Goal: Task Accomplishment & Management: Use online tool/utility

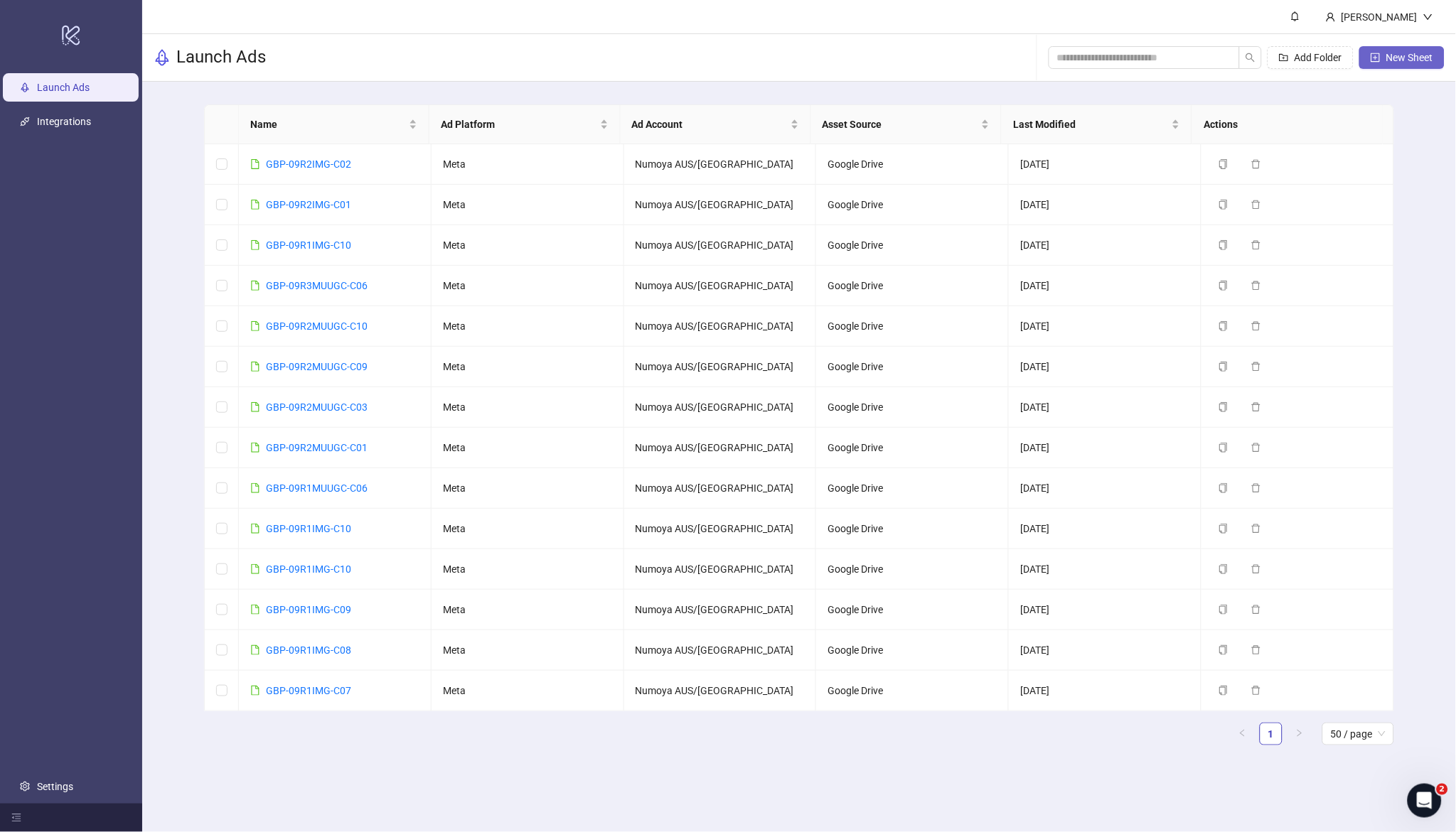
click at [1013, 58] on span "New Sheet" at bounding box center [1410, 58] width 47 height 12
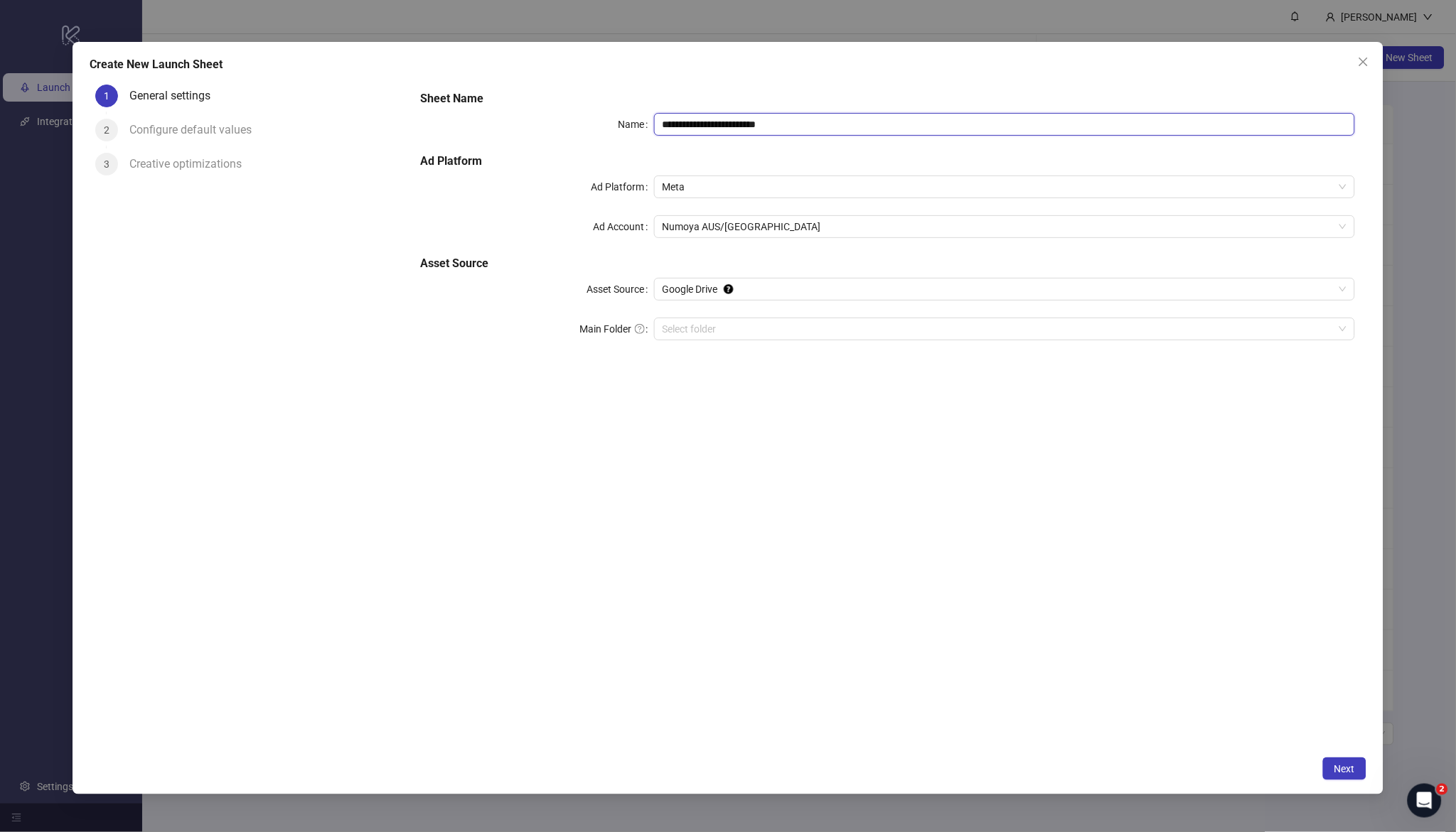
drag, startPoint x: 809, startPoint y: 125, endPoint x: 588, endPoint y: 107, distance: 221.7
click at [588, 107] on div "**********" at bounding box center [888, 224] width 946 height 279
paste input "text"
type input "**********"
click at [748, 325] on input "Main Folder" at bounding box center [999, 329] width 671 height 21
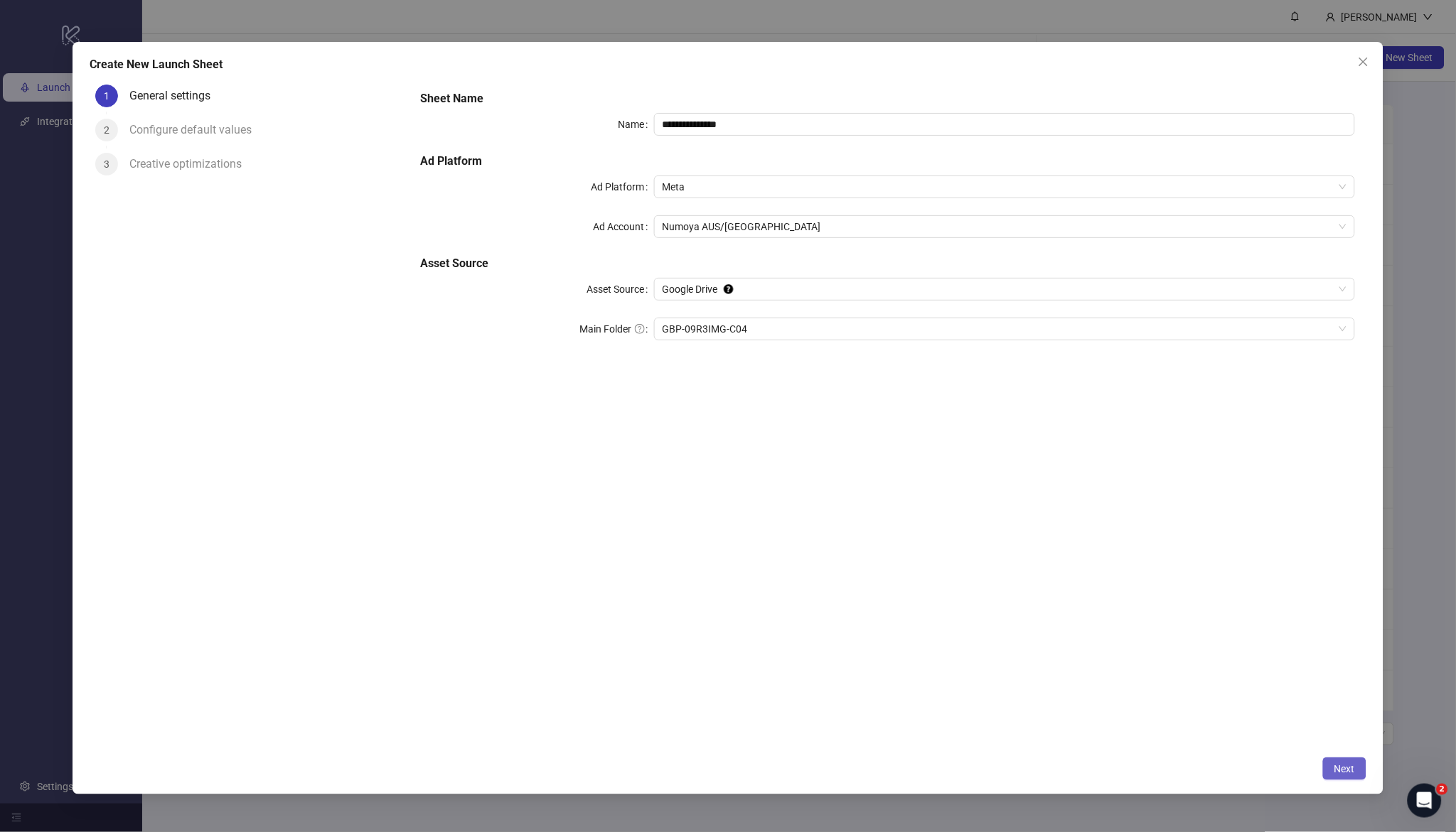
click at [1013, 535] on button "Next" at bounding box center [1345, 770] width 44 height 23
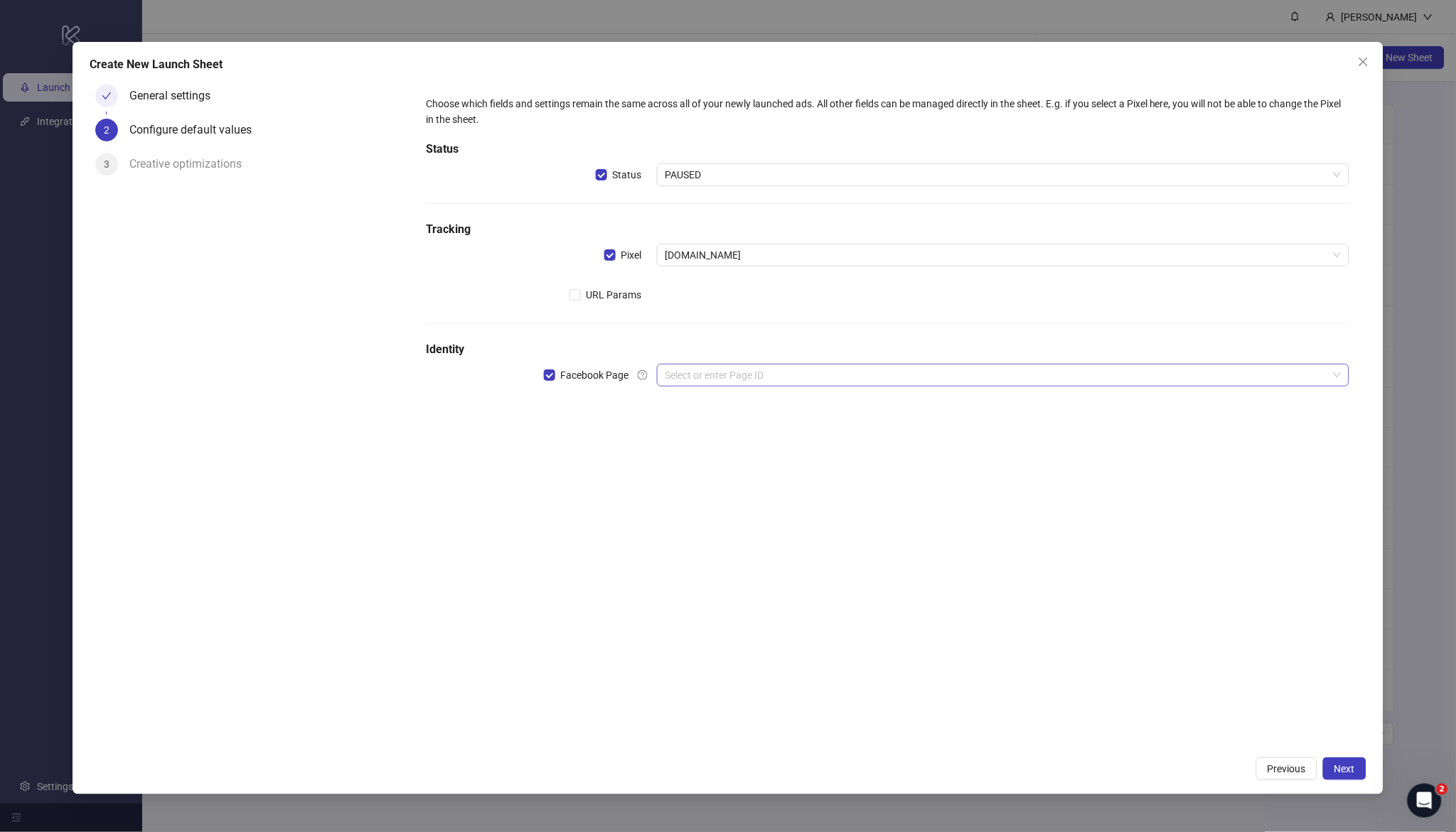
click at [698, 386] on input "search" at bounding box center [997, 375] width 663 height 21
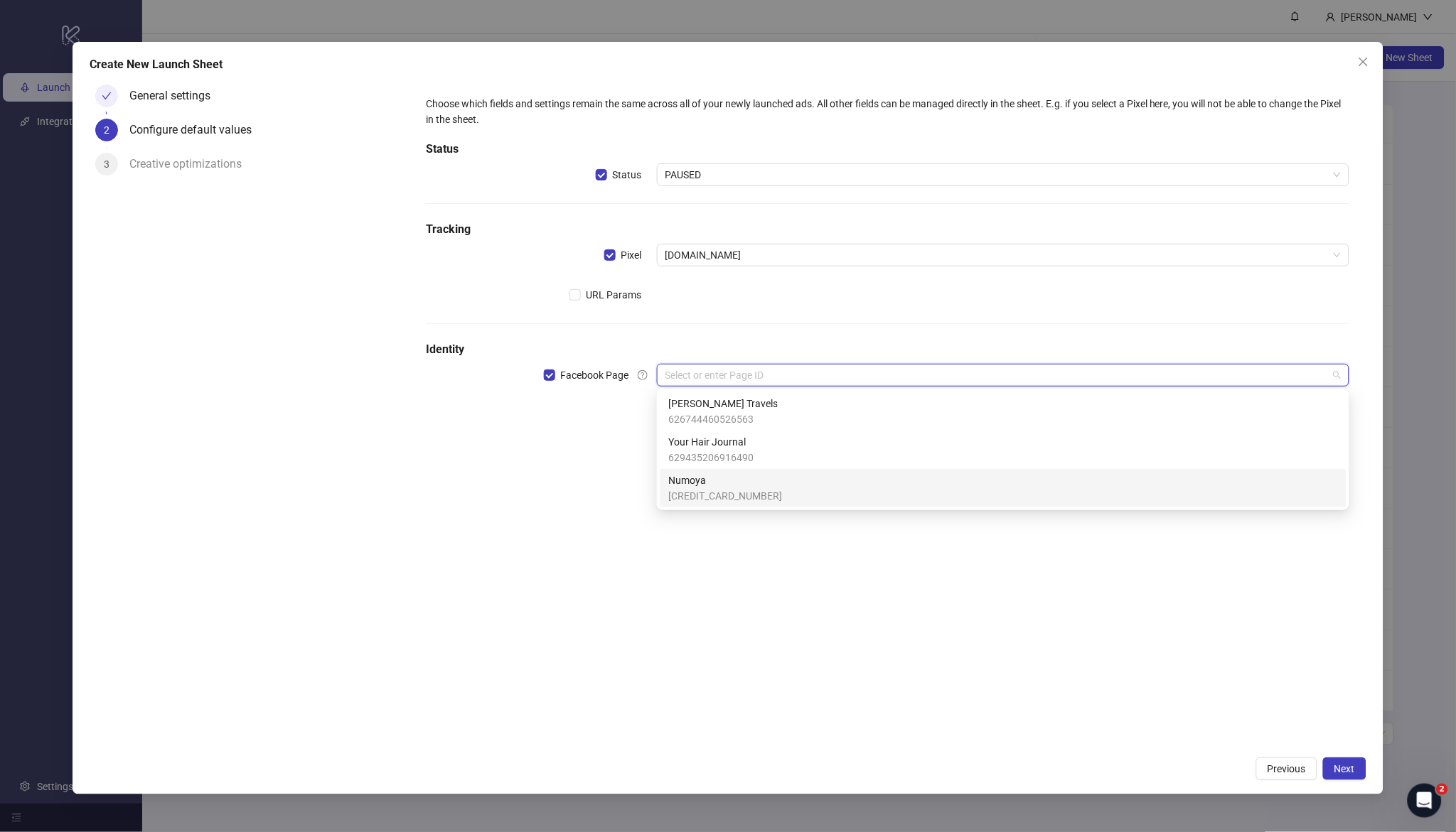
click at [735, 483] on span "Numoya" at bounding box center [726, 480] width 114 height 16
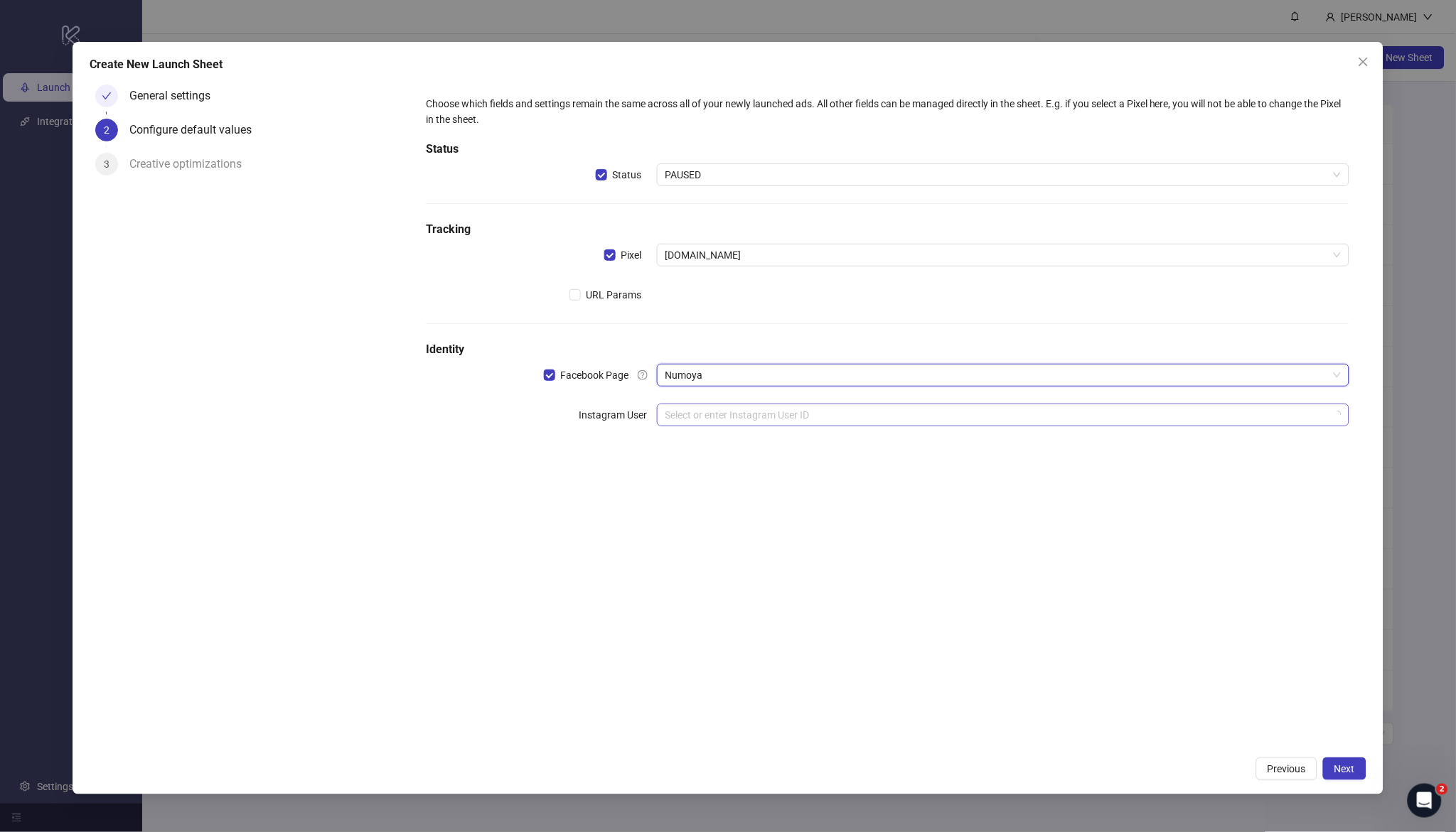
click at [688, 419] on input "search" at bounding box center [997, 415] width 663 height 21
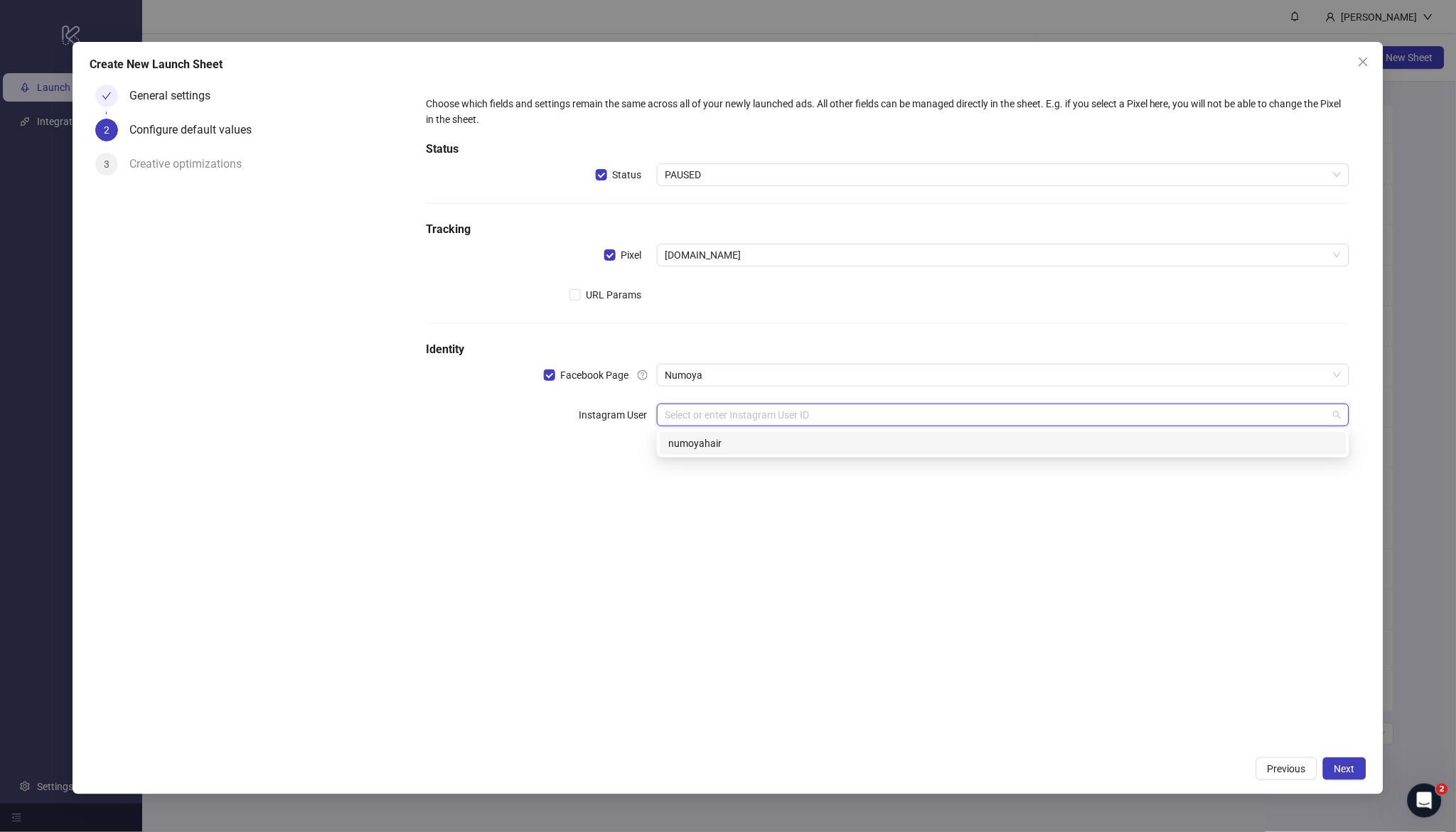
click at [730, 414] on input "search" at bounding box center [997, 415] width 663 height 21
click at [718, 446] on div "numoyahair" at bounding box center [1004, 443] width 670 height 16
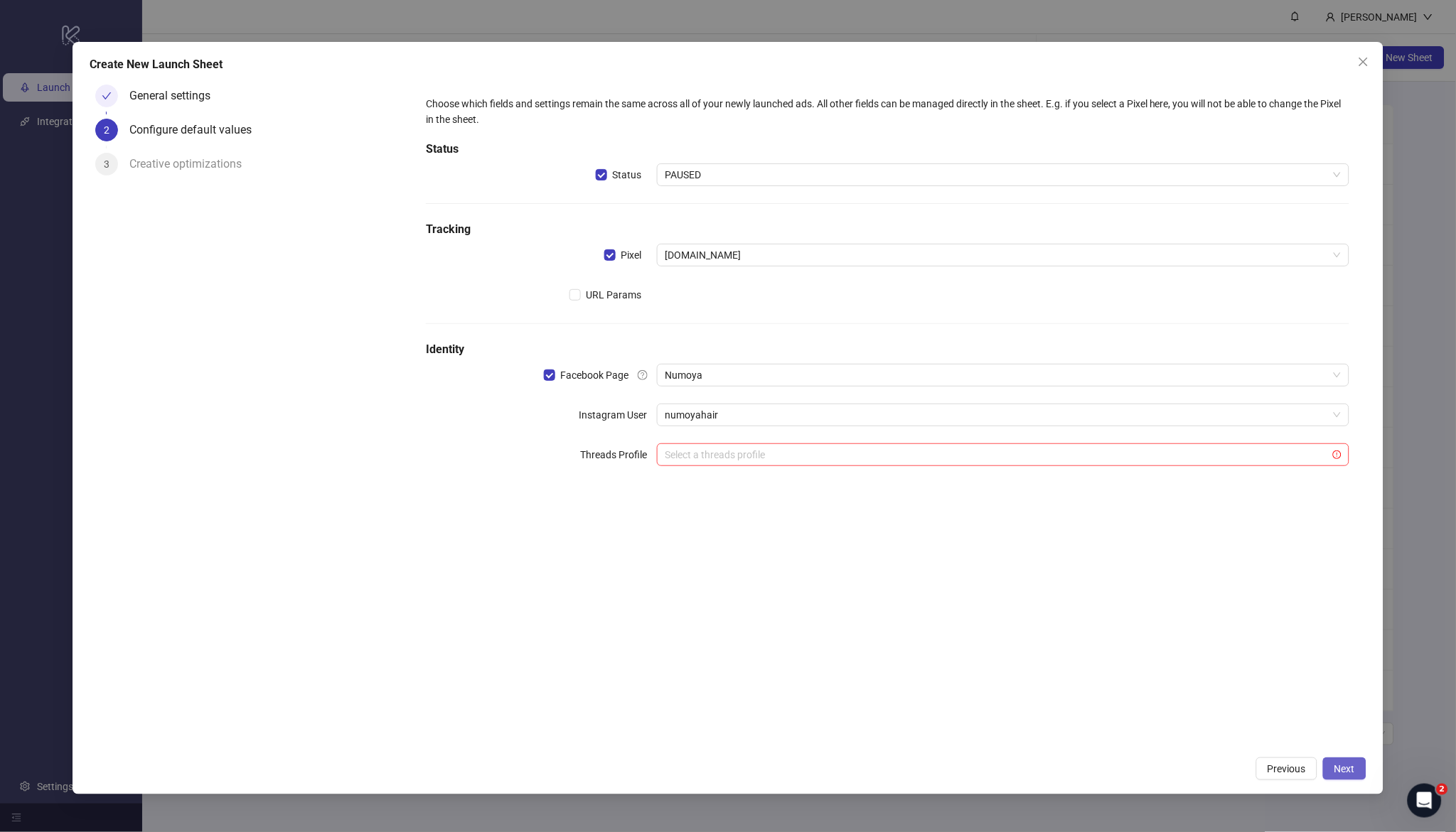
click at [1013, 535] on button "Next" at bounding box center [1345, 770] width 44 height 23
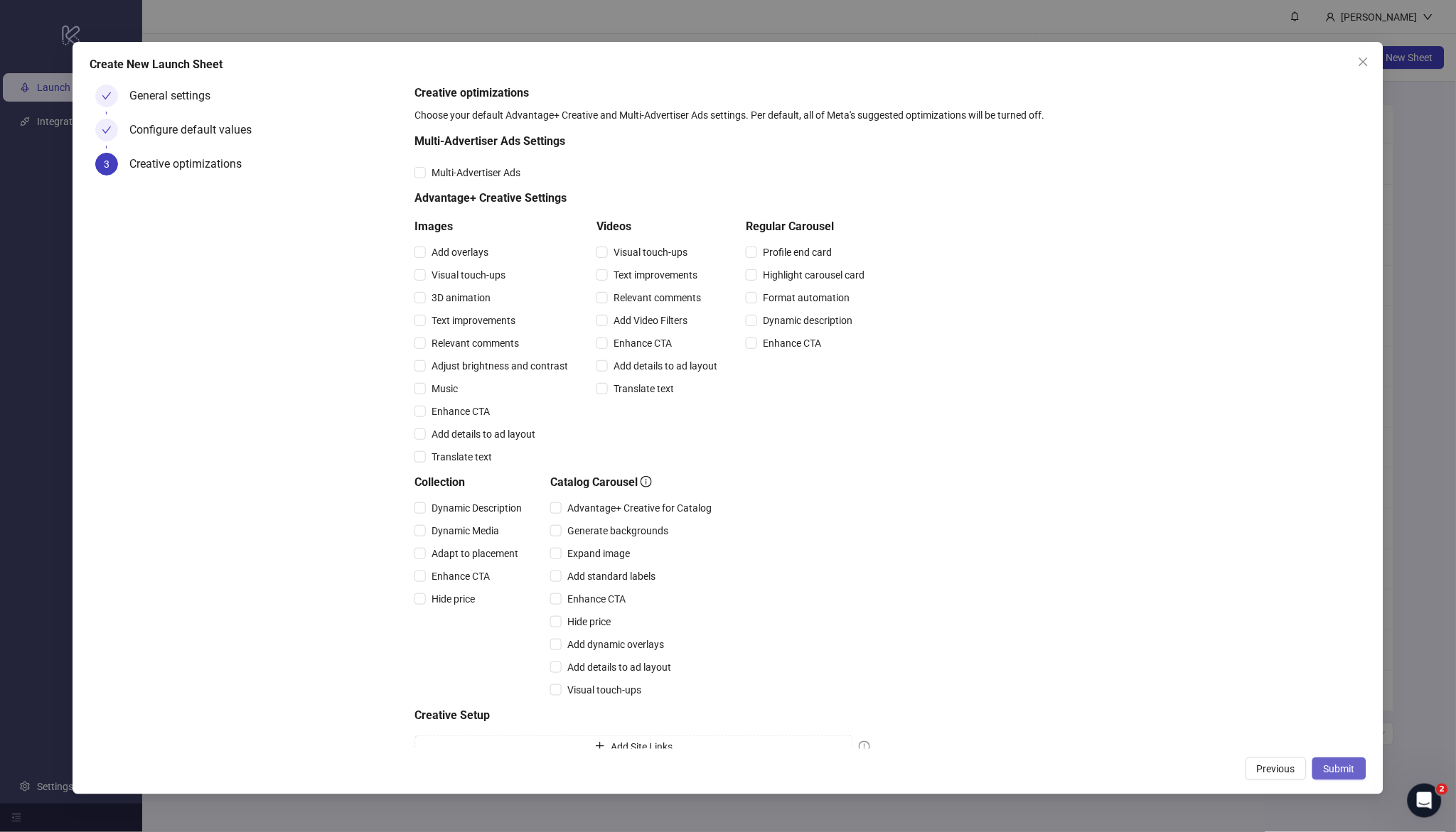
click at [1013, 535] on span "Submit" at bounding box center [1340, 769] width 31 height 12
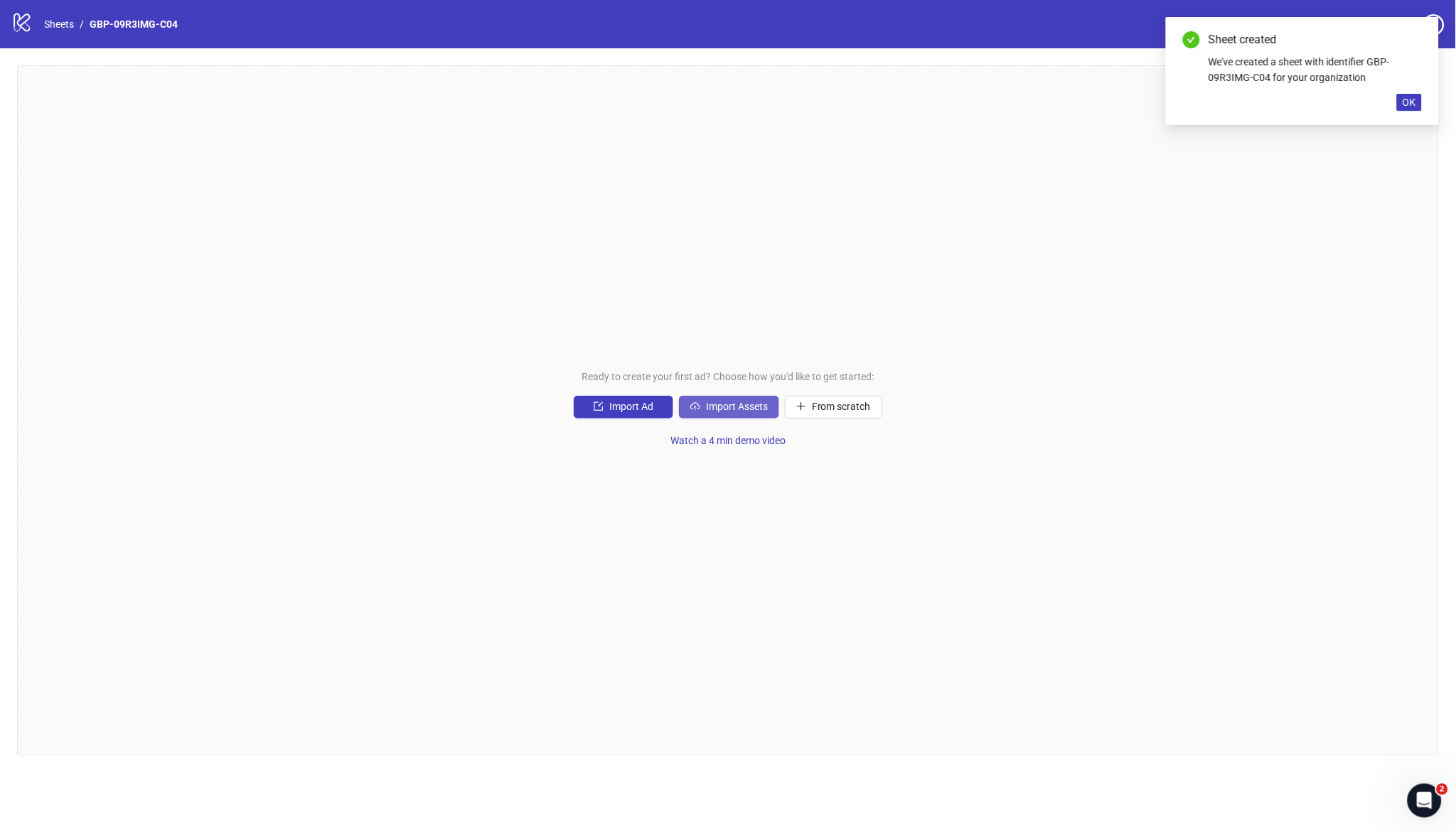
click at [748, 414] on button "Import Assets" at bounding box center [730, 407] width 100 height 23
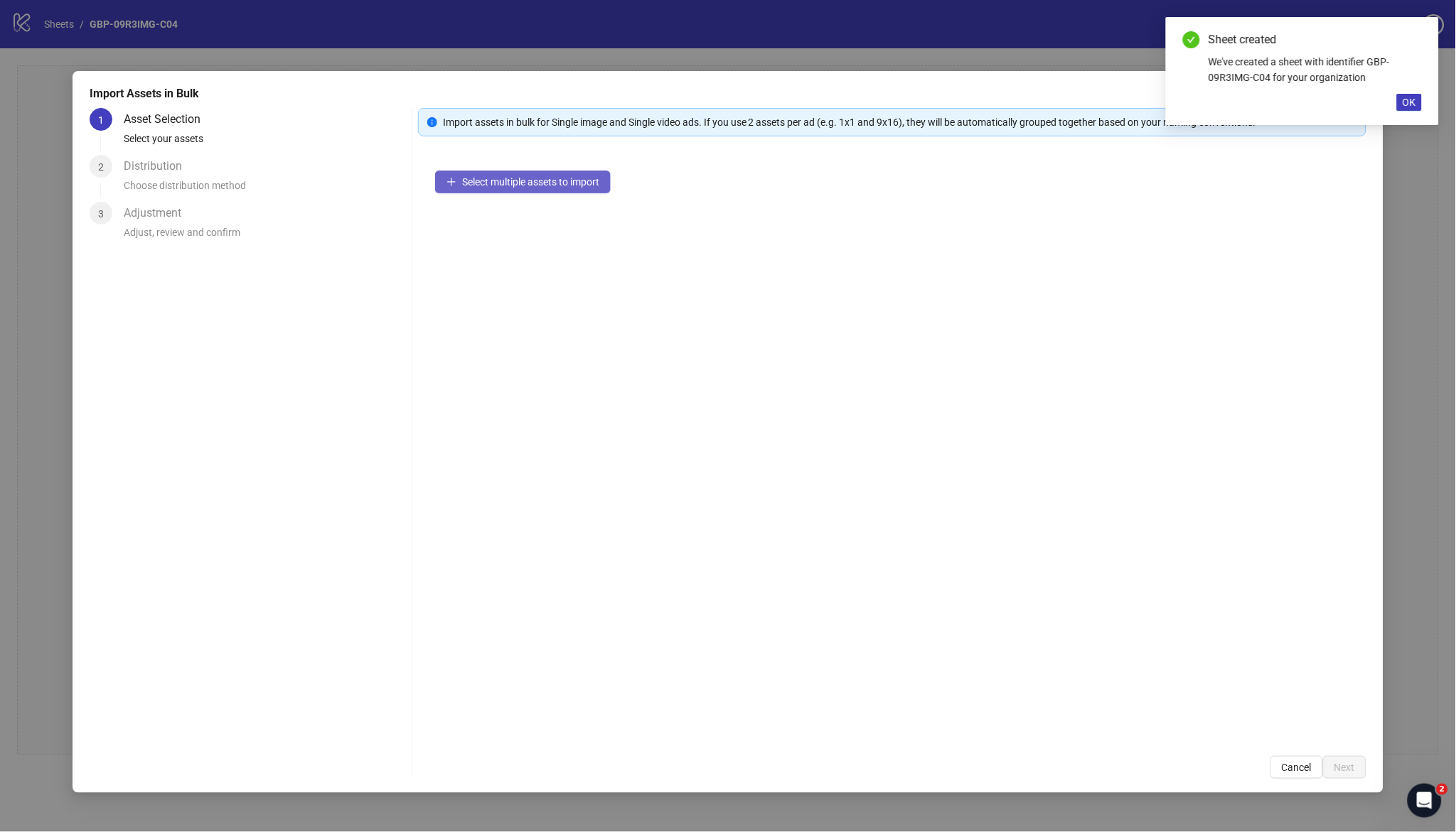
click at [521, 180] on span "Select multiple assets to import" at bounding box center [531, 182] width 137 height 12
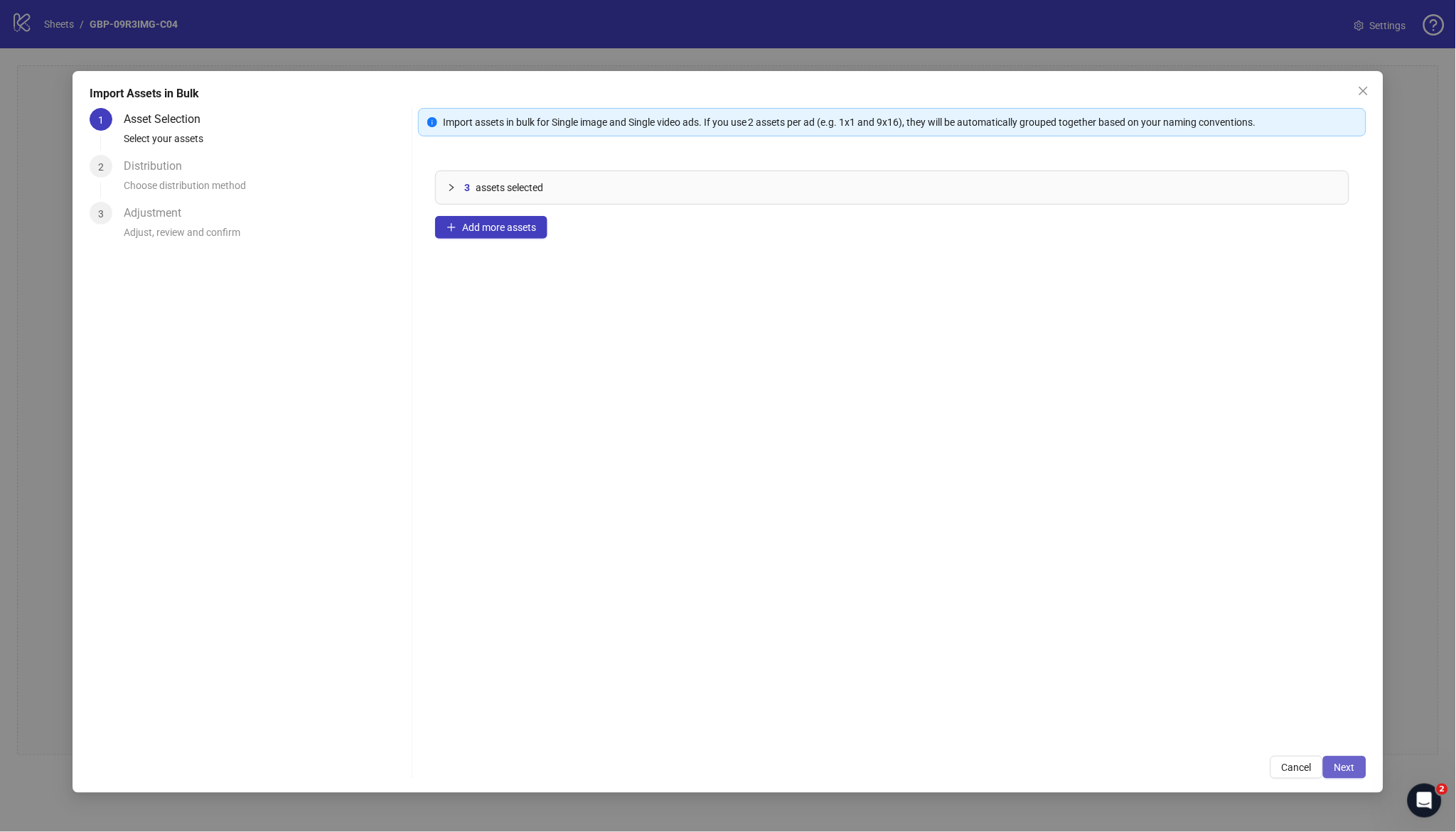
click at [1013, 535] on span "Next" at bounding box center [1345, 768] width 21 height 12
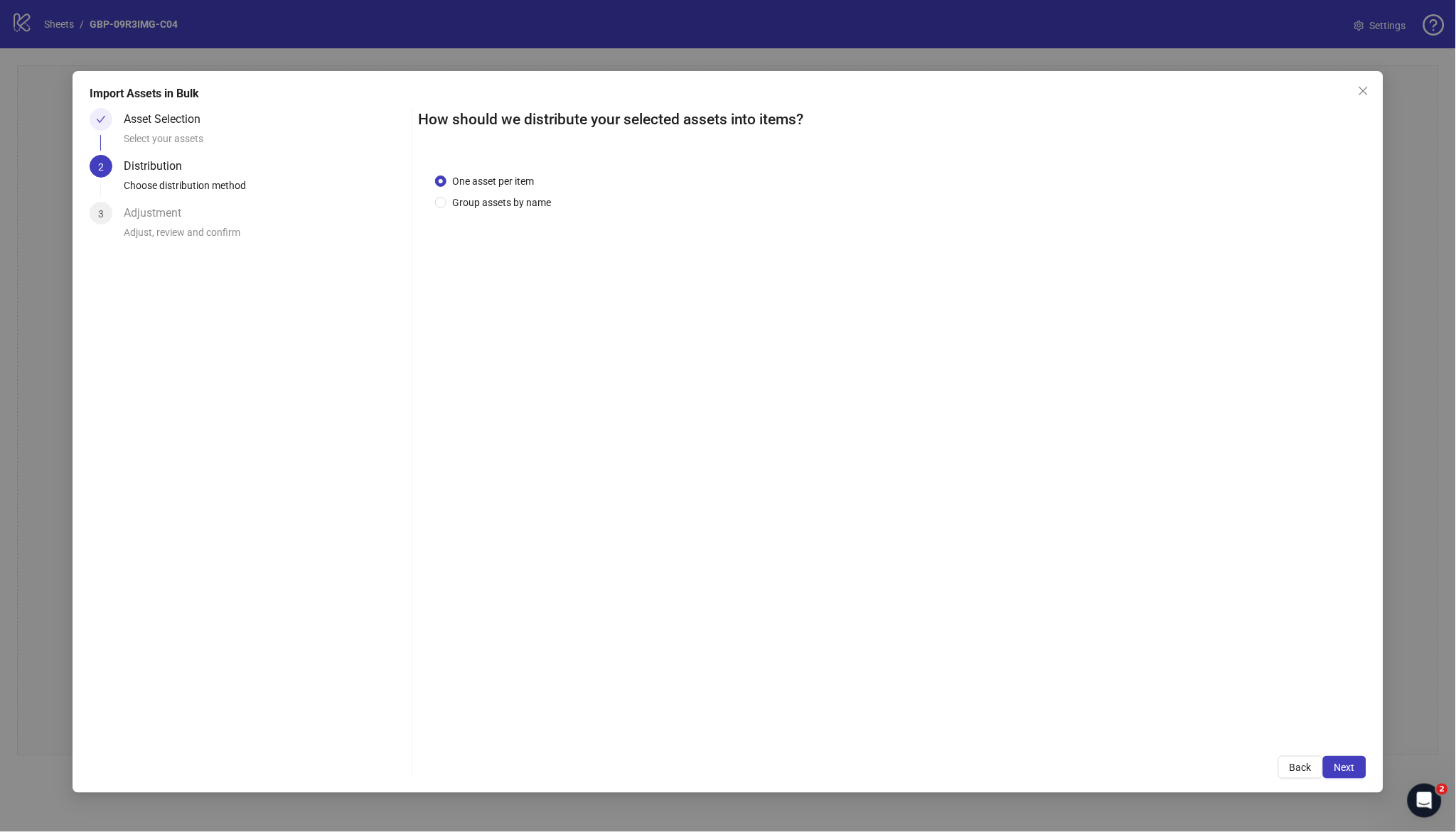
click at [1013, 535] on span "Next" at bounding box center [1345, 768] width 21 height 12
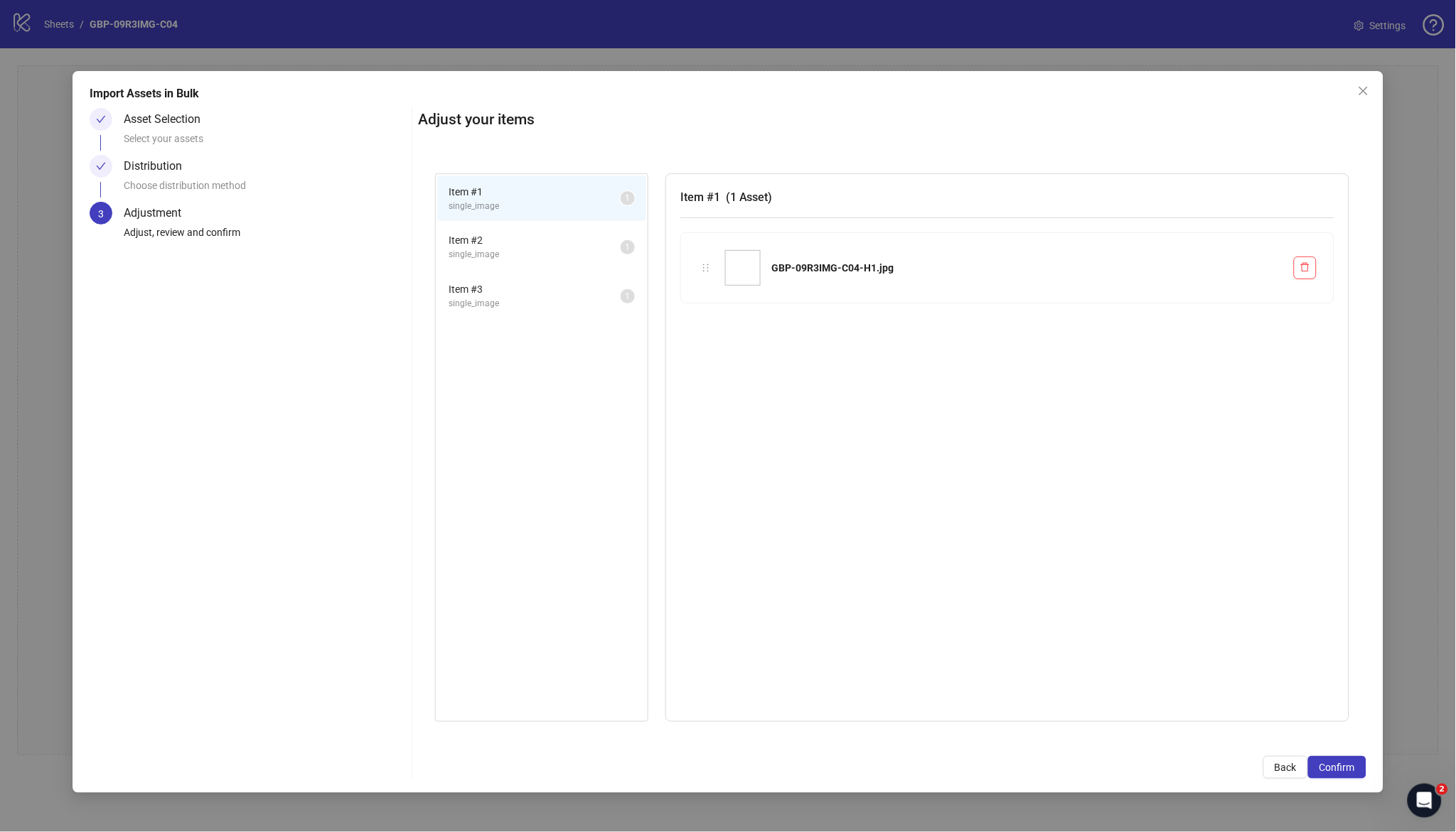
click at [1013, 535] on span "Confirm" at bounding box center [1337, 768] width 35 height 12
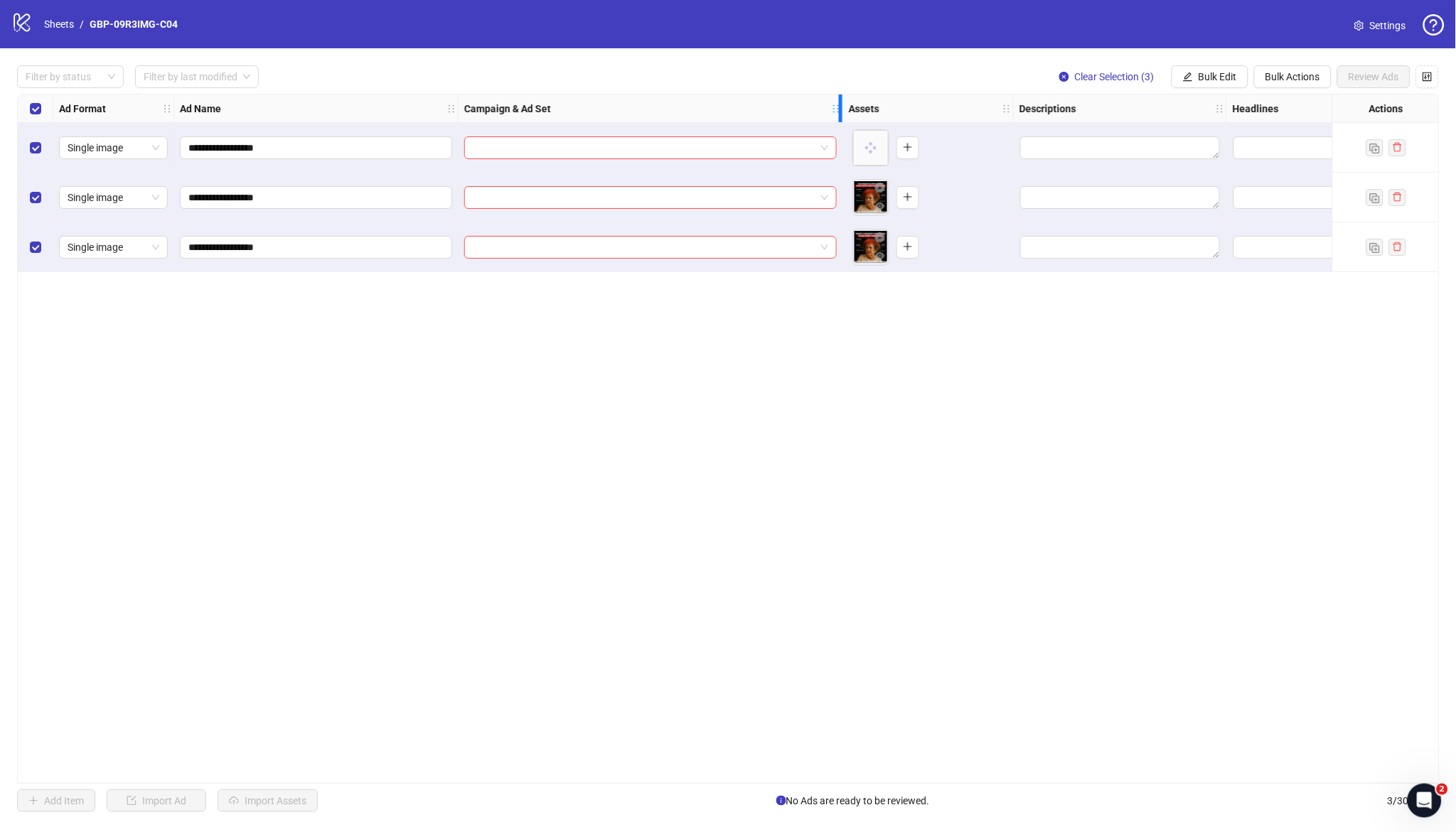
drag, startPoint x: 666, startPoint y: 113, endPoint x: 838, endPoint y: 126, distance: 172.5
click at [838, 126] on div "**********" at bounding box center [943, 183] width 1849 height 178
click at [528, 146] on input "search" at bounding box center [645, 148] width 344 height 21
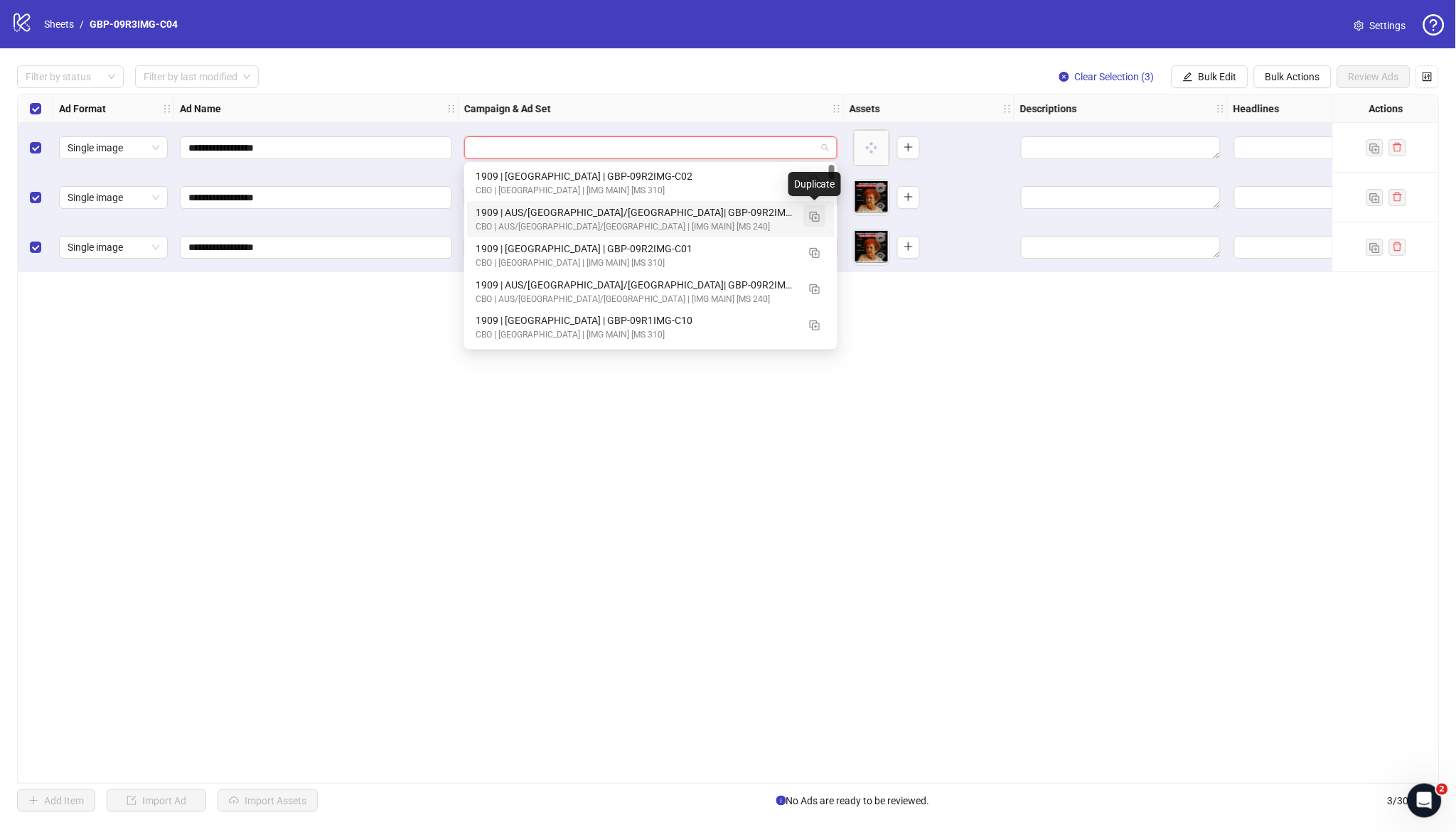
click at [810, 215] on img "button" at bounding box center [815, 217] width 10 height 10
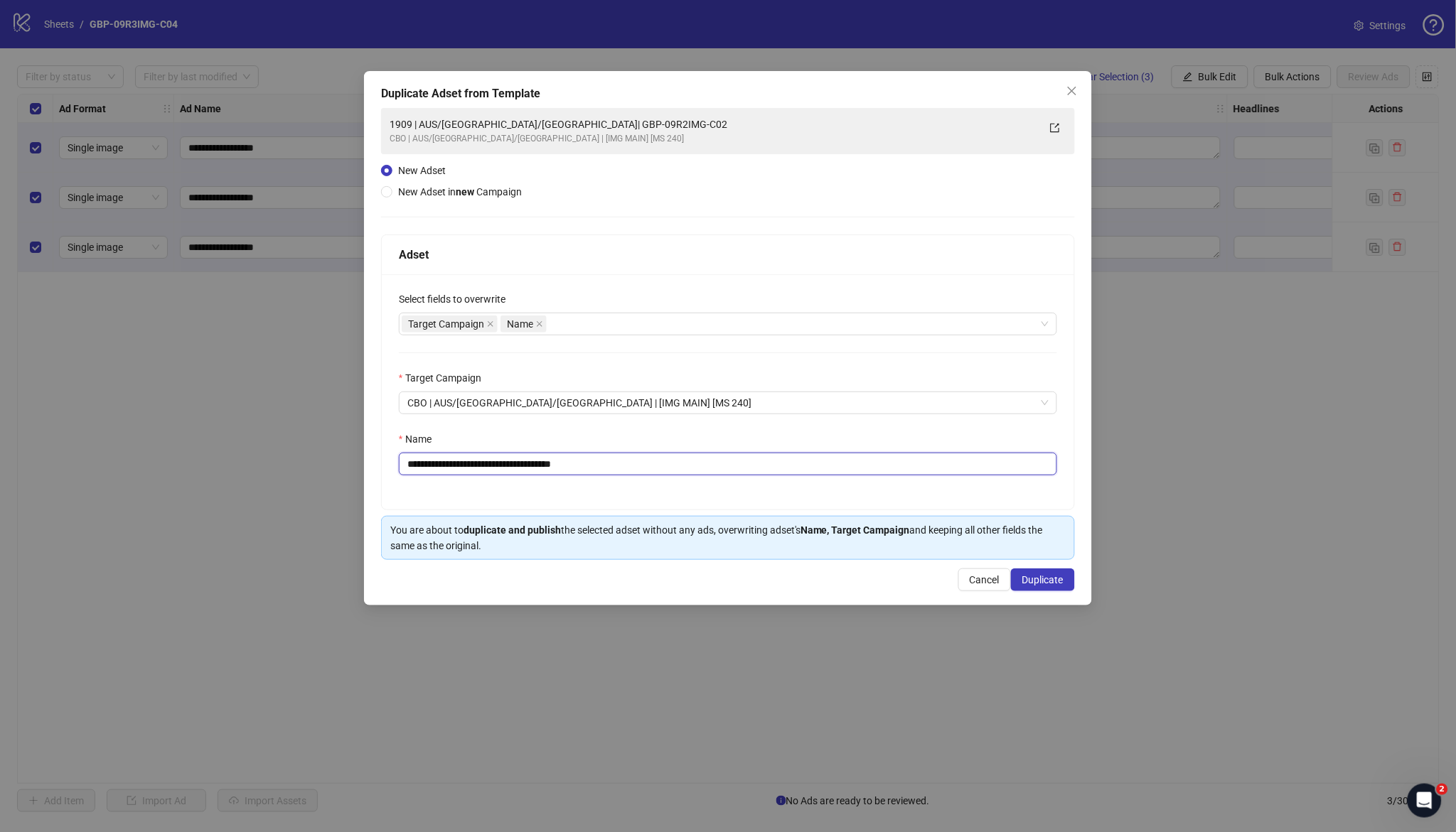
drag, startPoint x: 496, startPoint y: 465, endPoint x: 768, endPoint y: 478, distance: 272.3
click at [768, 478] on div "**********" at bounding box center [728, 392] width 693 height 235
paste input "text"
type input "**********"
click at [1013, 535] on span "Duplicate" at bounding box center [1043, 580] width 41 height 12
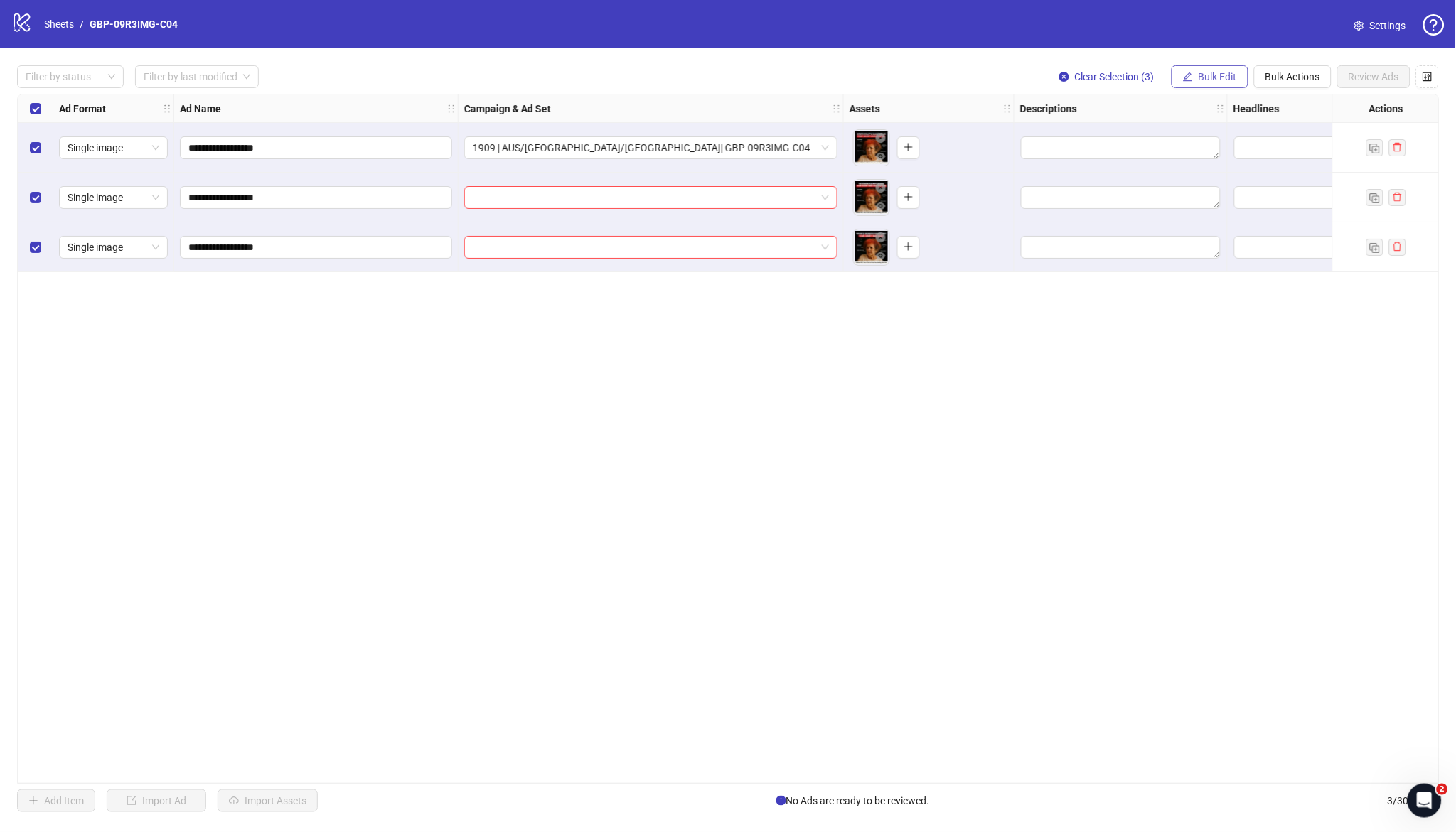
click at [1013, 76] on span "Bulk Edit" at bounding box center [1217, 76] width 39 height 12
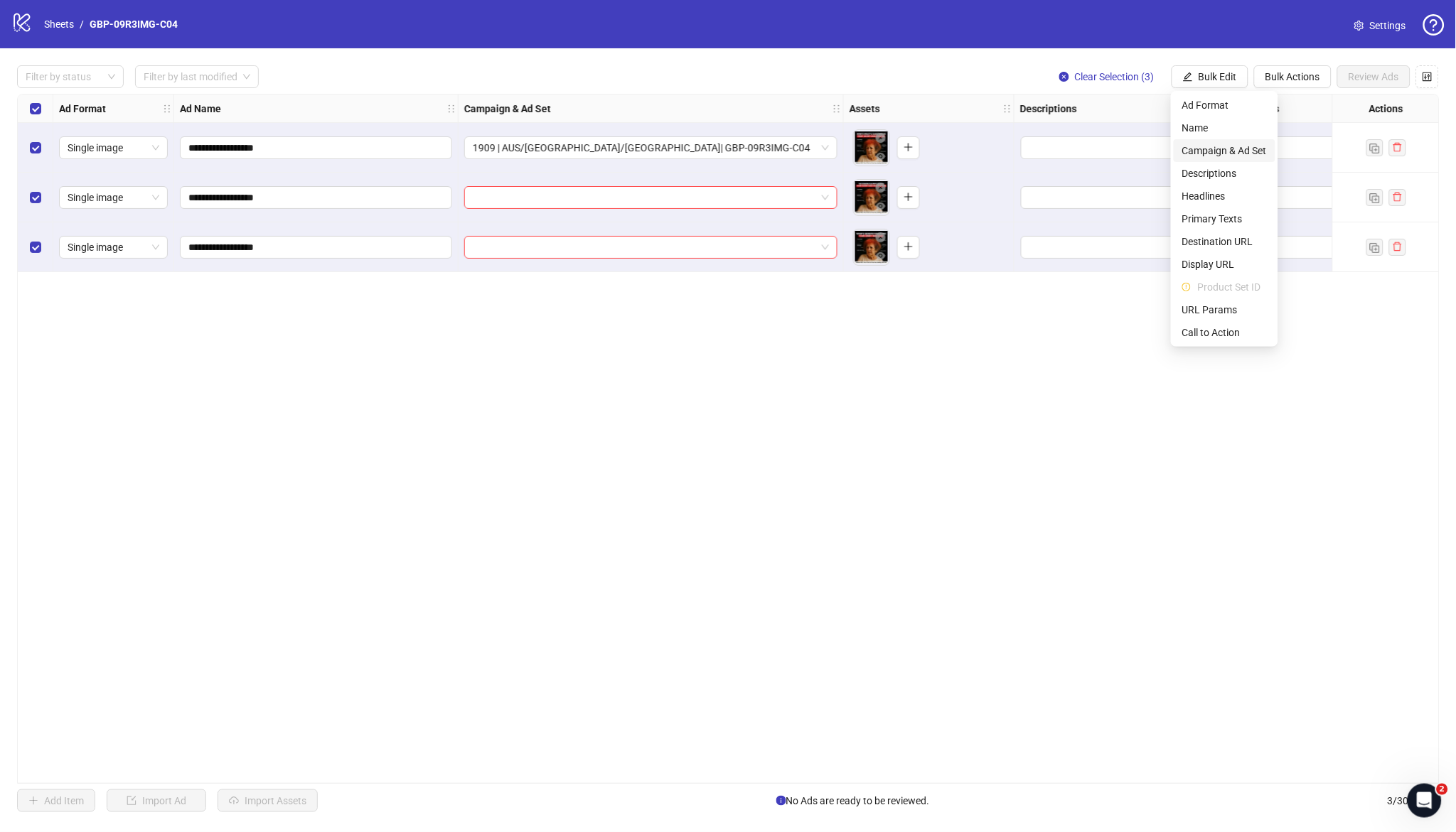
click at [1013, 147] on span "Campaign & Ad Set" at bounding box center [1225, 150] width 85 height 16
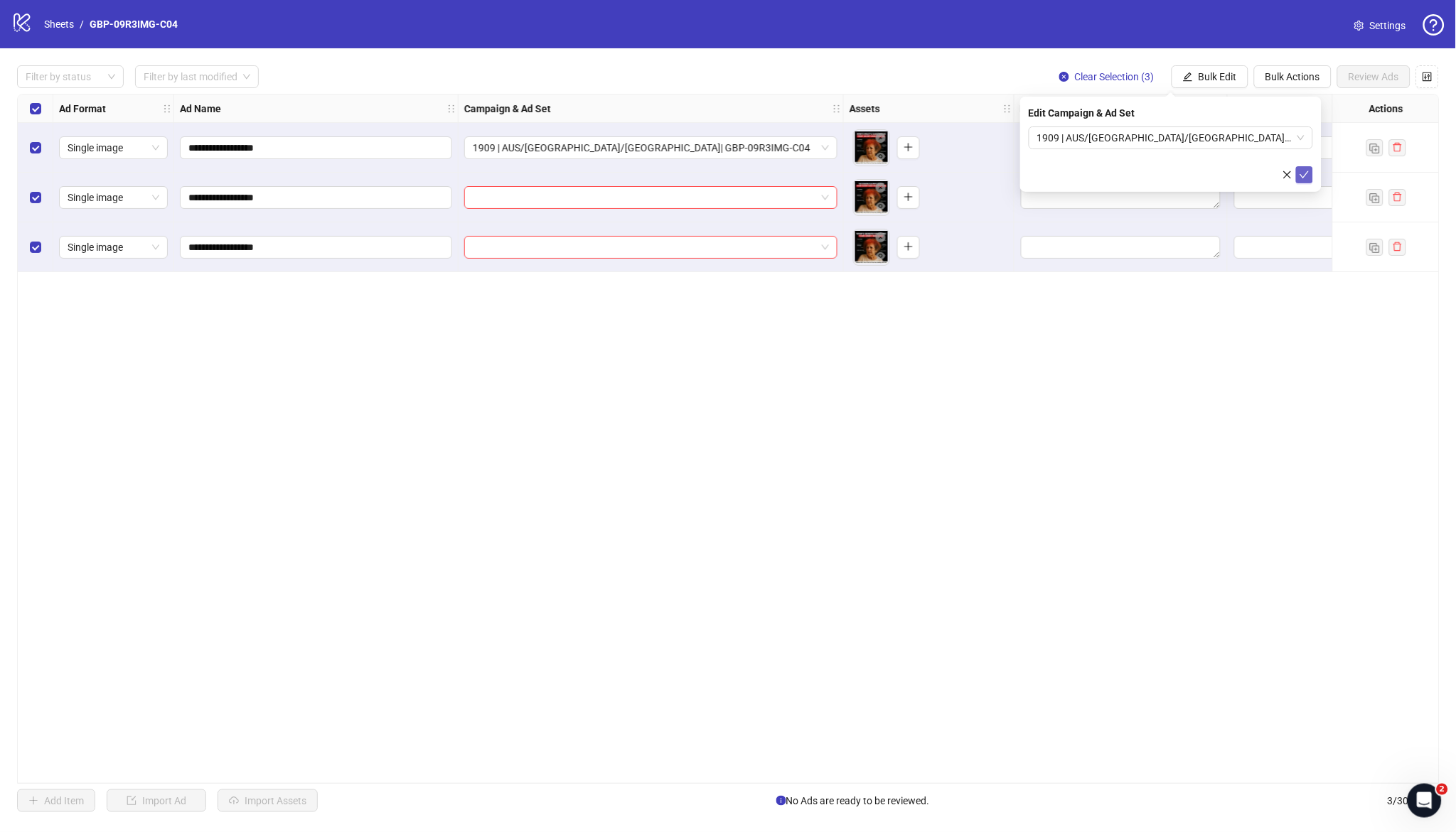
click at [1013, 176] on icon "check" at bounding box center [1305, 175] width 10 height 10
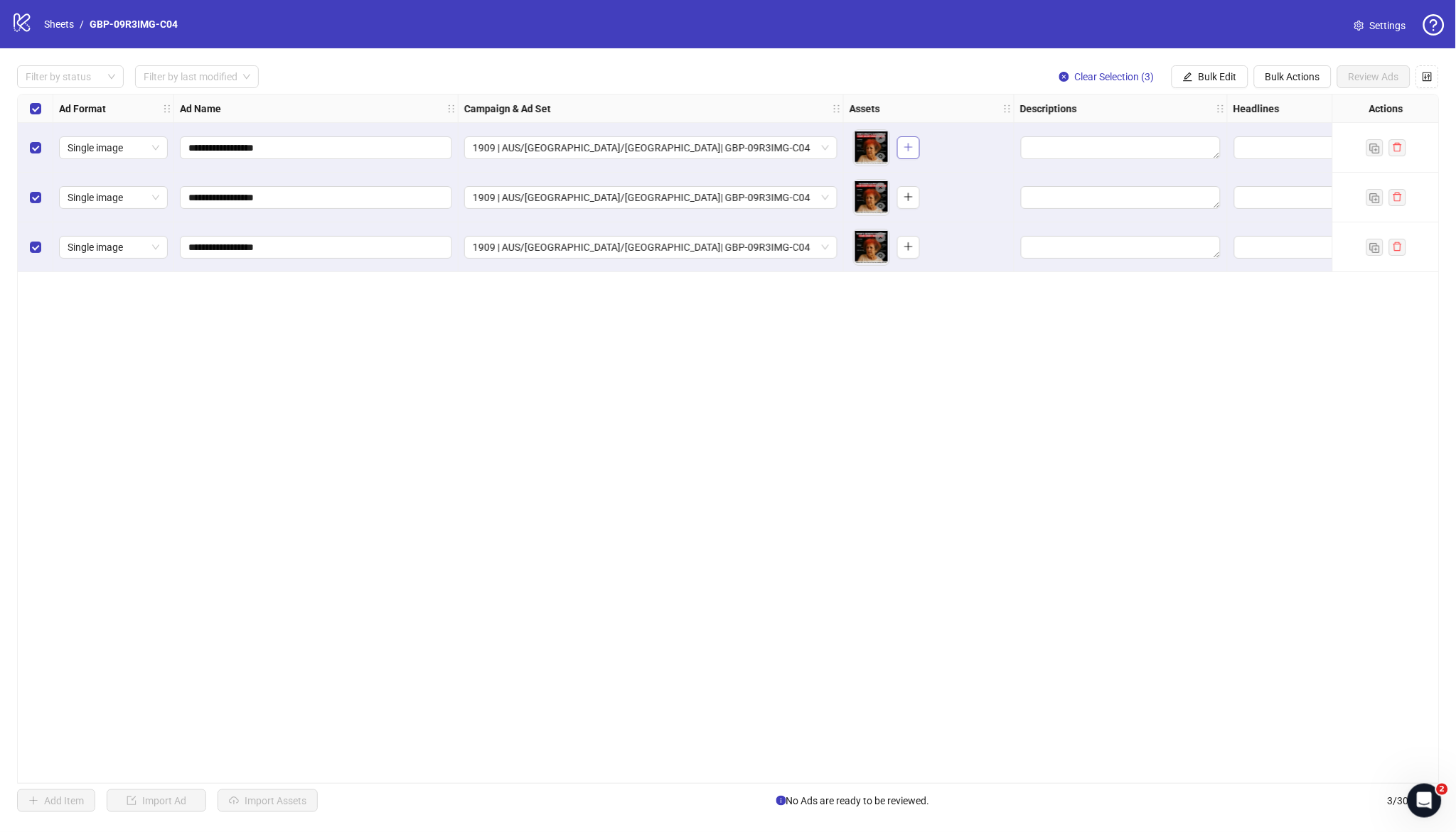
click at [902, 151] on button "button" at bounding box center [909, 148] width 23 height 23
click at [920, 202] on button "button" at bounding box center [909, 197] width 23 height 23
click at [914, 246] on icon "plus" at bounding box center [909, 247] width 10 height 10
click at [1013, 76] on span "Bulk Edit" at bounding box center [1217, 76] width 39 height 12
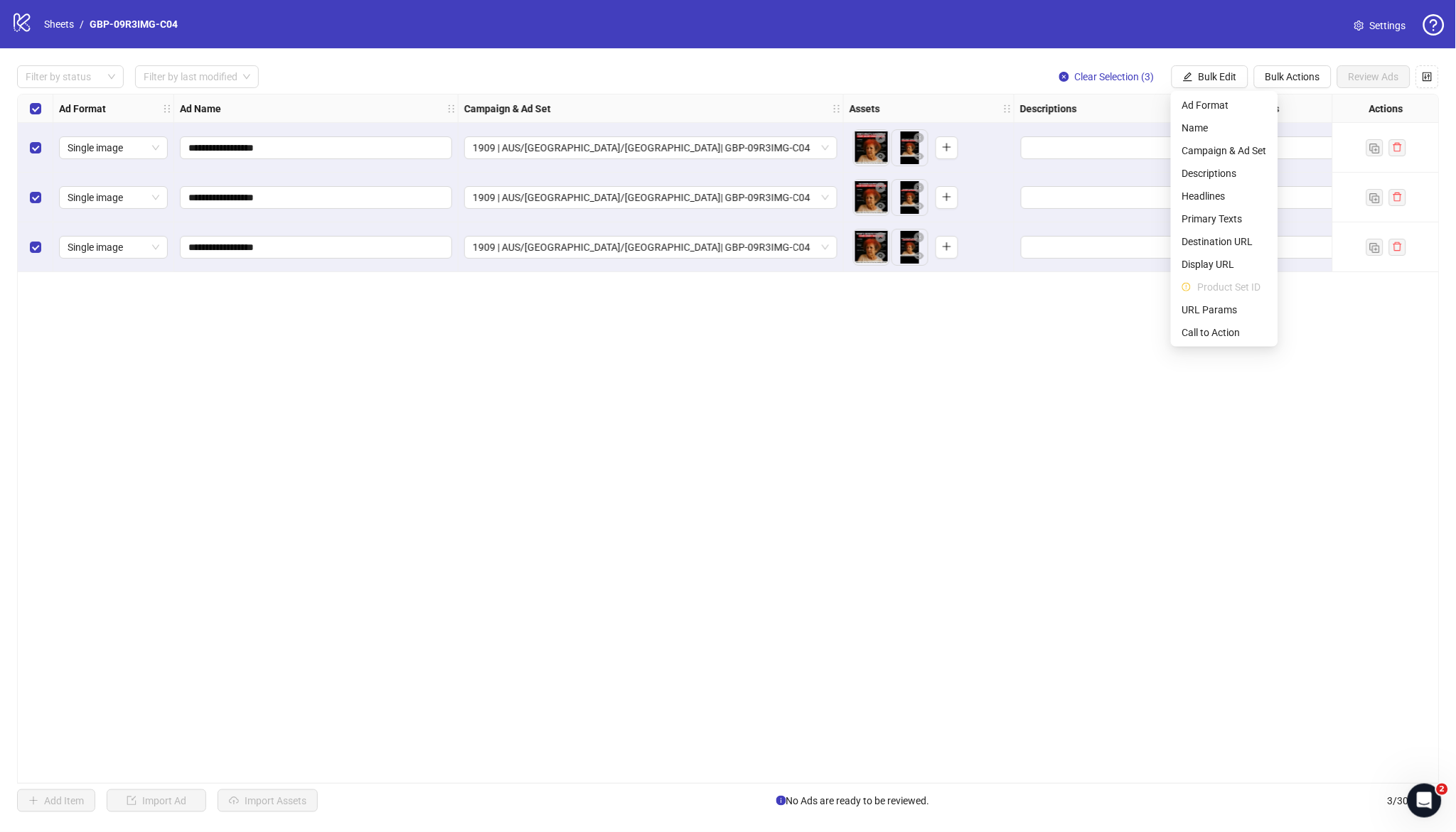
click at [1013, 420] on div "**********" at bounding box center [729, 438] width 1423 height 690
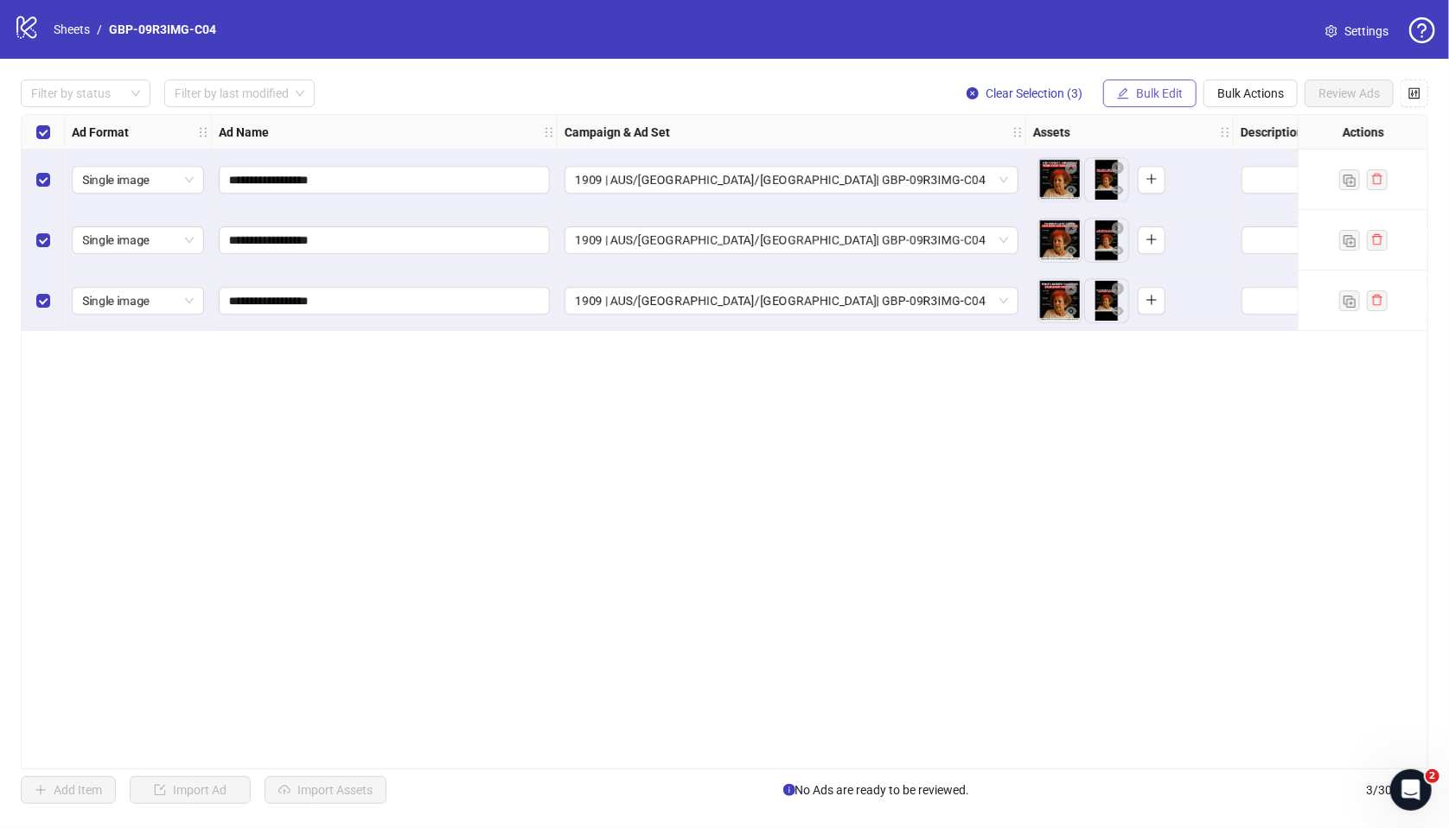
click at [1144, 87] on span "Bulk Edit" at bounding box center [1159, 93] width 47 height 14
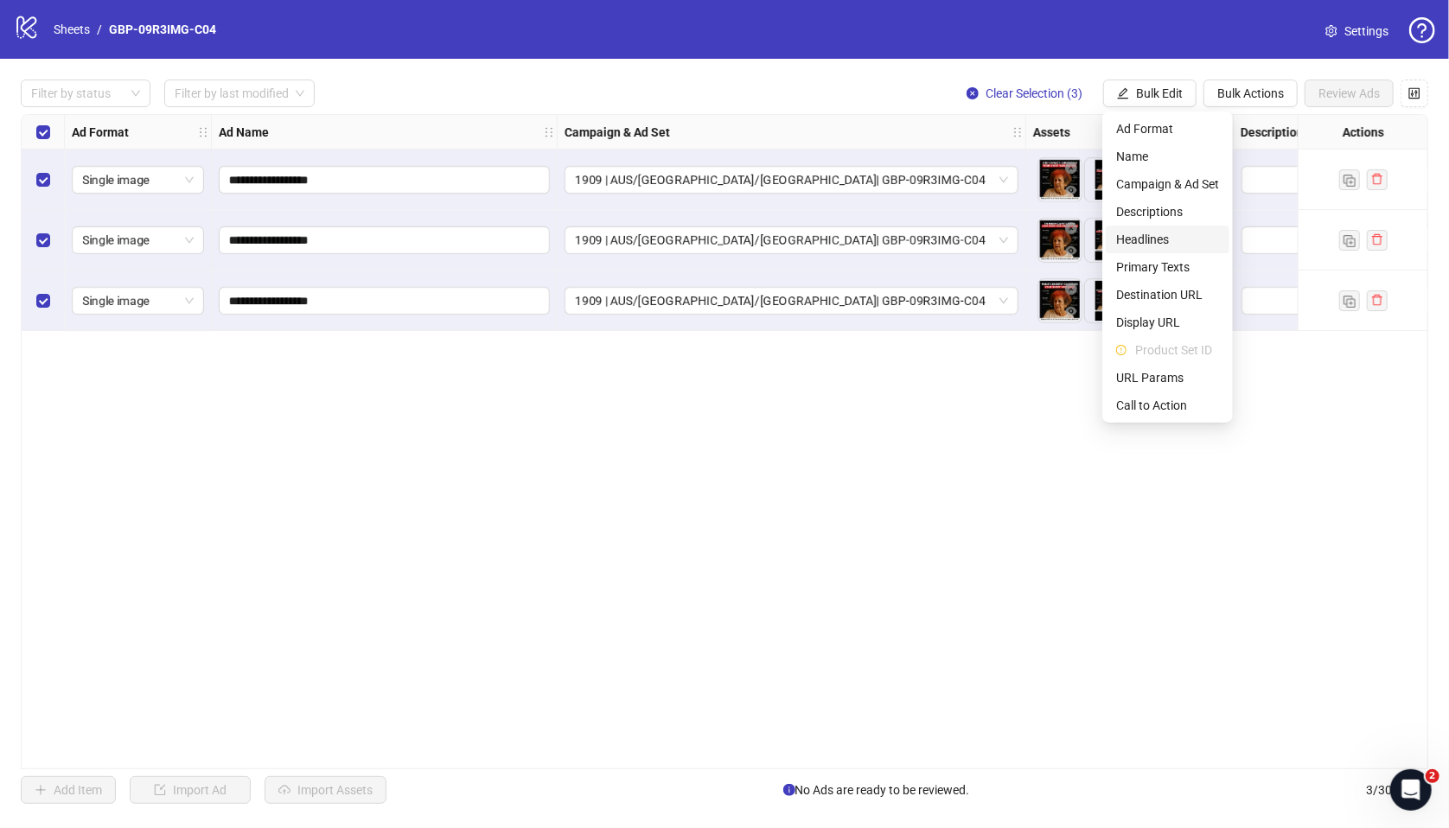
click at [1128, 235] on span "Headlines" at bounding box center [1167, 239] width 103 height 19
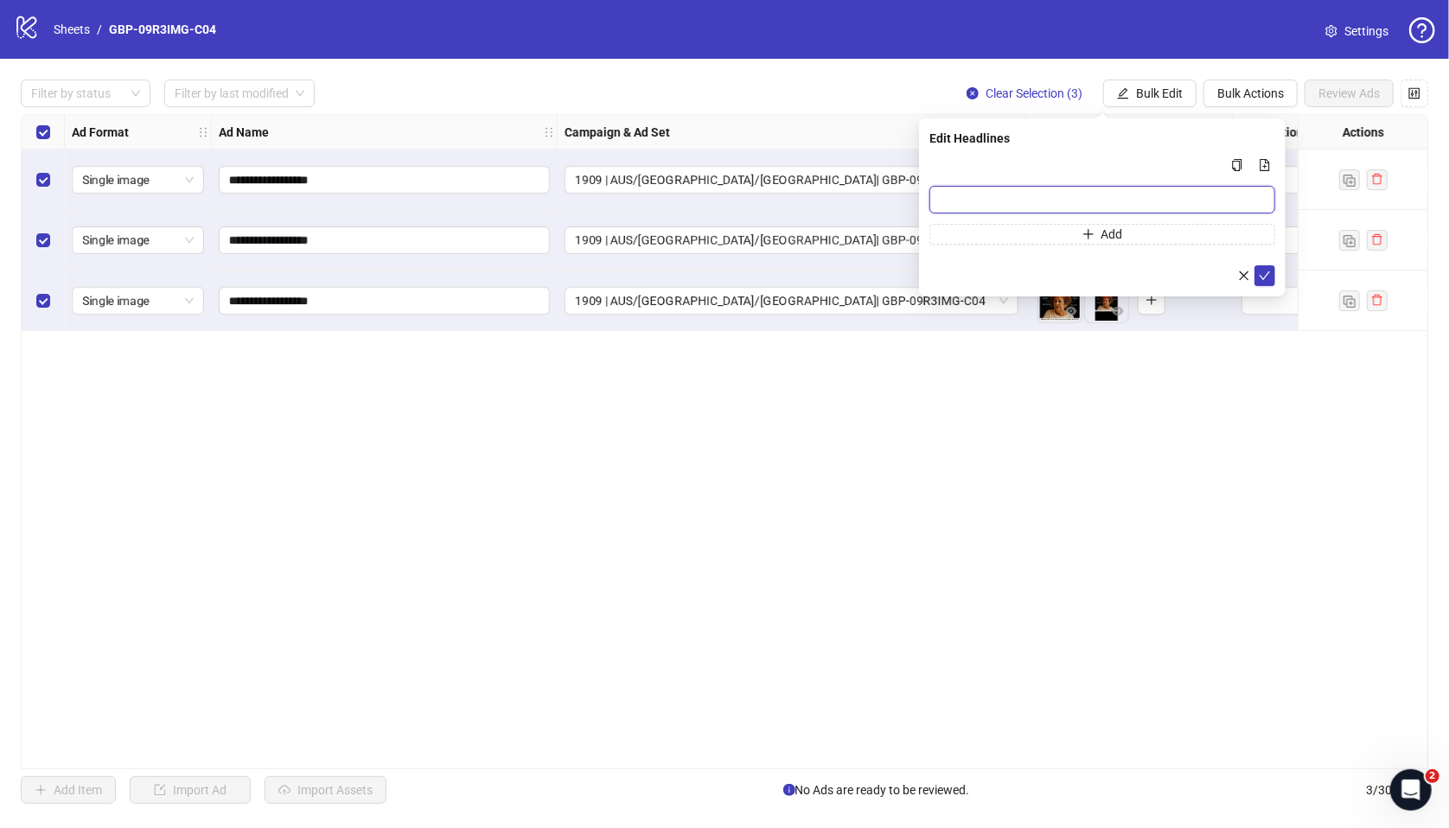
click at [1087, 188] on input "Multi-input container - paste or copy values" at bounding box center [1102, 200] width 346 height 28
paste input "*******"
type input "*******"
click at [1038, 231] on button "Add" at bounding box center [1102, 234] width 346 height 21
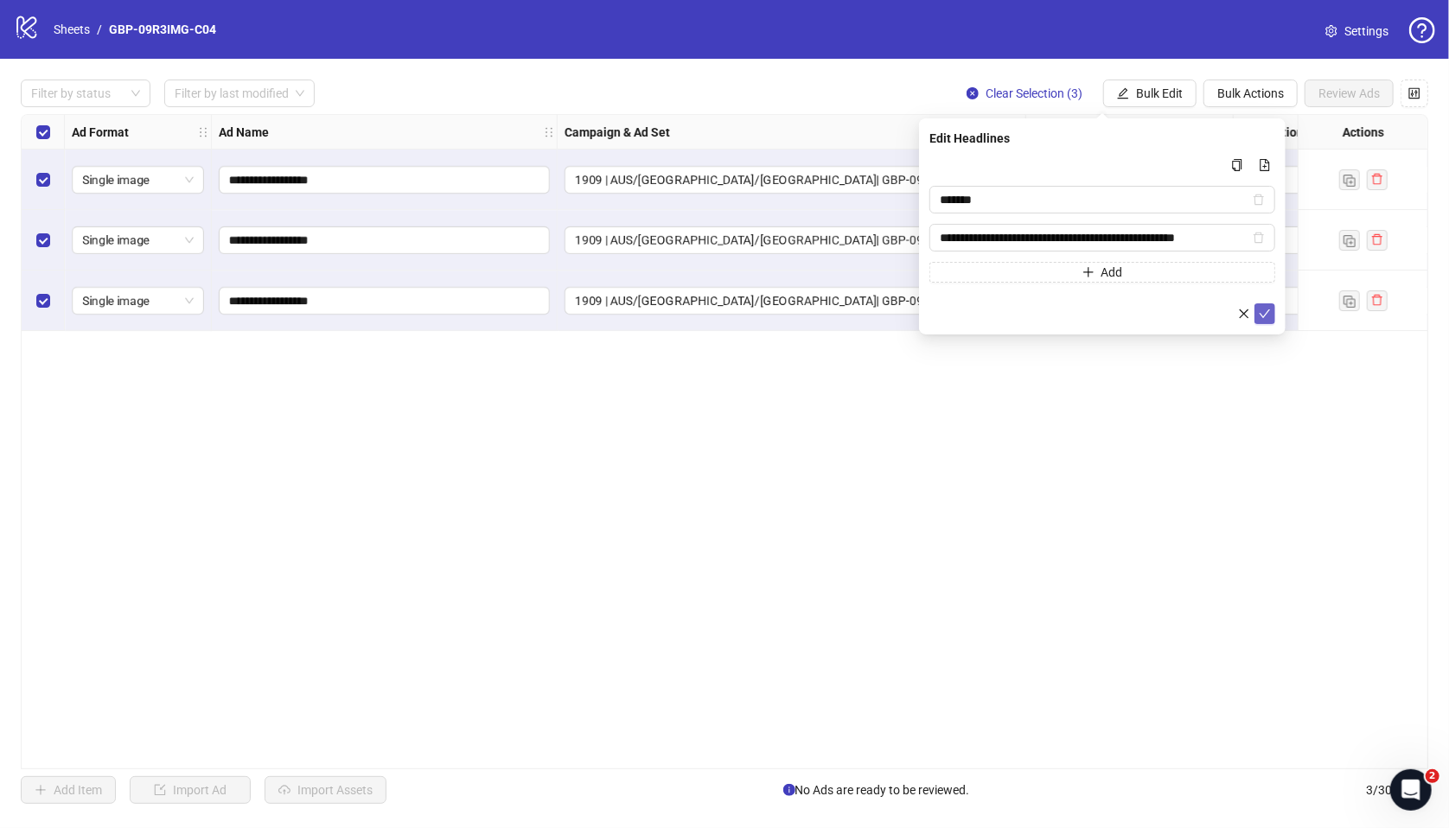
type input "**********"
click at [1231, 316] on icon "check" at bounding box center [1265, 314] width 12 height 12
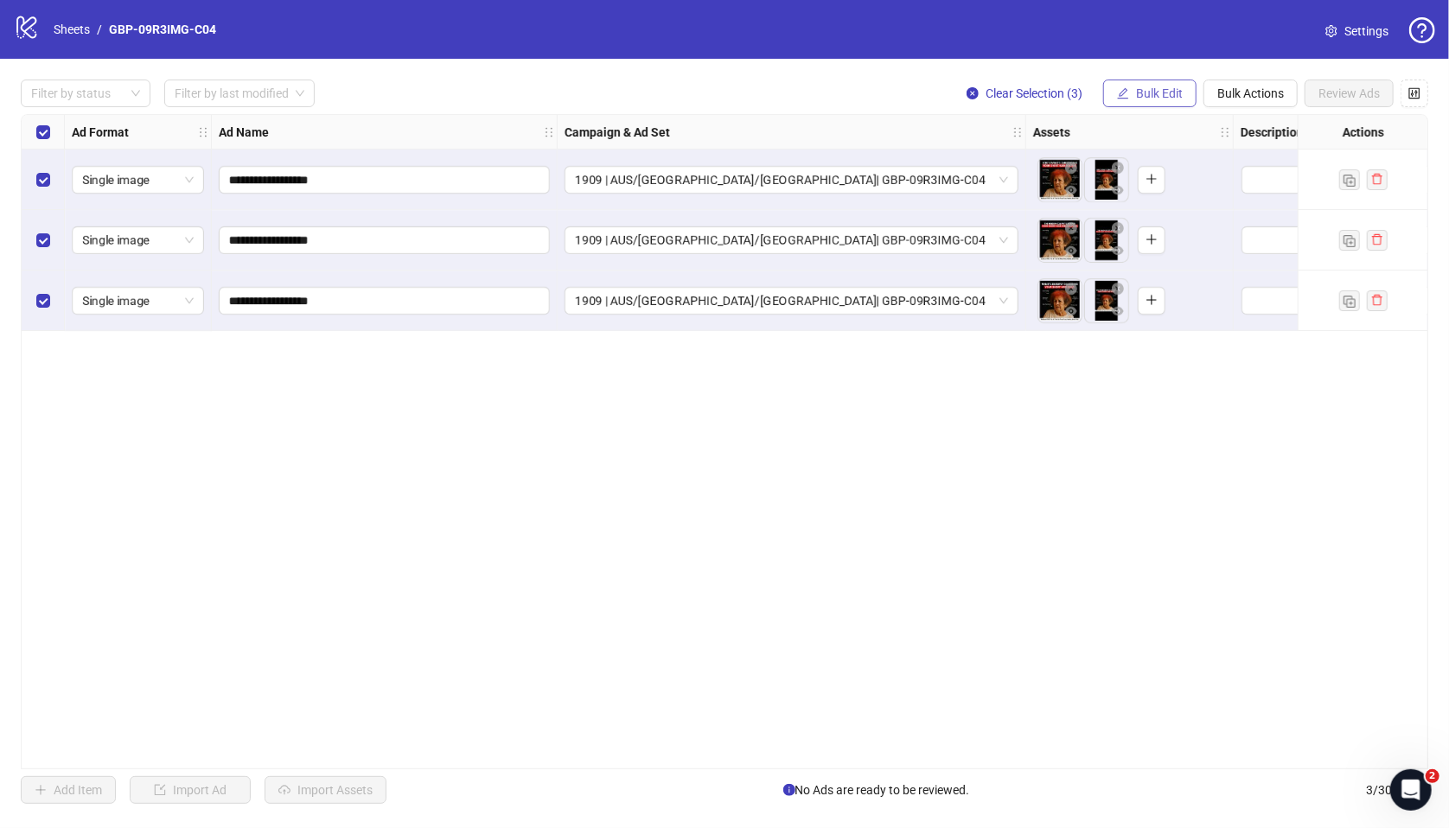
click at [1159, 100] on span "Bulk Edit" at bounding box center [1159, 93] width 47 height 14
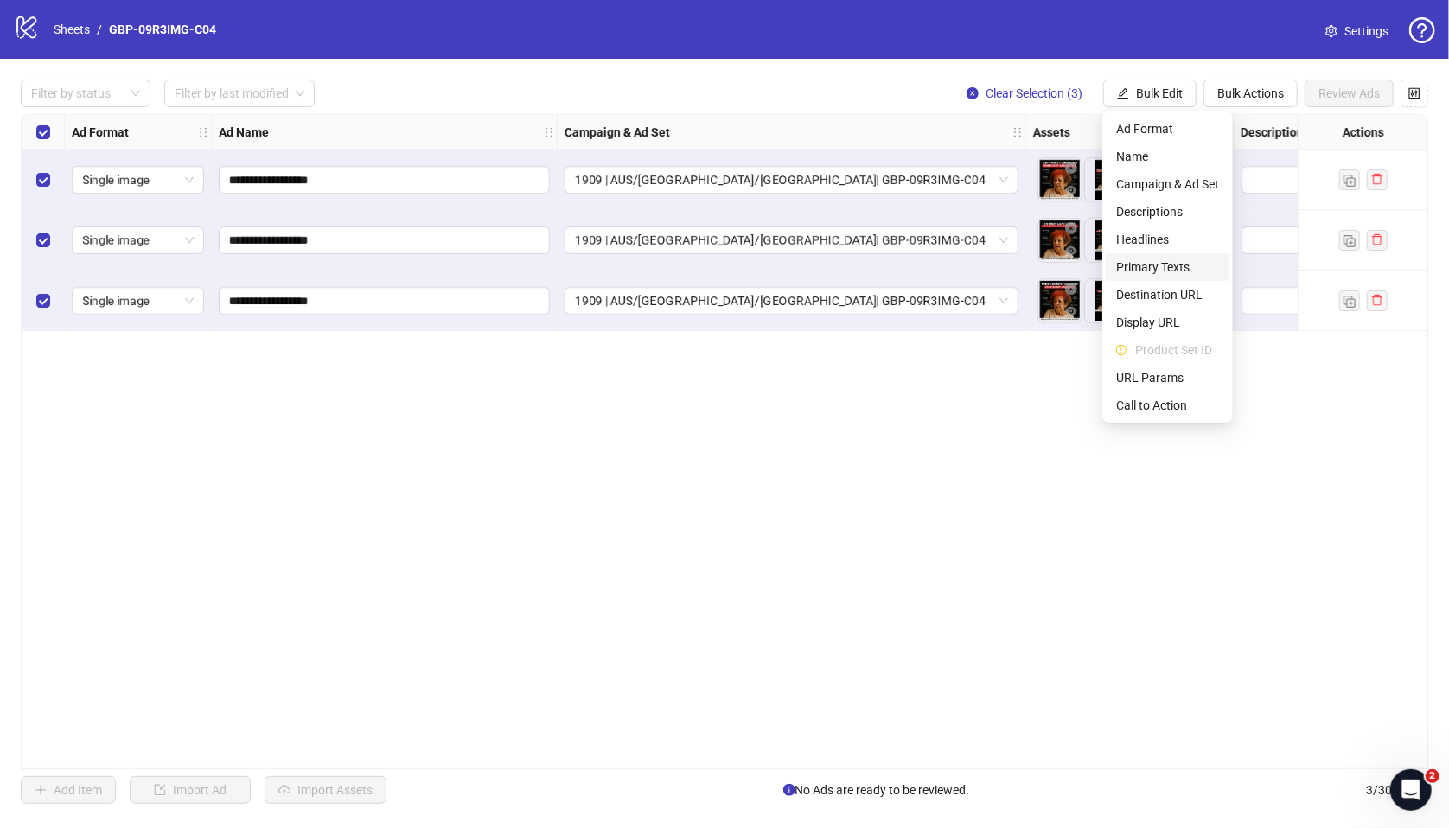
click at [1152, 261] on span "Primary Texts" at bounding box center [1167, 267] width 103 height 19
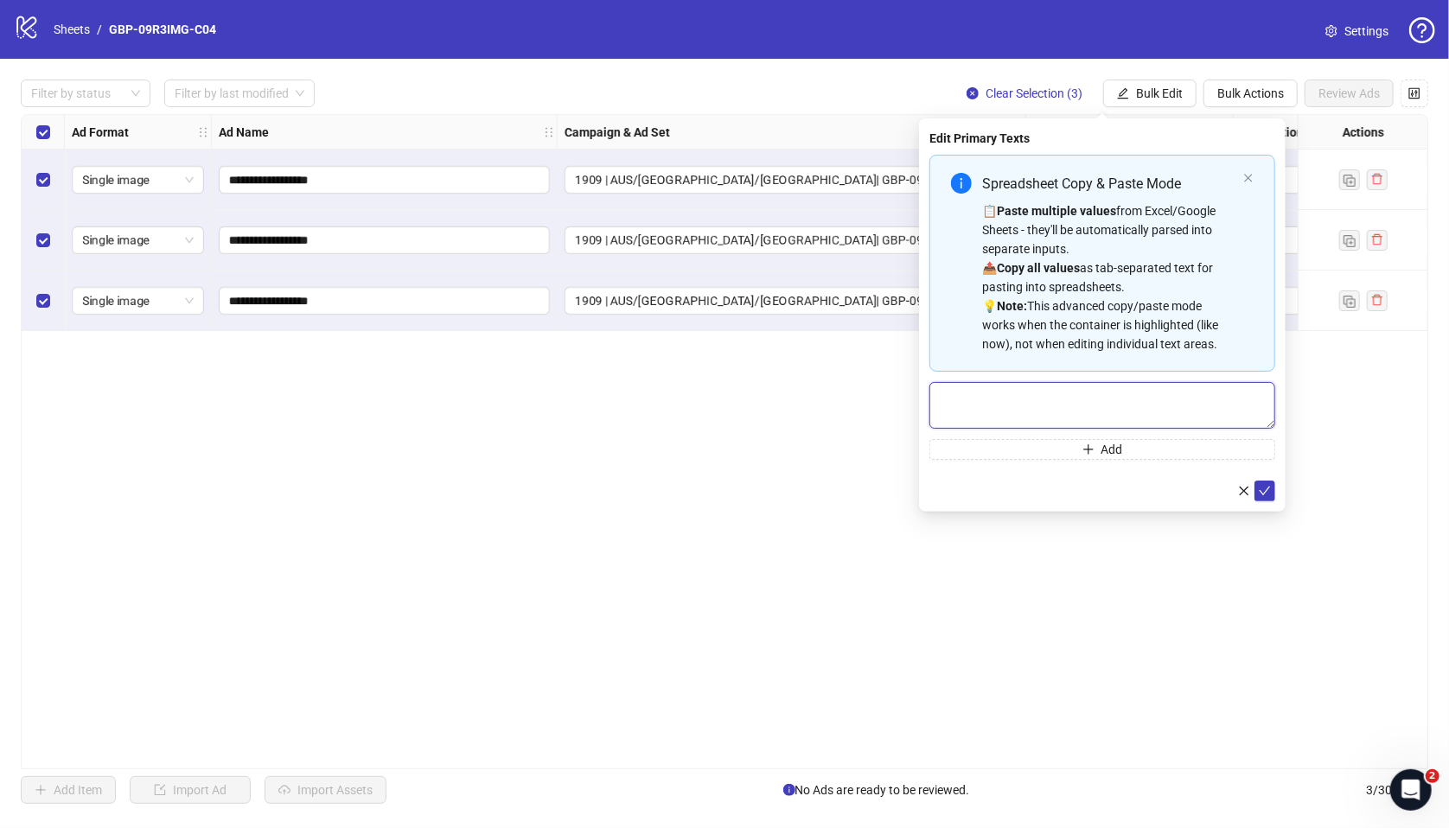
click at [1081, 411] on textarea "Multi-text input container - paste or copy values" at bounding box center [1102, 405] width 346 height 47
paste textarea "**********"
type textarea "**********"
click at [1106, 449] on span "Add" at bounding box center [1112, 450] width 22 height 14
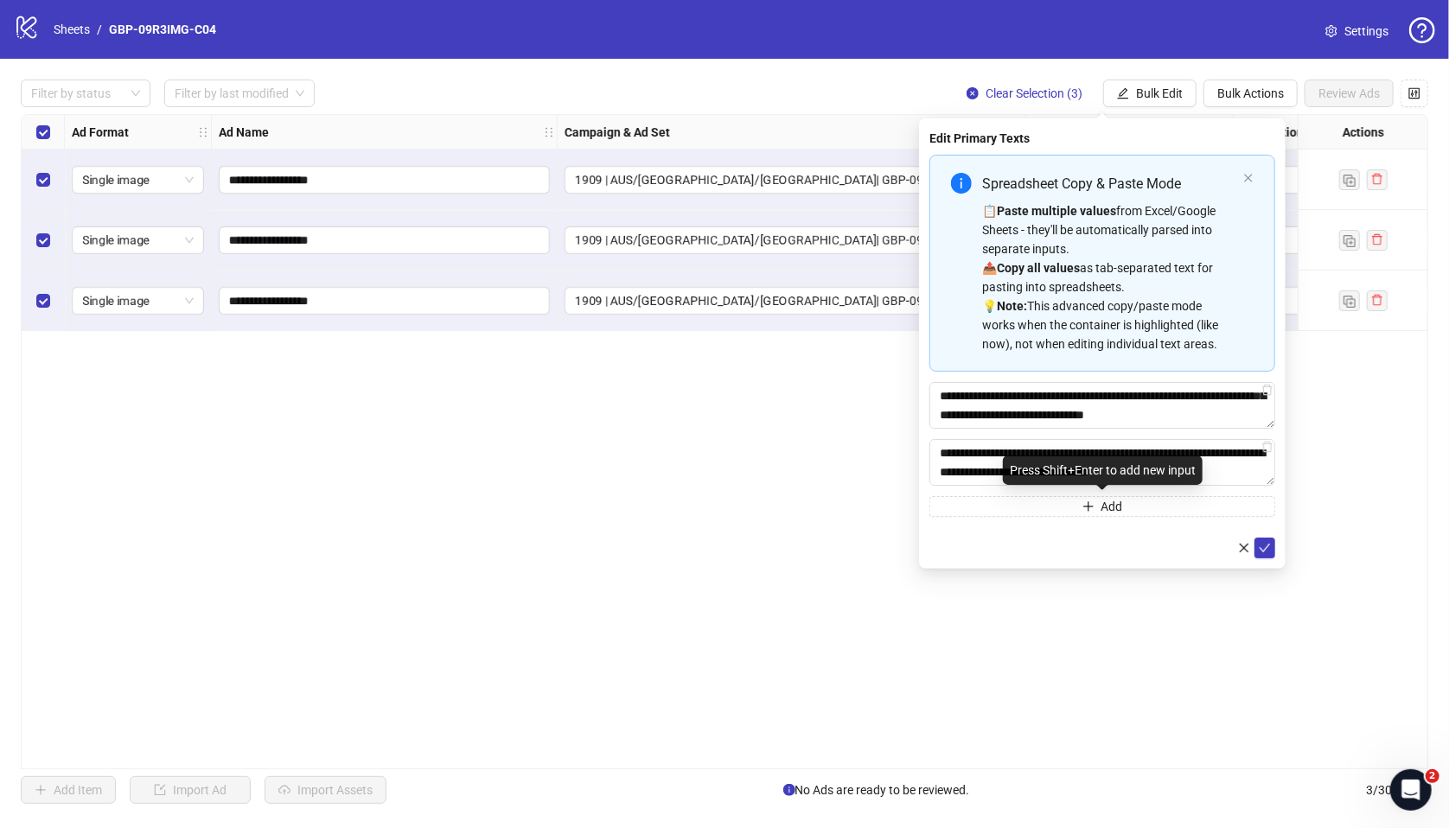
scroll to position [450, 0]
type textarea "**********"
click at [1231, 549] on icon "check" at bounding box center [1265, 547] width 11 height 9
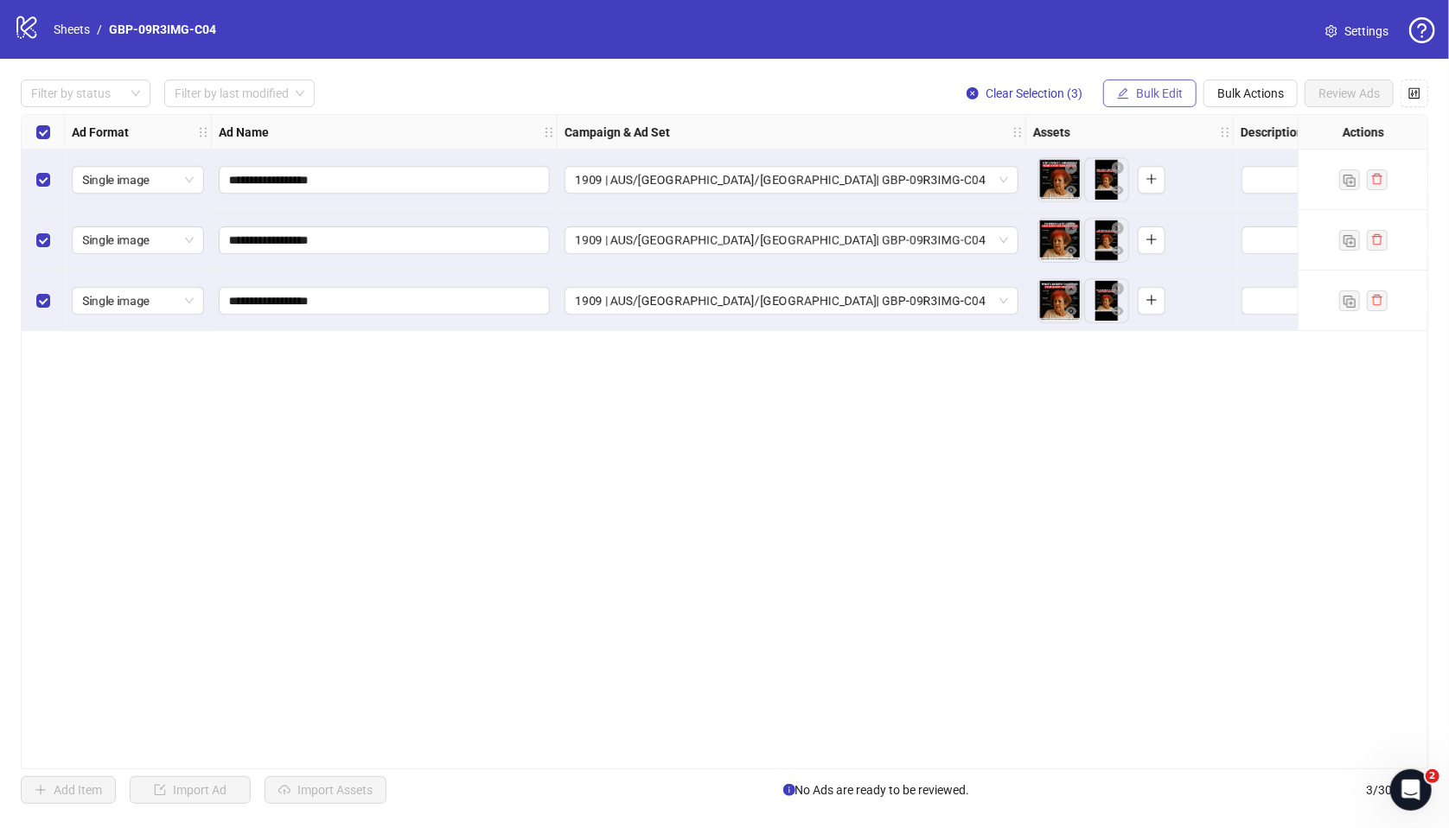
click at [1151, 102] on button "Bulk Edit" at bounding box center [1149, 94] width 93 height 28
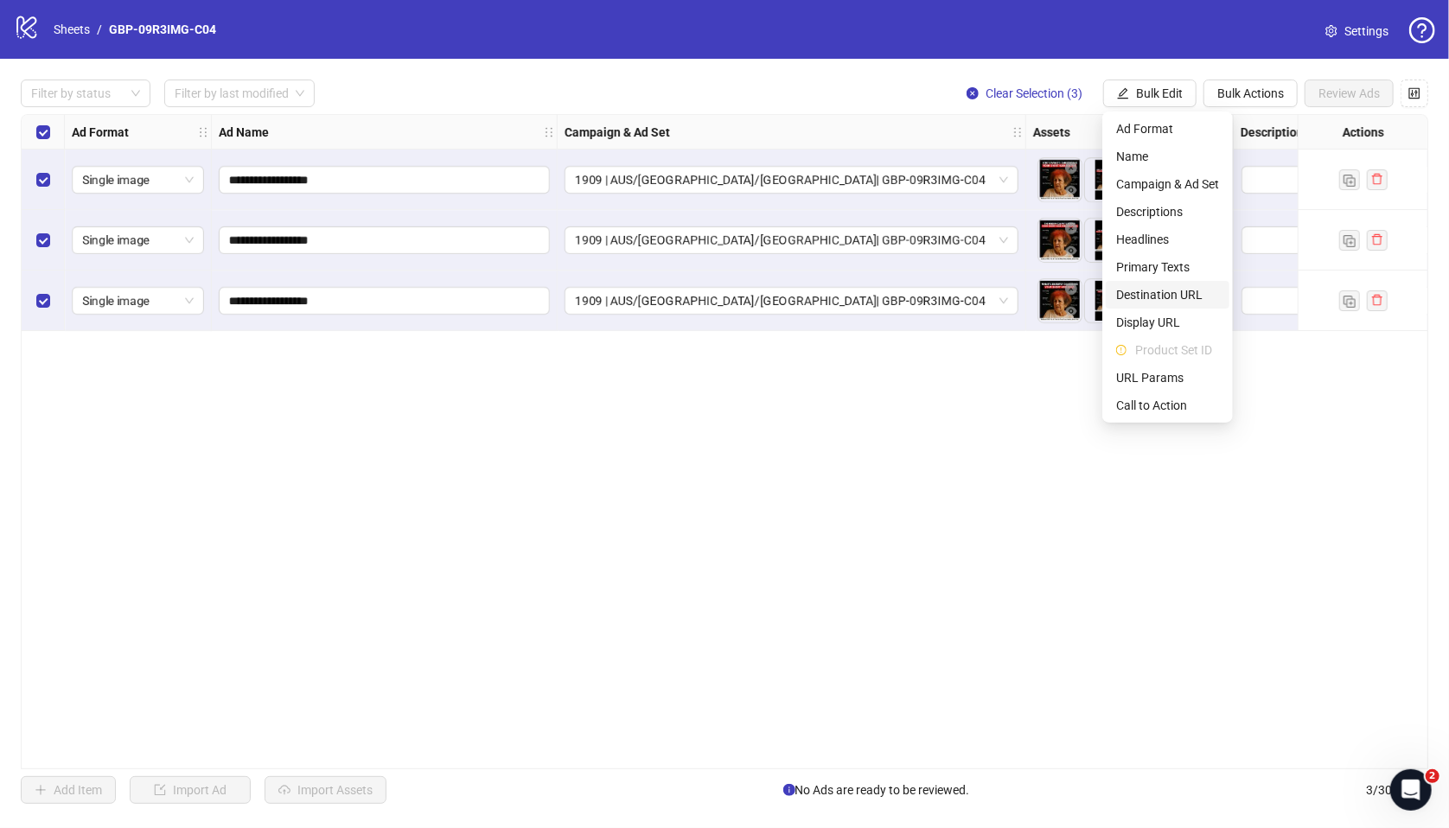
click at [1162, 300] on span "Destination URL" at bounding box center [1167, 294] width 103 height 19
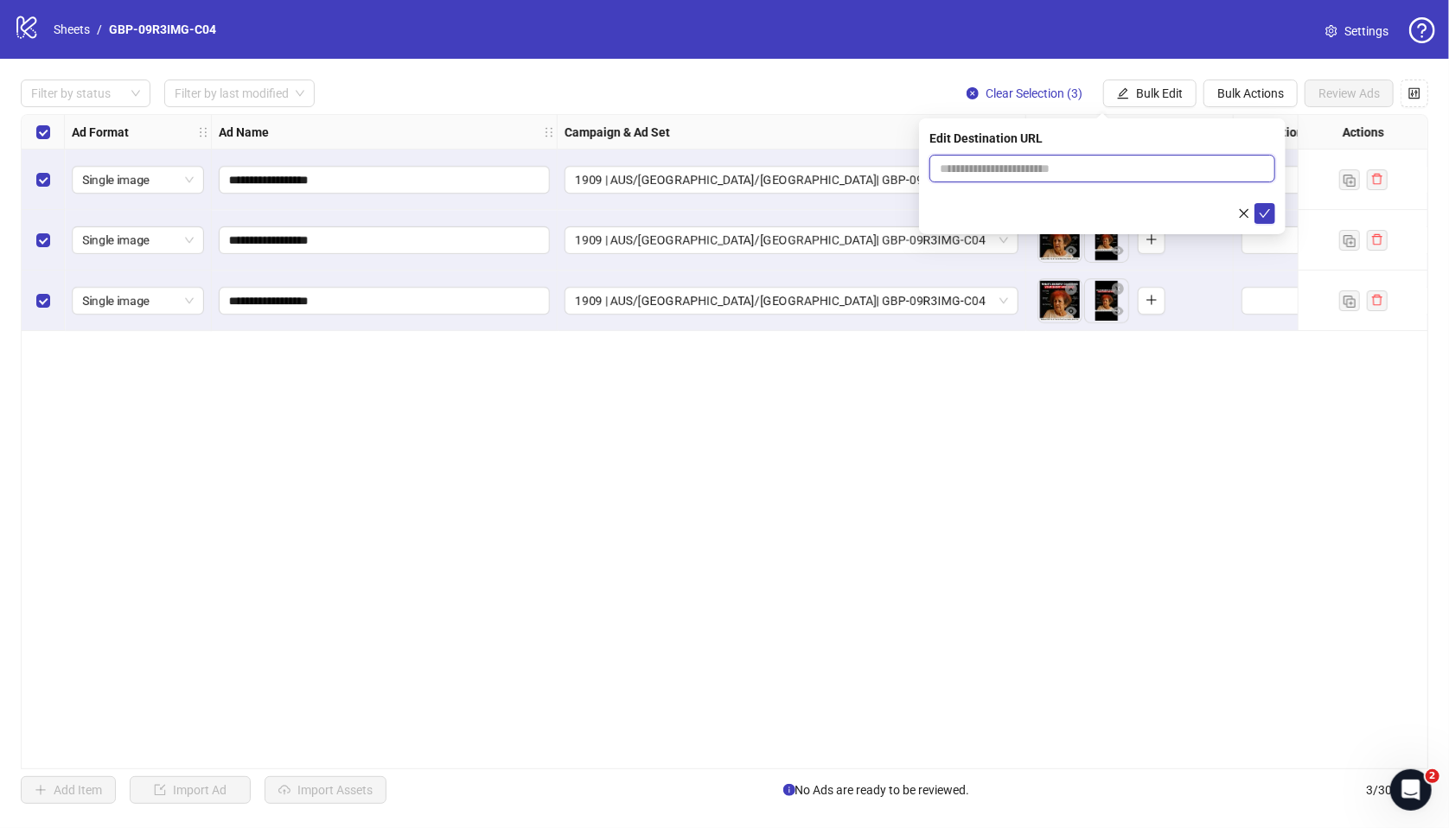
click at [1098, 174] on input "text" at bounding box center [1095, 168] width 311 height 19
paste input "**********"
type input "**********"
click at [1231, 211] on icon "check" at bounding box center [1265, 213] width 12 height 12
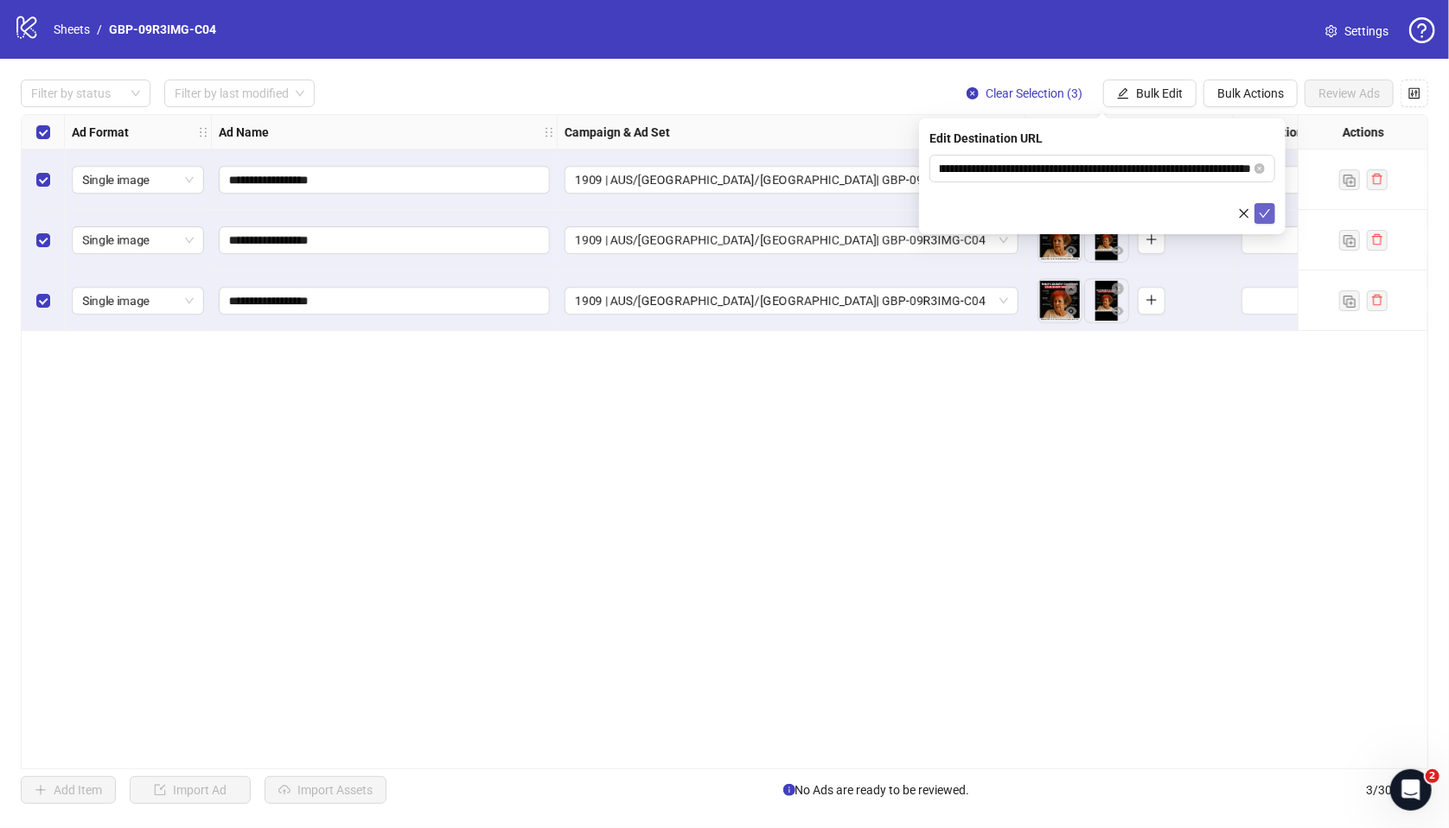
scroll to position [0, 0]
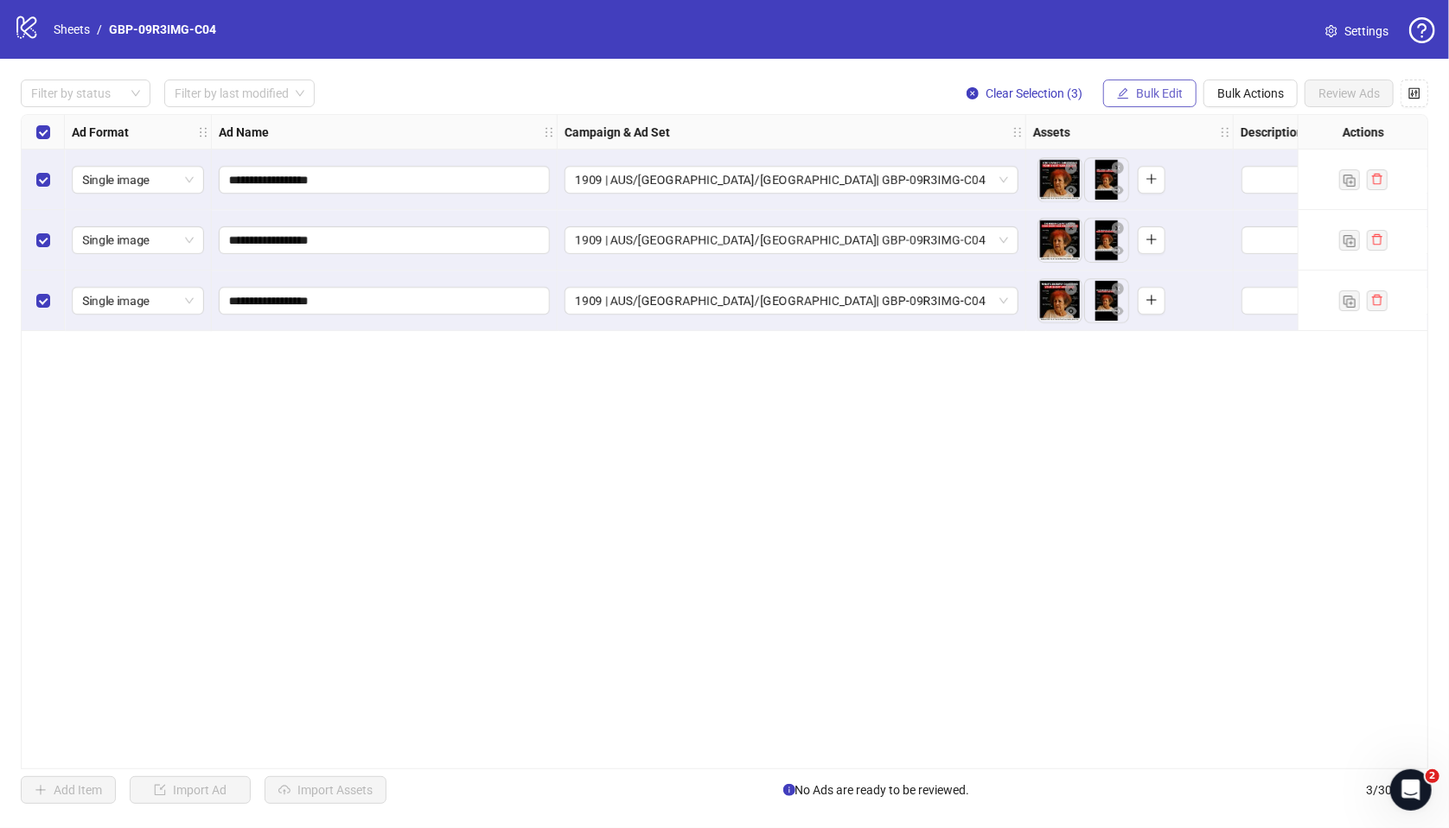
click at [1154, 94] on span "Bulk Edit" at bounding box center [1159, 93] width 47 height 14
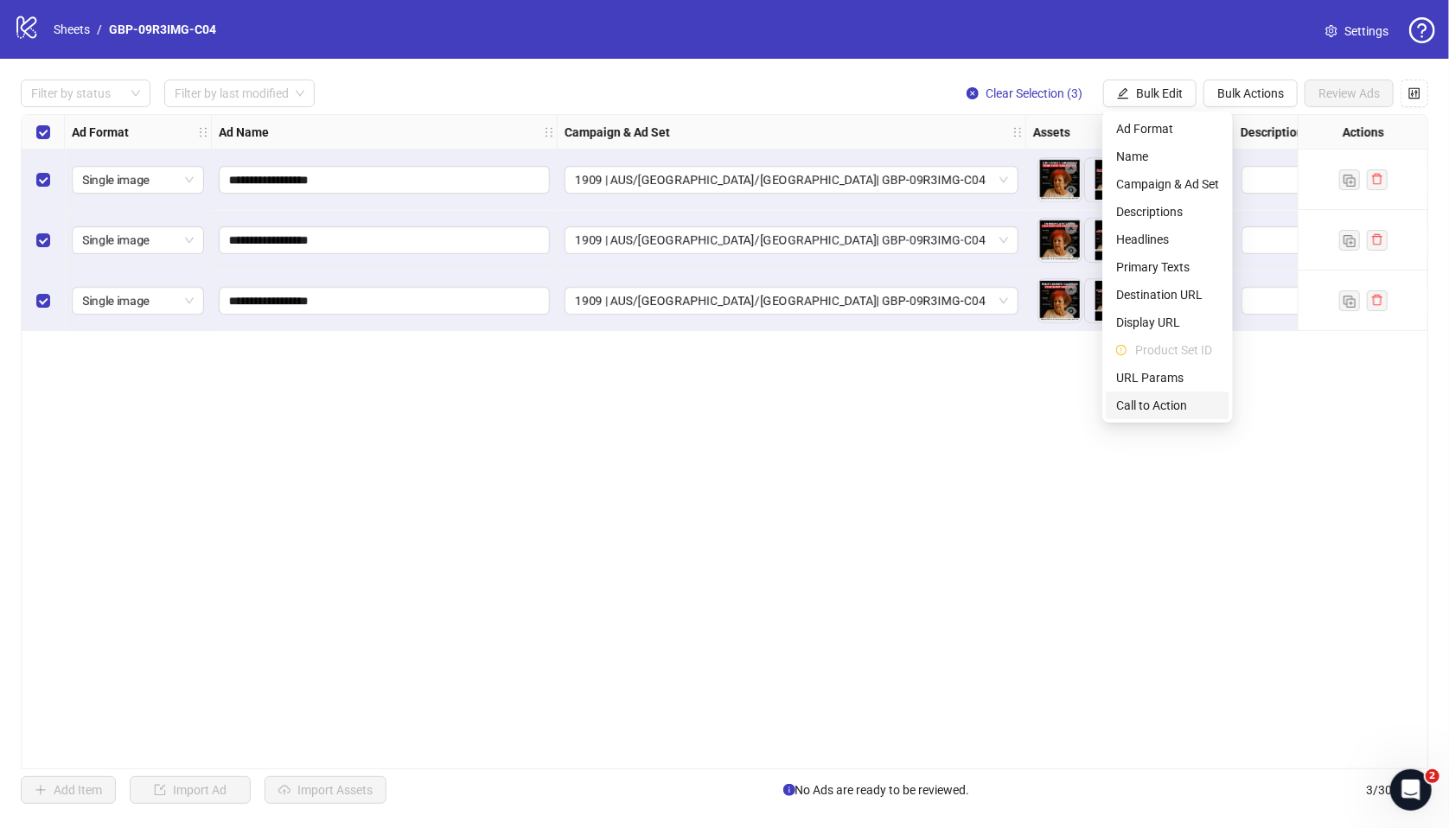
click at [1145, 409] on span "Call to Action" at bounding box center [1167, 405] width 103 height 19
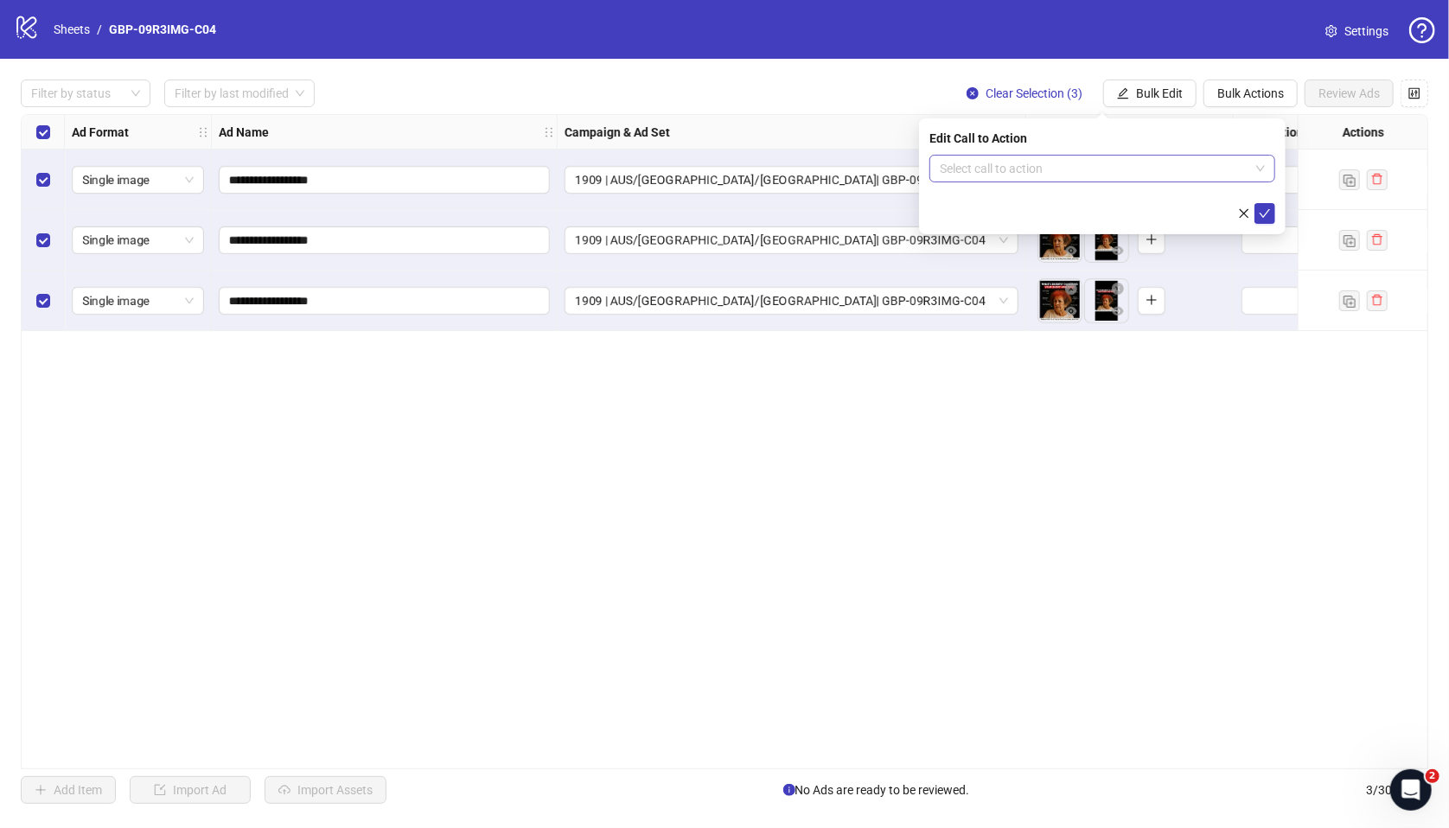
click at [1090, 168] on input "search" at bounding box center [1094, 169] width 309 height 26
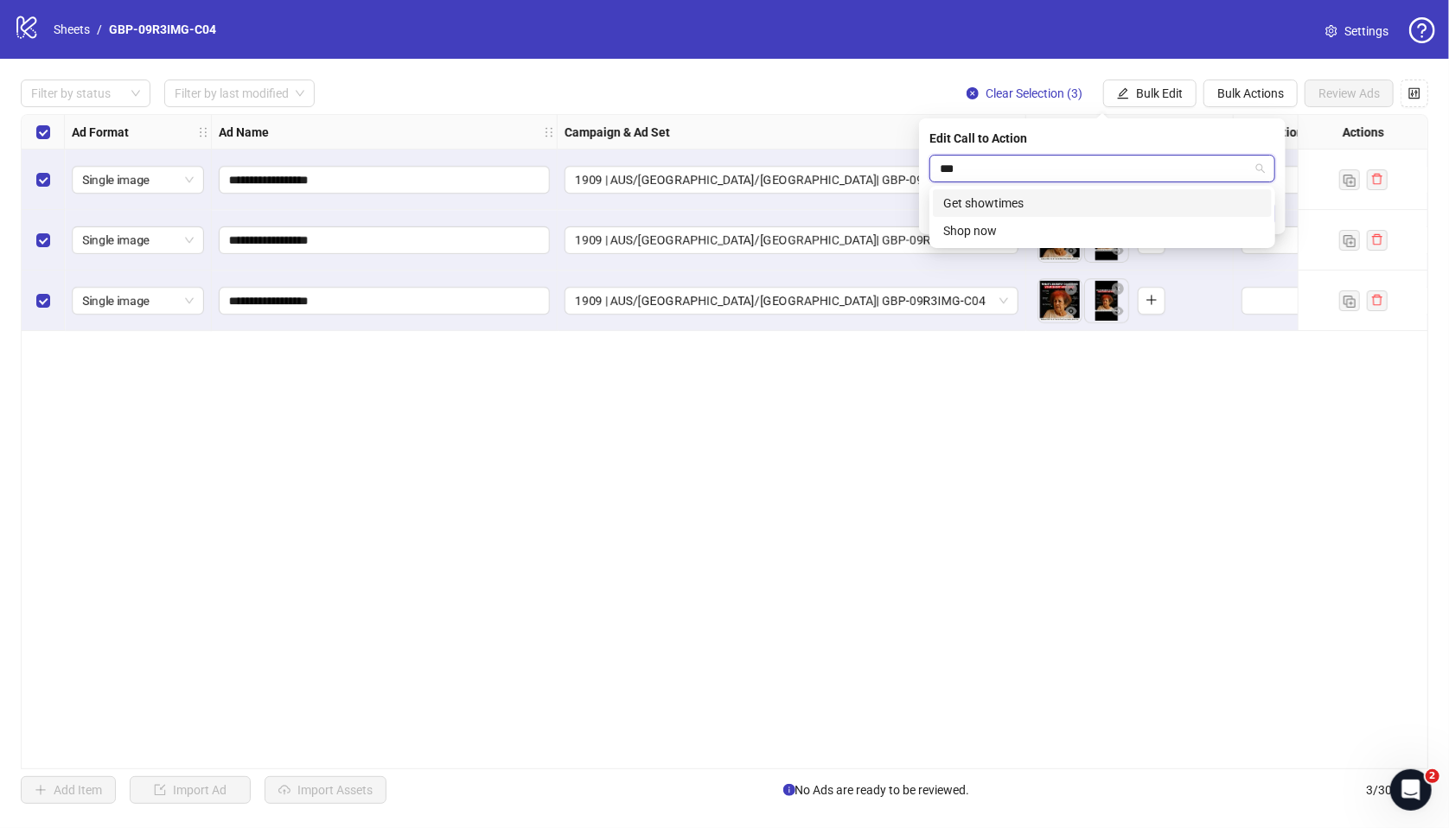
type input "****"
click at [1078, 203] on div "Shop now" at bounding box center [1102, 203] width 318 height 19
click at [1231, 214] on button "submit" at bounding box center [1264, 213] width 21 height 21
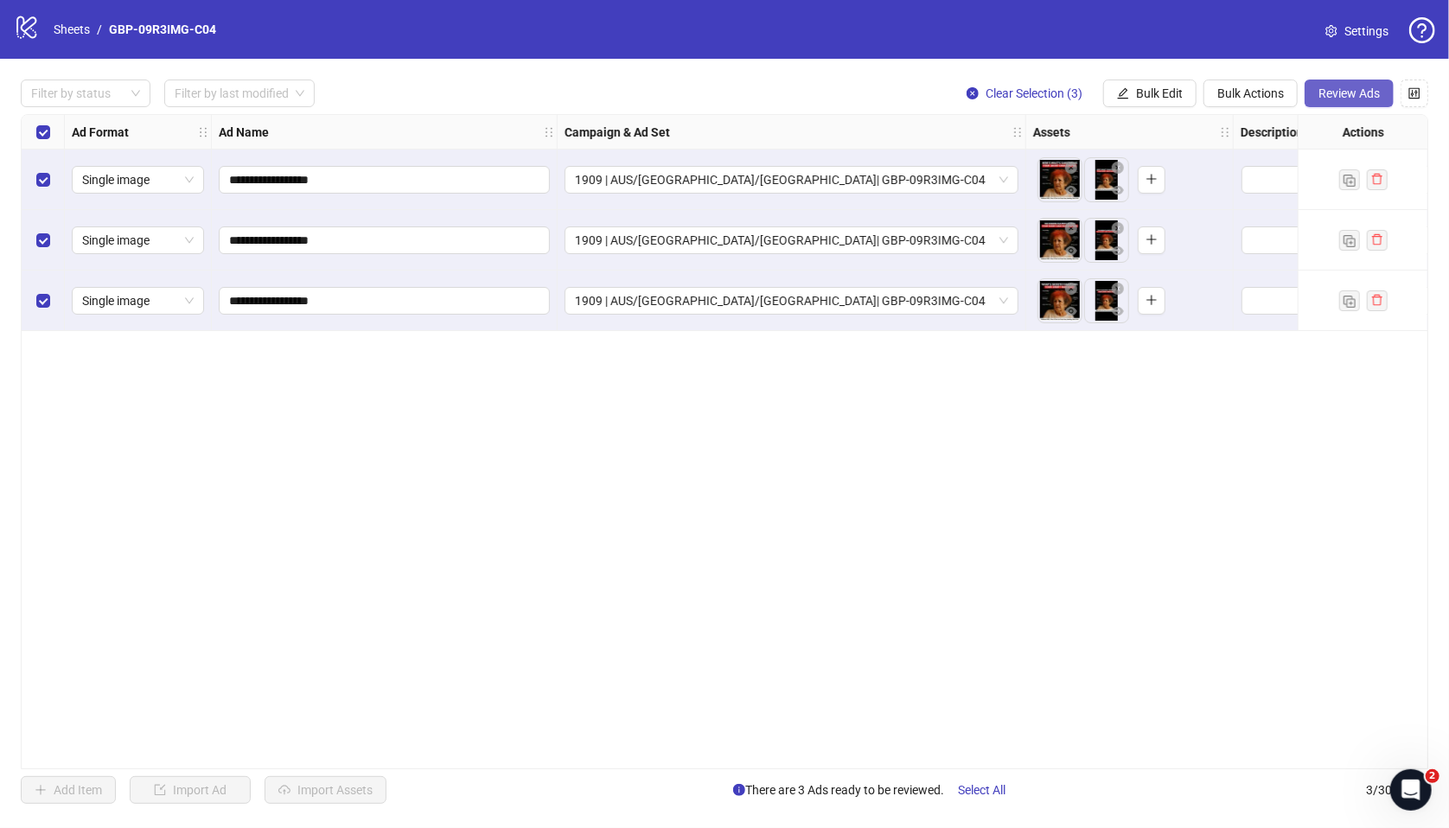
click at [1231, 99] on span "Review Ads" at bounding box center [1348, 93] width 61 height 14
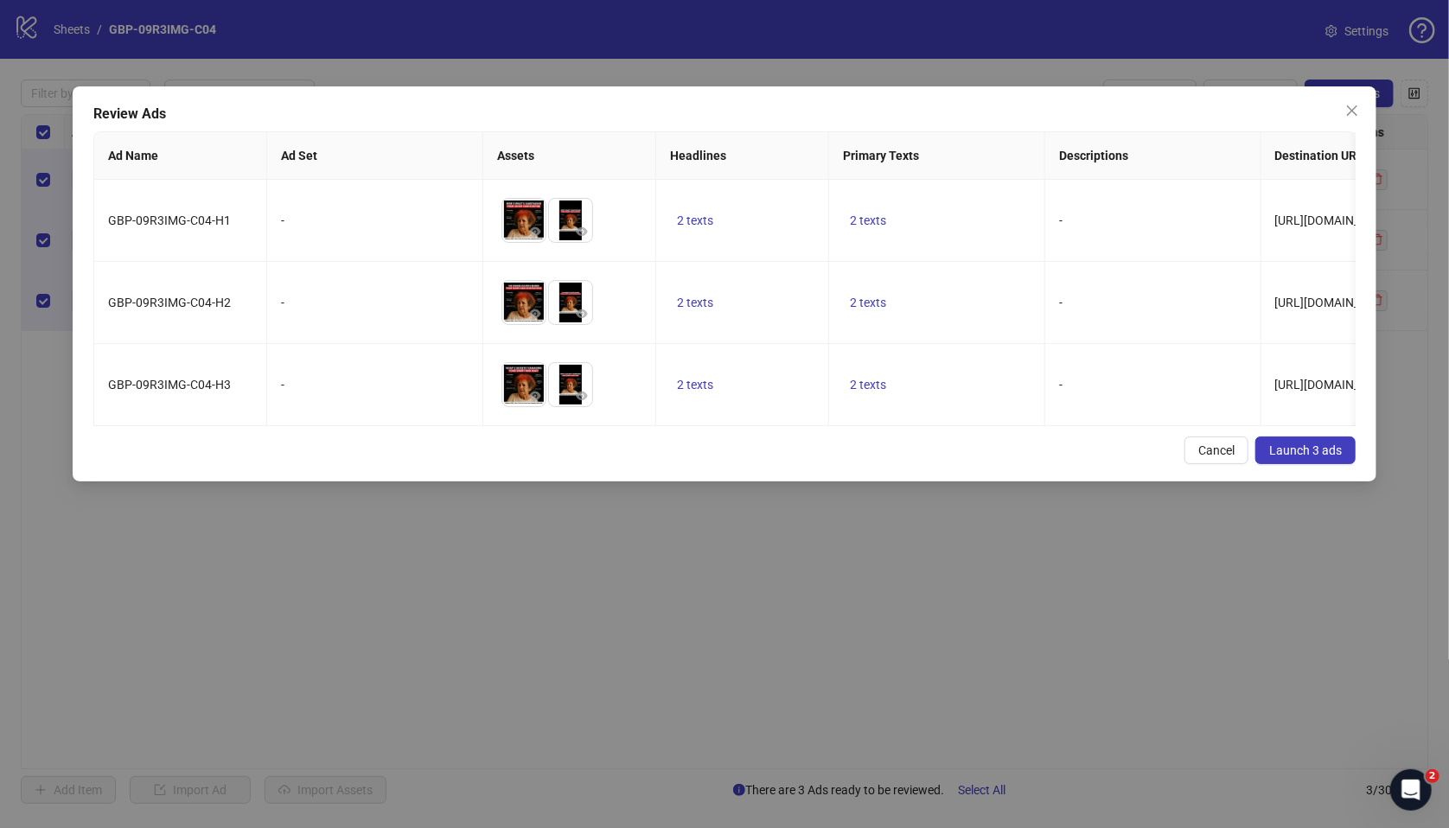
click at [1231, 457] on span "Launch 3 ads" at bounding box center [1305, 450] width 73 height 14
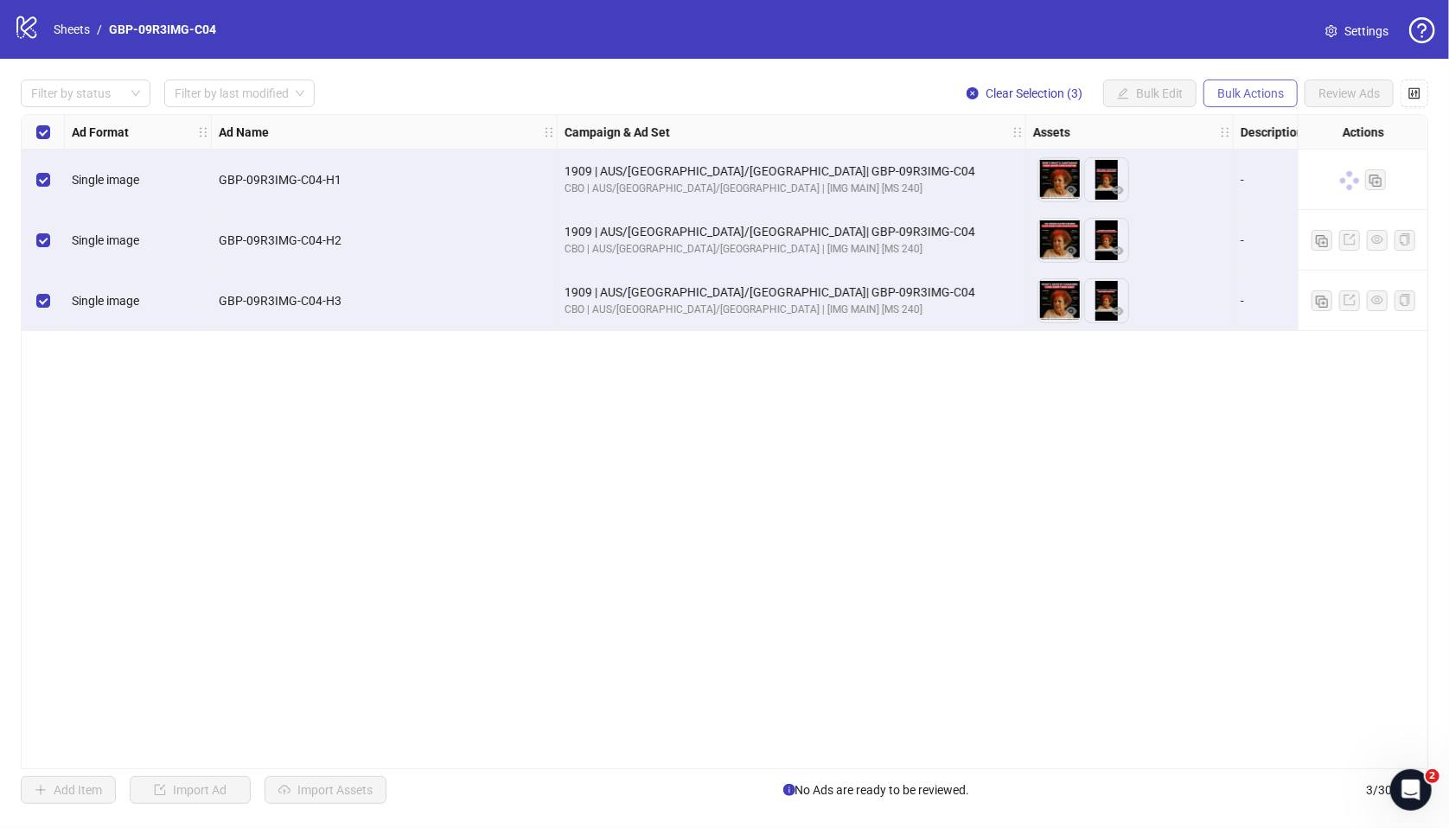
click at [1231, 91] on span "Bulk Actions" at bounding box center [1250, 93] width 67 height 14
click at [1231, 186] on span "Duplicate with assets" at bounding box center [1275, 184] width 118 height 19
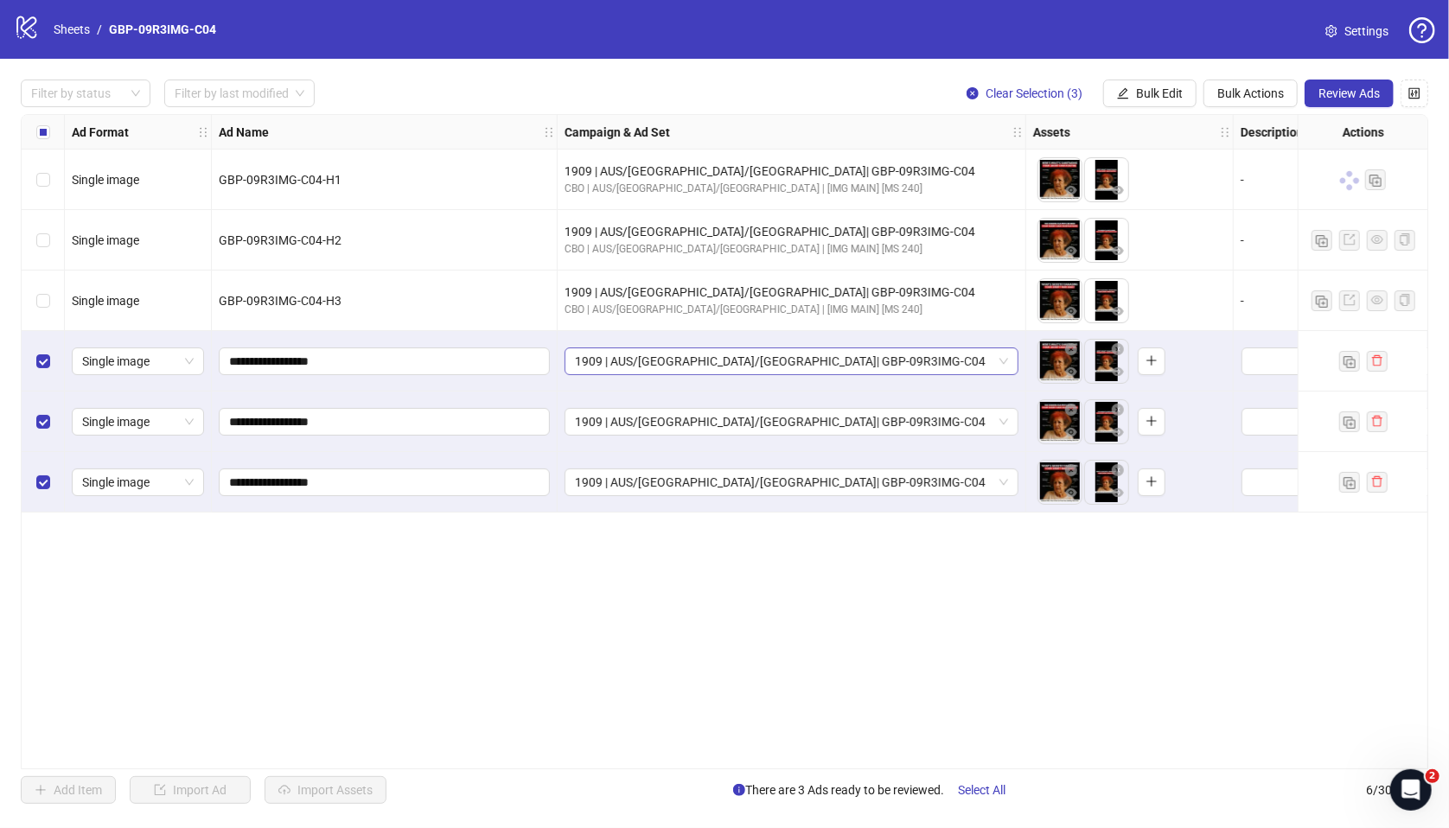
click at [720, 369] on span "1909 | AUS/NZ/UK| GBP-09R3IMG-C04" at bounding box center [791, 361] width 433 height 26
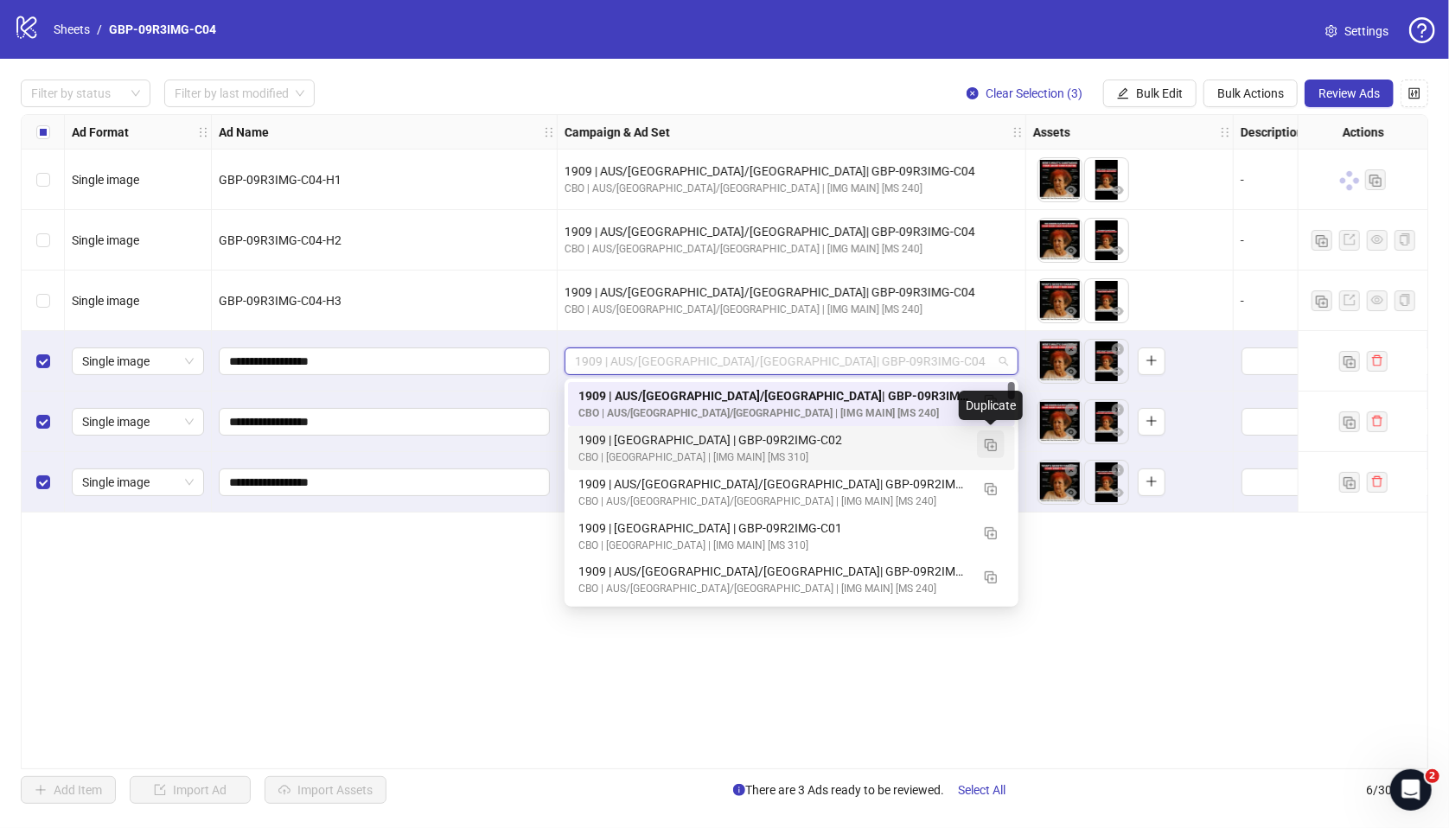
click at [986, 445] on img "button" at bounding box center [991, 445] width 12 height 12
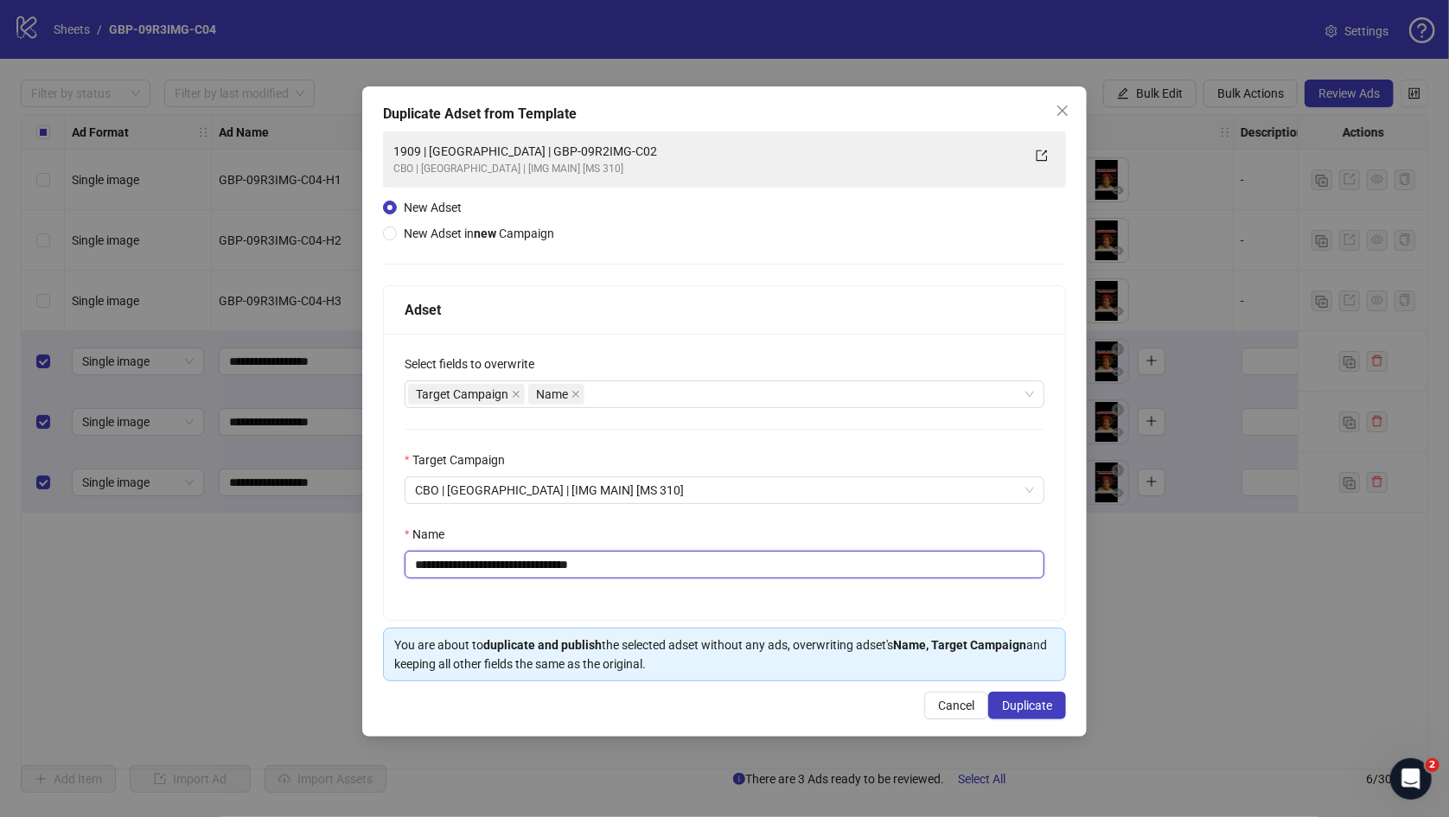
drag, startPoint x: 484, startPoint y: 563, endPoint x: 846, endPoint y: 584, distance: 362.8
click at [845, 583] on div "**********" at bounding box center [724, 477] width 681 height 286
paste input "text"
type input "**********"
click at [1023, 651] on span "Duplicate" at bounding box center [1027, 705] width 50 height 14
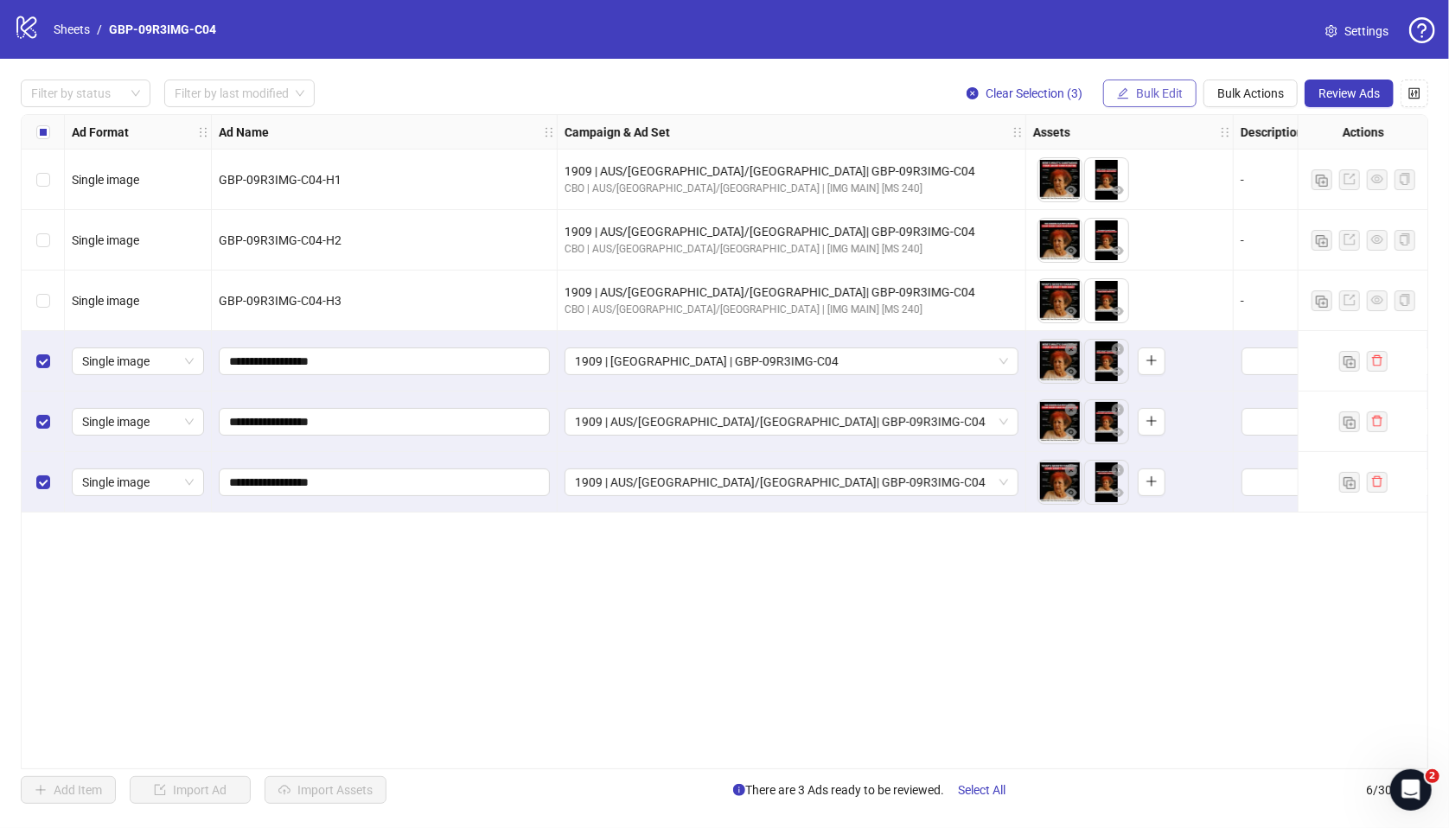
click at [1152, 92] on span "Bulk Edit" at bounding box center [1159, 93] width 47 height 14
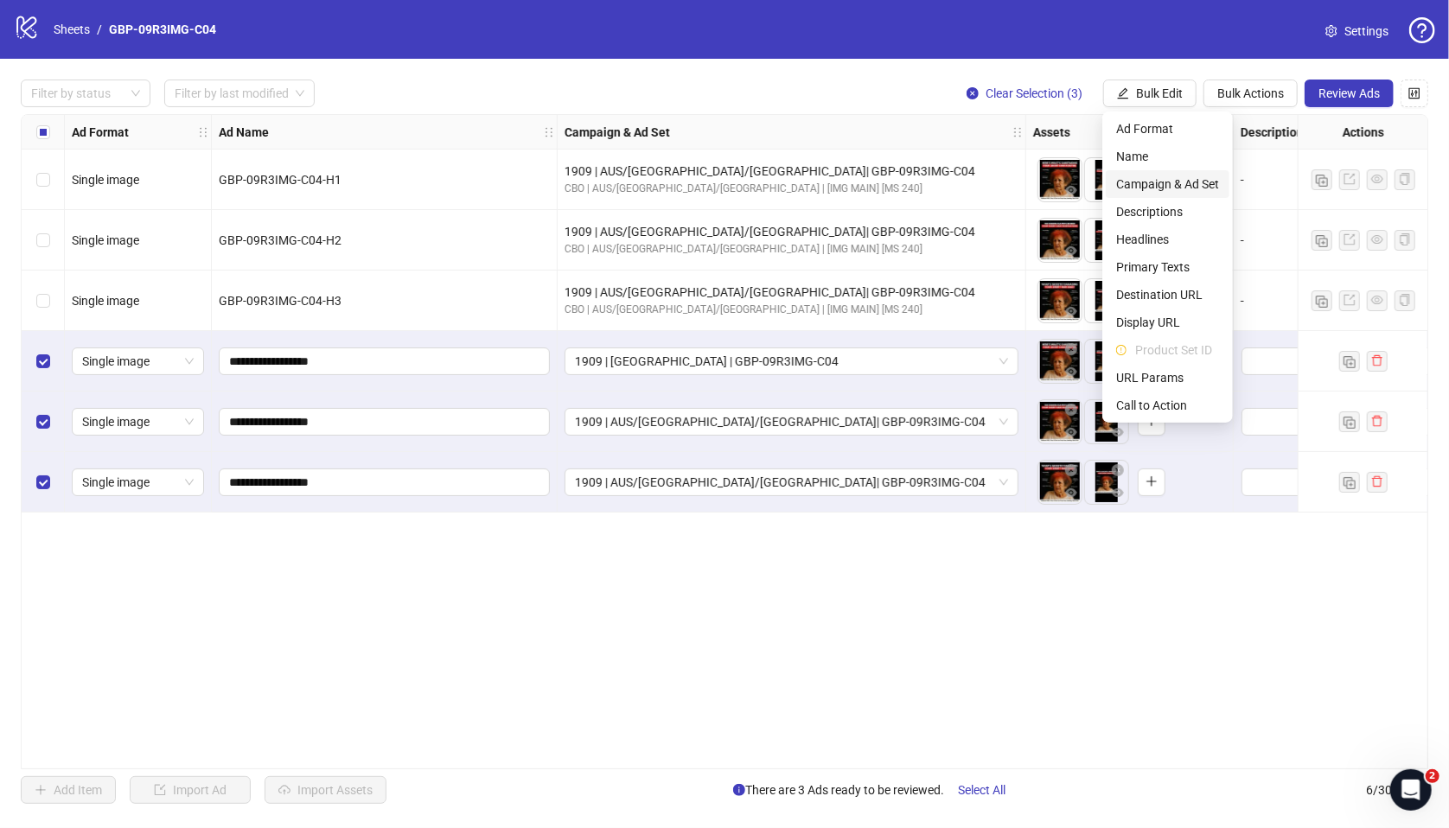
click at [1177, 186] on span "Campaign & Ad Set" at bounding box center [1167, 184] width 103 height 19
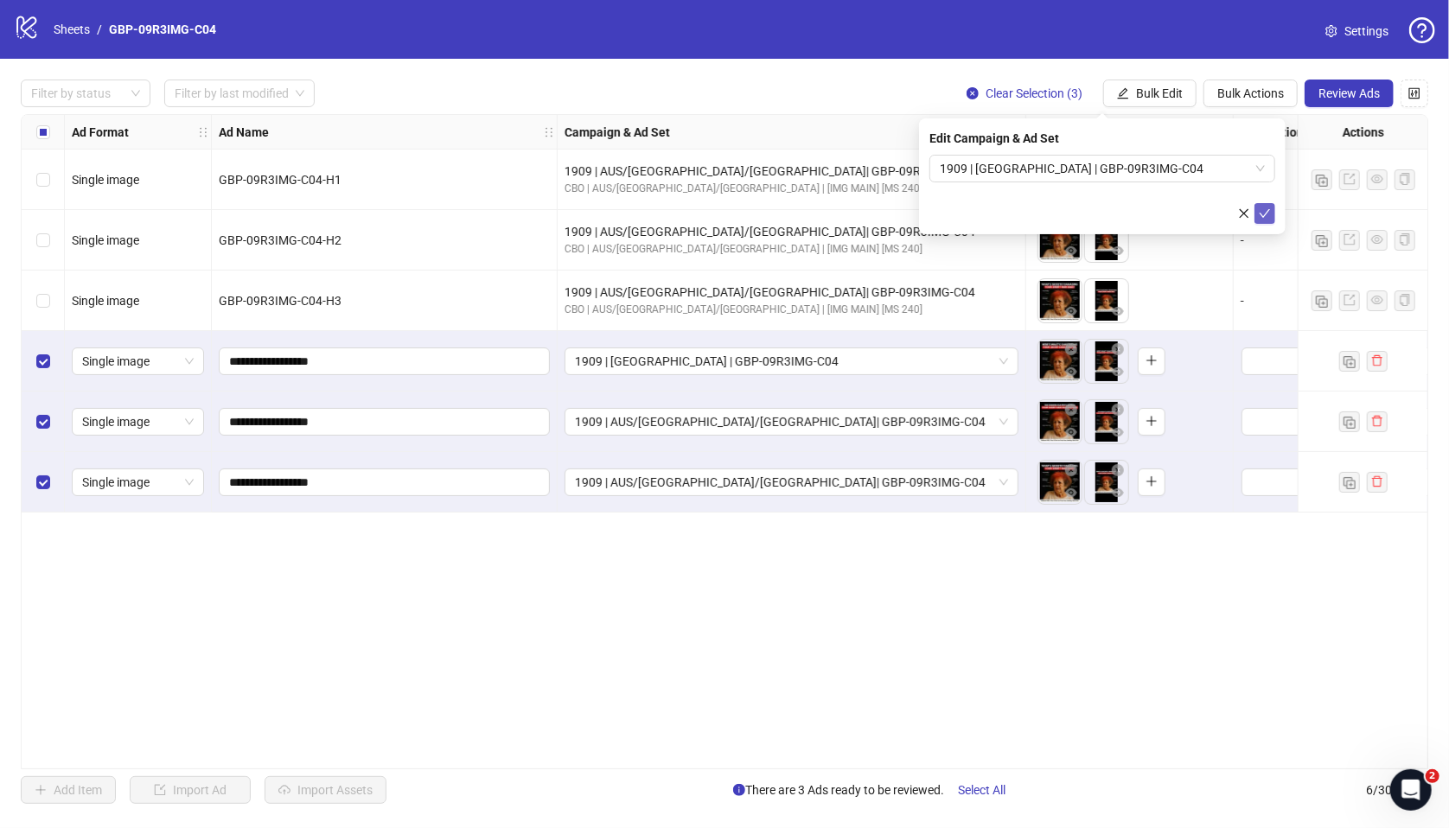
click at [1231, 214] on icon "check" at bounding box center [1265, 213] width 12 height 12
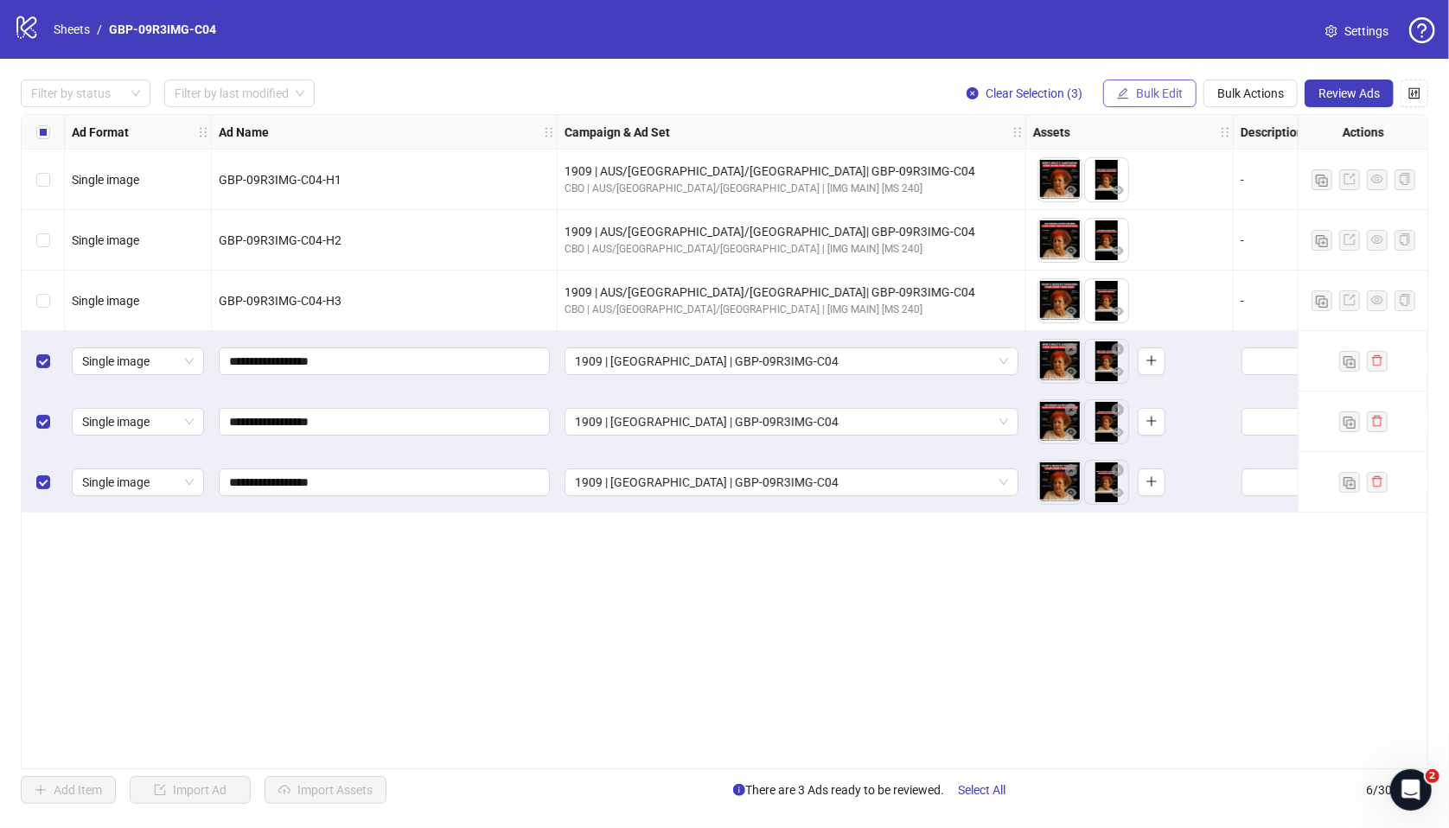
click at [1183, 87] on button "Bulk Edit" at bounding box center [1149, 94] width 93 height 28
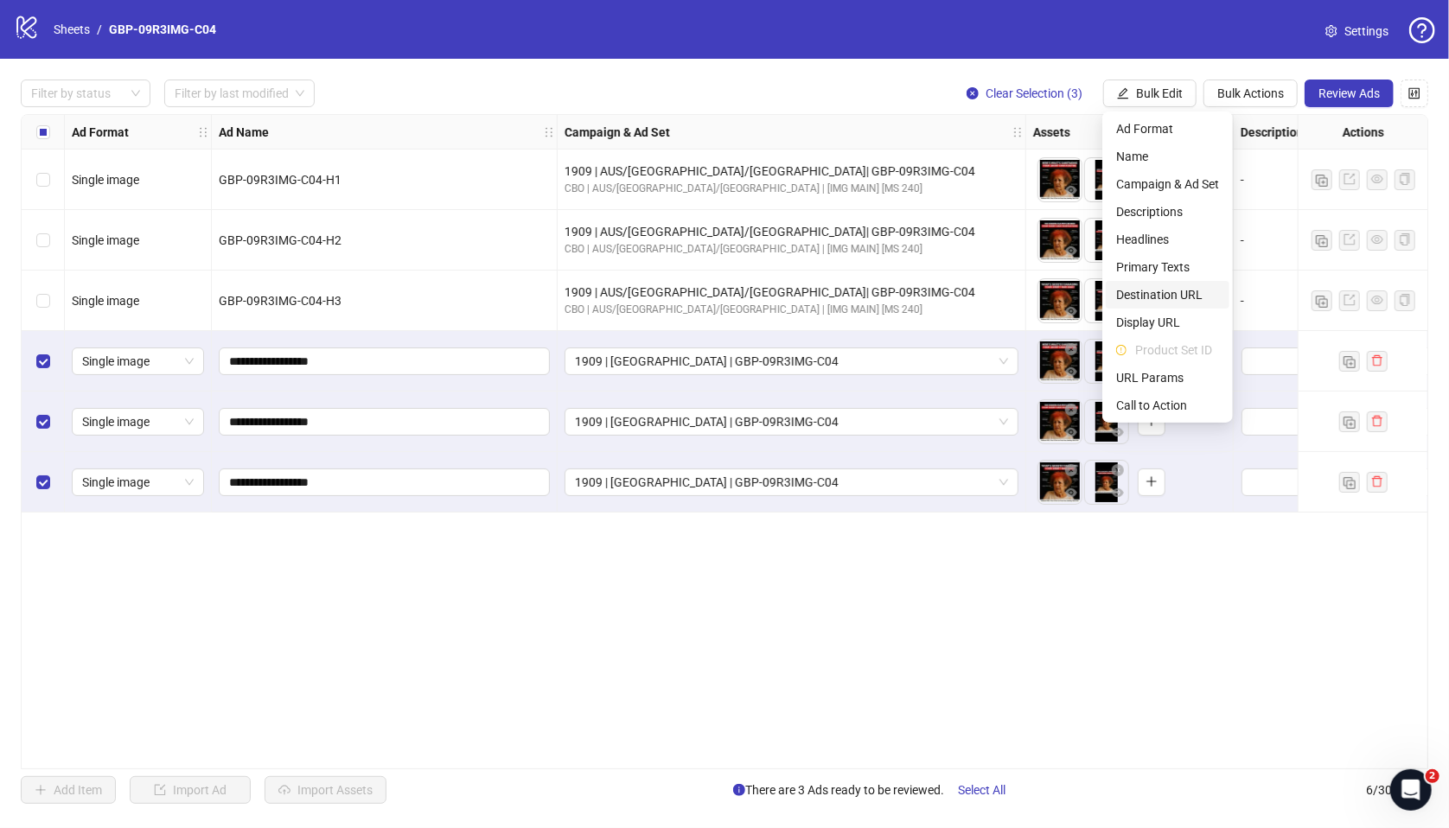
click at [1183, 297] on span "Destination URL" at bounding box center [1167, 294] width 103 height 19
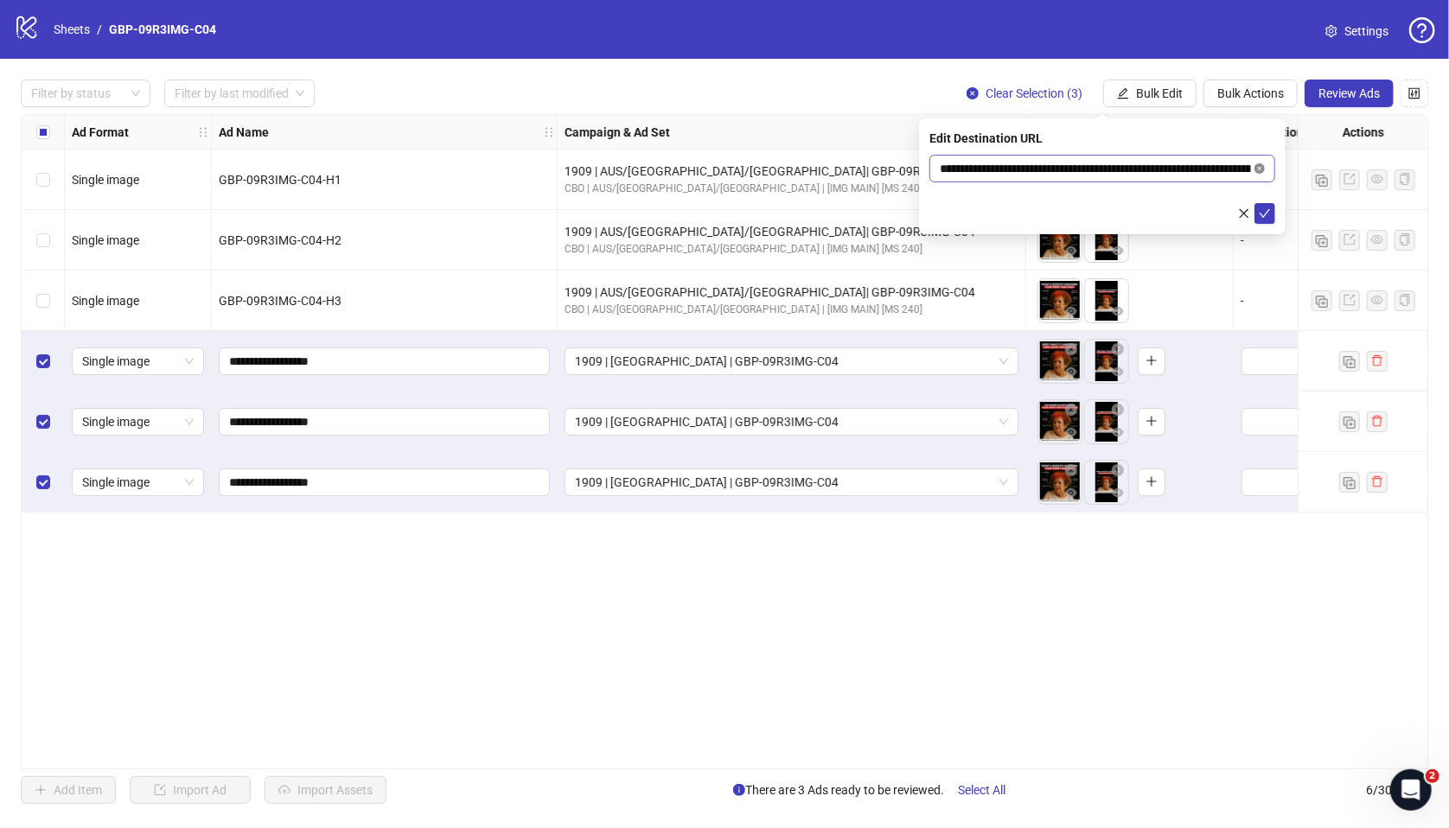
click at [1231, 167] on icon "close-circle" at bounding box center [1259, 168] width 10 height 10
click at [1137, 171] on input "text" at bounding box center [1095, 168] width 311 height 19
paste input "**********"
type input "**********"
click at [1231, 212] on icon "check" at bounding box center [1265, 213] width 12 height 12
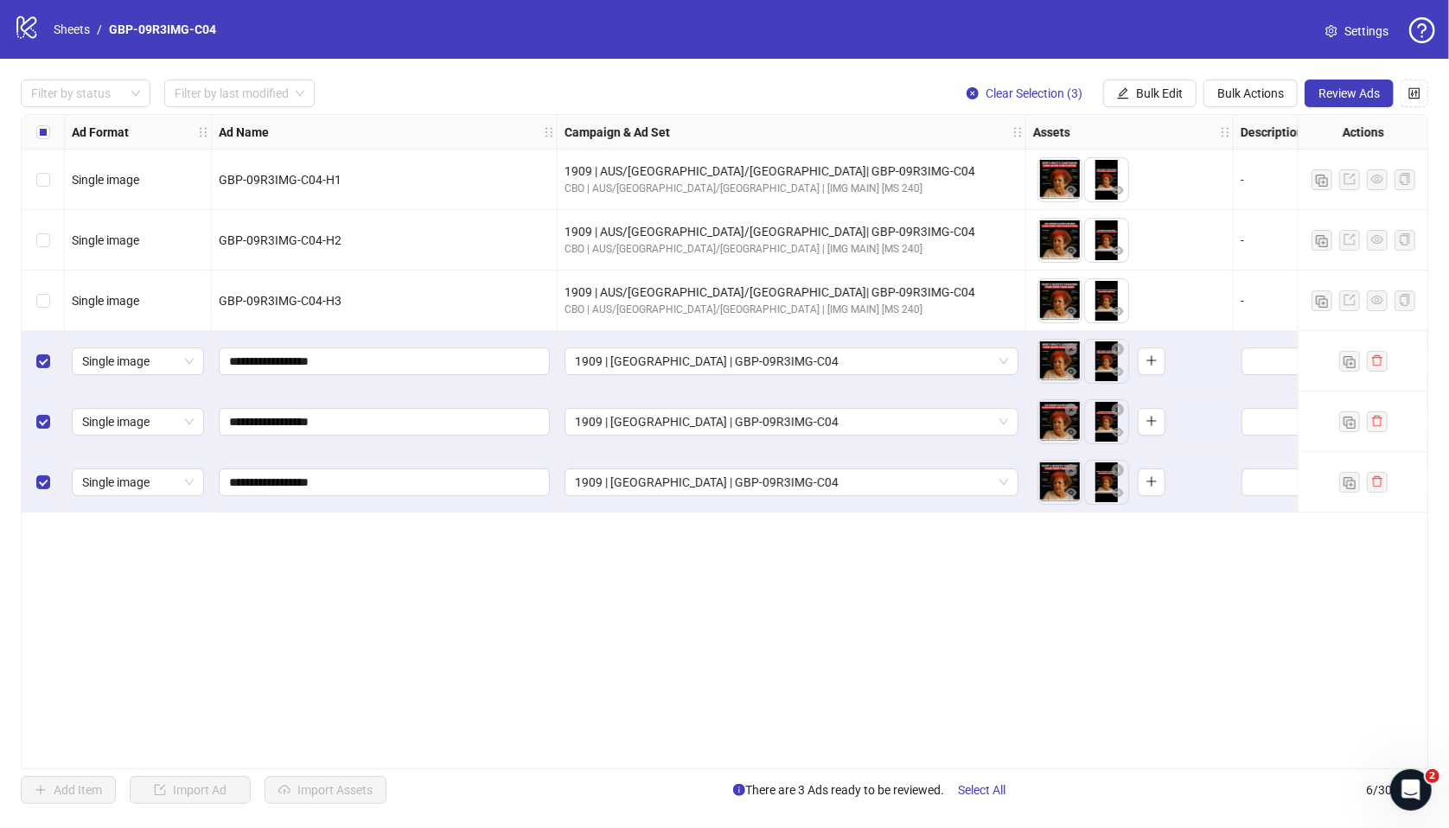
click at [1231, 104] on button "Review Ads" at bounding box center [1348, 94] width 89 height 28
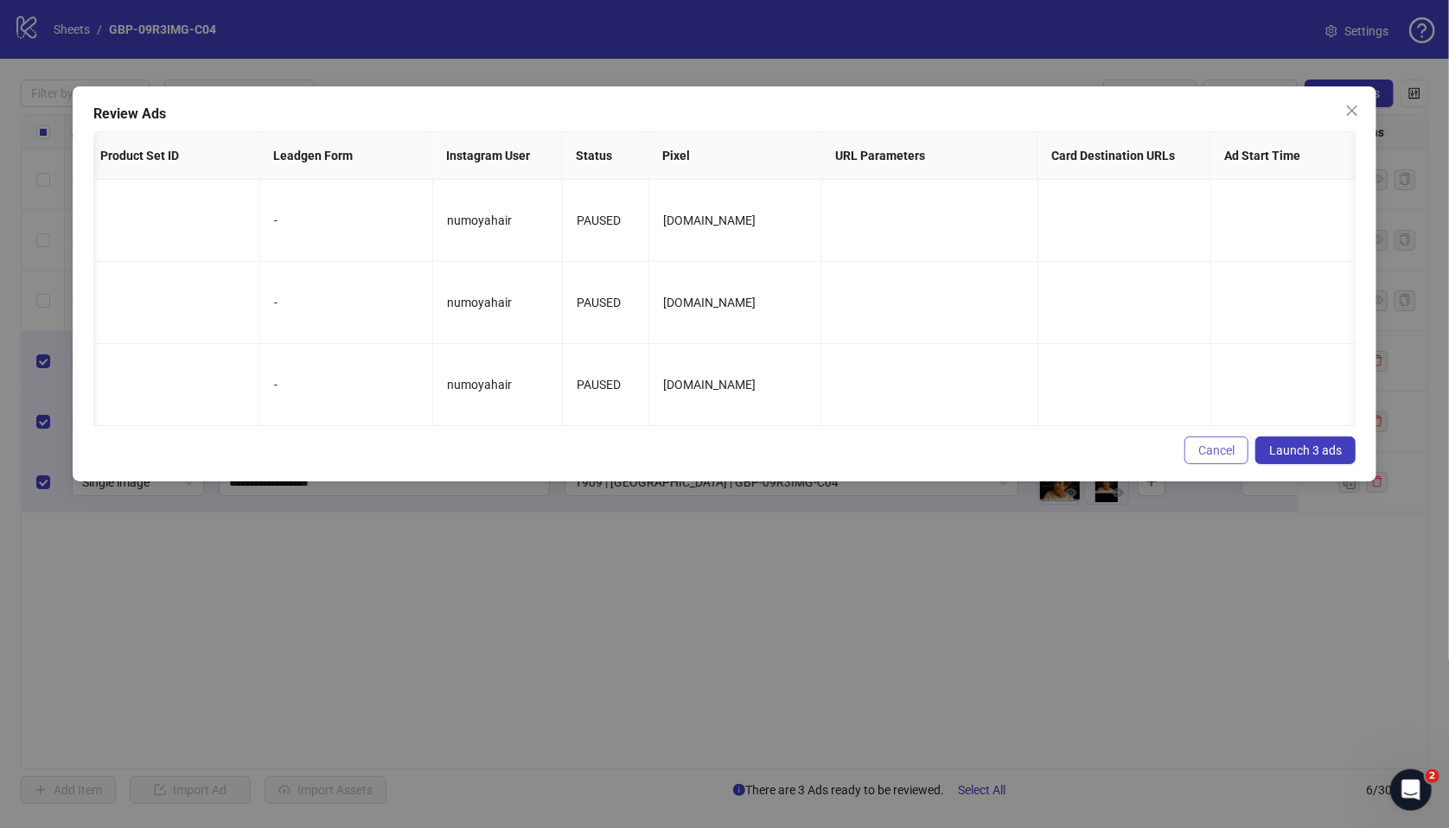
scroll to position [0, 1860]
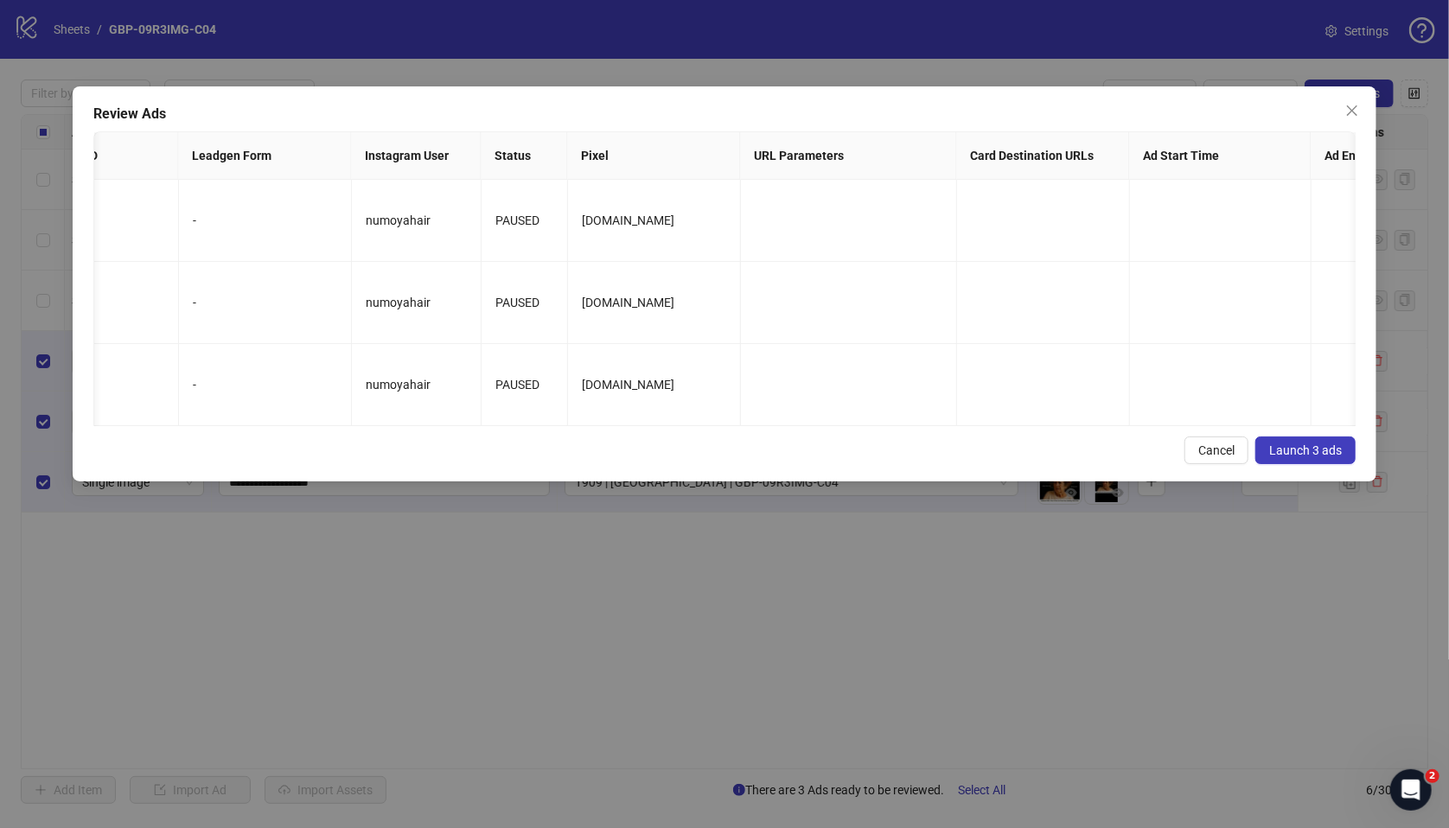
click at [1231, 457] on span "Launch 3 ads" at bounding box center [1305, 450] width 73 height 14
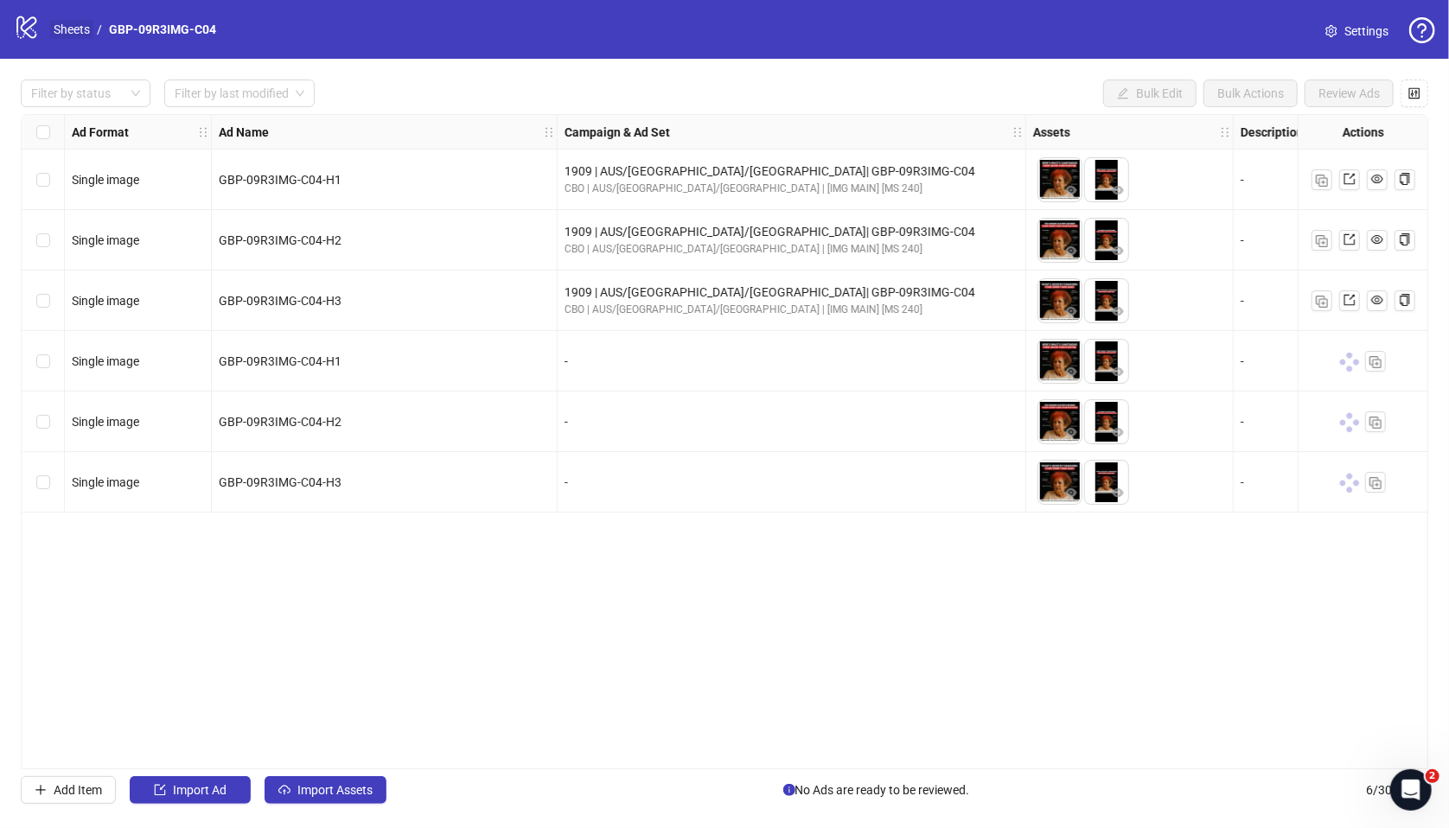
click at [66, 33] on link "Sheets" at bounding box center [71, 29] width 43 height 19
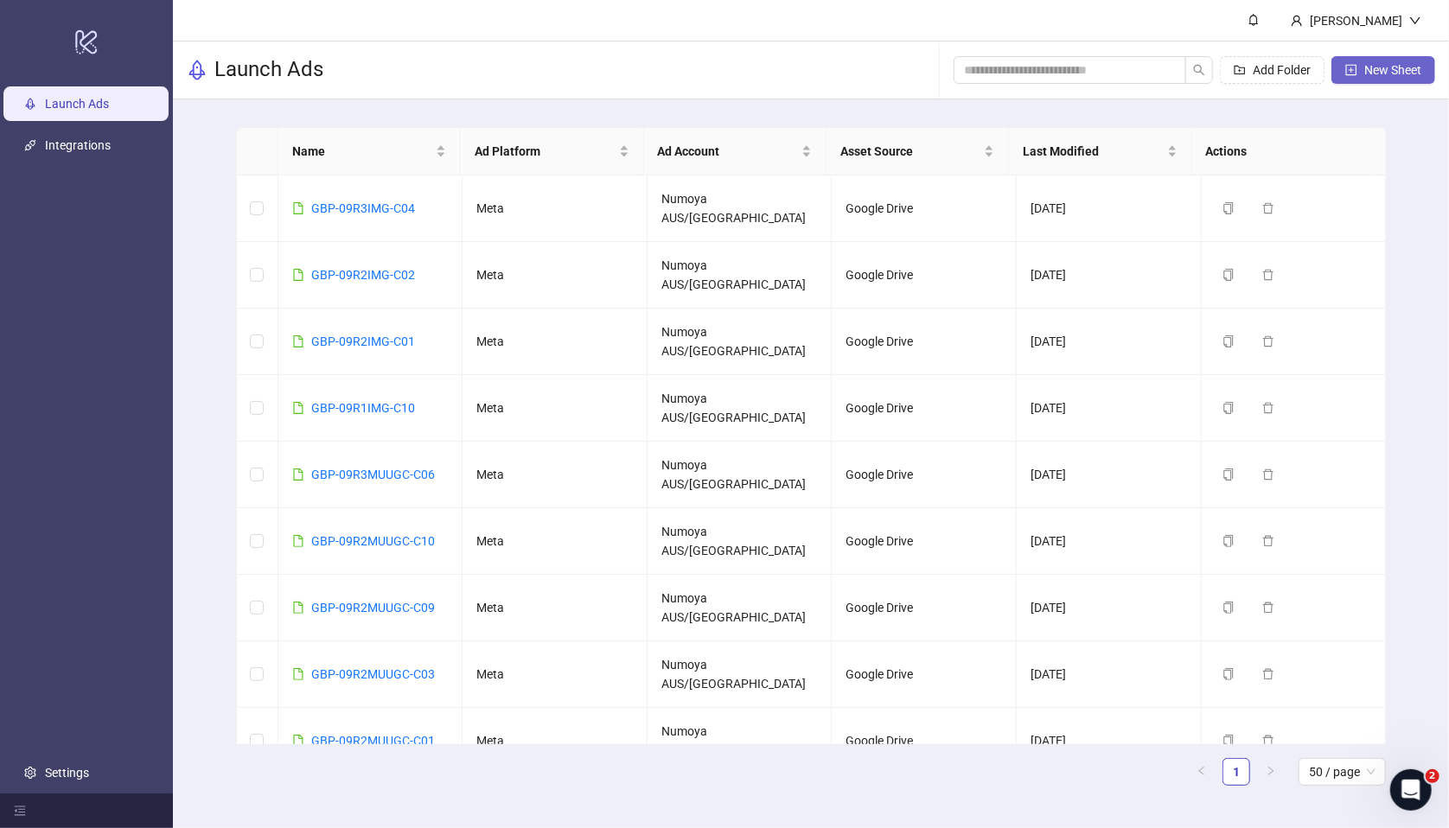
click at [1231, 77] on button "New Sheet" at bounding box center [1383, 70] width 104 height 28
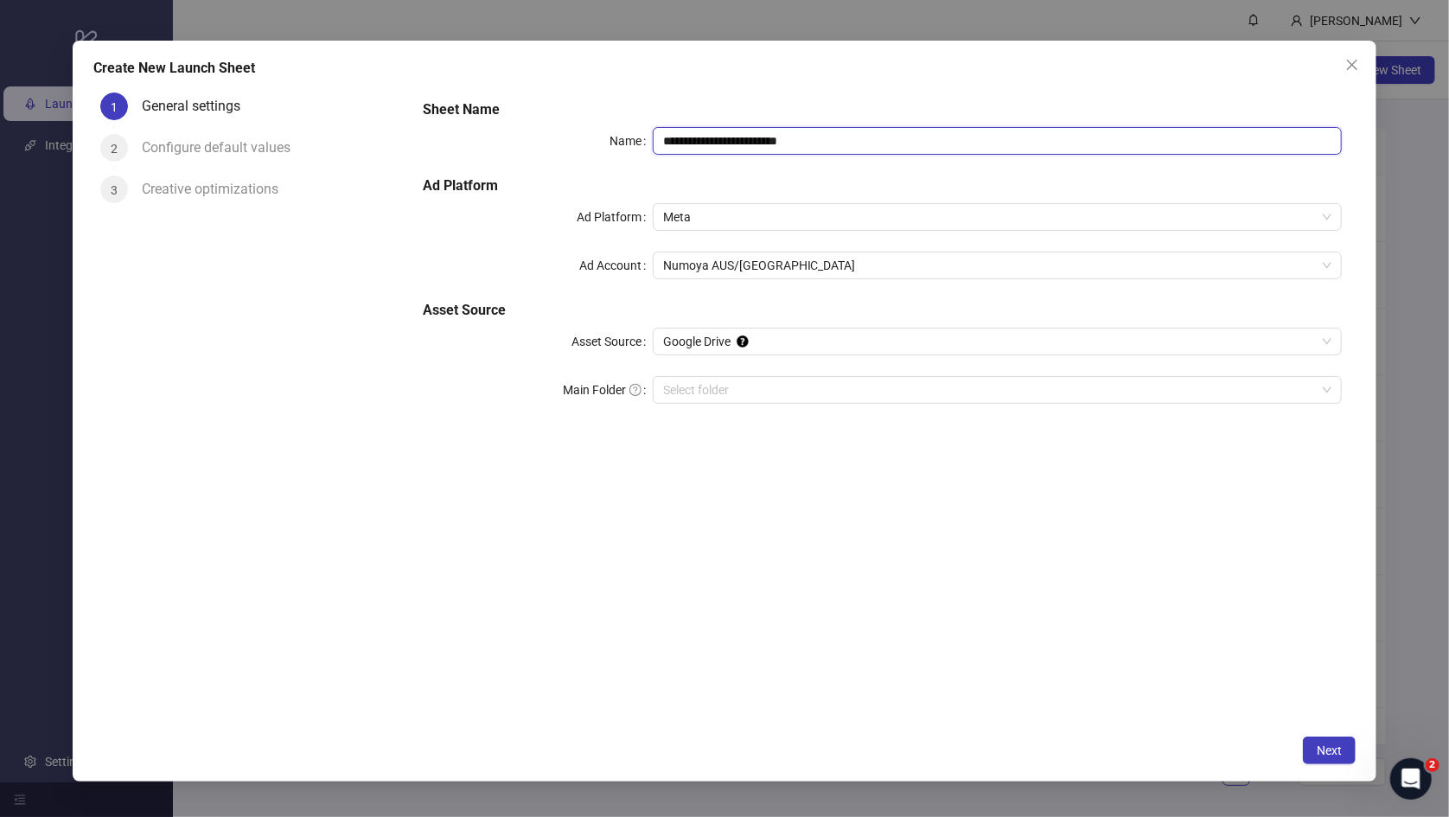
drag, startPoint x: 837, startPoint y: 137, endPoint x: 589, endPoint y: 125, distance: 248.4
click at [509, 100] on div "**********" at bounding box center [882, 261] width 933 height 339
paste input "text"
type input "**********"
click at [770, 386] on input "Main Folder" at bounding box center [989, 390] width 653 height 26
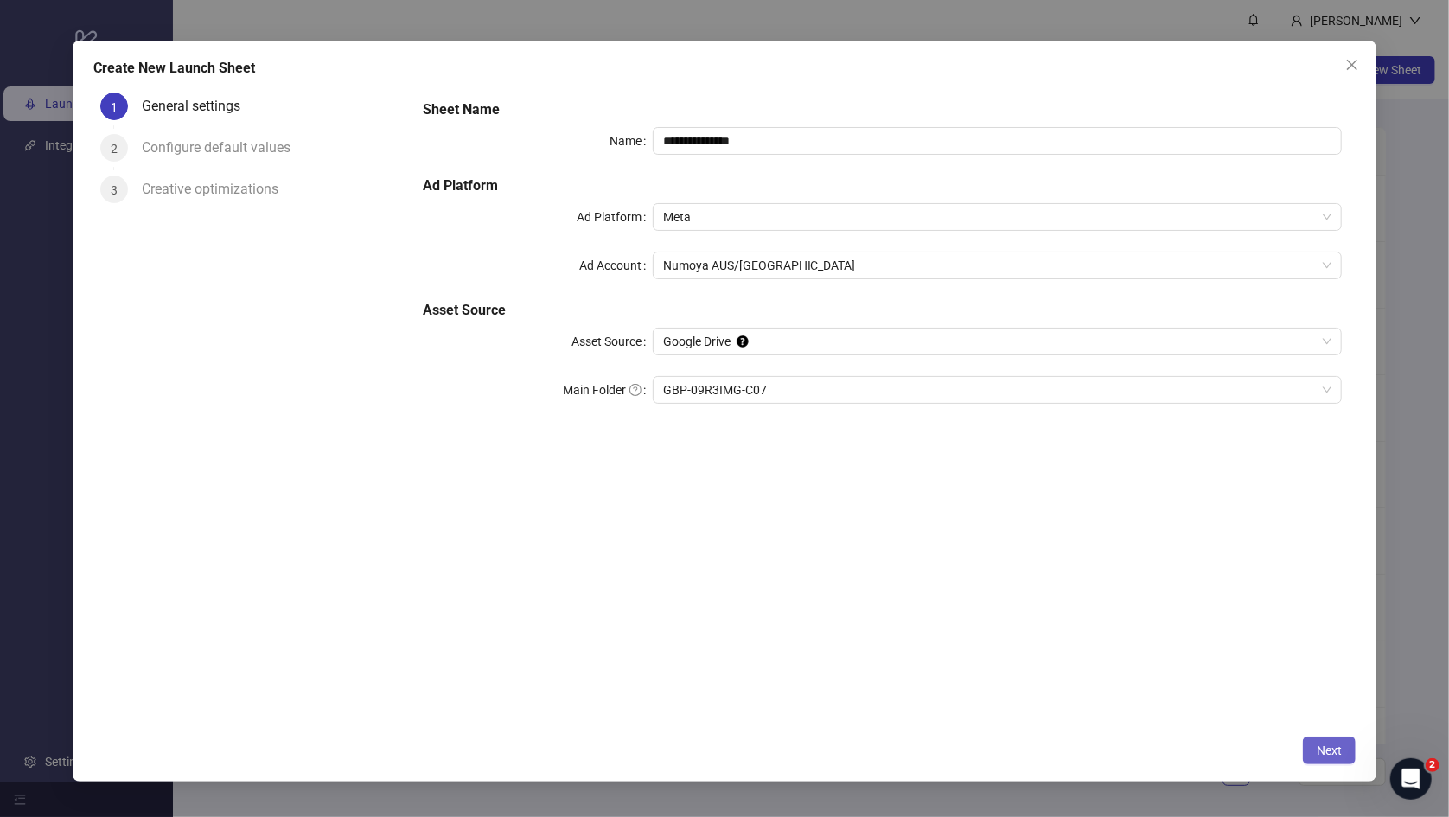
click at [1231, 651] on span "Next" at bounding box center [1329, 750] width 25 height 14
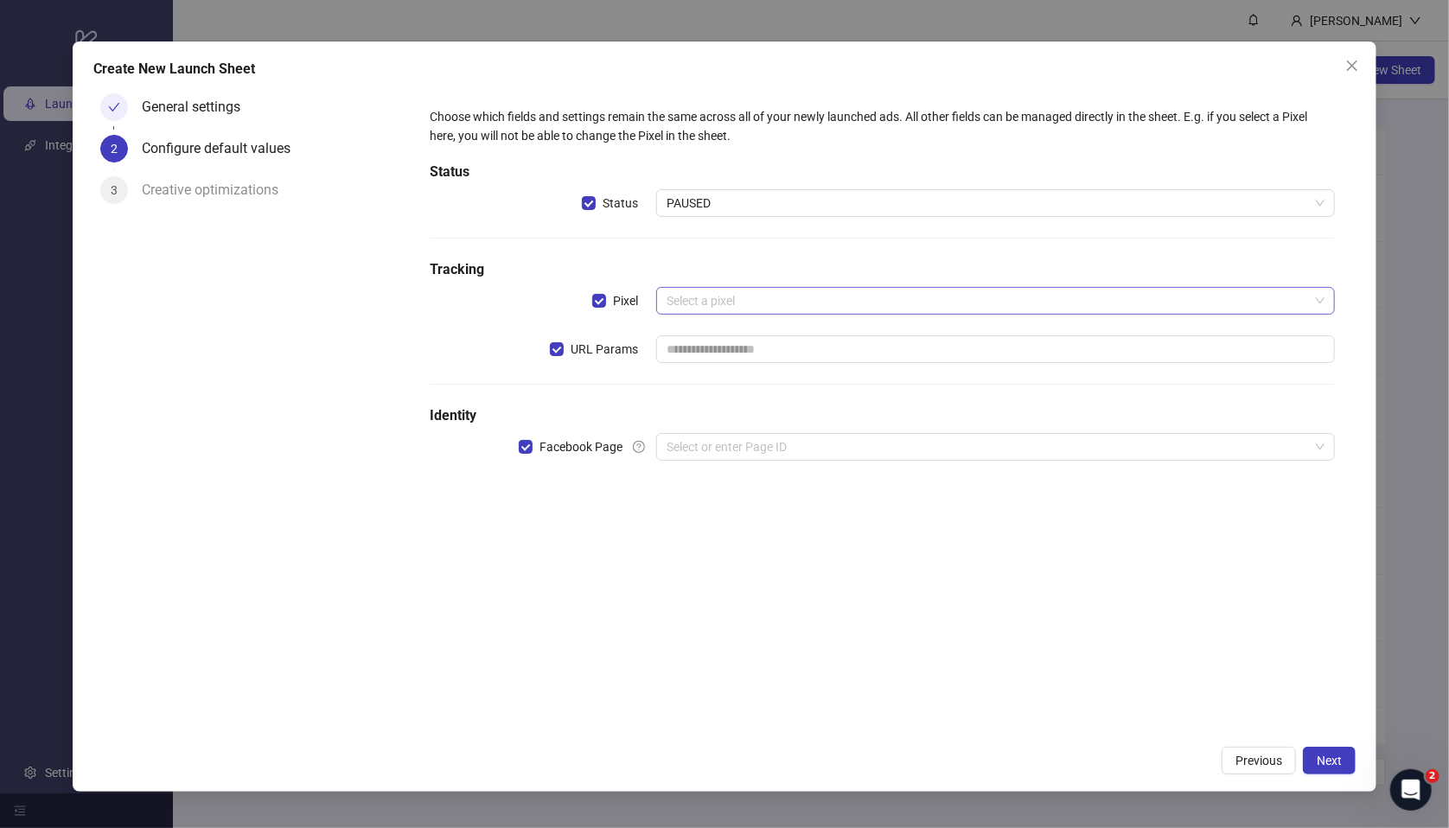
click at [722, 303] on input "search" at bounding box center [987, 301] width 642 height 26
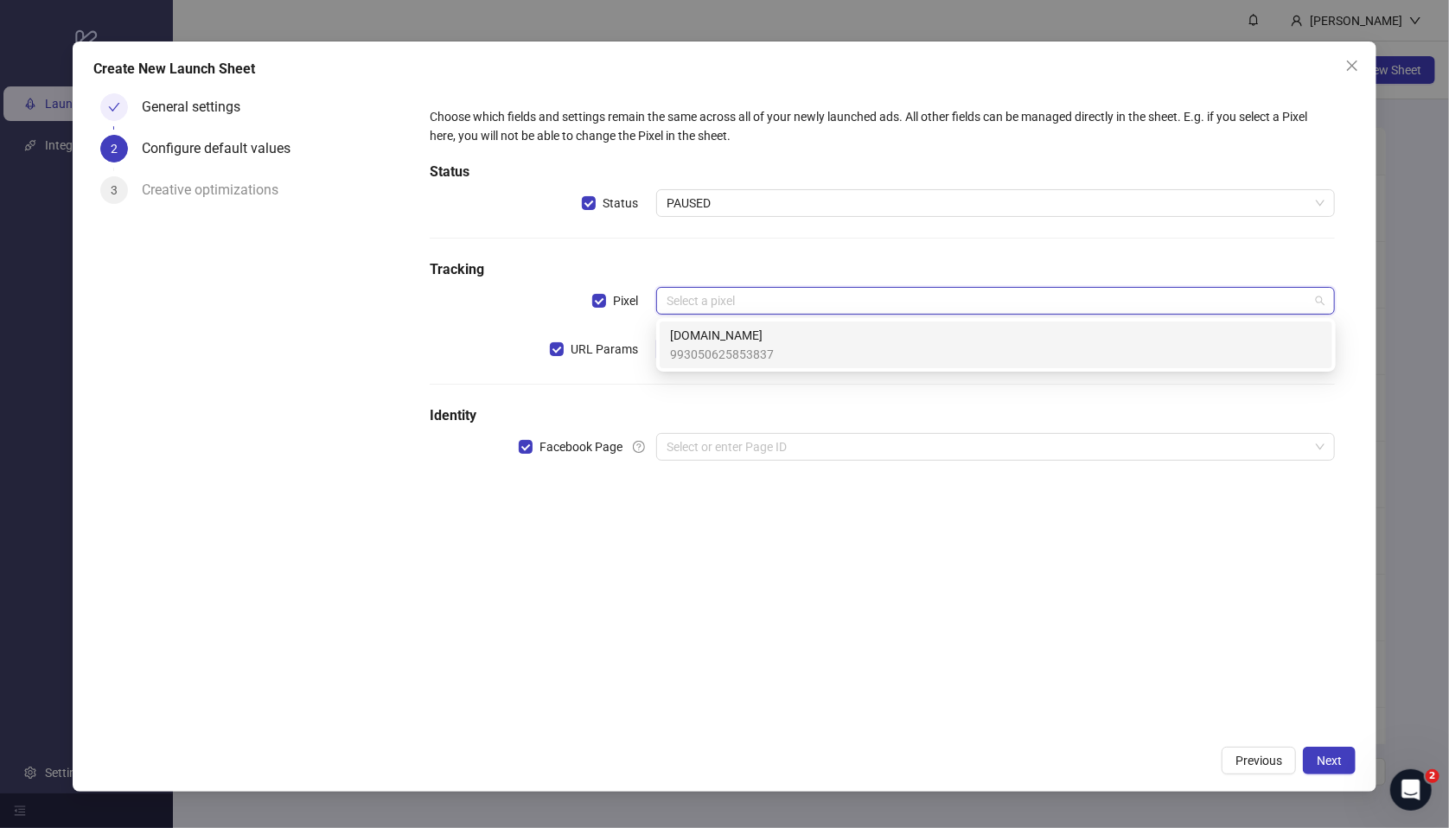
click at [730, 335] on span "[DOMAIN_NAME]" at bounding box center [722, 335] width 104 height 19
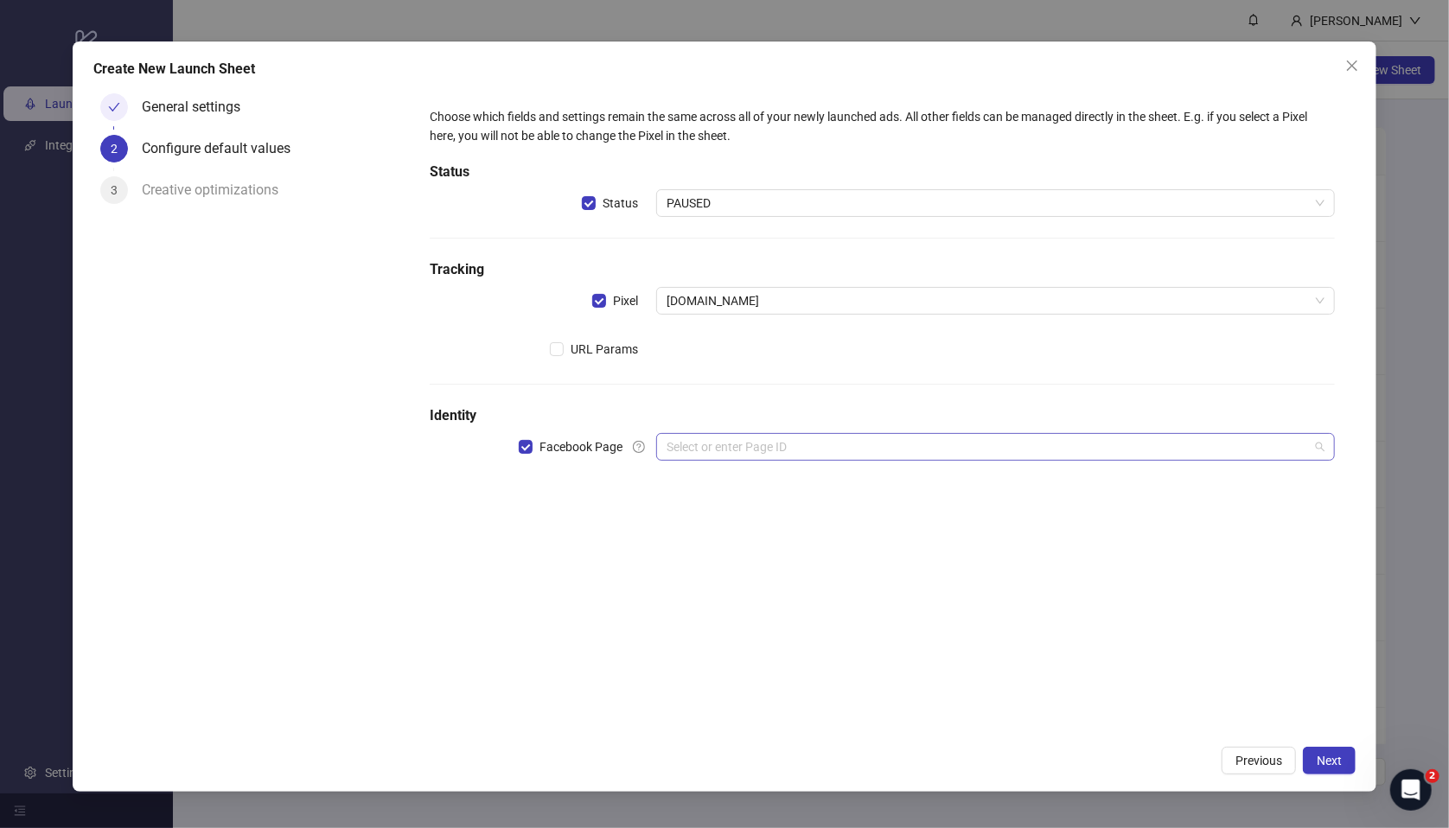
click at [703, 447] on input "search" at bounding box center [987, 447] width 642 height 26
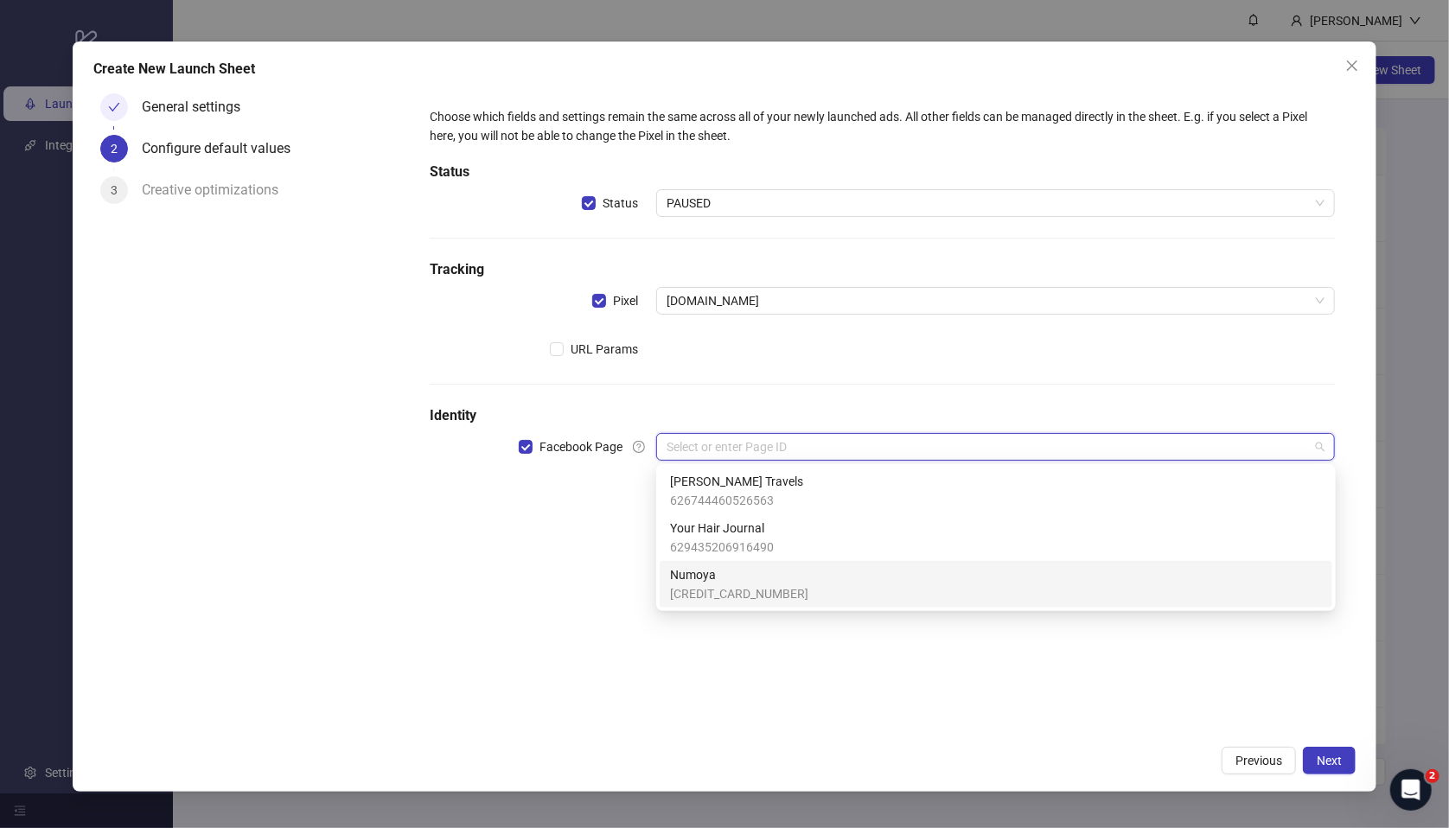
click at [724, 579] on span "Numoya" at bounding box center [739, 574] width 138 height 19
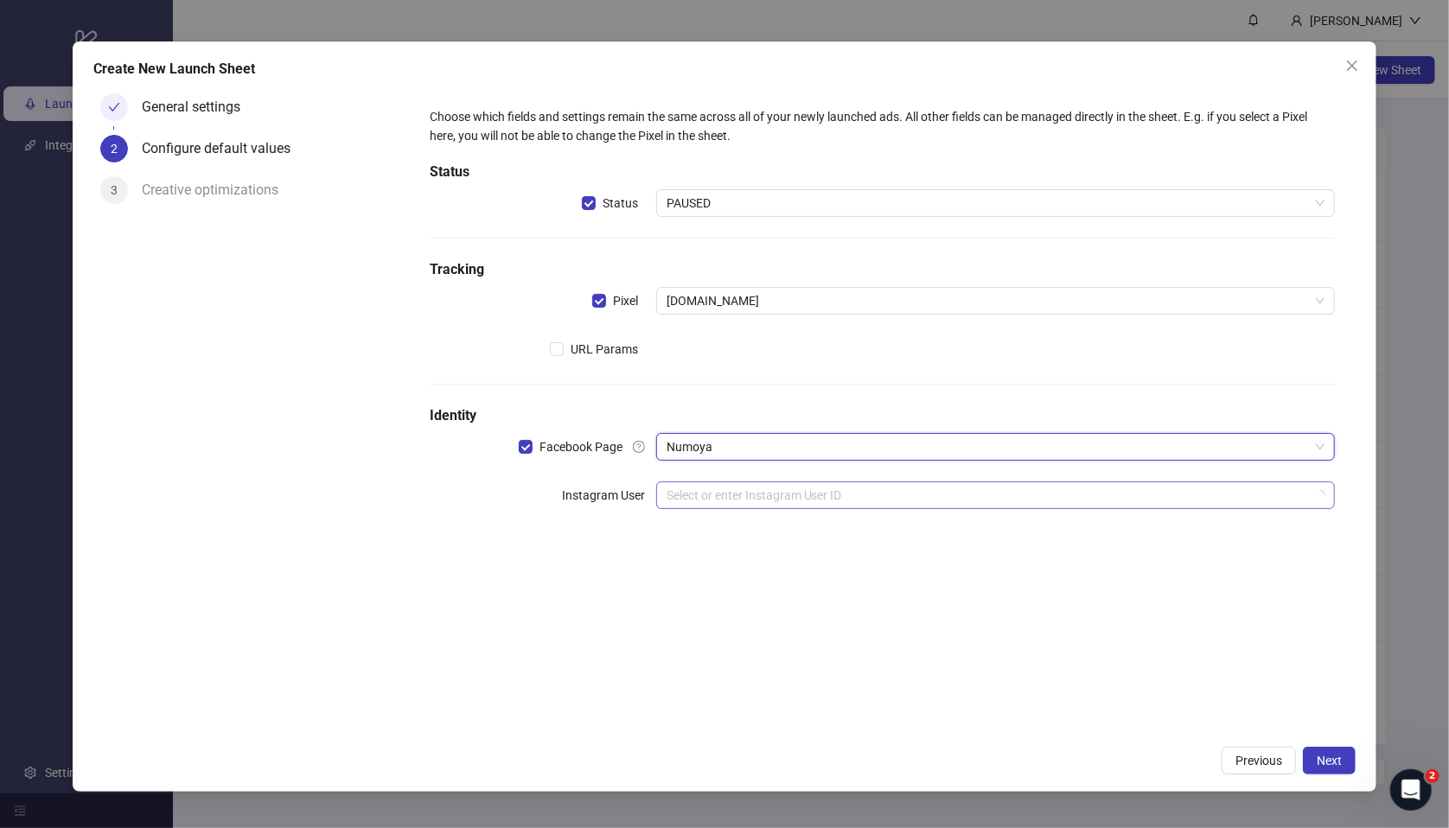
click at [698, 497] on input "search" at bounding box center [987, 495] width 642 height 26
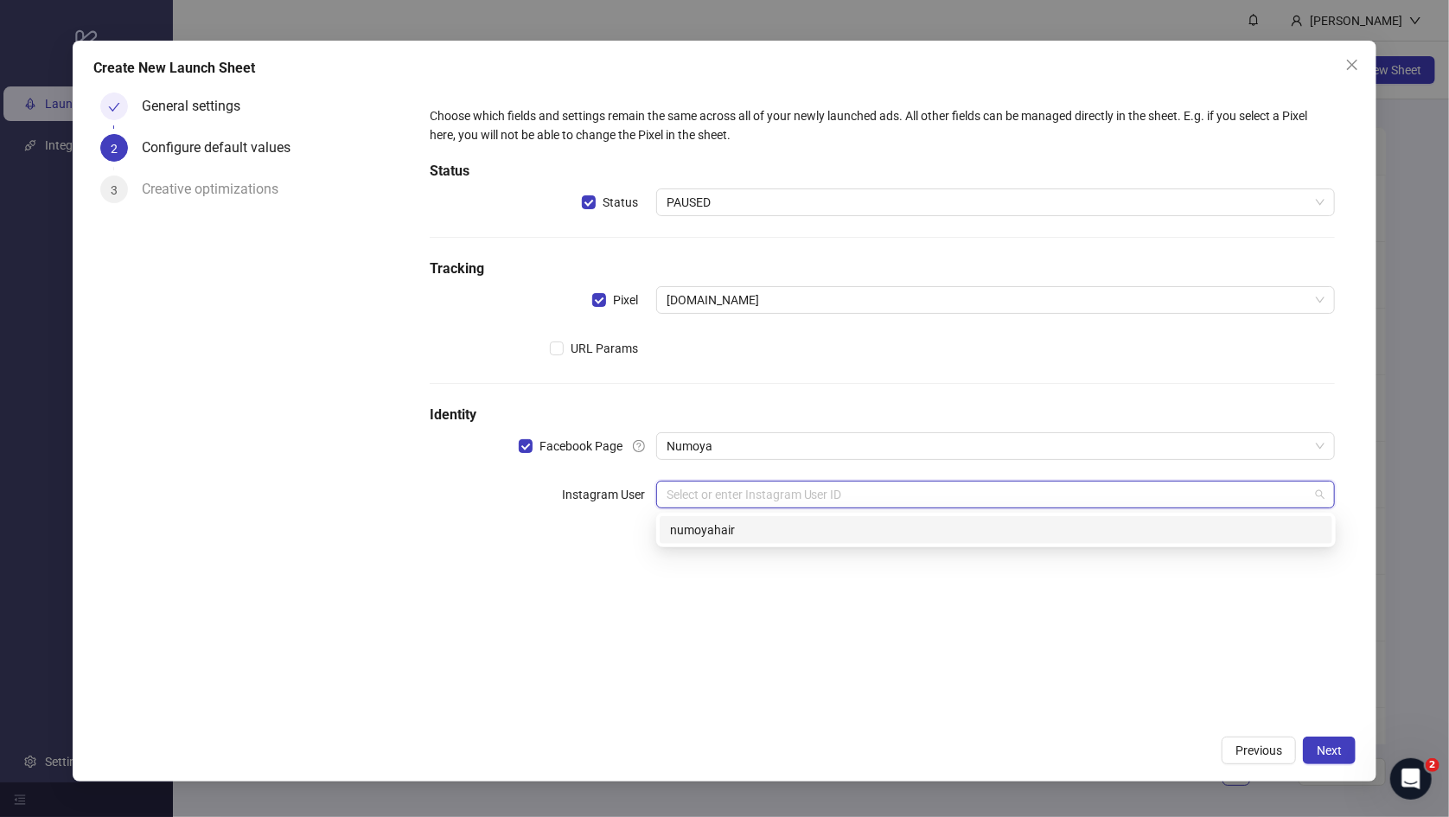
click at [738, 534] on div "numoyahair" at bounding box center [996, 529] width 652 height 19
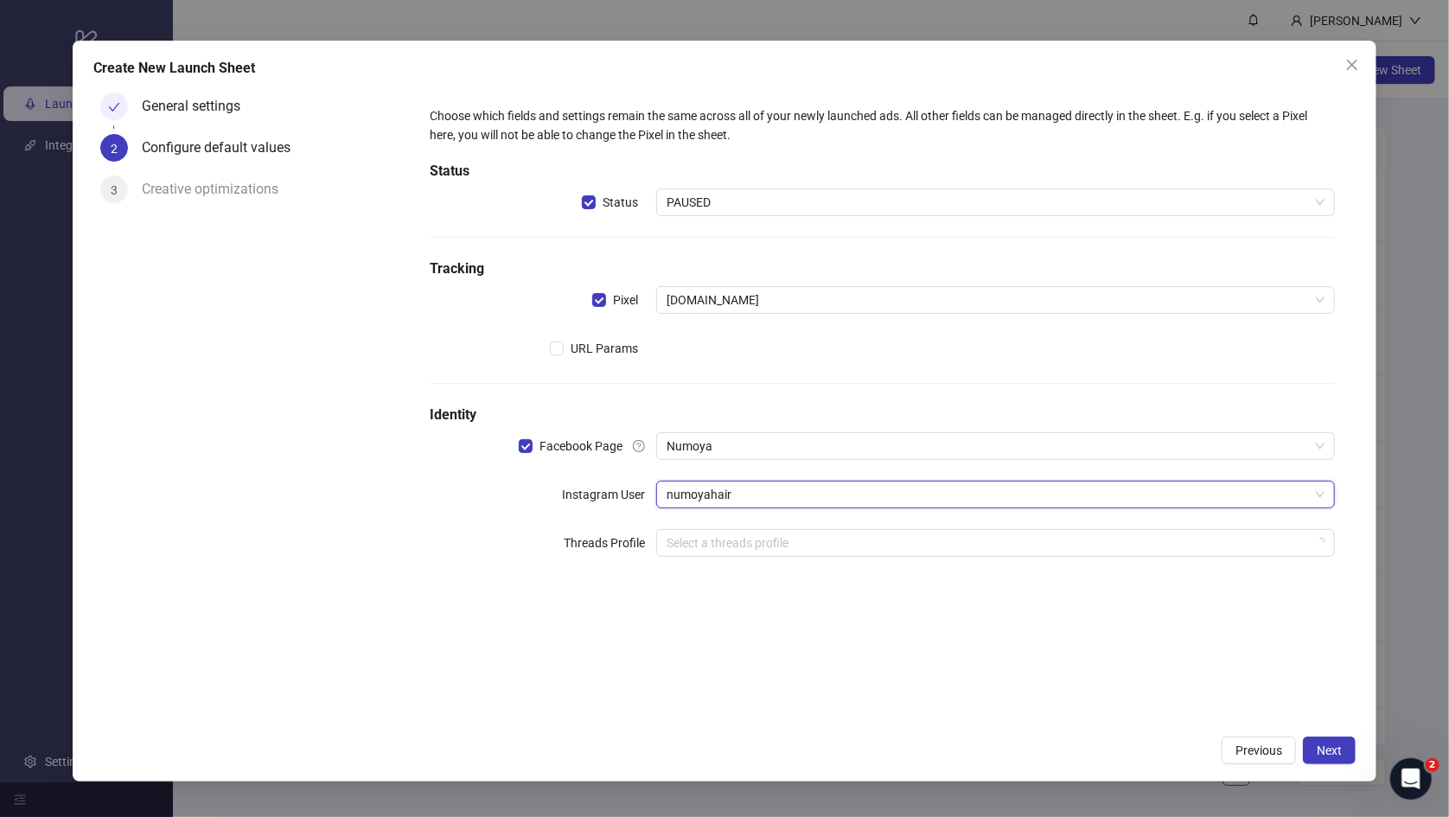
drag, startPoint x: 742, startPoint y: 628, endPoint x: 786, endPoint y: 644, distance: 47.0
click at [741, 628] on div "Choose which fields and settings remain the same across all of your newly launc…" at bounding box center [882, 406] width 947 height 641
click at [1231, 651] on span "Next" at bounding box center [1329, 750] width 25 height 14
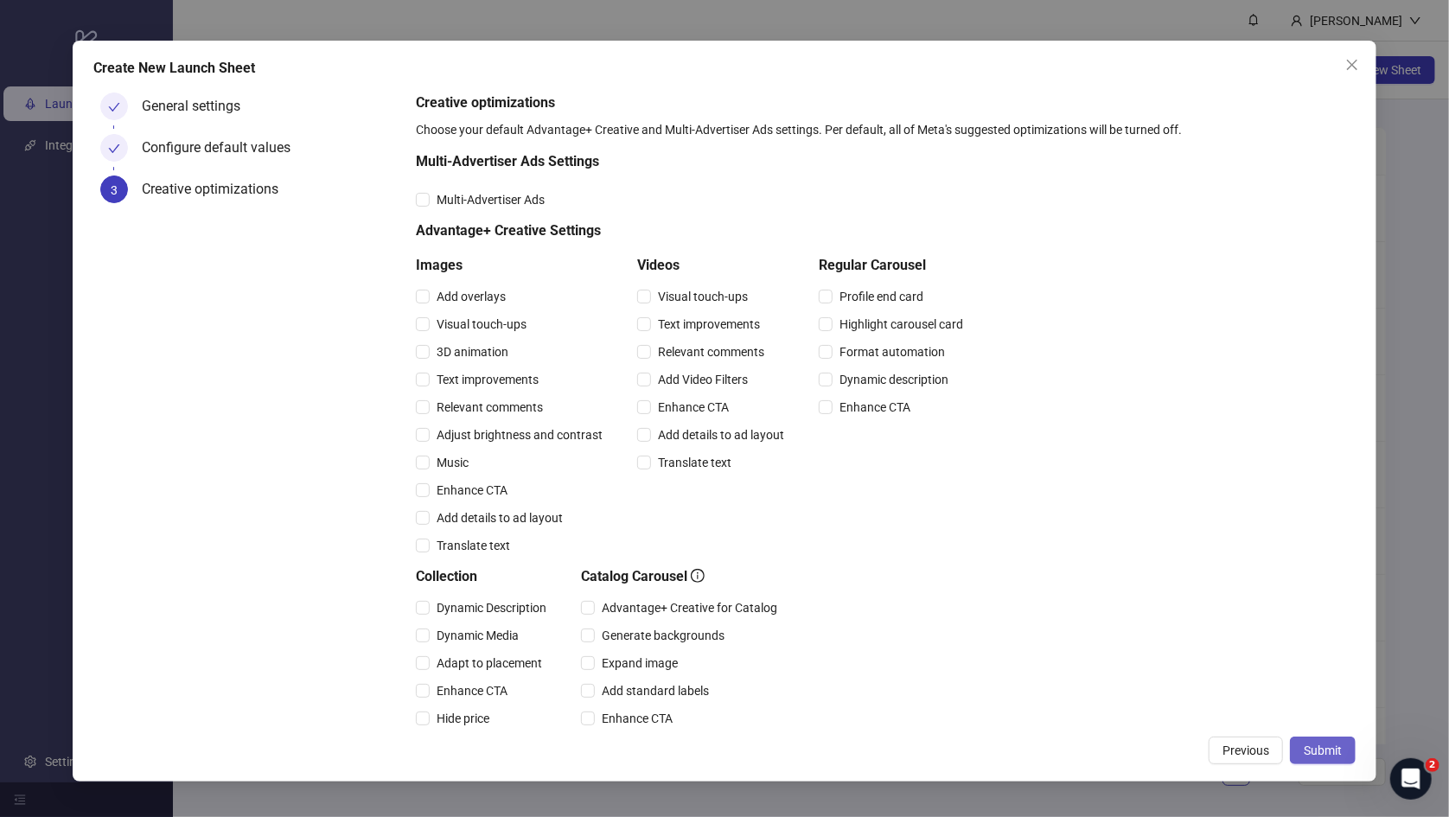
click at [1231, 651] on span "Submit" at bounding box center [1323, 750] width 38 height 14
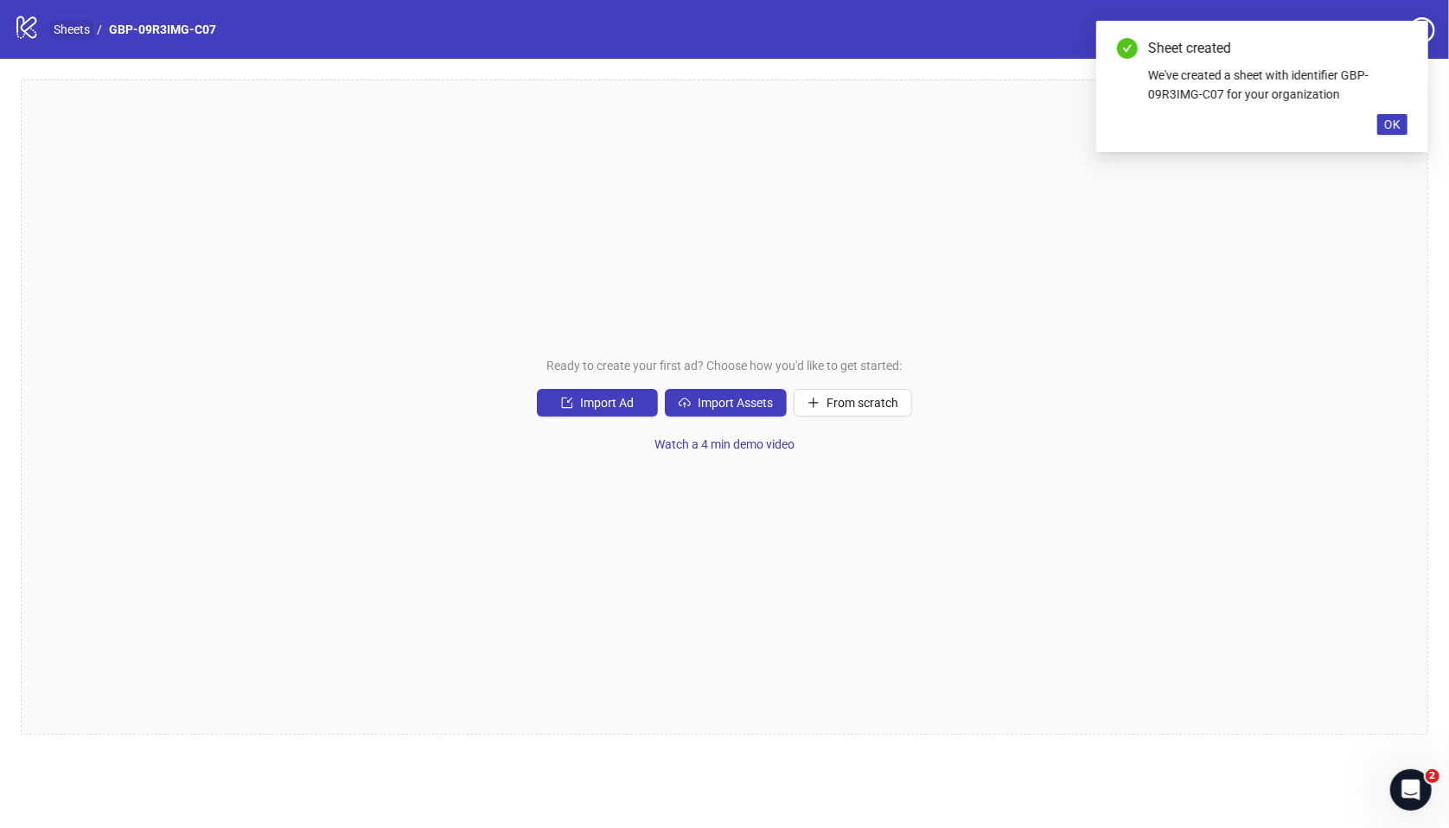
click at [64, 34] on link "Sheets" at bounding box center [71, 29] width 43 height 19
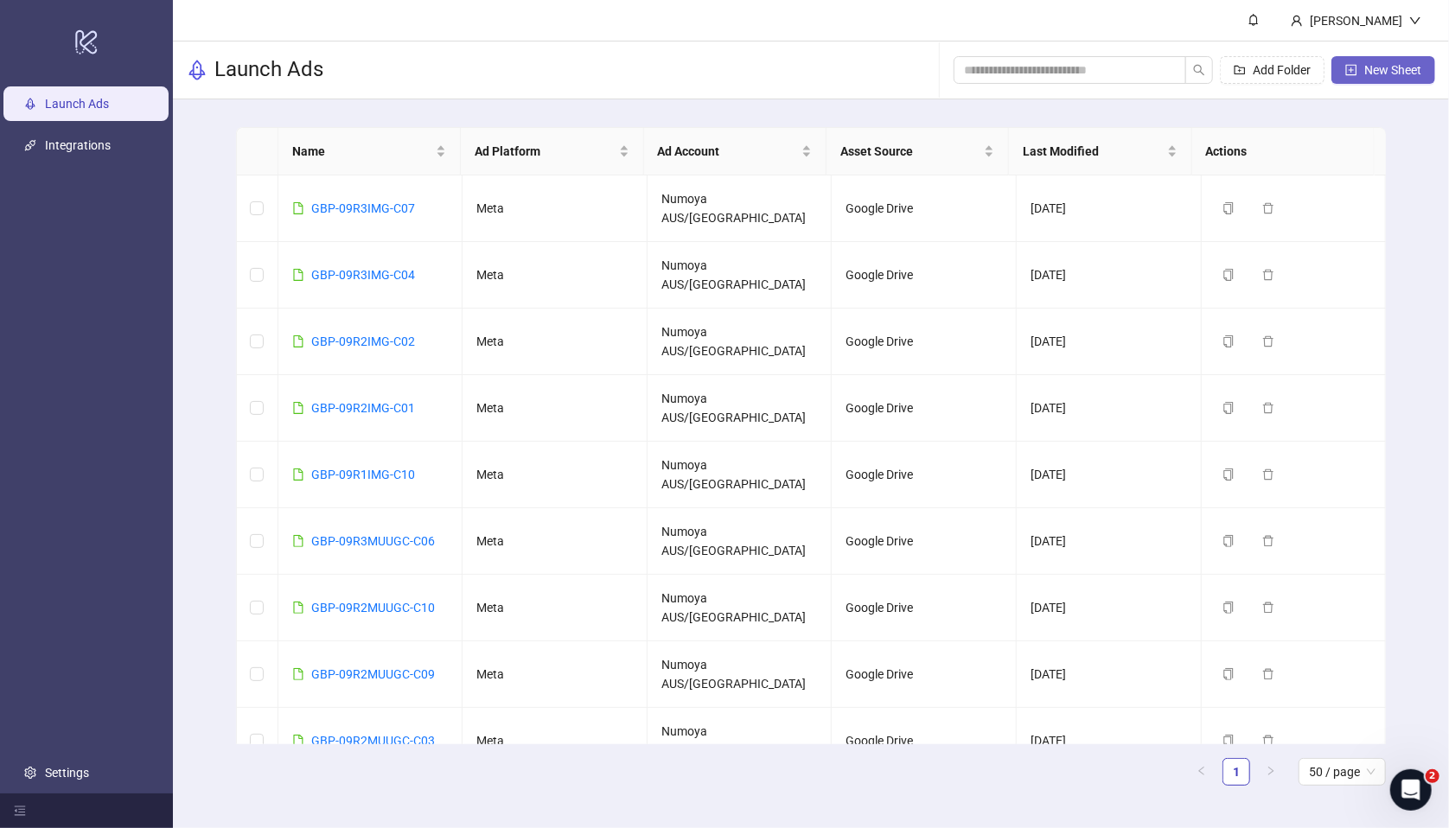
click at [1231, 72] on span "New Sheet" at bounding box center [1392, 70] width 57 height 14
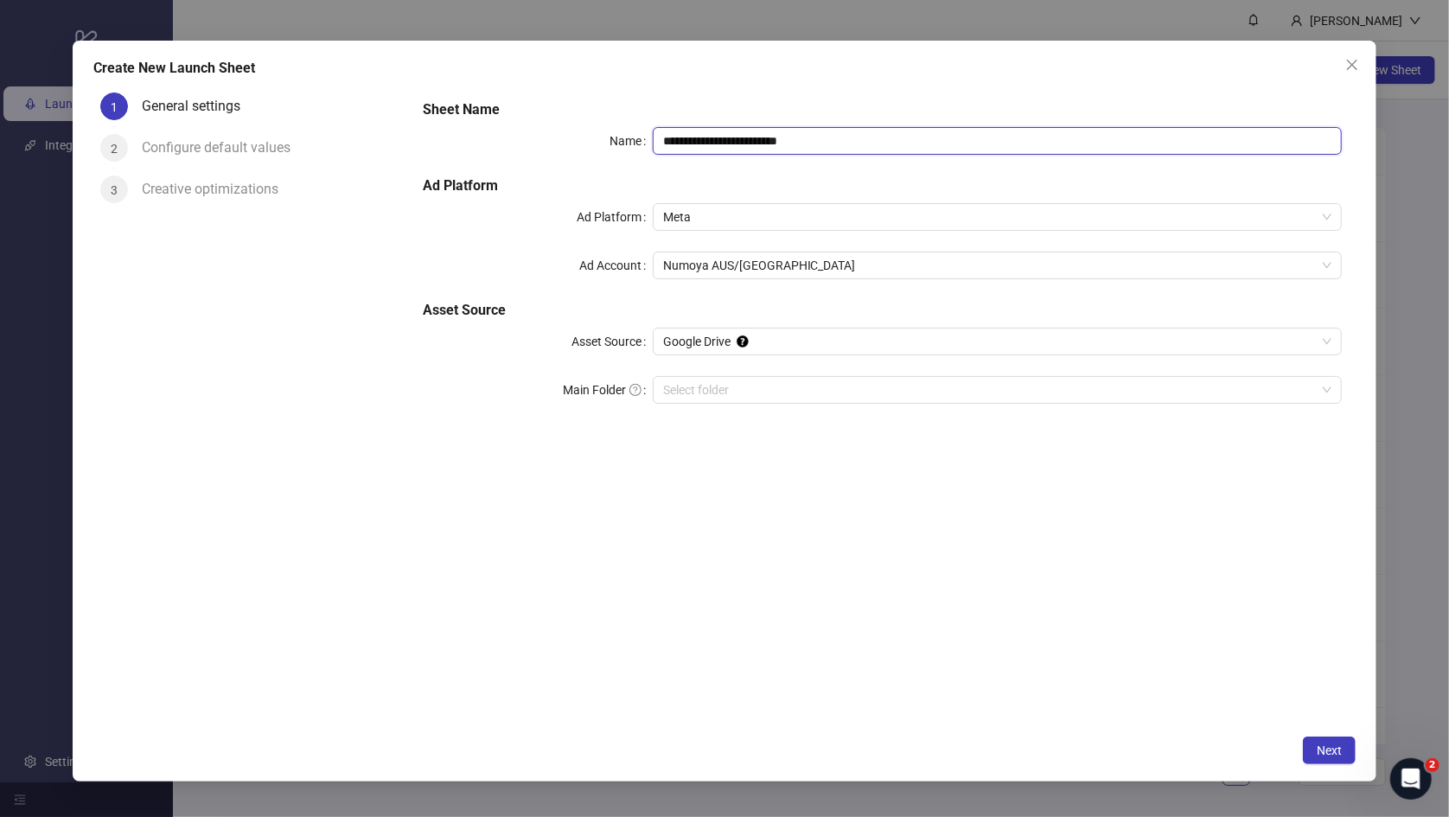
drag, startPoint x: 870, startPoint y: 142, endPoint x: 496, endPoint y: 124, distance: 373.9
click at [477, 112] on div "**********" at bounding box center [882, 261] width 933 height 339
paste input "text"
type input "**********"
click at [761, 385] on input "Main Folder" at bounding box center [989, 390] width 653 height 26
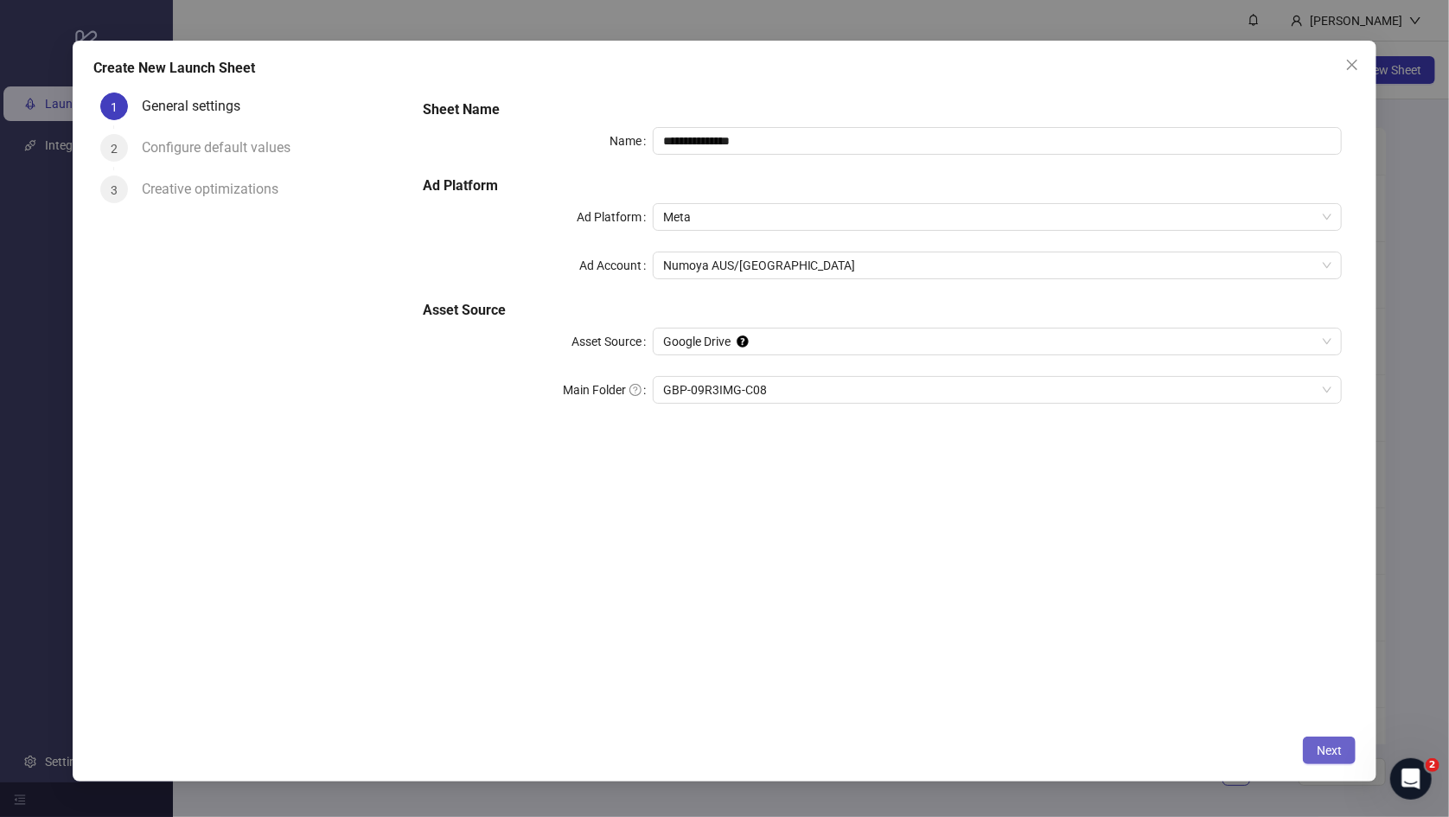
click at [1231, 651] on span "Next" at bounding box center [1329, 750] width 25 height 14
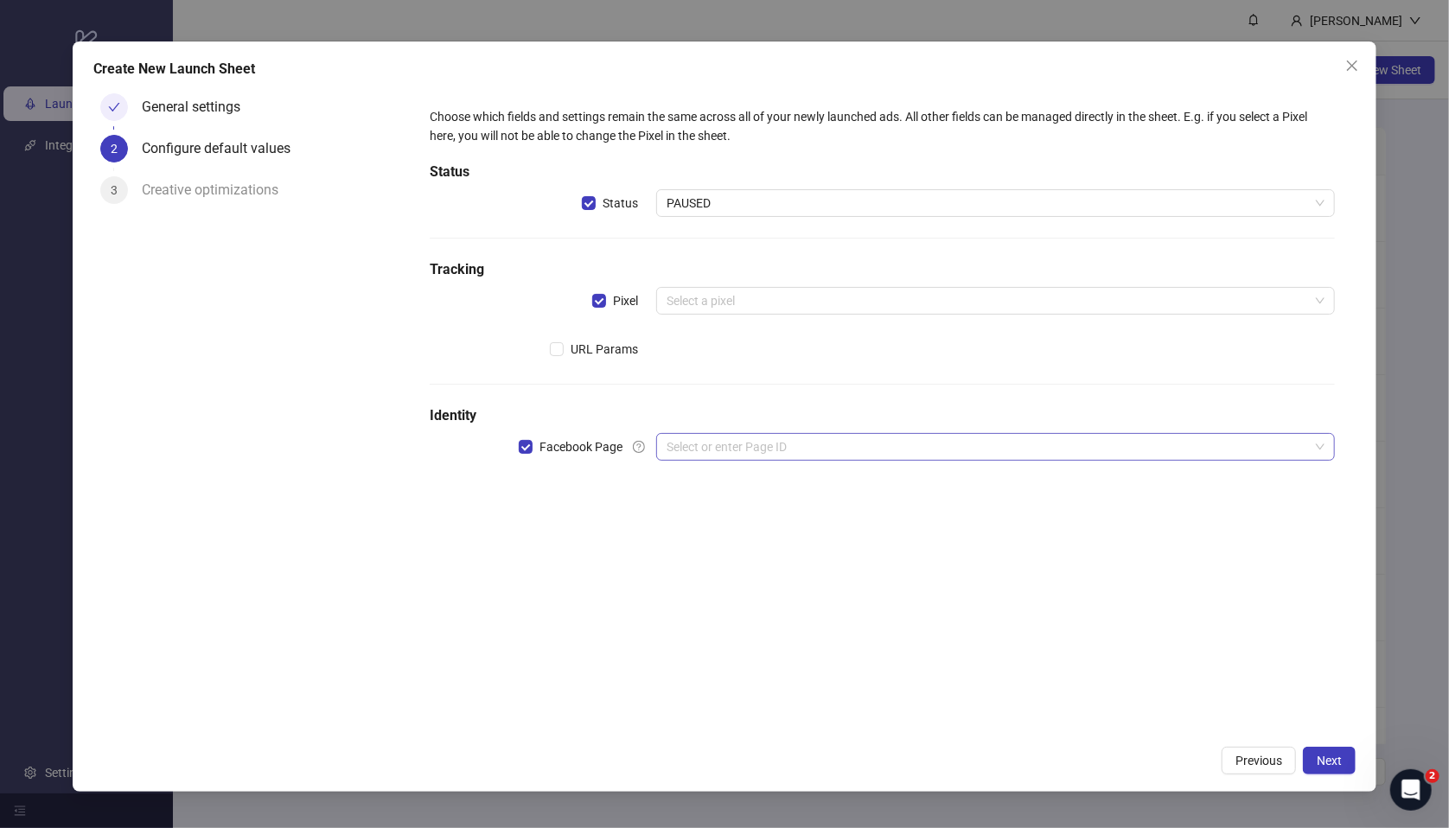
click at [774, 443] on input "search" at bounding box center [987, 447] width 642 height 26
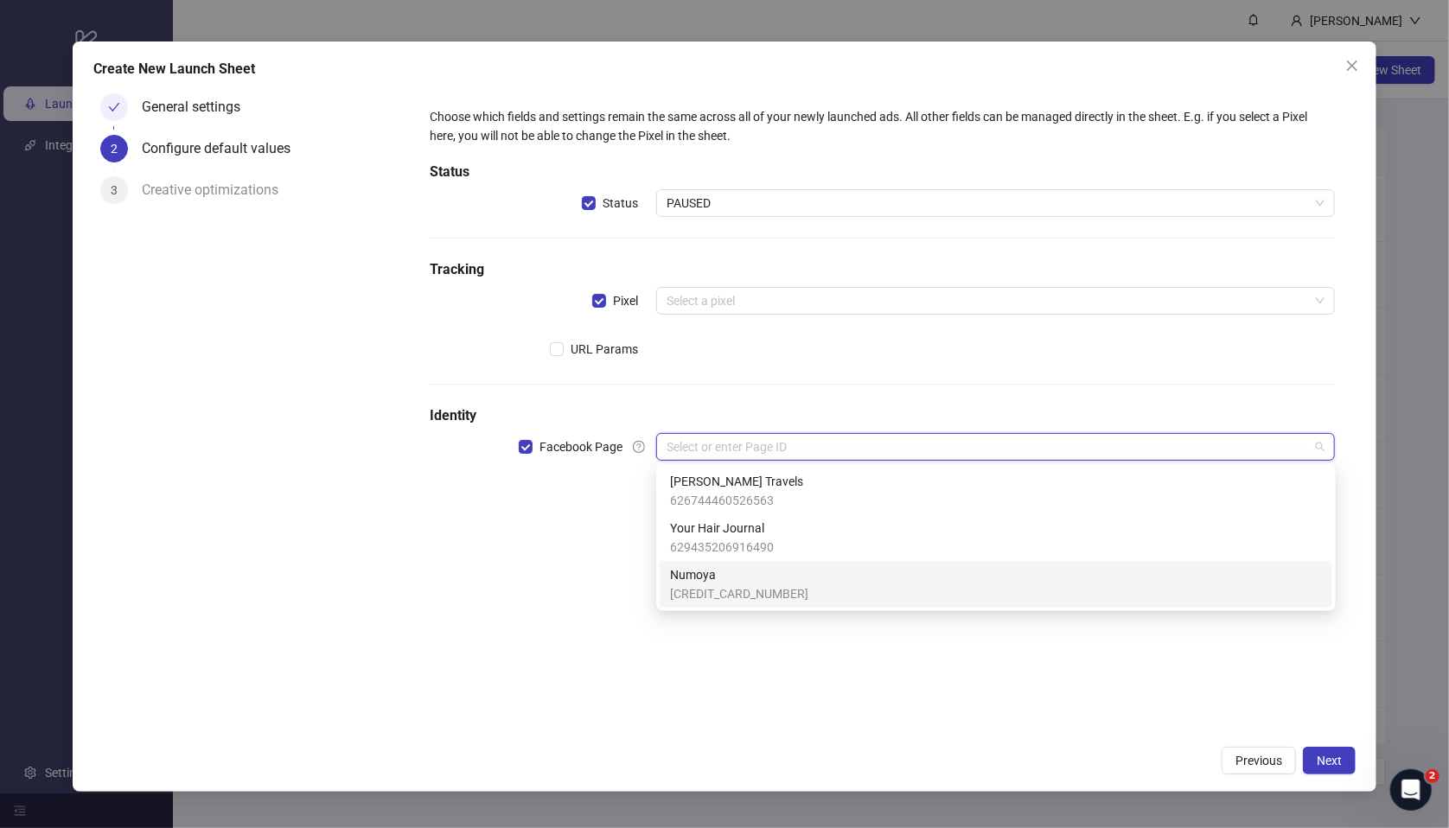
click at [733, 584] on span "[CREDIT_CARD_NUMBER]" at bounding box center [739, 593] width 138 height 19
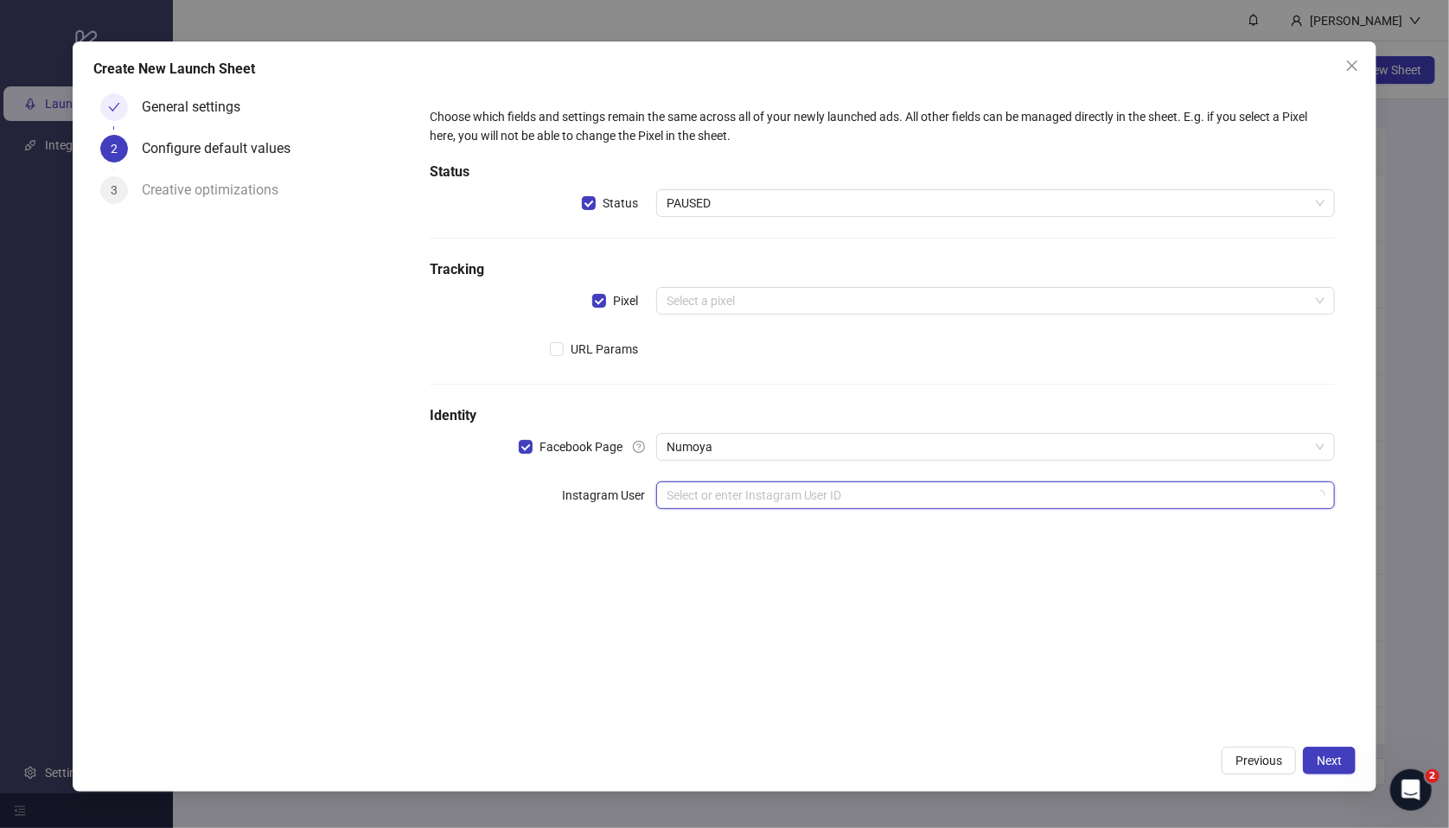
click at [717, 496] on input "search" at bounding box center [987, 495] width 642 height 26
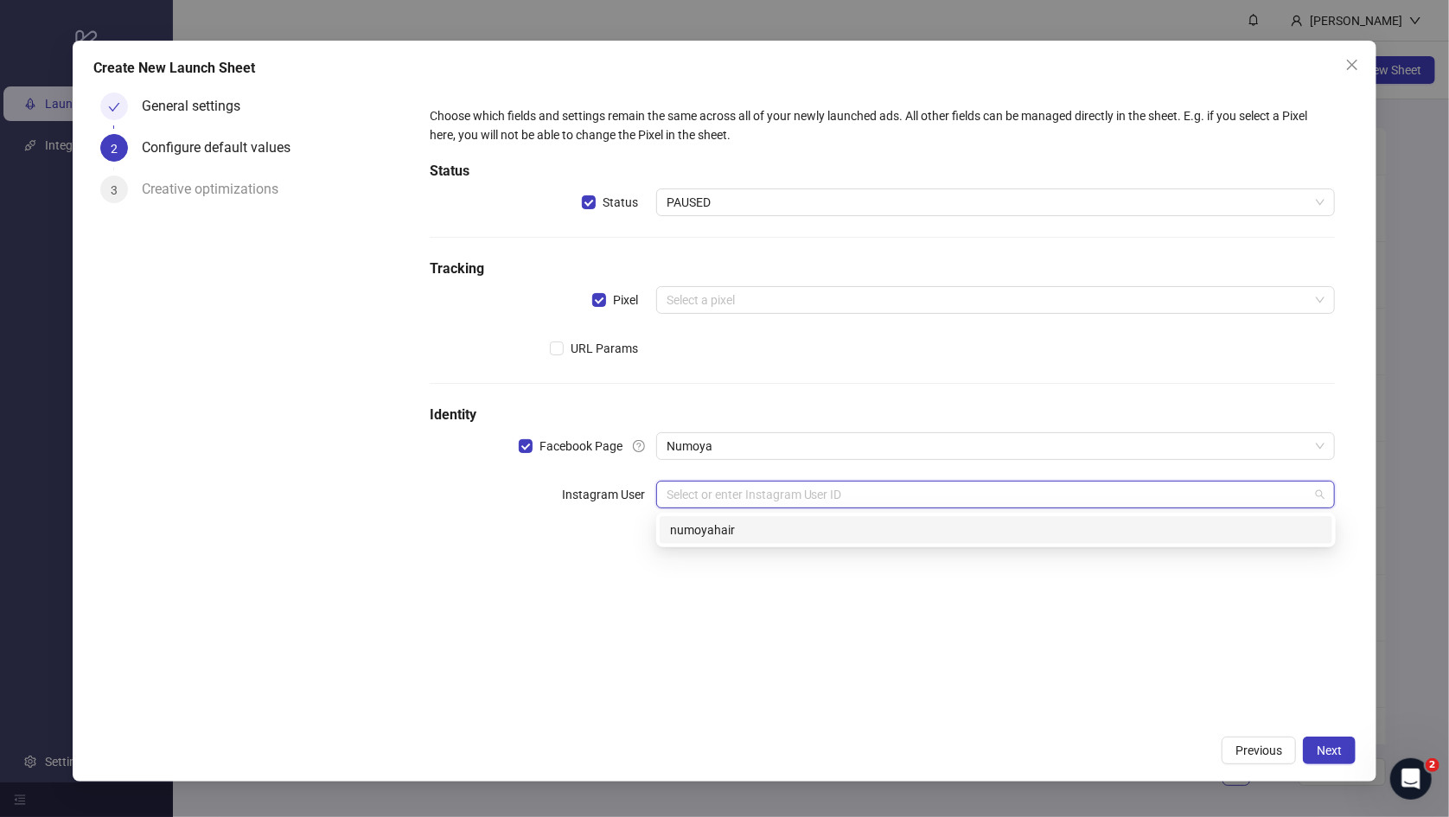
click at [727, 532] on div "numoyahair" at bounding box center [996, 529] width 652 height 19
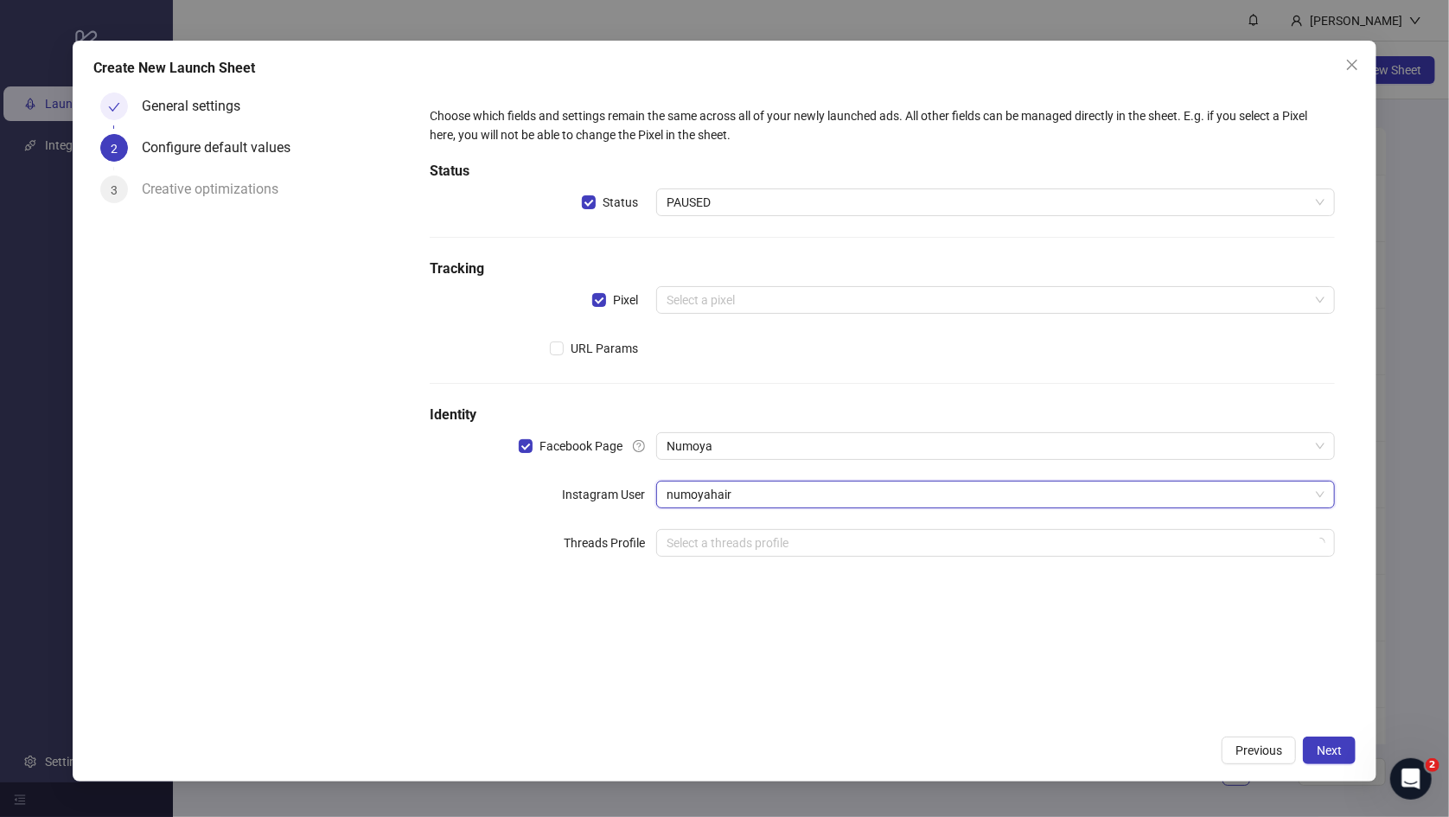
click at [713, 651] on div "Choose which fields and settings remain the same across all of your newly launc…" at bounding box center [882, 406] width 947 height 641
click at [695, 292] on input "search" at bounding box center [987, 300] width 642 height 26
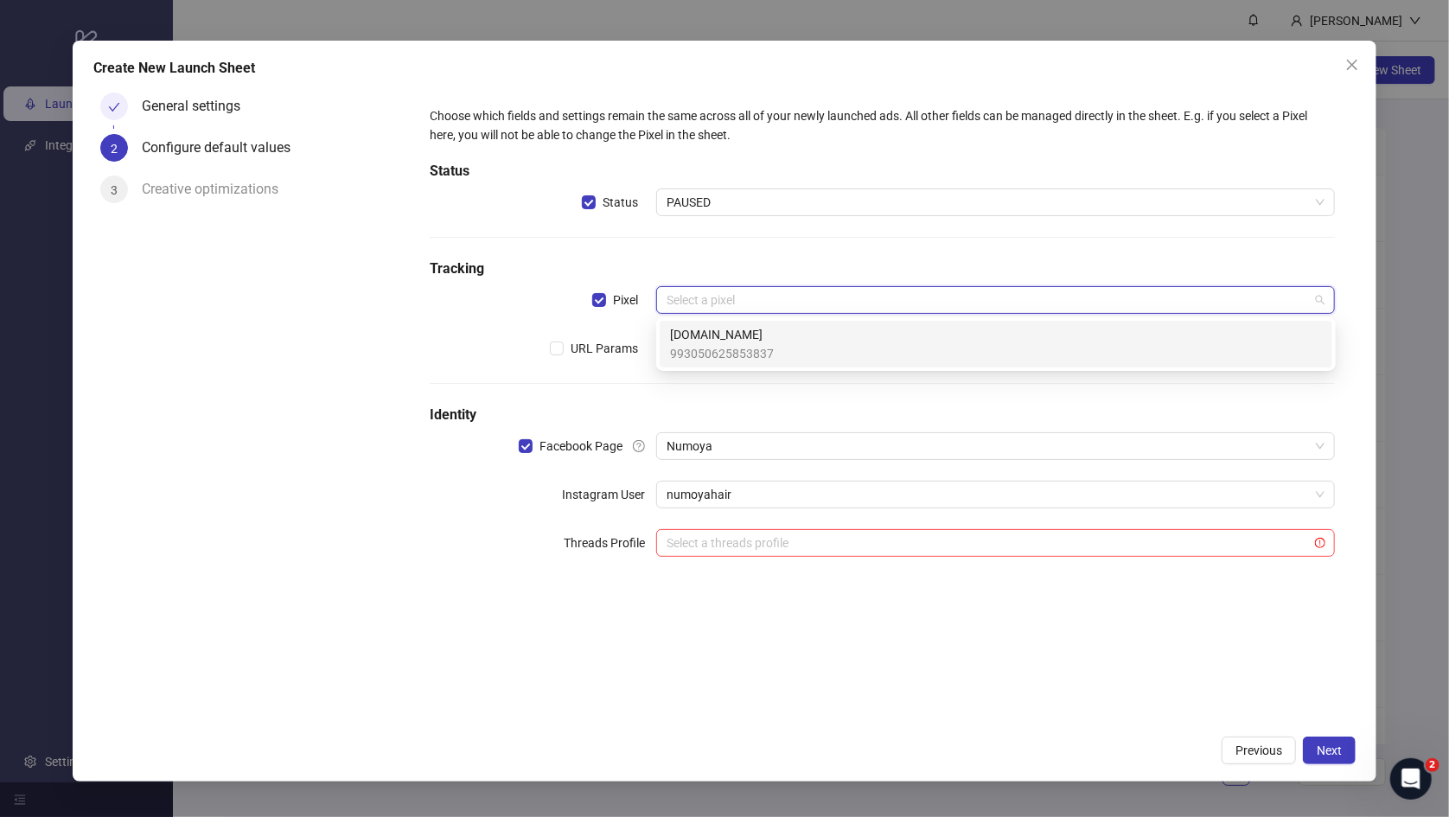
click at [718, 345] on span "993050625853837" at bounding box center [722, 353] width 104 height 19
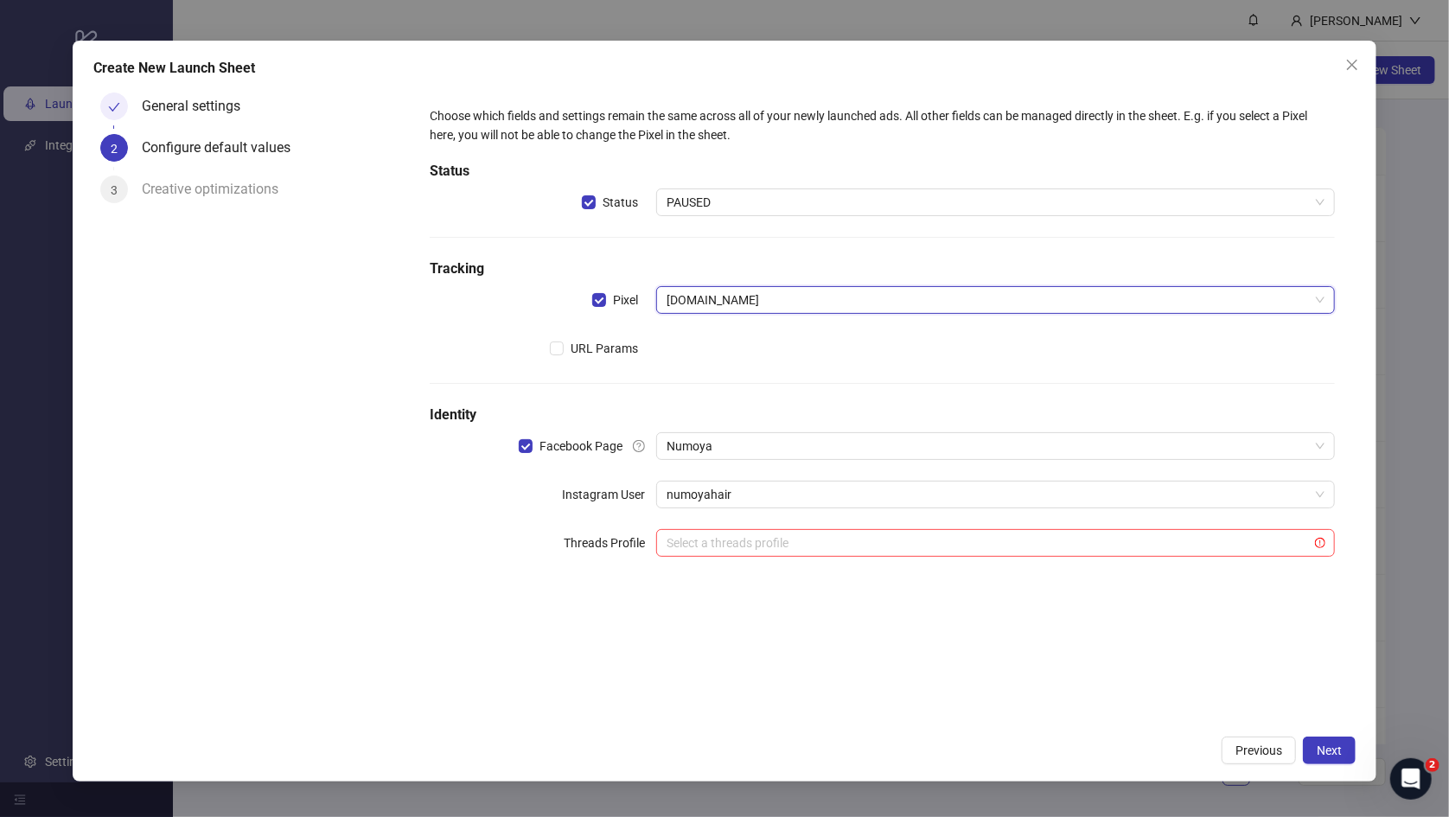
click at [817, 637] on div "Choose which fields and settings remain the same across all of your newly launc…" at bounding box center [882, 406] width 947 height 641
click at [922, 632] on div "Choose which fields and settings remain the same across all of your newly launc…" at bounding box center [882, 406] width 947 height 641
click at [1231, 651] on button "Next" at bounding box center [1329, 751] width 53 height 28
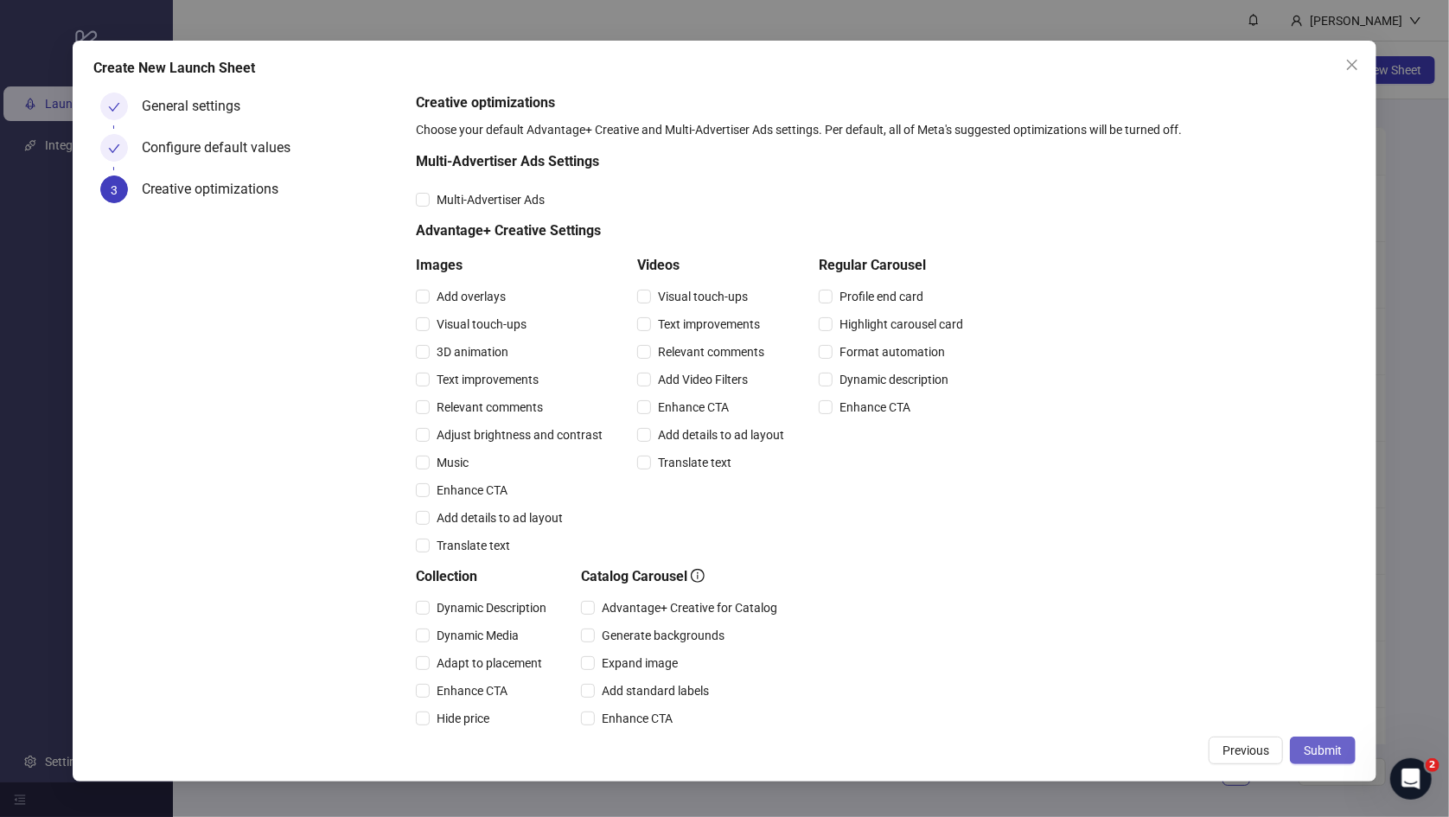
click at [1231, 651] on span "Submit" at bounding box center [1323, 750] width 38 height 14
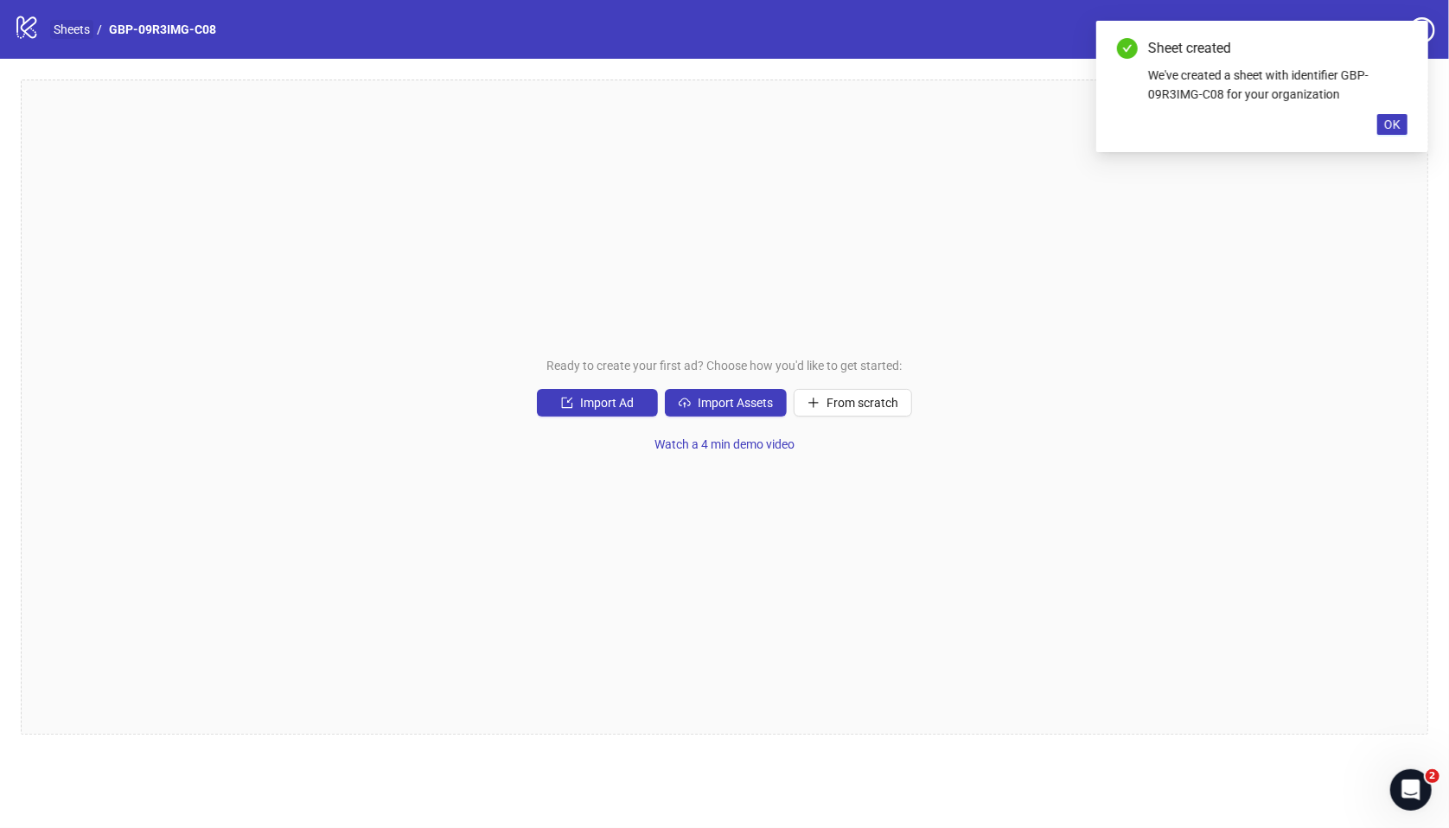
click at [80, 28] on link "Sheets" at bounding box center [71, 29] width 43 height 19
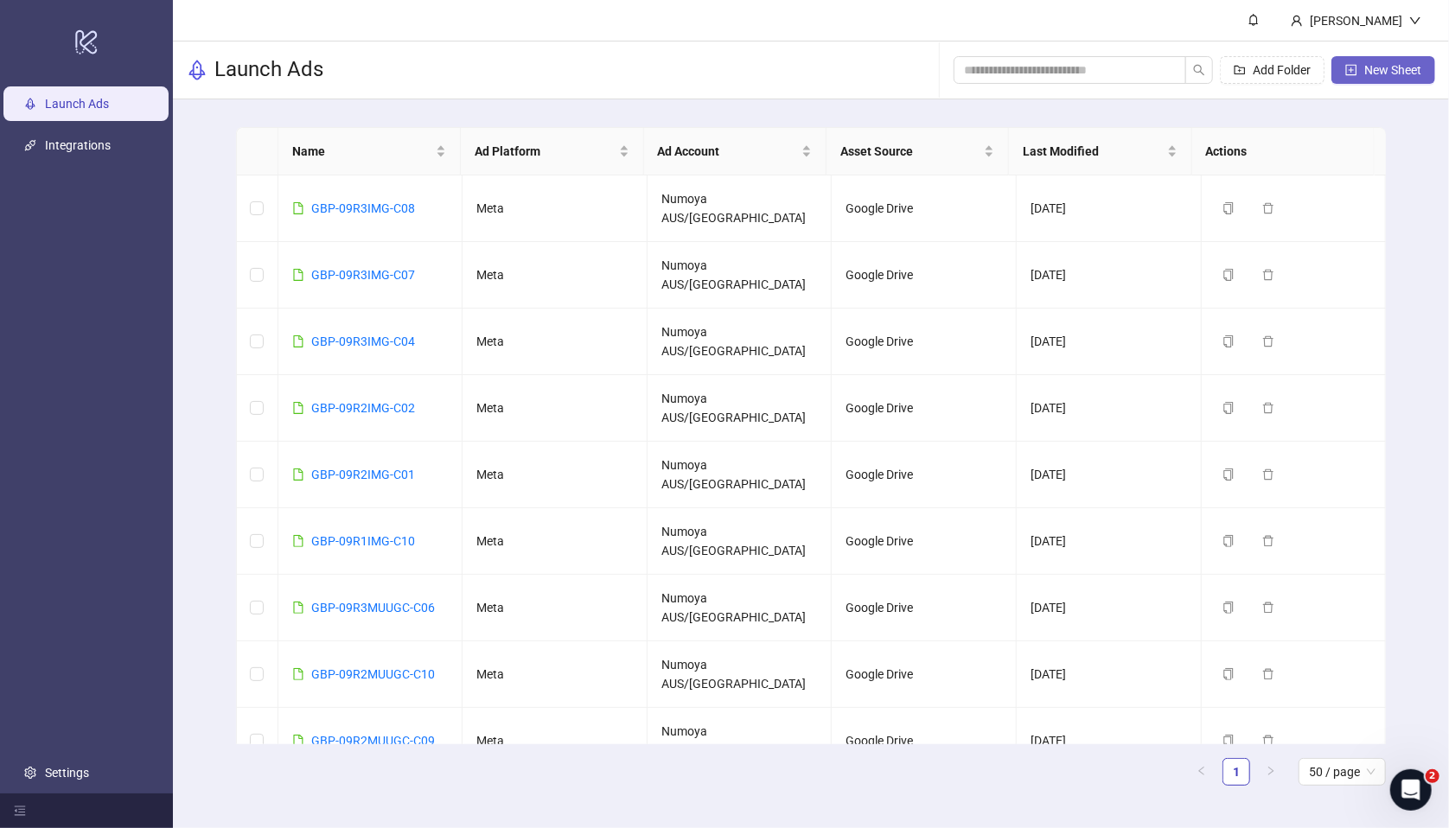
click at [1231, 75] on button "New Sheet" at bounding box center [1383, 70] width 104 height 28
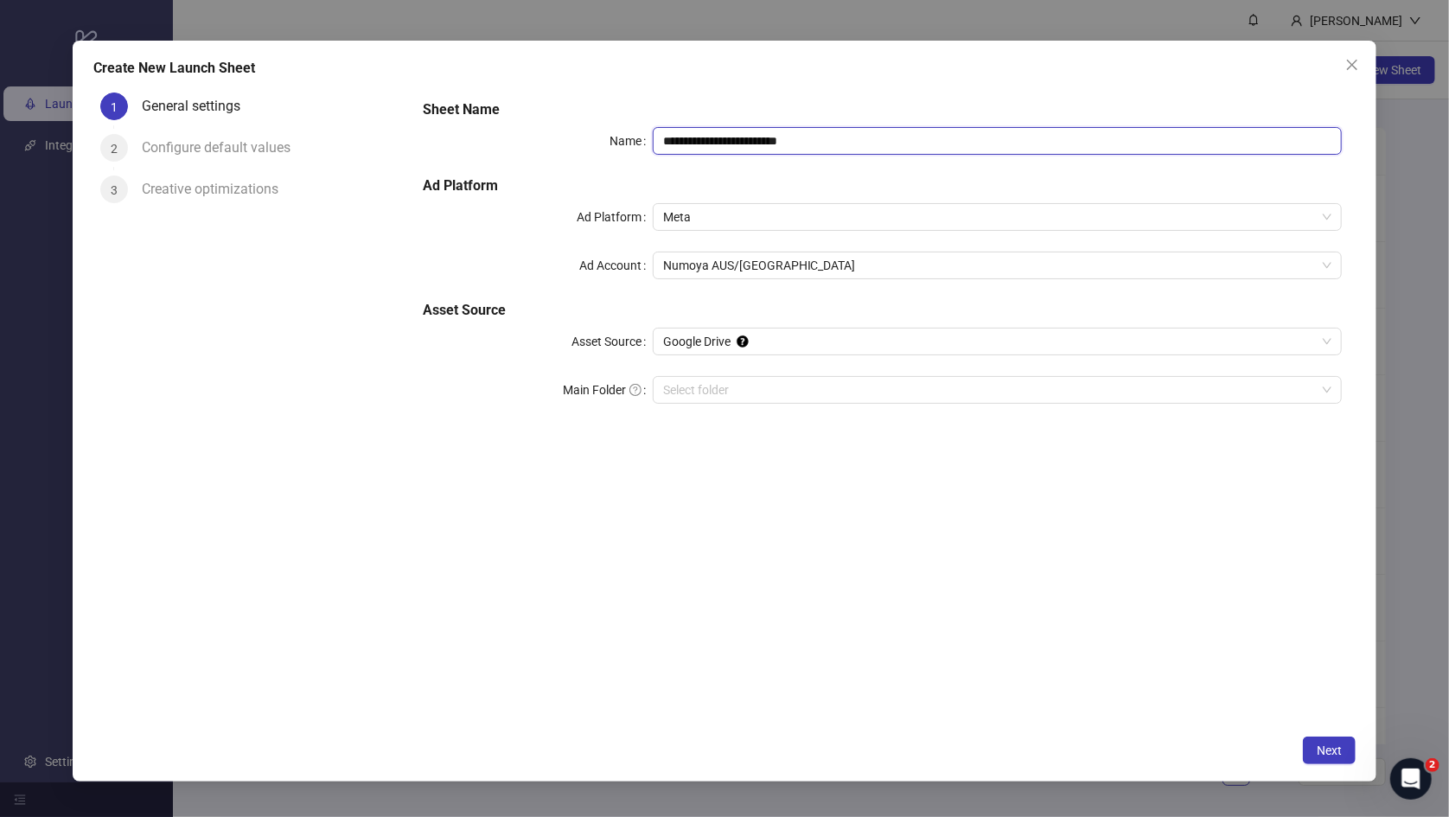
drag, startPoint x: 854, startPoint y: 142, endPoint x: 538, endPoint y: 118, distance: 317.2
click at [523, 114] on div "**********" at bounding box center [882, 261] width 933 height 339
paste input "text"
type input "**********"
click at [747, 389] on input "Main Folder" at bounding box center [989, 390] width 653 height 26
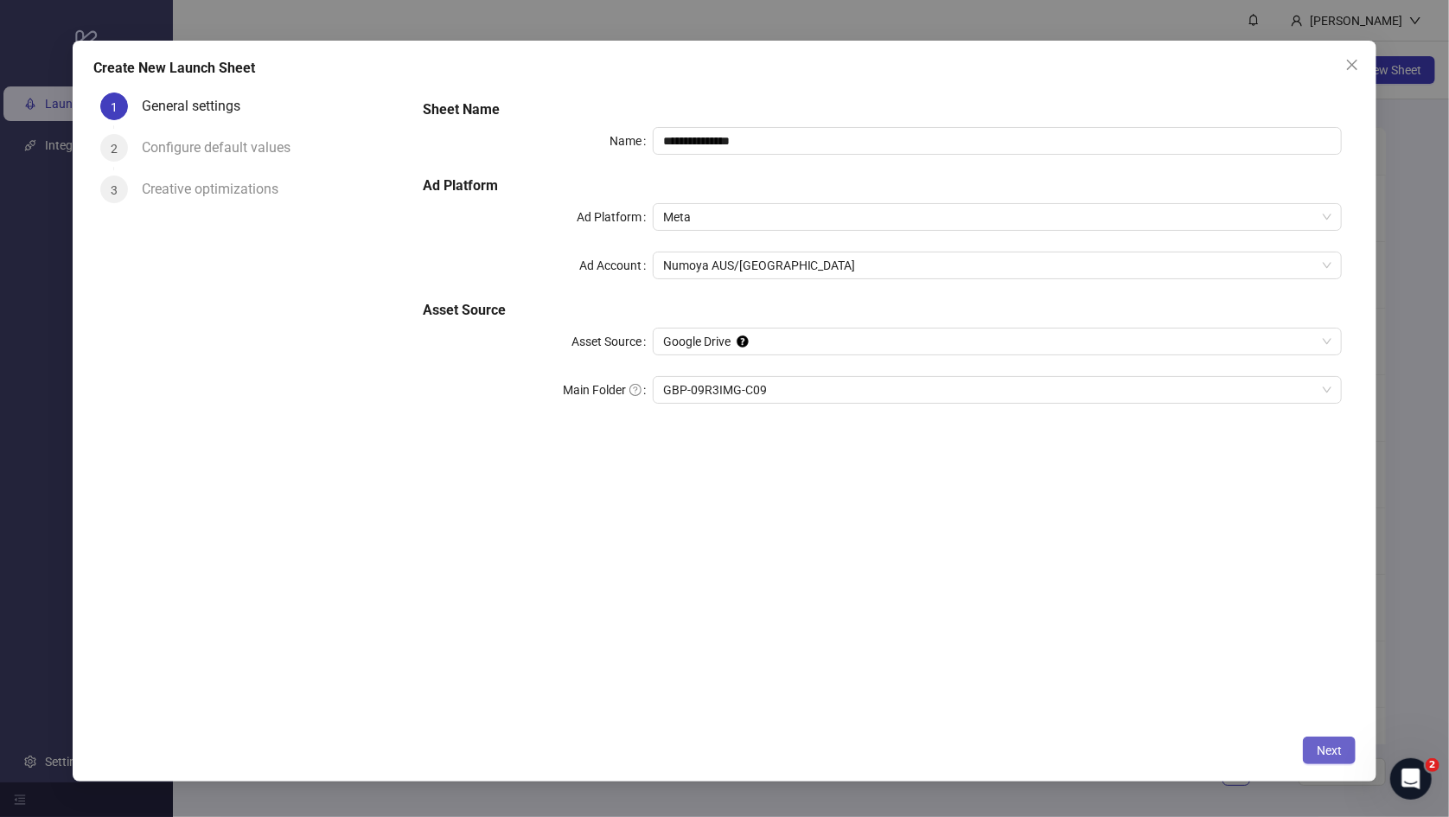
click at [1231, 651] on button "Next" at bounding box center [1329, 751] width 53 height 28
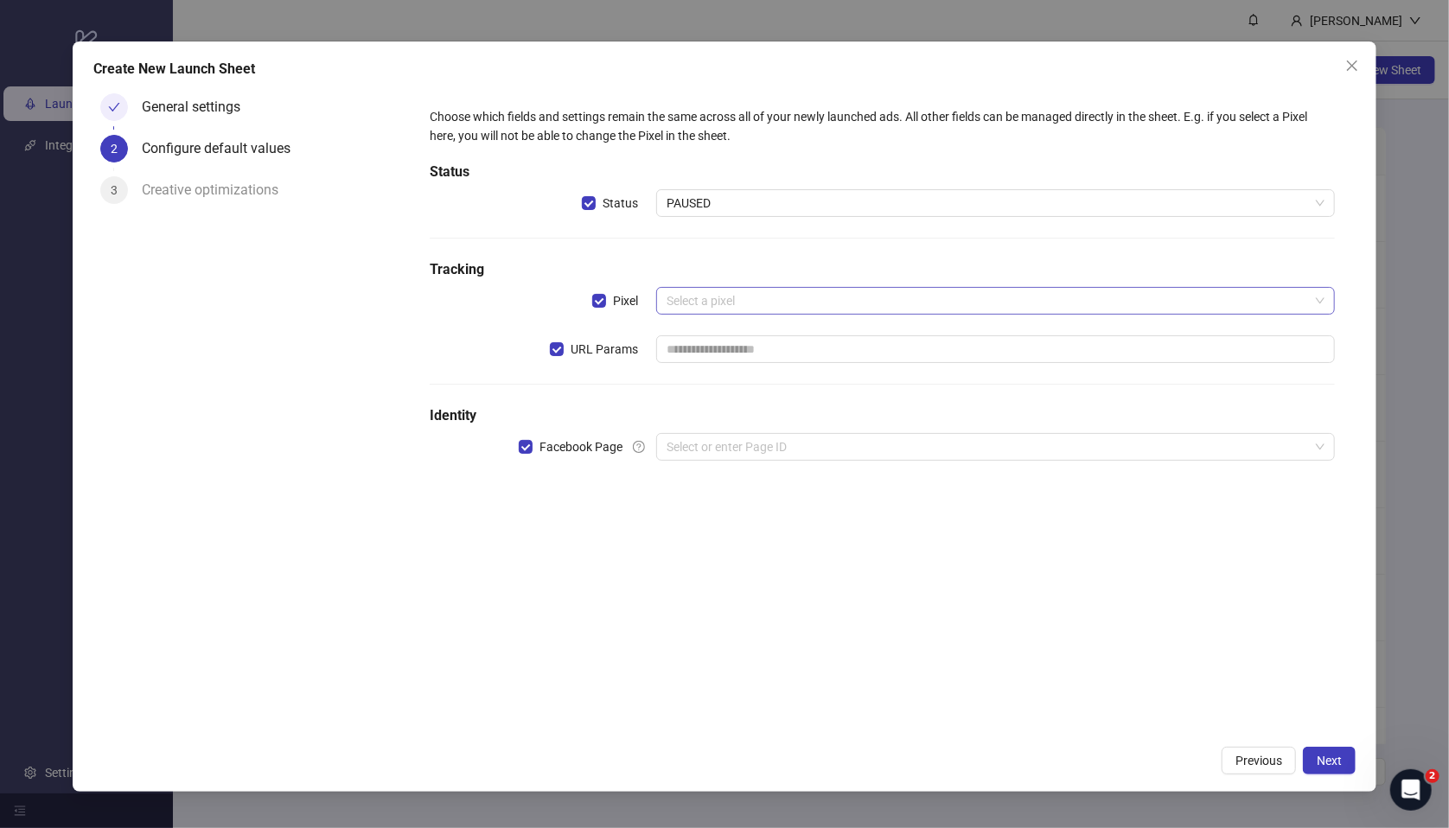
click at [743, 310] on input "search" at bounding box center [987, 301] width 642 height 26
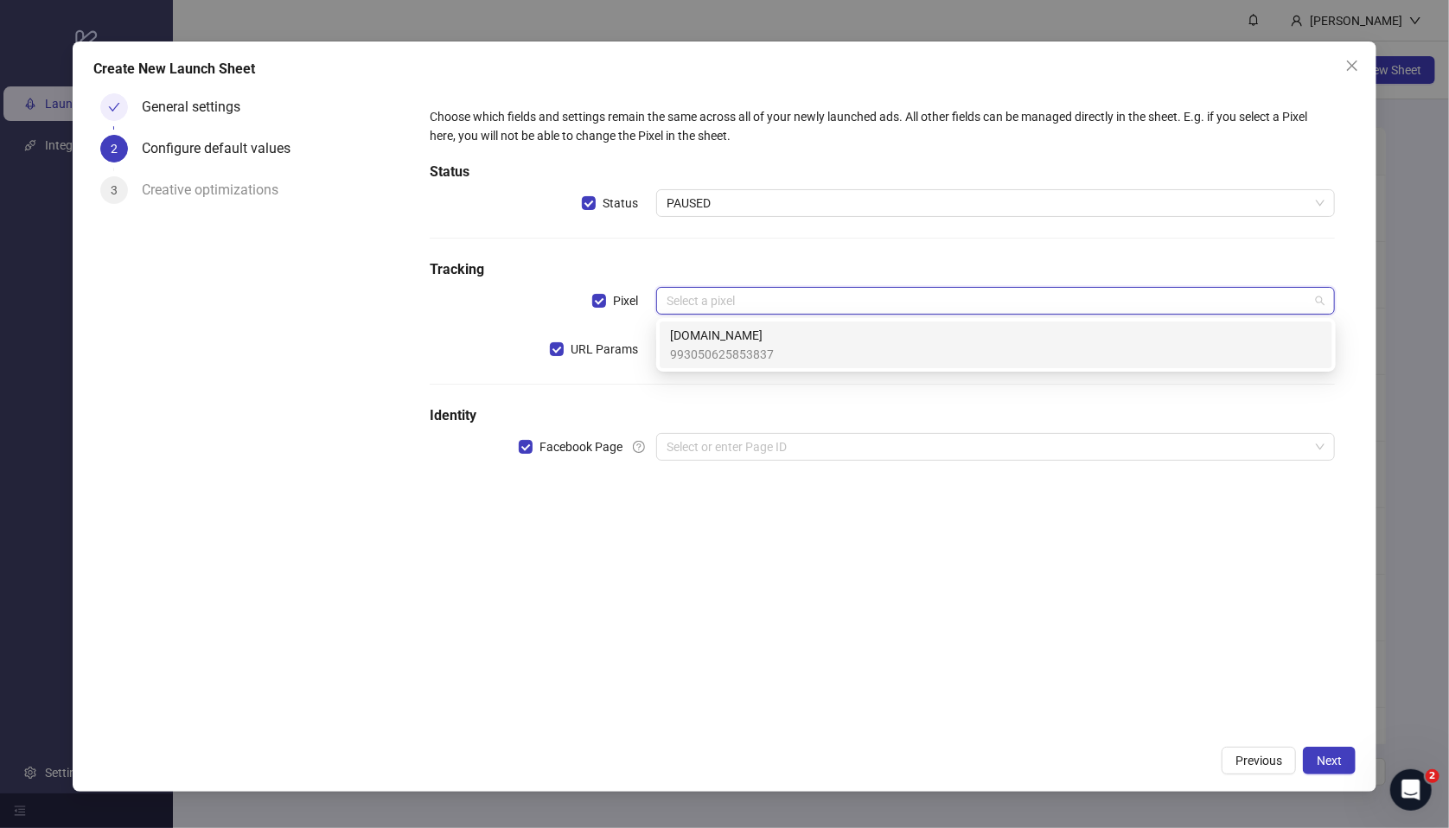
click at [731, 349] on span "993050625853837" at bounding box center [722, 354] width 104 height 19
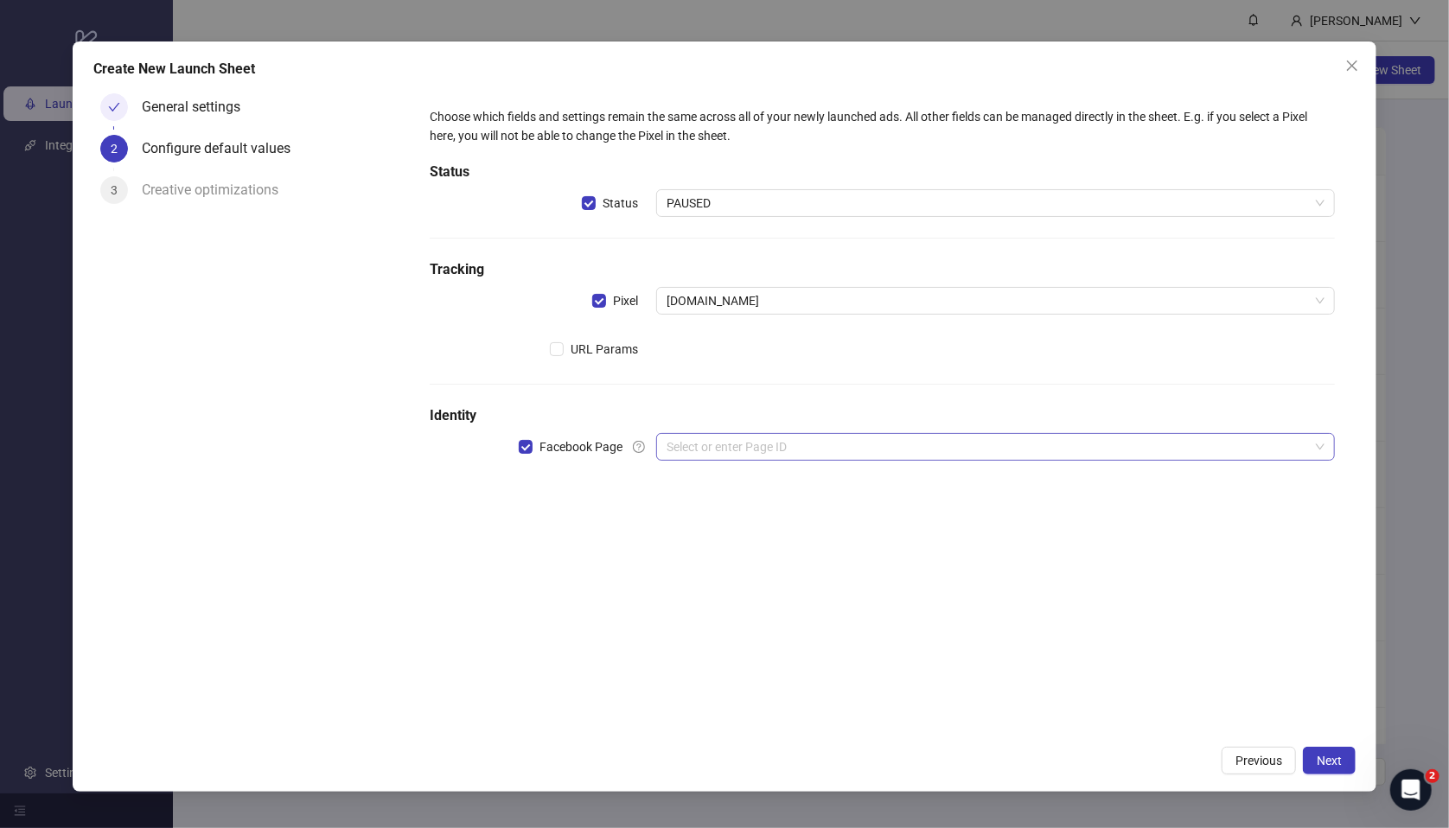
click at [705, 456] on input "search" at bounding box center [987, 447] width 642 height 26
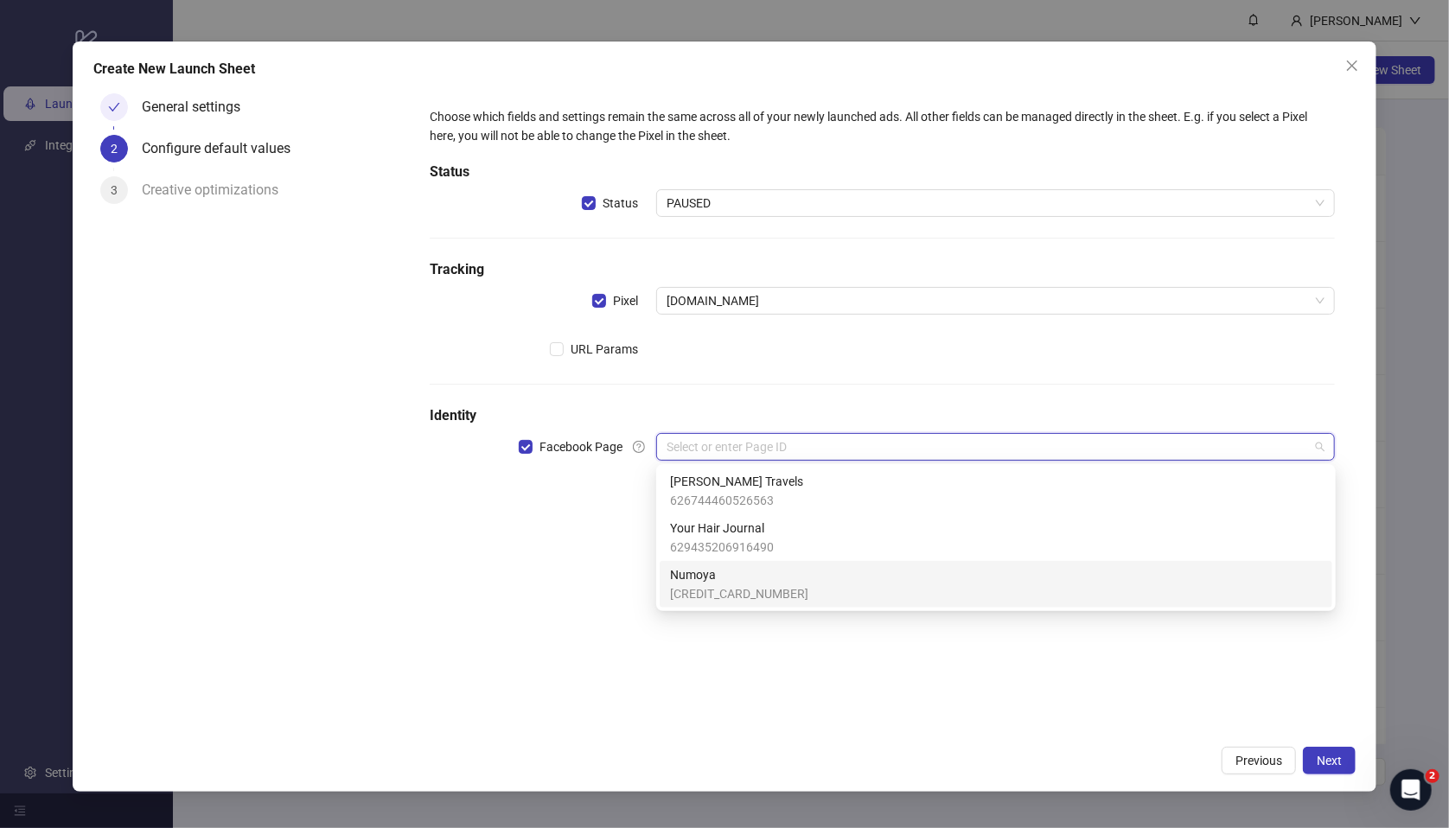
drag, startPoint x: 727, startPoint y: 581, endPoint x: 724, endPoint y: 563, distance: 18.3
click at [727, 582] on span "Numoya" at bounding box center [739, 574] width 138 height 19
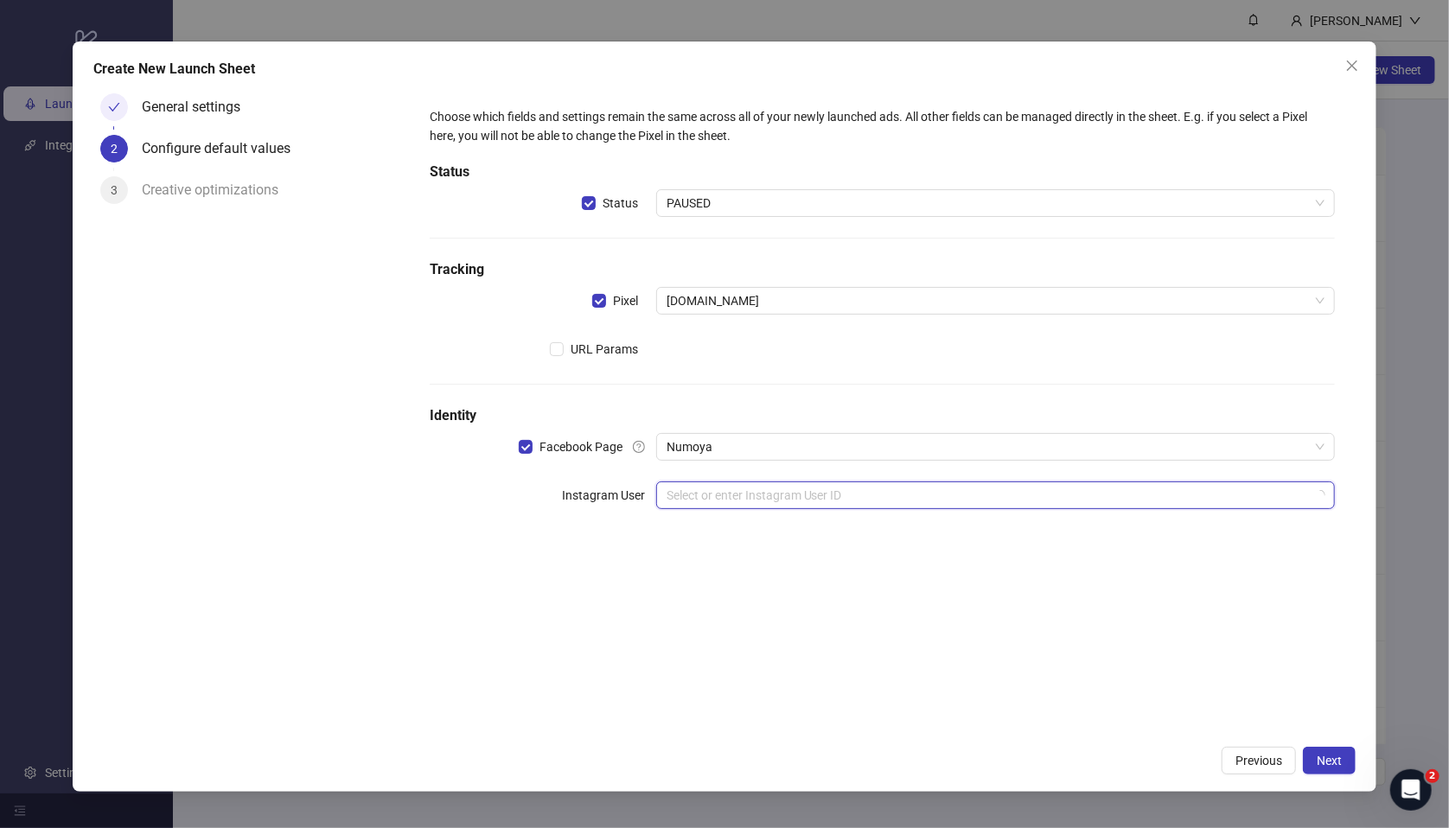
click at [738, 501] on input "search" at bounding box center [987, 495] width 642 height 26
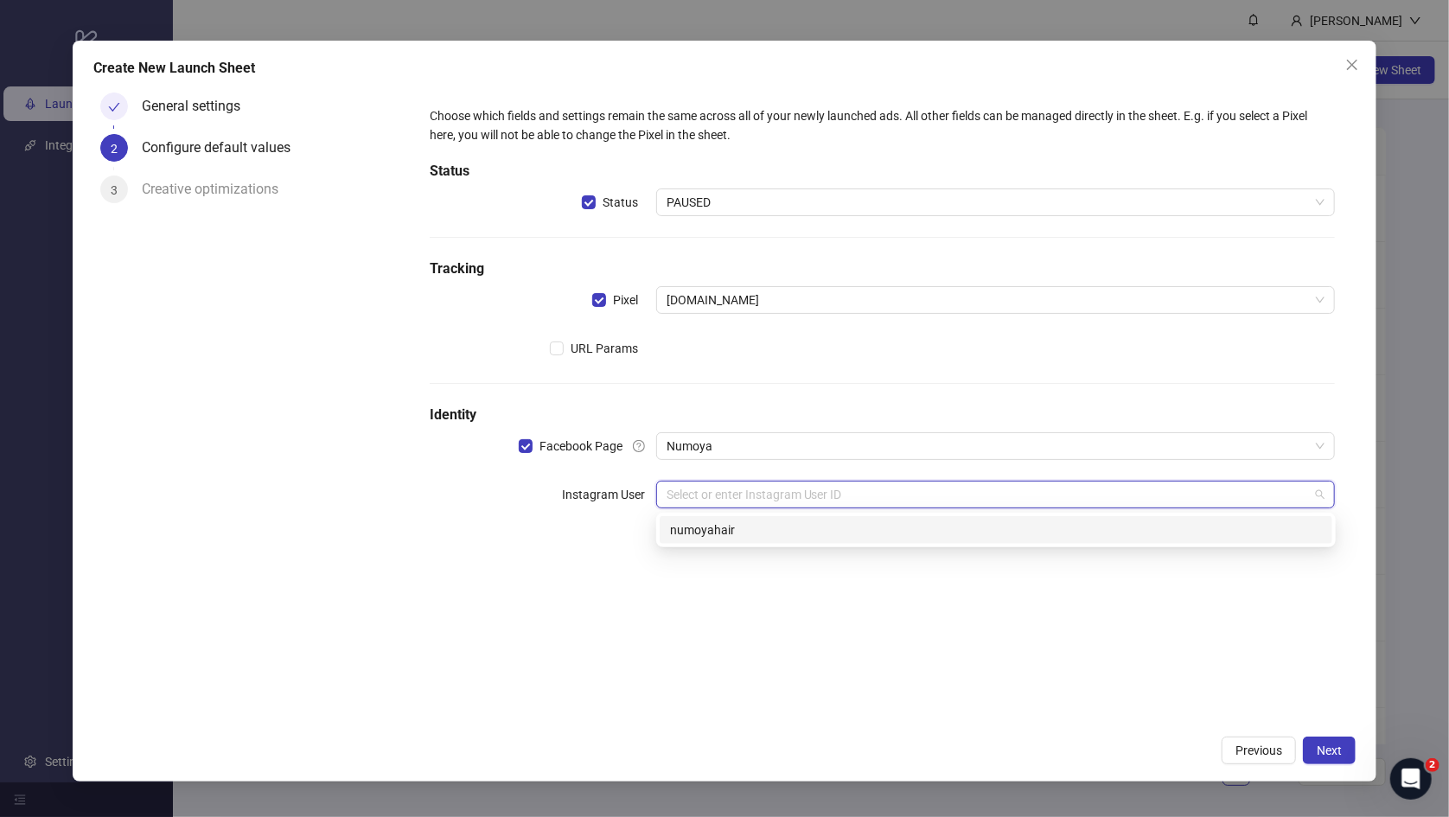
click at [730, 535] on div "numoyahair" at bounding box center [996, 529] width 652 height 19
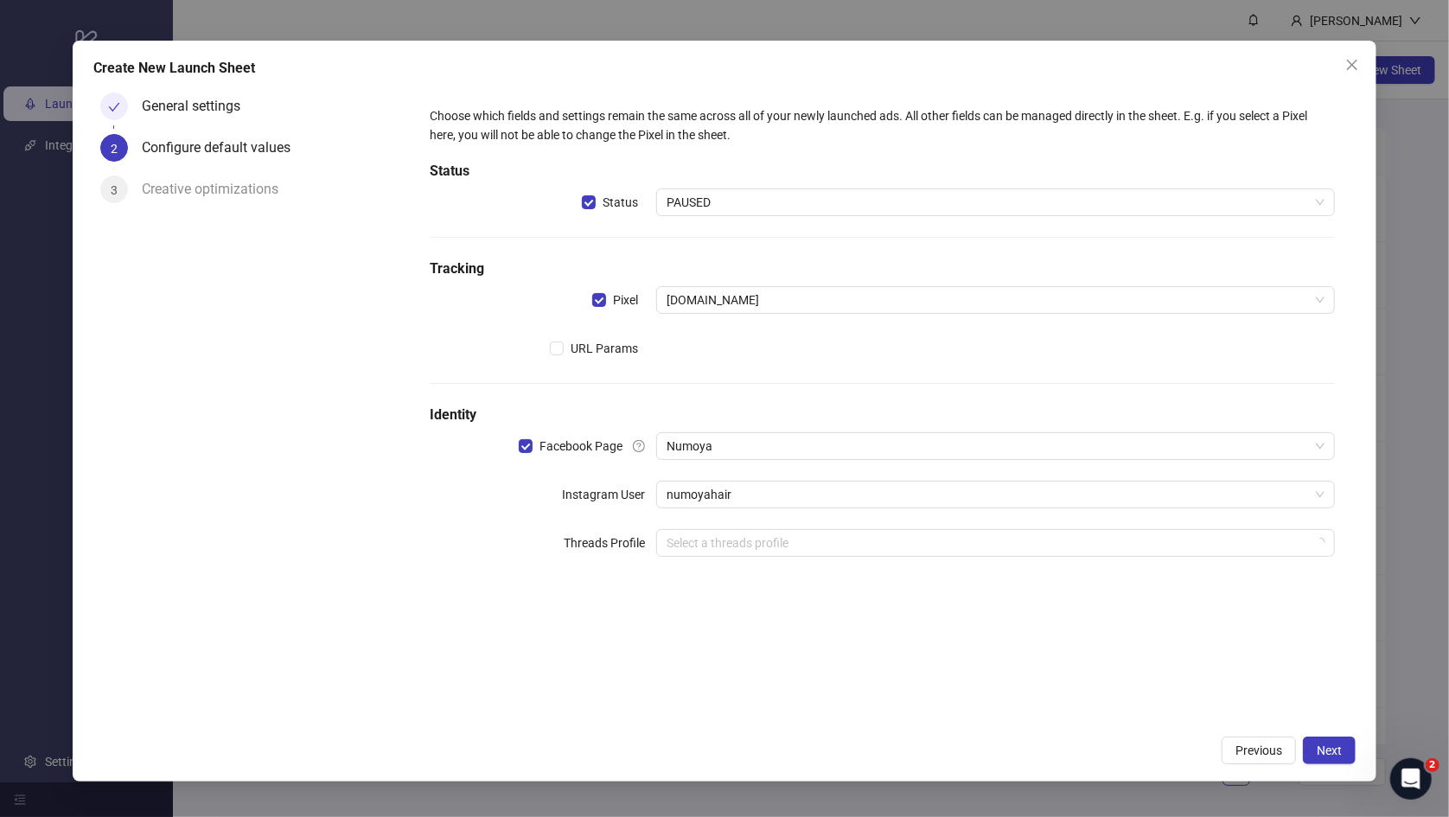
click at [834, 651] on div "Choose which fields and settings remain the same across all of your newly launc…" at bounding box center [882, 406] width 947 height 641
click at [1231, 651] on button "Next" at bounding box center [1329, 751] width 53 height 28
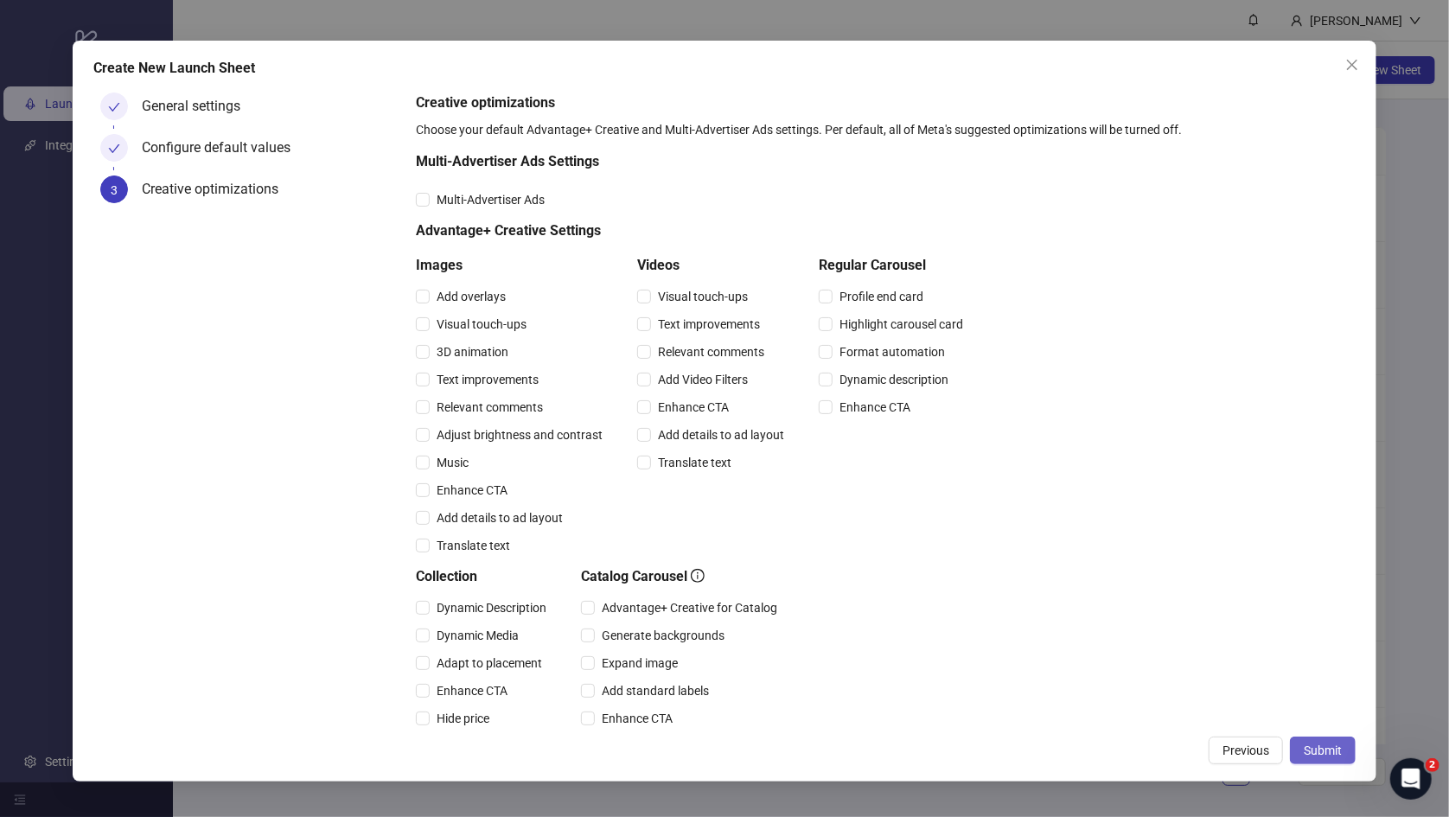
click at [1231, 651] on button "Submit" at bounding box center [1323, 751] width 66 height 28
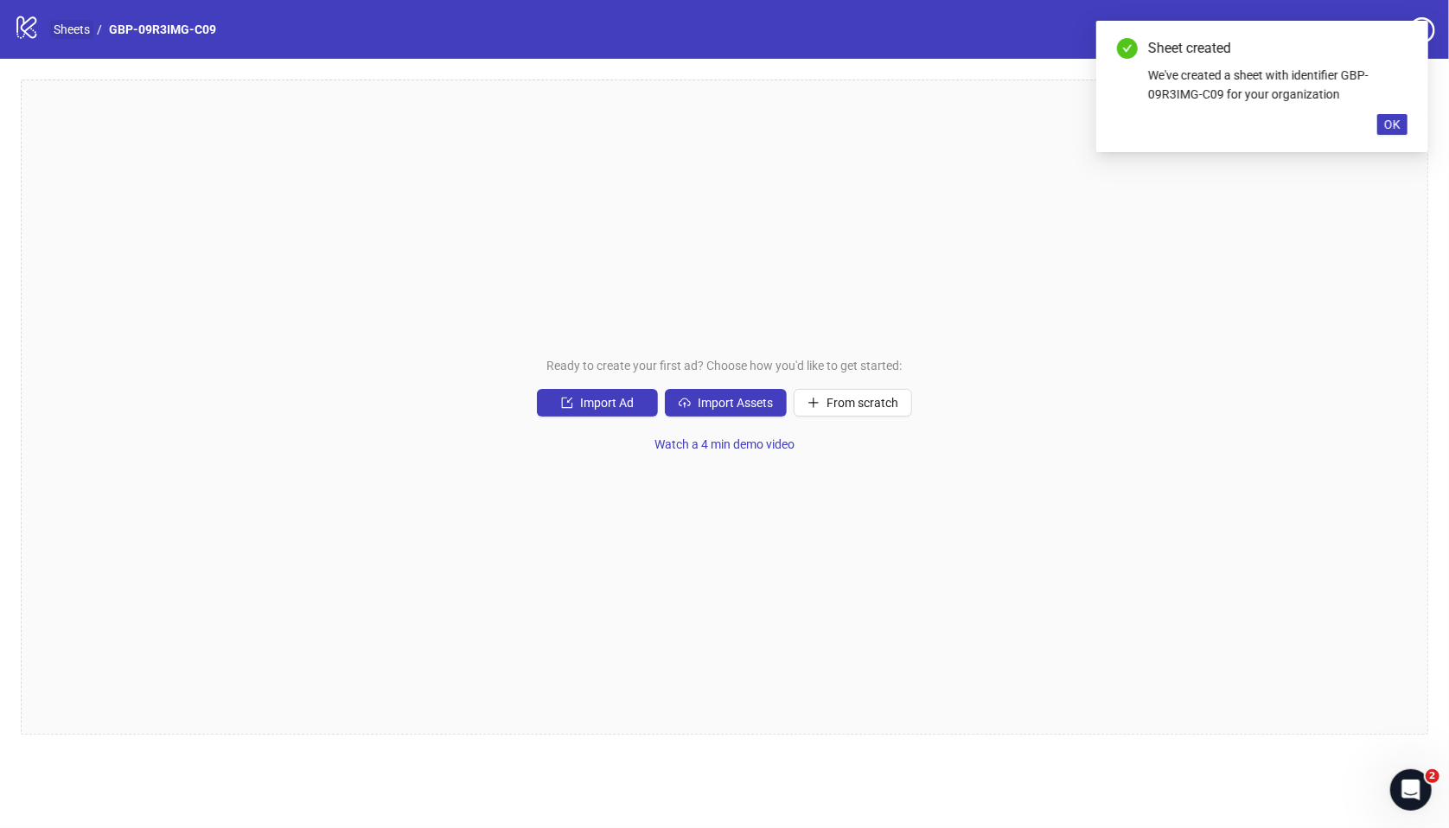
click at [61, 38] on link "Sheets" at bounding box center [71, 29] width 43 height 19
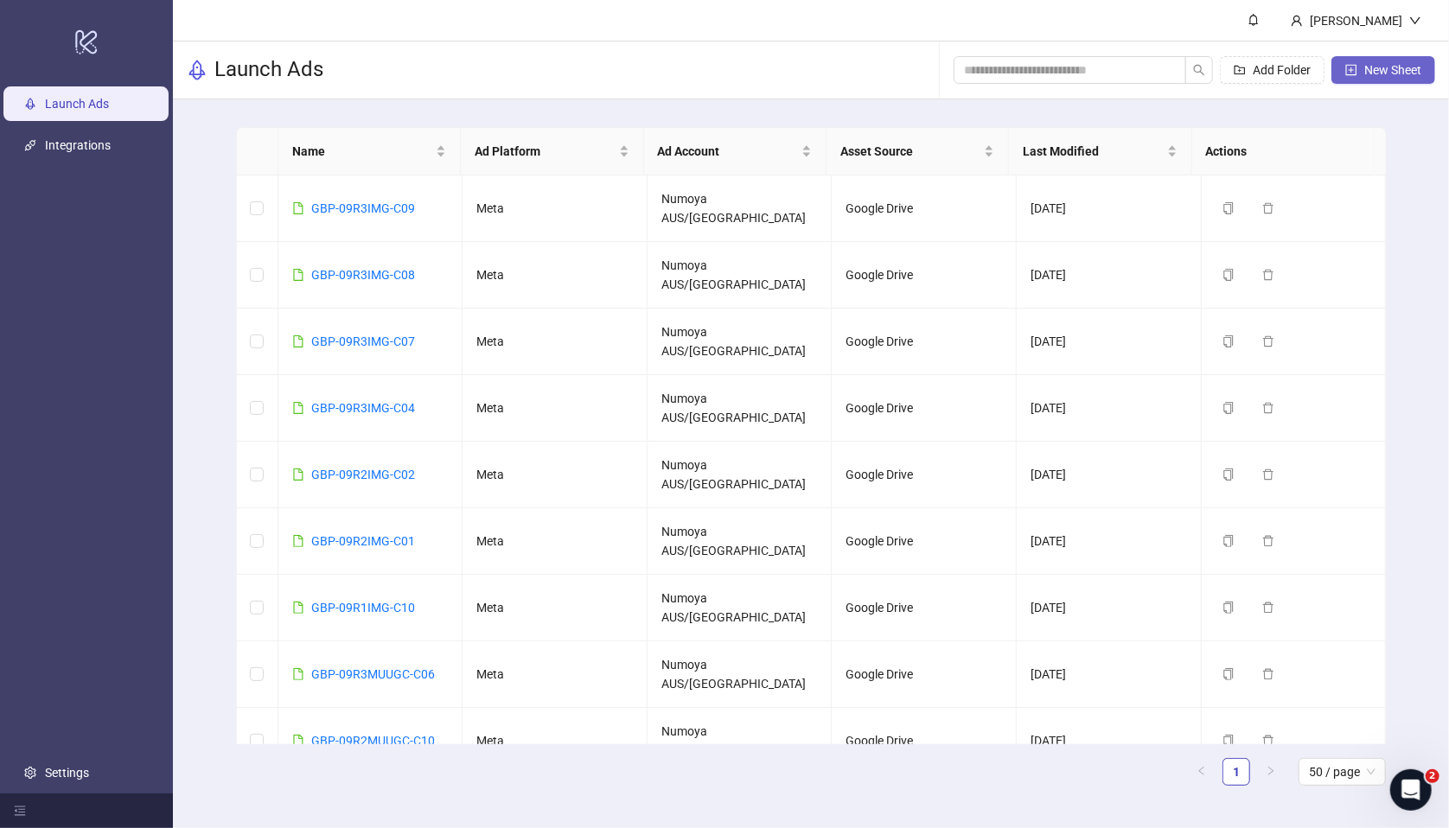
click at [1231, 72] on button "New Sheet" at bounding box center [1383, 70] width 104 height 28
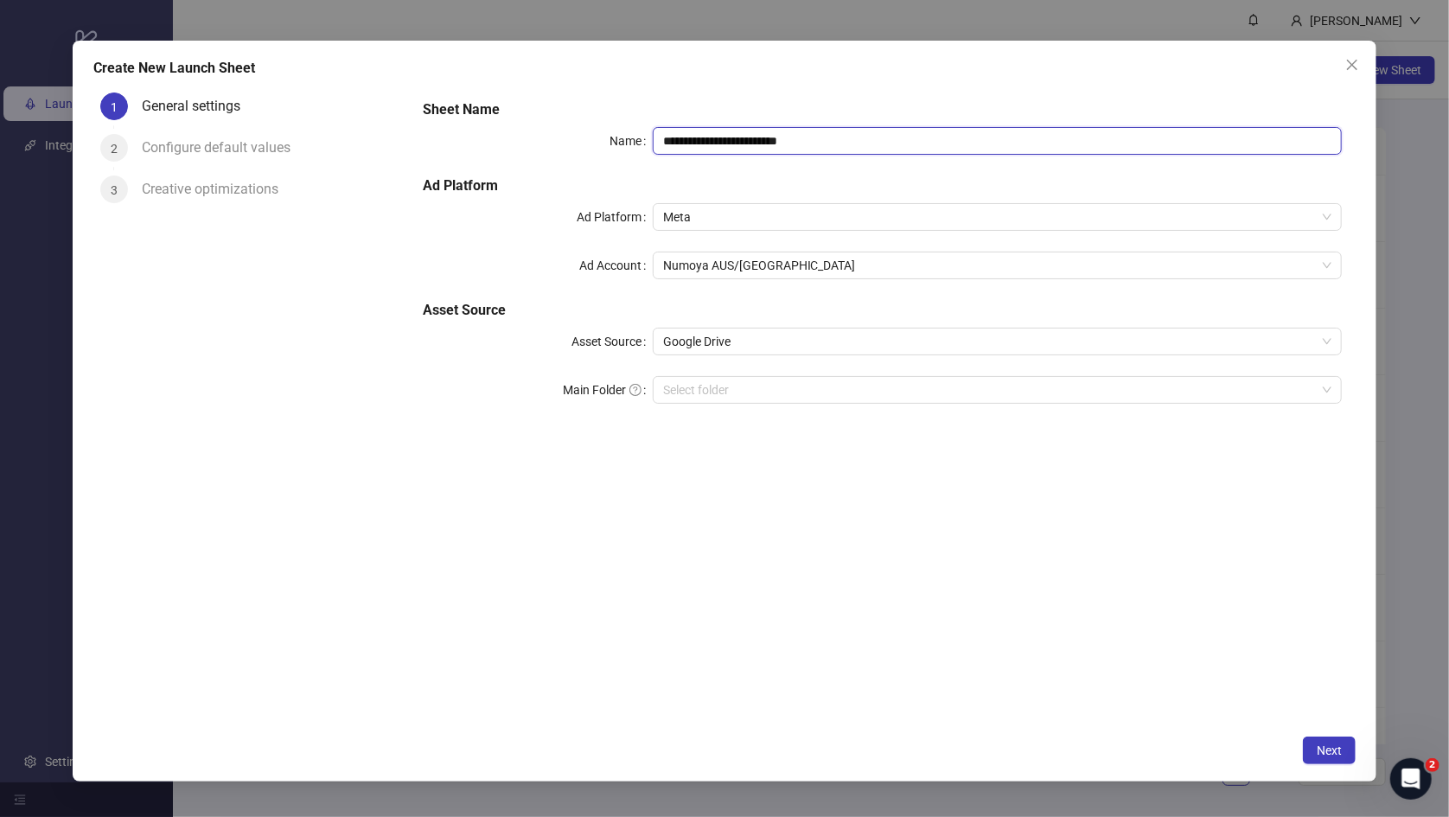
drag, startPoint x: 874, startPoint y: 140, endPoint x: 569, endPoint y: 139, distance: 305.2
click at [569, 139] on div "**********" at bounding box center [882, 141] width 919 height 28
paste input "text"
type input "**********"
click at [768, 392] on input "Main Folder" at bounding box center [989, 390] width 653 height 26
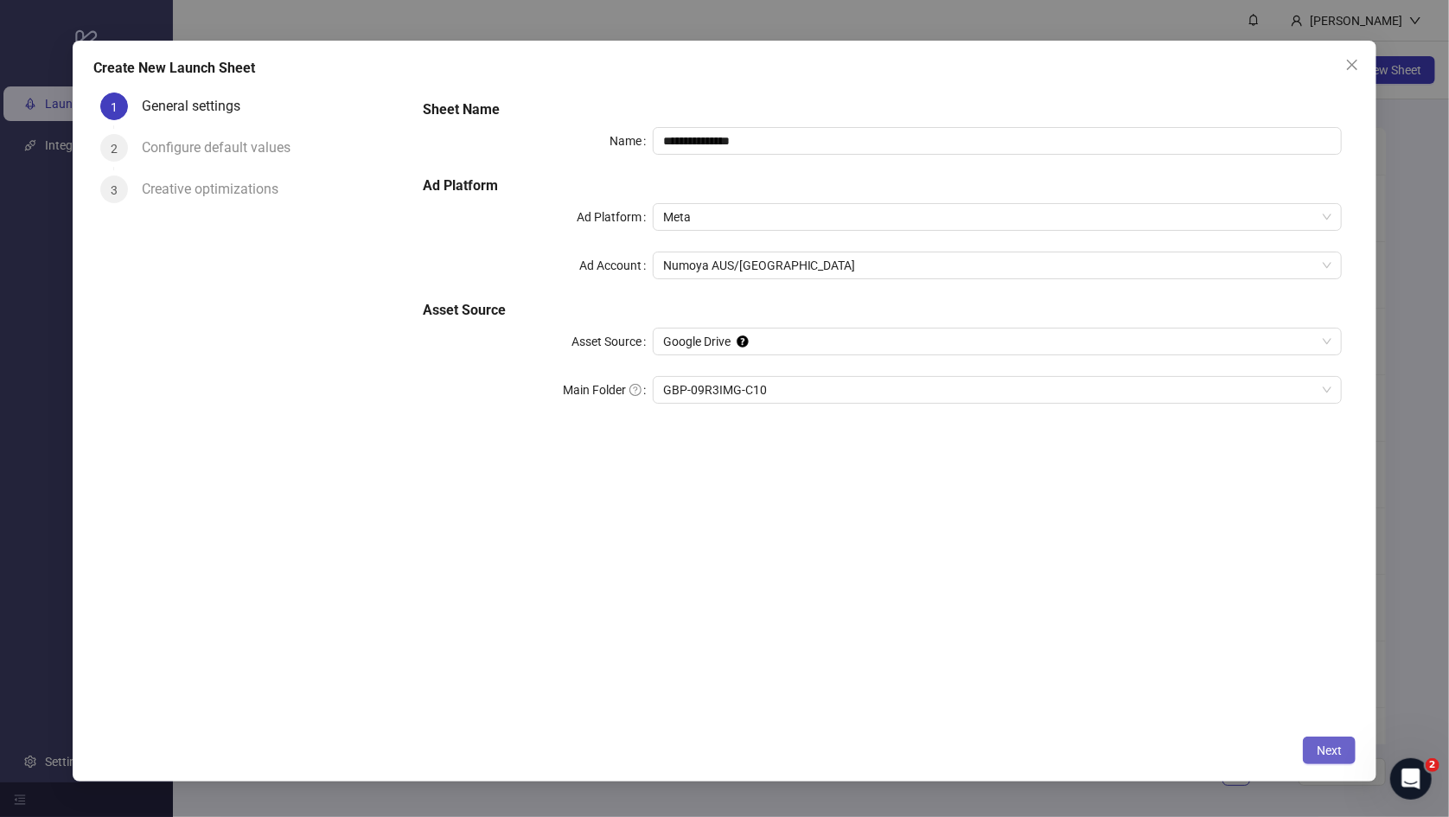
click at [1231, 651] on span "Next" at bounding box center [1329, 750] width 25 height 14
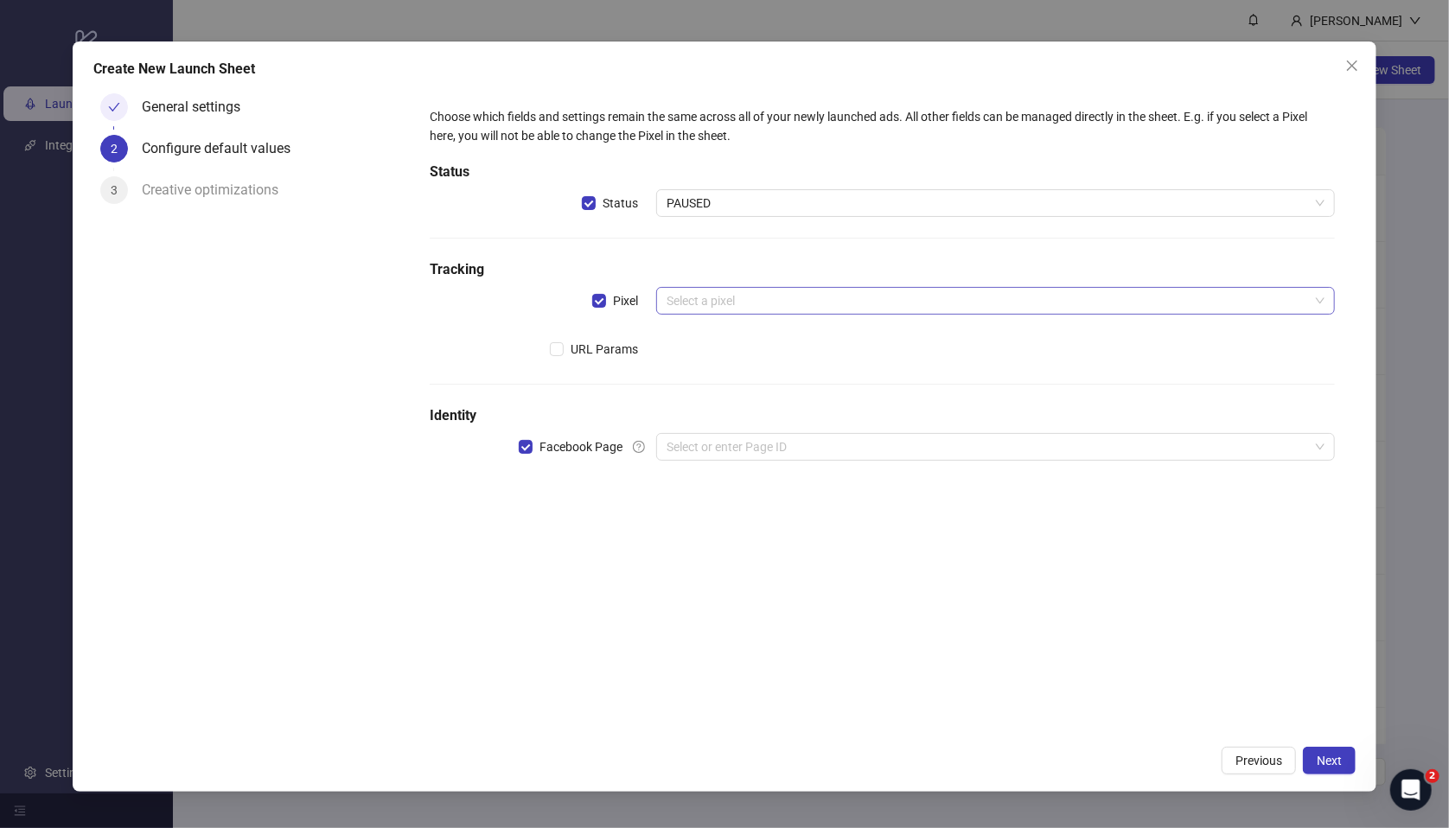
click at [733, 305] on input "search" at bounding box center [987, 301] width 642 height 26
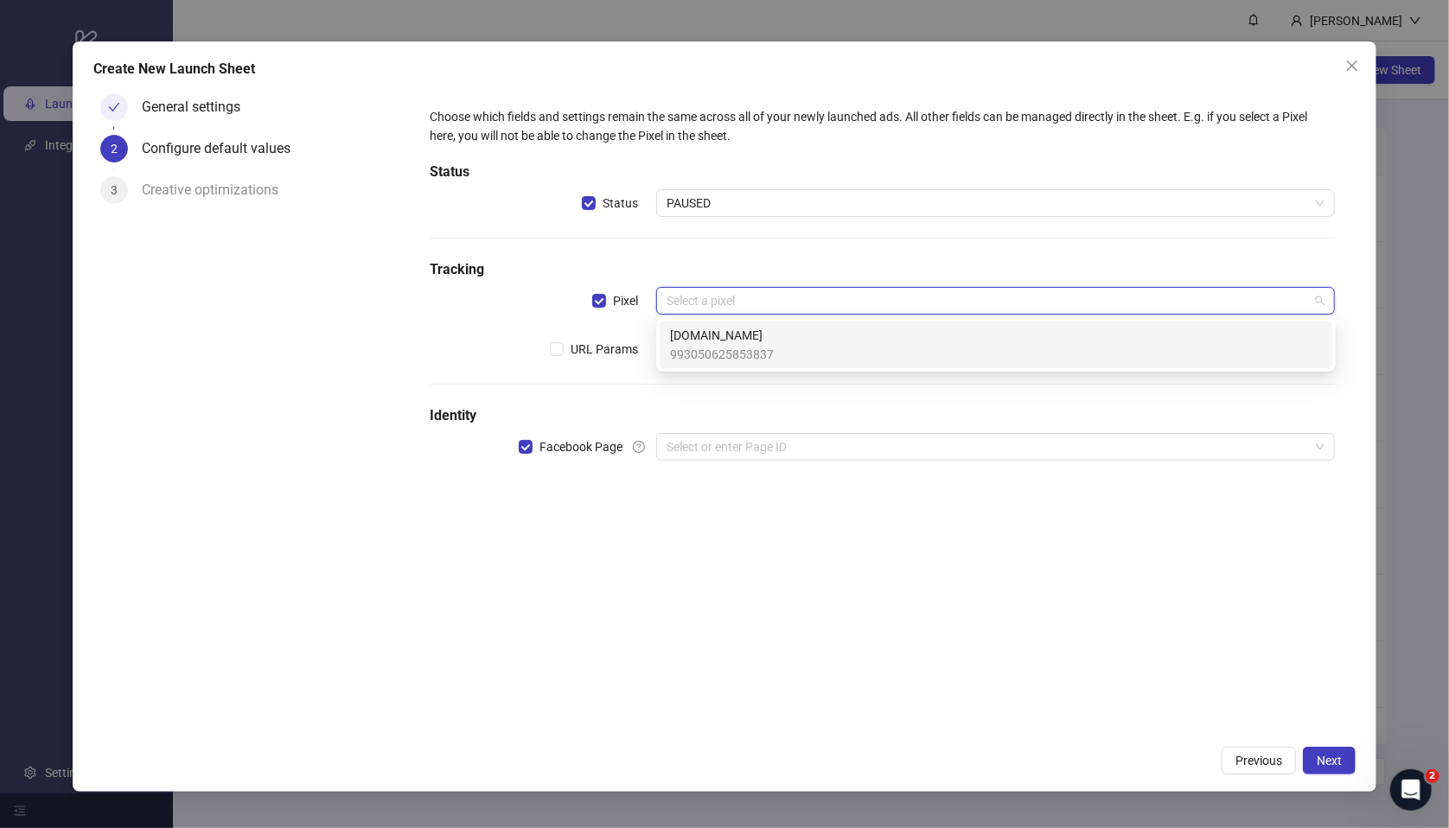
click at [737, 348] on span "993050625853837" at bounding box center [722, 354] width 104 height 19
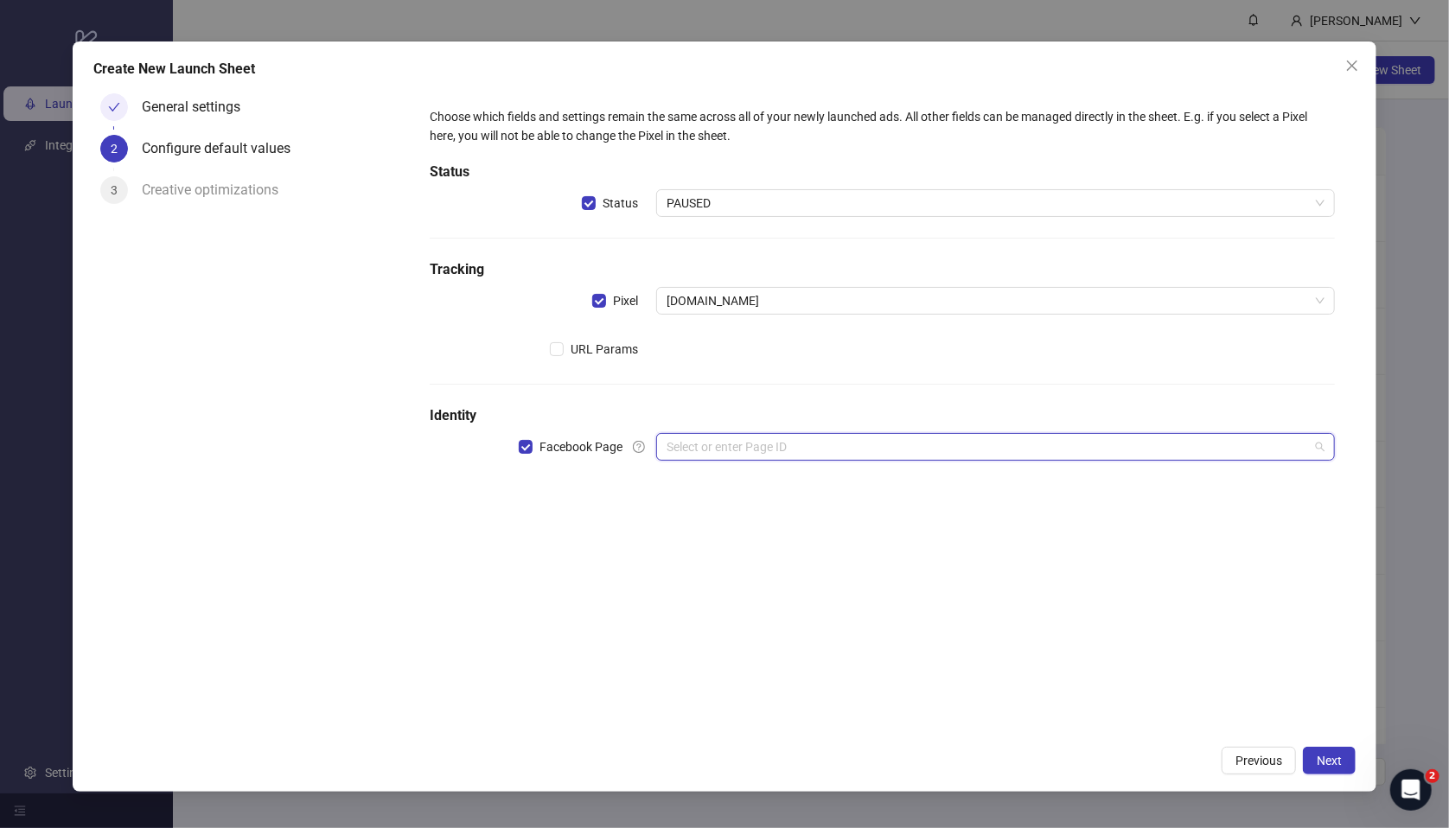
click at [726, 451] on input "search" at bounding box center [987, 447] width 642 height 26
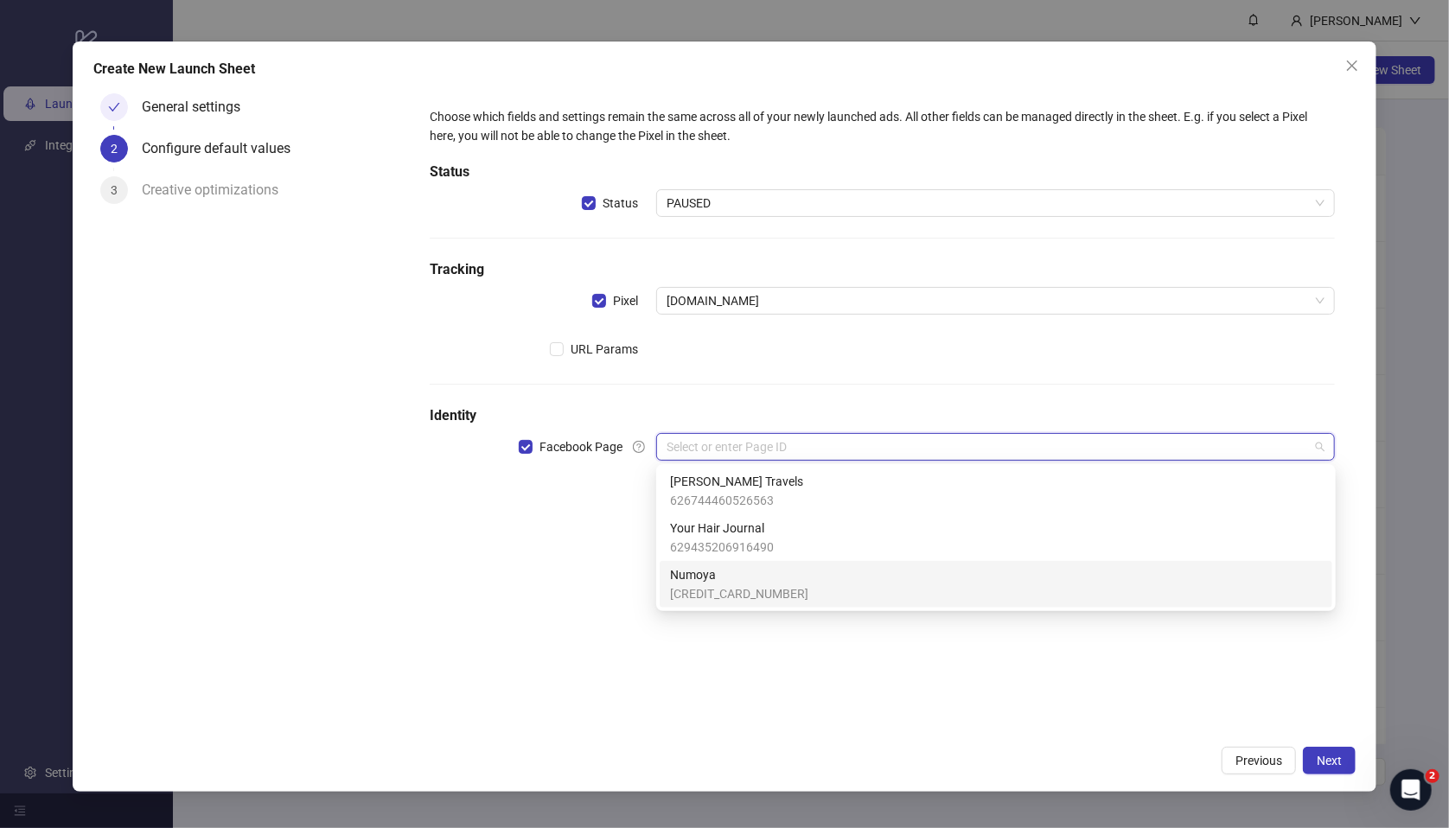
click at [723, 580] on span "Numoya" at bounding box center [739, 574] width 138 height 19
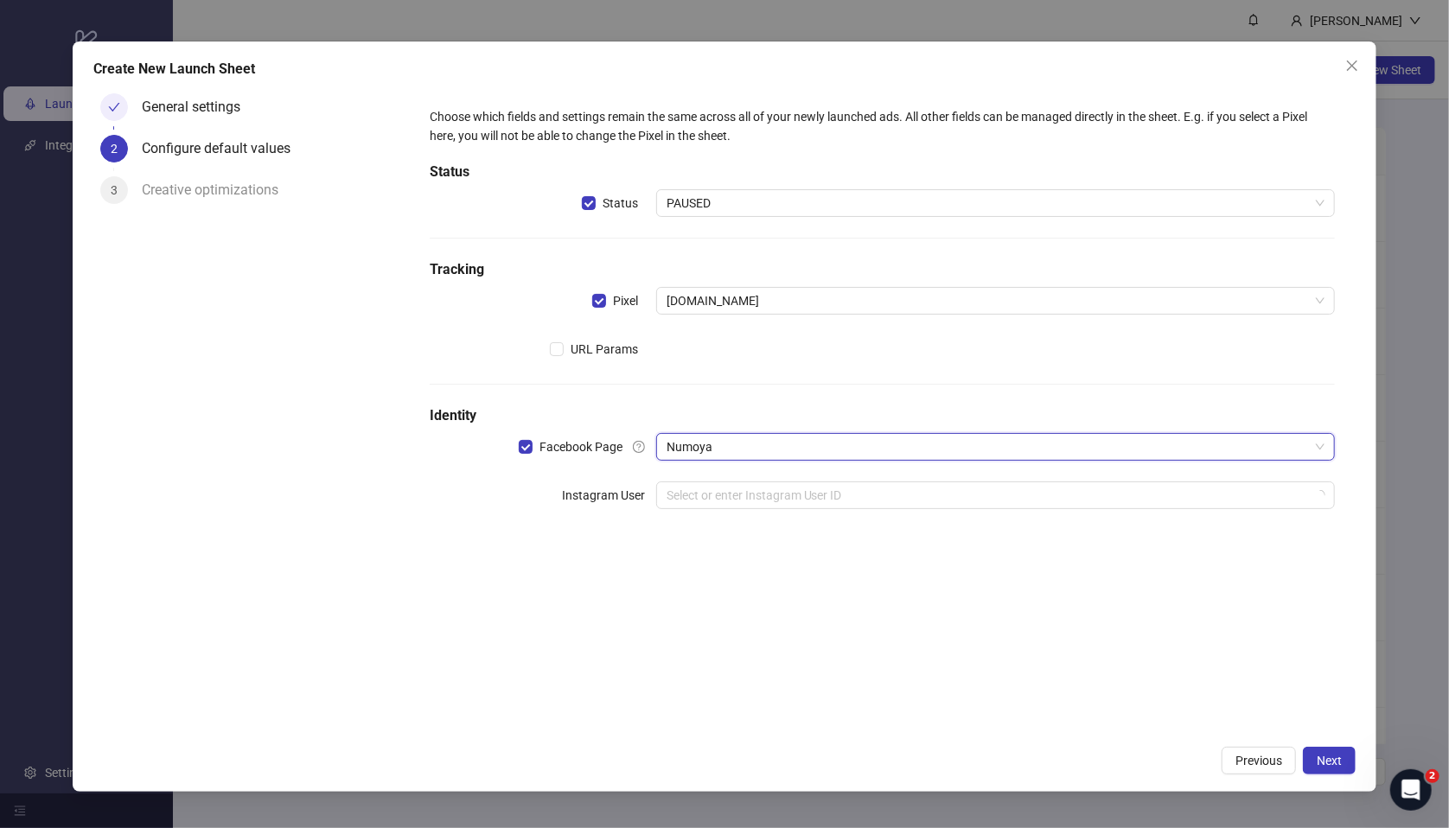
click at [720, 499] on input "search" at bounding box center [987, 495] width 642 height 26
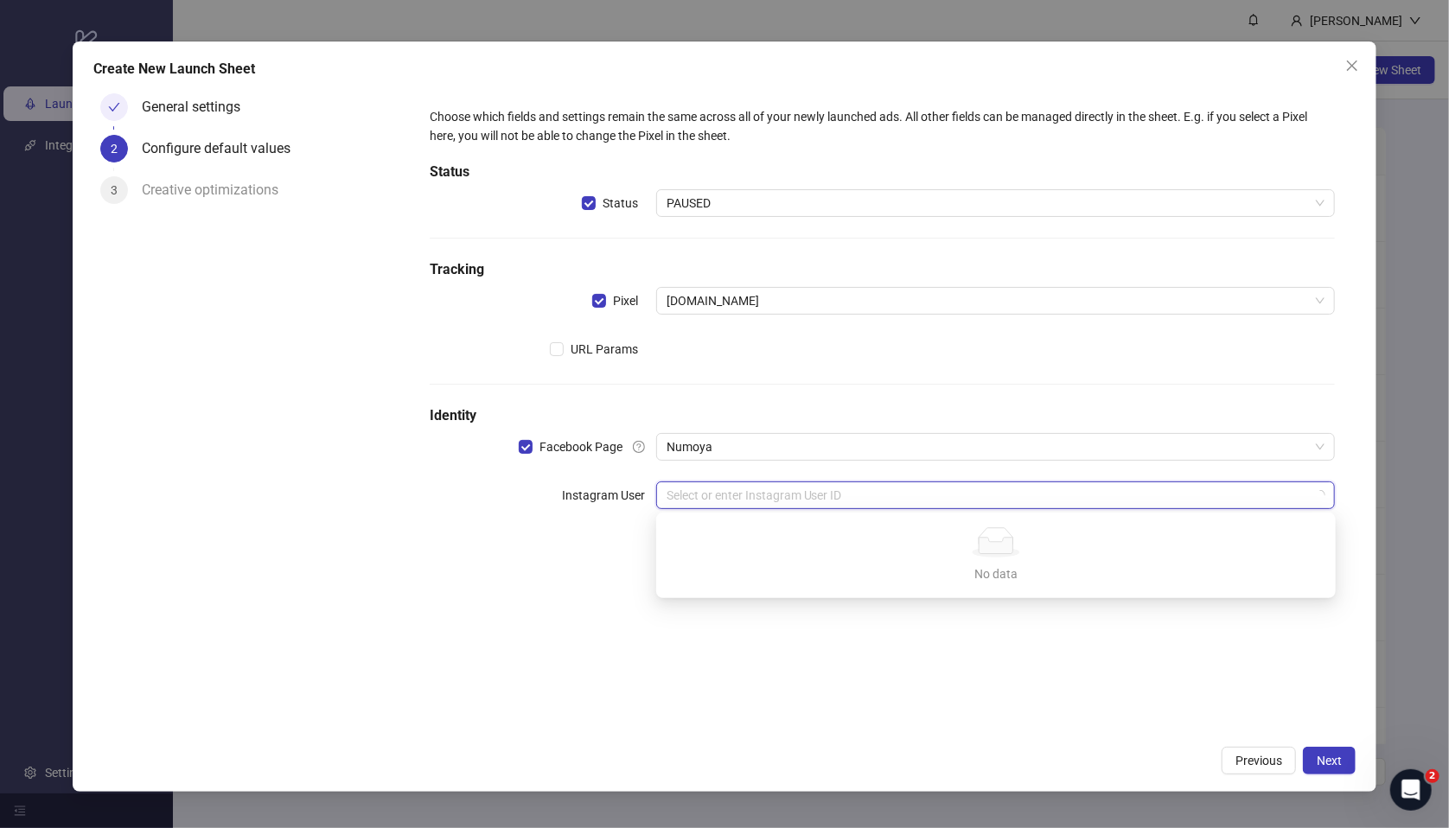
click at [702, 494] on input "search" at bounding box center [987, 495] width 642 height 26
click at [575, 548] on form "Choose which fields and settings remain the same across all of your newly launc…" at bounding box center [882, 318] width 947 height 464
click at [733, 488] on input "search" at bounding box center [987, 495] width 642 height 26
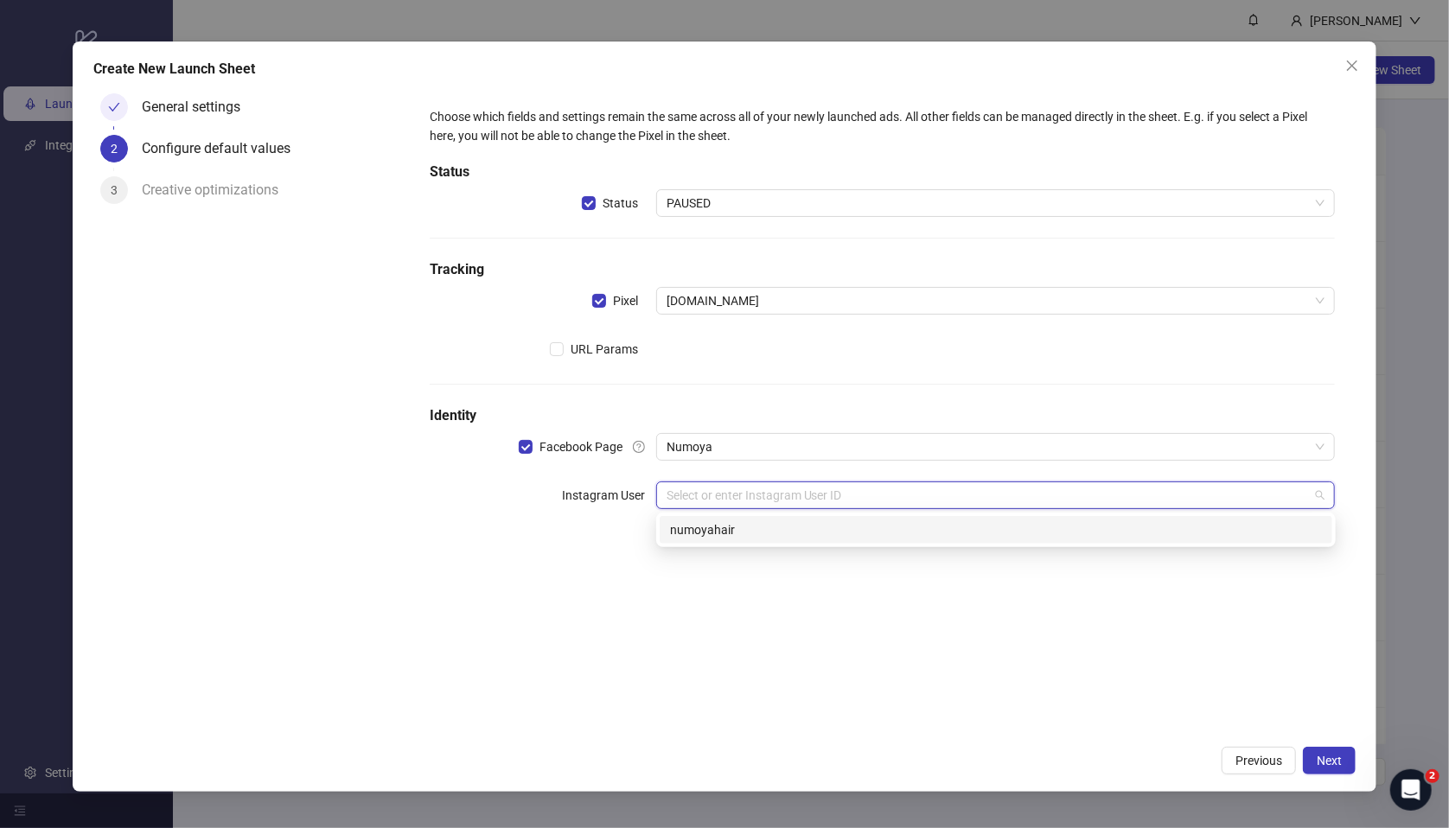
drag, startPoint x: 755, startPoint y: 526, endPoint x: 872, endPoint y: 587, distance: 132.2
click at [755, 526] on div "numoyahair" at bounding box center [996, 529] width 652 height 19
click at [1231, 651] on span "Next" at bounding box center [1329, 761] width 25 height 14
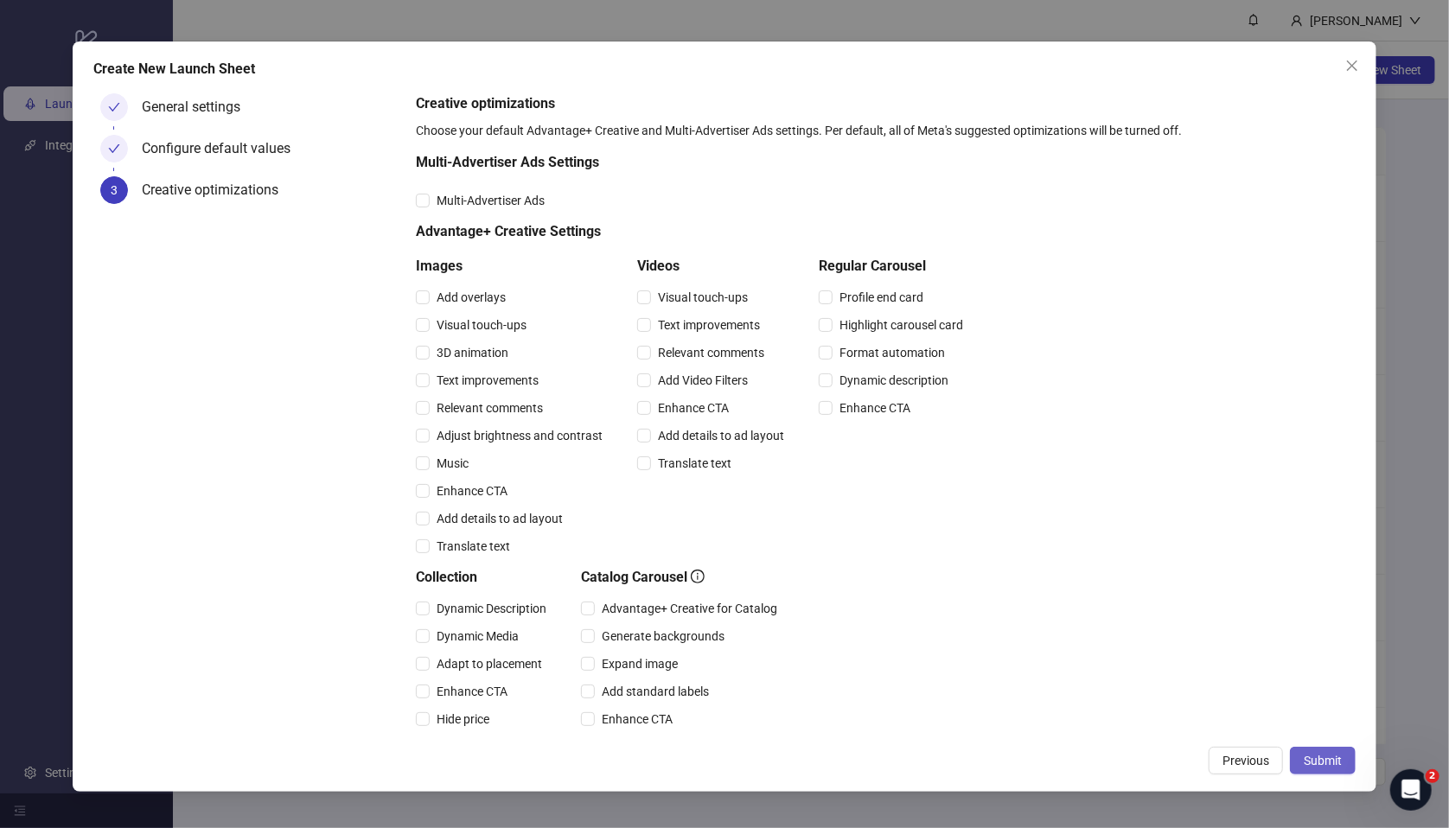
click at [1231, 651] on button "Submit" at bounding box center [1323, 761] width 66 height 28
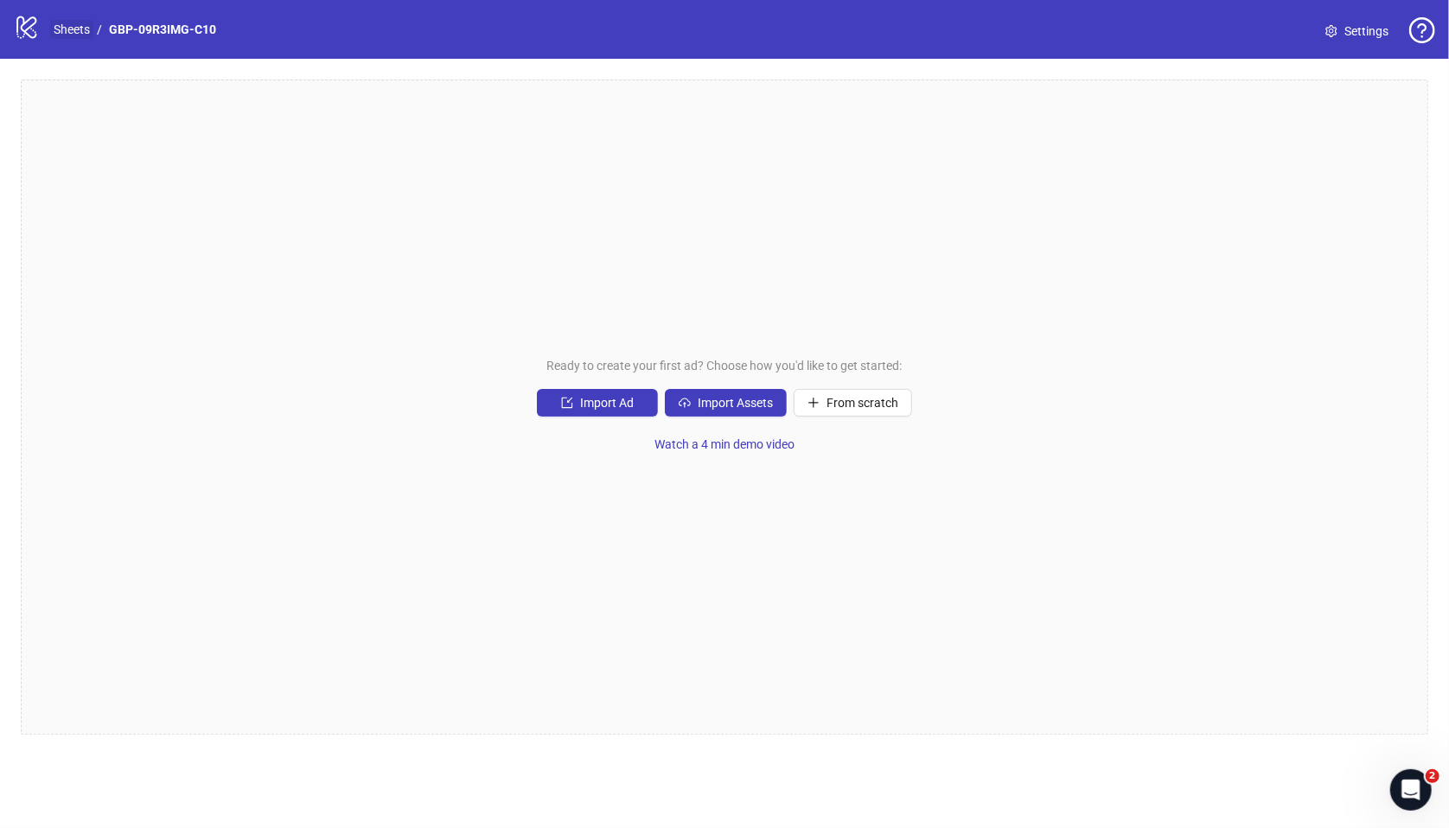
click at [64, 31] on link "Sheets" at bounding box center [71, 29] width 43 height 19
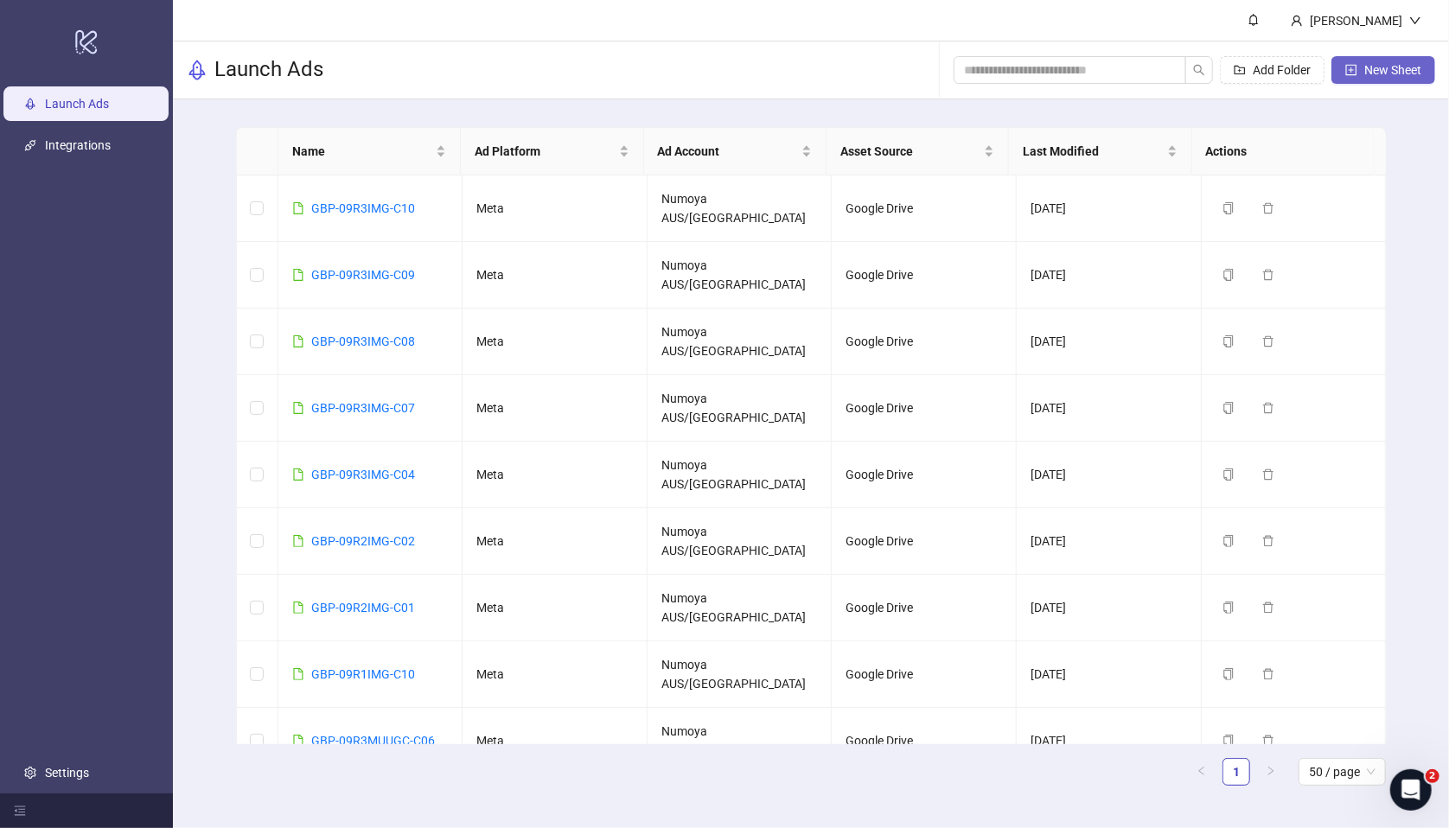
click at [1231, 74] on span "New Sheet" at bounding box center [1392, 70] width 57 height 14
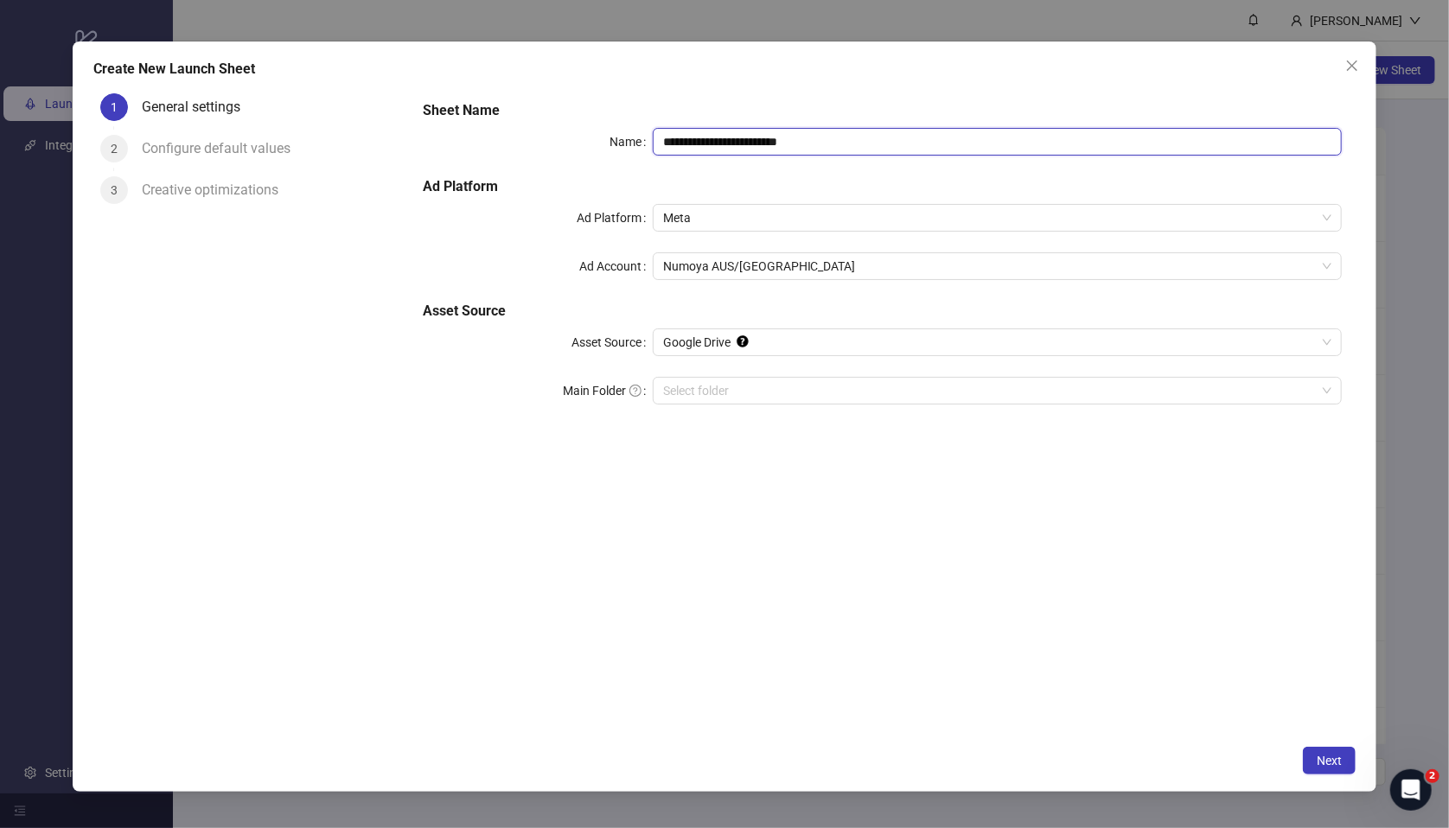
drag, startPoint x: 858, startPoint y: 139, endPoint x: 557, endPoint y: 143, distance: 301.7
click at [472, 113] on div "**********" at bounding box center [882, 262] width 933 height 339
paste input "text"
type input "**********"
drag, startPoint x: 780, startPoint y: 145, endPoint x: 533, endPoint y: 119, distance: 247.7
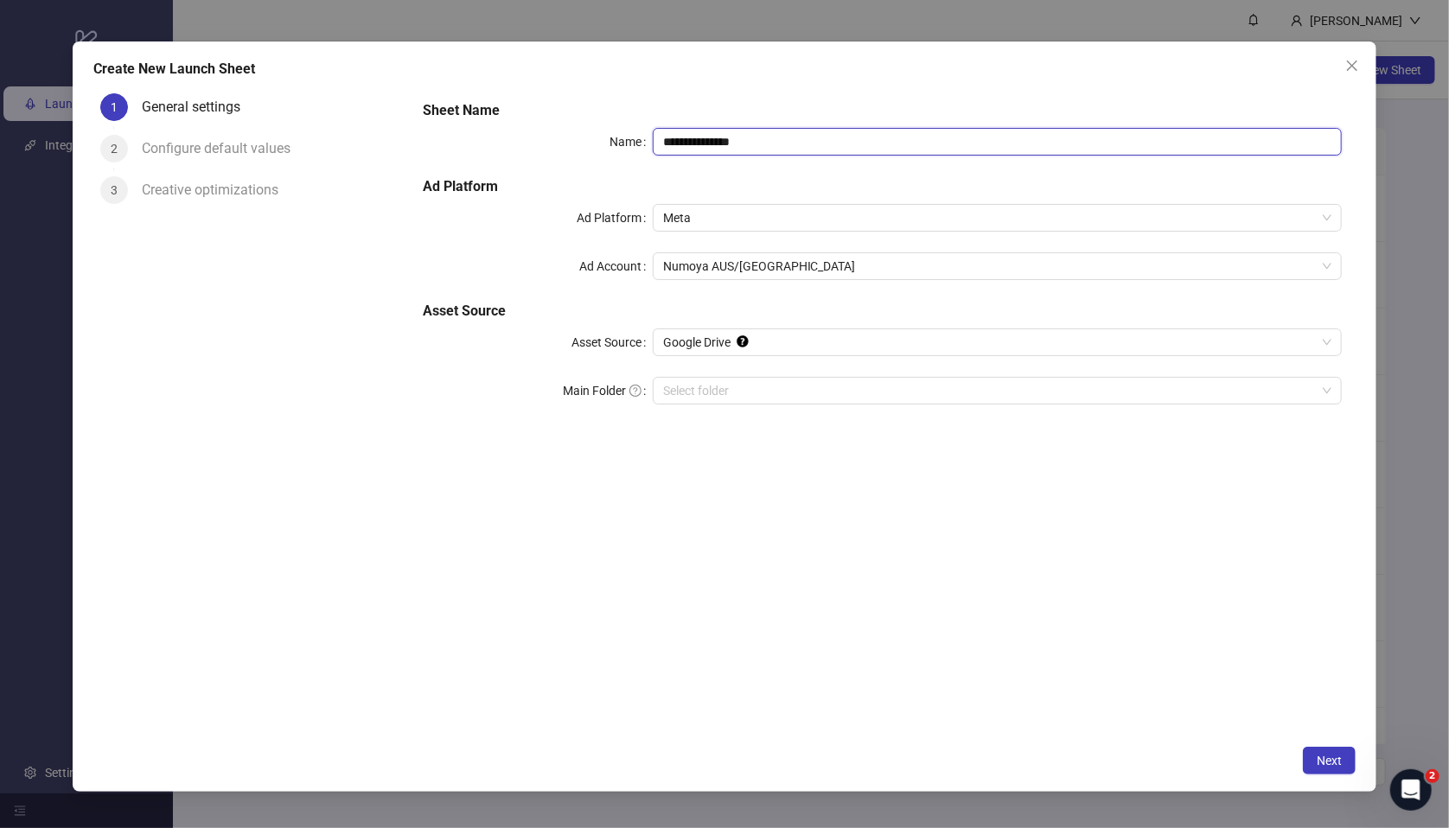
click at [533, 119] on div "**********" at bounding box center [882, 262] width 933 height 339
drag, startPoint x: 789, startPoint y: 141, endPoint x: 464, endPoint y: 127, distance: 325.3
click at [464, 128] on div "**********" at bounding box center [882, 142] width 919 height 28
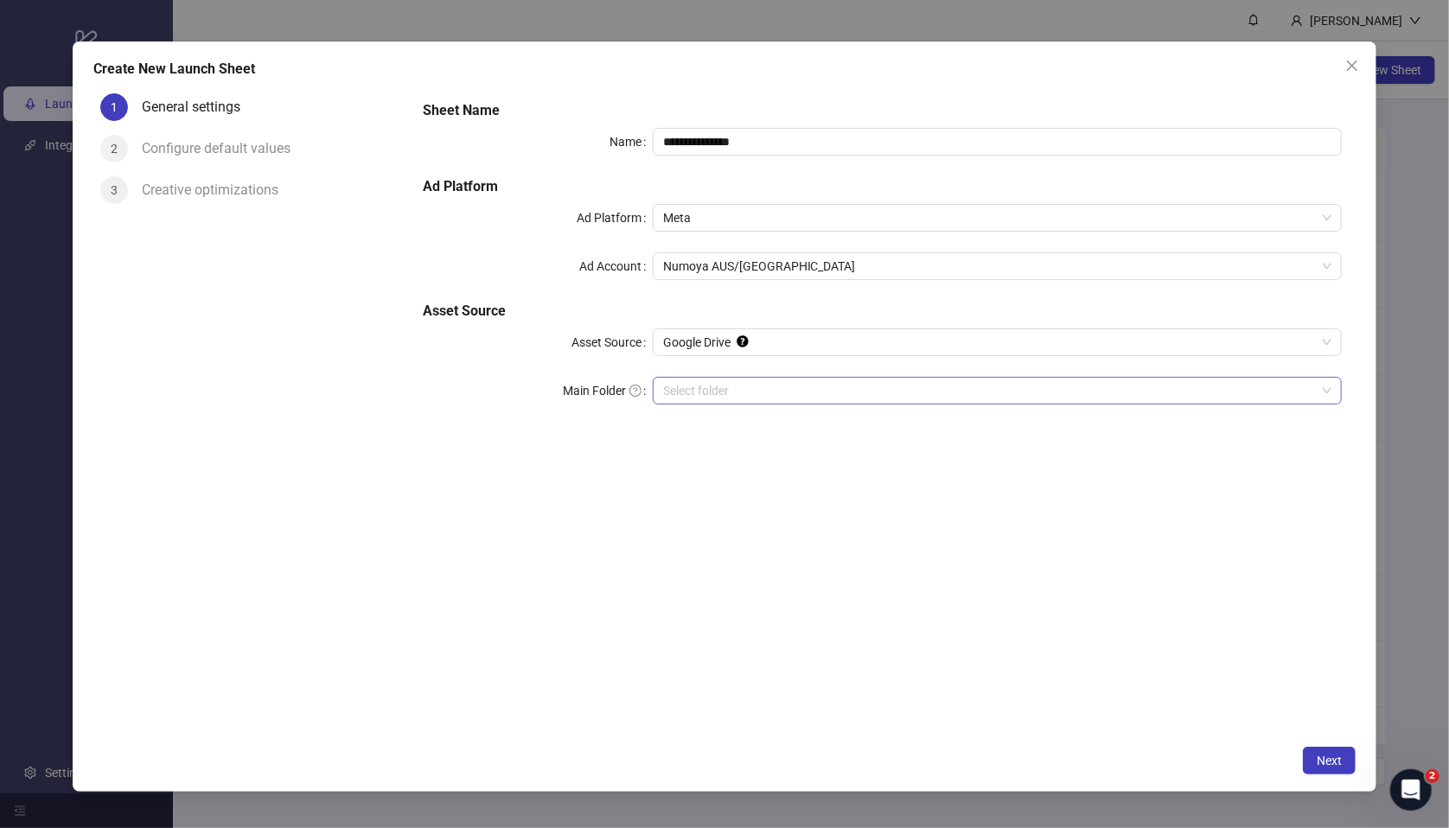
click at [838, 392] on input "Main Folder" at bounding box center [989, 391] width 653 height 26
click at [1163, 651] on div "**********" at bounding box center [882, 411] width 947 height 650
click at [1231, 651] on button "Next" at bounding box center [1329, 761] width 53 height 28
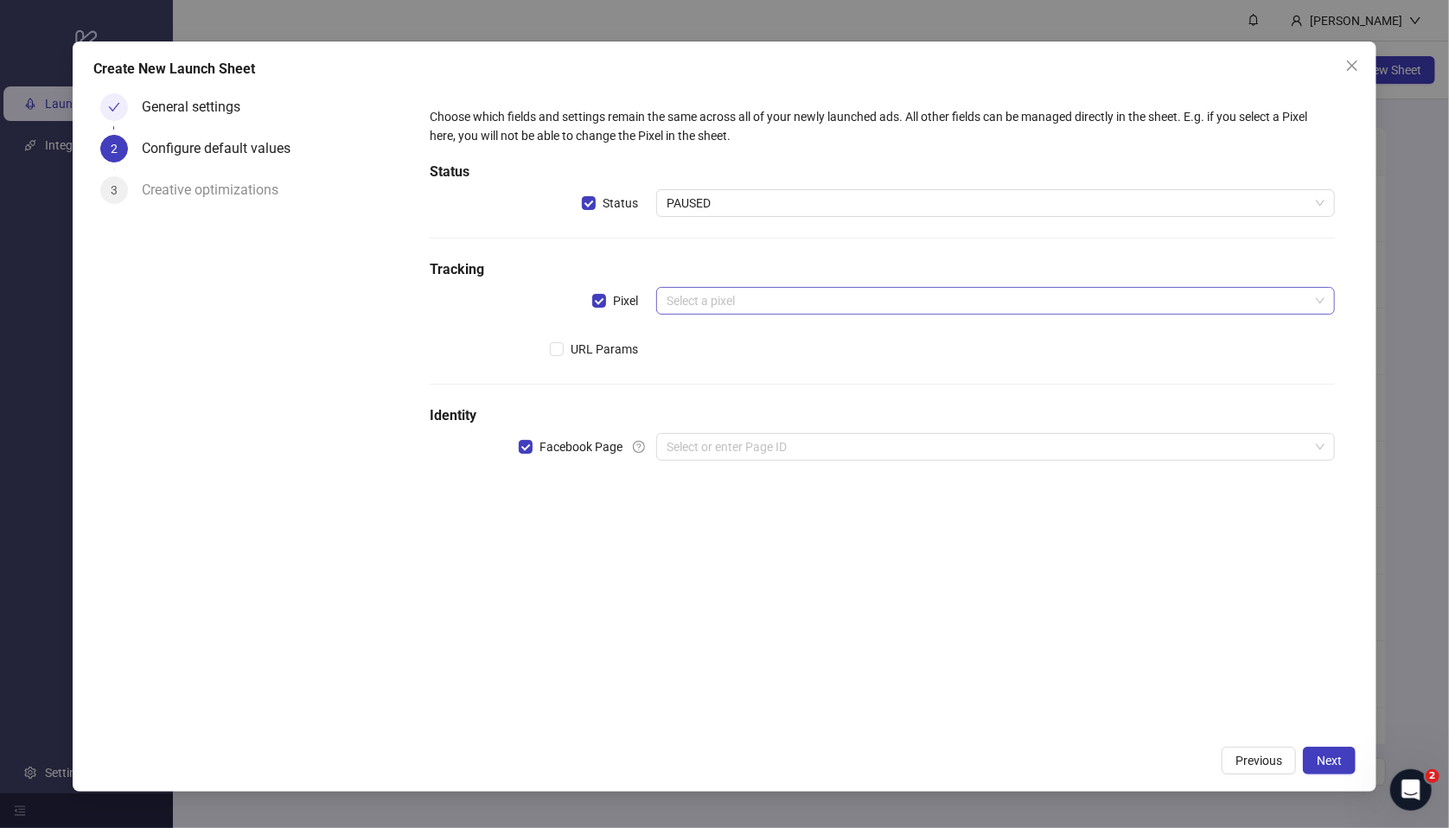
click at [686, 295] on input "search" at bounding box center [987, 301] width 642 height 26
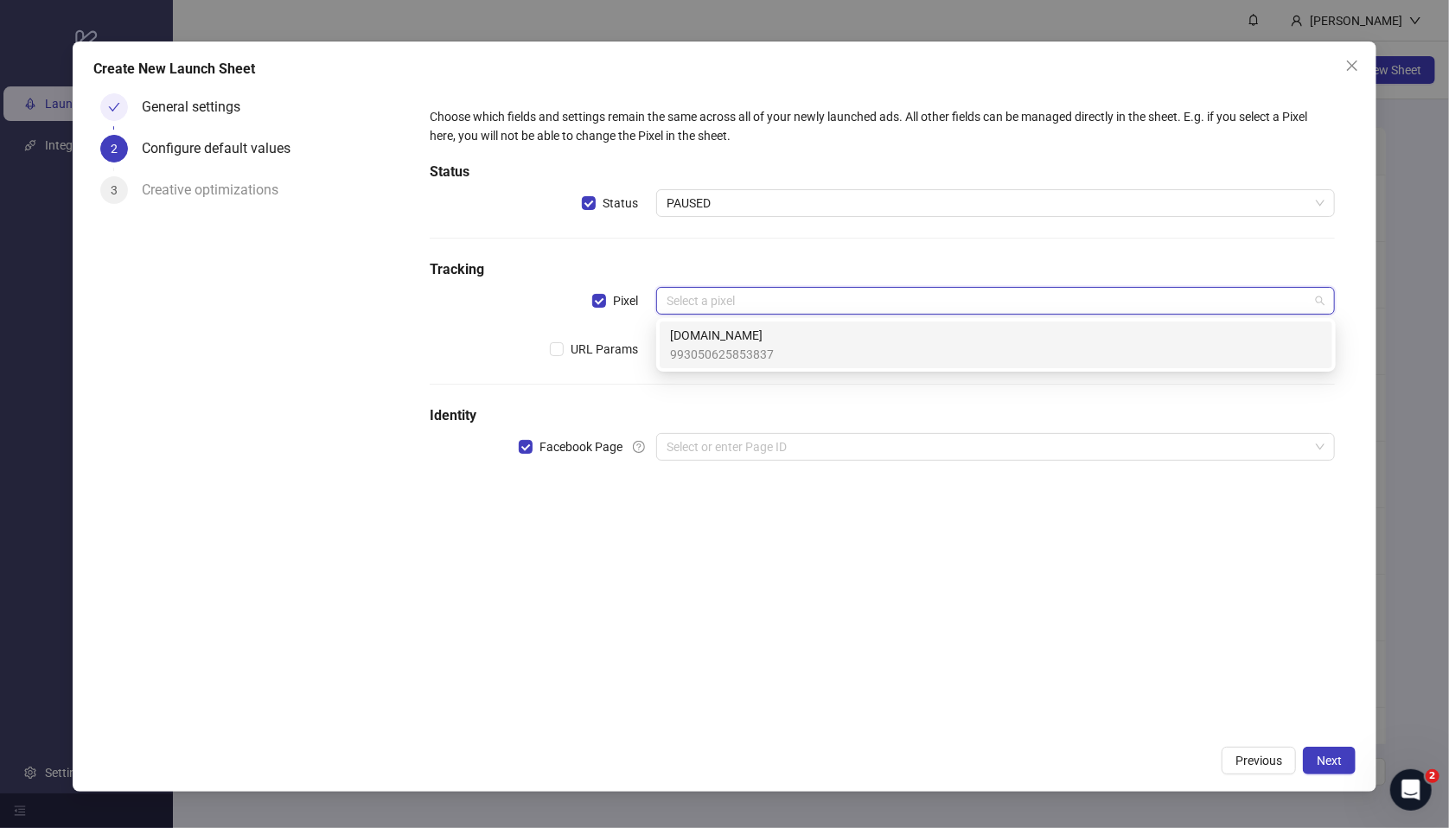
click at [746, 354] on span "993050625853837" at bounding box center [722, 354] width 104 height 19
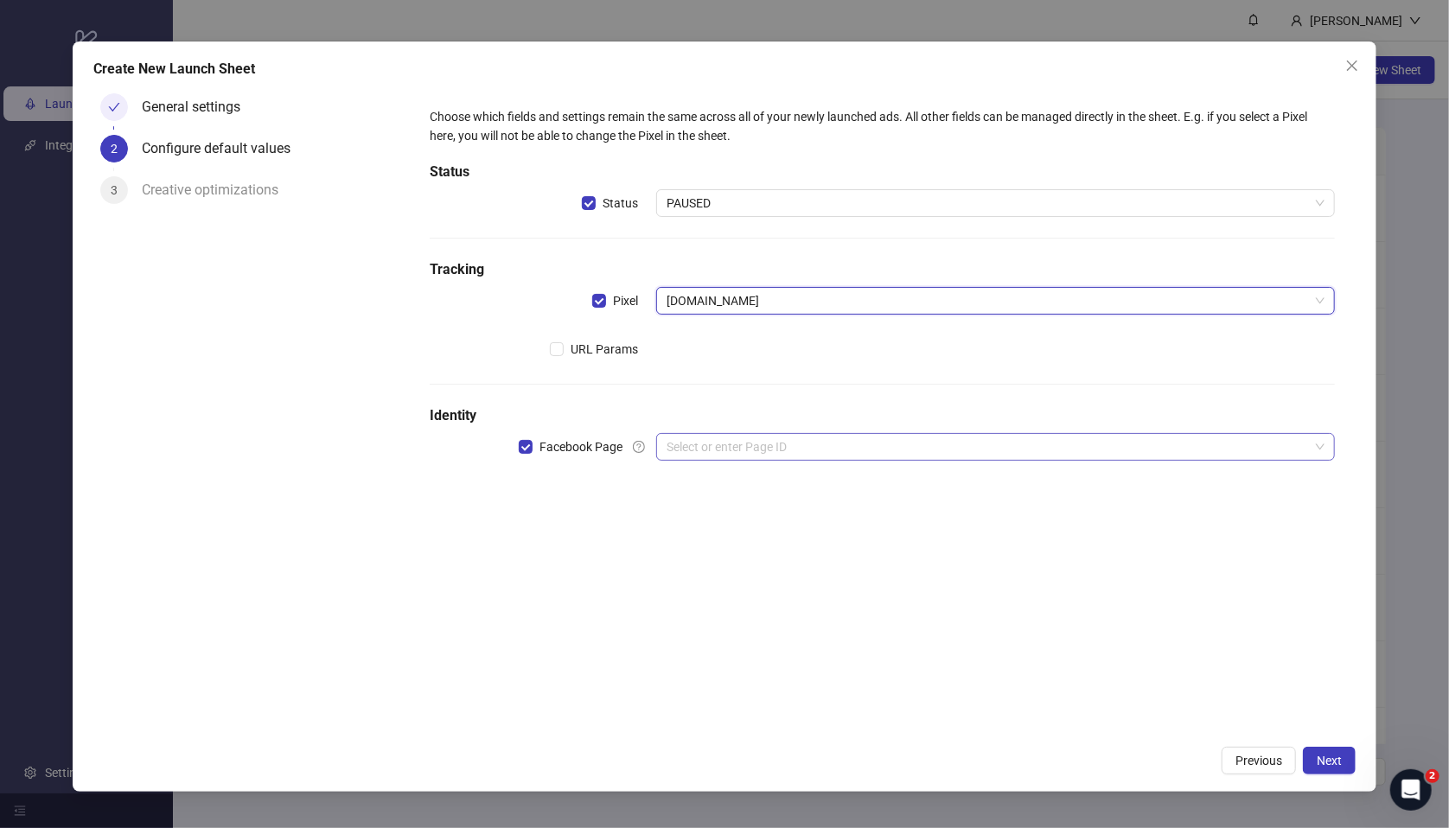
click at [710, 450] on input "search" at bounding box center [987, 447] width 642 height 26
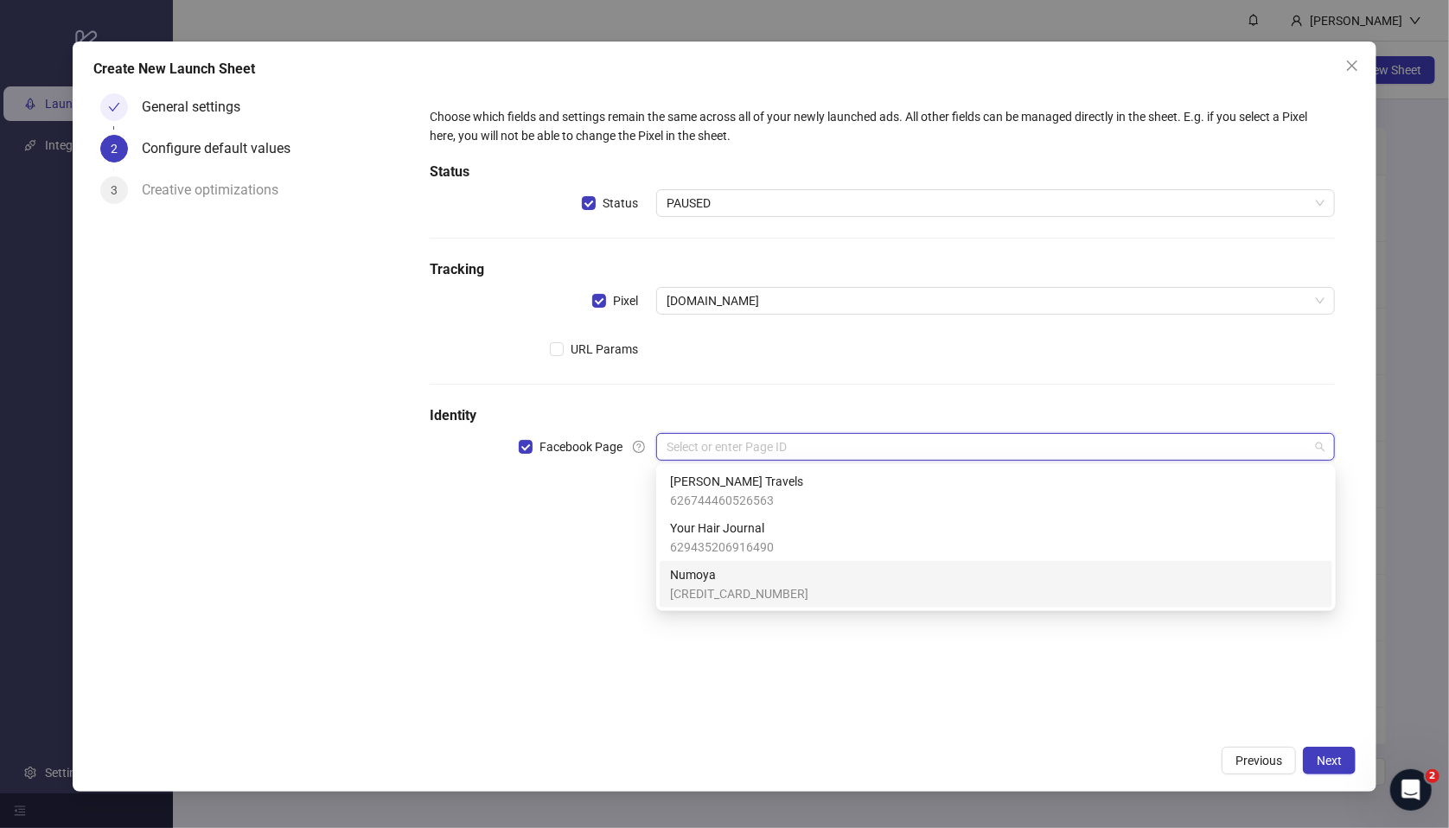
click at [720, 578] on span "Numoya" at bounding box center [739, 574] width 138 height 19
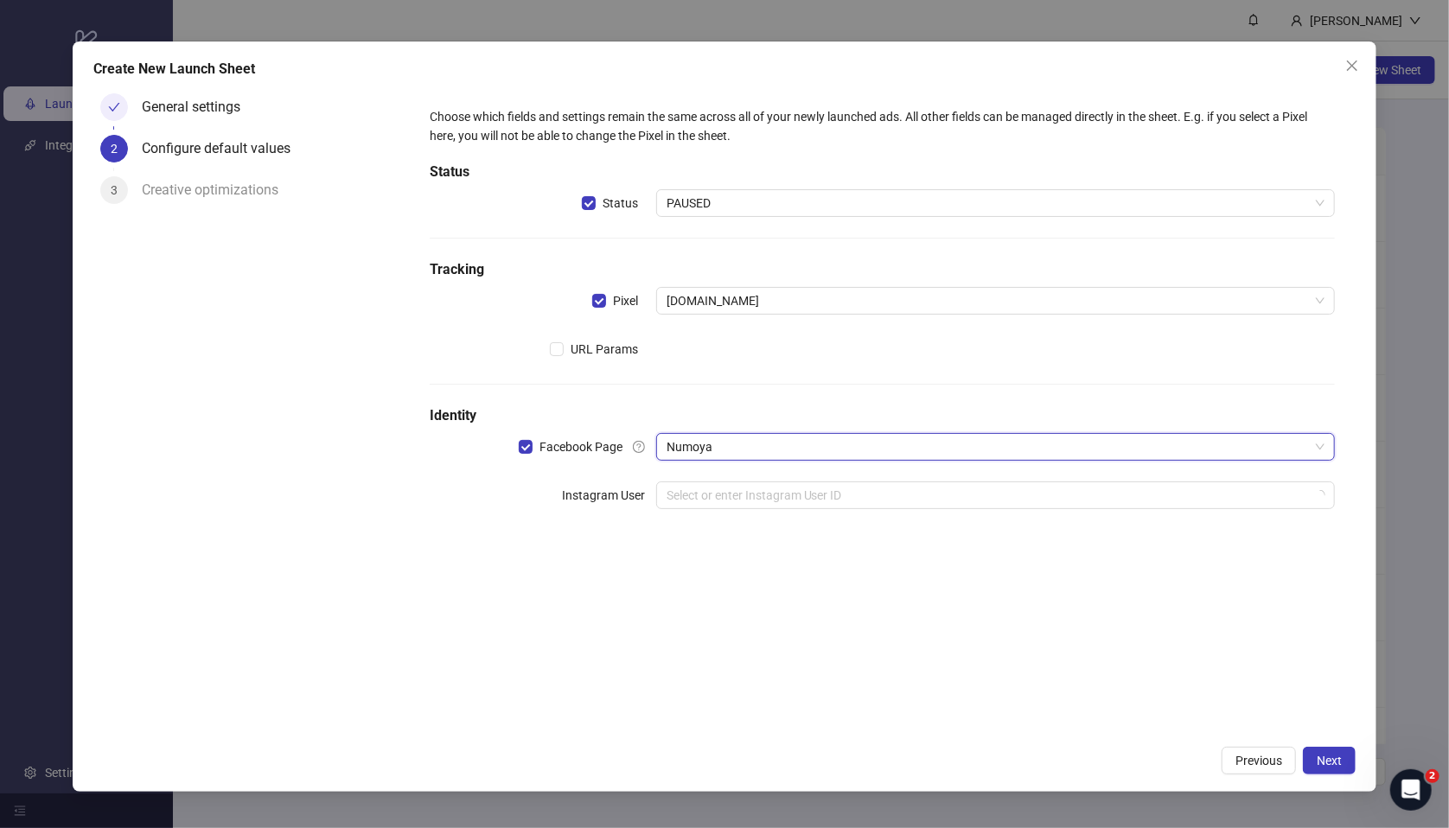
click at [628, 517] on div "Choose which fields and settings remain the same across all of your newly launc…" at bounding box center [882, 318] width 919 height 437
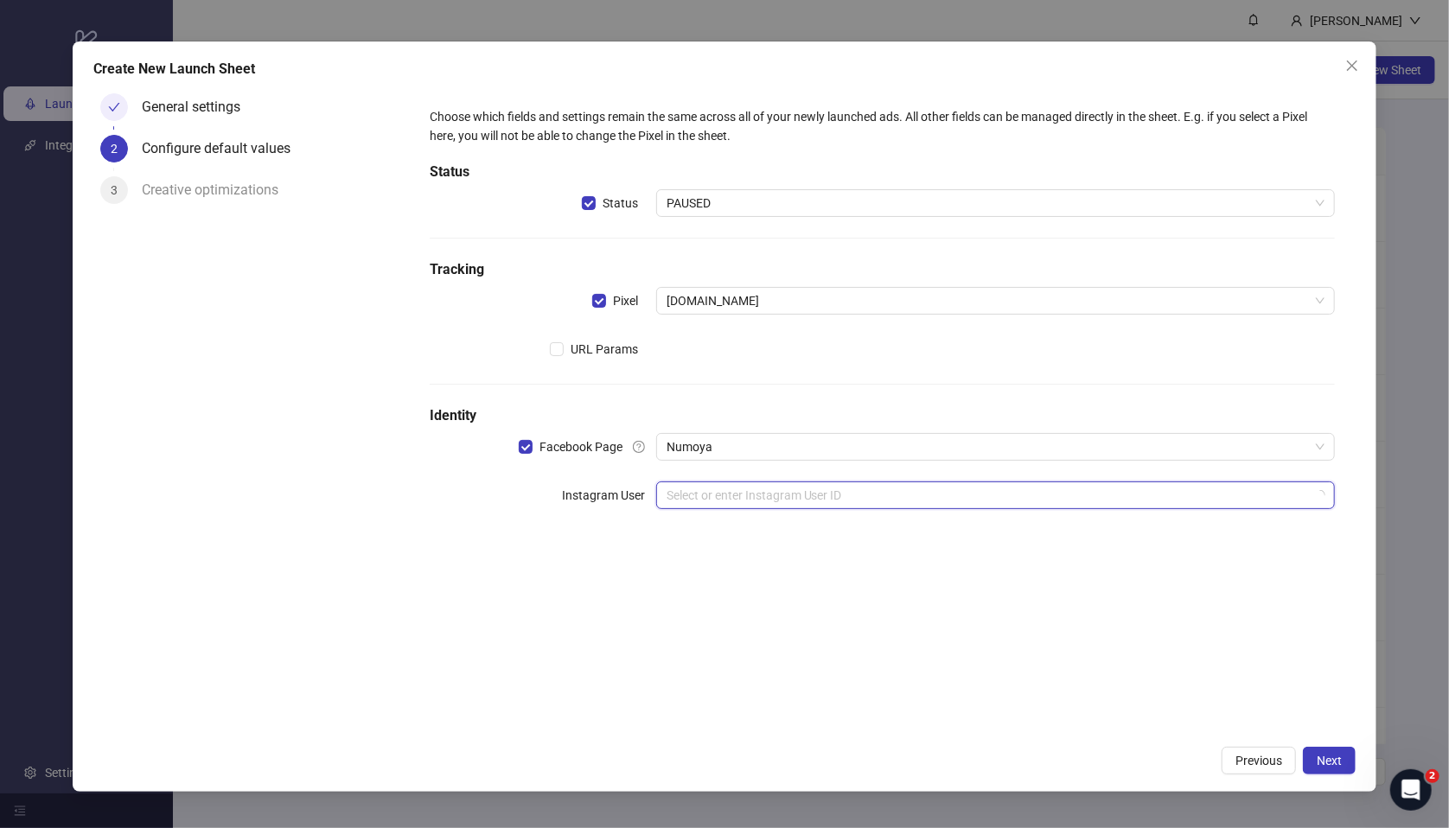
click at [713, 492] on input "search" at bounding box center [987, 495] width 642 height 26
click at [679, 622] on div "Choose which fields and settings remain the same across all of your newly launc…" at bounding box center [882, 411] width 947 height 650
click at [687, 496] on input "search" at bounding box center [987, 495] width 642 height 26
click at [574, 562] on div "Choose which fields and settings remain the same across all of your newly launc…" at bounding box center [882, 411] width 947 height 650
click at [661, 499] on div "Select or enter Instagram User ID" at bounding box center [995, 495] width 679 height 28
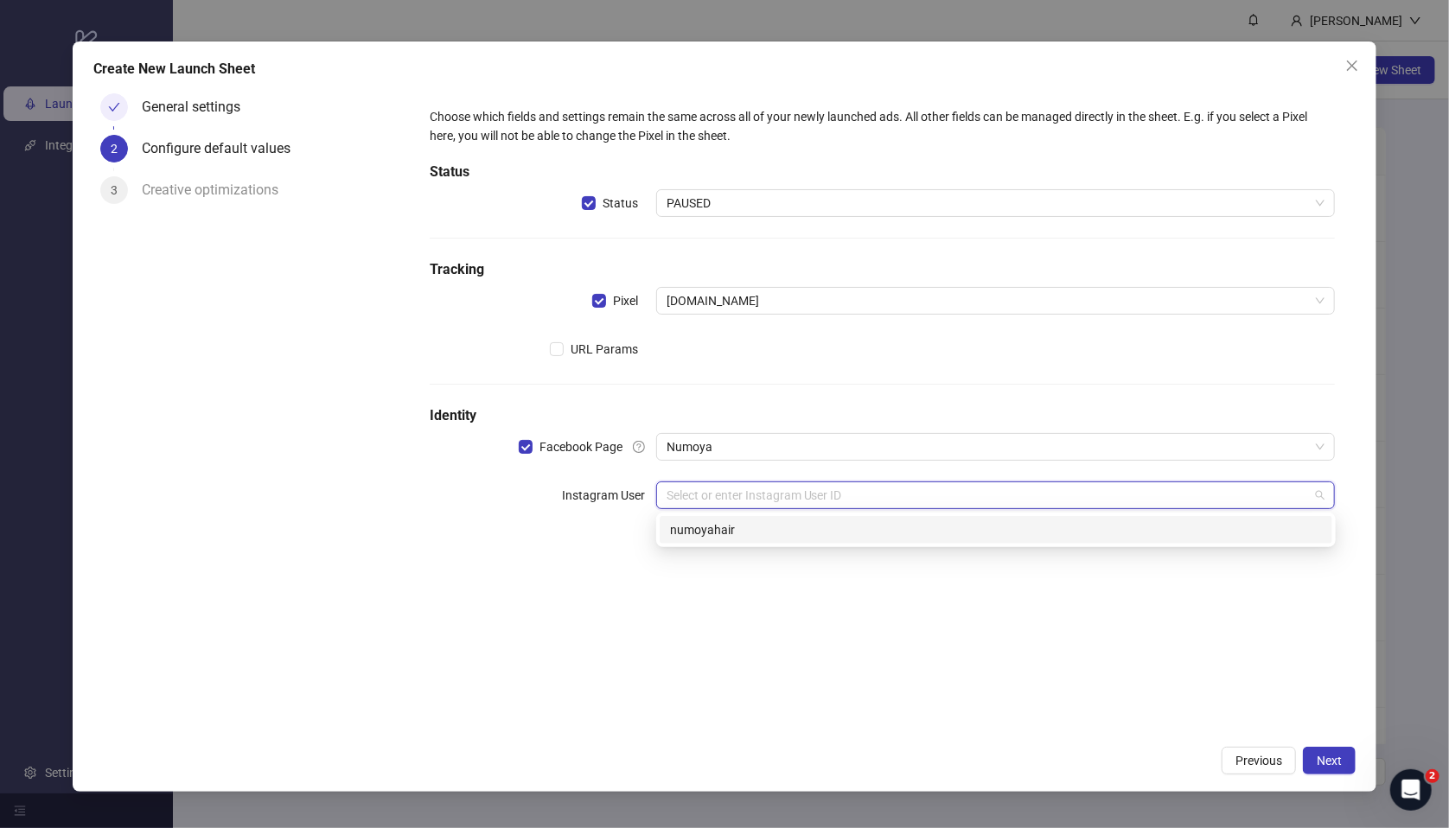
click at [700, 526] on div "numoyahair" at bounding box center [996, 529] width 652 height 19
click at [1231, 651] on button "Next" at bounding box center [1329, 761] width 53 height 28
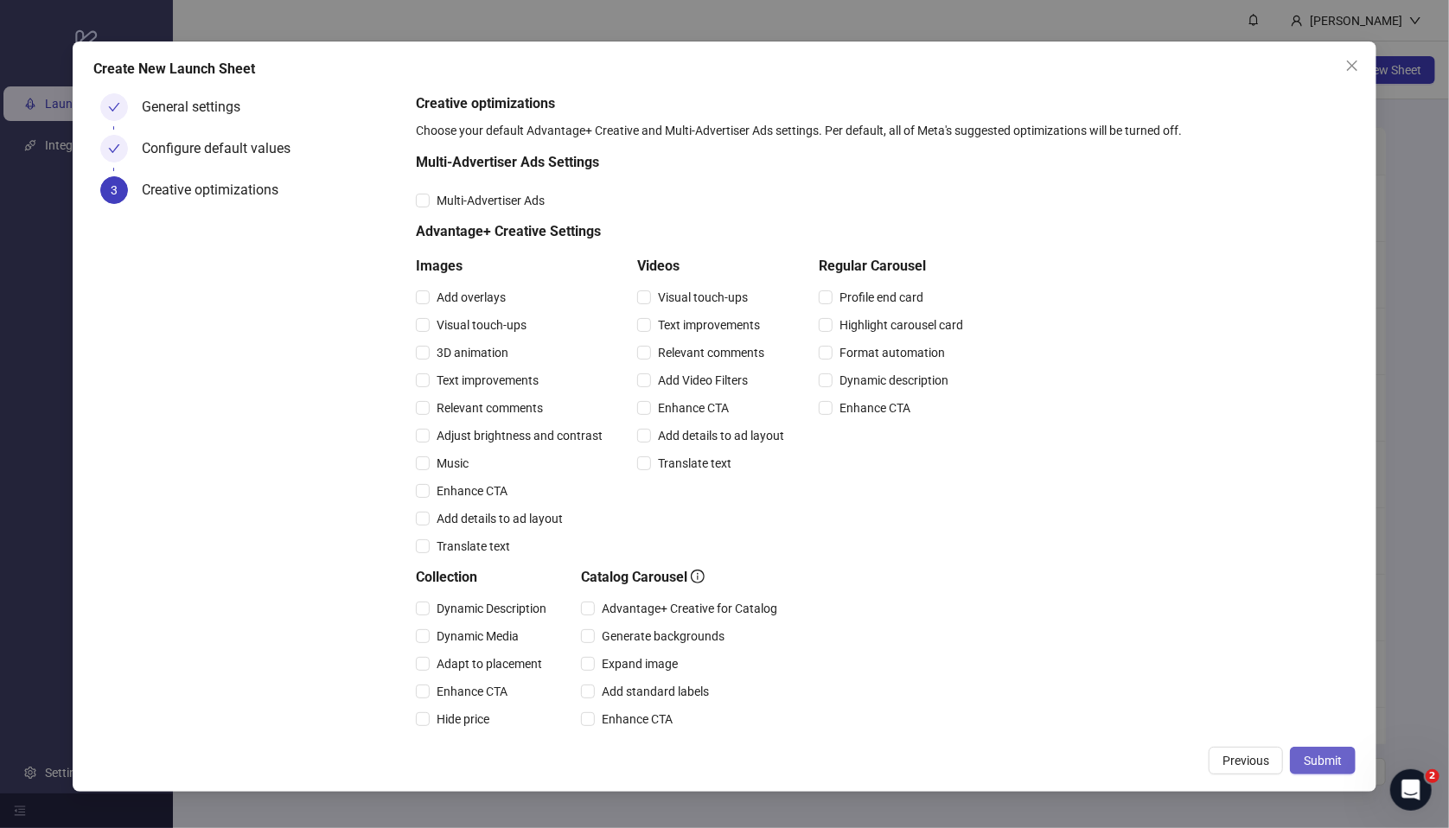
click at [1231, 651] on span "Submit" at bounding box center [1323, 761] width 38 height 14
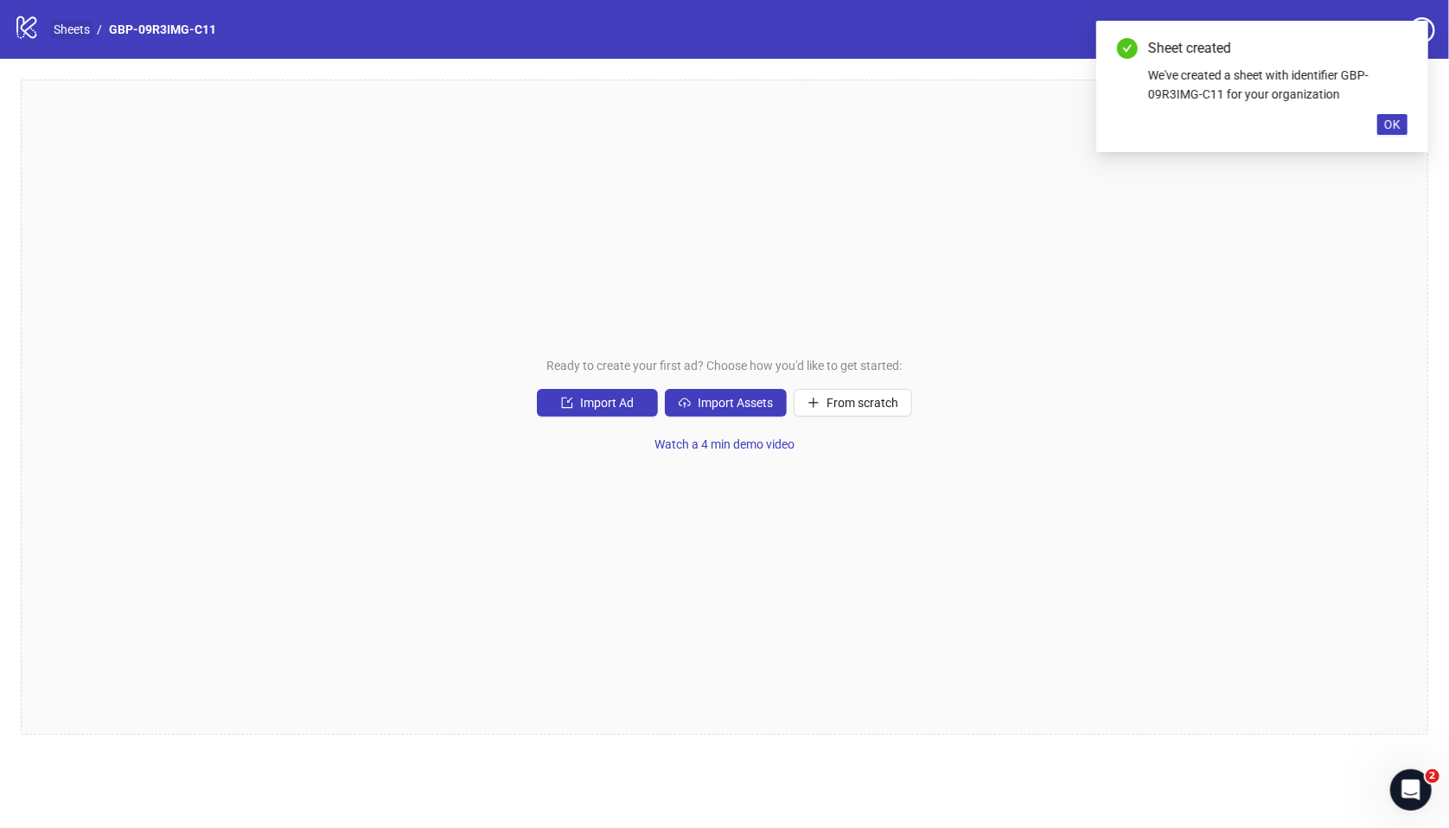
click at [80, 30] on link "Sheets" at bounding box center [71, 29] width 43 height 19
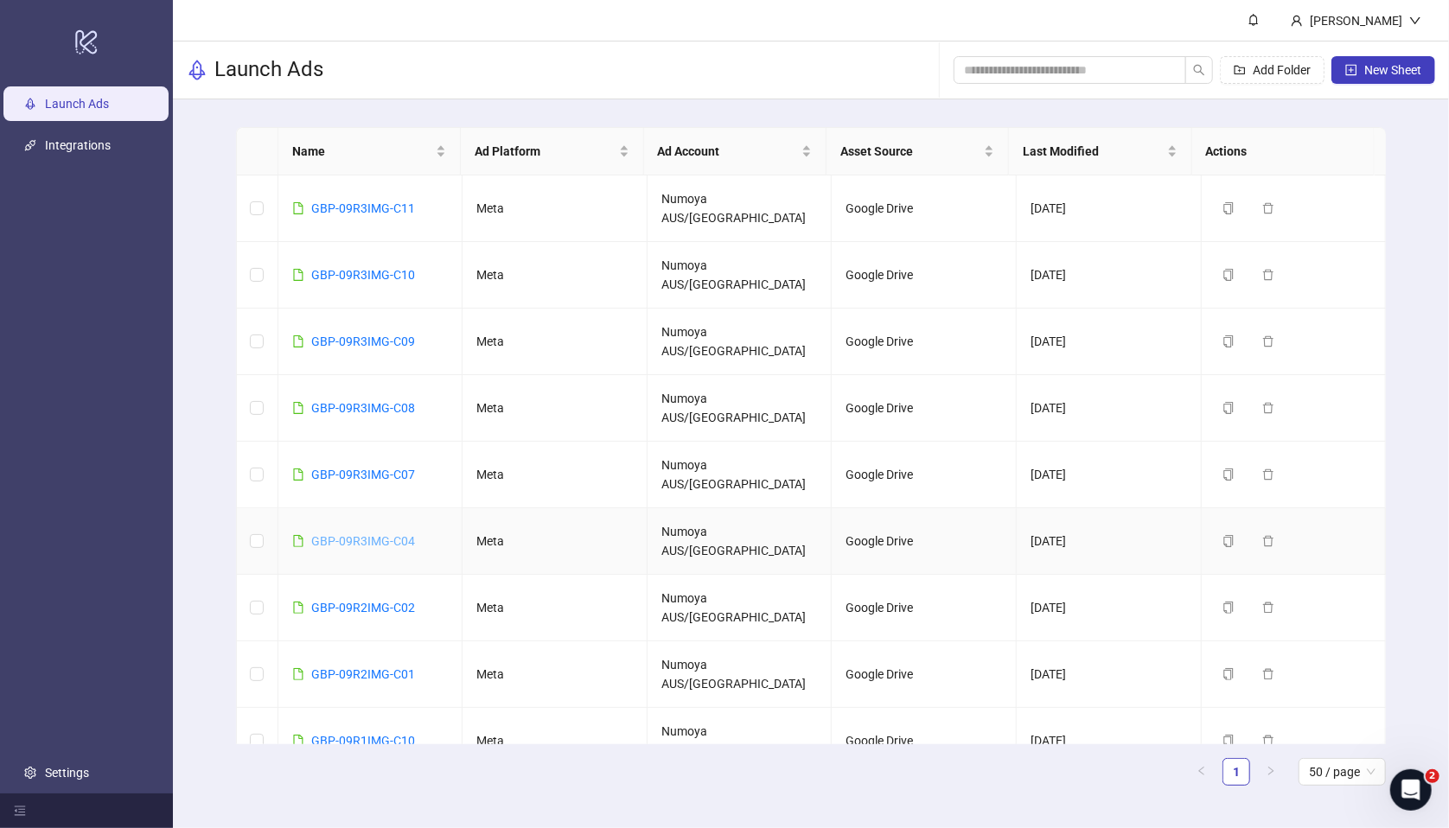
click at [387, 534] on link "GBP-09R3IMG-C04" at bounding box center [363, 541] width 104 height 14
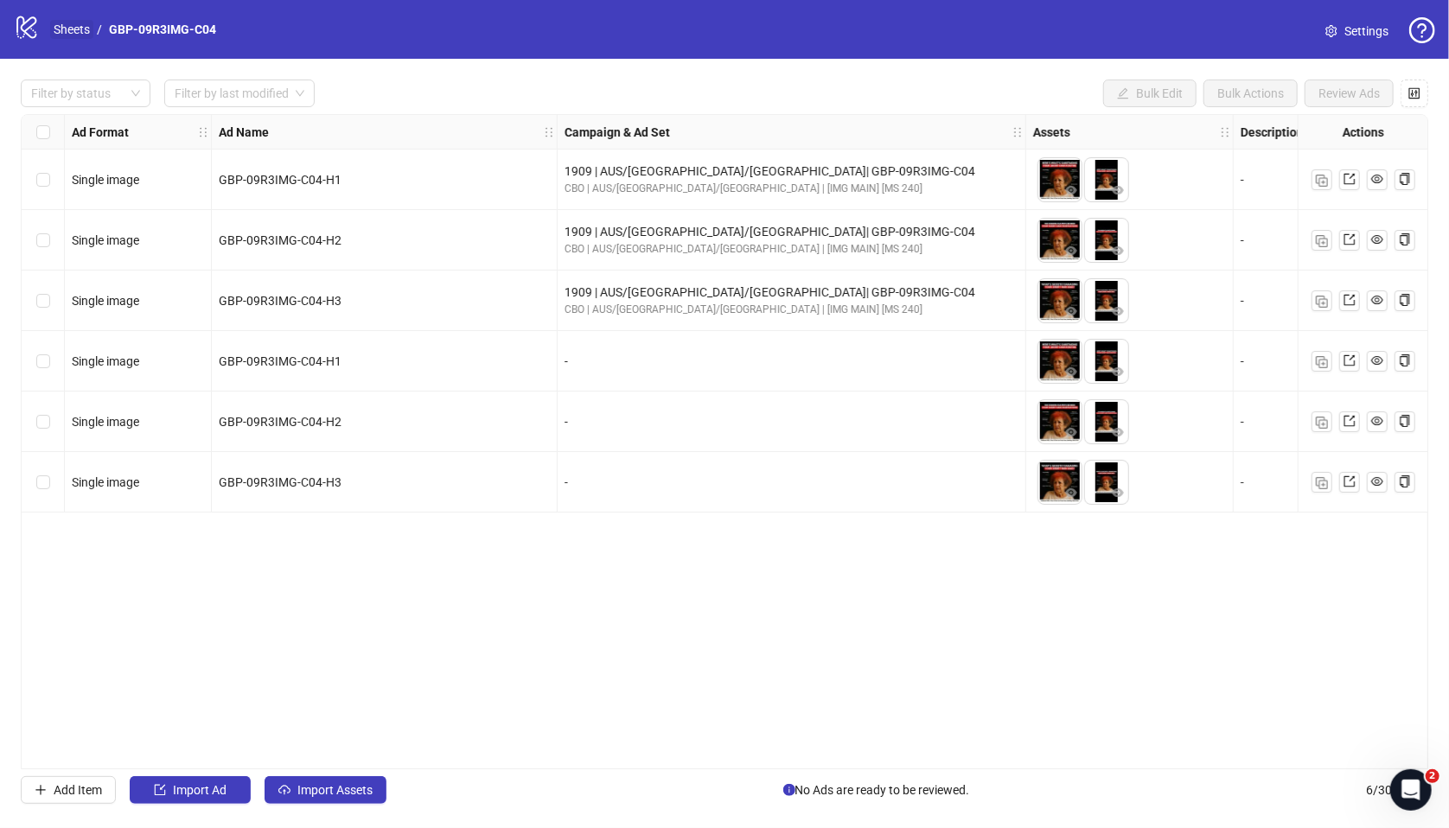
click at [75, 30] on link "Sheets" at bounding box center [71, 29] width 43 height 19
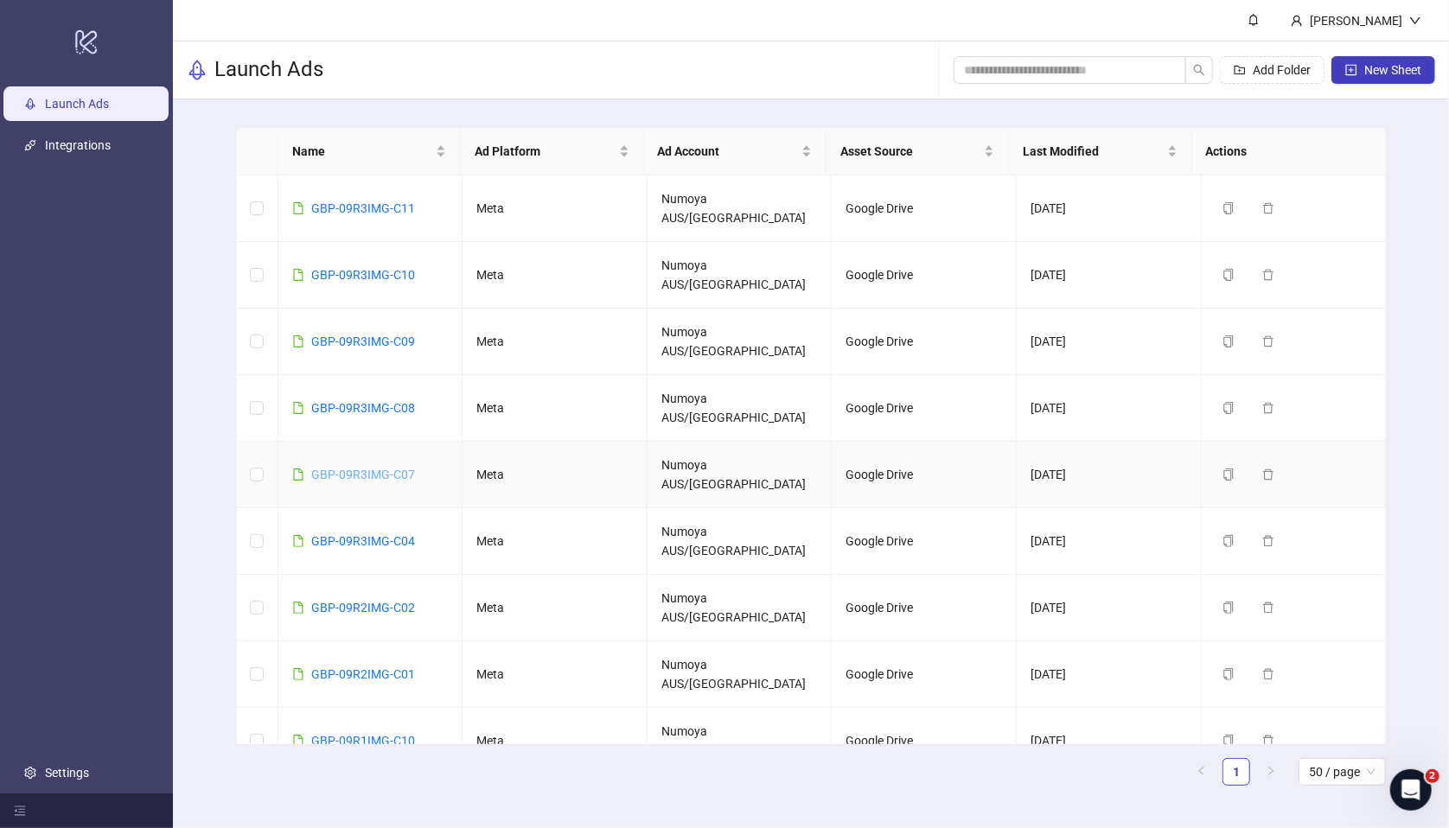
click at [386, 468] on link "GBP-09R3IMG-C07" at bounding box center [363, 475] width 104 height 14
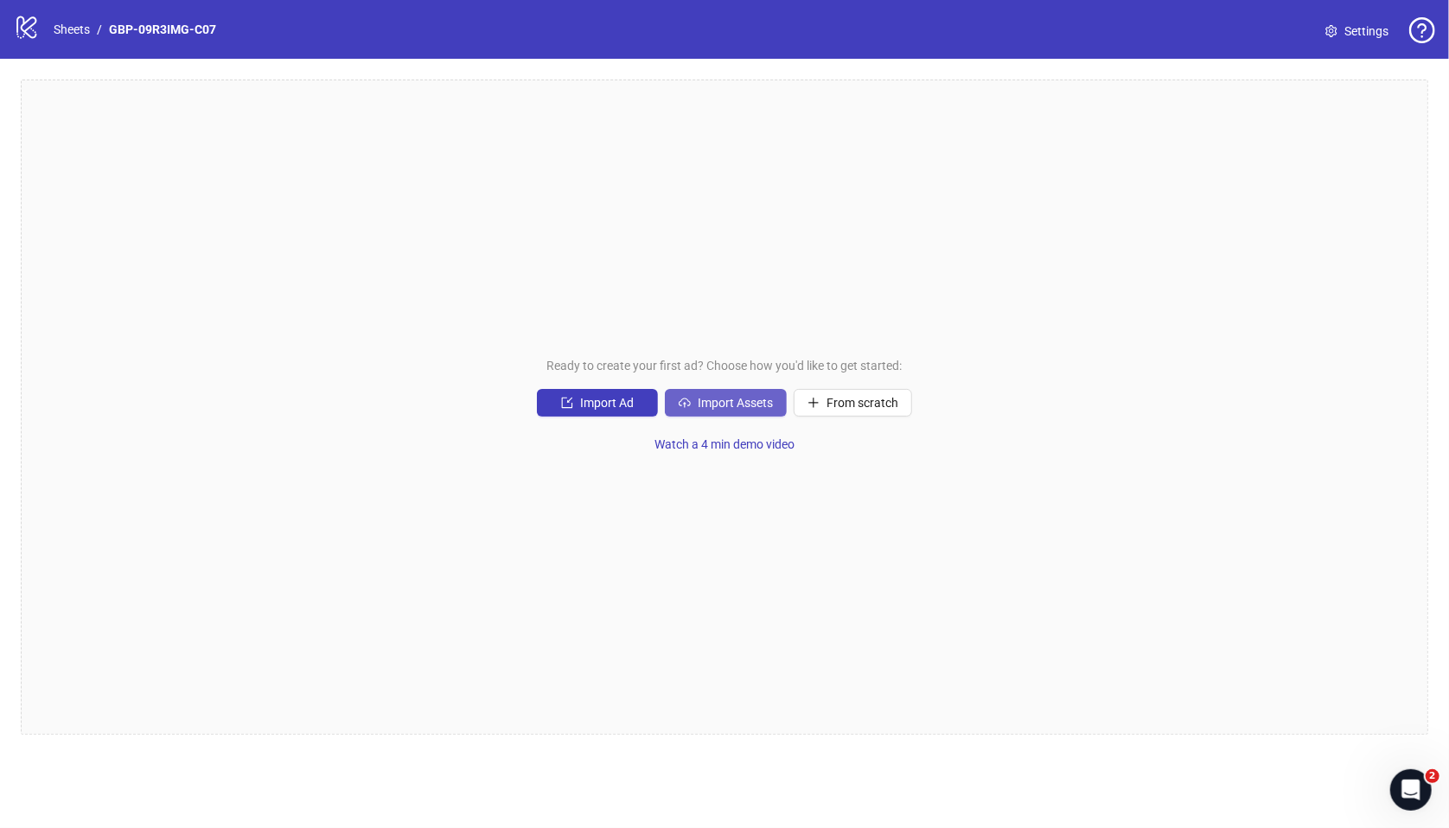
click at [730, 405] on span "Import Assets" at bounding box center [735, 403] width 75 height 14
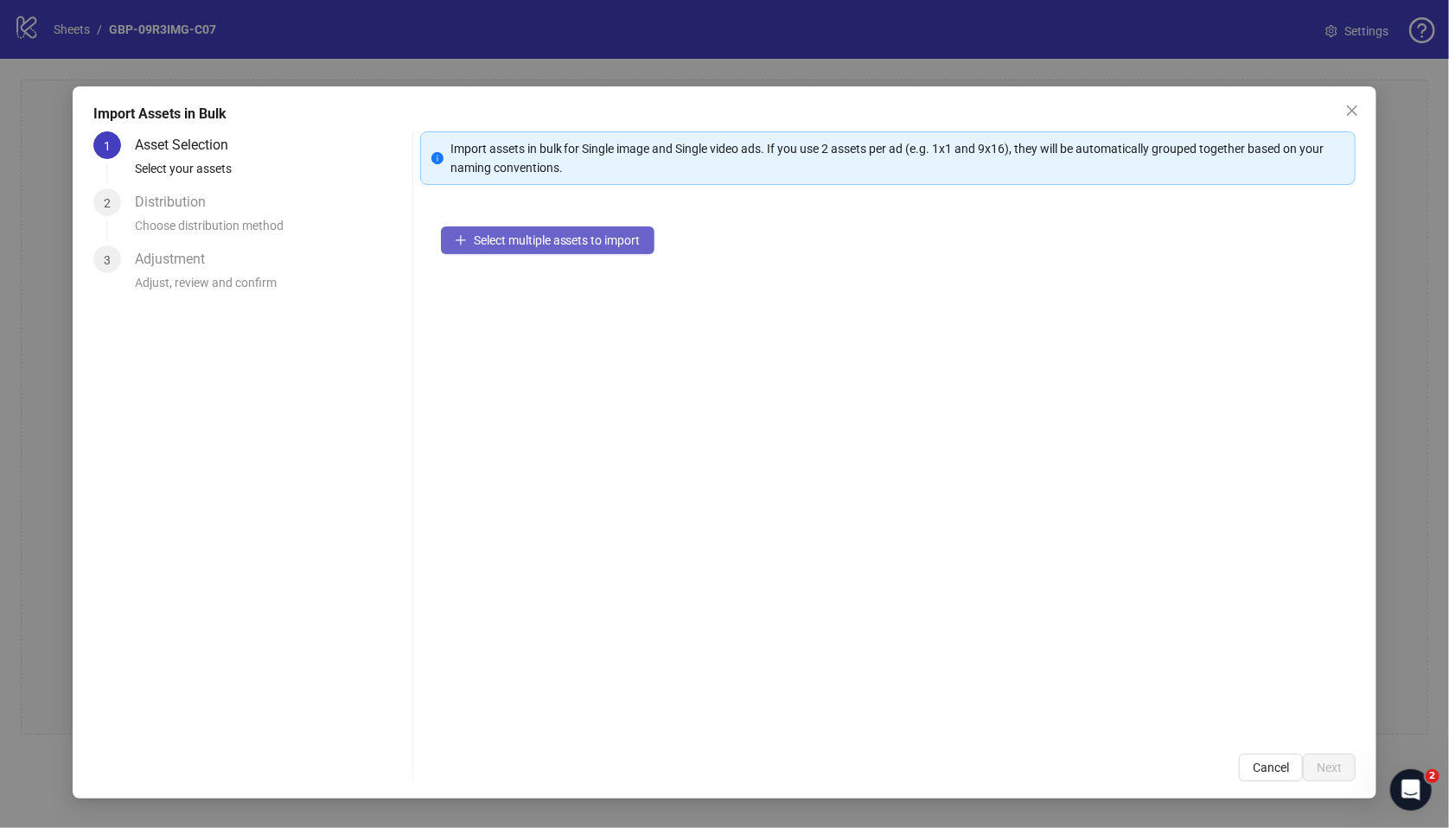
click at [517, 251] on button "Select multiple assets to import" at bounding box center [548, 240] width 214 height 28
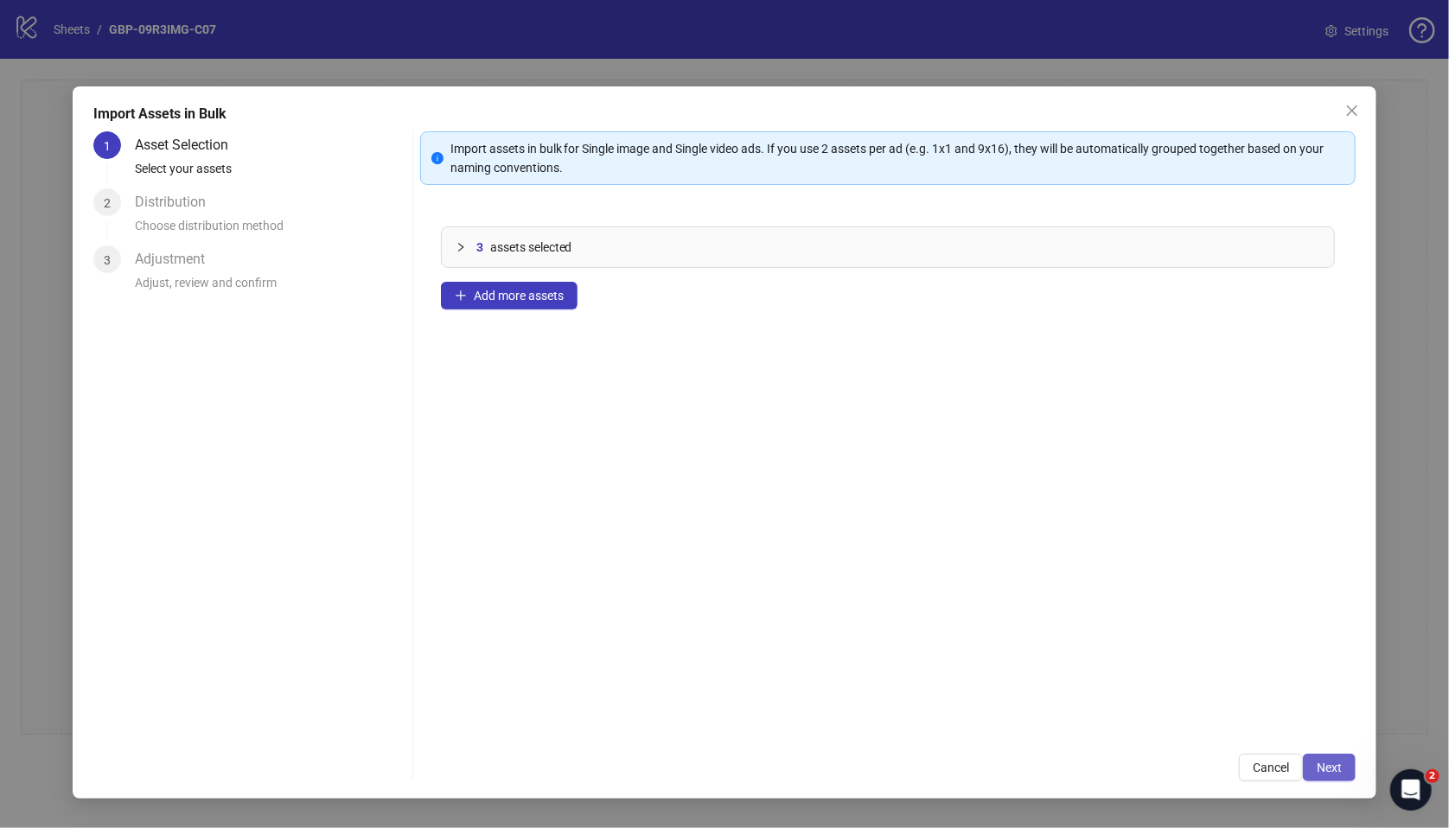
click at [1231, 651] on span "Next" at bounding box center [1329, 768] width 25 height 14
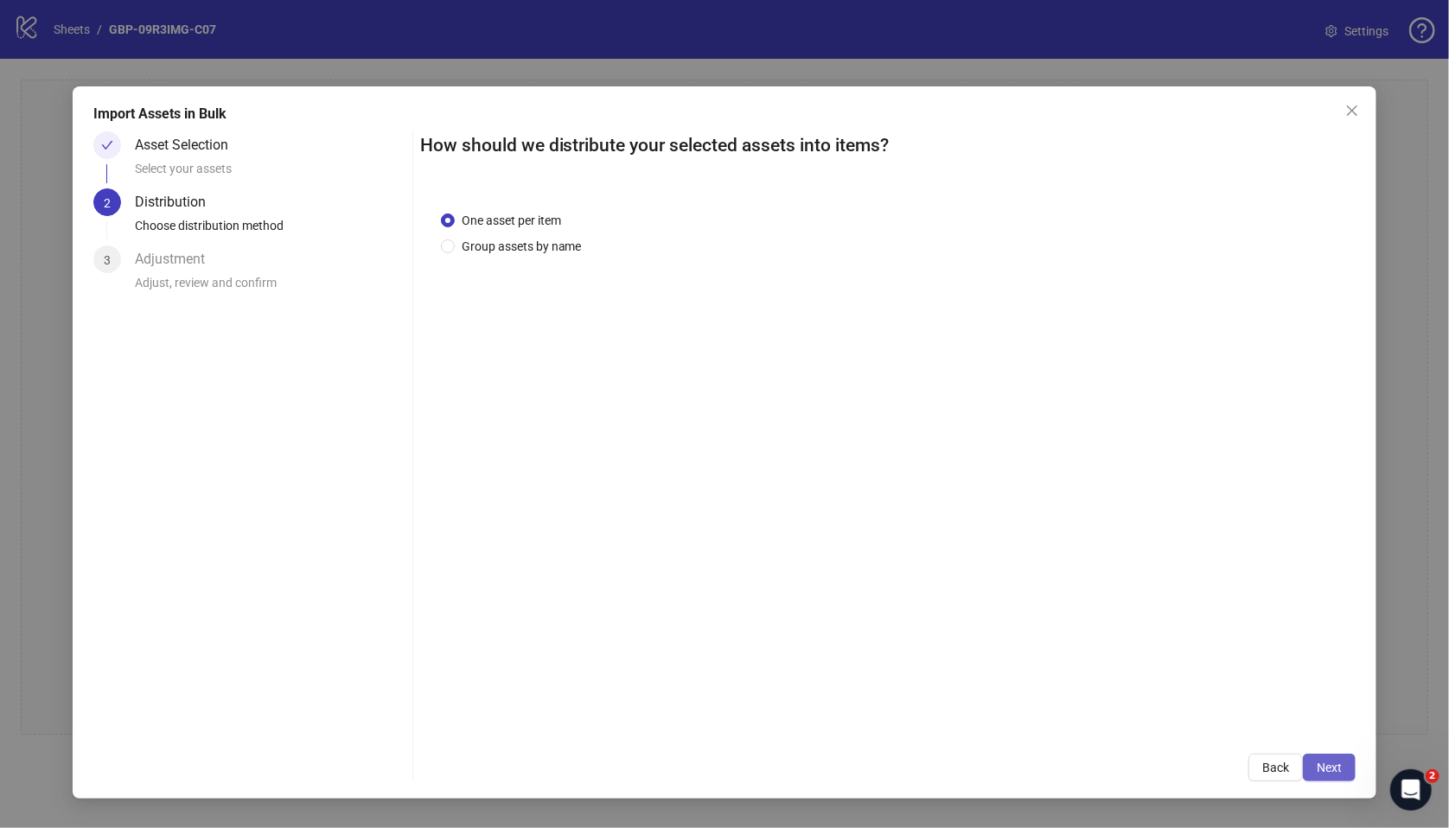
click at [1231, 651] on span "Next" at bounding box center [1329, 768] width 25 height 14
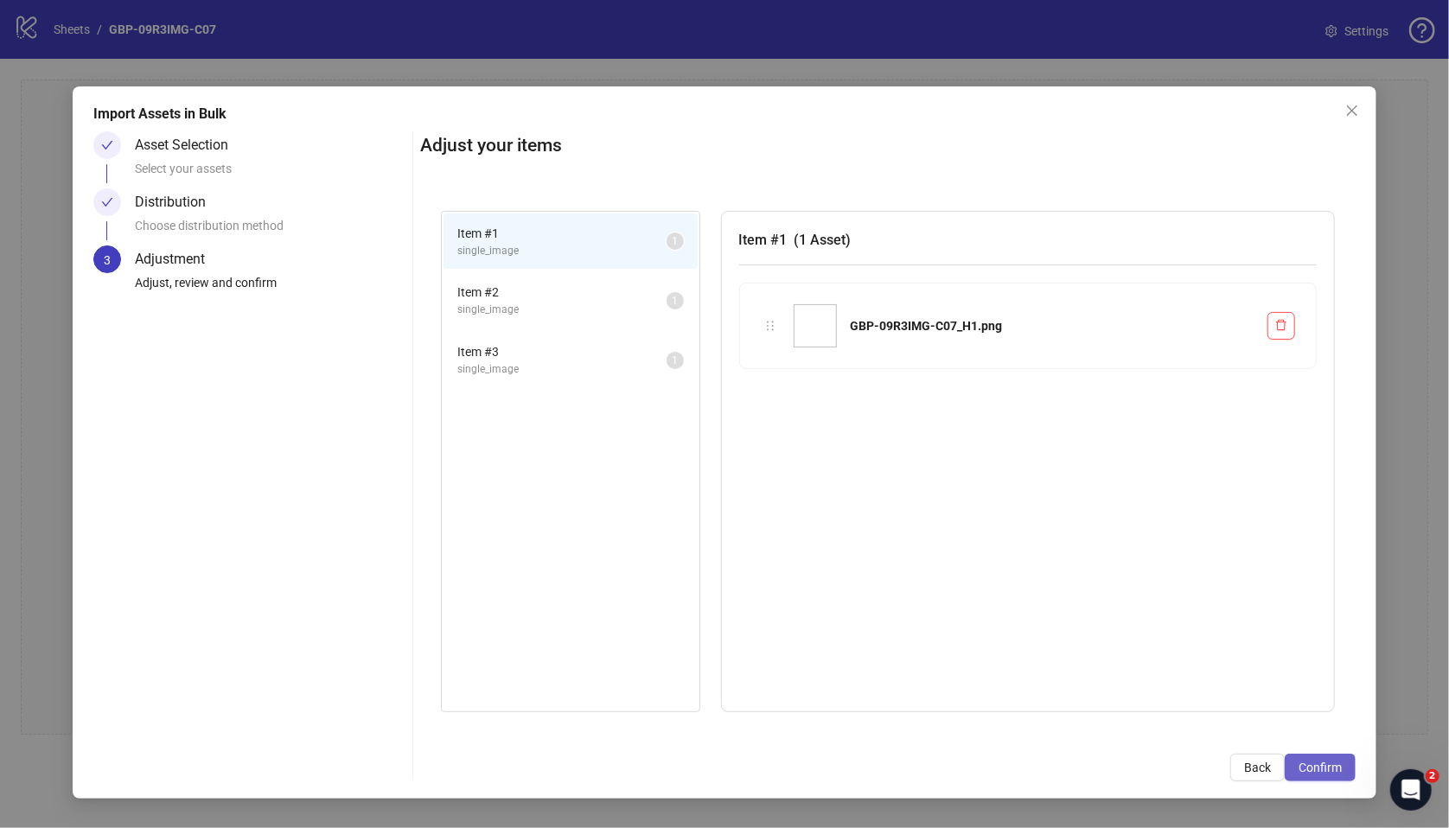
click at [1231, 651] on span "Confirm" at bounding box center [1319, 768] width 43 height 14
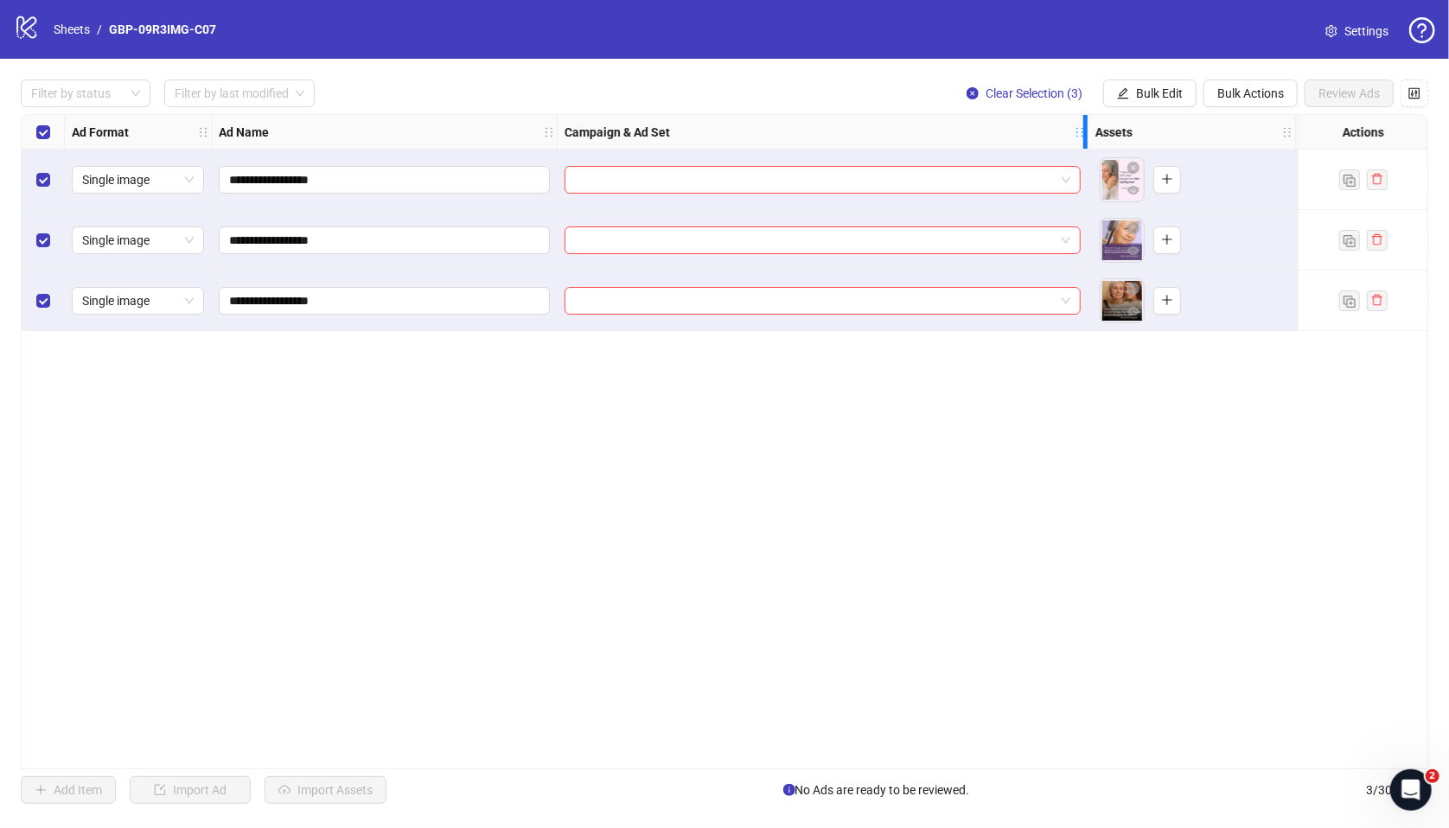
drag, startPoint x: 809, startPoint y: 128, endPoint x: 1081, endPoint y: 146, distance: 272.0
click at [1081, 146] on div "Campaign & Ad Set" at bounding box center [823, 132] width 531 height 35
click at [872, 167] on input "search" at bounding box center [815, 180] width 480 height 26
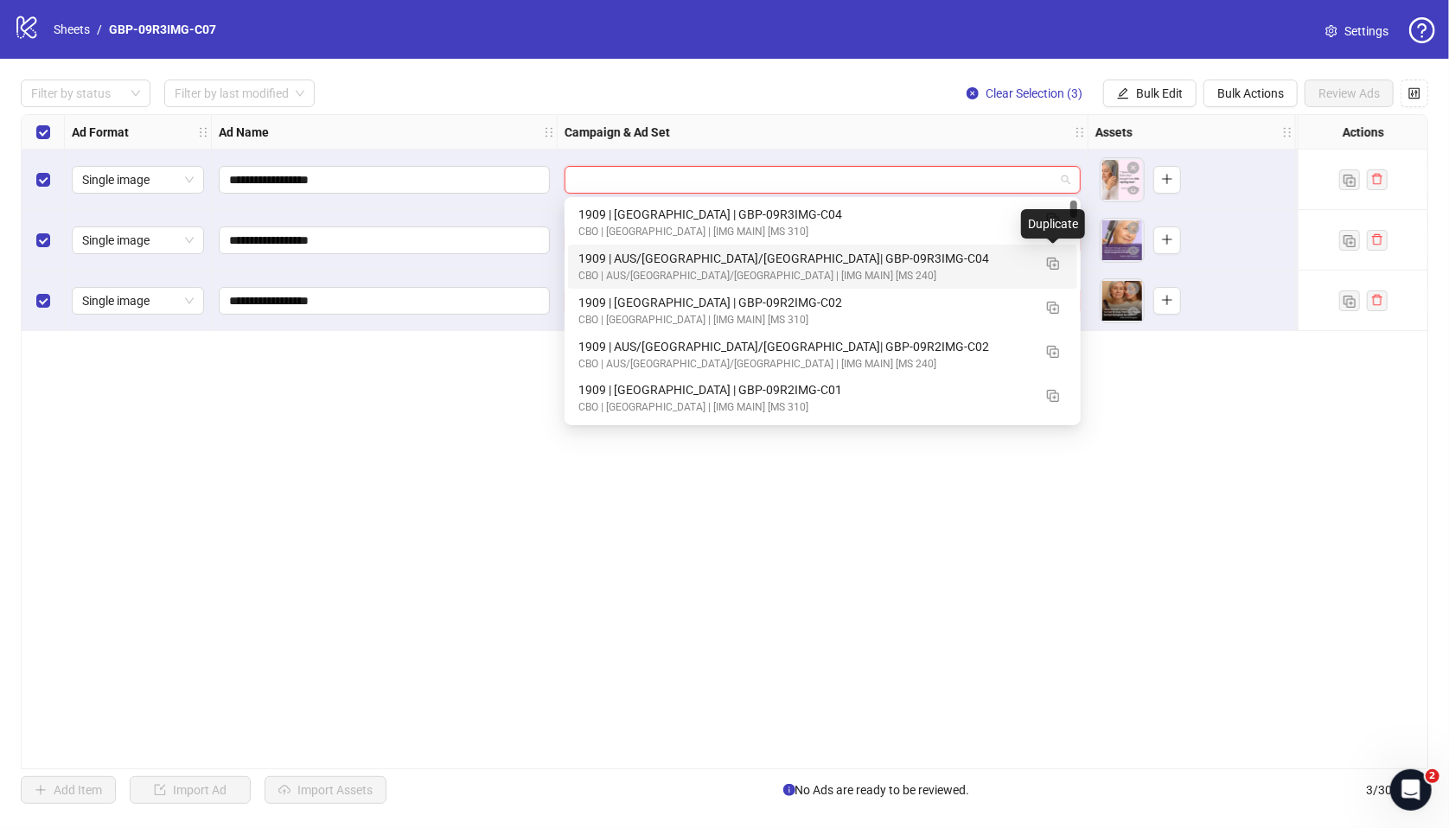
drag, startPoint x: 1050, startPoint y: 263, endPoint x: 1026, endPoint y: 272, distance: 26.0
click at [1050, 263] on img "button" at bounding box center [1053, 264] width 12 height 12
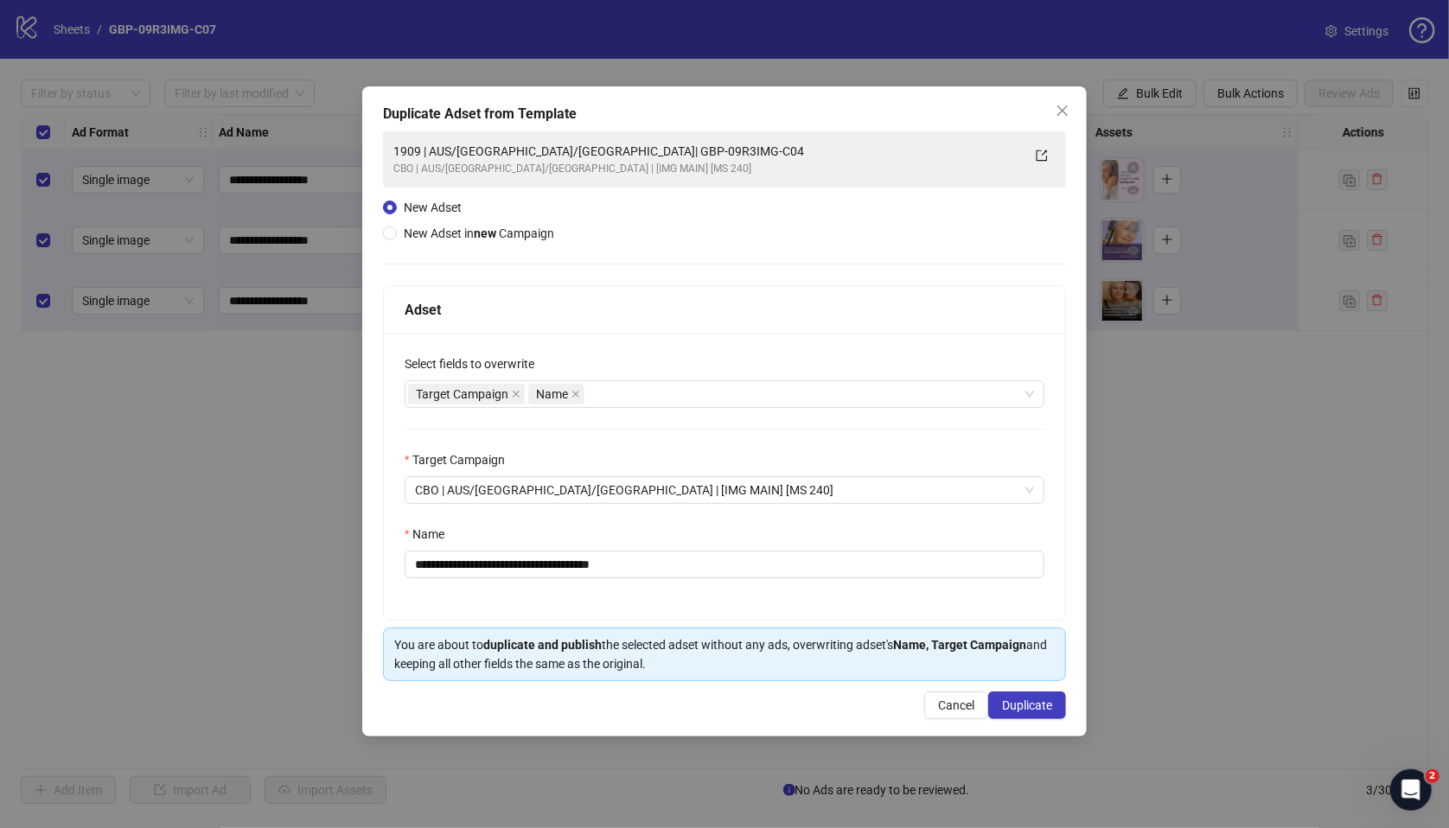
click at [558, 547] on div "Name" at bounding box center [725, 538] width 640 height 26
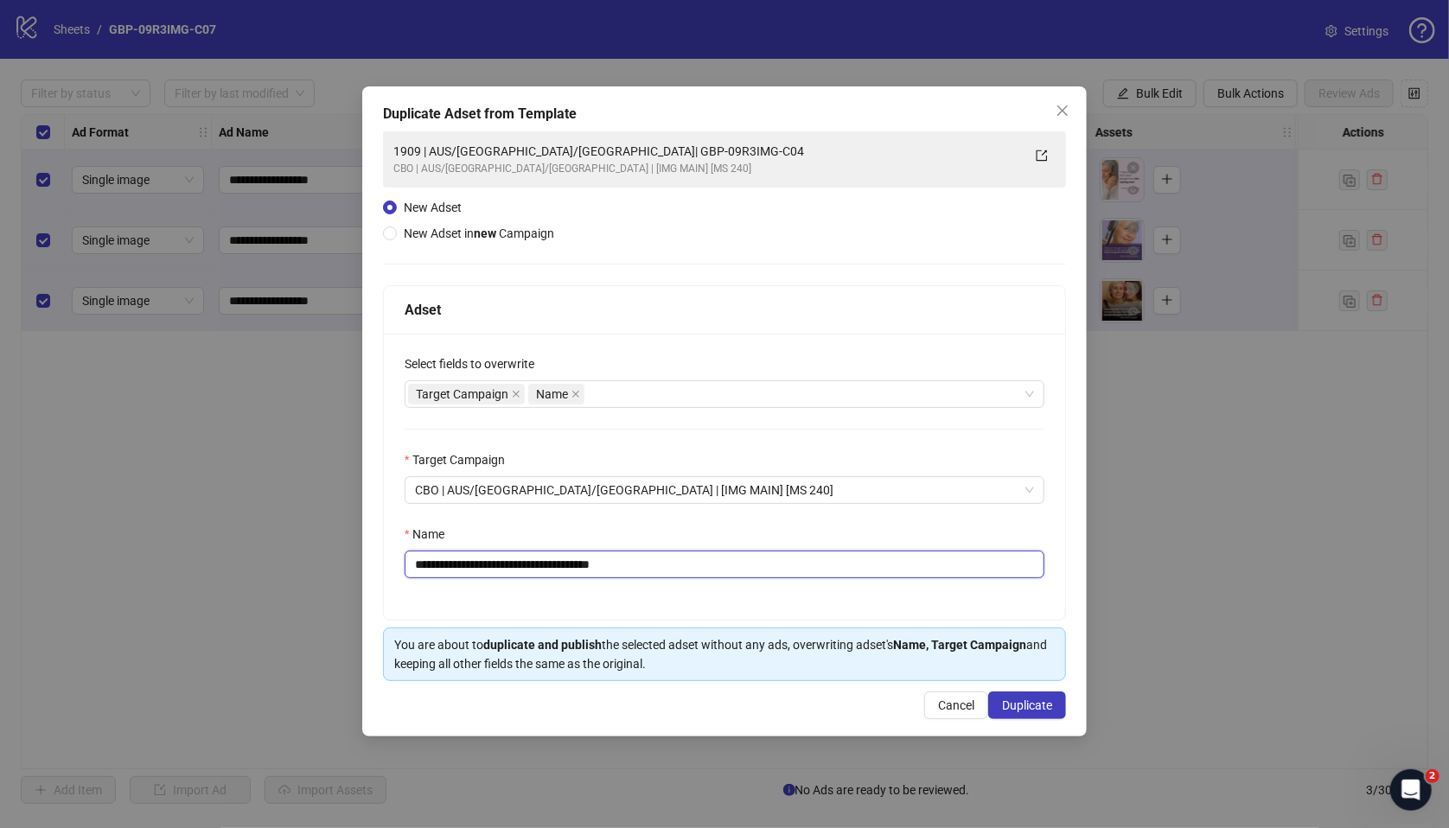
drag, startPoint x: 528, startPoint y: 565, endPoint x: 825, endPoint y: 589, distance: 297.4
click at [824, 590] on div "**********" at bounding box center [724, 477] width 681 height 286
paste input "text"
type input "**********"
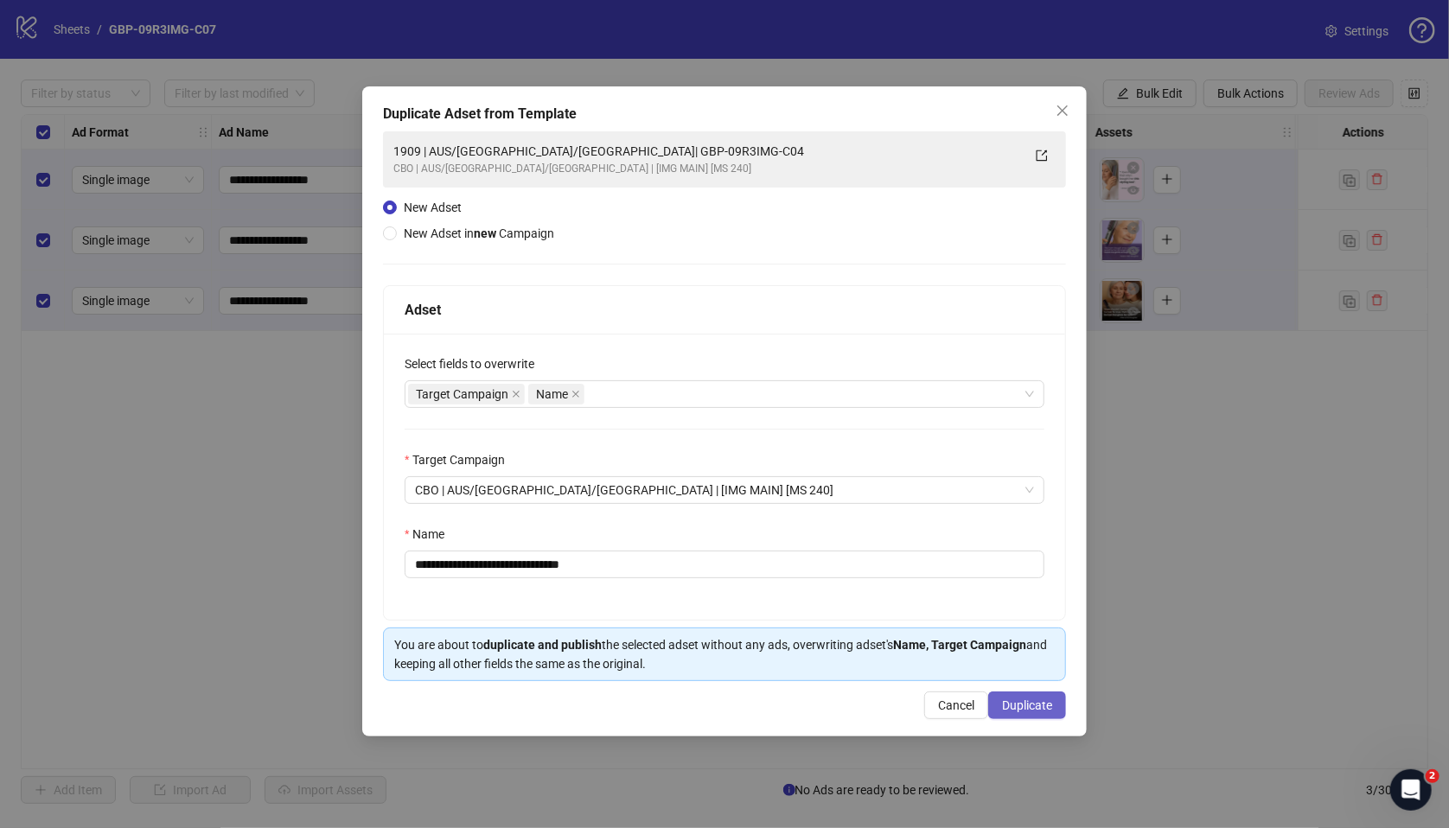
click at [1024, 651] on span "Duplicate" at bounding box center [1027, 705] width 50 height 14
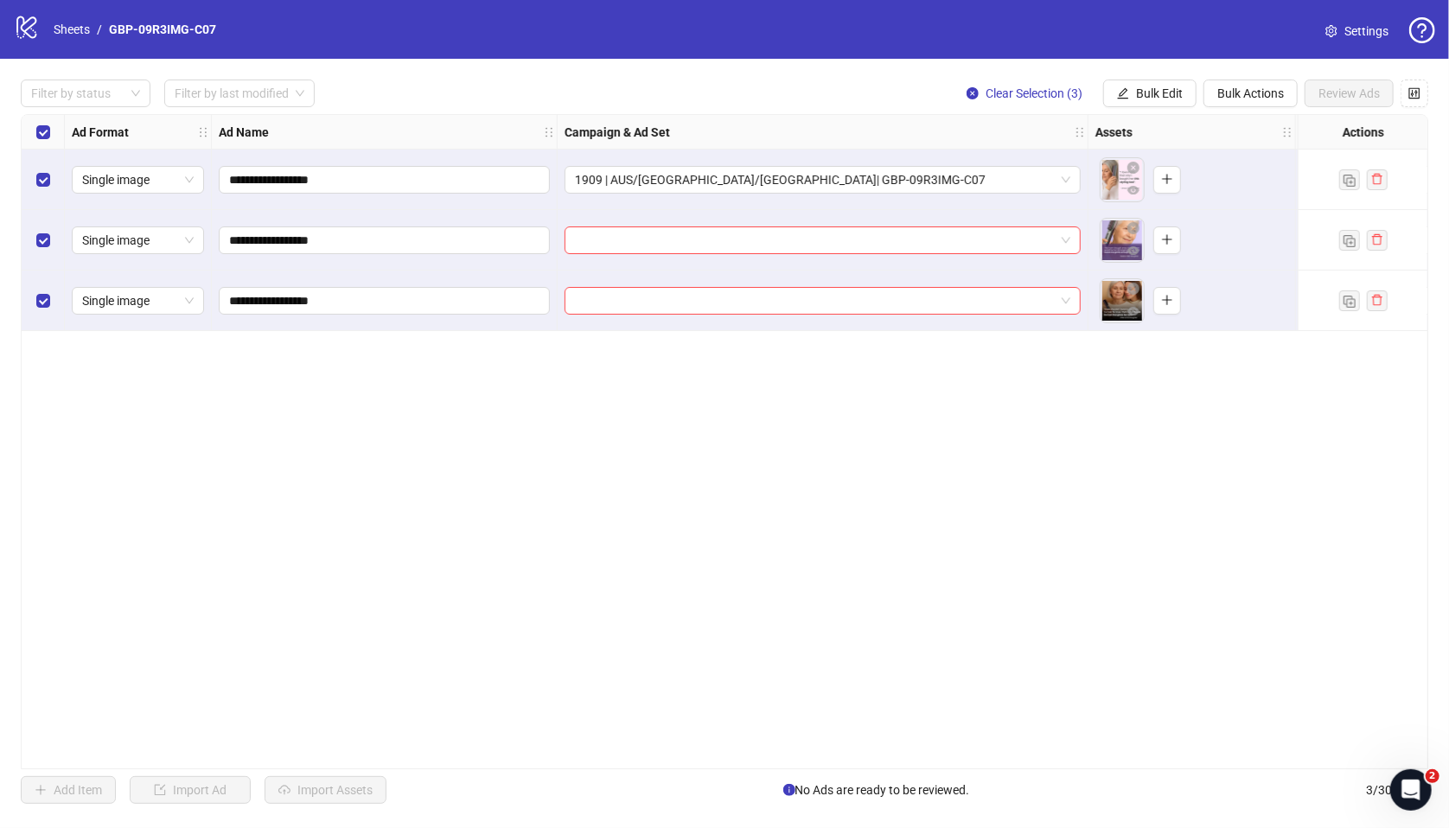
click at [1163, 96] on span "Bulk Edit" at bounding box center [1159, 93] width 47 height 14
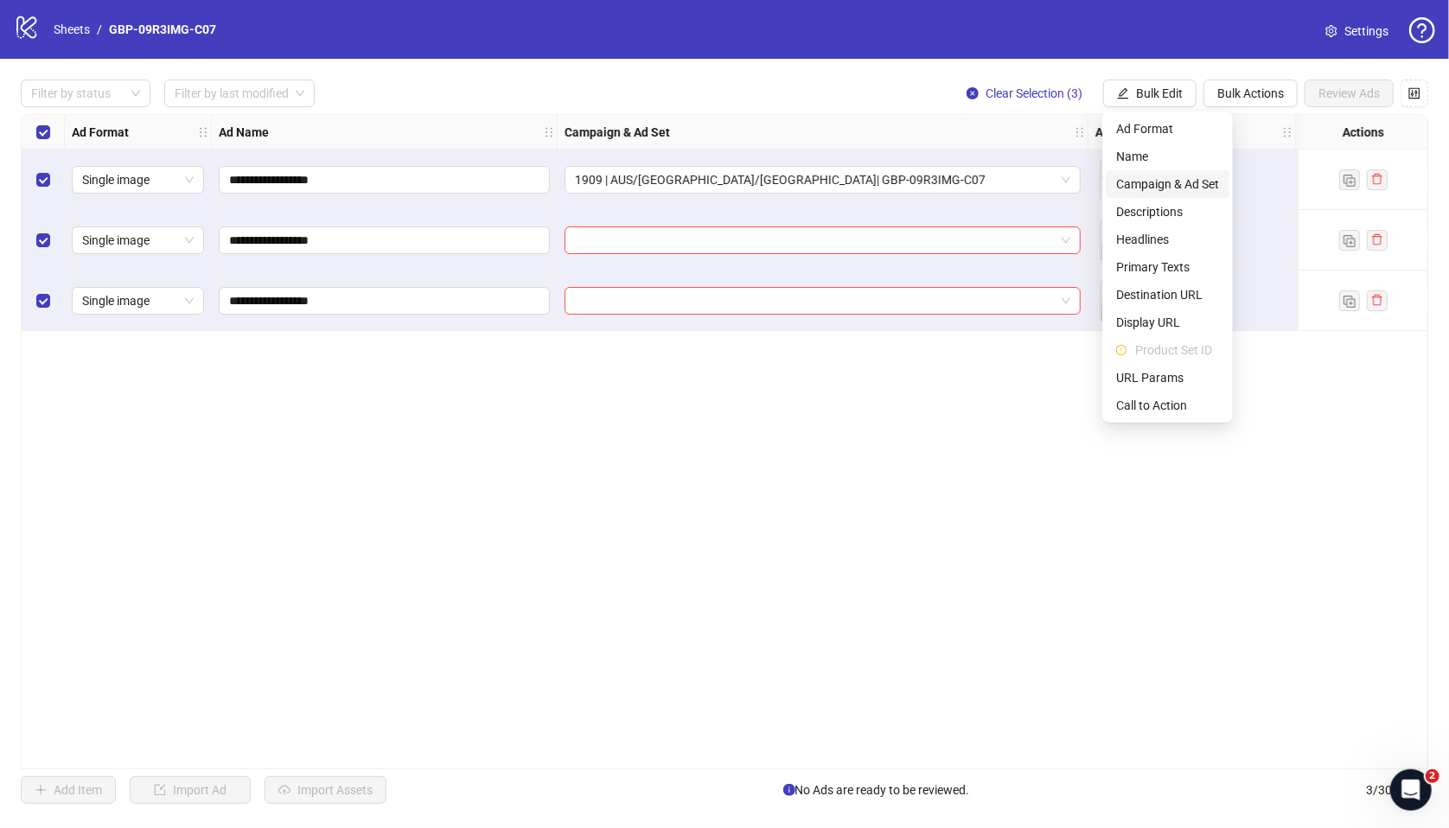
click at [1166, 182] on span "Campaign & Ad Set" at bounding box center [1167, 184] width 103 height 19
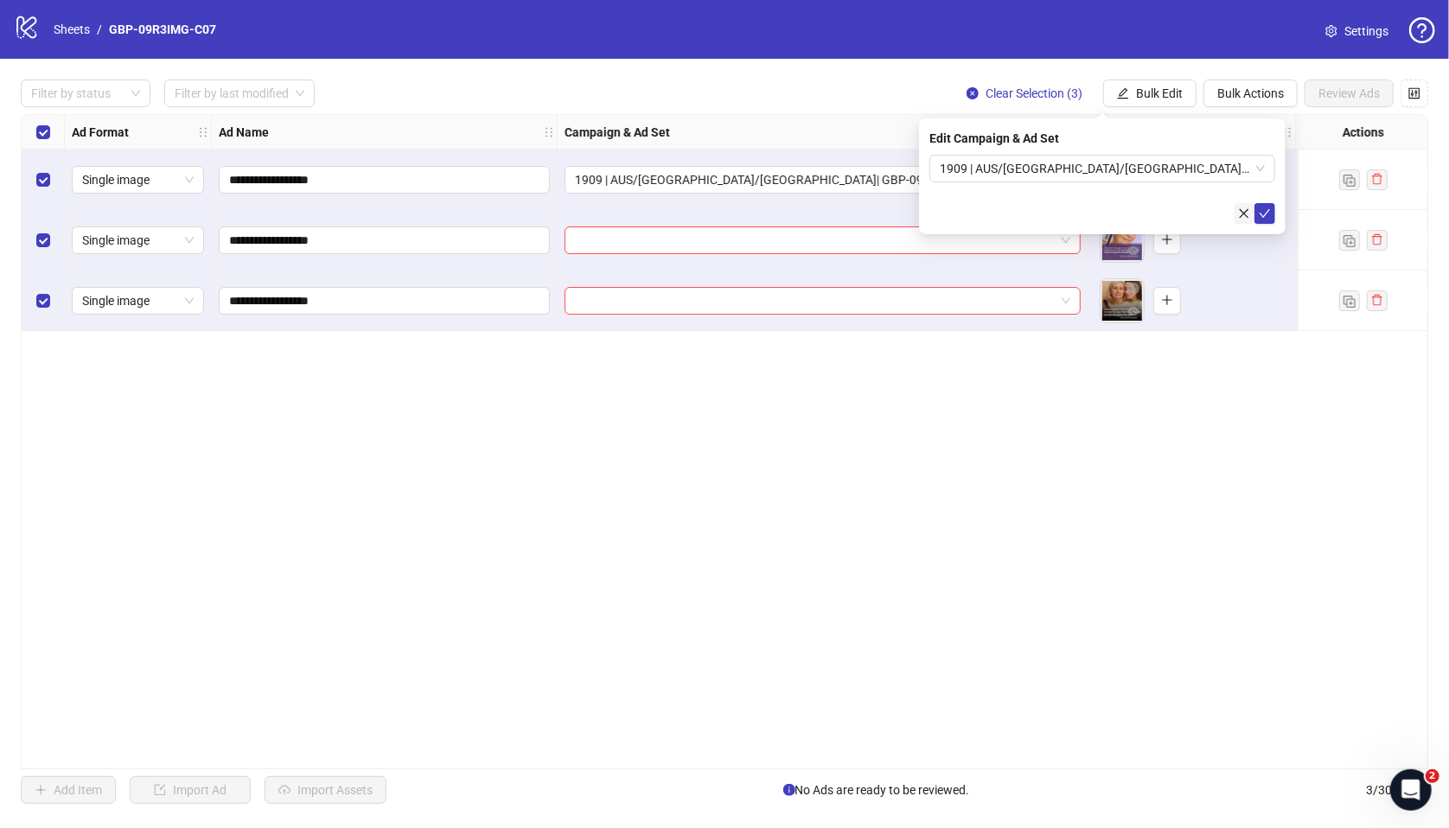
click at [1231, 205] on button "submit" at bounding box center [1264, 213] width 21 height 21
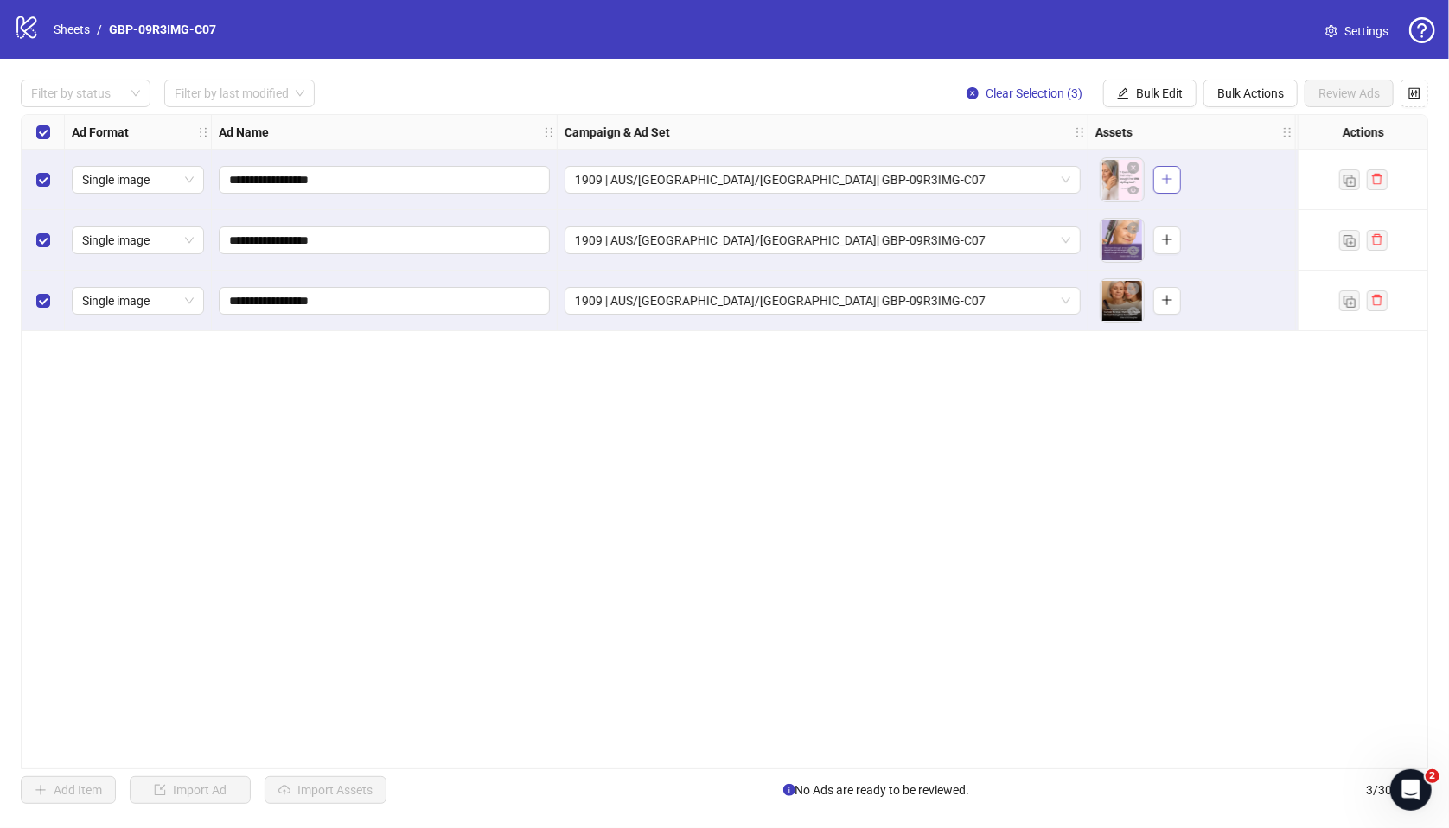
click at [1164, 171] on button "button" at bounding box center [1167, 180] width 28 height 28
click at [1171, 240] on icon "plus" at bounding box center [1167, 239] width 12 height 12
click at [1170, 300] on icon "plus" at bounding box center [1167, 300] width 12 height 12
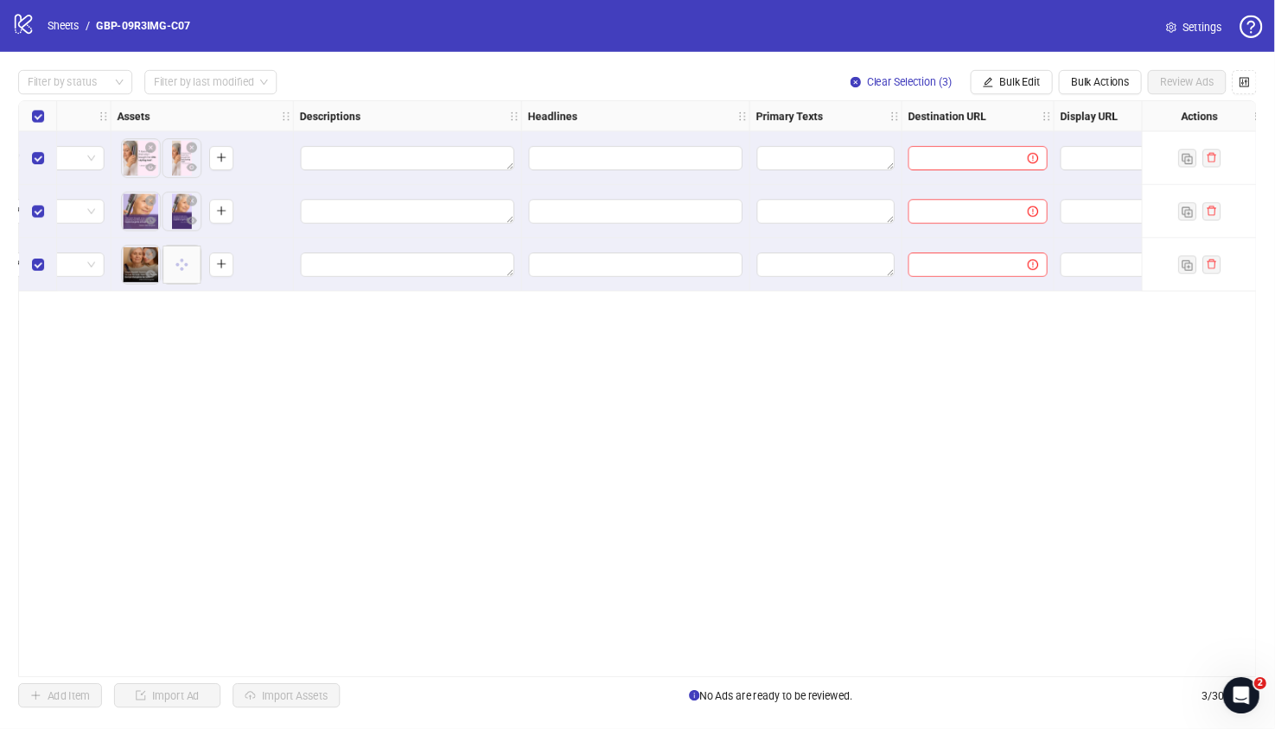
scroll to position [0, 973]
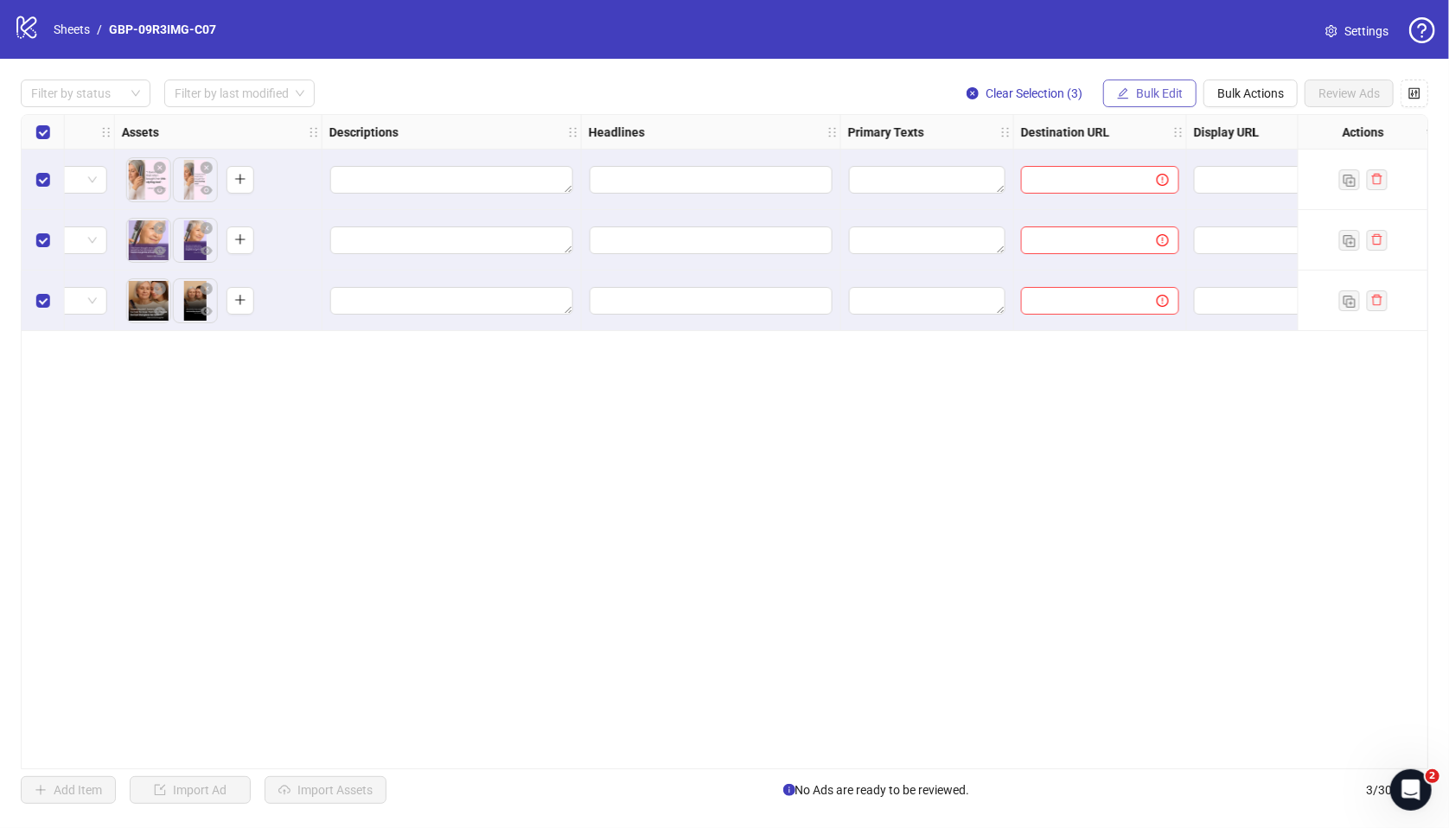
click at [1151, 93] on span "Bulk Edit" at bounding box center [1159, 93] width 47 height 14
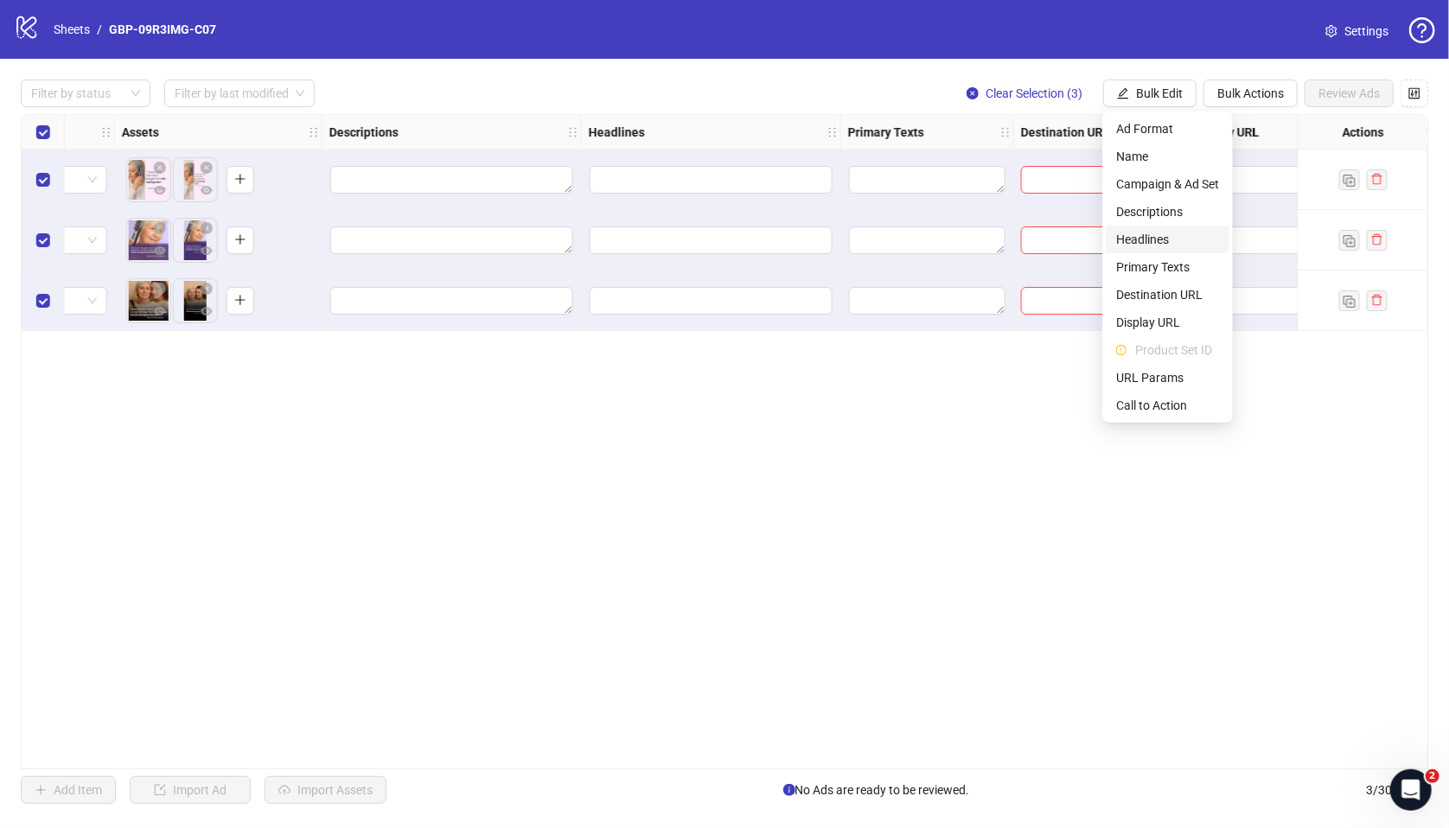
click at [1146, 238] on span "Headlines" at bounding box center [1167, 239] width 103 height 19
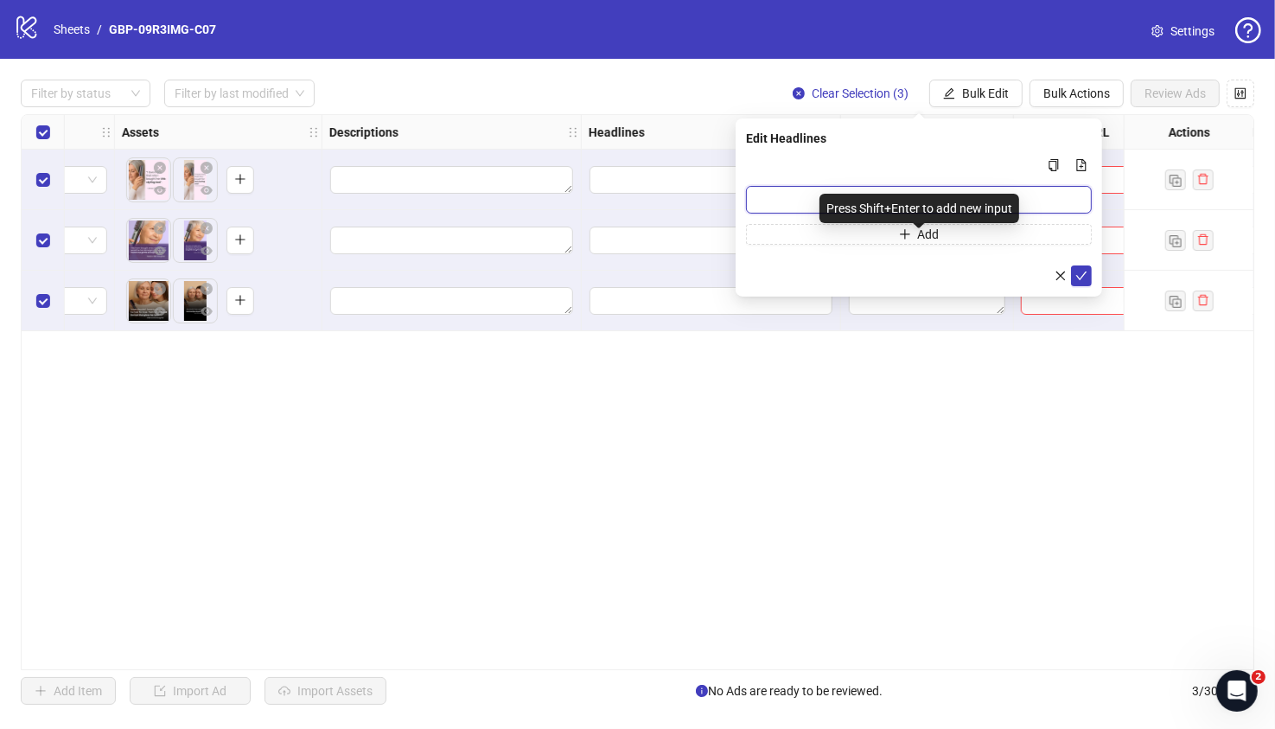
click at [817, 208] on input "Multi-input container - paste or copy values" at bounding box center [919, 200] width 346 height 28
paste input "*******"
type input "*******"
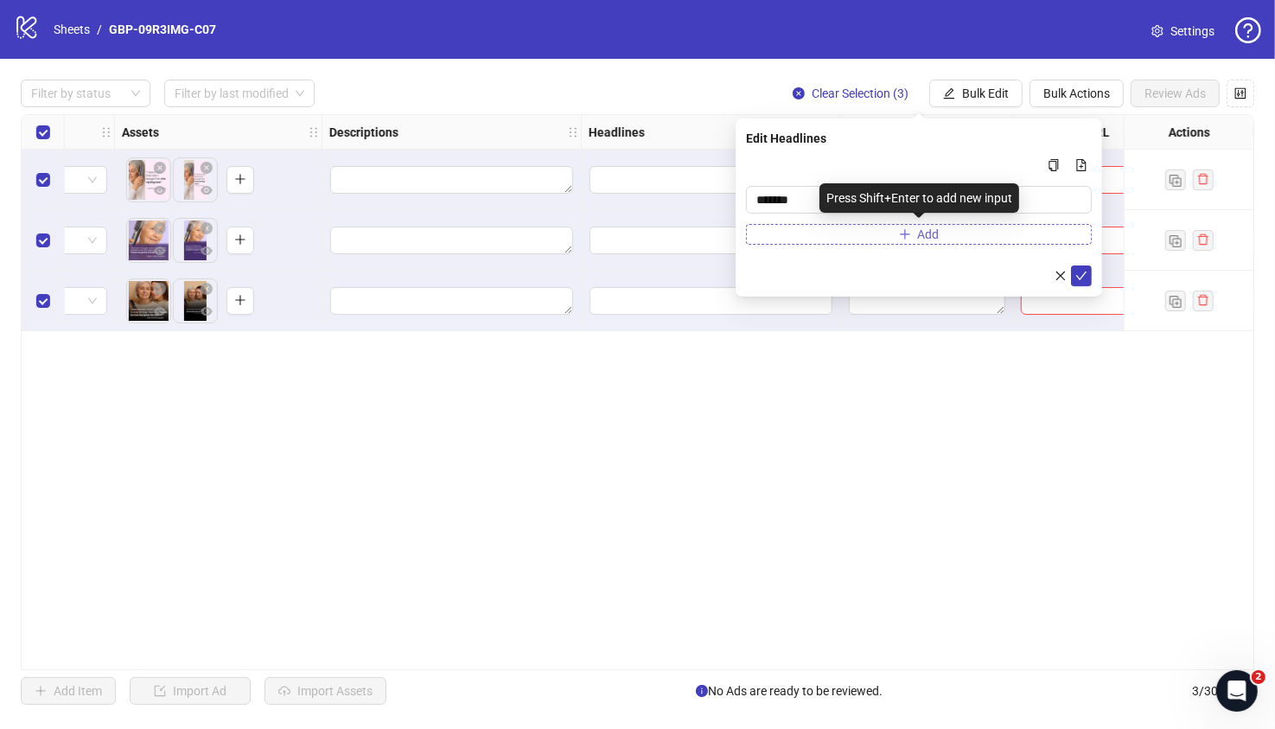
click at [813, 233] on button "Add" at bounding box center [919, 234] width 346 height 21
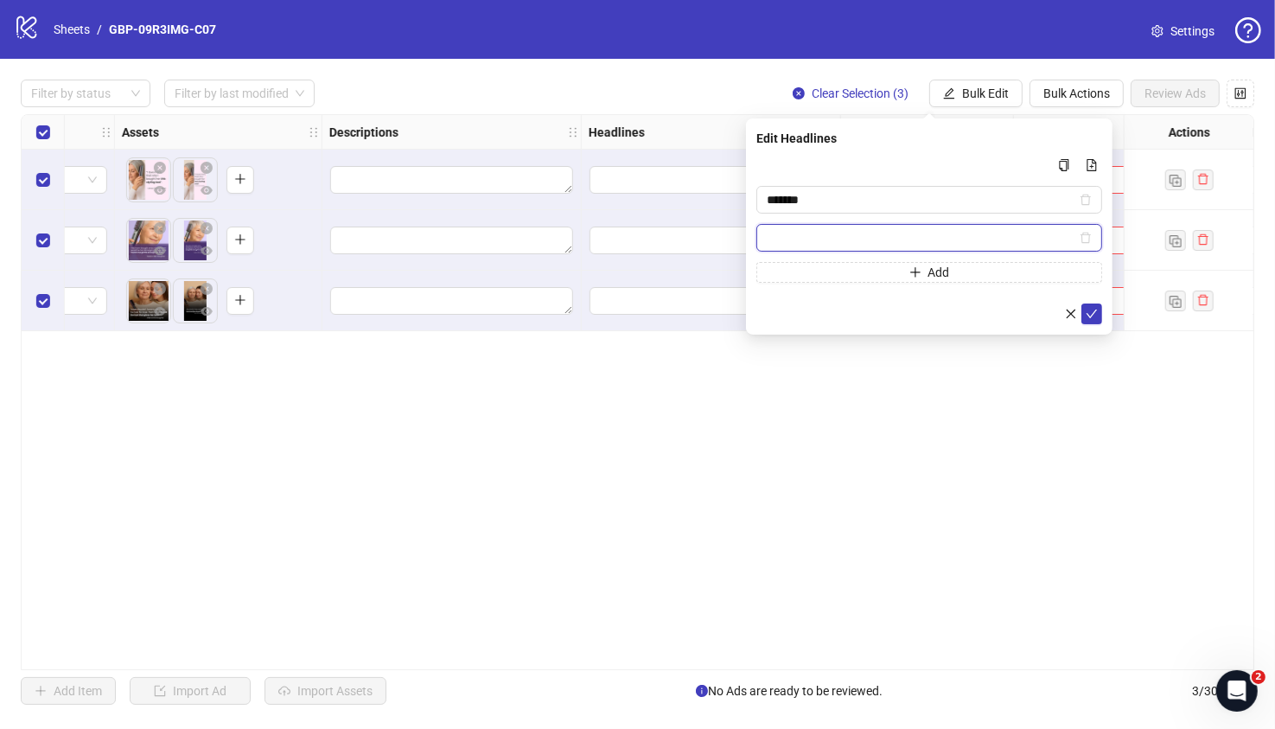
click at [858, 232] on input "Multi-input container - paste or copy values" at bounding box center [921, 237] width 309 height 19
paste input "**********"
type input "**********"
click at [1092, 316] on icon "check" at bounding box center [1092, 314] width 12 height 12
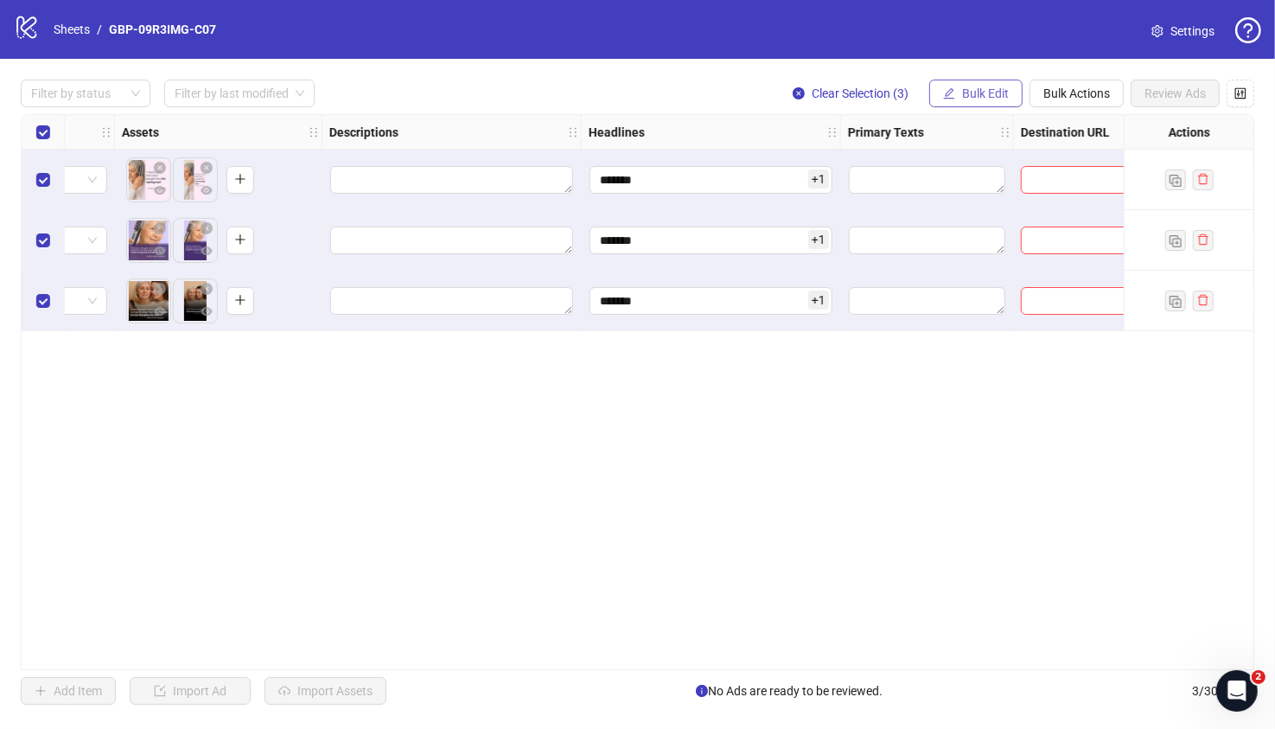
click at [952, 105] on button "Bulk Edit" at bounding box center [975, 94] width 93 height 28
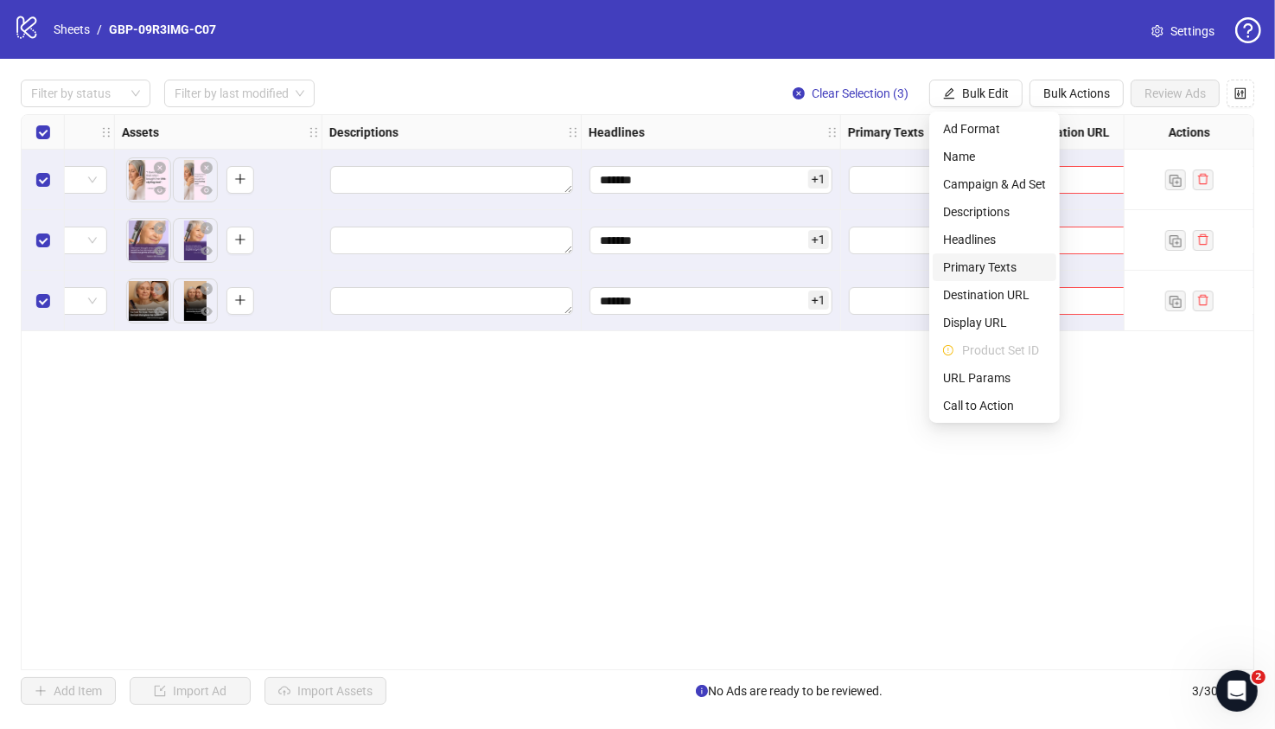
click at [1006, 267] on span "Primary Texts" at bounding box center [994, 267] width 103 height 19
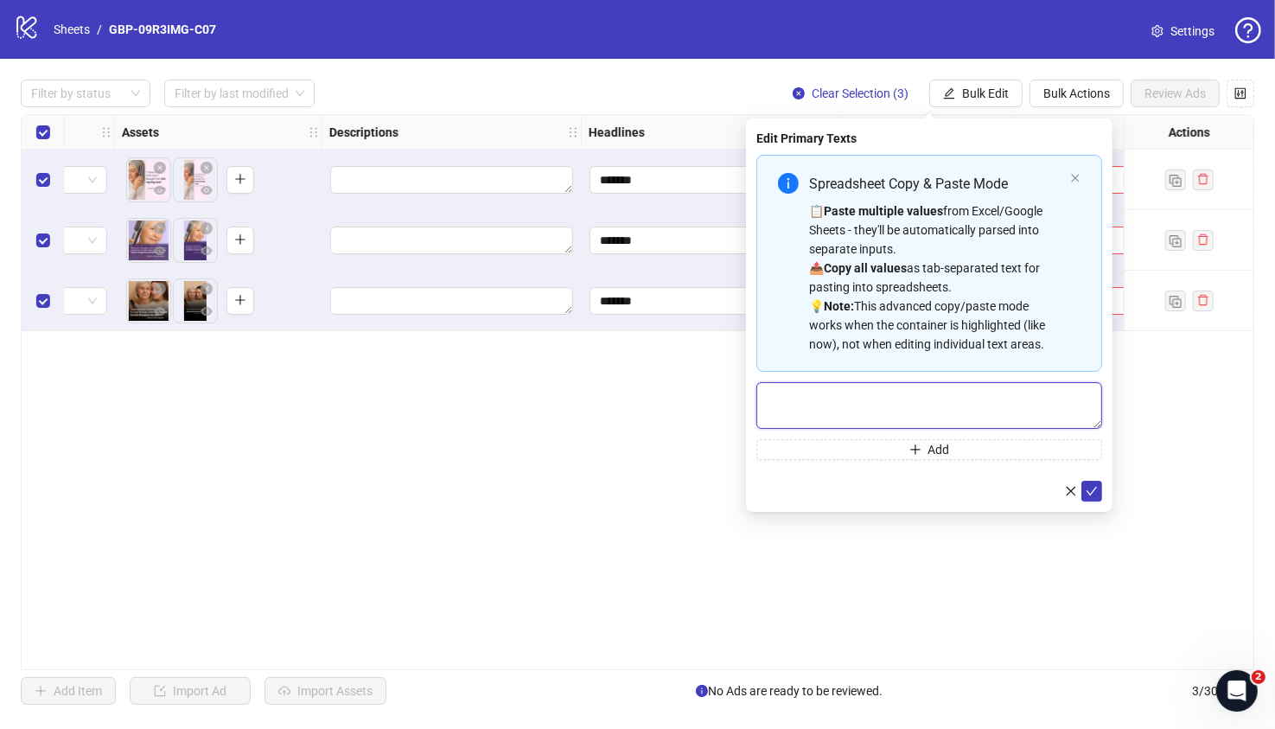
click at [834, 400] on textarea "Multi-text input container - paste or copy values" at bounding box center [929, 405] width 346 height 47
paste textarea "**********"
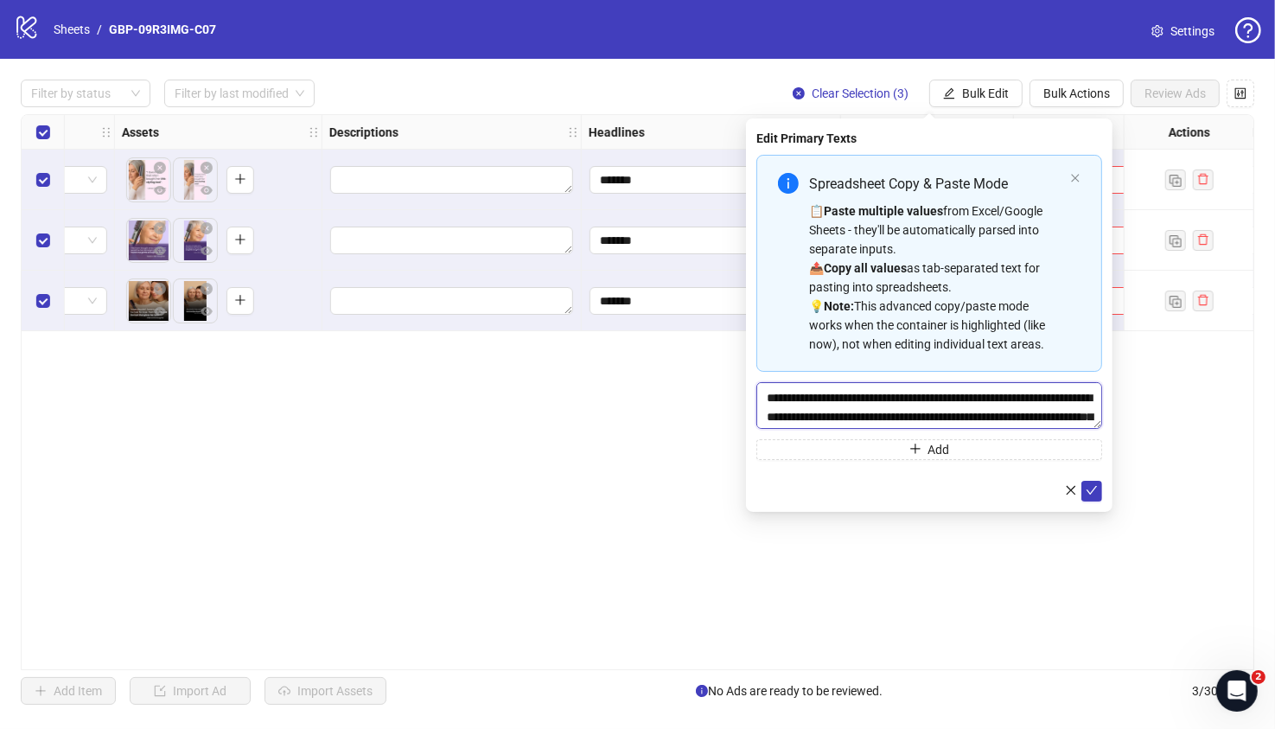
scroll to position [0, 0]
type textarea "**********"
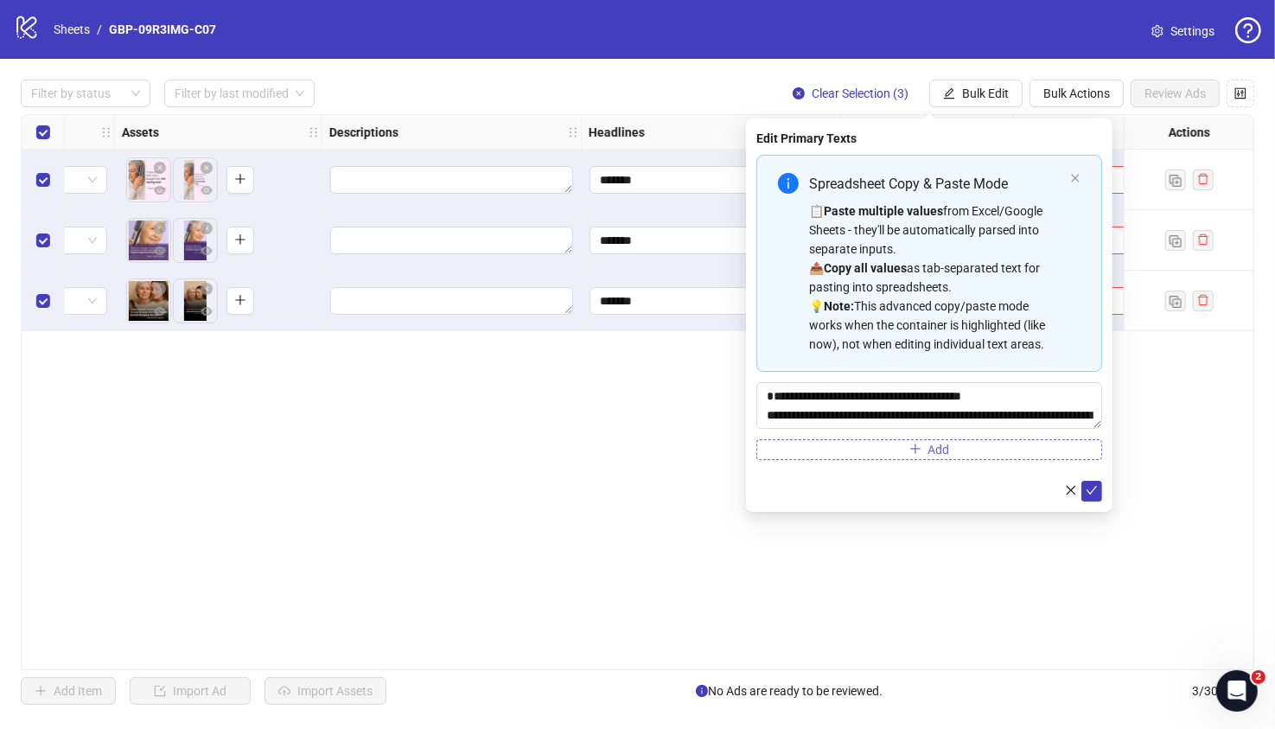
click at [864, 453] on button "Add" at bounding box center [929, 449] width 346 height 21
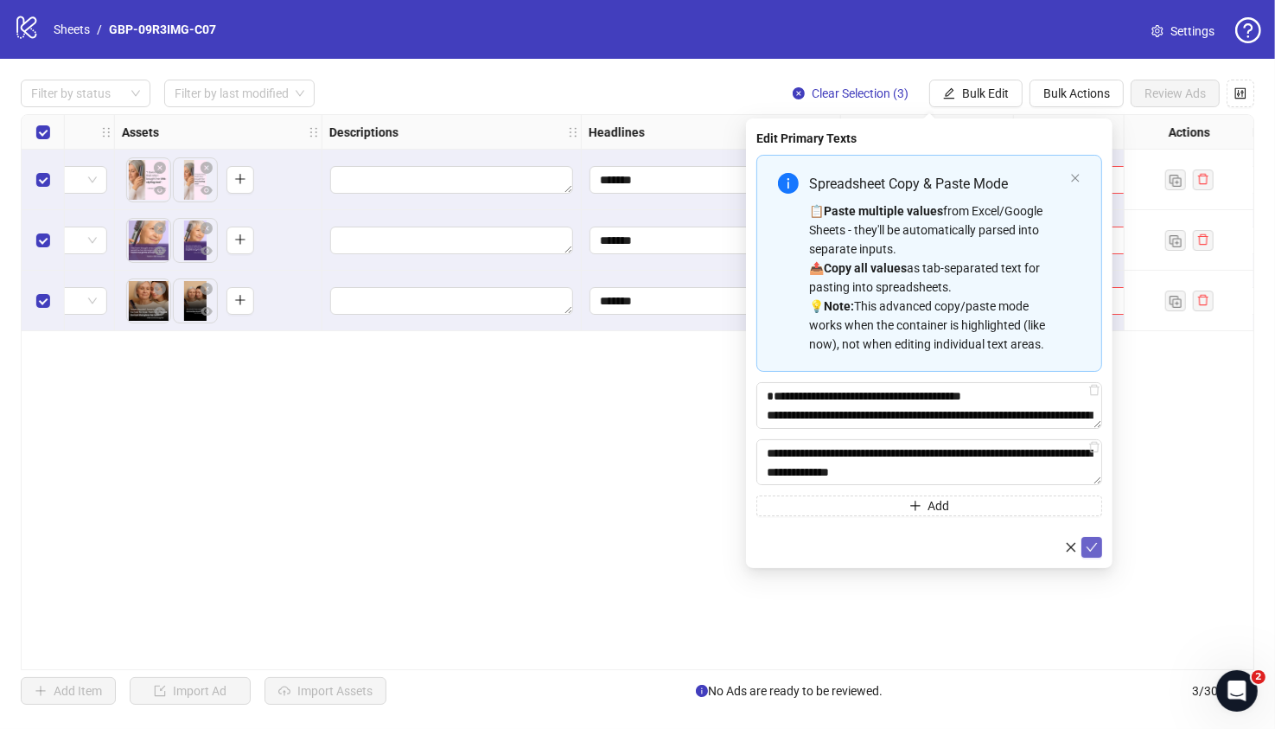
type textarea "**********"
drag, startPoint x: 1096, startPoint y: 544, endPoint x: 1043, endPoint y: 500, distance: 69.4
click at [1096, 544] on icon "check" at bounding box center [1092, 547] width 12 height 12
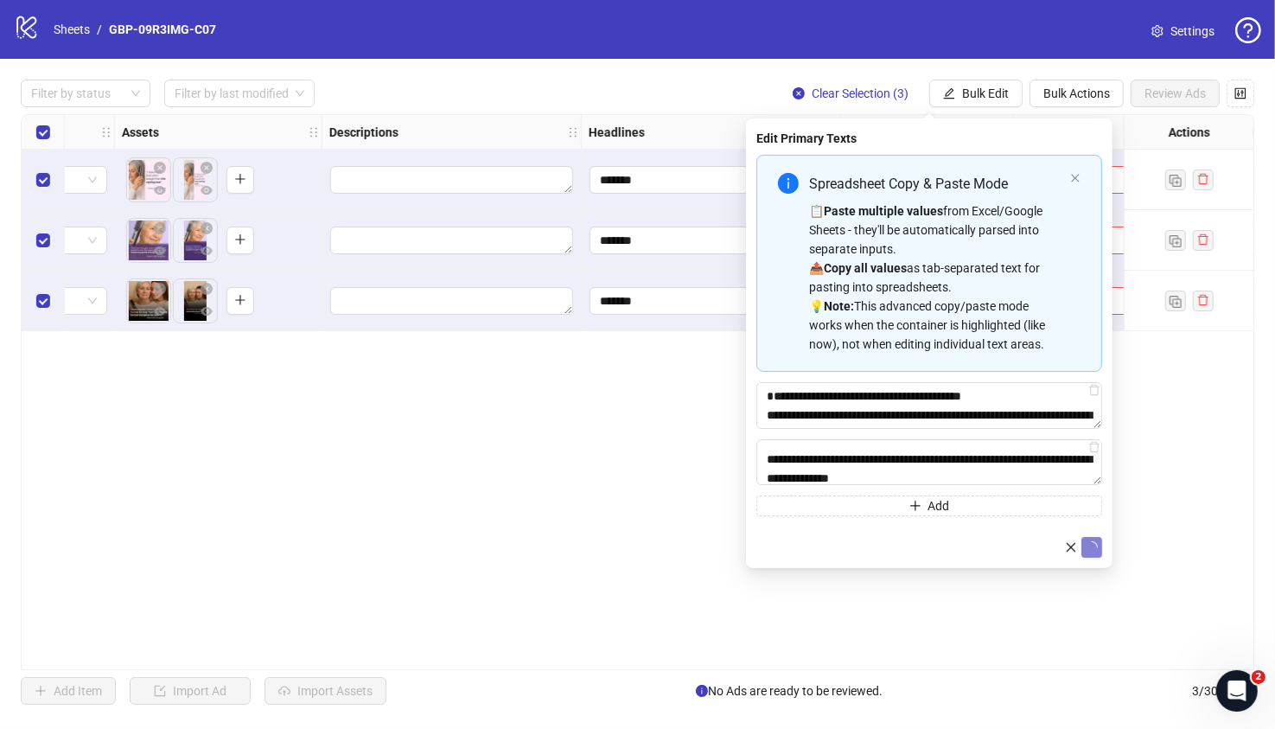
scroll to position [76, 0]
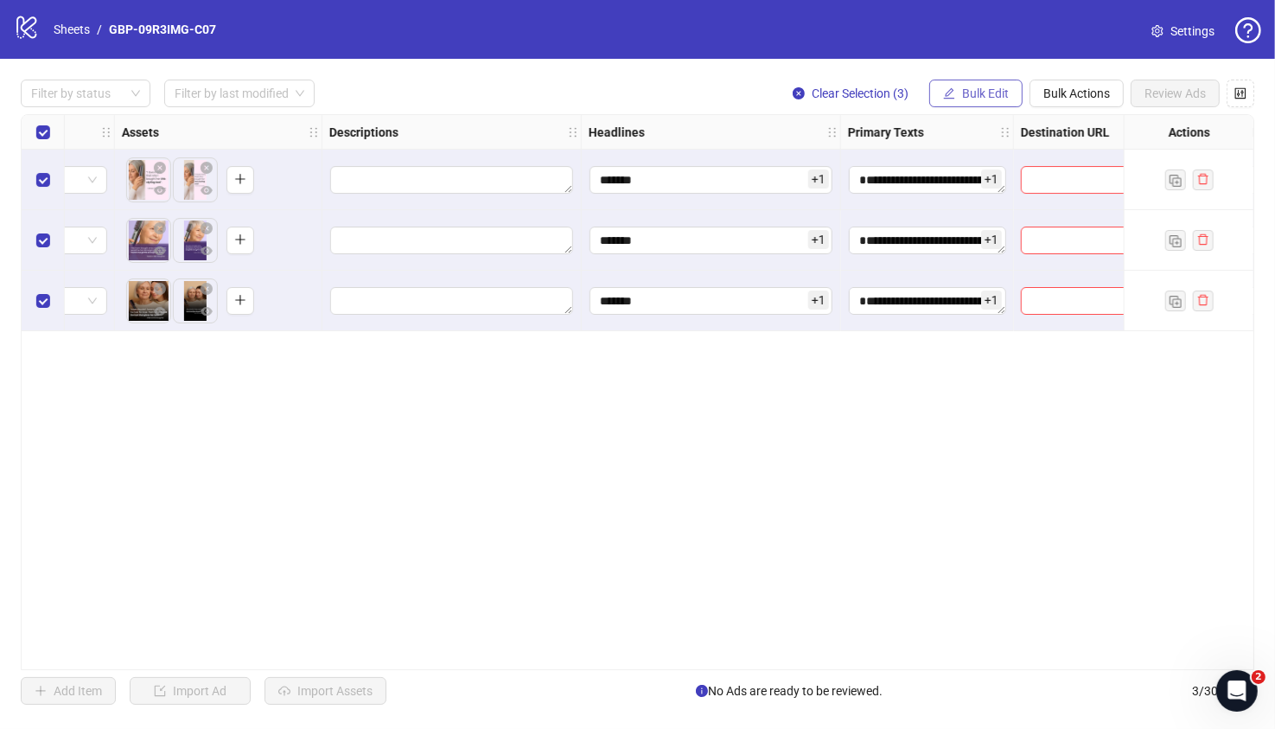
click at [977, 96] on span "Bulk Edit" at bounding box center [985, 93] width 47 height 14
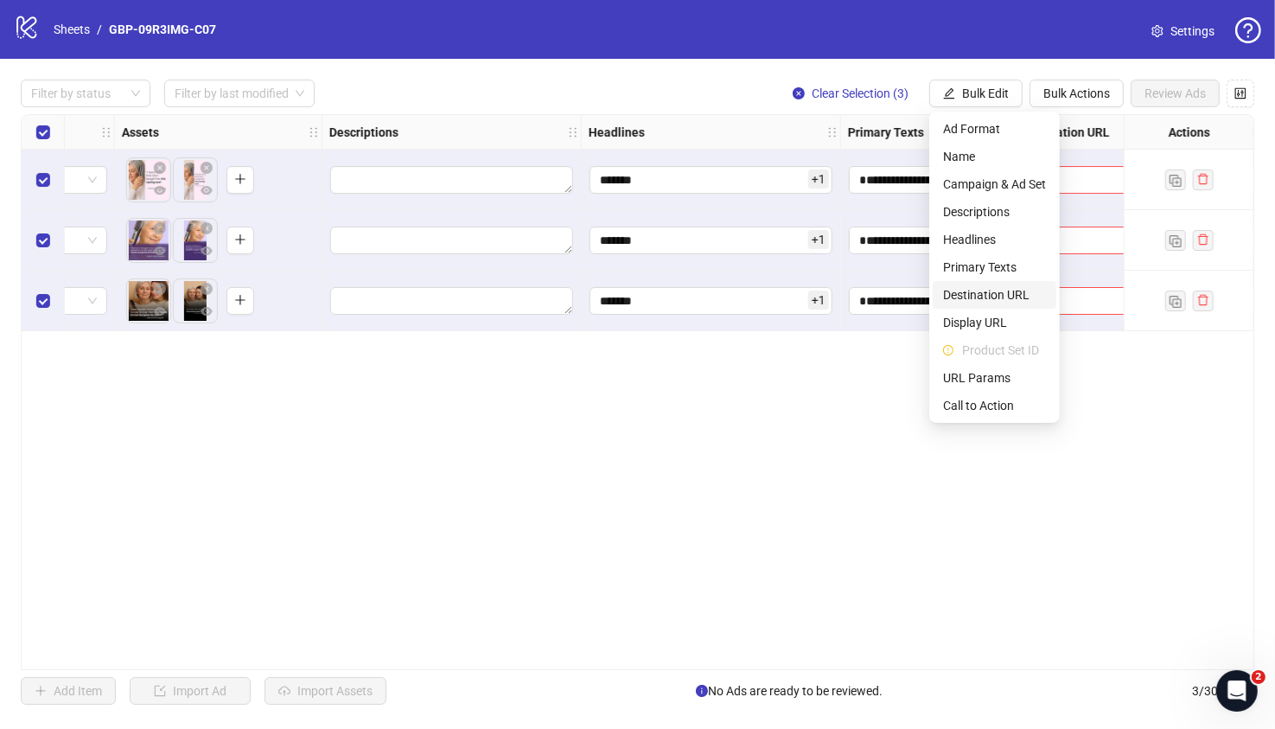
click at [993, 296] on span "Destination URL" at bounding box center [994, 294] width 103 height 19
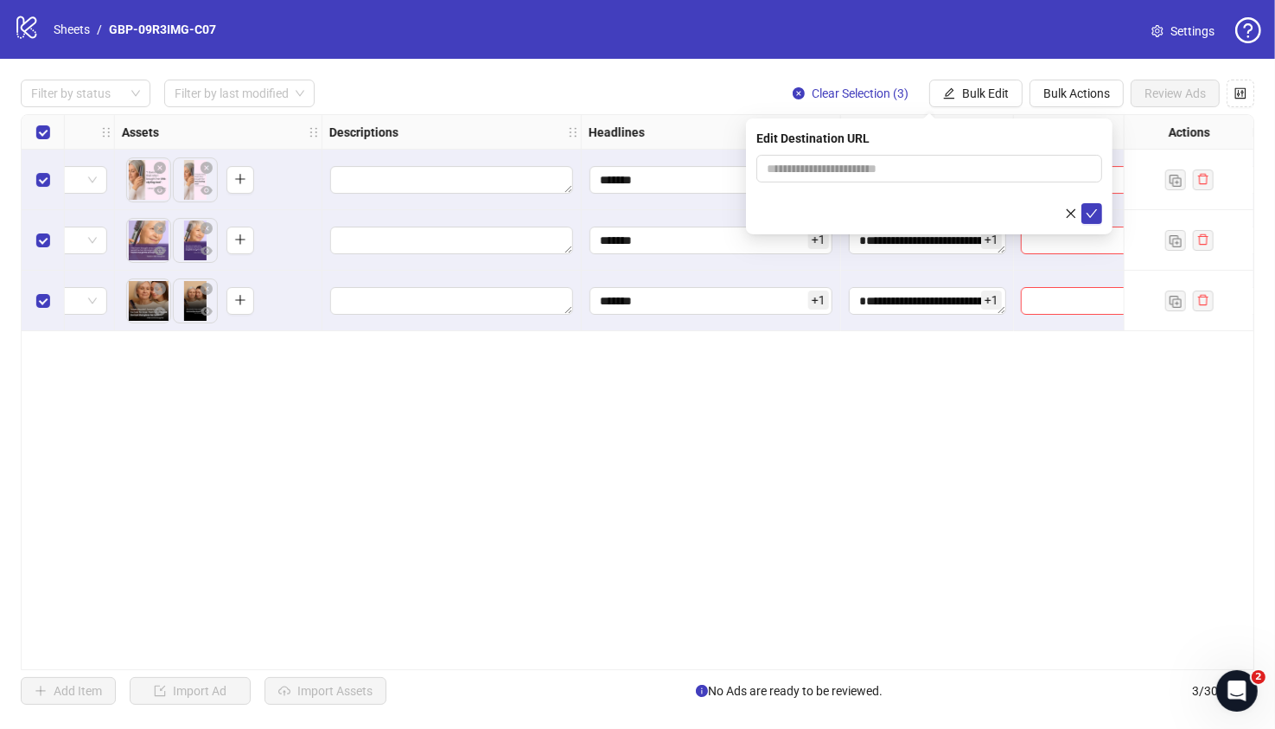
click at [930, 184] on form at bounding box center [929, 189] width 346 height 69
click at [928, 172] on input "text" at bounding box center [922, 168] width 311 height 19
paste input "**********"
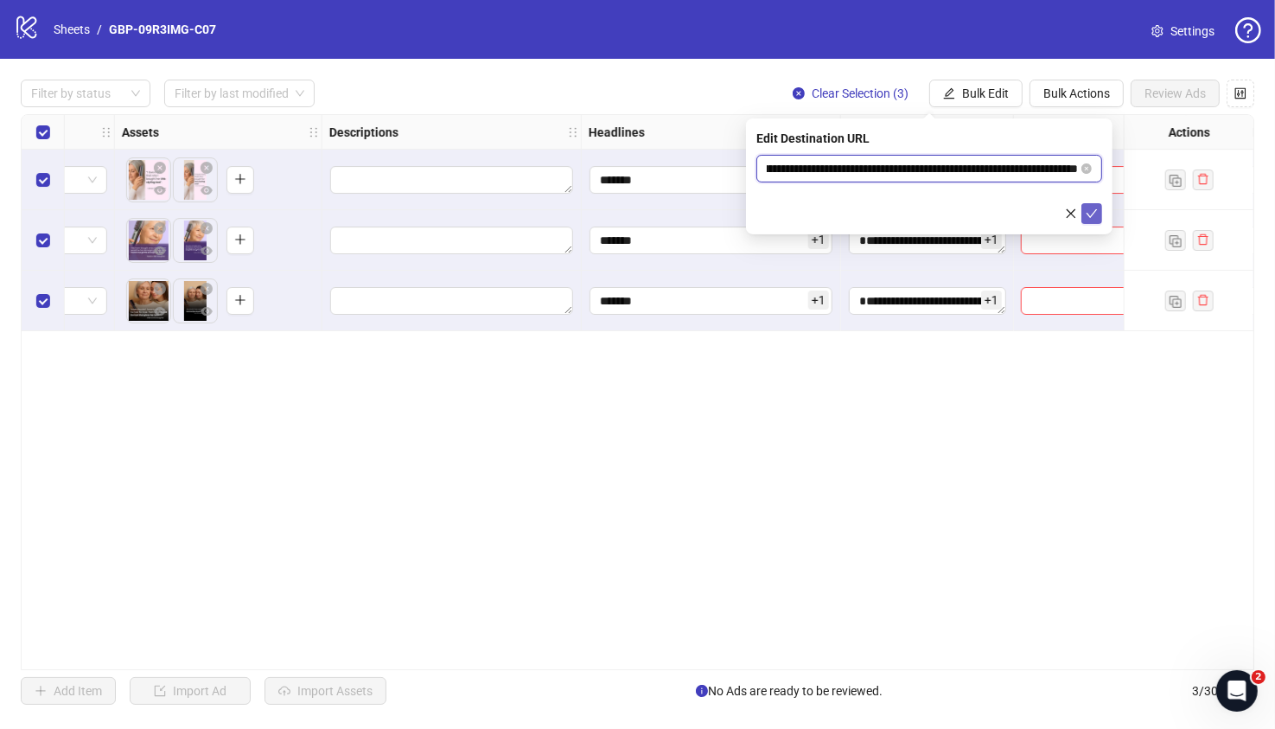
type input "**********"
click at [1096, 210] on icon "check" at bounding box center [1092, 213] width 12 height 12
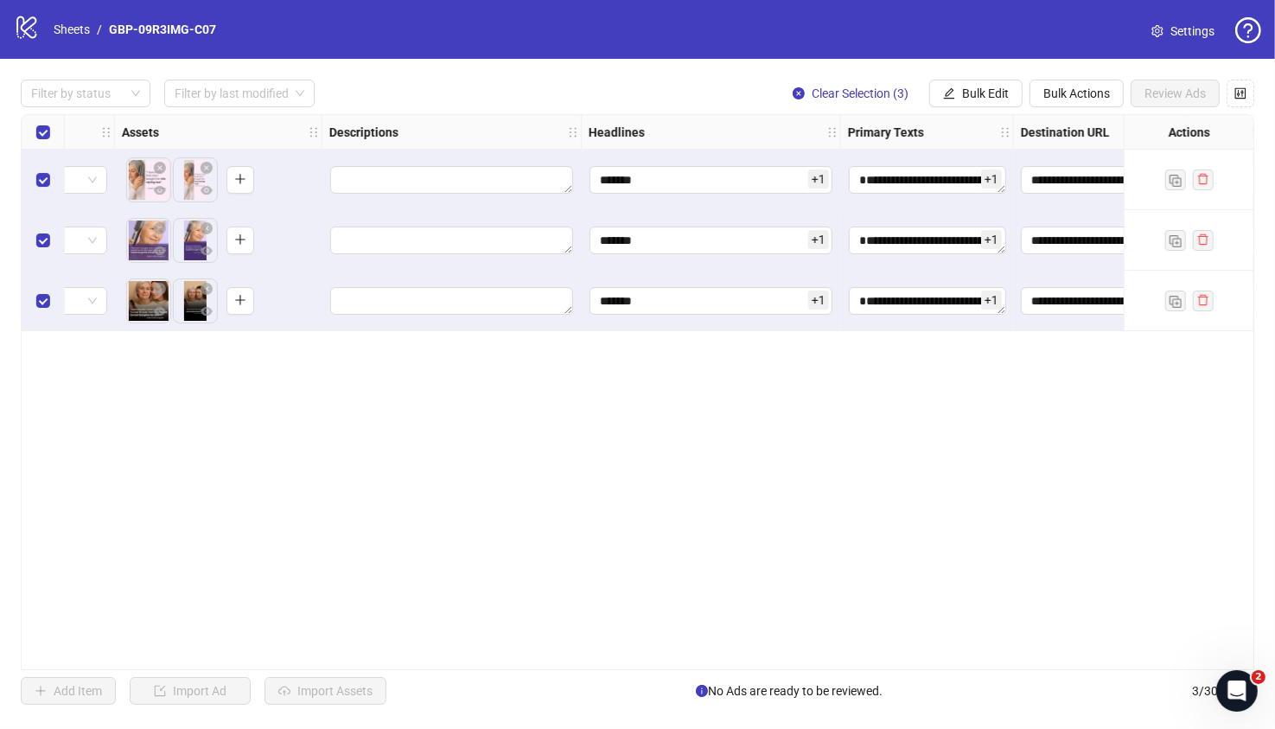
click at [844, 651] on div "**********" at bounding box center [637, 392] width 1275 height 666
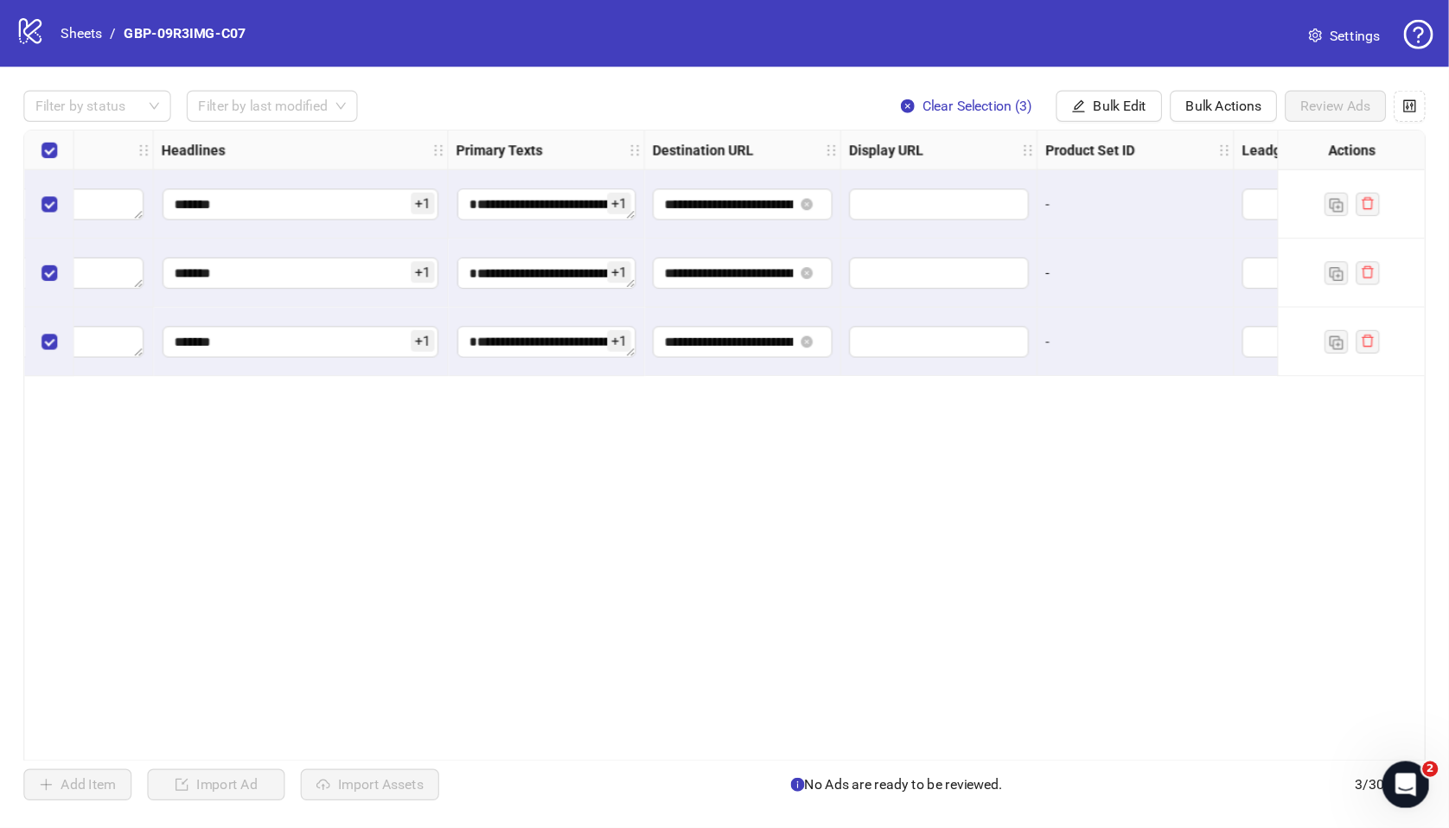
scroll to position [0, 1455]
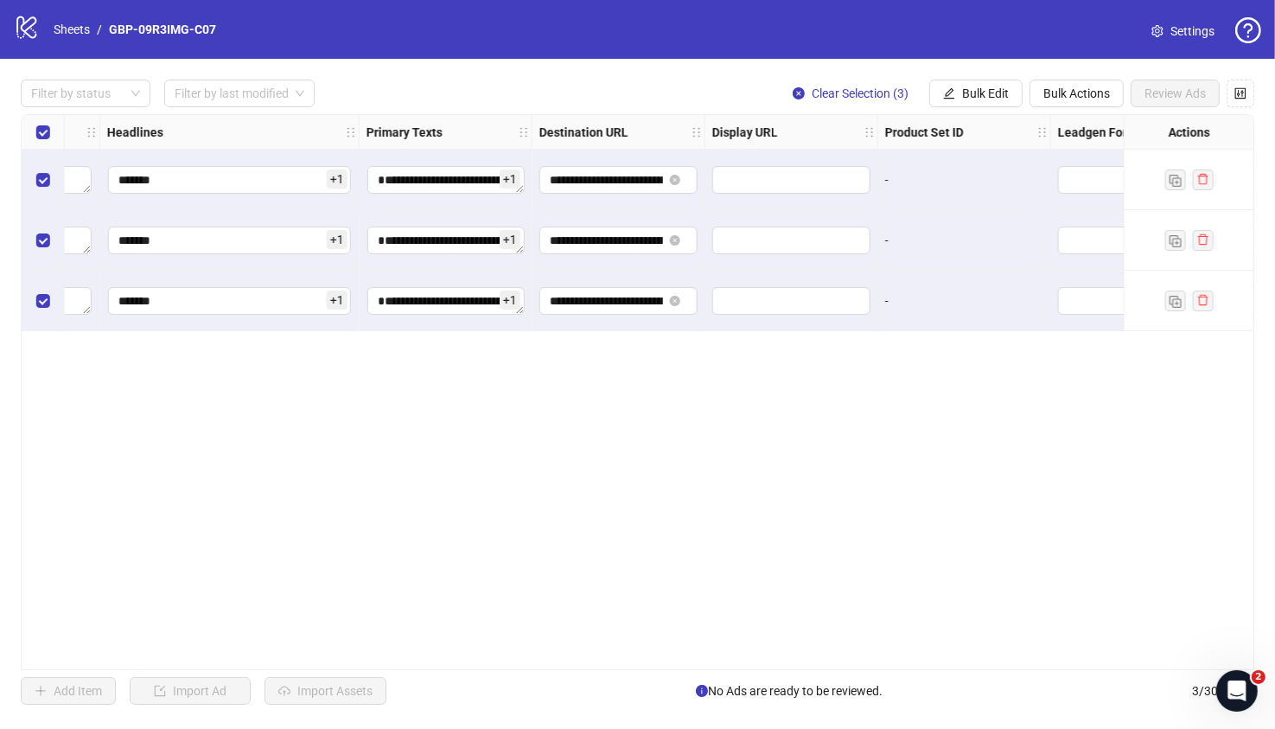
drag, startPoint x: 962, startPoint y: 84, endPoint x: 984, endPoint y: 301, distance: 218.1
click at [962, 85] on button "Bulk Edit" at bounding box center [975, 94] width 93 height 28
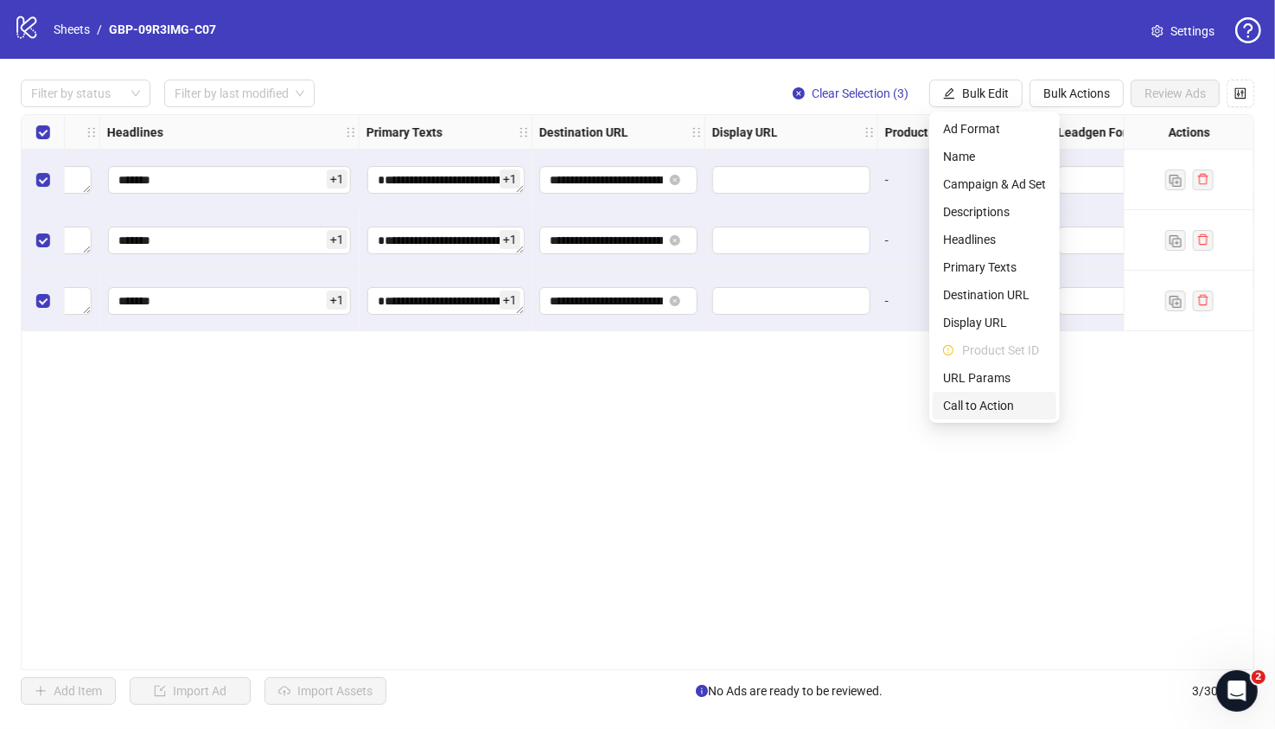
click at [980, 406] on span "Call to Action" at bounding box center [994, 405] width 103 height 19
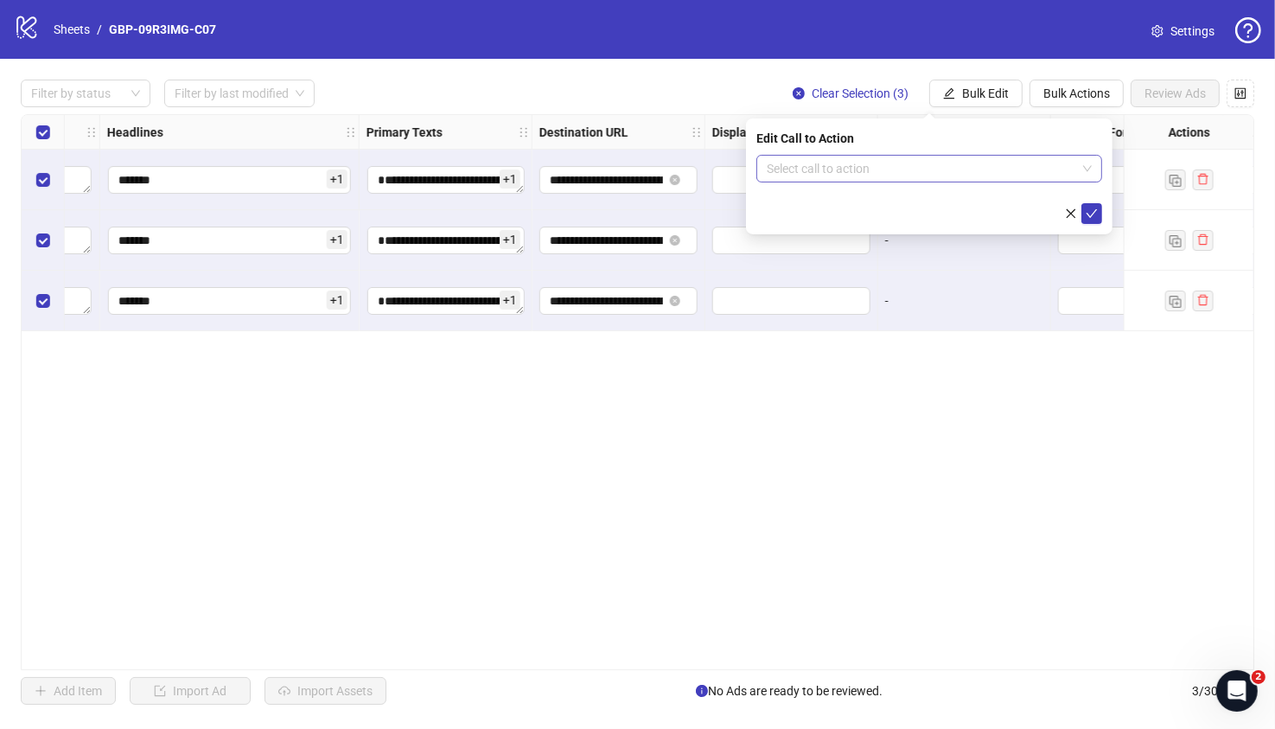
click at [909, 173] on input "search" at bounding box center [921, 169] width 309 height 26
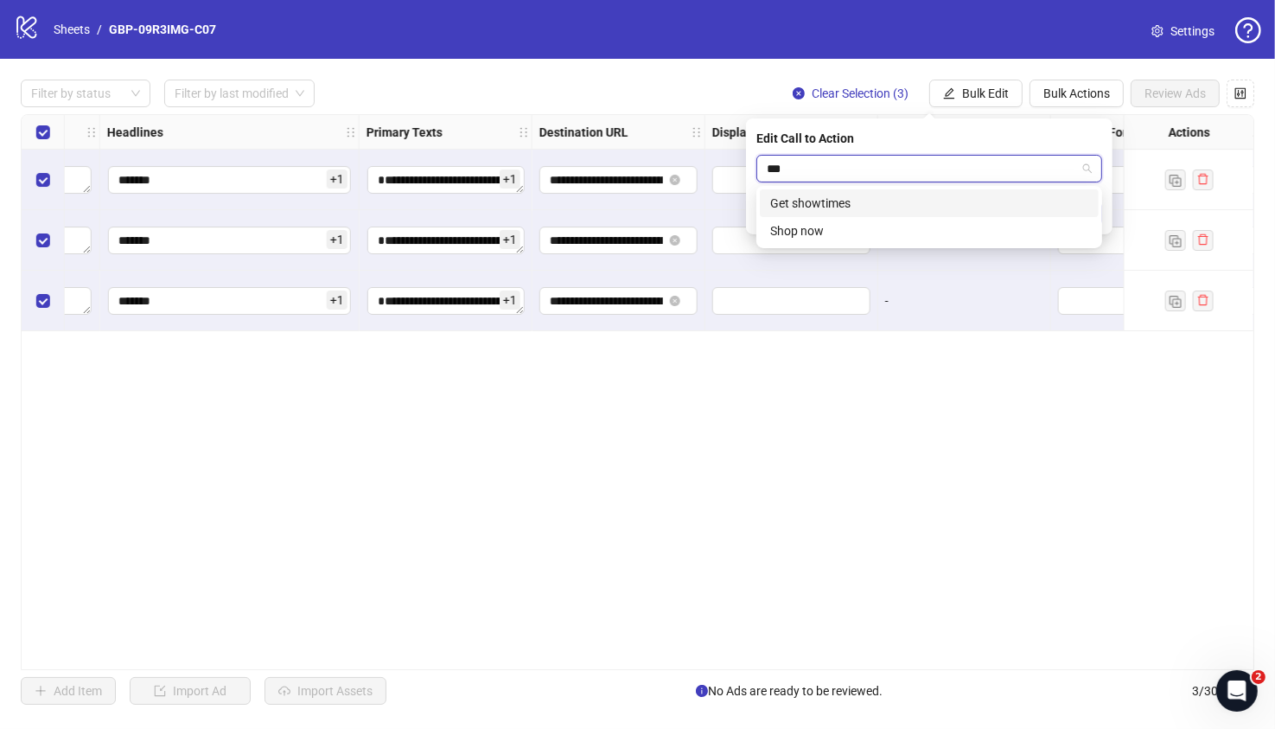
type input "****"
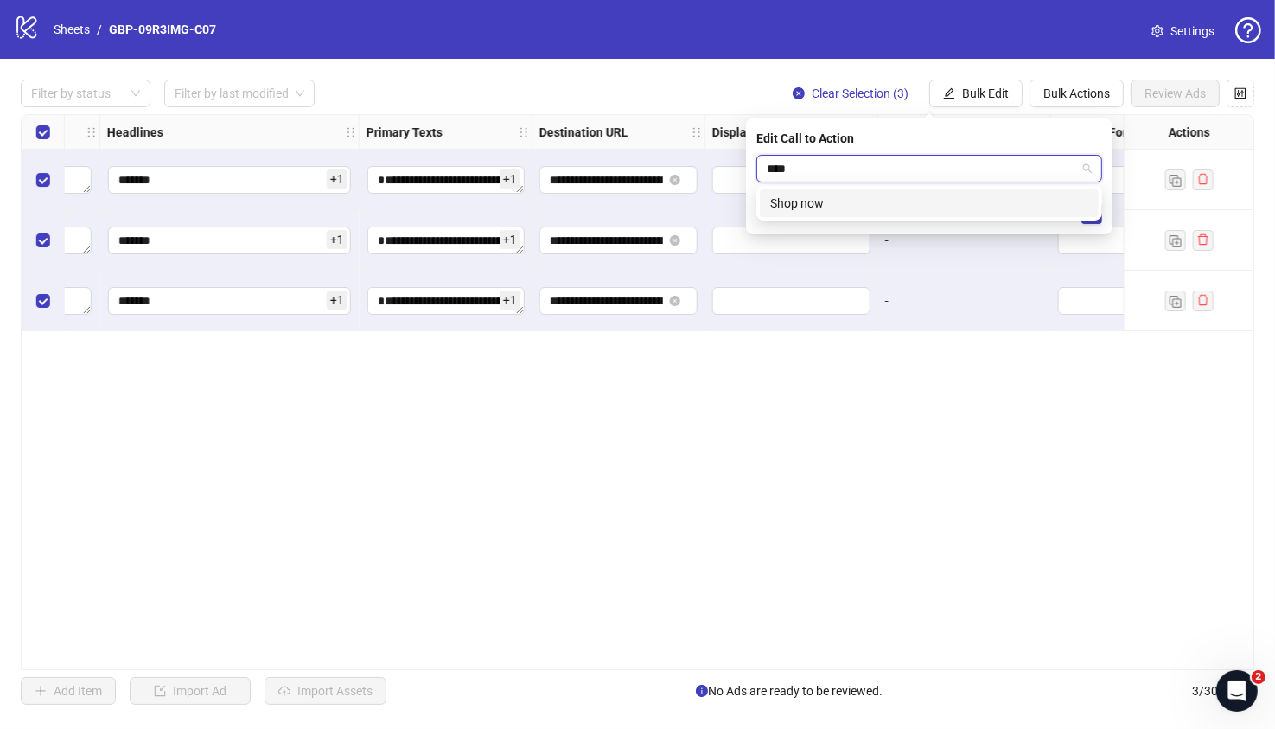
click at [888, 199] on div "Shop now" at bounding box center [929, 203] width 318 height 19
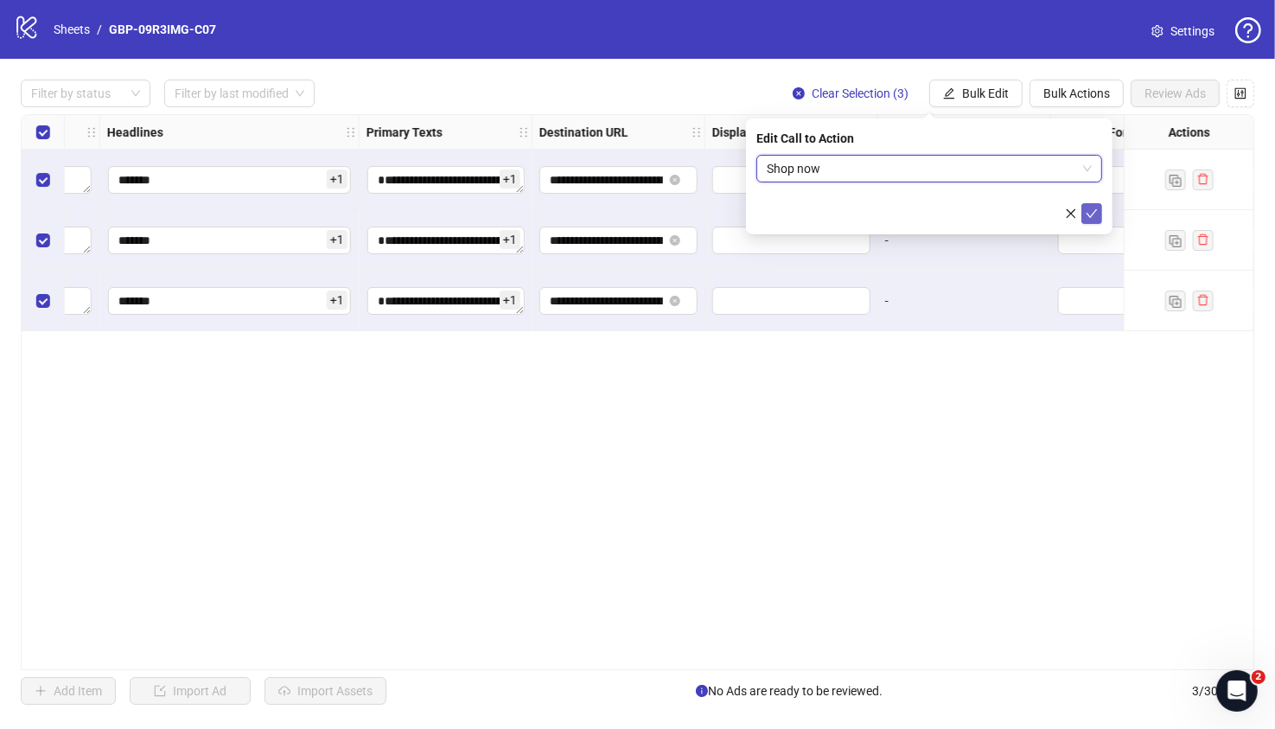
click at [1090, 212] on icon "check" at bounding box center [1092, 213] width 12 height 12
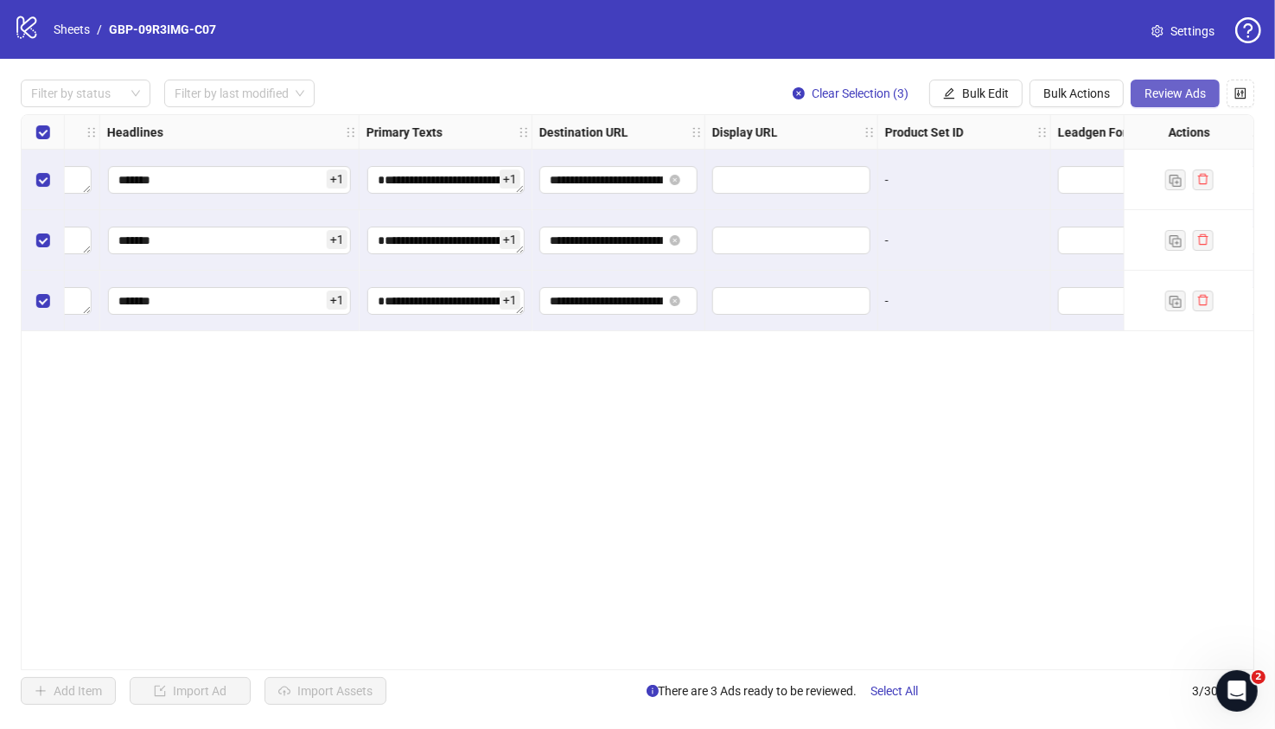
click at [1175, 104] on button "Review Ads" at bounding box center [1175, 94] width 89 height 28
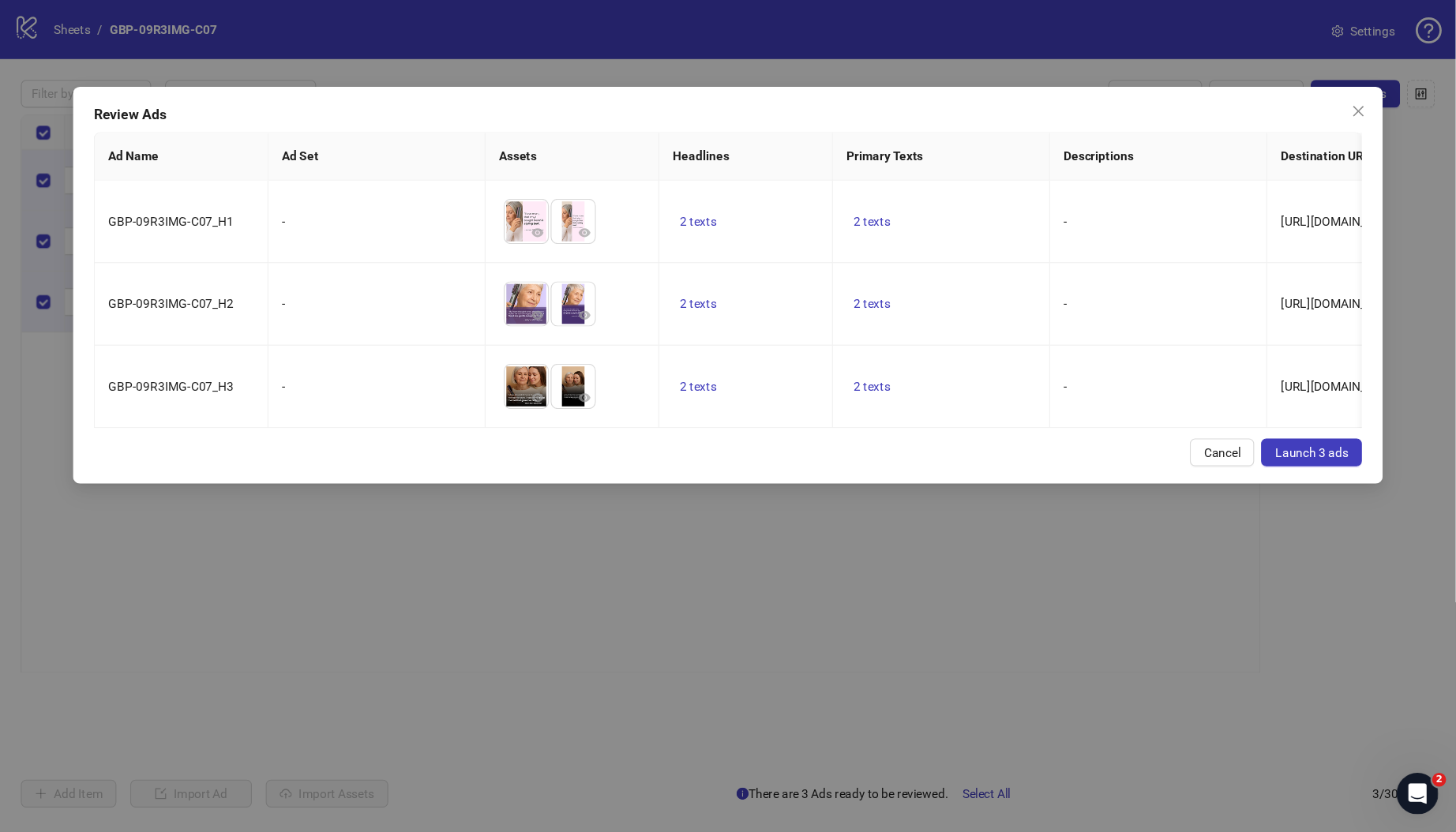
scroll to position [0, 1330]
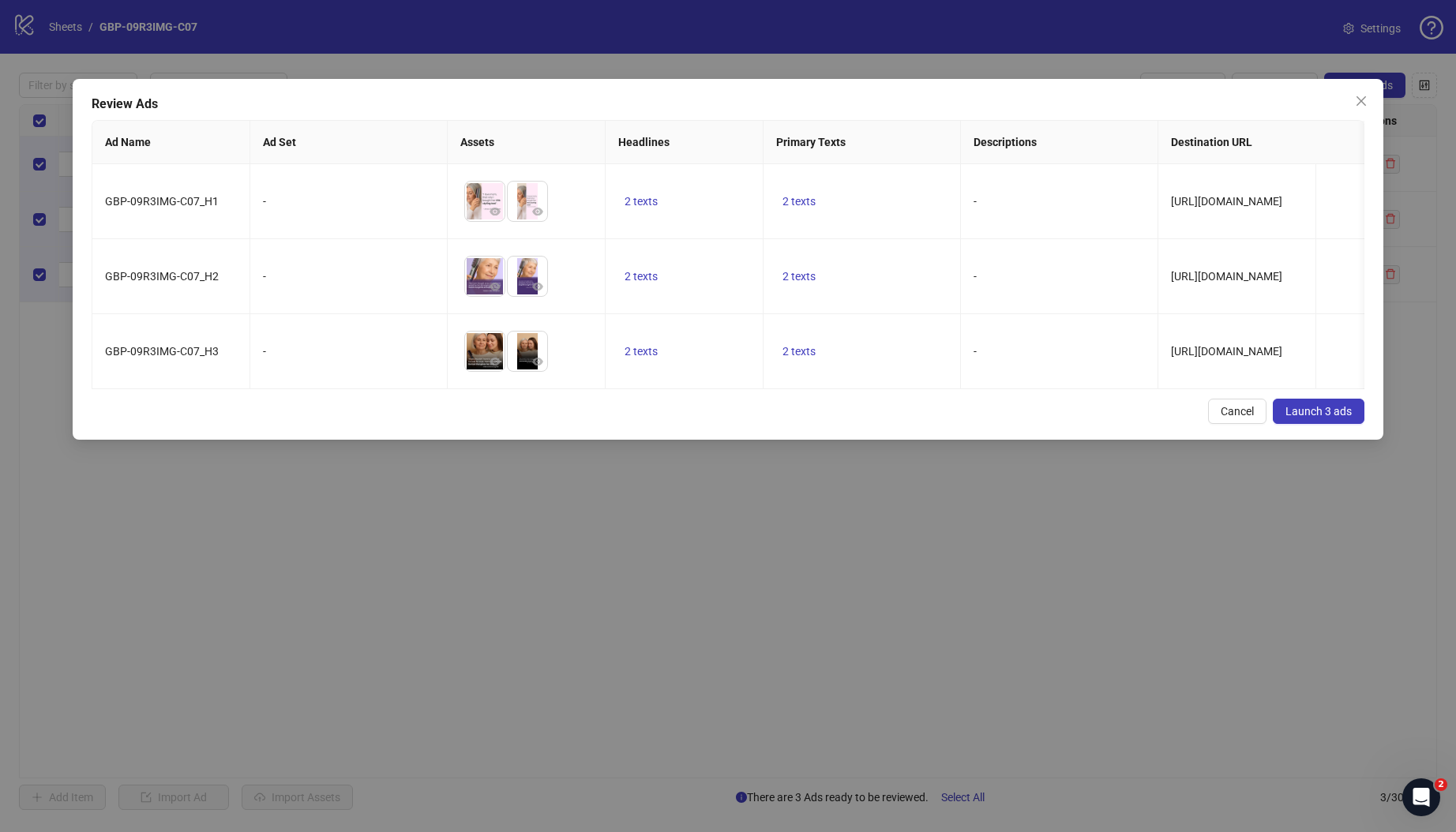
click at [1124, 417] on span "Launch 3 ads" at bounding box center [1318, 411] width 67 height 13
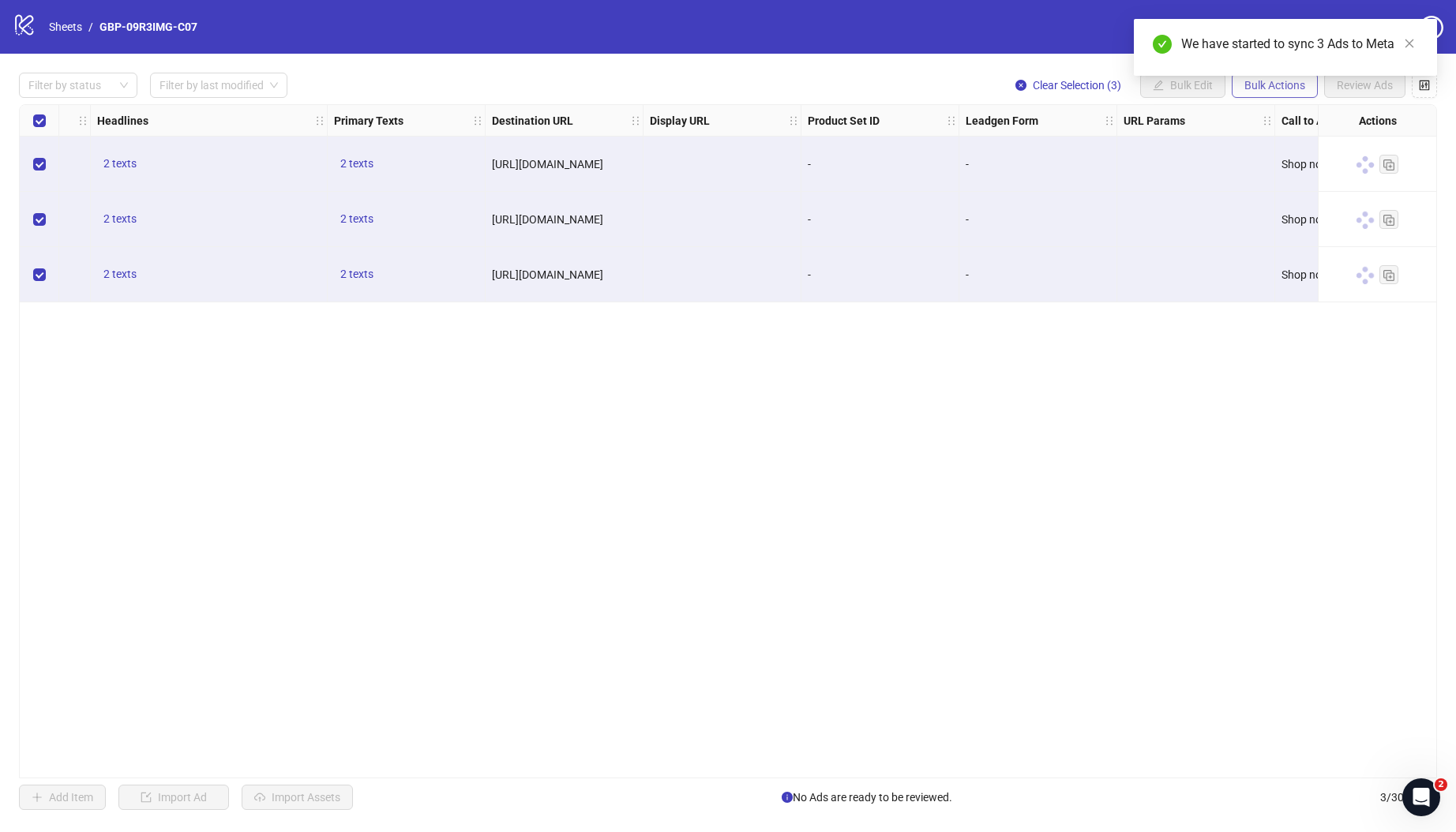
click at [1124, 89] on span "Bulk Actions" at bounding box center [1274, 85] width 61 height 13
click at [1124, 165] on span "Duplicate with assets" at bounding box center [1297, 167] width 108 height 17
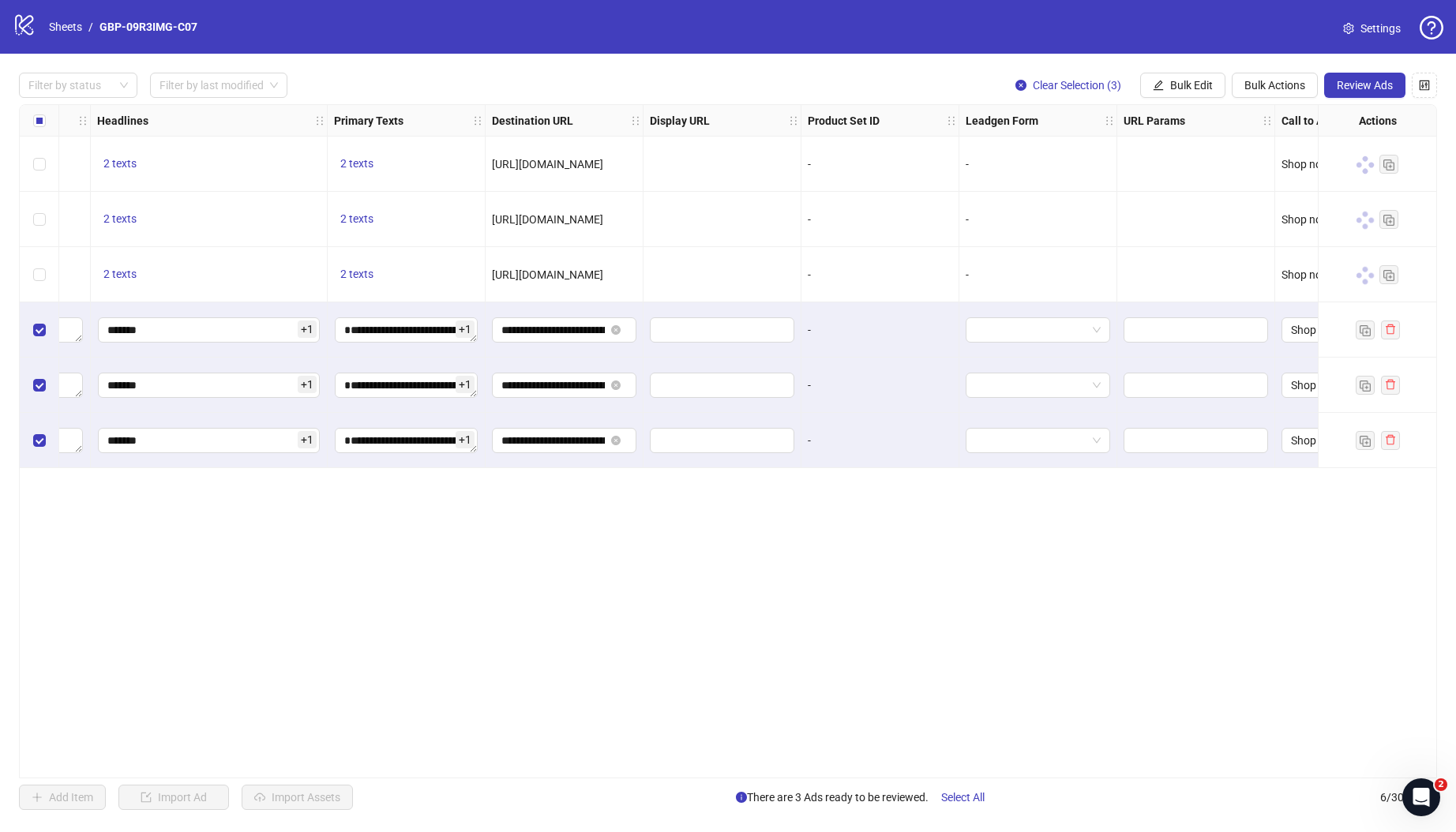
scroll to position [0, 153]
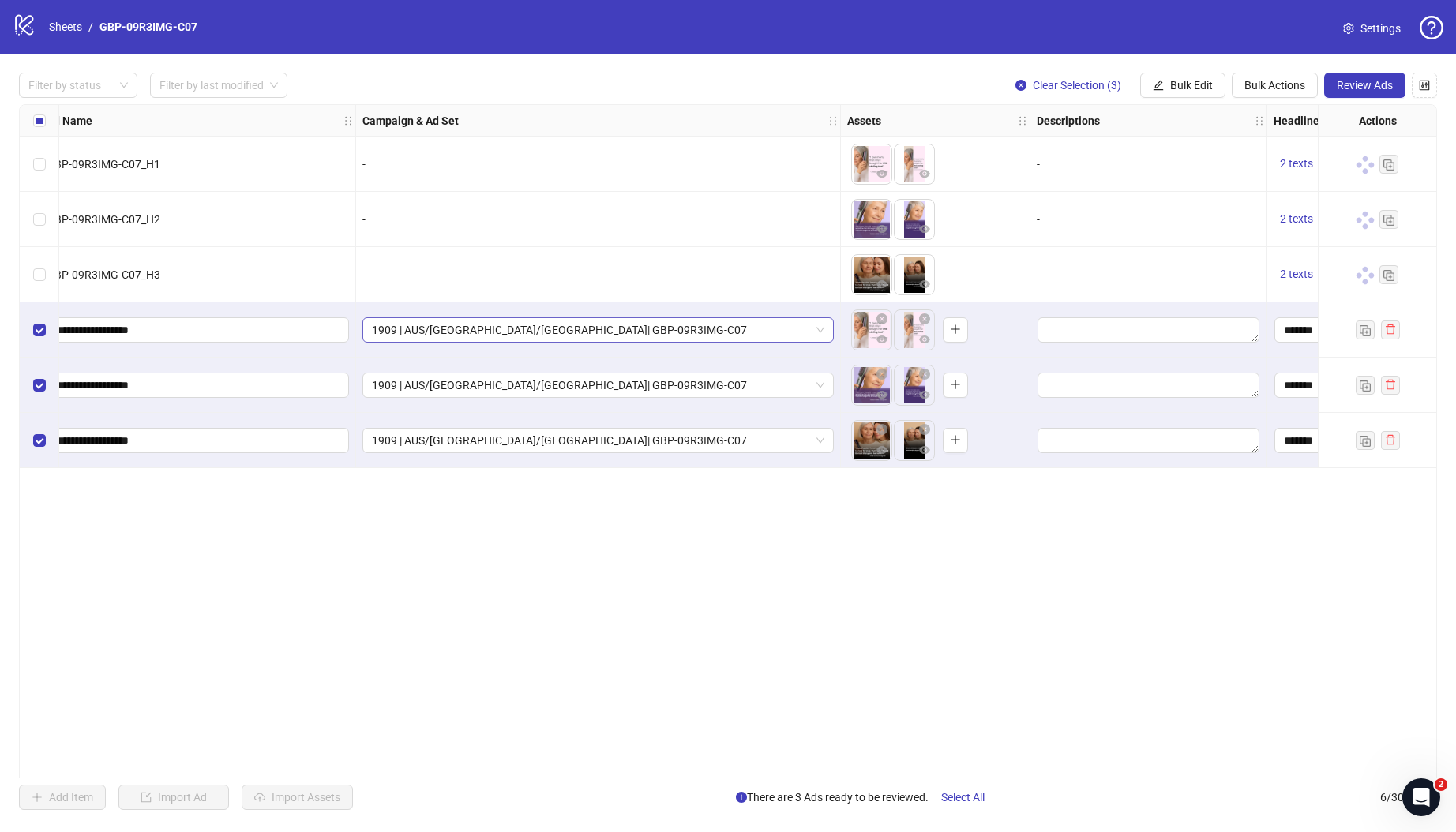
click at [644, 332] on span "1909 | AUS/[GEOGRAPHIC_DATA]/[GEOGRAPHIC_DATA]| GBP-09R3IMG-C07" at bounding box center [597, 330] width 452 height 24
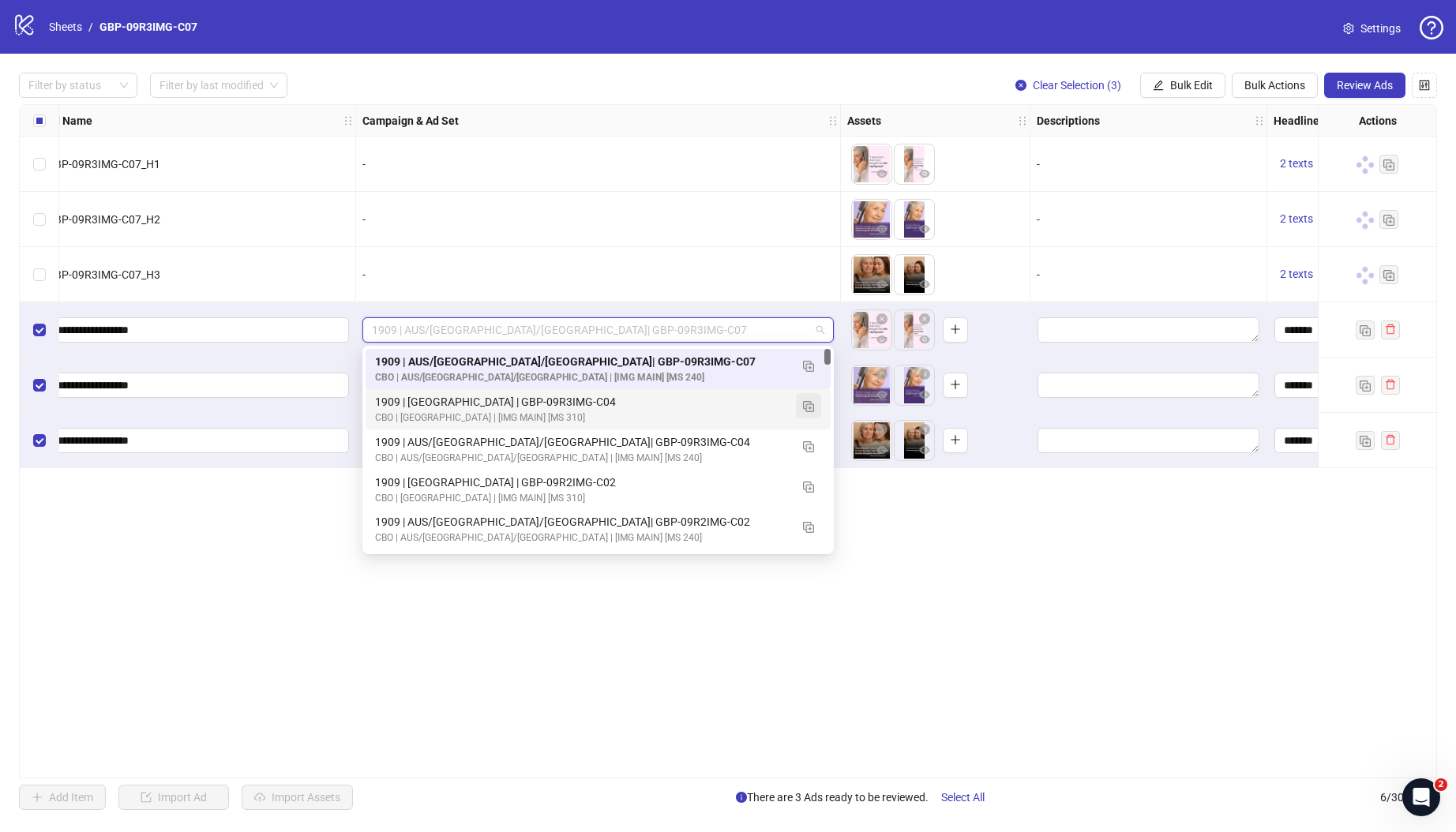
click at [810, 407] on img "button" at bounding box center [808, 406] width 11 height 11
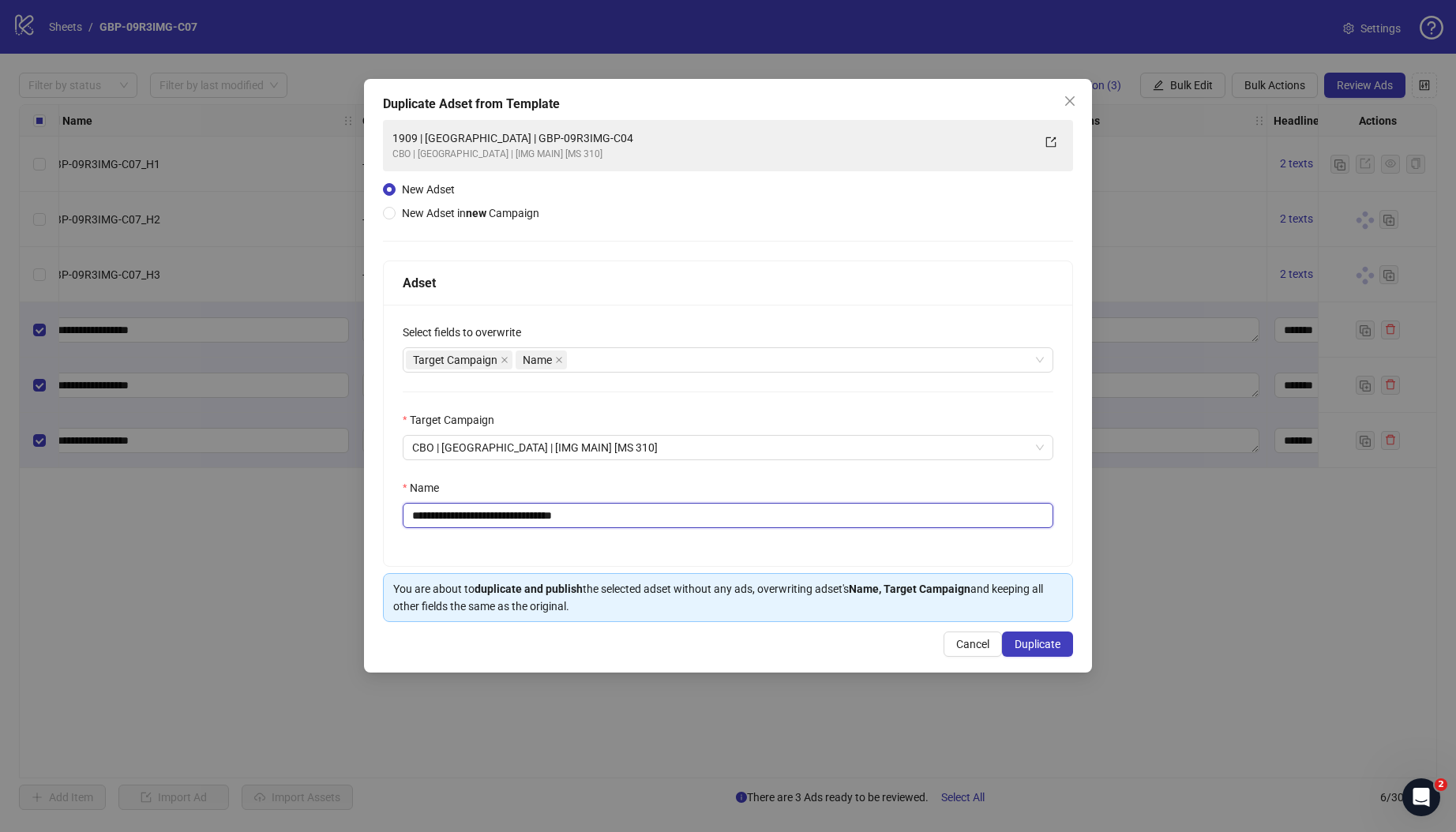
drag, startPoint x: 477, startPoint y: 515, endPoint x: 780, endPoint y: 531, distance: 303.4
click at [780, 531] on div "**********" at bounding box center [728, 436] width 689 height 261
paste input "text"
type input "**********"
click at [1032, 595] on span "Duplicate" at bounding box center [1038, 644] width 46 height 13
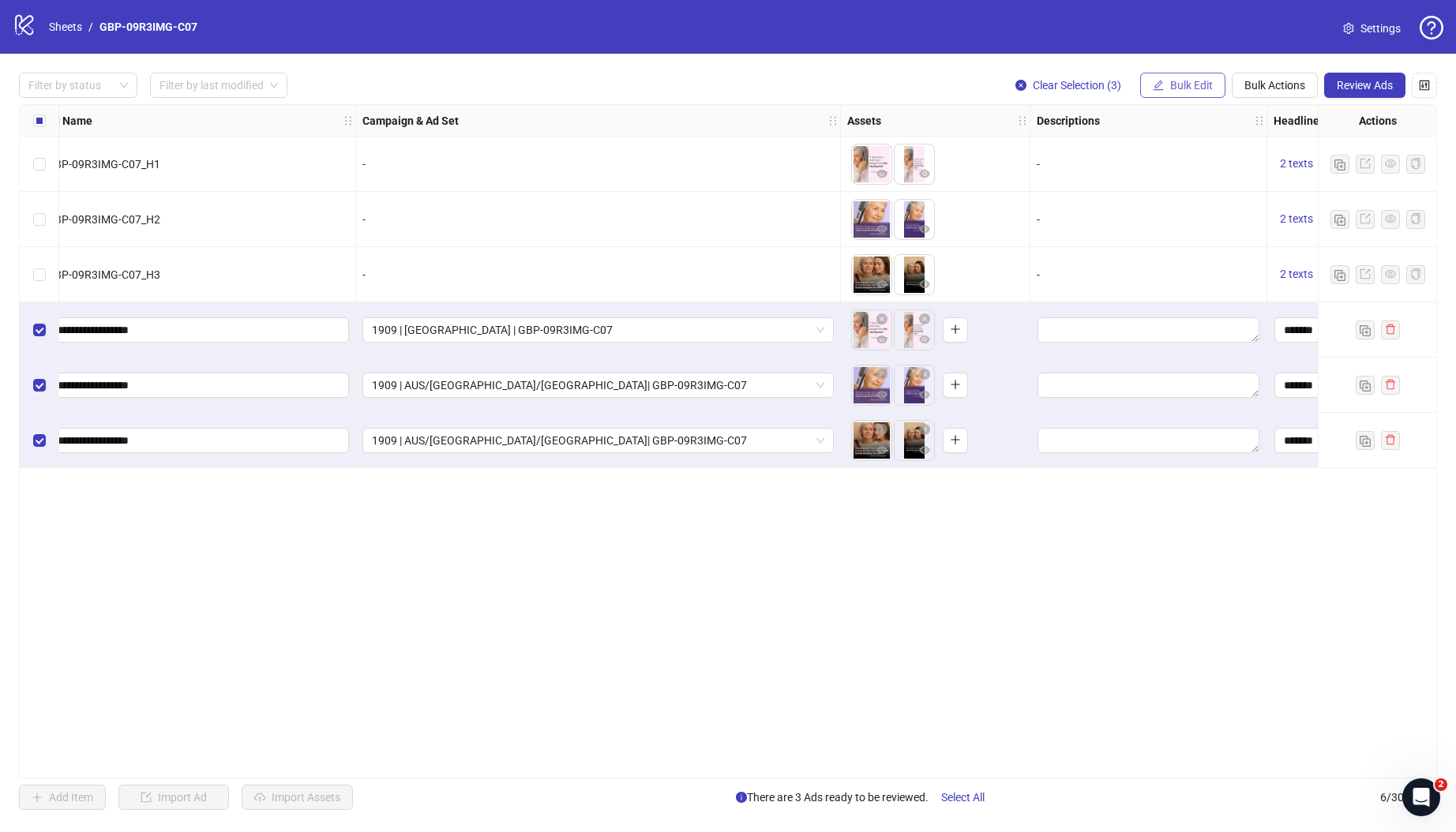
click at [1124, 85] on button "Bulk Edit" at bounding box center [1182, 86] width 85 height 26
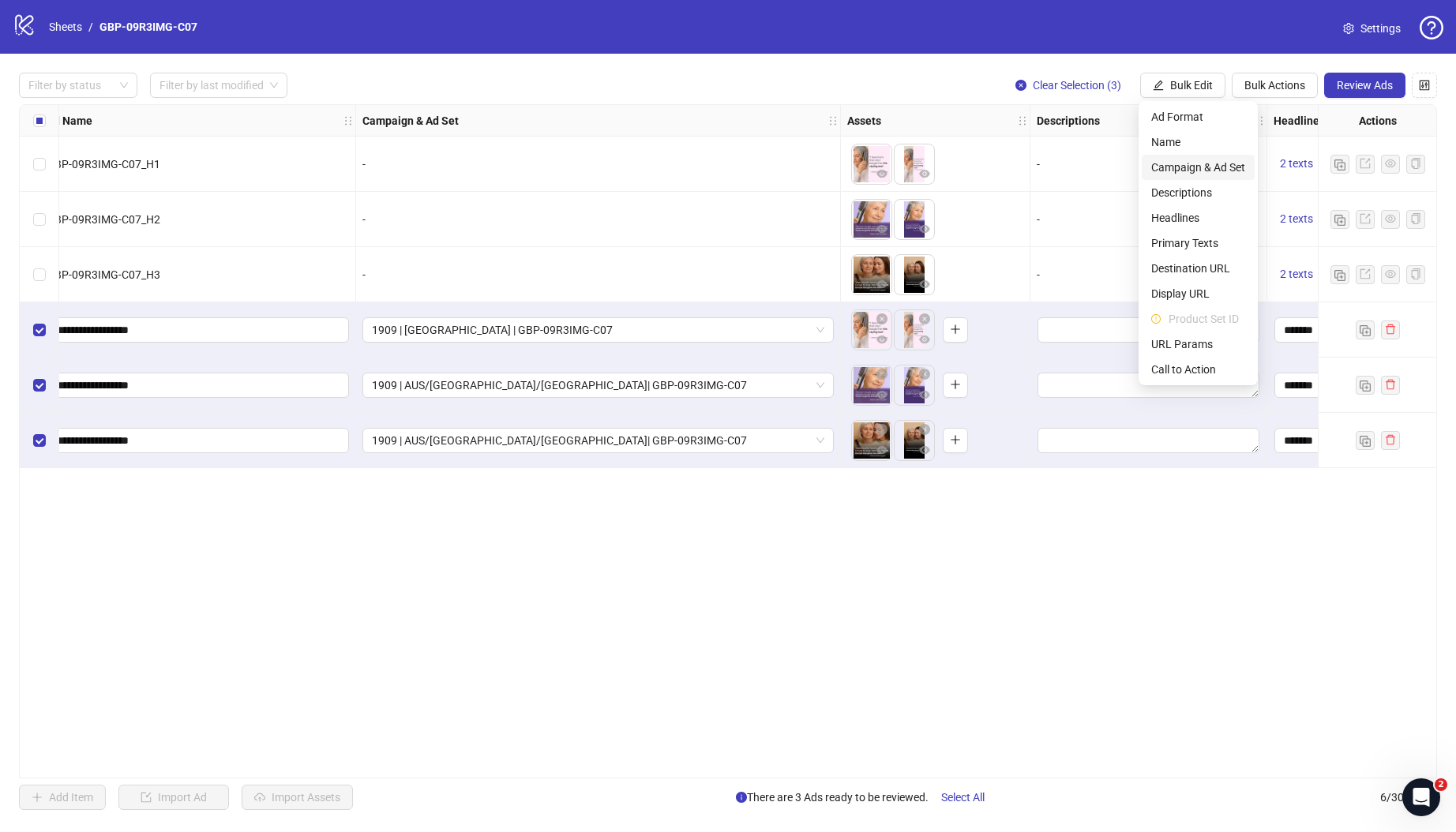
click at [1124, 165] on span "Campaign & Ad Set" at bounding box center [1198, 167] width 94 height 17
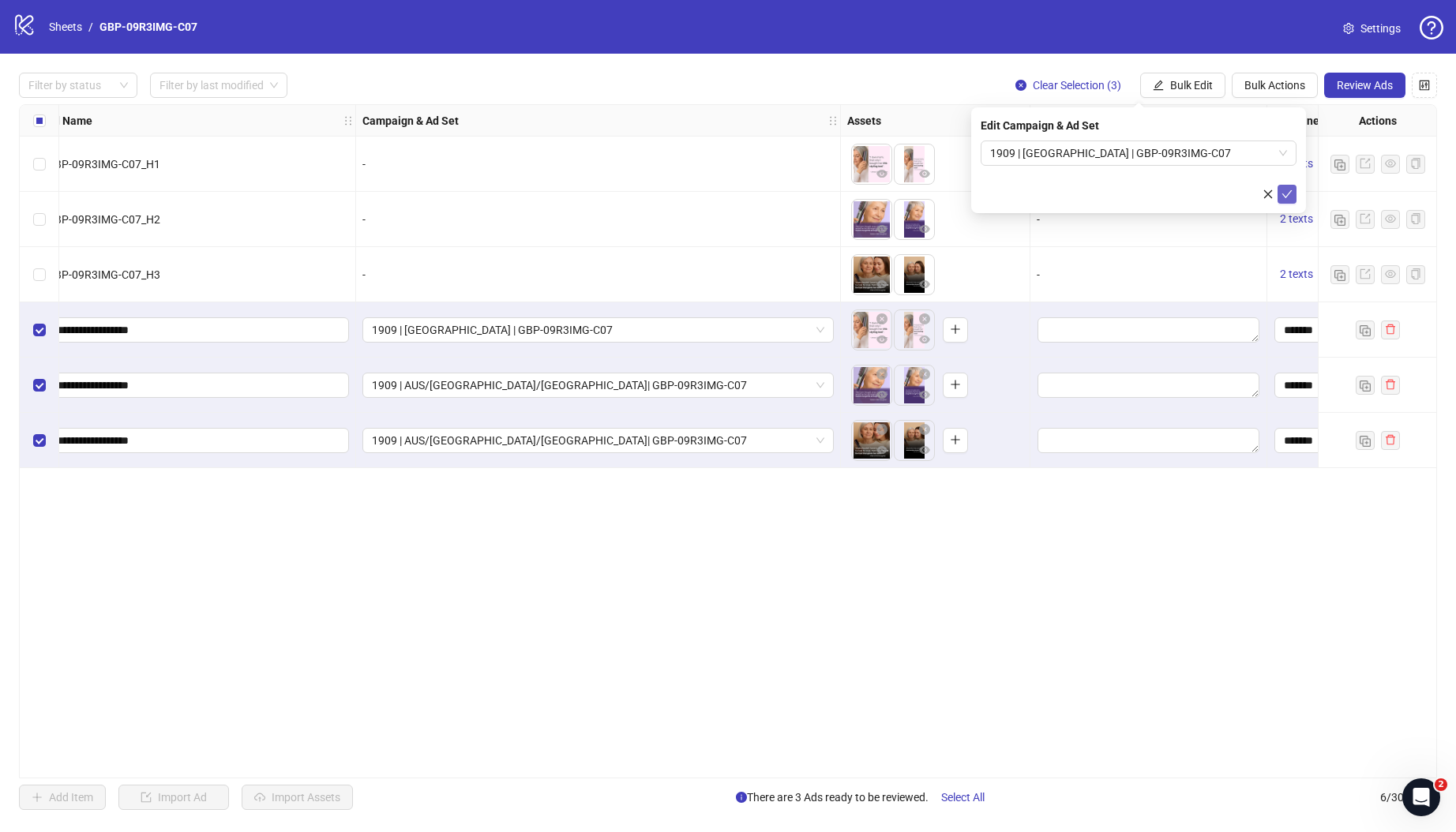
click at [1124, 194] on icon "check" at bounding box center [1287, 194] width 10 height 8
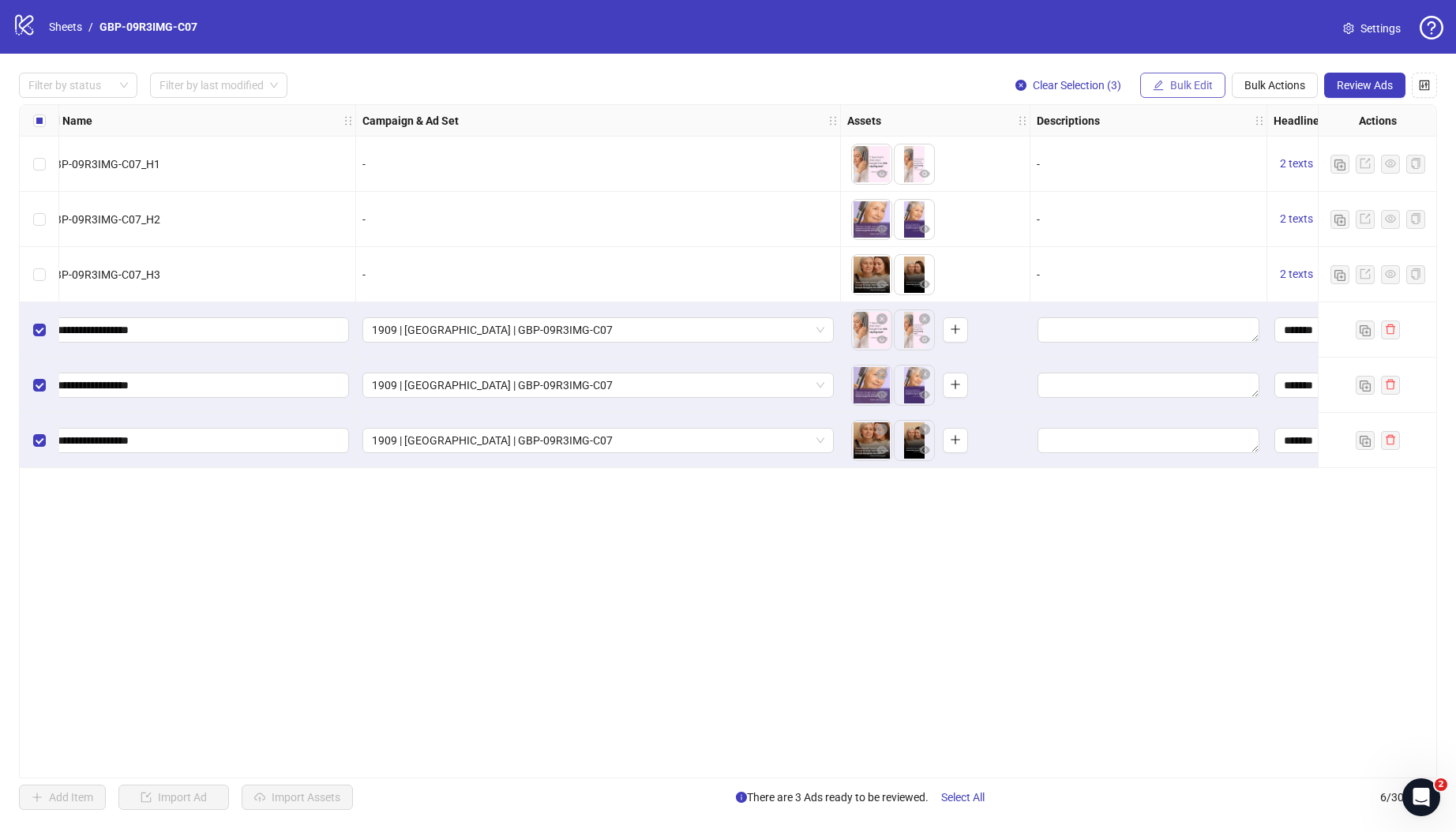
click at [1124, 80] on span "Bulk Edit" at bounding box center [1191, 85] width 43 height 13
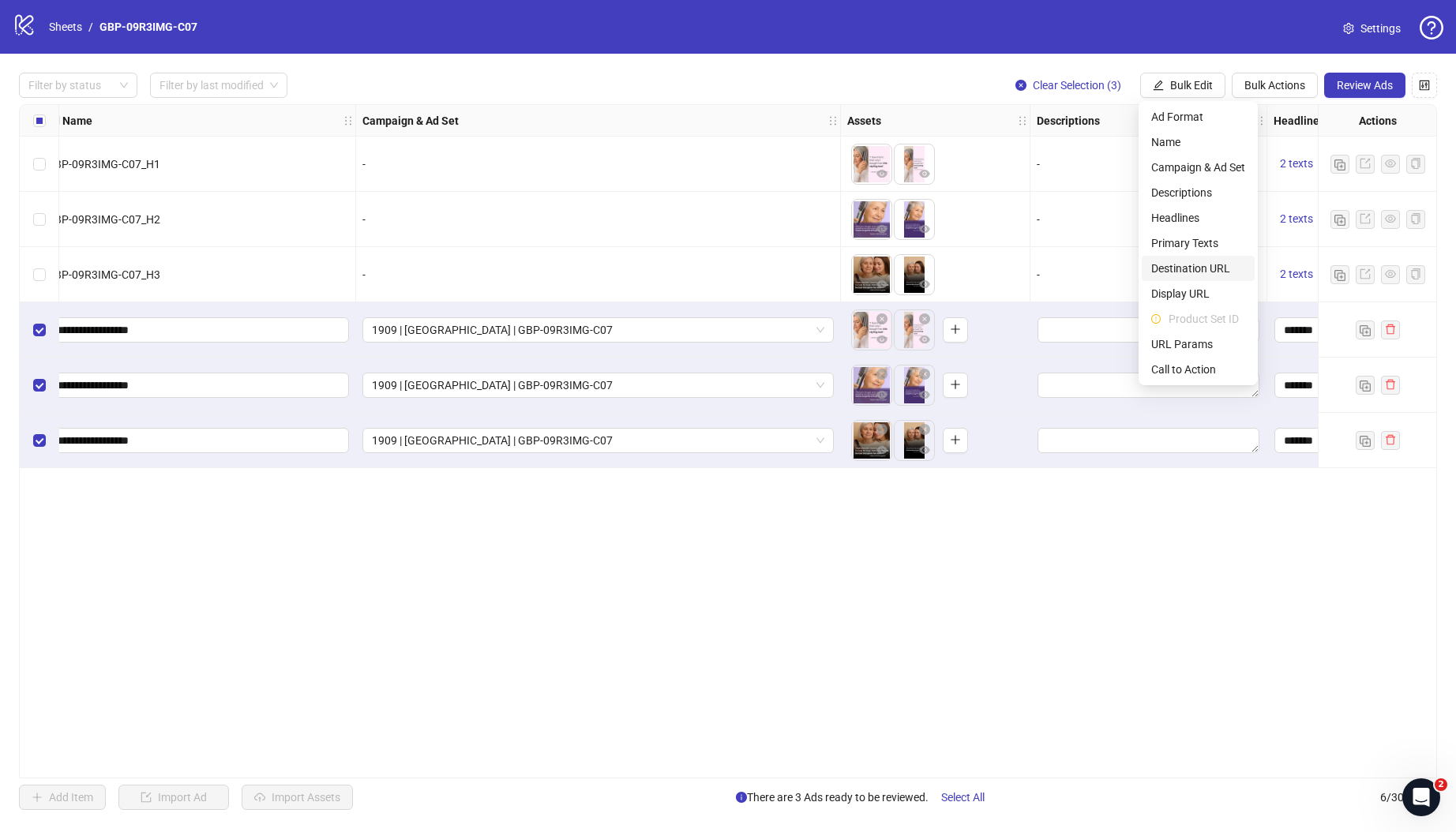
click at [1124, 272] on span "Destination URL" at bounding box center [1198, 268] width 94 height 17
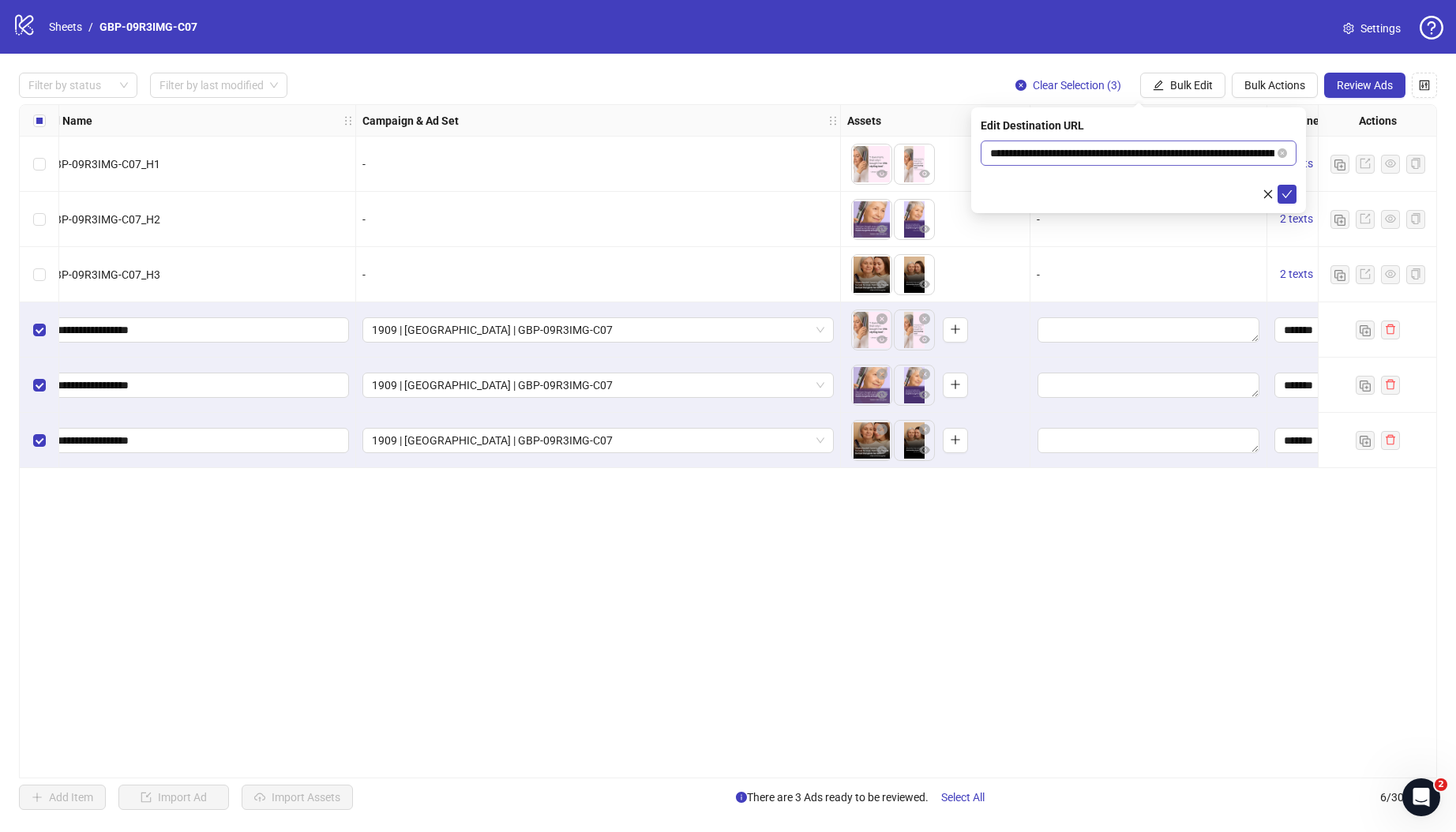
click at [1124, 153] on icon "close-circle" at bounding box center [1282, 153] width 9 height 9
click at [1124, 157] on input "text" at bounding box center [1132, 153] width 284 height 17
paste input "**********"
type input "**********"
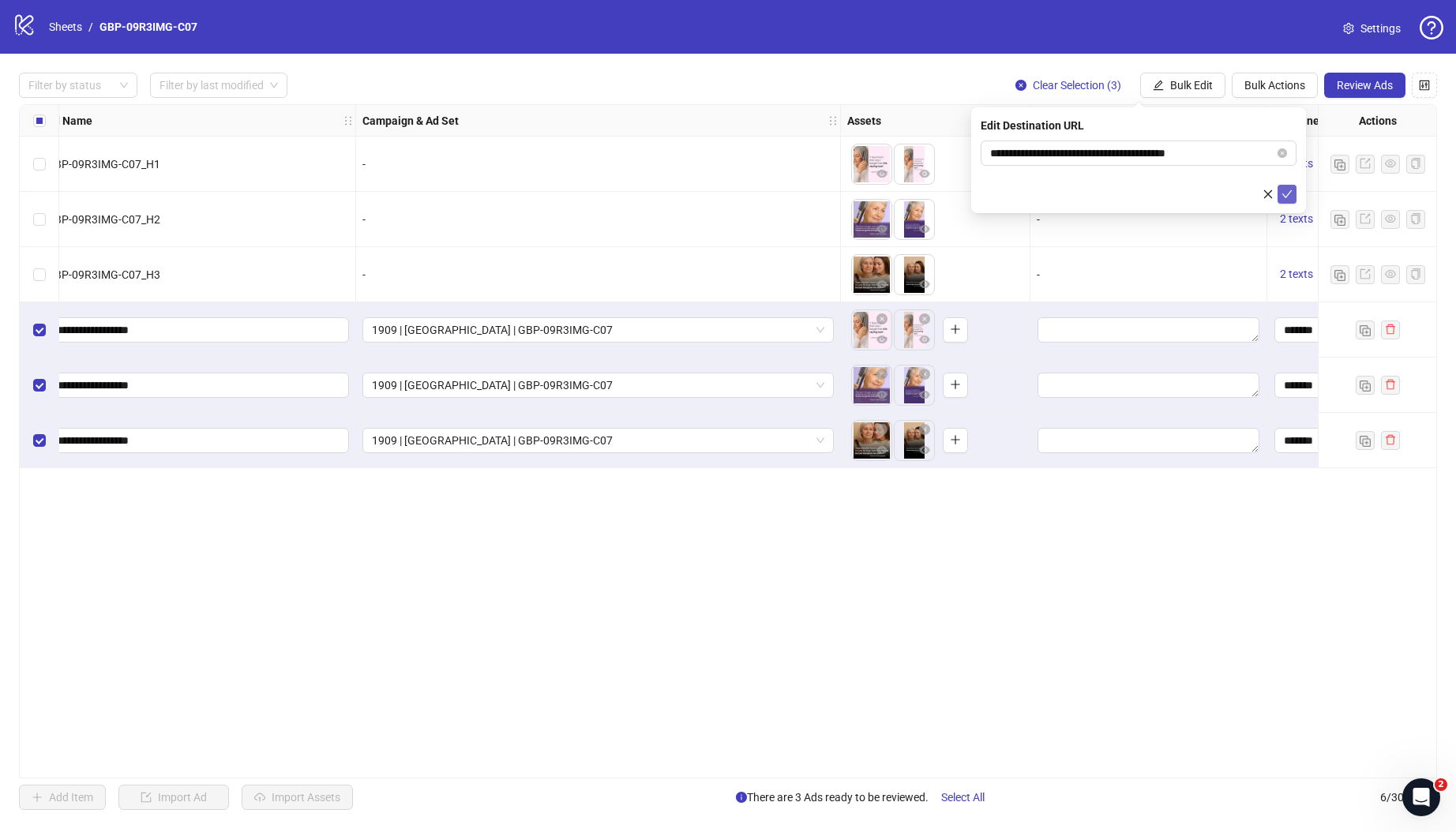
click at [1124, 195] on icon "check" at bounding box center [1287, 195] width 11 height 11
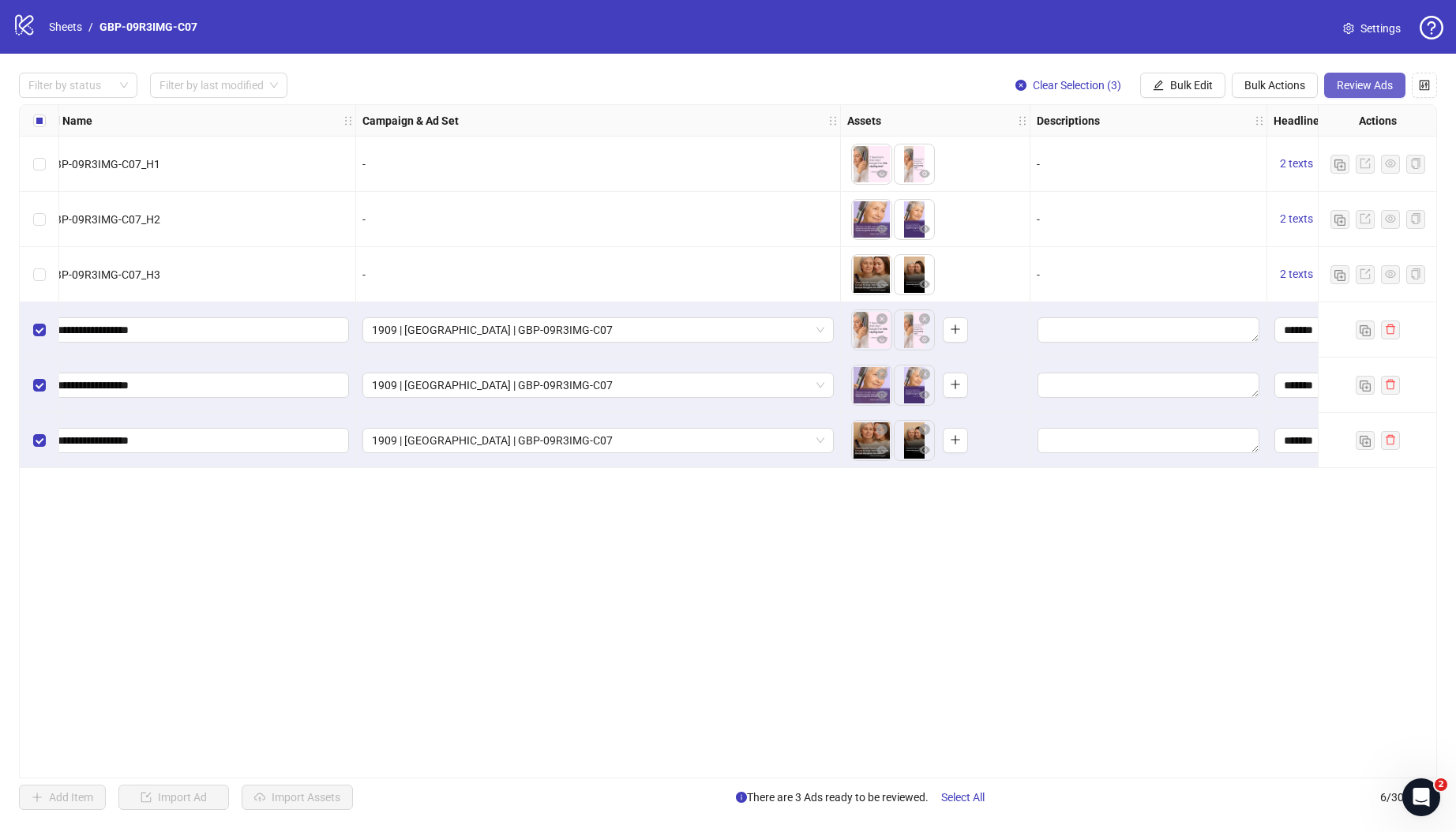
click at [1124, 90] on span "Review Ads" at bounding box center [1365, 85] width 56 height 13
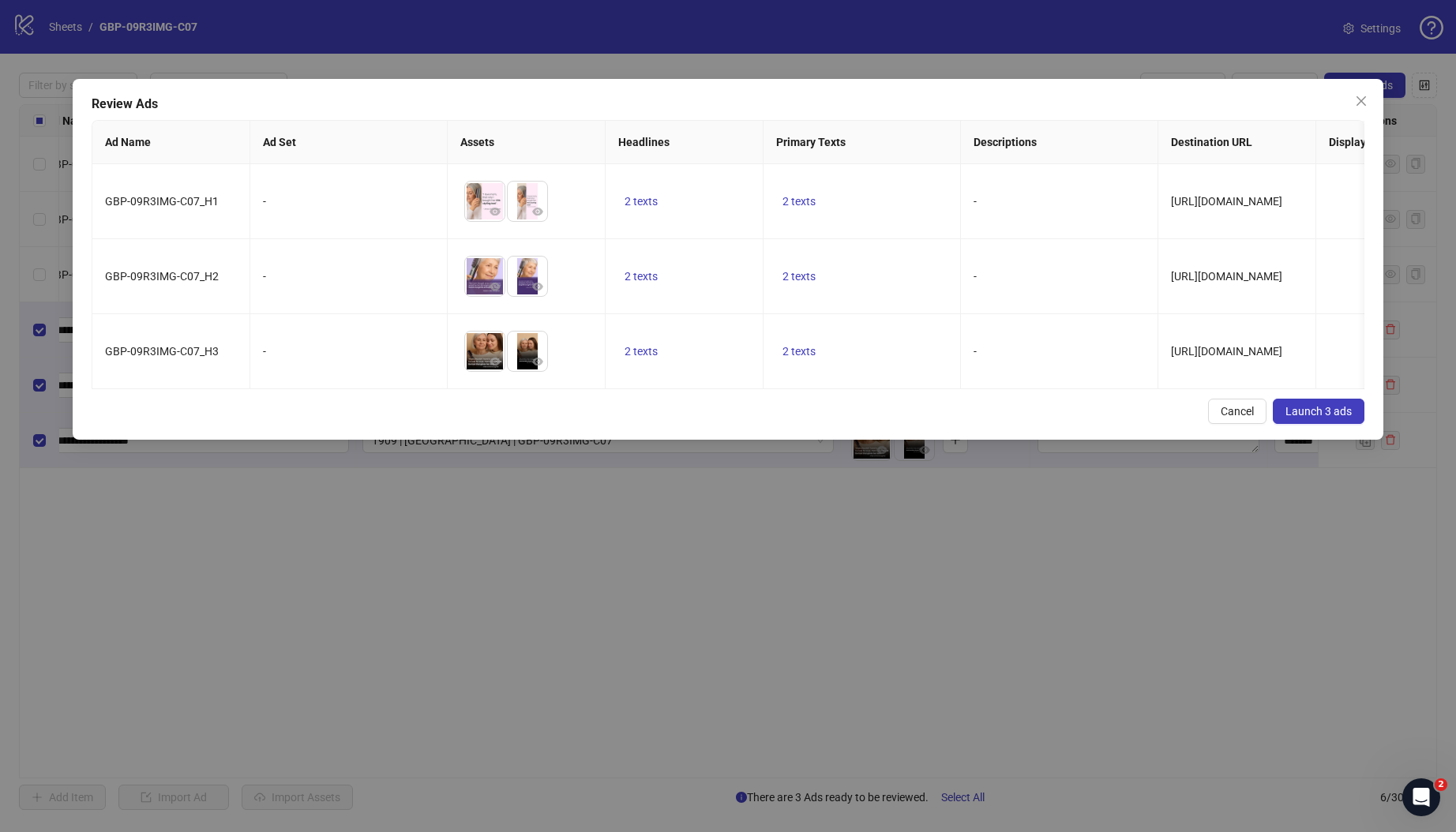
click at [571, 403] on div "Review Ads Ad Name Ad Set Assets Headlines Primary Texts Descriptions Destinati…" at bounding box center [728, 258] width 1311 height 361
click at [1124, 103] on span "Close" at bounding box center [1361, 101] width 26 height 13
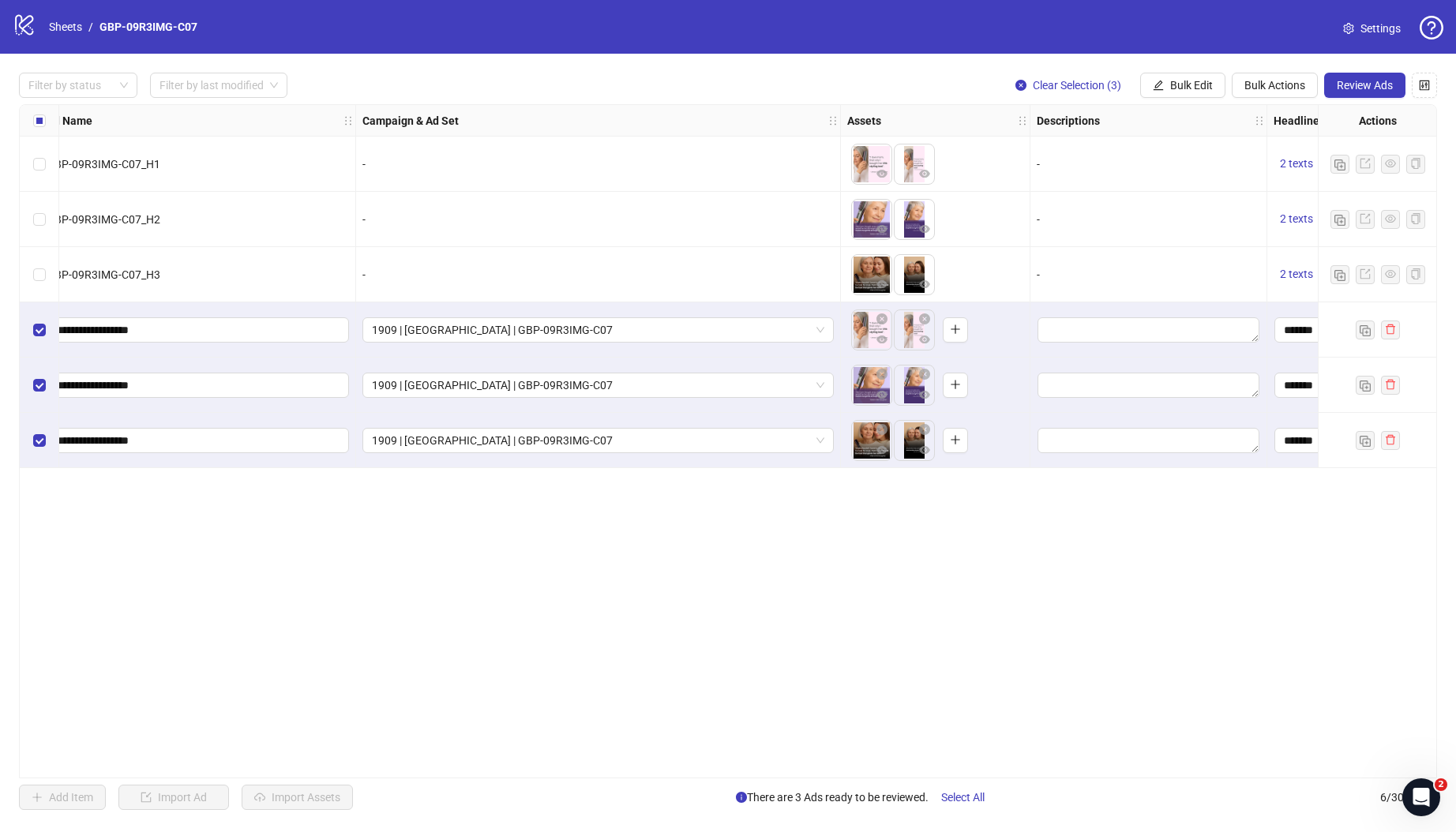
click at [1124, 79] on span "Review Ads" at bounding box center [1365, 85] width 56 height 13
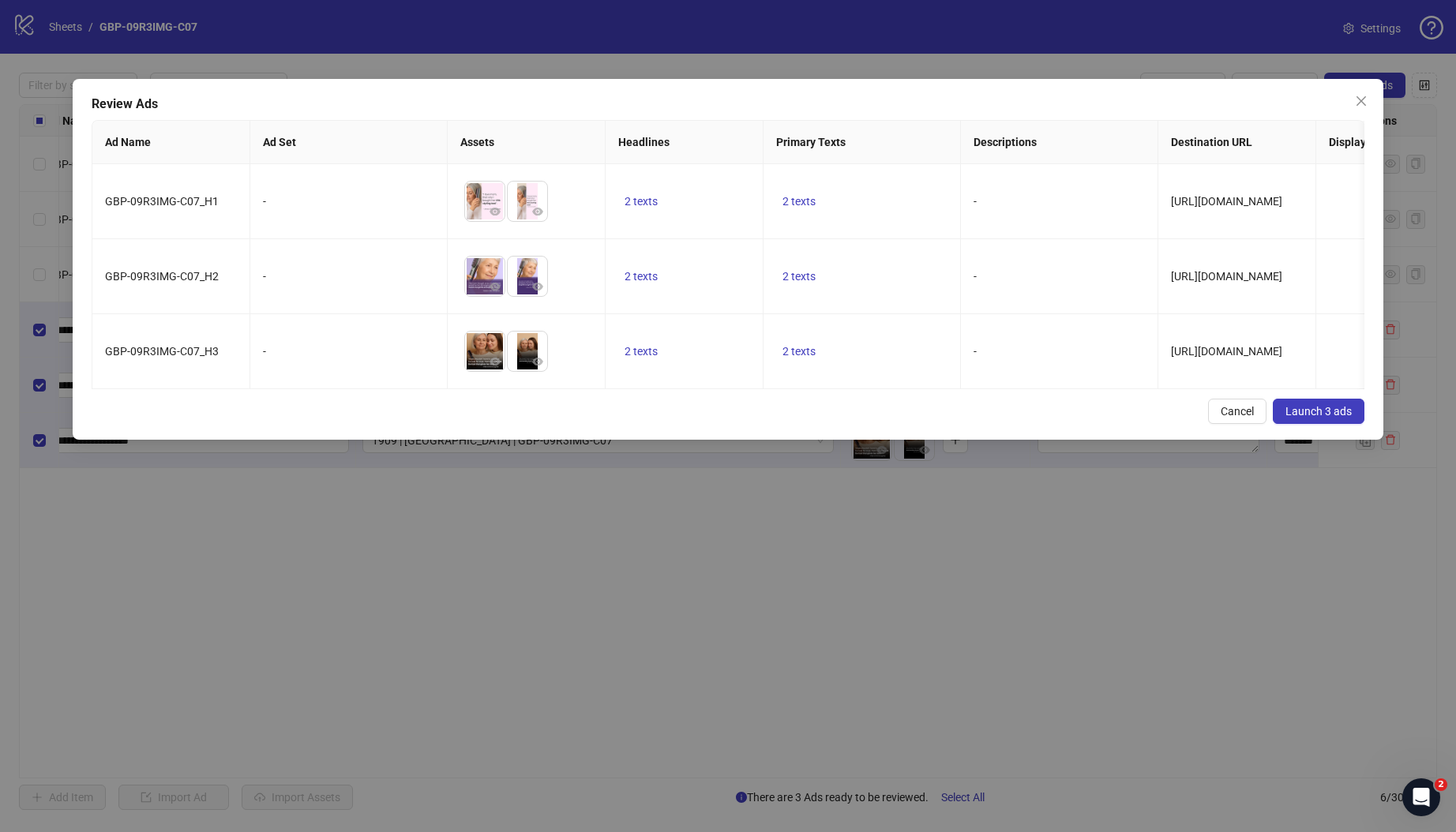
click at [1124, 417] on span "Launch 3 ads" at bounding box center [1318, 411] width 67 height 13
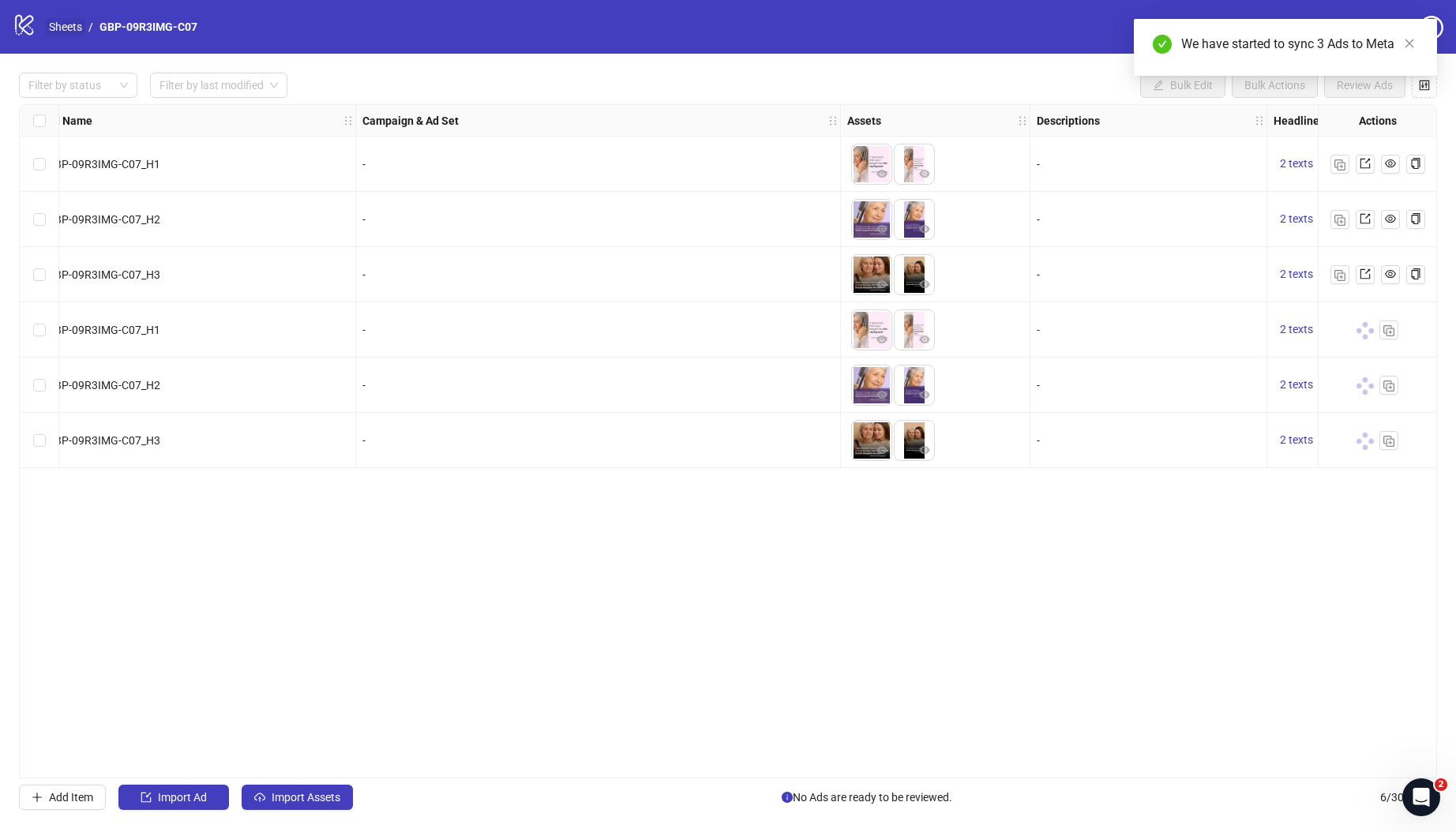
click at [61, 31] on link "Sheets" at bounding box center [65, 26] width 39 height 17
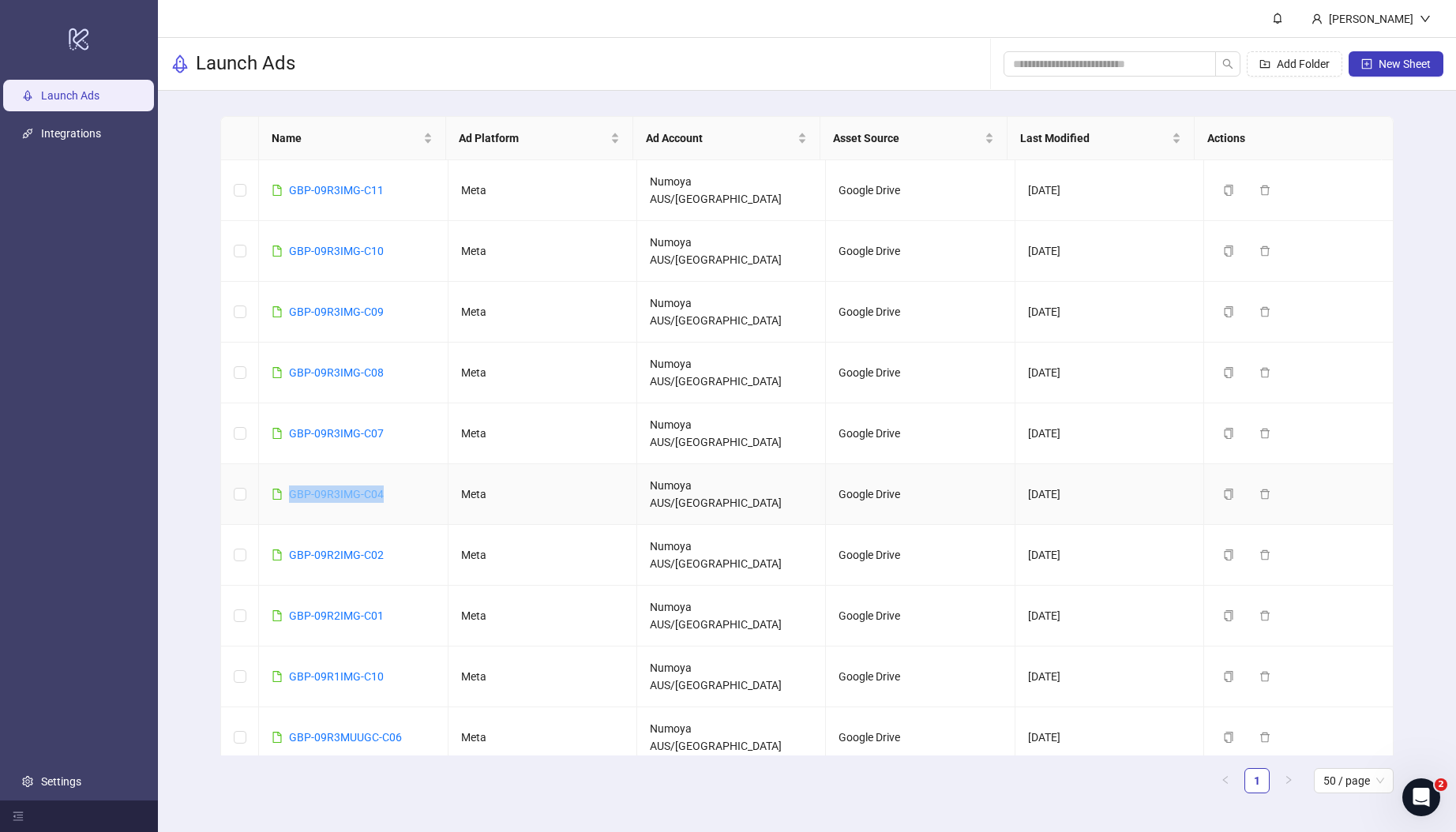
drag, startPoint x: 395, startPoint y: 408, endPoint x: 289, endPoint y: 405, distance: 106.0
click at [289, 464] on td "GBP-09R3IMG-C04" at bounding box center [353, 494] width 189 height 61
copy link "GBP-09R3IMG-C04"
click at [1278, 59] on icon "plus-square" at bounding box center [1366, 63] width 10 height 10
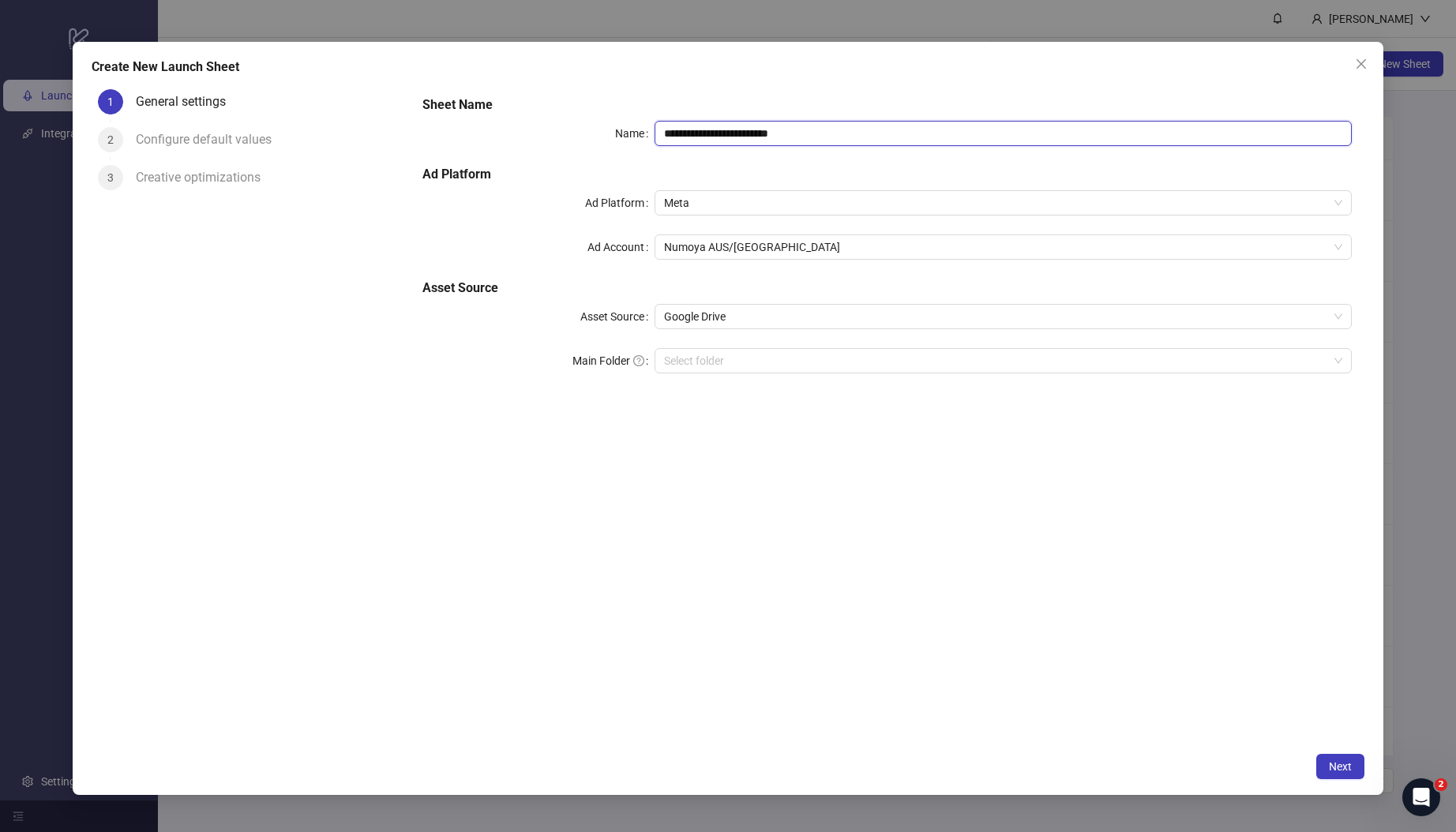
drag, startPoint x: 831, startPoint y: 137, endPoint x: 520, endPoint y: 113, distance: 311.9
click at [520, 113] on div "**********" at bounding box center [887, 244] width 942 height 310
paste input "text"
type input "**********"
click at [726, 363] on input "Main Folder" at bounding box center [996, 361] width 664 height 24
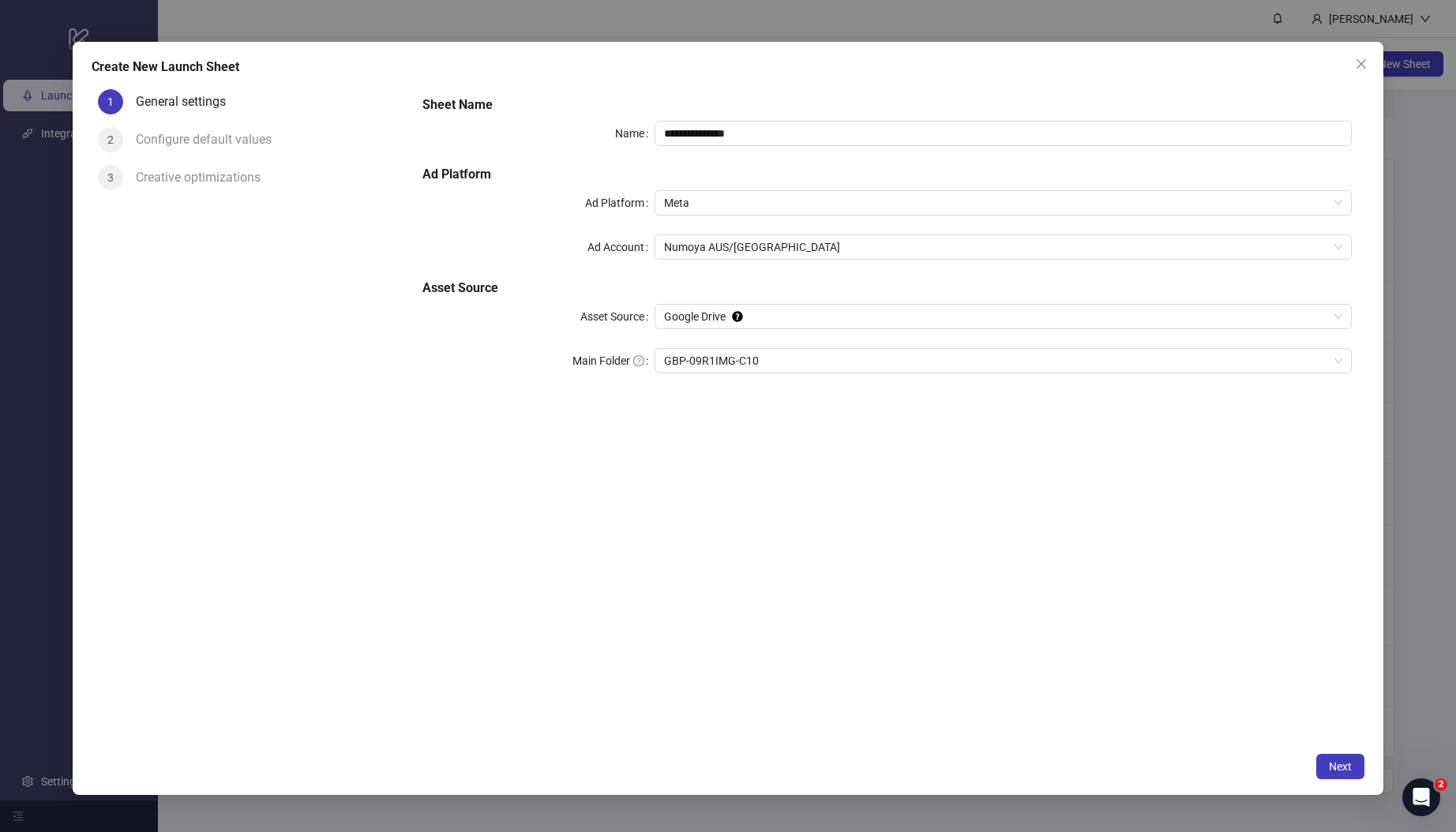
scroll to position [395, 0]
click at [1278, 764] on span "Next" at bounding box center [1340, 766] width 23 height 13
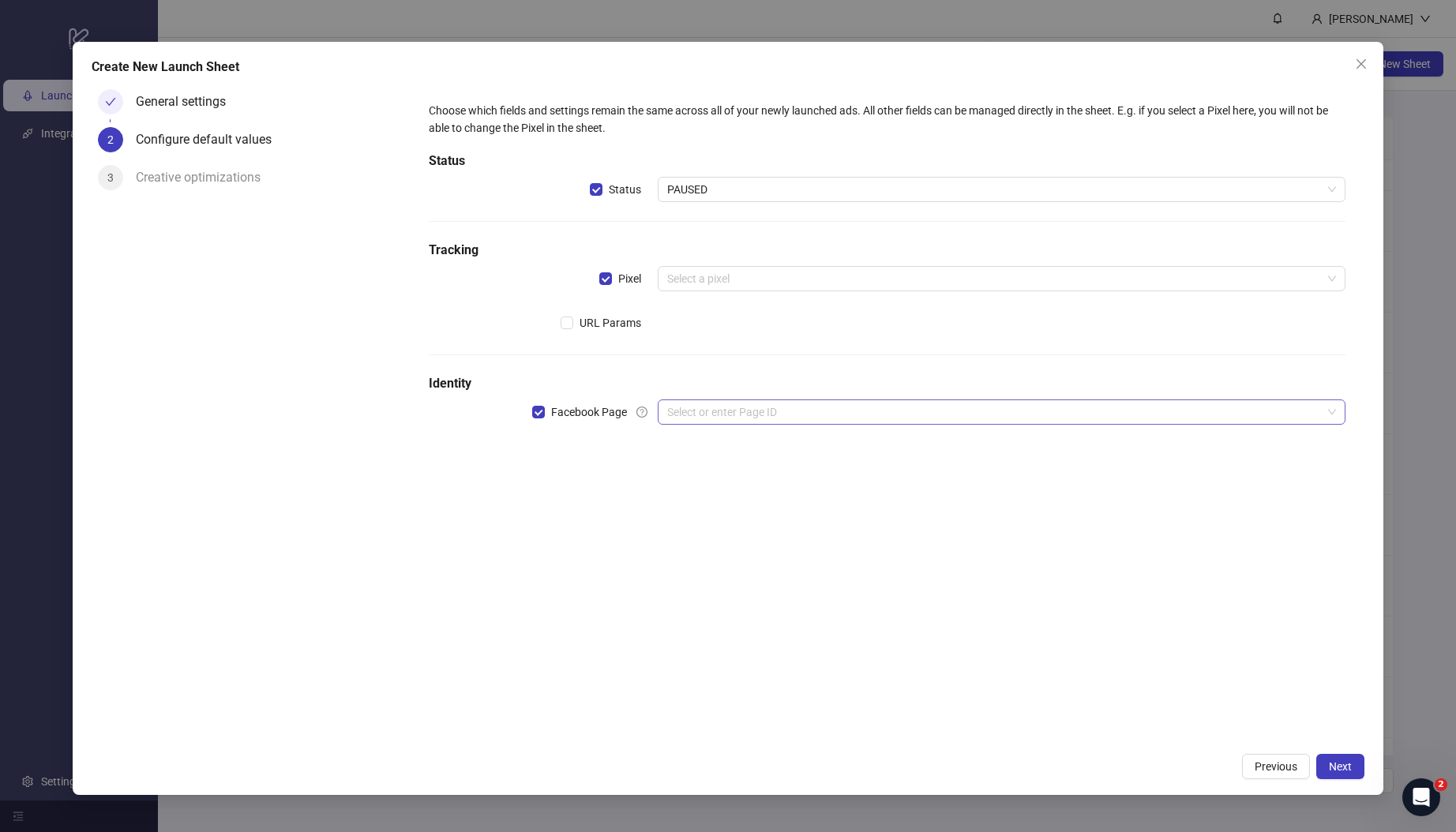
click at [767, 420] on input "search" at bounding box center [994, 412] width 655 height 24
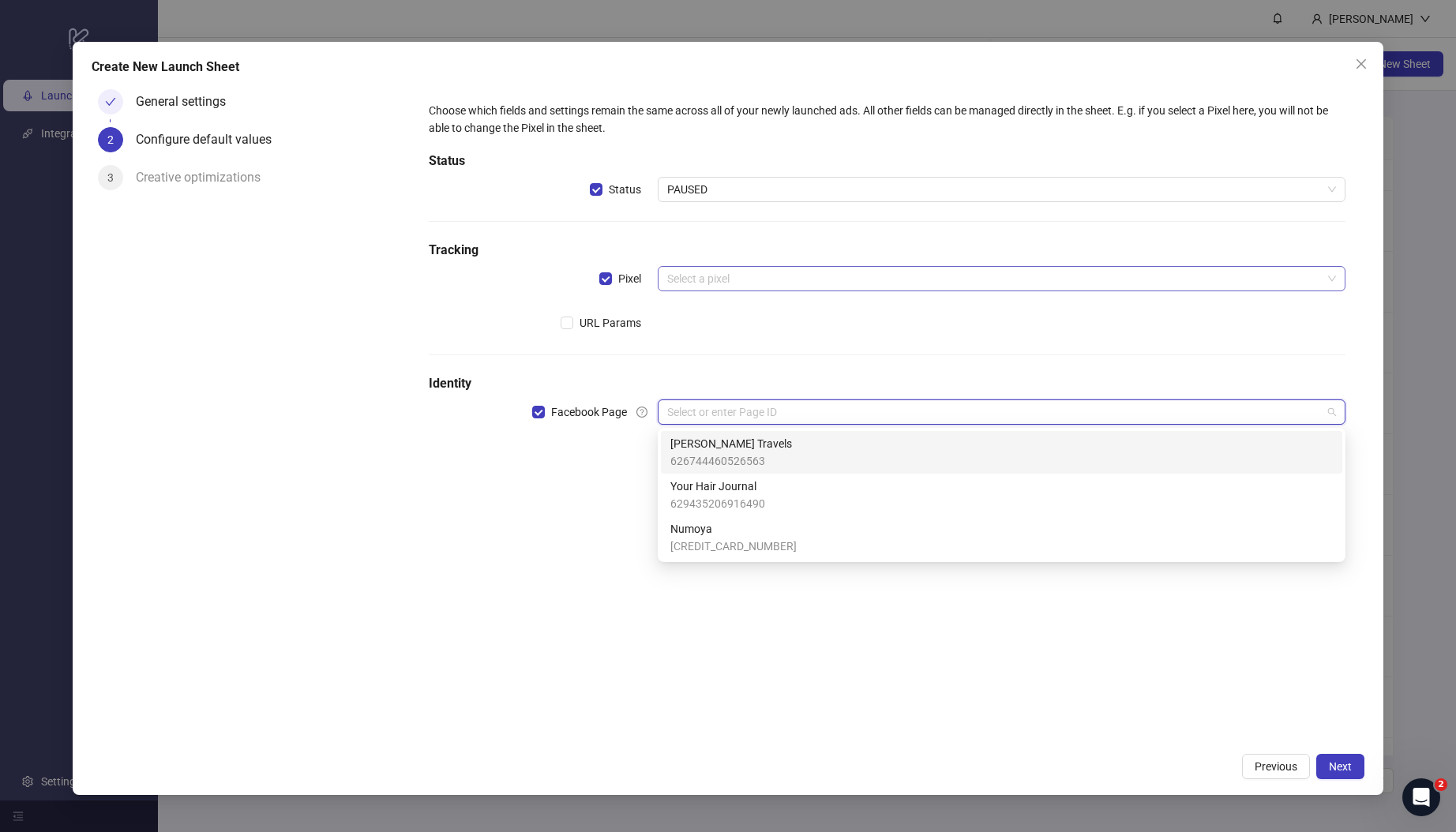
click at [723, 279] on input "search" at bounding box center [994, 279] width 655 height 24
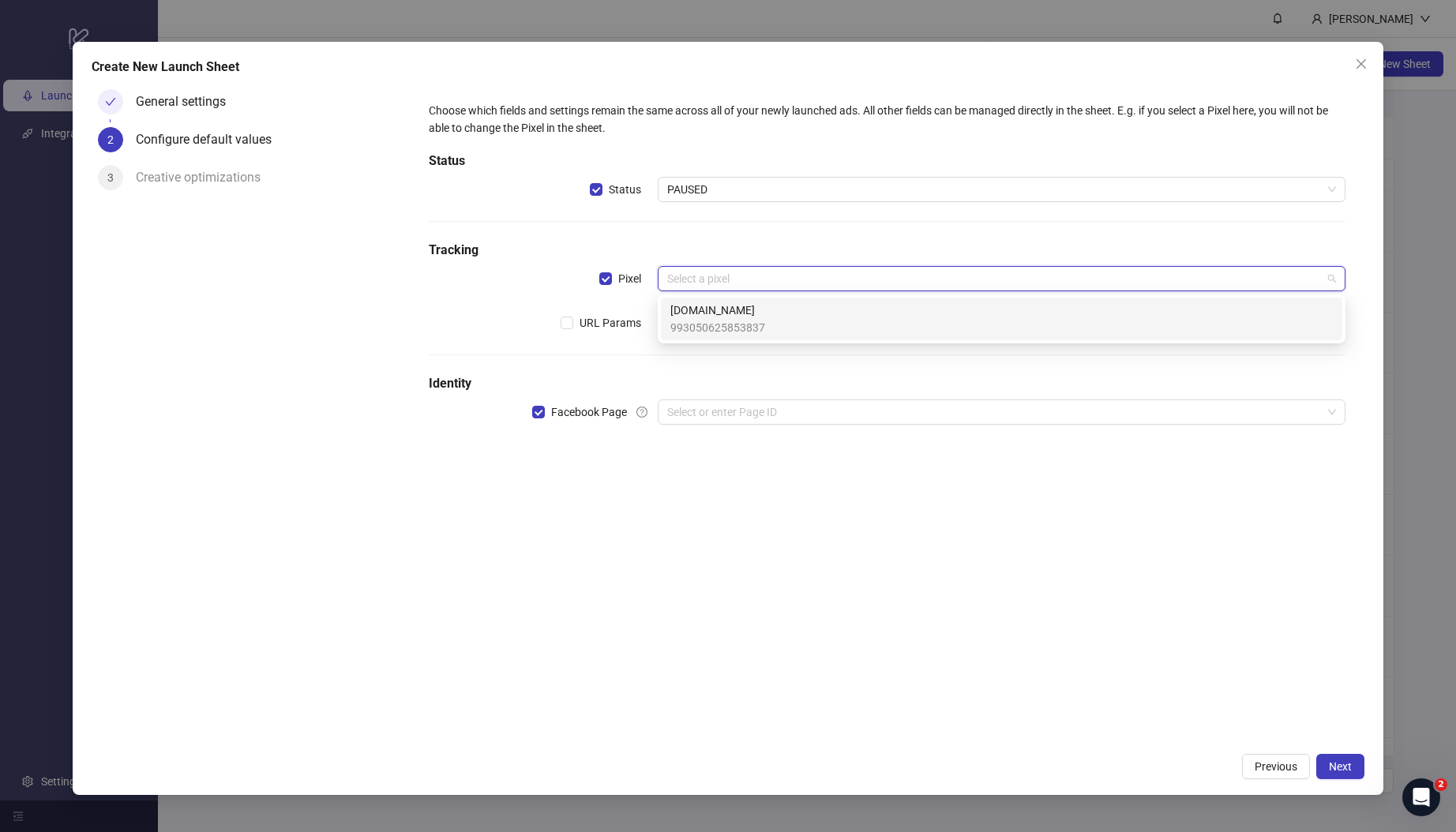
click at [732, 317] on span "[DOMAIN_NAME]" at bounding box center [718, 310] width 95 height 17
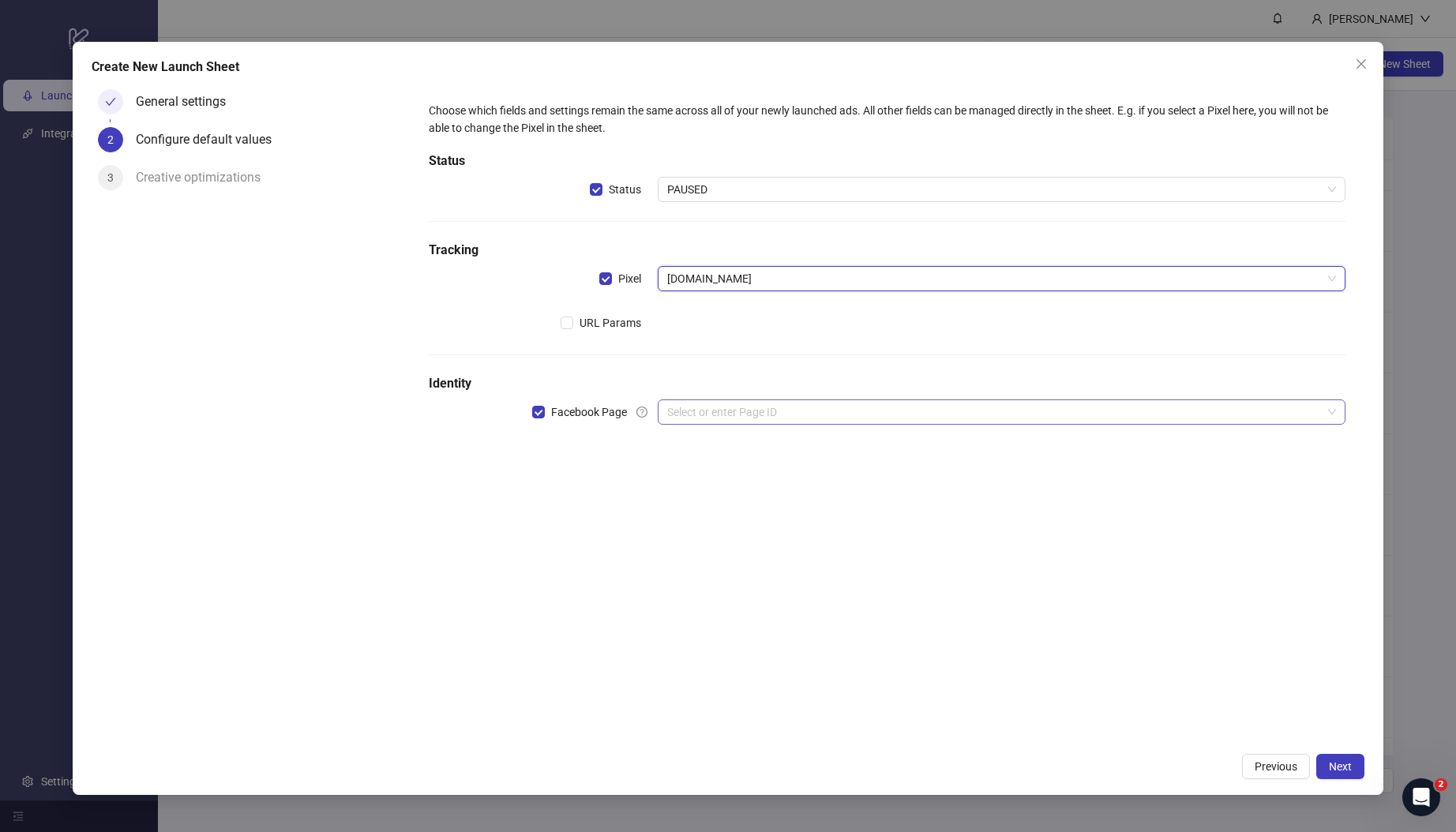
click at [715, 405] on input "search" at bounding box center [994, 412] width 655 height 24
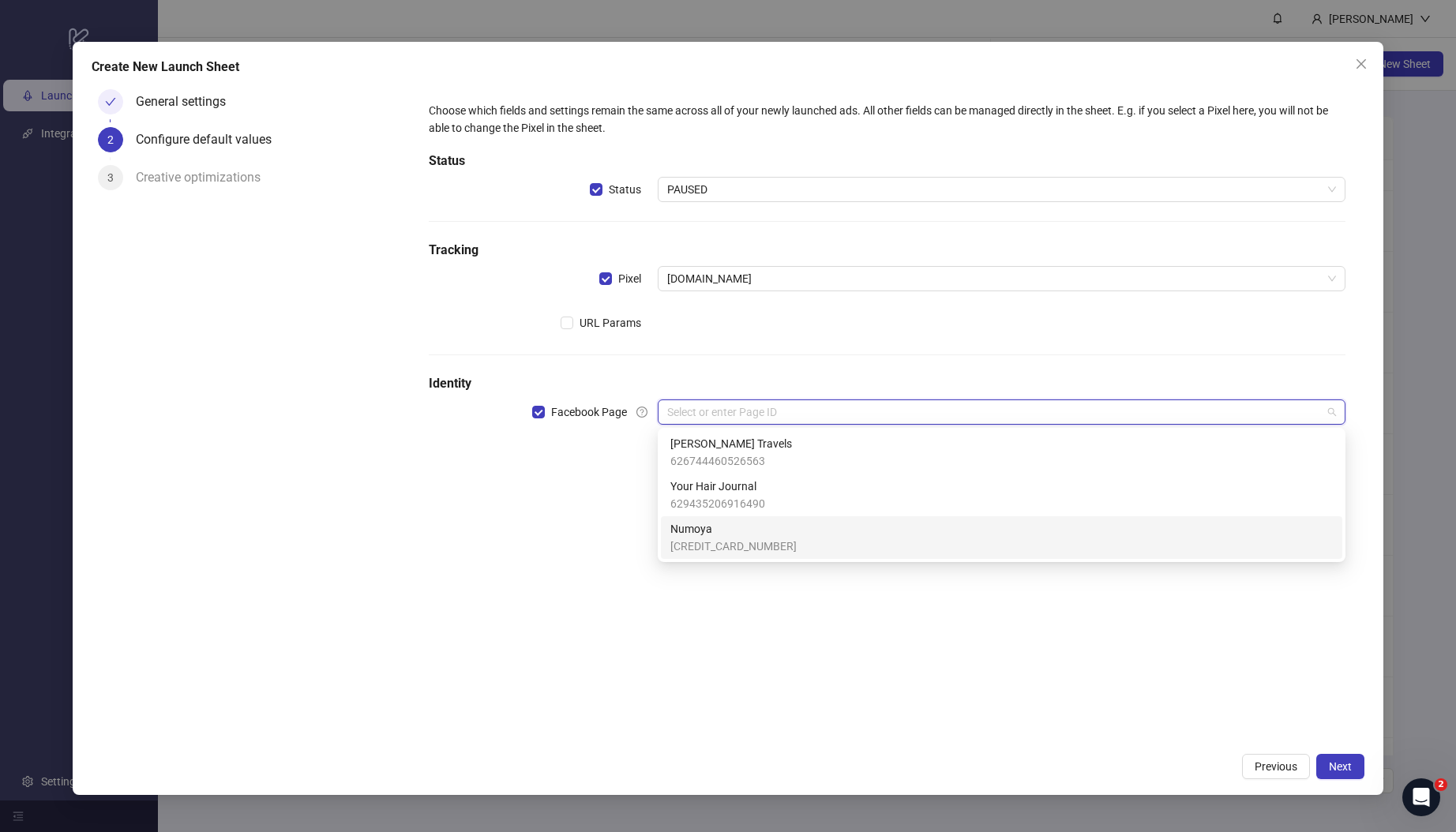
click at [738, 542] on span "[CREDIT_CARD_NUMBER]" at bounding box center [733, 546] width 126 height 17
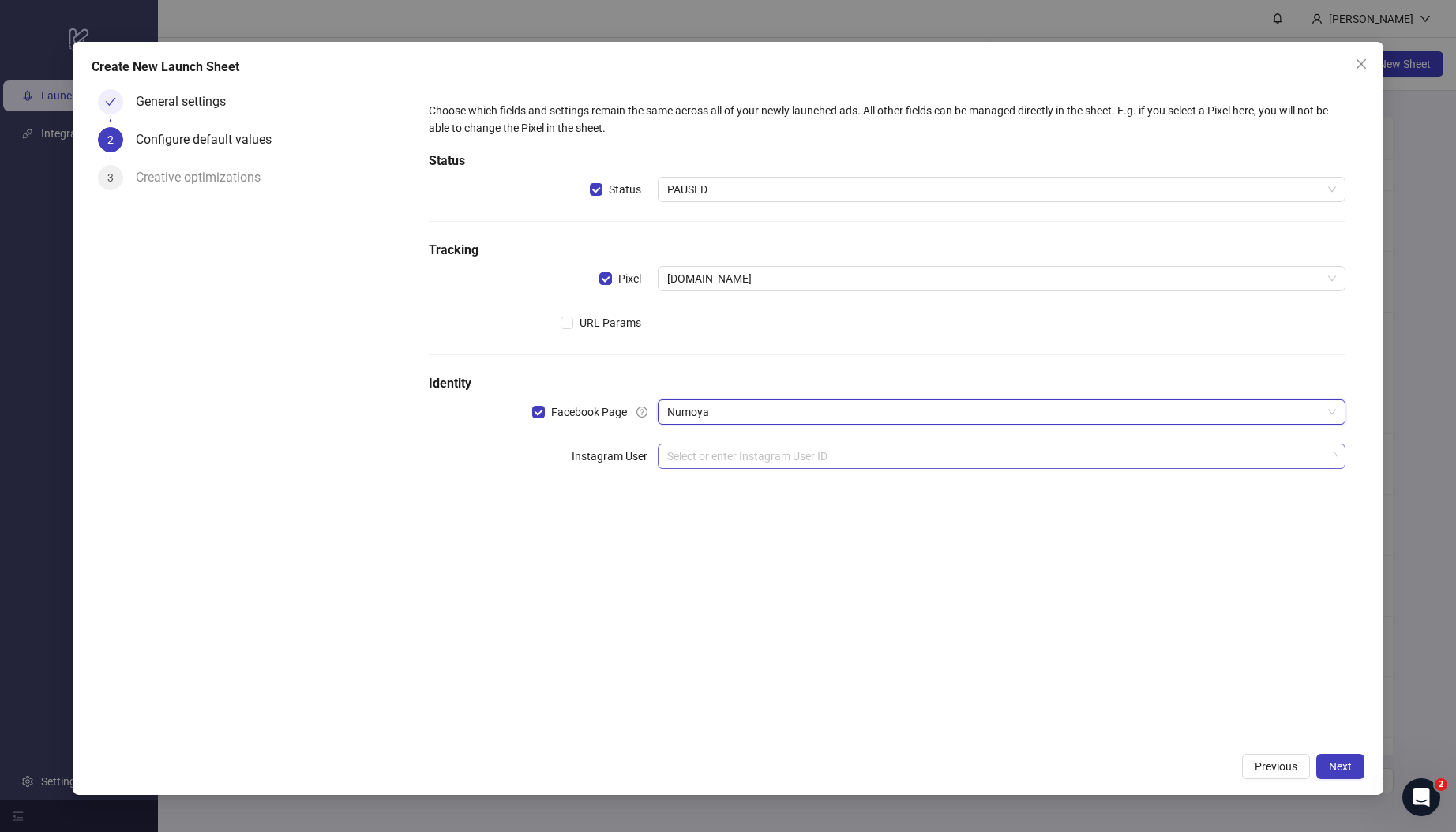
click at [698, 452] on input "search" at bounding box center [994, 457] width 655 height 24
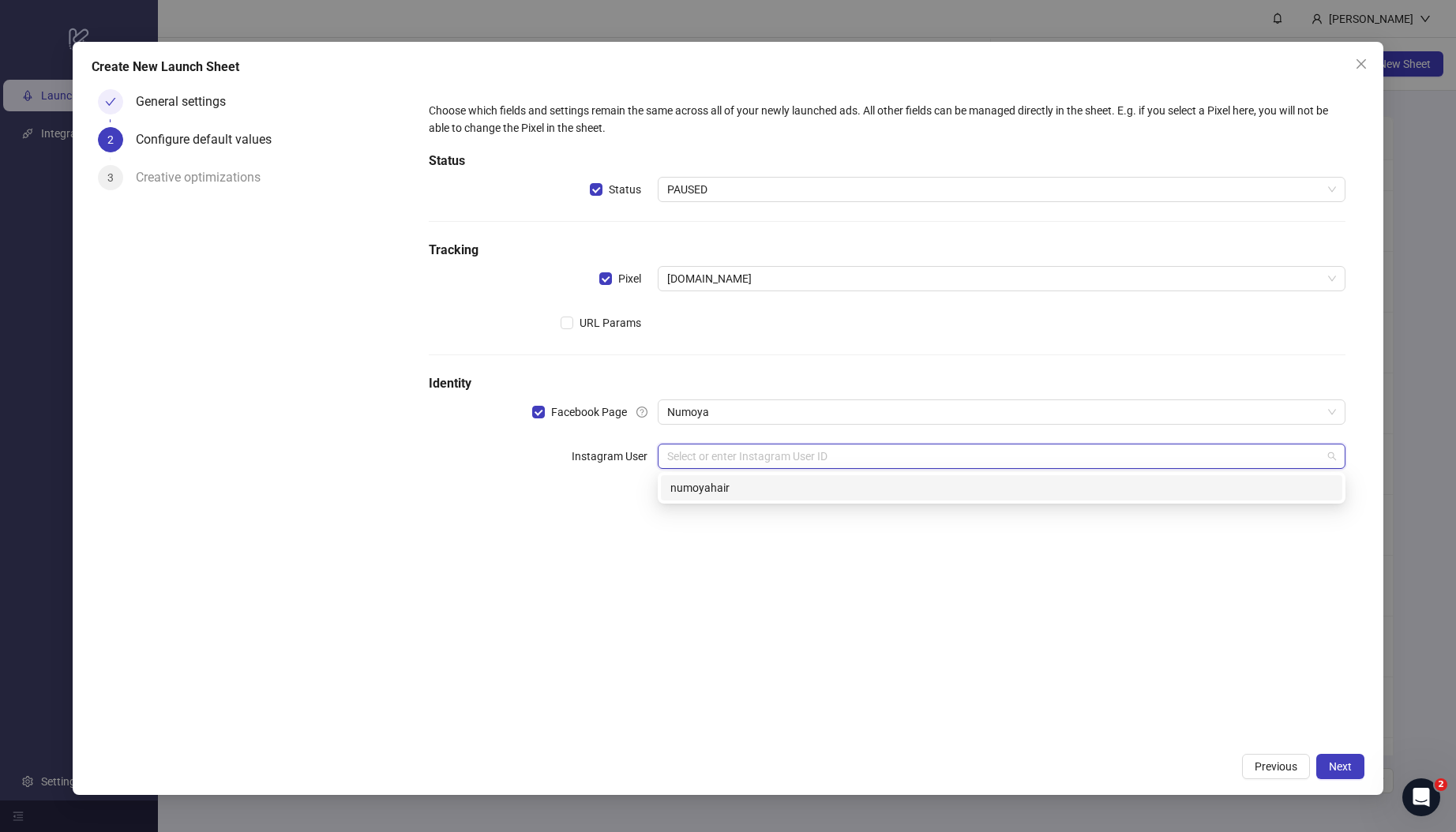
click at [721, 492] on div "numoyahair" at bounding box center [1001, 488] width 662 height 17
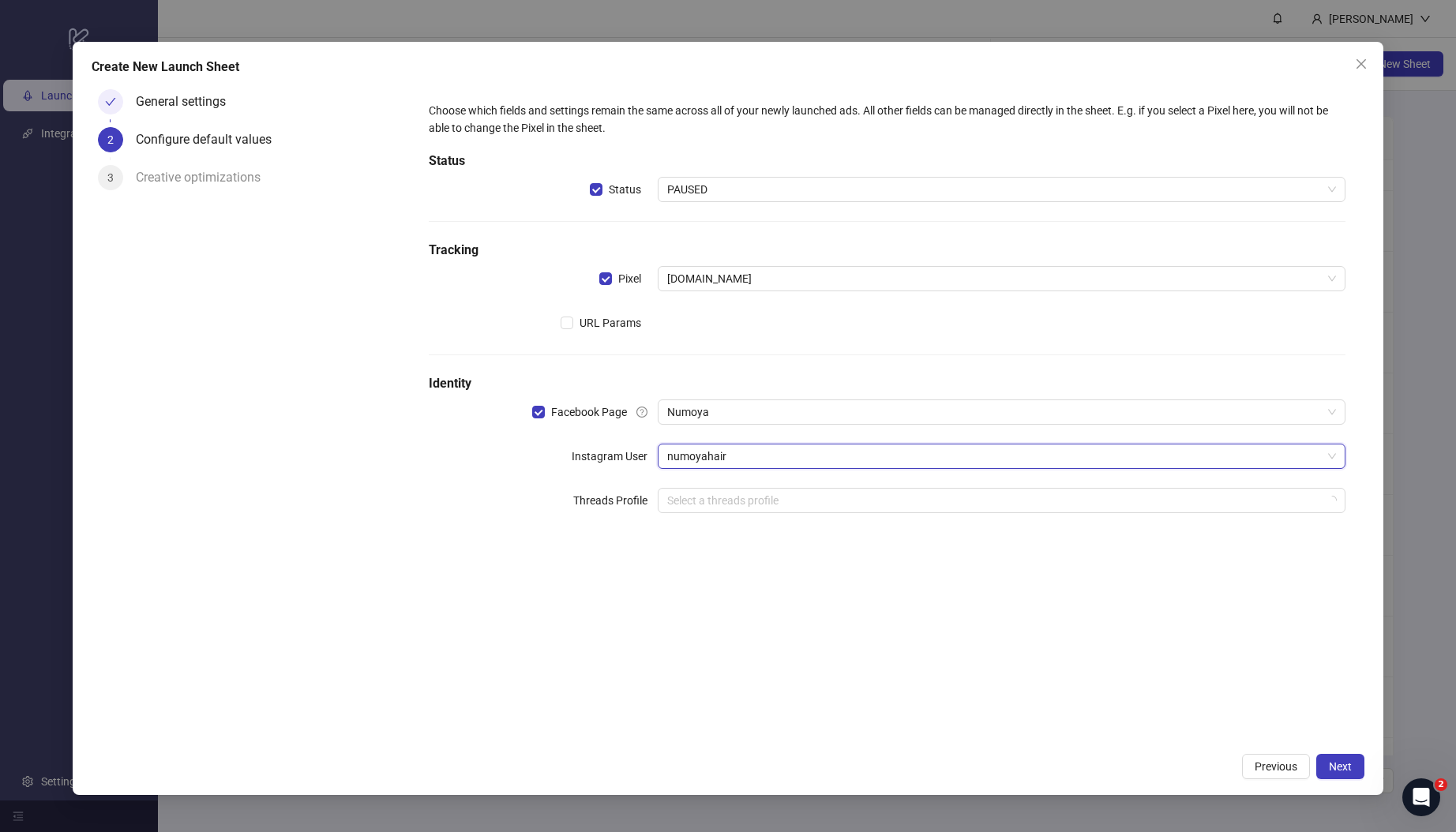
click at [730, 585] on div "Choose which fields and settings remain the same across all of your newly launc…" at bounding box center [887, 414] width 955 height 662
click at [1278, 759] on button "Next" at bounding box center [1340, 767] width 48 height 26
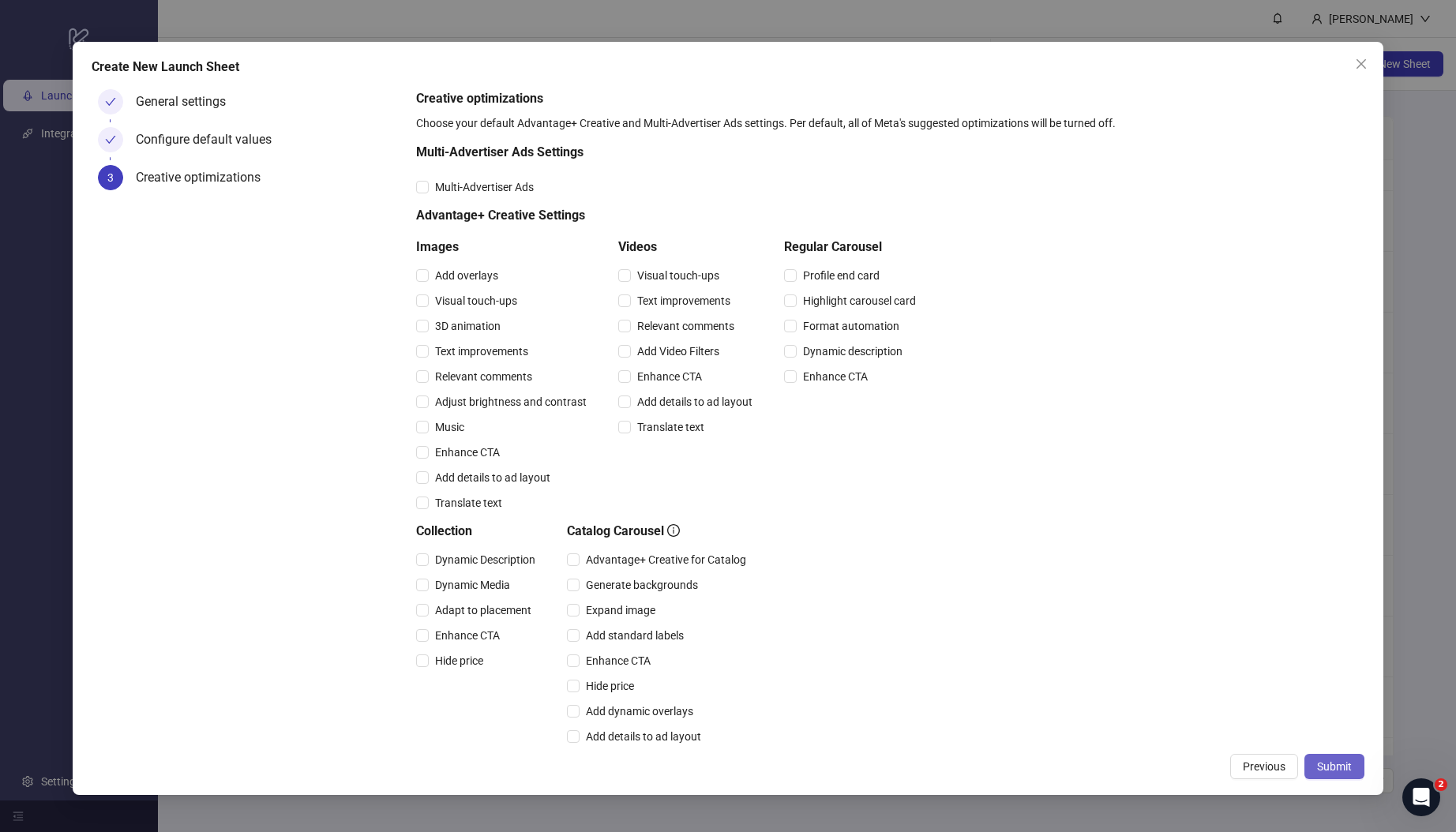
click at [1278, 772] on span "Submit" at bounding box center [1335, 766] width 35 height 13
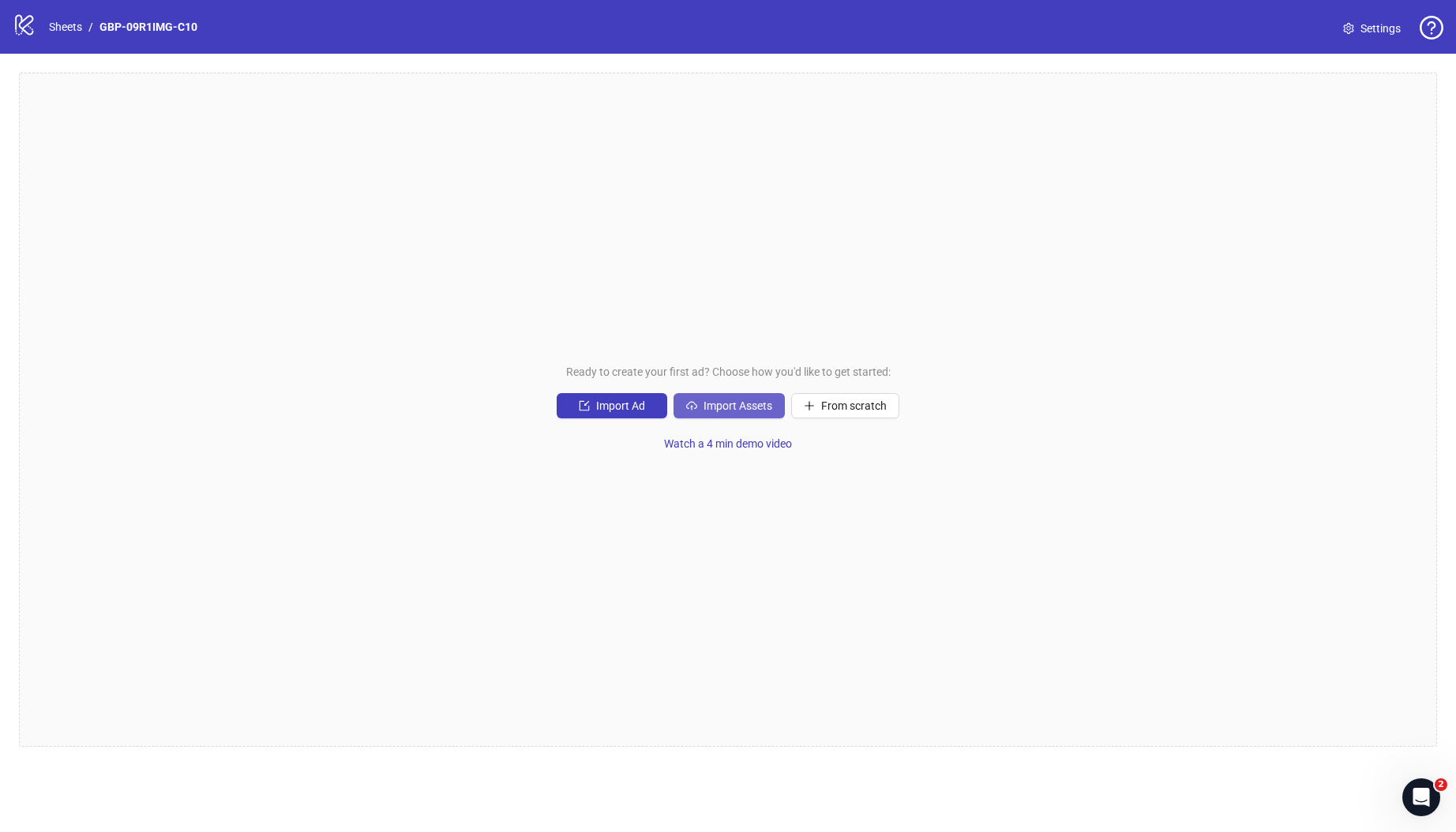
click at [725, 405] on span "Import Assets" at bounding box center [737, 405] width 69 height 13
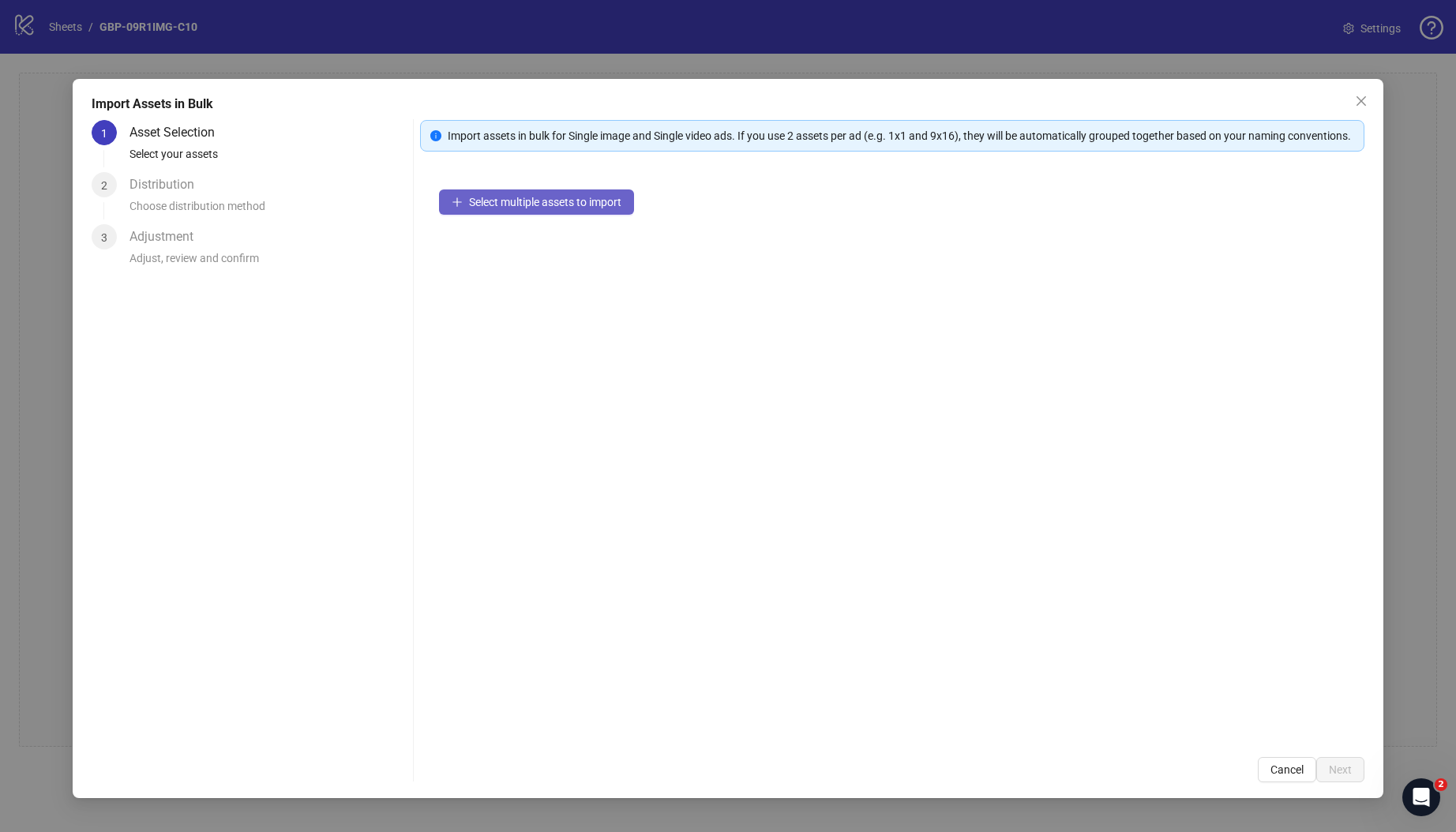
click at [543, 208] on span "Select multiple assets to import" at bounding box center [544, 202] width 153 height 13
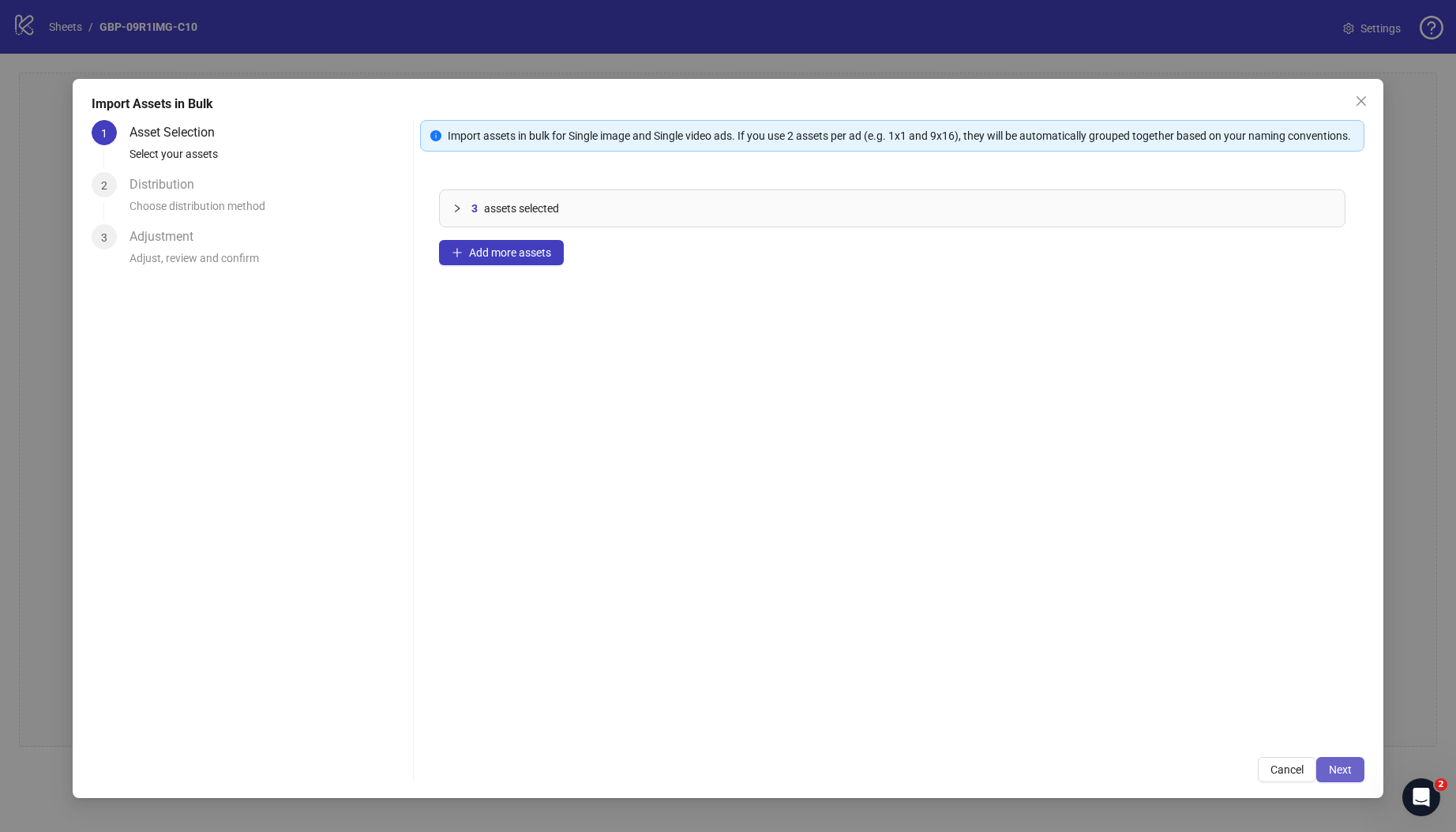
click at [1278, 777] on button "Next" at bounding box center [1340, 770] width 48 height 26
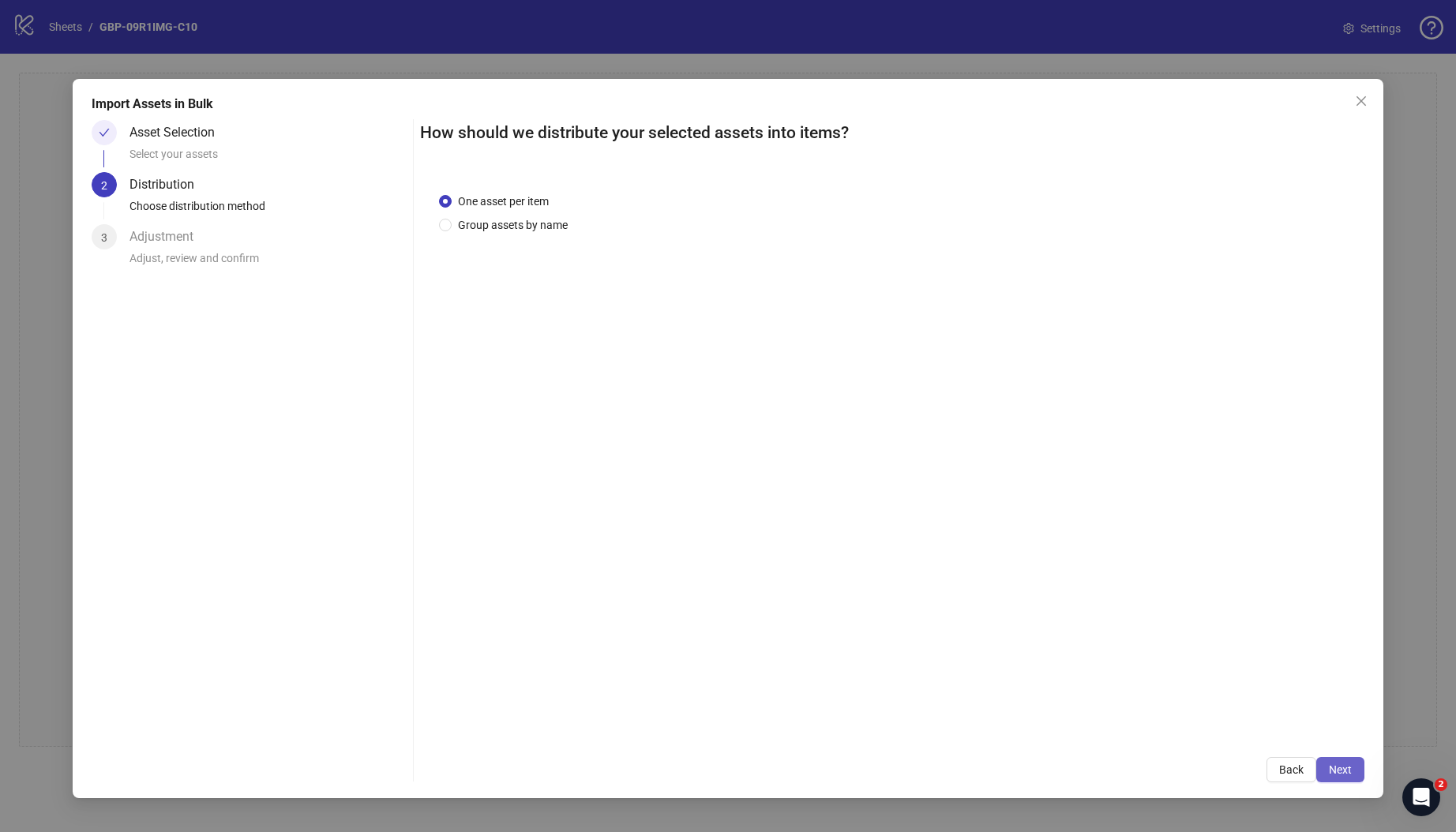
click at [1278, 762] on button "Next" at bounding box center [1340, 770] width 48 height 26
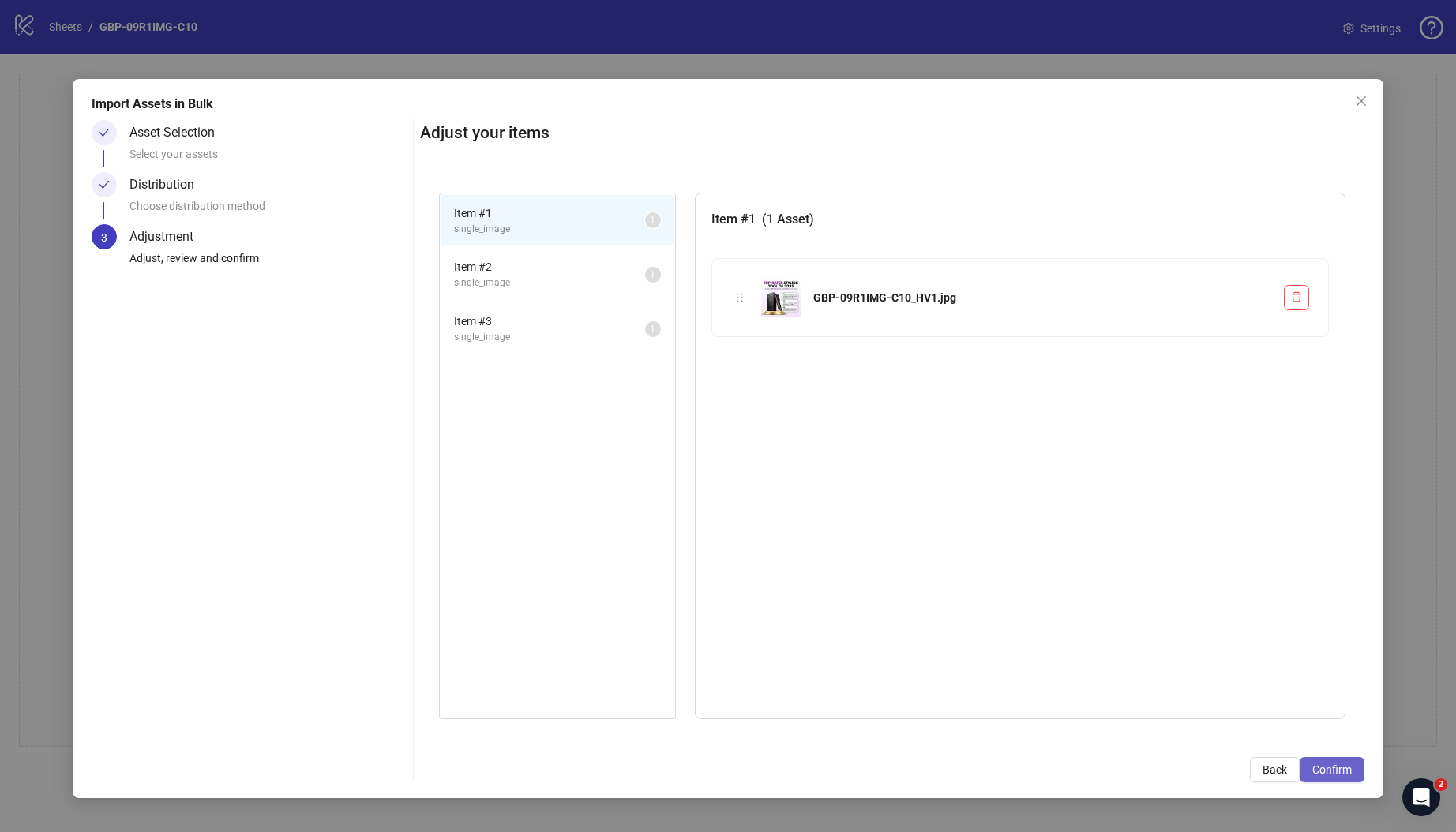
click at [1278, 770] on span "Confirm" at bounding box center [1332, 770] width 39 height 13
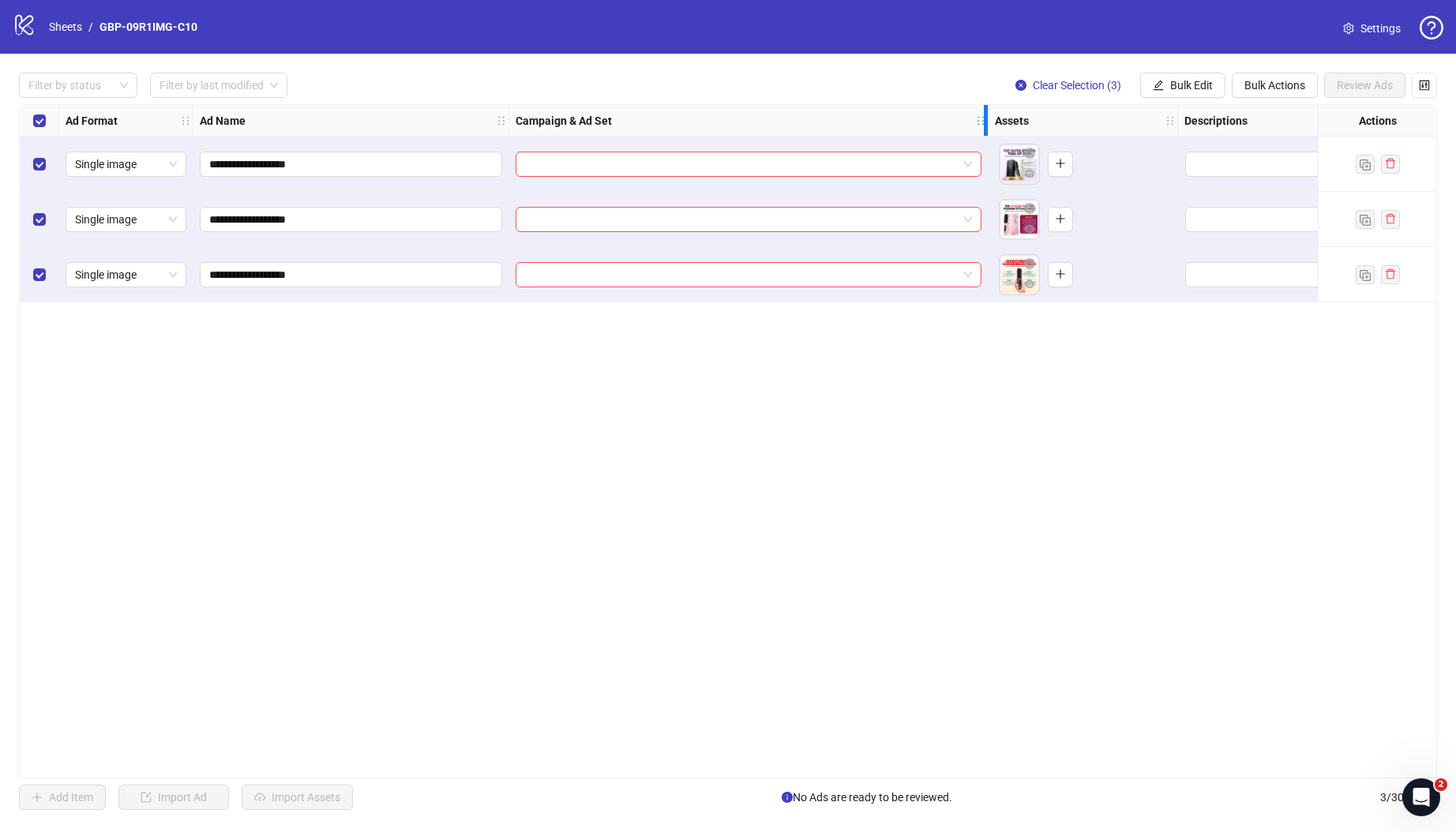
drag, startPoint x: 737, startPoint y: 118, endPoint x: 982, endPoint y: 147, distance: 246.7
click at [994, 147] on div "**********" at bounding box center [1072, 204] width 2105 height 197
click at [726, 171] on input "search" at bounding box center [748, 164] width 447 height 24
click at [649, 169] on input "search" at bounding box center [748, 164] width 447 height 24
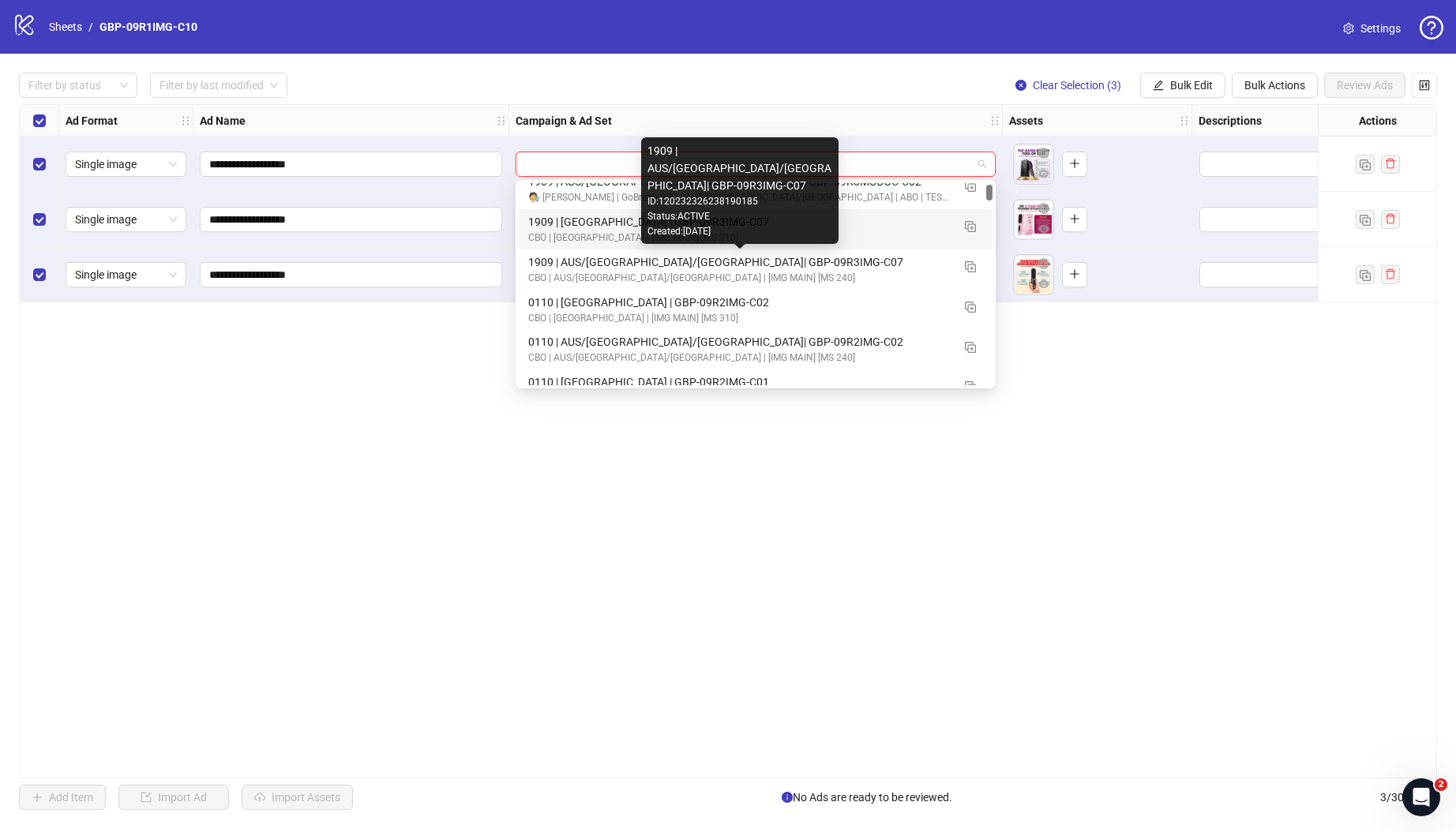
scroll to position [218, 0]
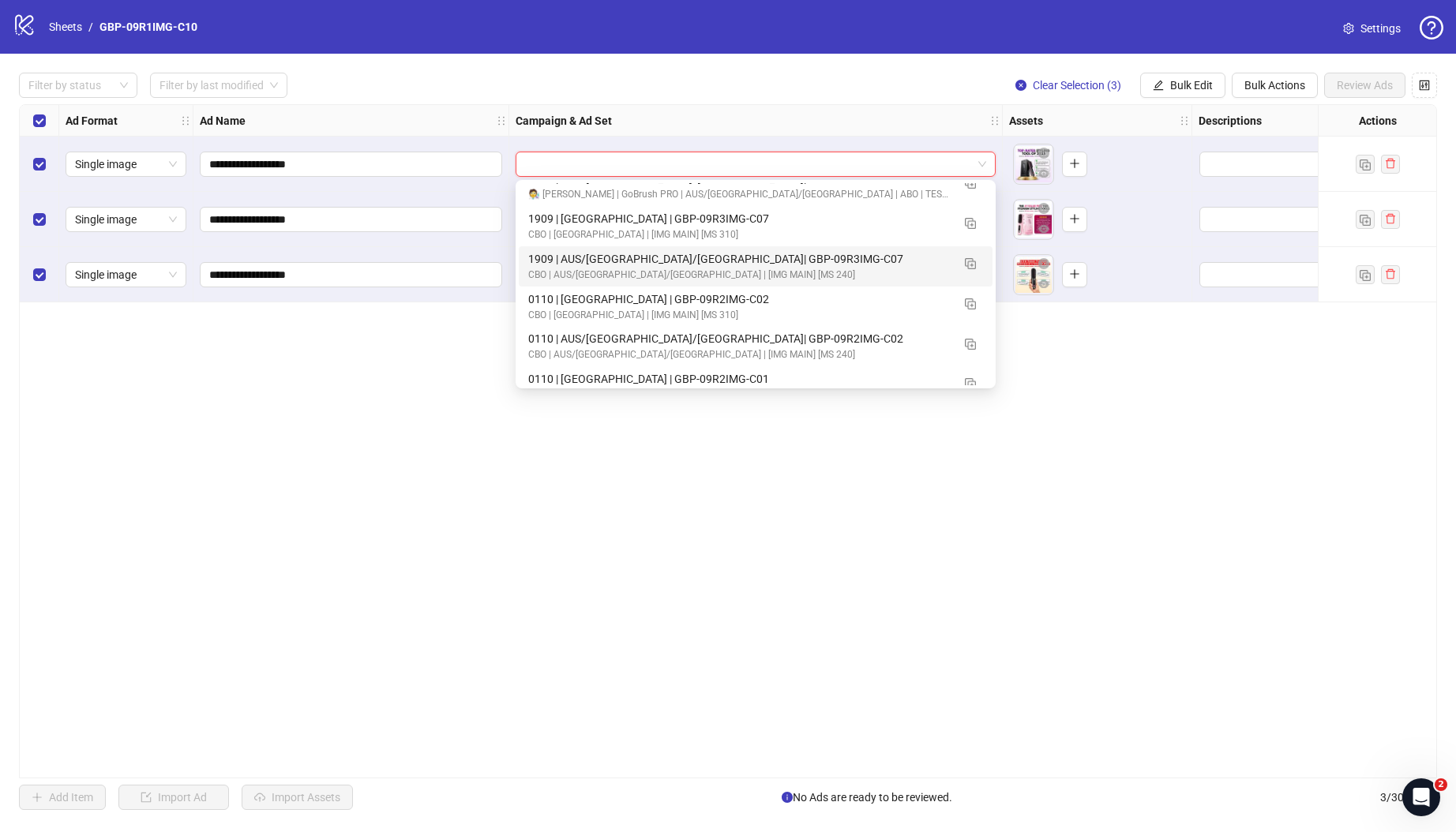
click at [68, 37] on div "logo/logo-mobile Sheets / GBP-09R1IMG-C10" at bounding box center [108, 26] width 191 height 28
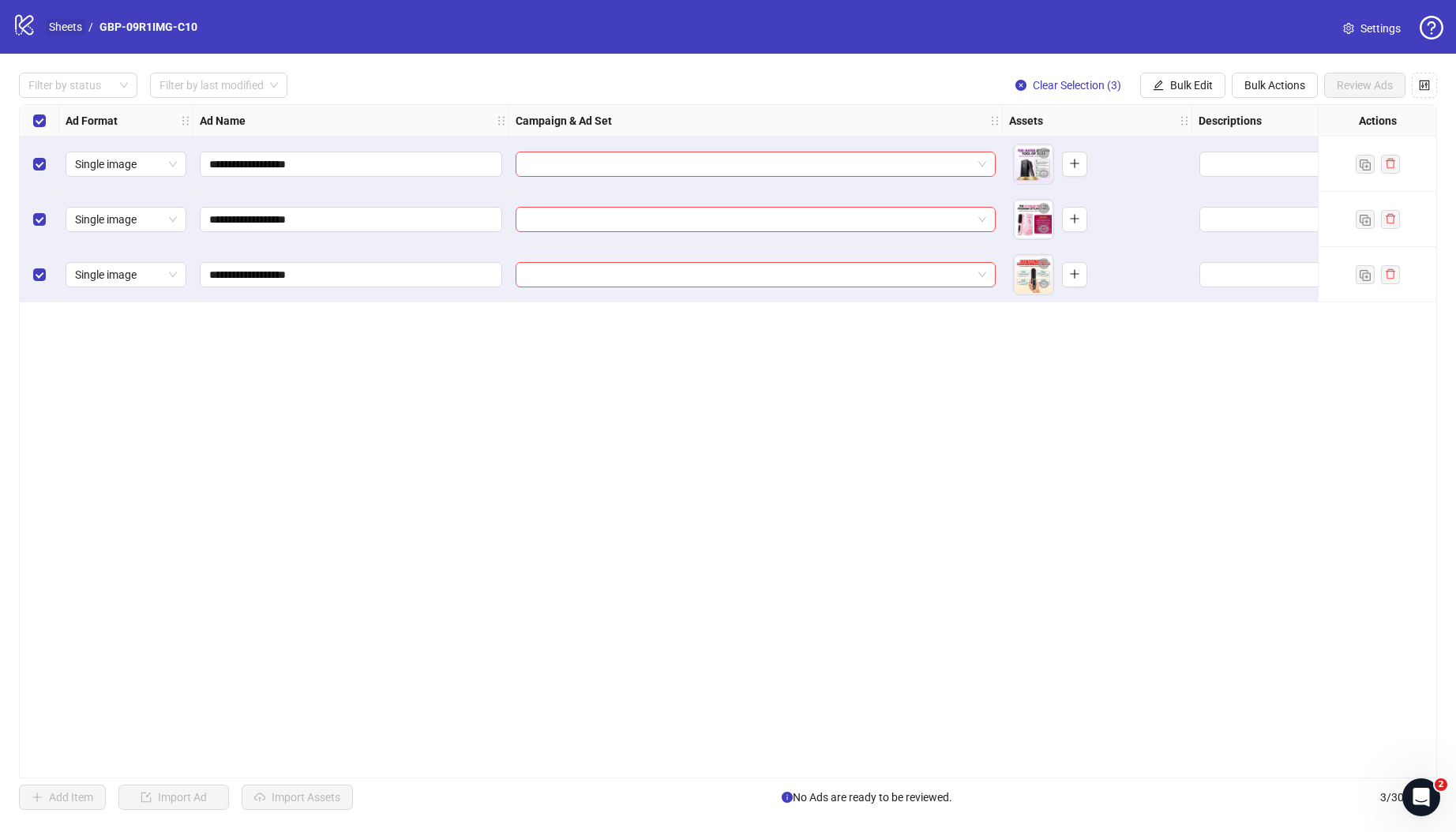
click at [69, 30] on link "Sheets" at bounding box center [65, 26] width 39 height 17
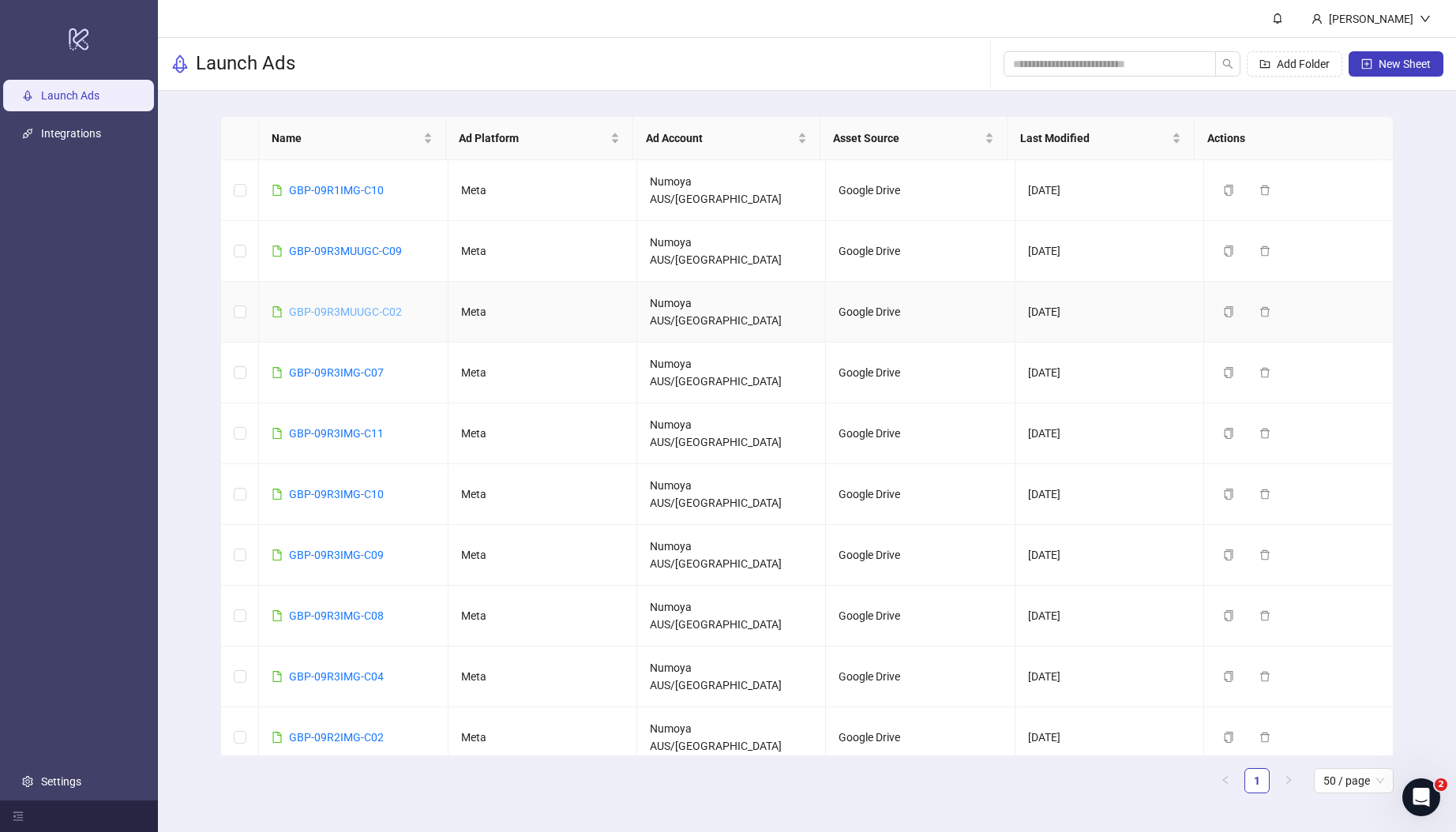
click at [361, 306] on link "GBP-09R3MUUGC-C02" at bounding box center [345, 312] width 113 height 13
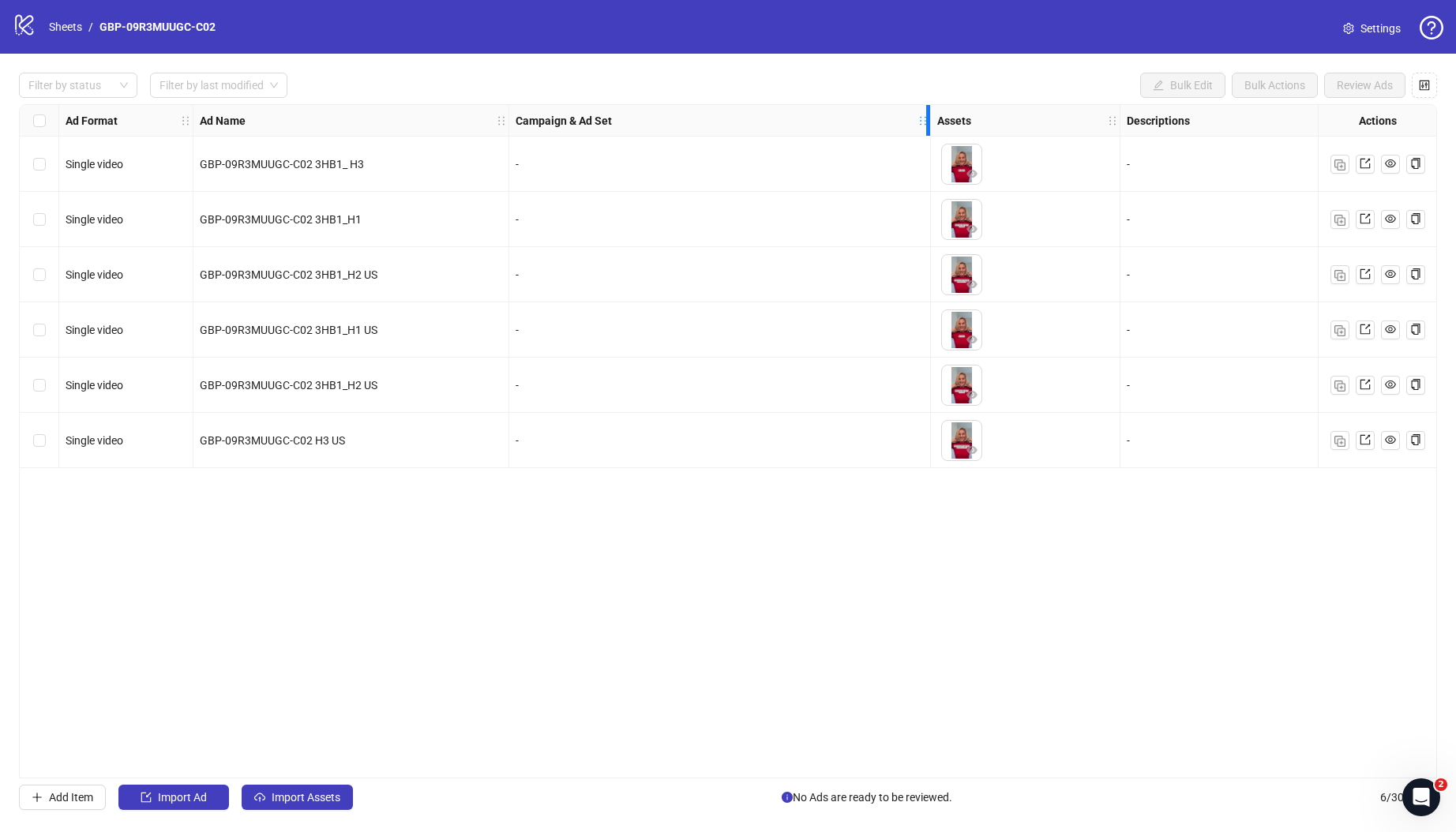
drag, startPoint x: 737, startPoint y: 116, endPoint x: 926, endPoint y: 126, distance: 189.3
click at [926, 126] on div "Campaign & Ad Set" at bounding box center [721, 121] width 422 height 32
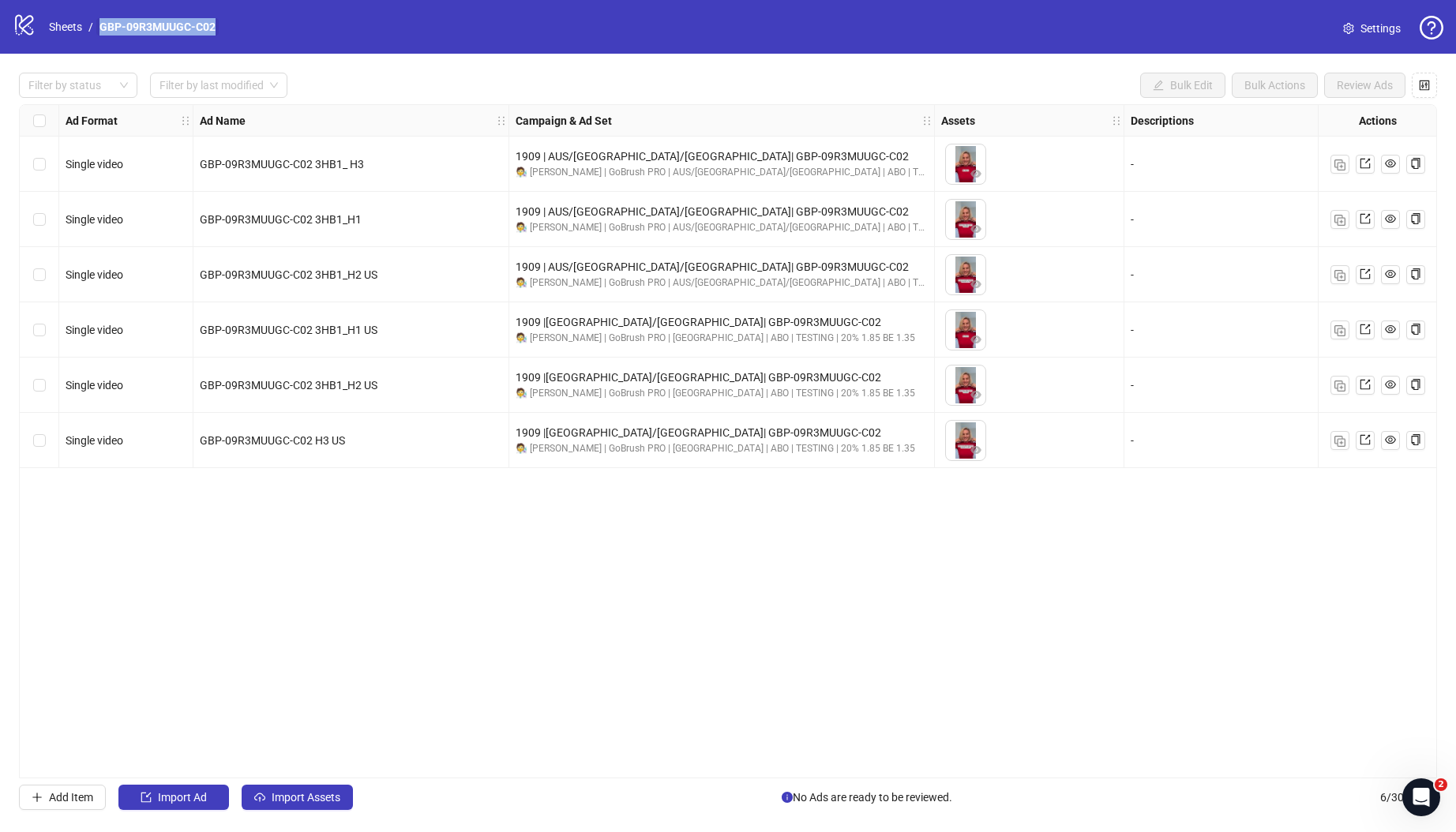
drag, startPoint x: 229, startPoint y: 26, endPoint x: 100, endPoint y: 26, distance: 129.0
click at [100, 26] on div "logo/logo-mobile Sheets / GBP-09R3MUUGC-C02 Settings" at bounding box center [728, 26] width 1430 height 28
copy link "GBP-09R3MUUGC-C02"
click at [458, 656] on div "Ad Format Ad Name Campaign & Ad Set Assets Descriptions Headlines Primary Texts…" at bounding box center [728, 441] width 1419 height 674
click at [574, 764] on div "Ad Format Ad Name Campaign & Ad Set Assets Descriptions Headlines Primary Texts…" at bounding box center [728, 441] width 1419 height 674
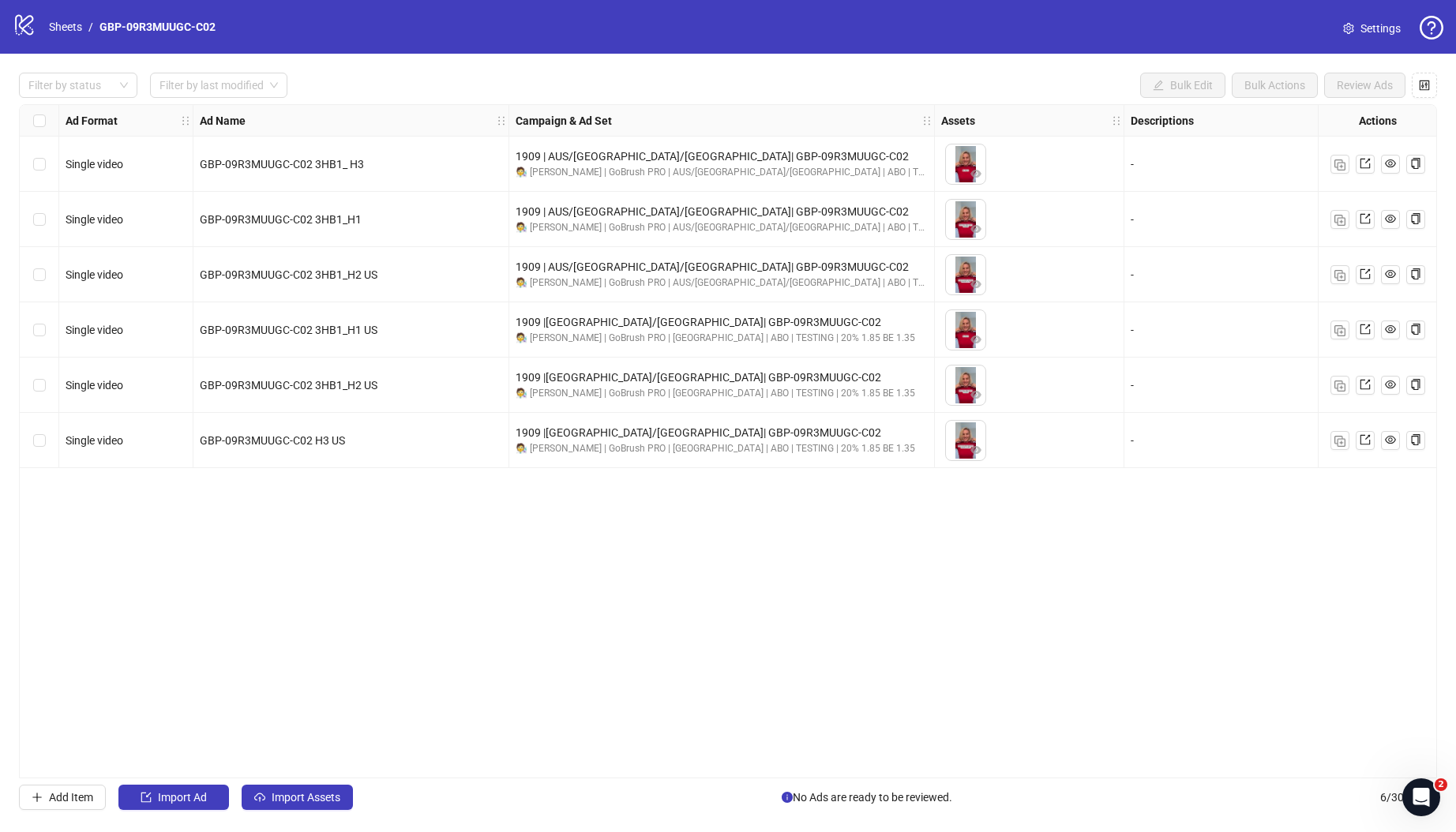
click at [660, 753] on div "Ad Format Ad Name Campaign & Ad Set Assets Descriptions Headlines Primary Texts…" at bounding box center [728, 441] width 1419 height 674
click at [68, 26] on link "Sheets" at bounding box center [65, 26] width 39 height 17
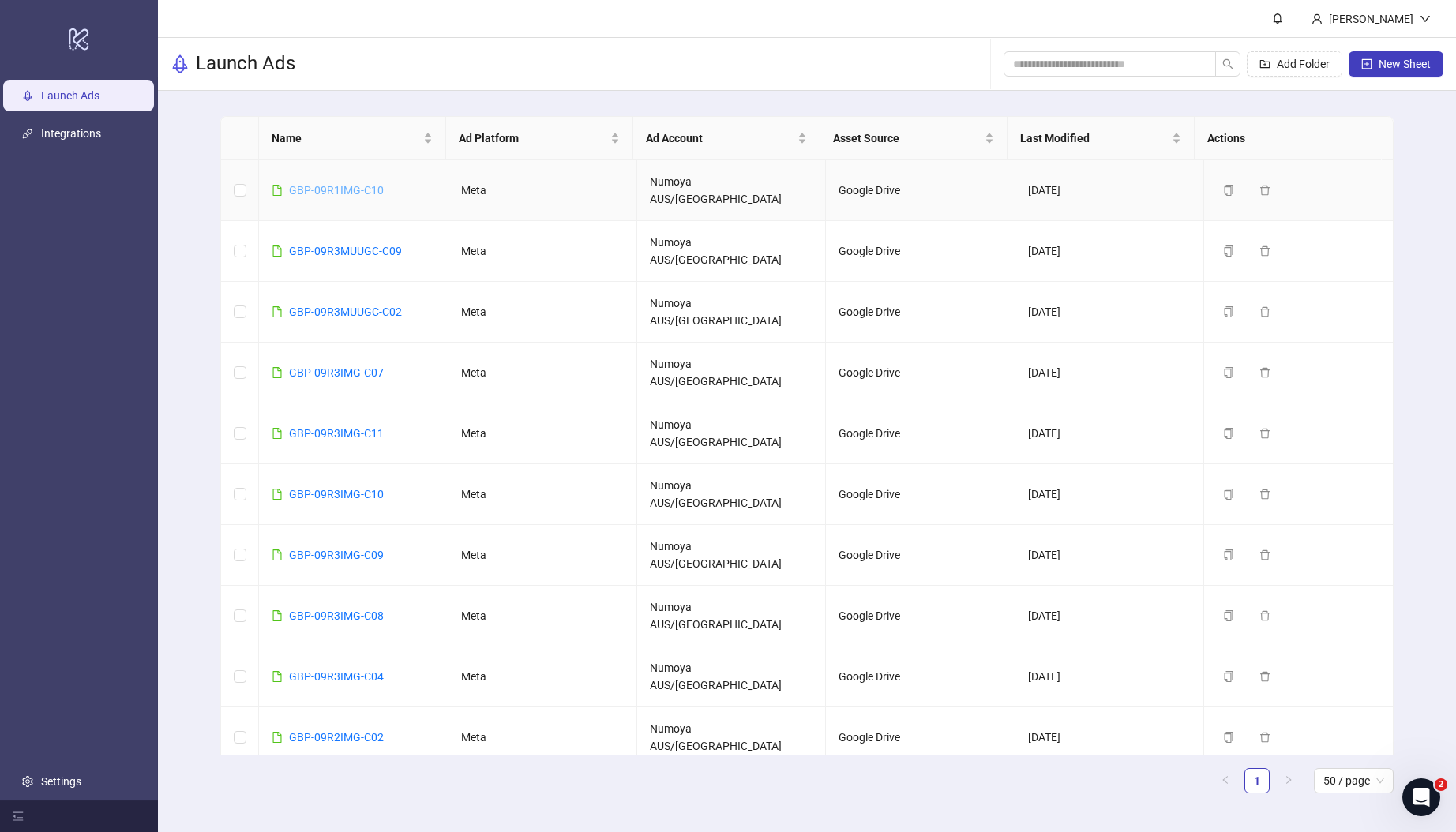
click at [335, 184] on link "GBP-09R1IMG-C10" at bounding box center [336, 190] width 95 height 13
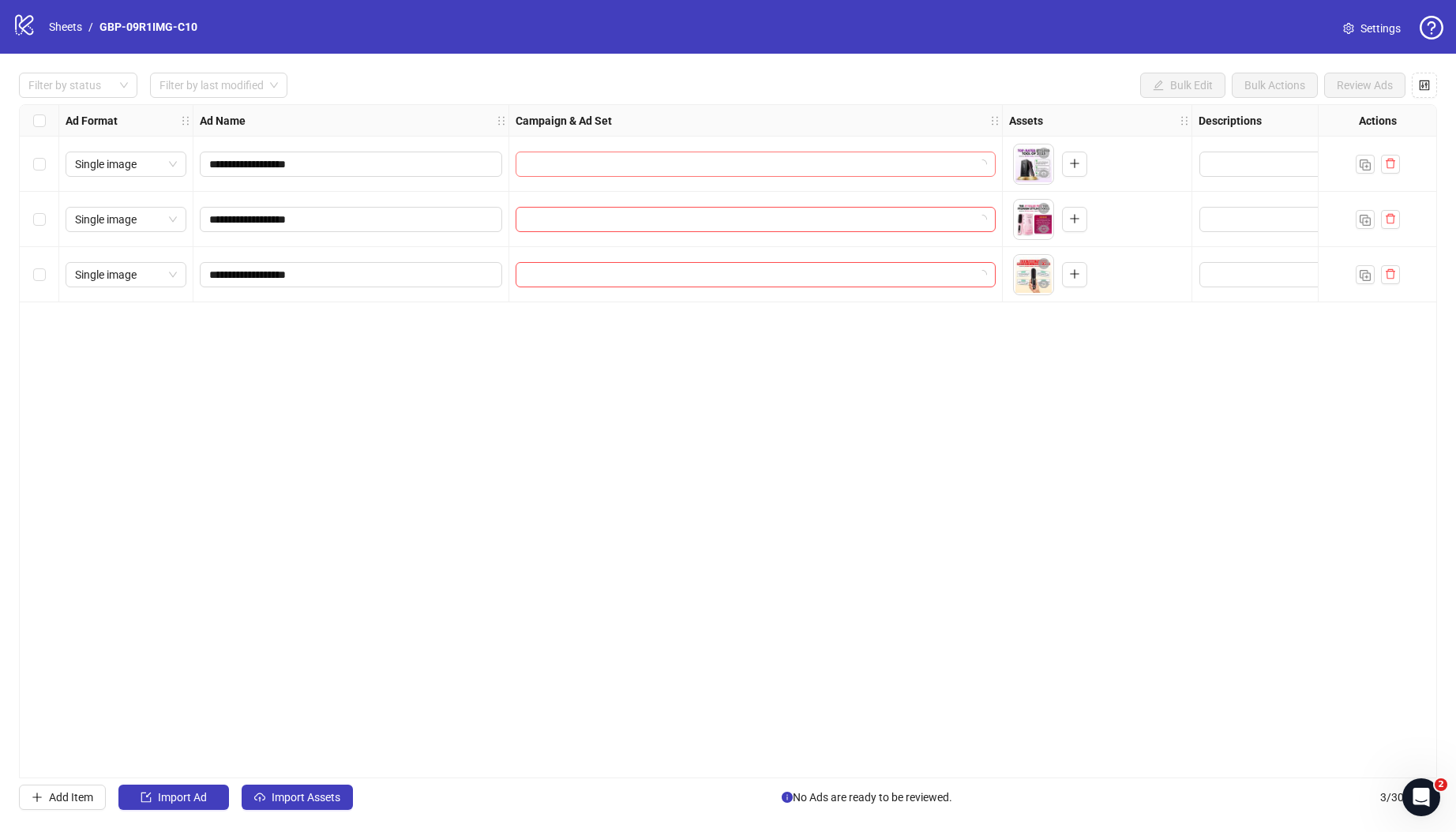
click at [644, 169] on input "search" at bounding box center [748, 164] width 447 height 24
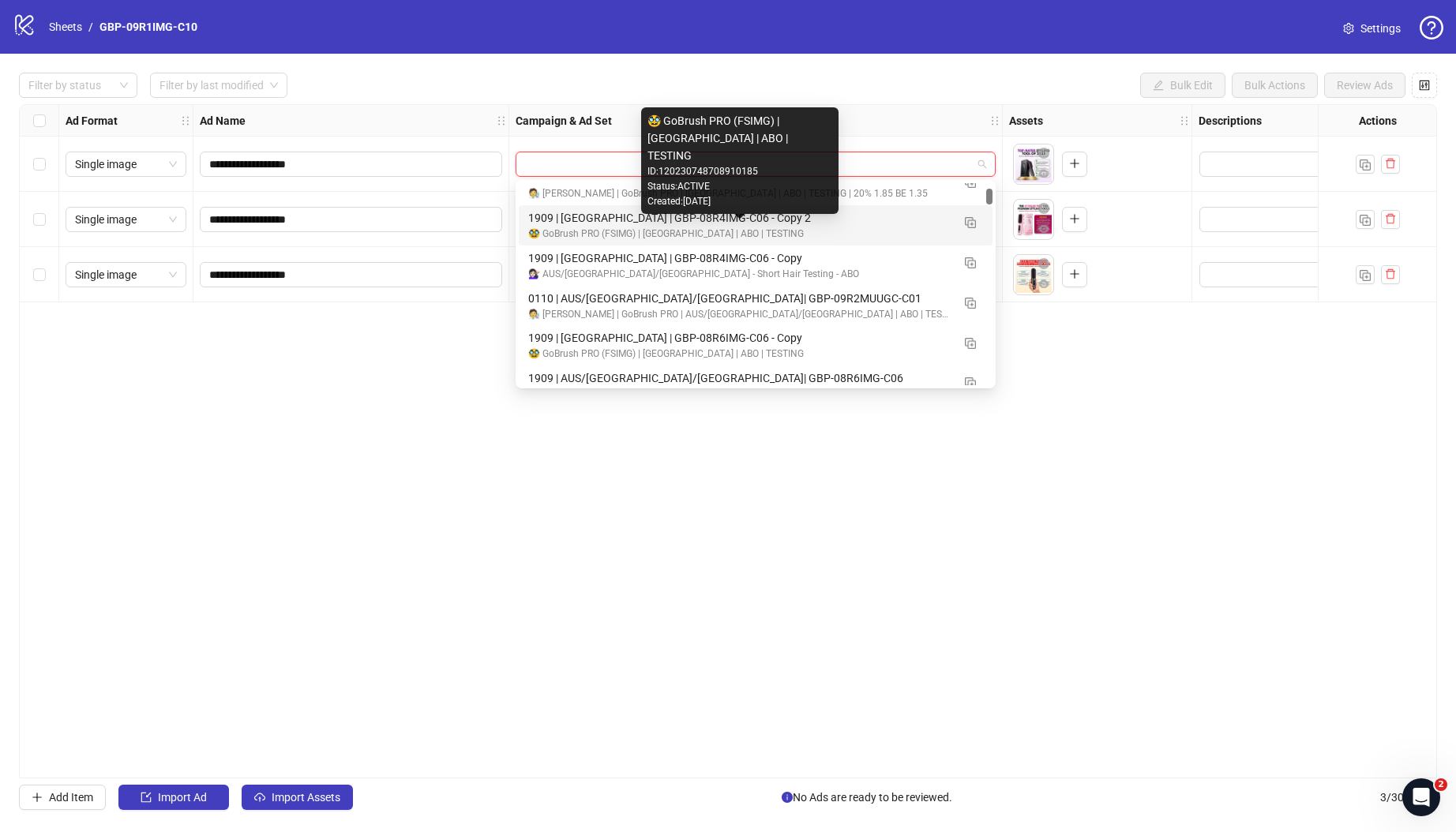
scroll to position [1135, 0]
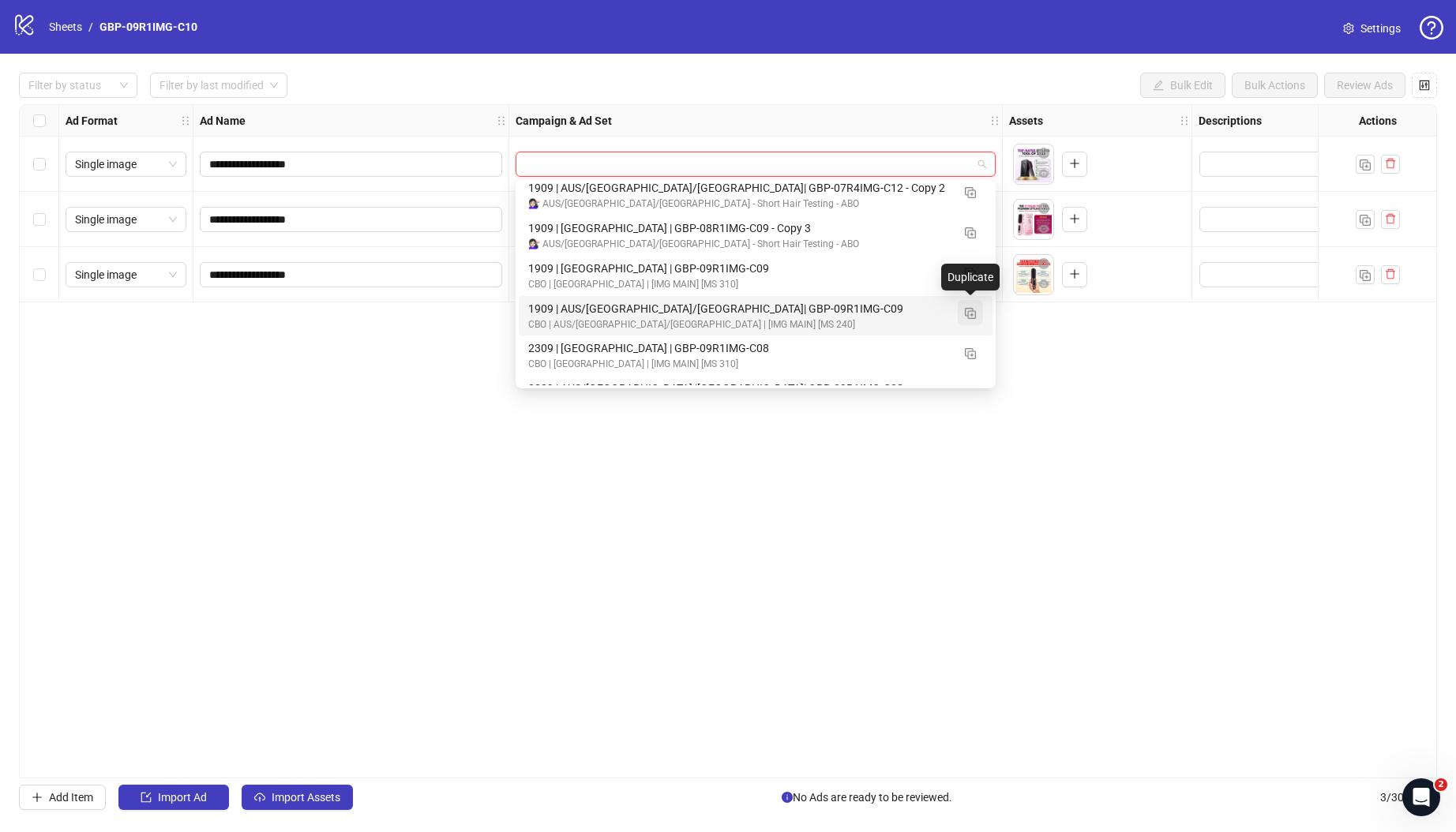
click at [975, 312] on img "button" at bounding box center [970, 313] width 11 height 11
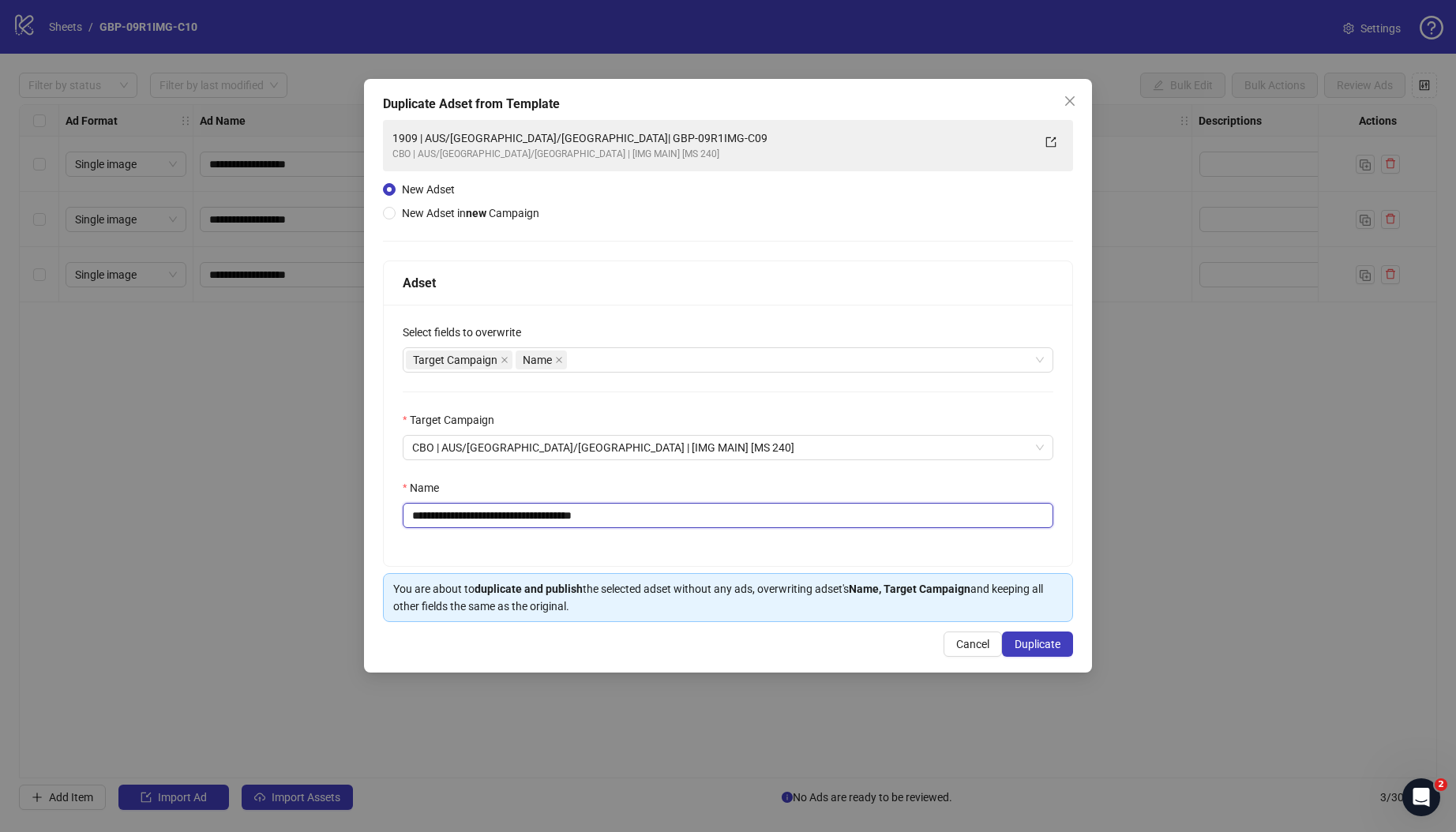
click at [515, 516] on input "**********" at bounding box center [728, 516] width 650 height 26
drag, startPoint x: 552, startPoint y: 515, endPoint x: 853, endPoint y: 530, distance: 301.4
click at [853, 530] on div "**********" at bounding box center [728, 436] width 689 height 261
paste input "text"
click at [528, 506] on input "**********" at bounding box center [728, 516] width 650 height 26
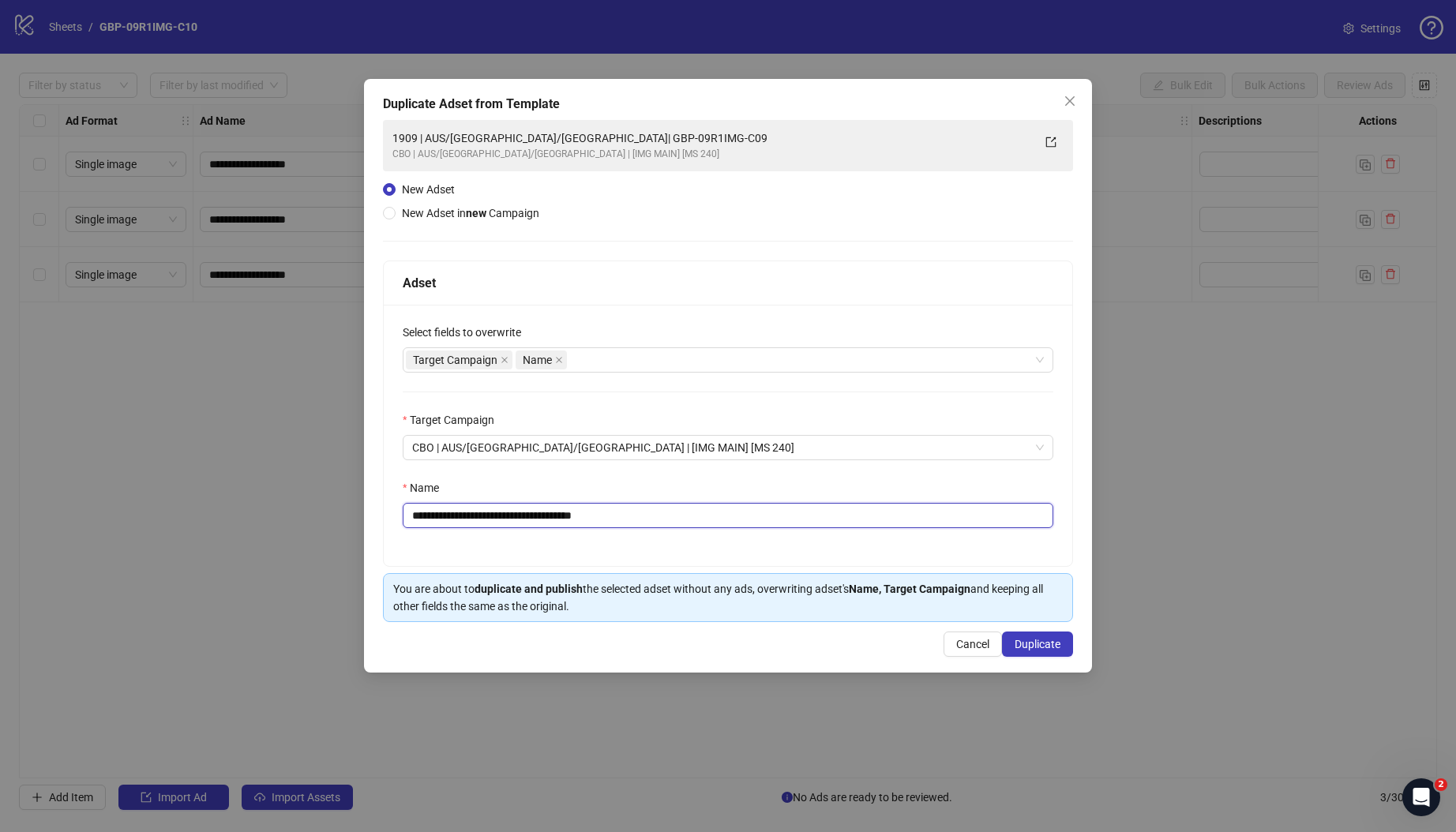
click at [511, 518] on input "**********" at bounding box center [728, 516] width 650 height 26
drag, startPoint x: 531, startPoint y: 520, endPoint x: 830, endPoint y: 532, distance: 299.2
click at [830, 532] on div "**********" at bounding box center [728, 436] width 689 height 261
paste input "text"
type input "**********"
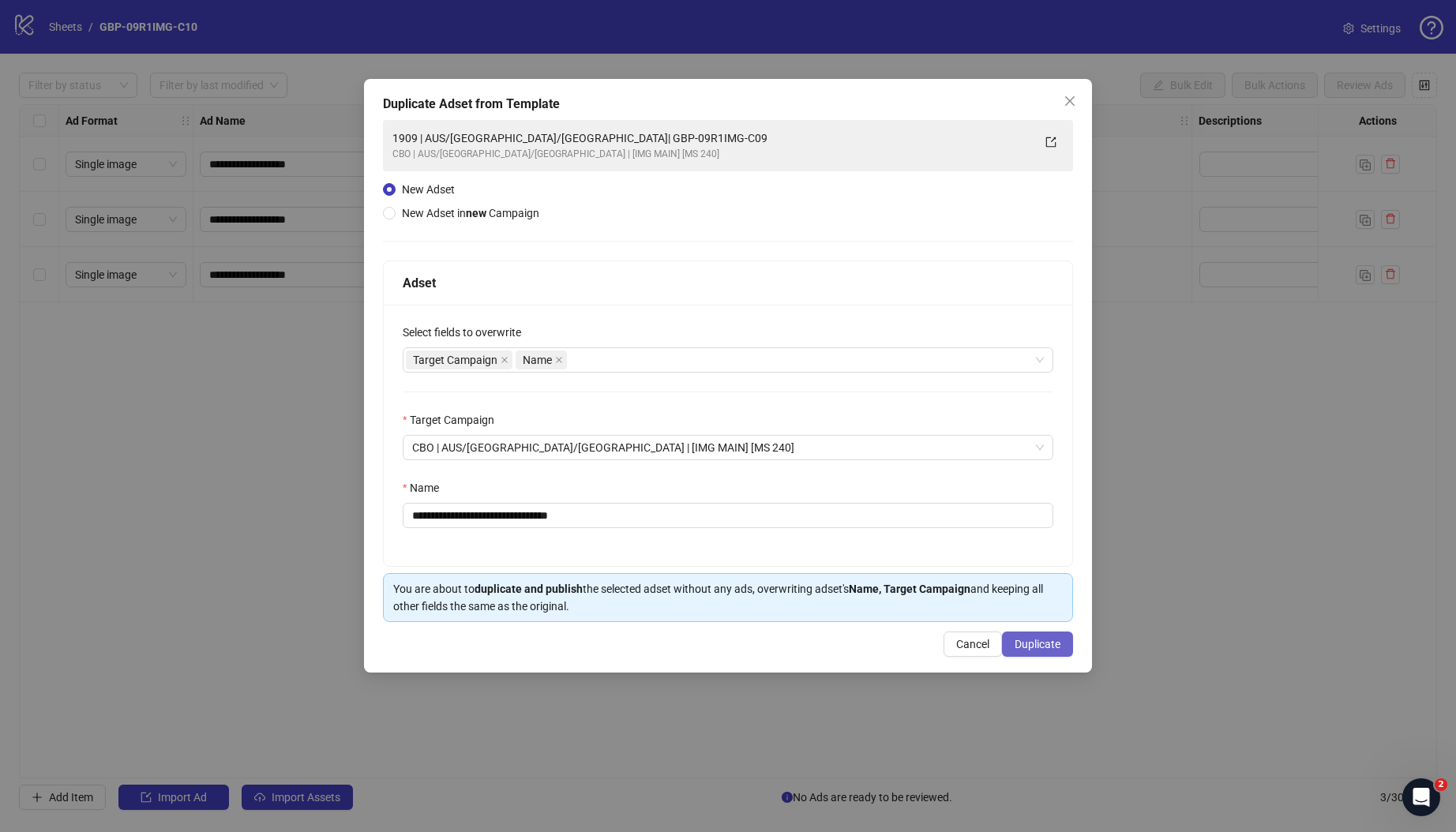
click at [1034, 648] on span "Duplicate" at bounding box center [1038, 644] width 46 height 13
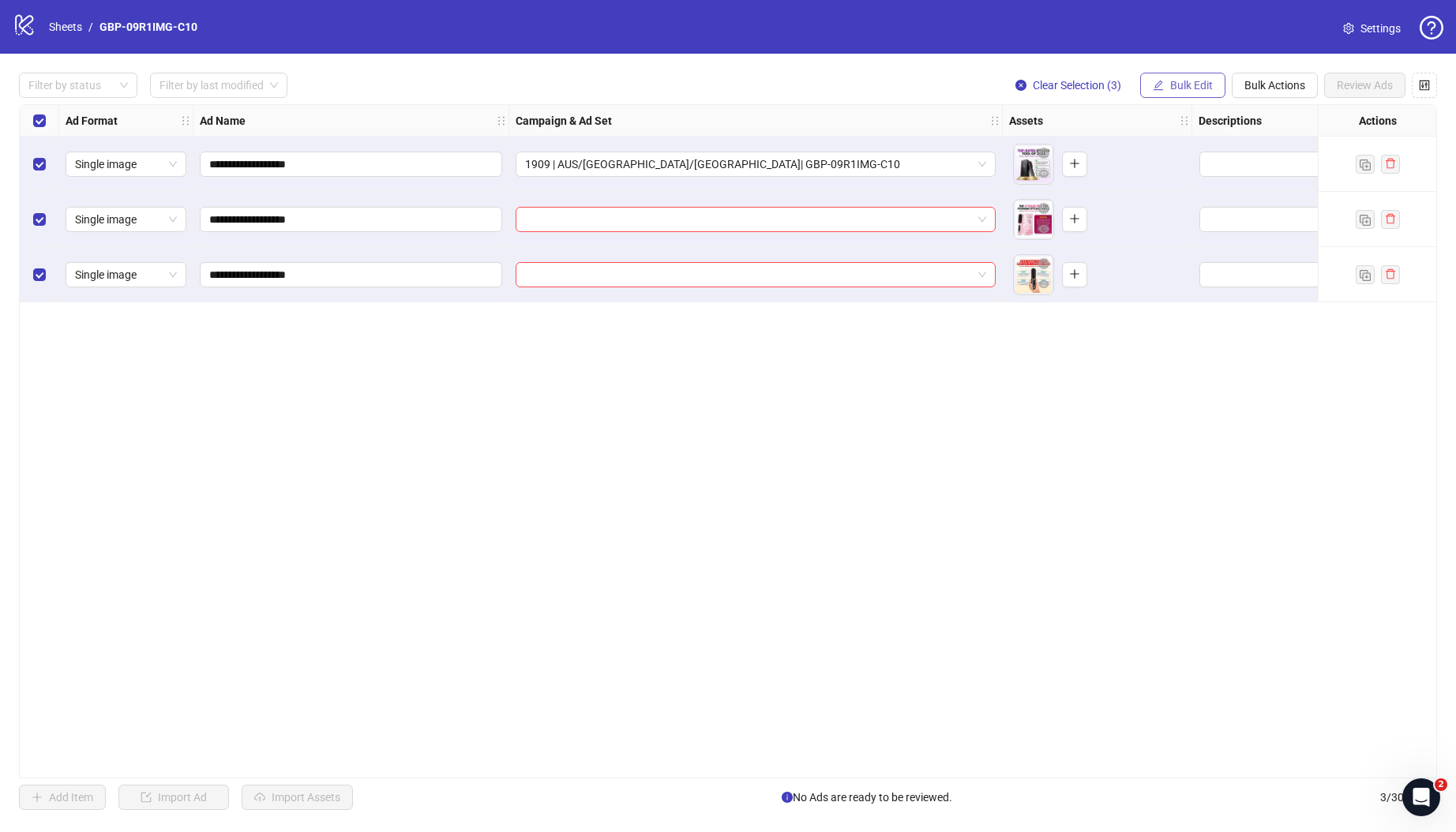
click at [1198, 86] on span "Bulk Edit" at bounding box center [1191, 85] width 43 height 13
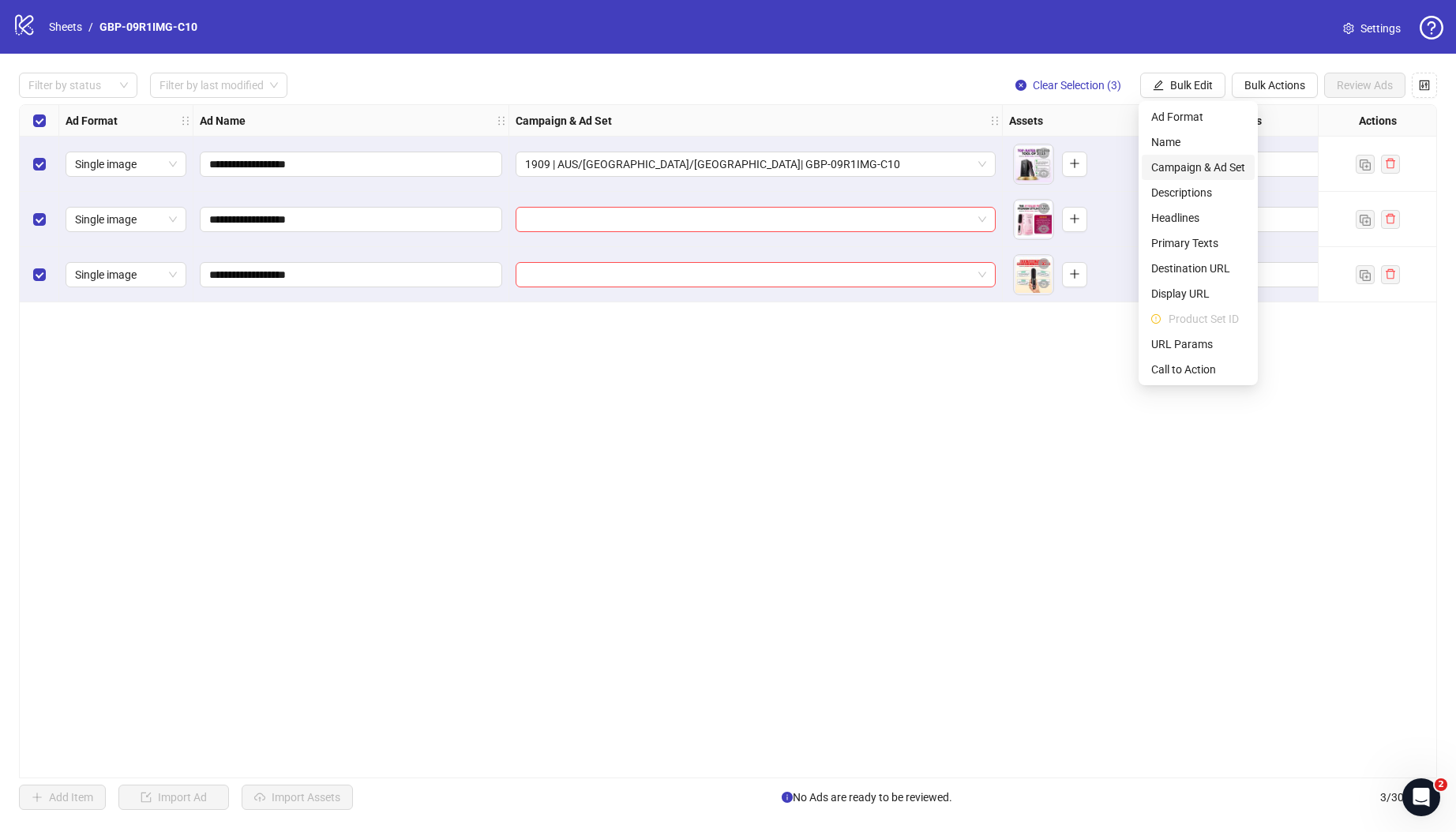
click at [1215, 161] on span "Campaign & Ad Set" at bounding box center [1198, 167] width 94 height 17
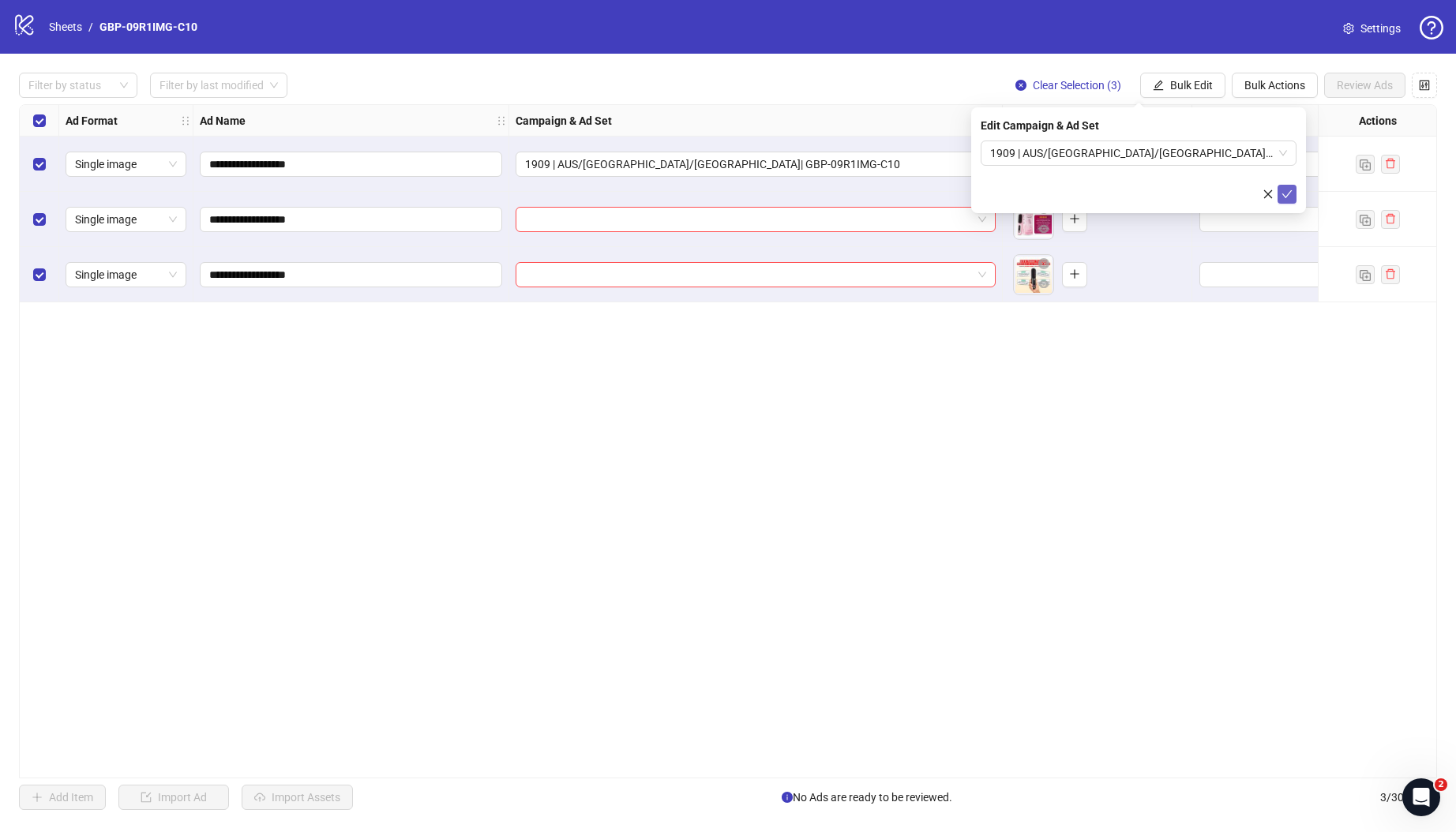
click at [1278, 190] on button "submit" at bounding box center [1287, 194] width 19 height 19
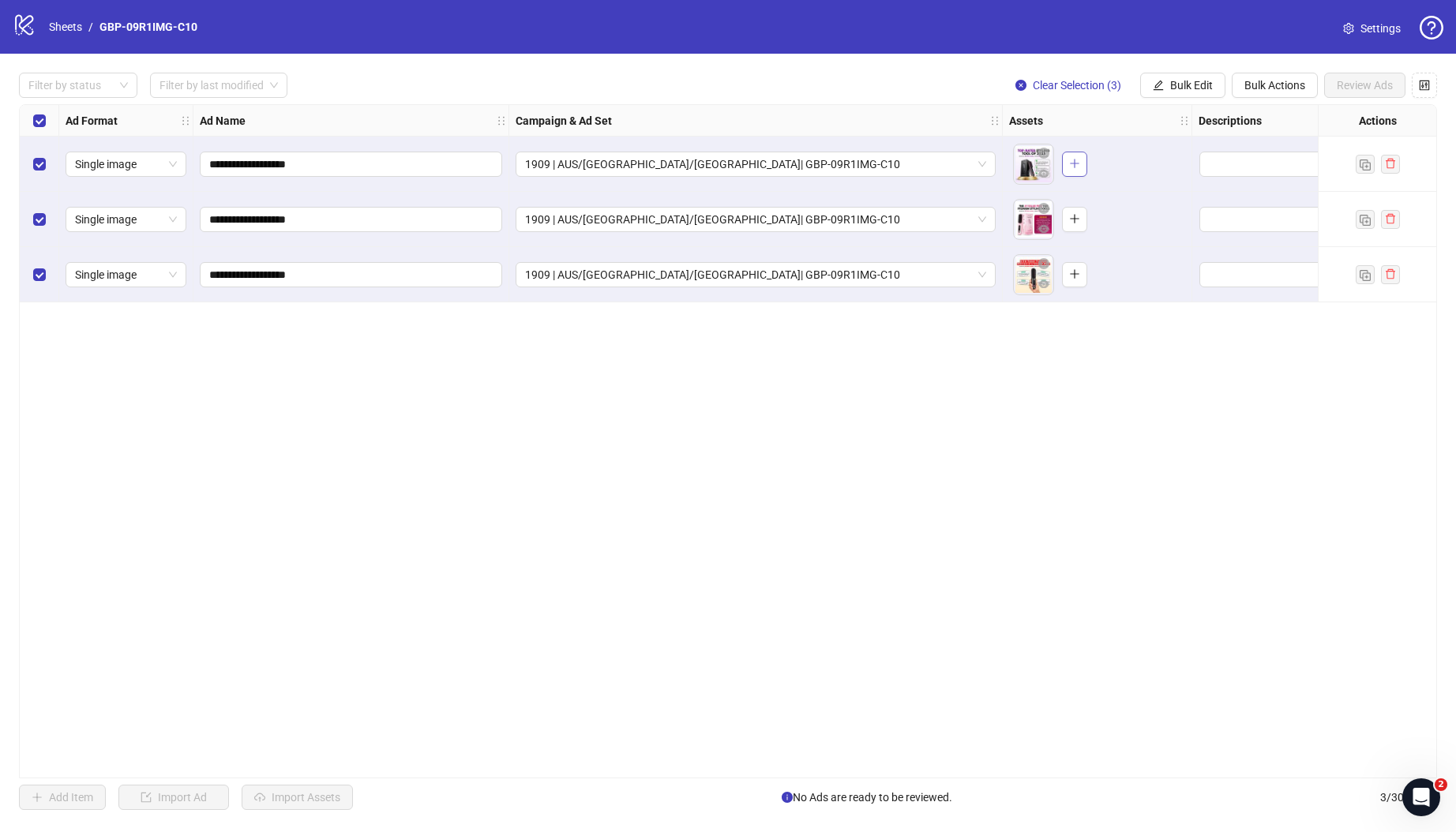
click at [1072, 161] on icon "plus" at bounding box center [1074, 163] width 11 height 11
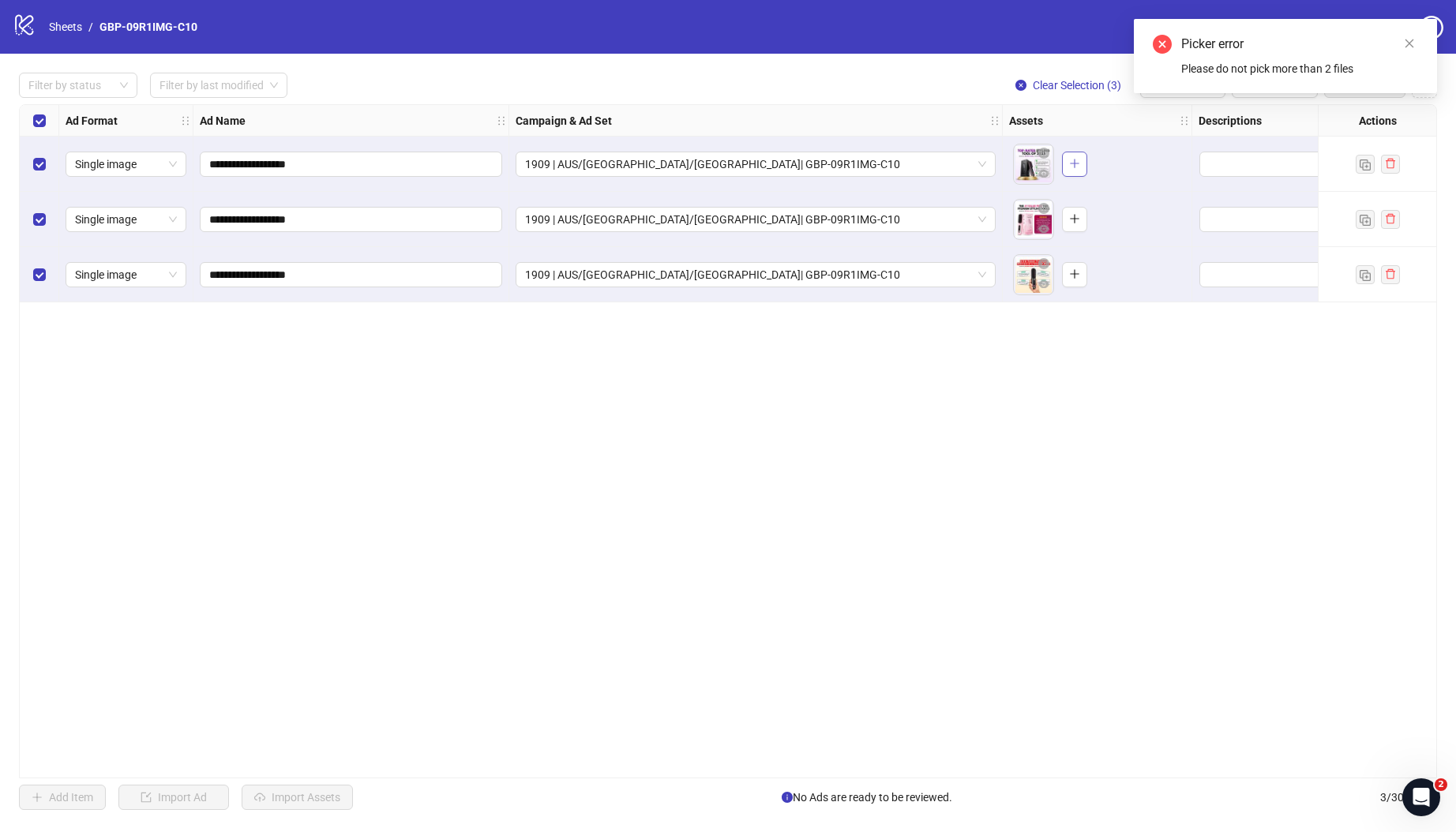
click at [1071, 168] on icon "plus" at bounding box center [1074, 163] width 11 height 11
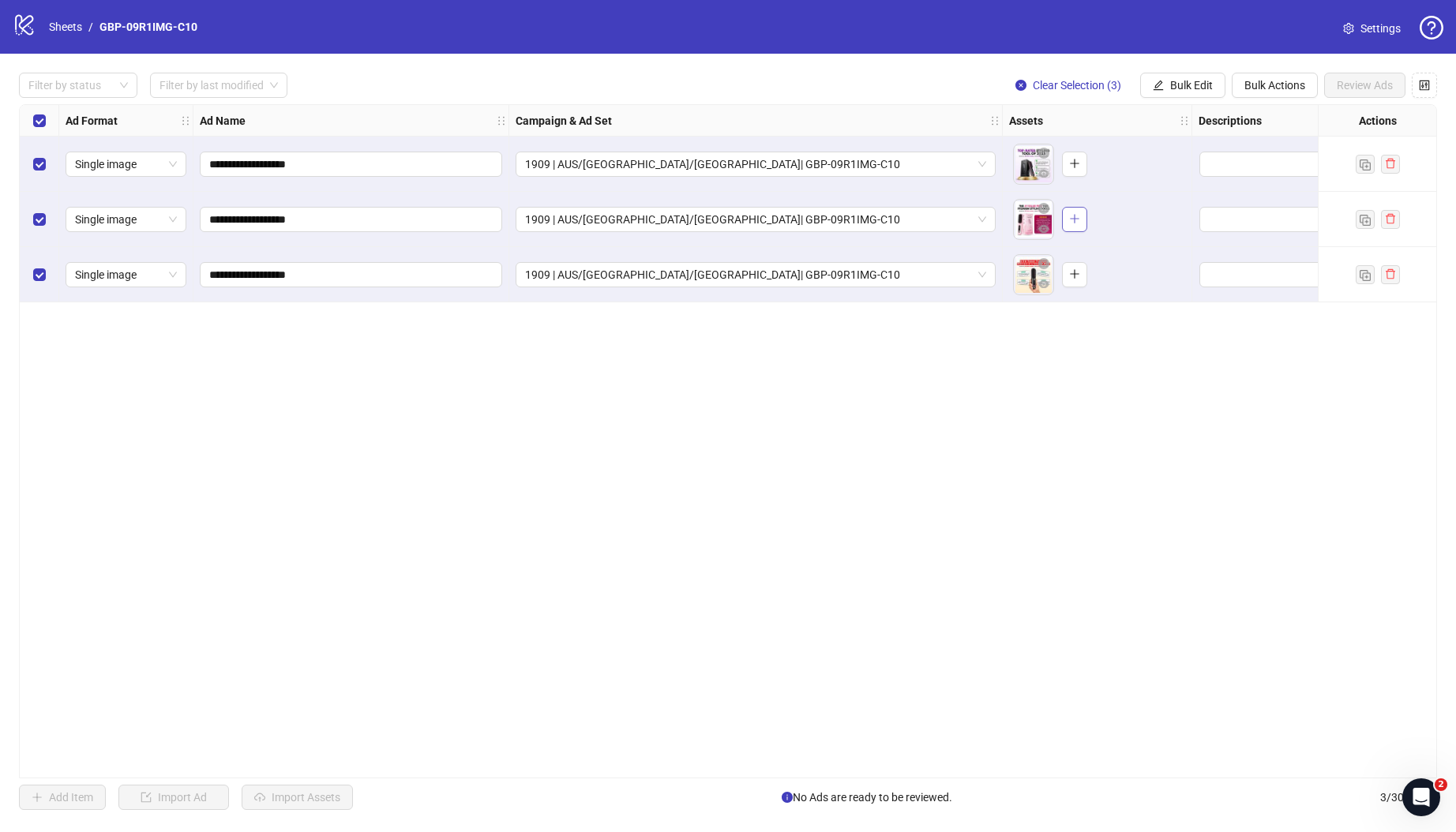
click at [1080, 223] on icon "plus" at bounding box center [1074, 218] width 11 height 11
click at [1081, 281] on button "button" at bounding box center [1075, 275] width 26 height 26
click at [1170, 79] on span "Bulk Edit" at bounding box center [1191, 85] width 43 height 13
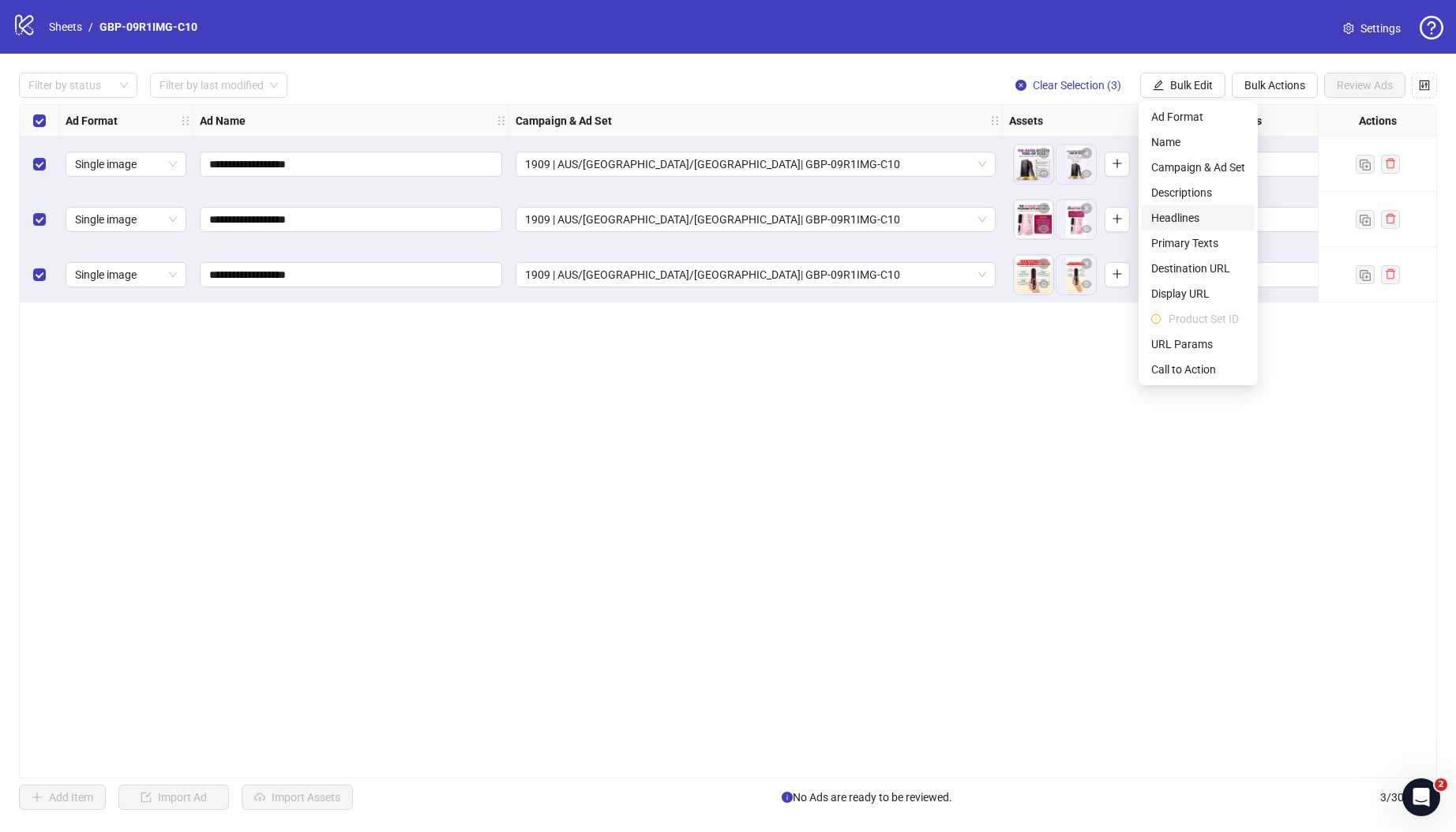
click at [1187, 216] on span "Headlines" at bounding box center [1198, 217] width 94 height 17
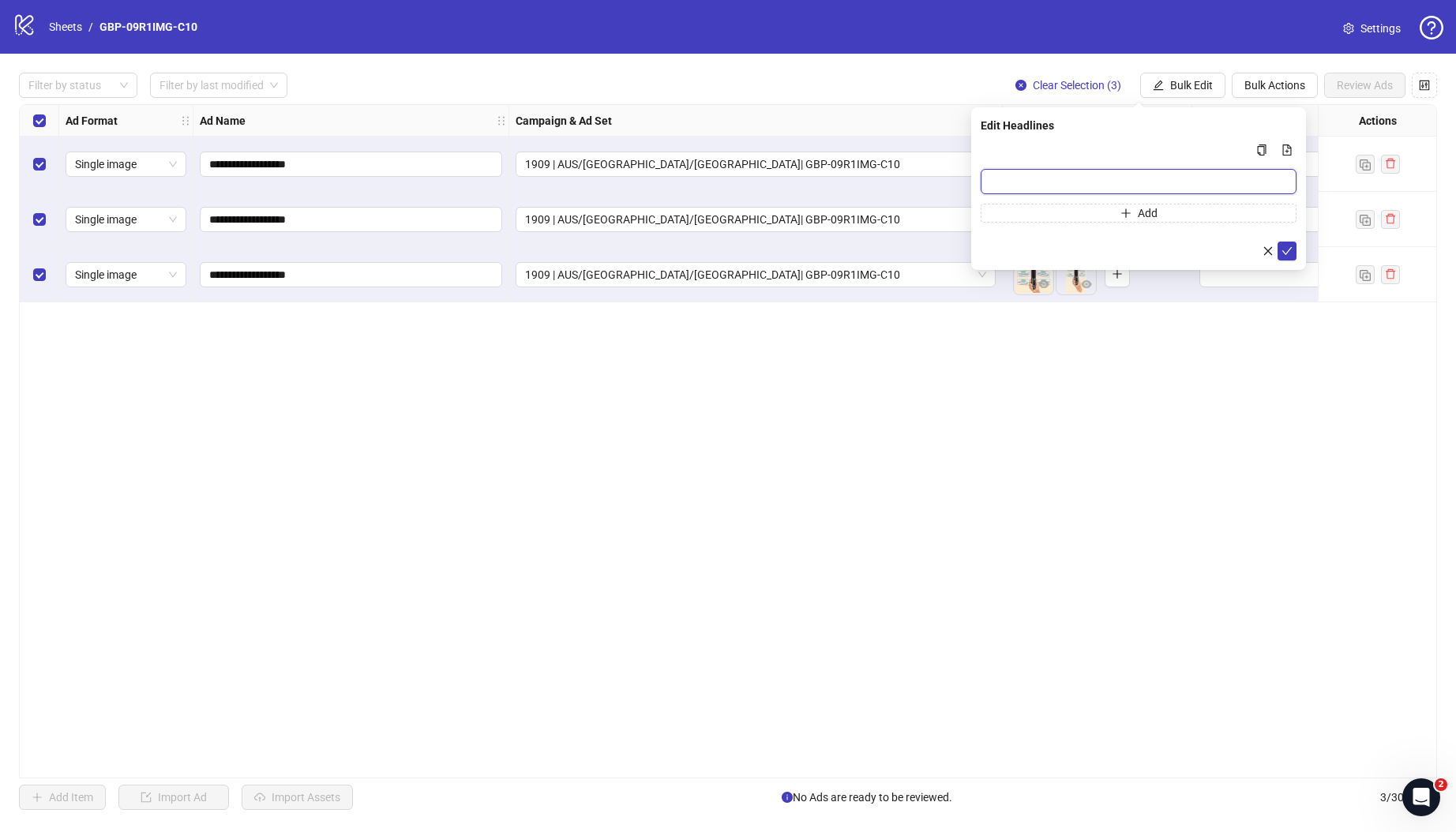
click at [1029, 175] on input "Multi-input container - paste or copy values" at bounding box center [1139, 182] width 316 height 26
paste input "*******"
type input "*******"
click at [1126, 212] on icon "plus" at bounding box center [1126, 213] width 11 height 11
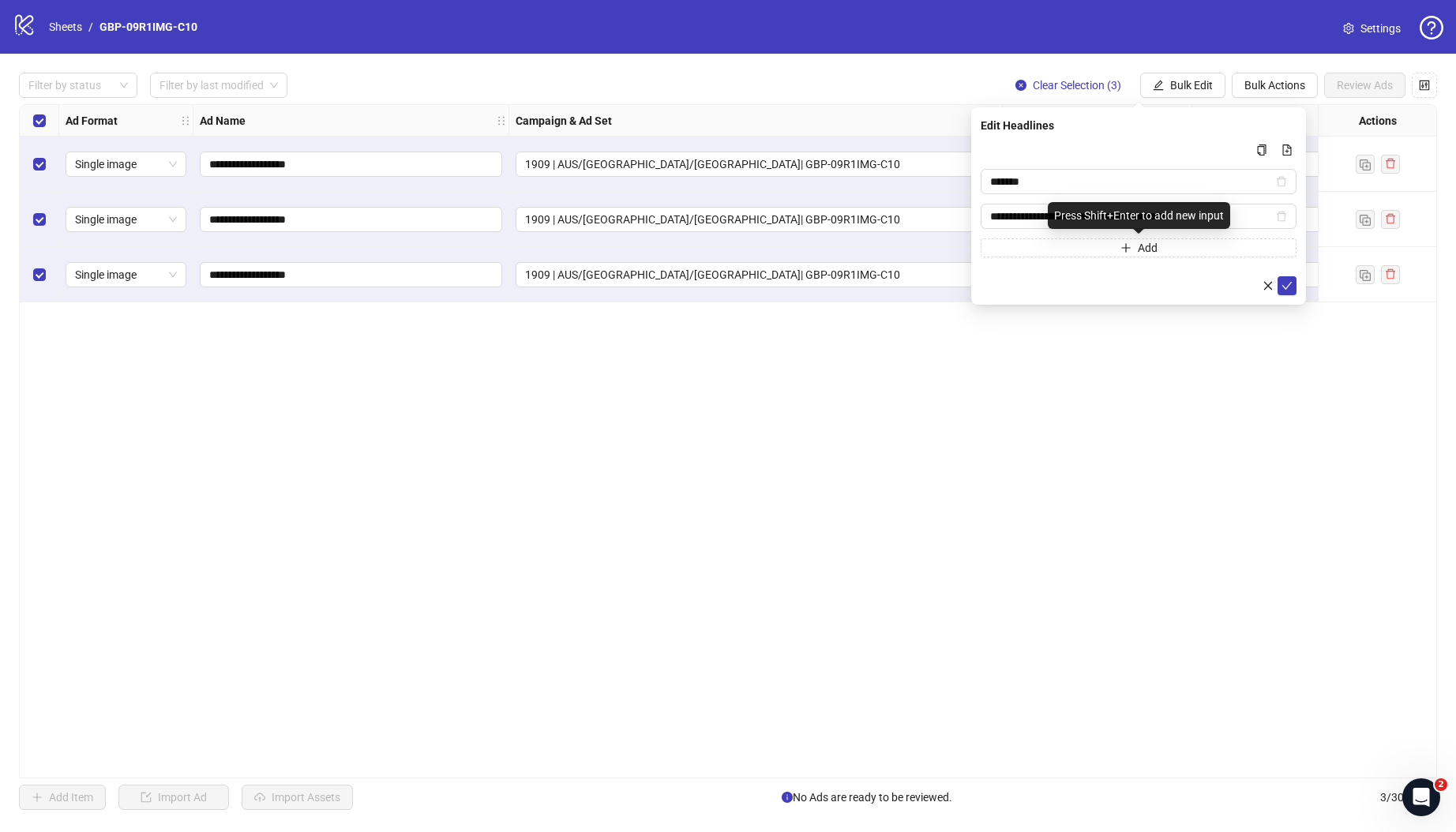
scroll to position [0, 23]
type input "**********"
click at [1278, 290] on icon "check" at bounding box center [1287, 286] width 11 height 11
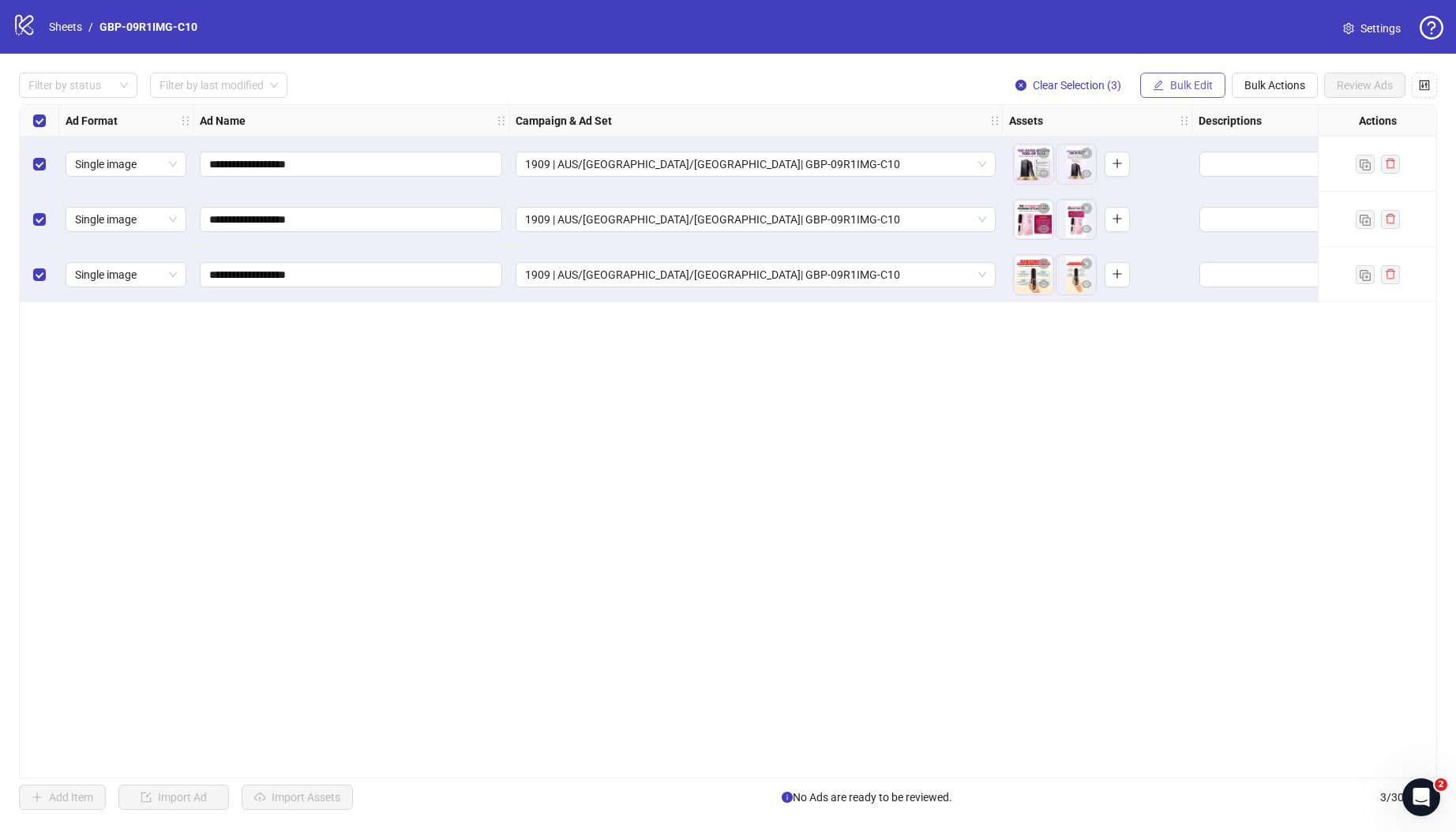
click at [1162, 82] on button "Bulk Edit" at bounding box center [1182, 86] width 85 height 26
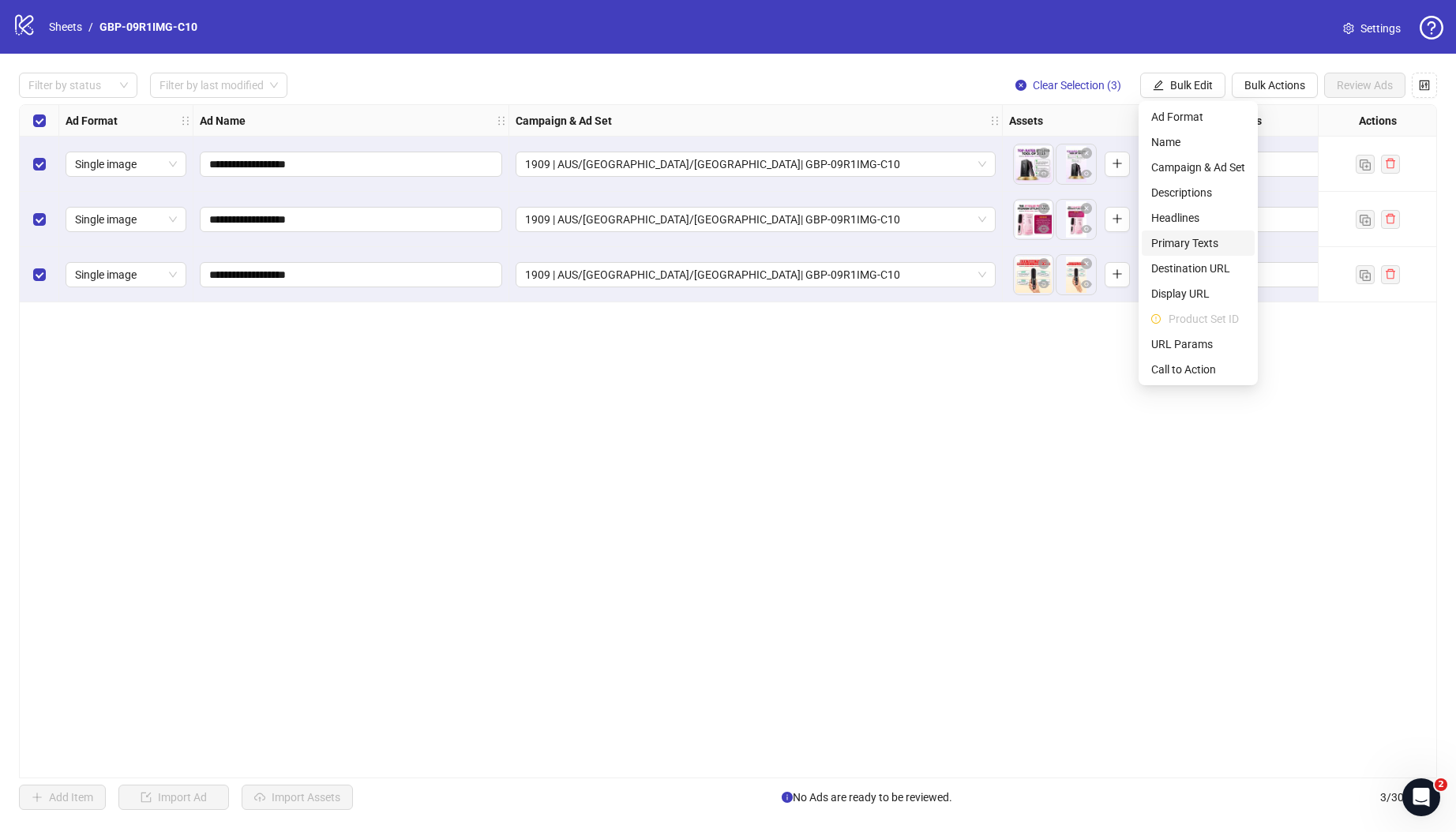
click at [1188, 240] on span "Primary Texts" at bounding box center [1198, 243] width 94 height 17
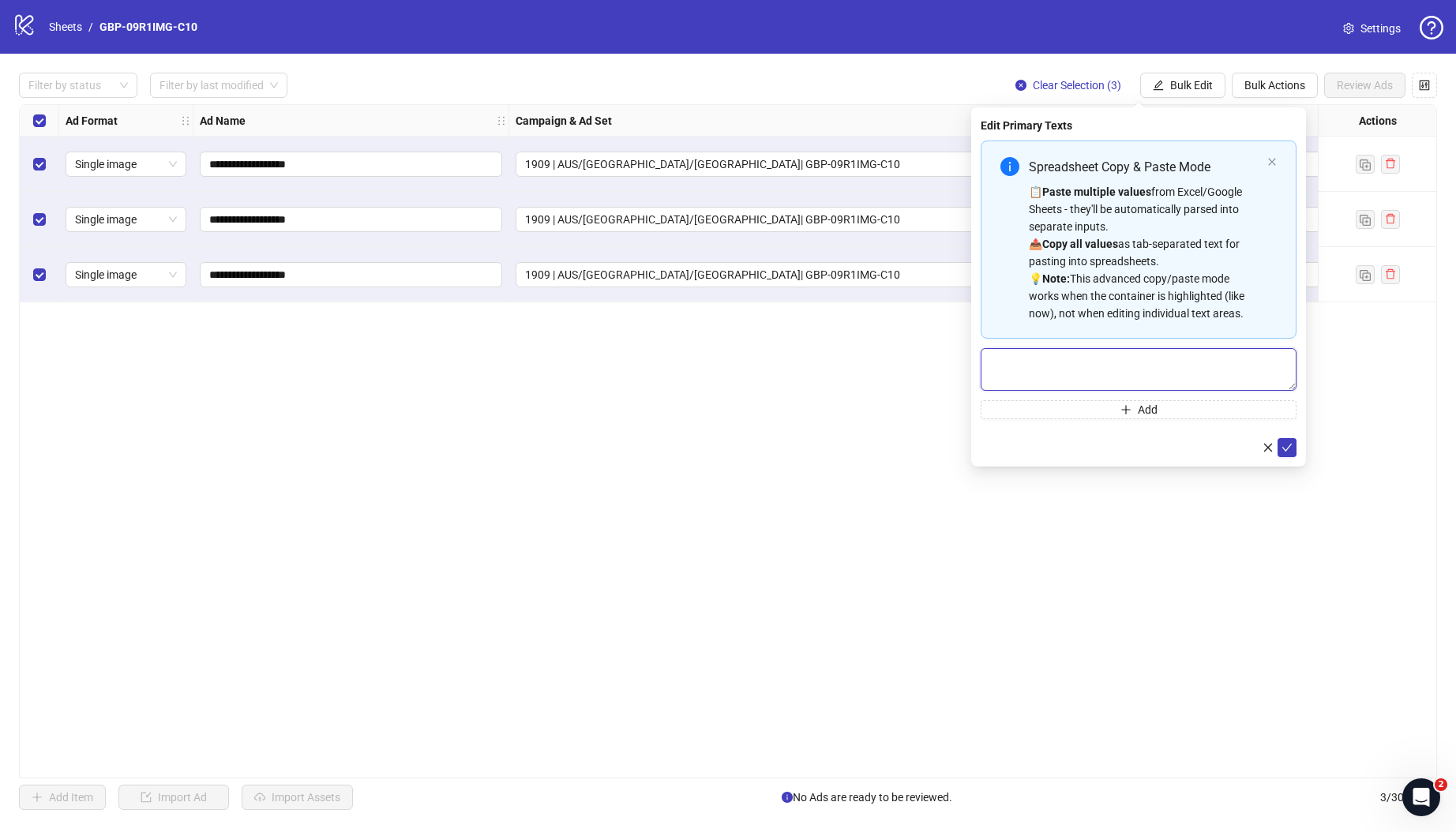
click at [1071, 378] on textarea "Multi-text input container - paste or copy values" at bounding box center [1139, 369] width 316 height 43
paste textarea "**********"
type textarea "**********"
click at [1159, 418] on button "Add" at bounding box center [1139, 409] width 316 height 19
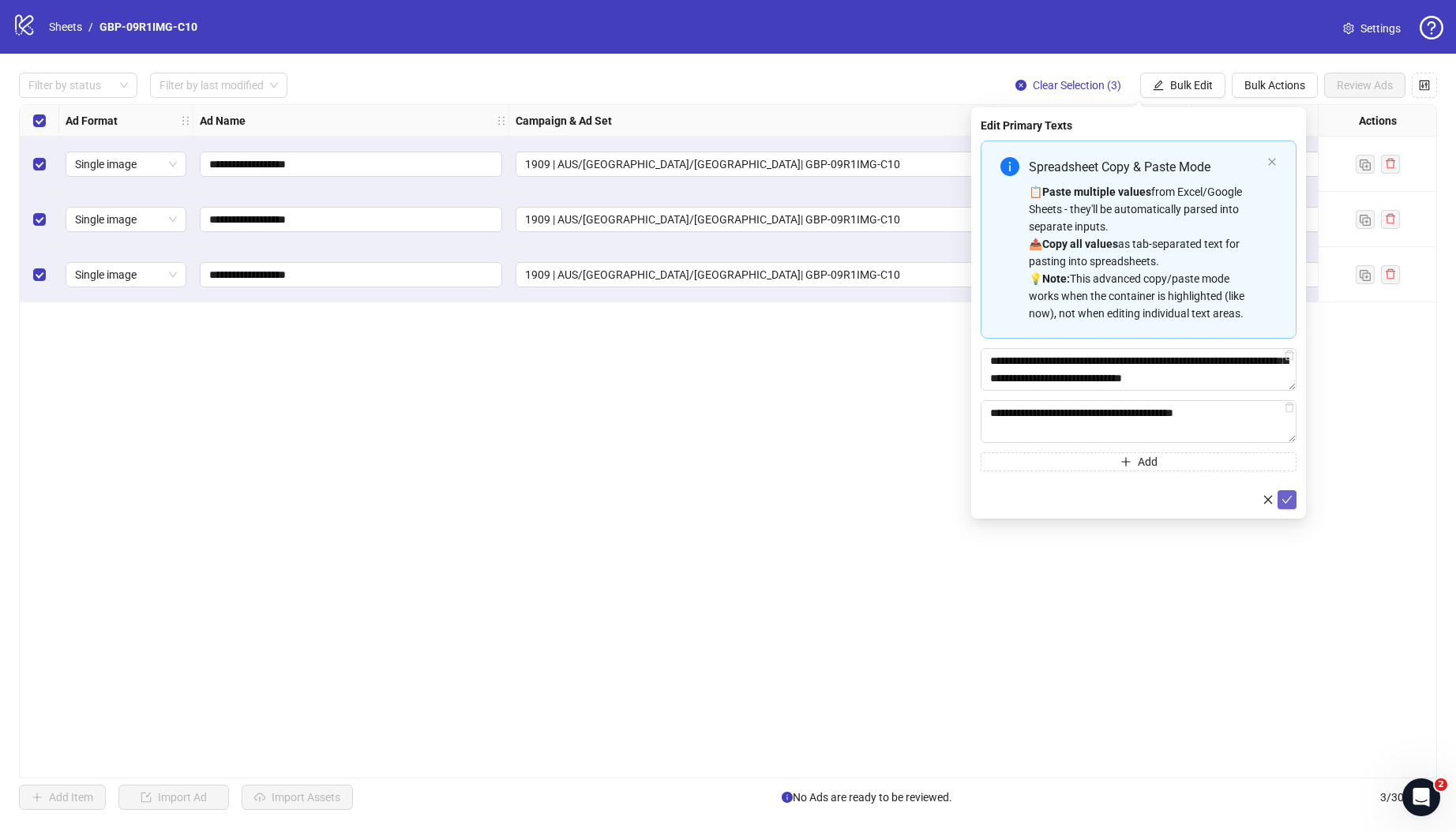
scroll to position [295, 0]
type textarea "**********"
click at [1093, 422] on textarea "**********" at bounding box center [1139, 421] width 316 height 43
click at [1073, 411] on button "Add" at bounding box center [1139, 409] width 316 height 19
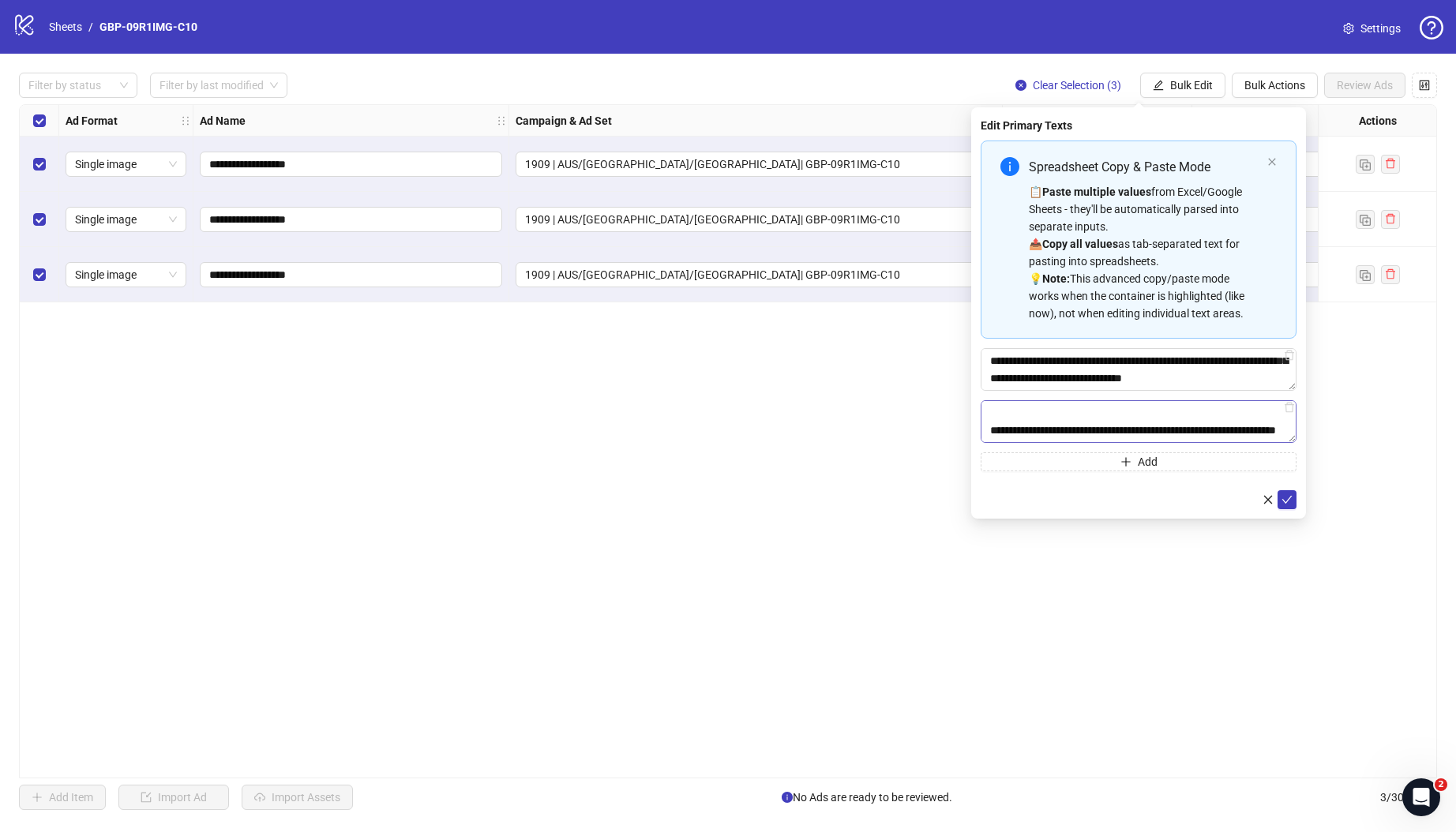
scroll to position [295, 0]
type textarea "**********"
click at [1278, 498] on icon "check" at bounding box center [1287, 500] width 11 height 11
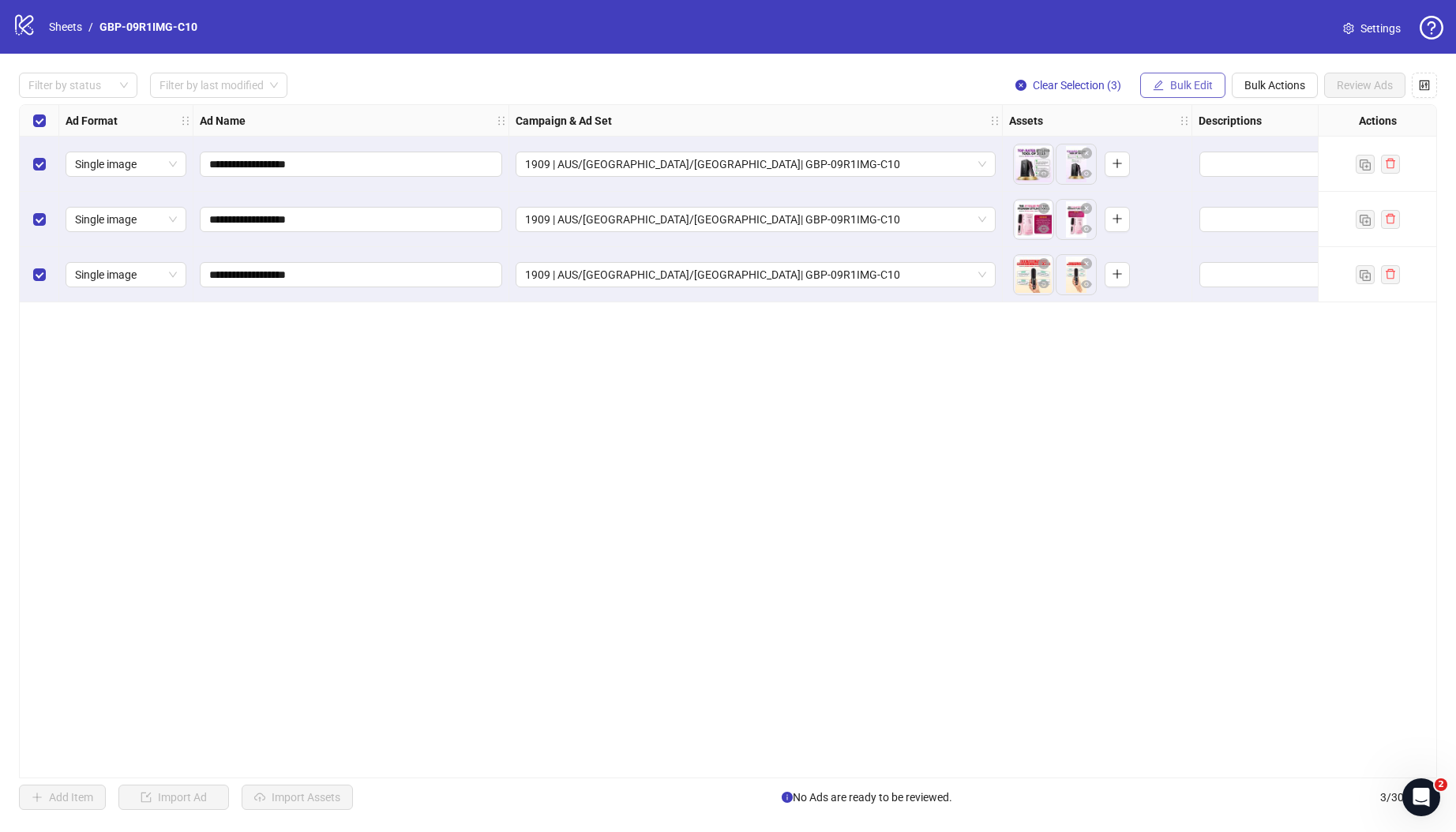
click at [1187, 87] on span "Bulk Edit" at bounding box center [1191, 85] width 43 height 13
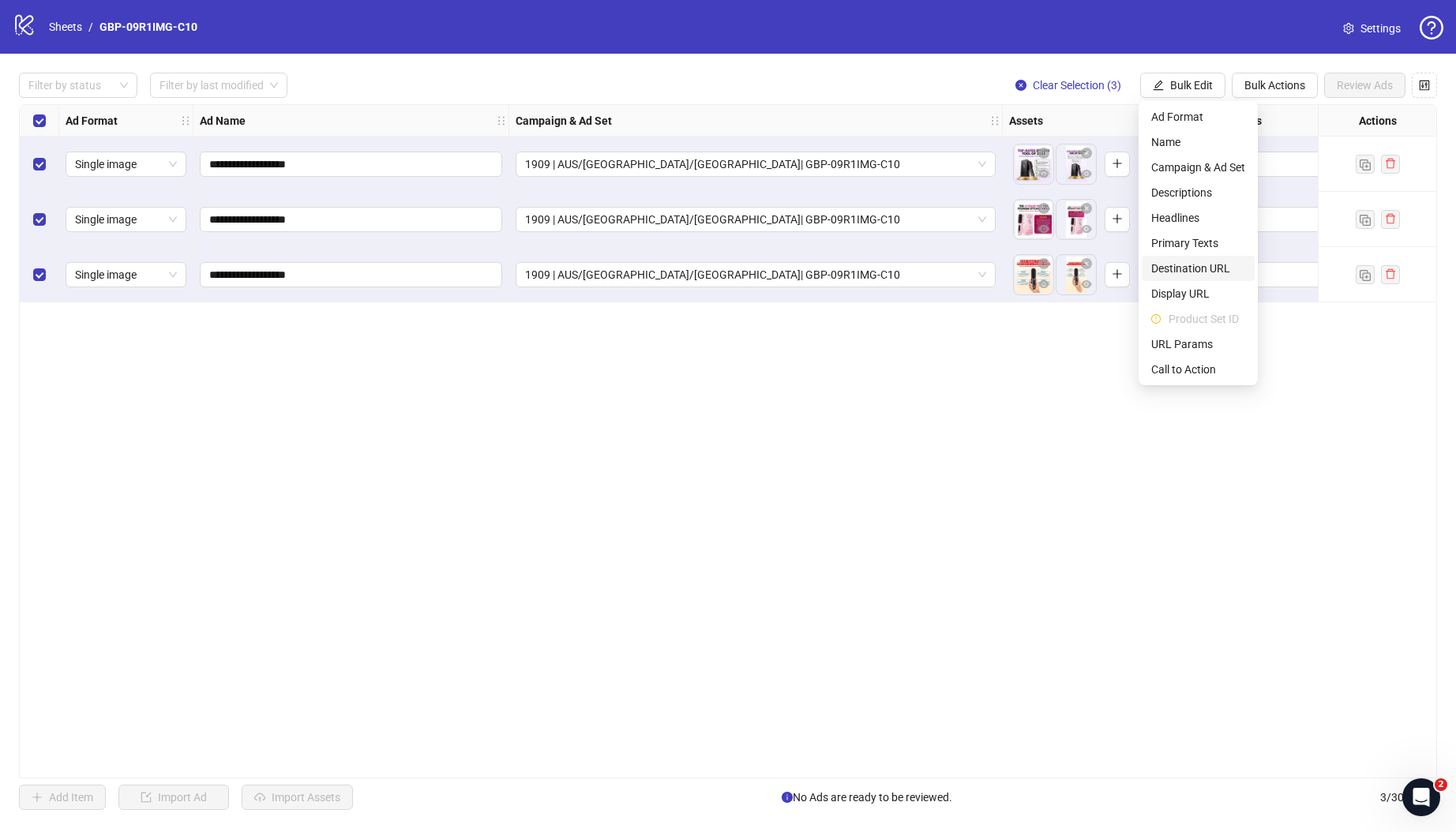
click at [1214, 267] on span "Destination URL" at bounding box center [1198, 268] width 94 height 17
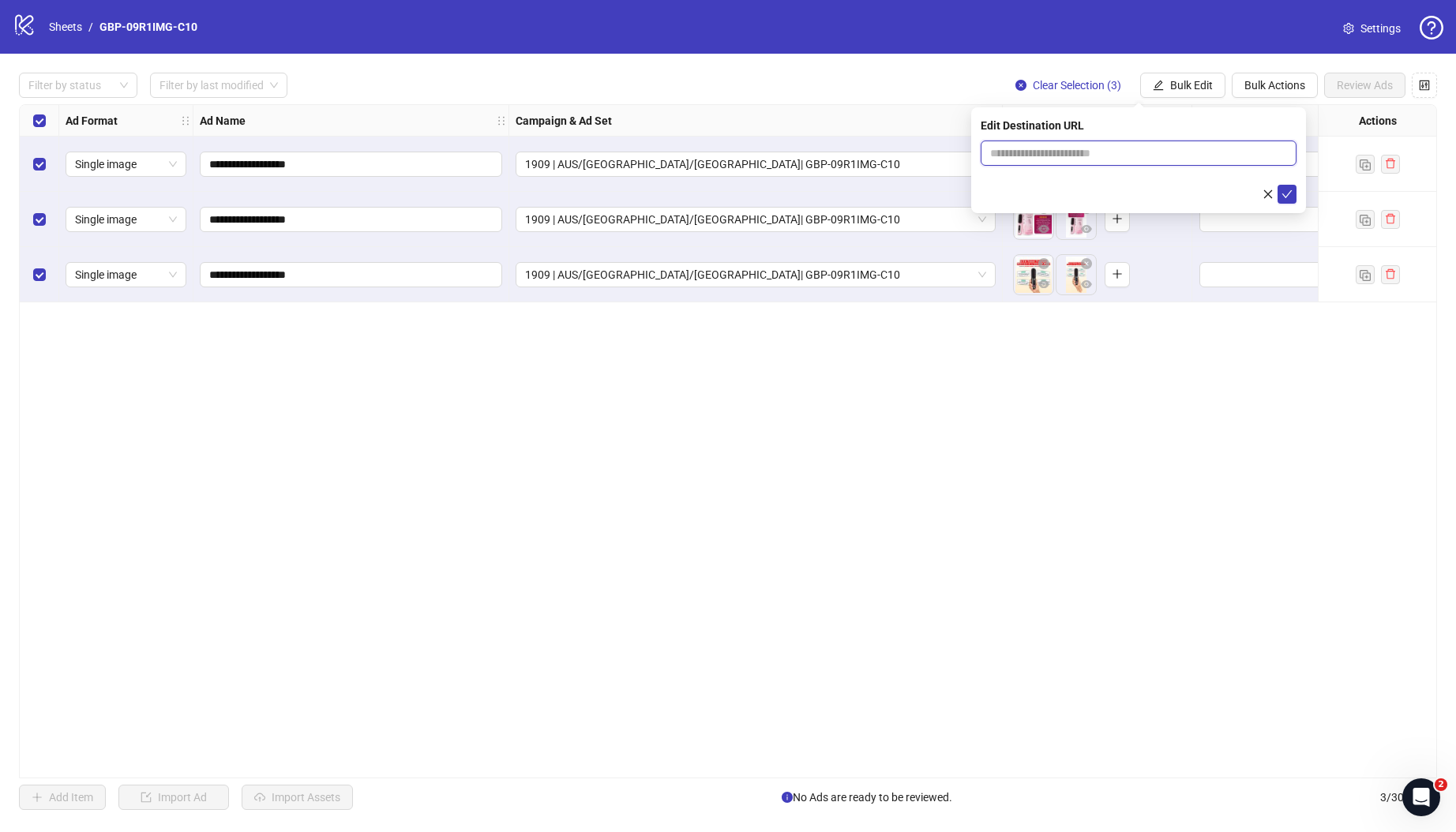
click at [1062, 153] on input "text" at bounding box center [1132, 153] width 284 height 17
click at [1051, 154] on input "text" at bounding box center [1132, 153] width 284 height 17
paste input "**********"
type input "**********"
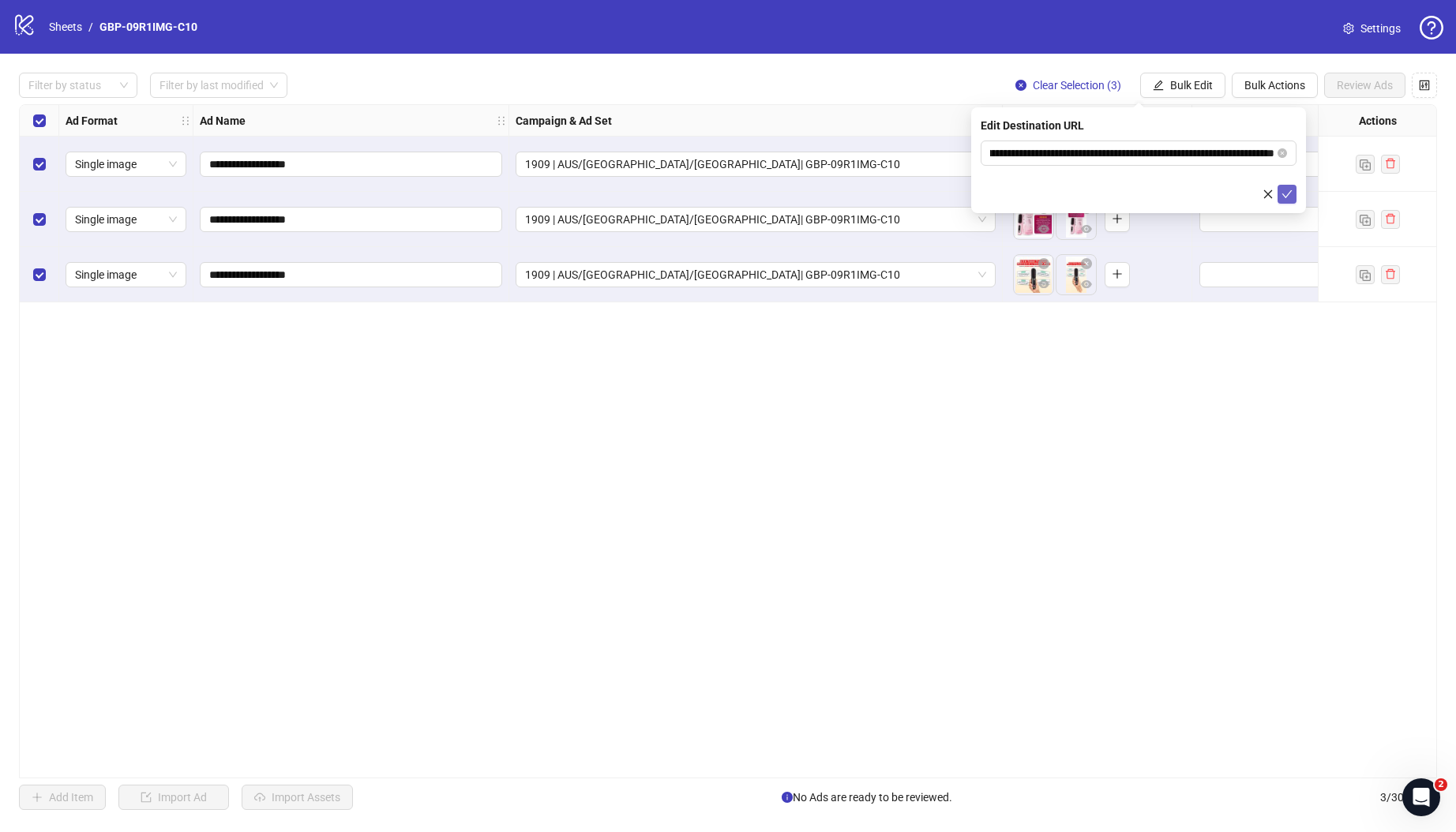
click at [1278, 199] on icon "check" at bounding box center [1287, 195] width 11 height 11
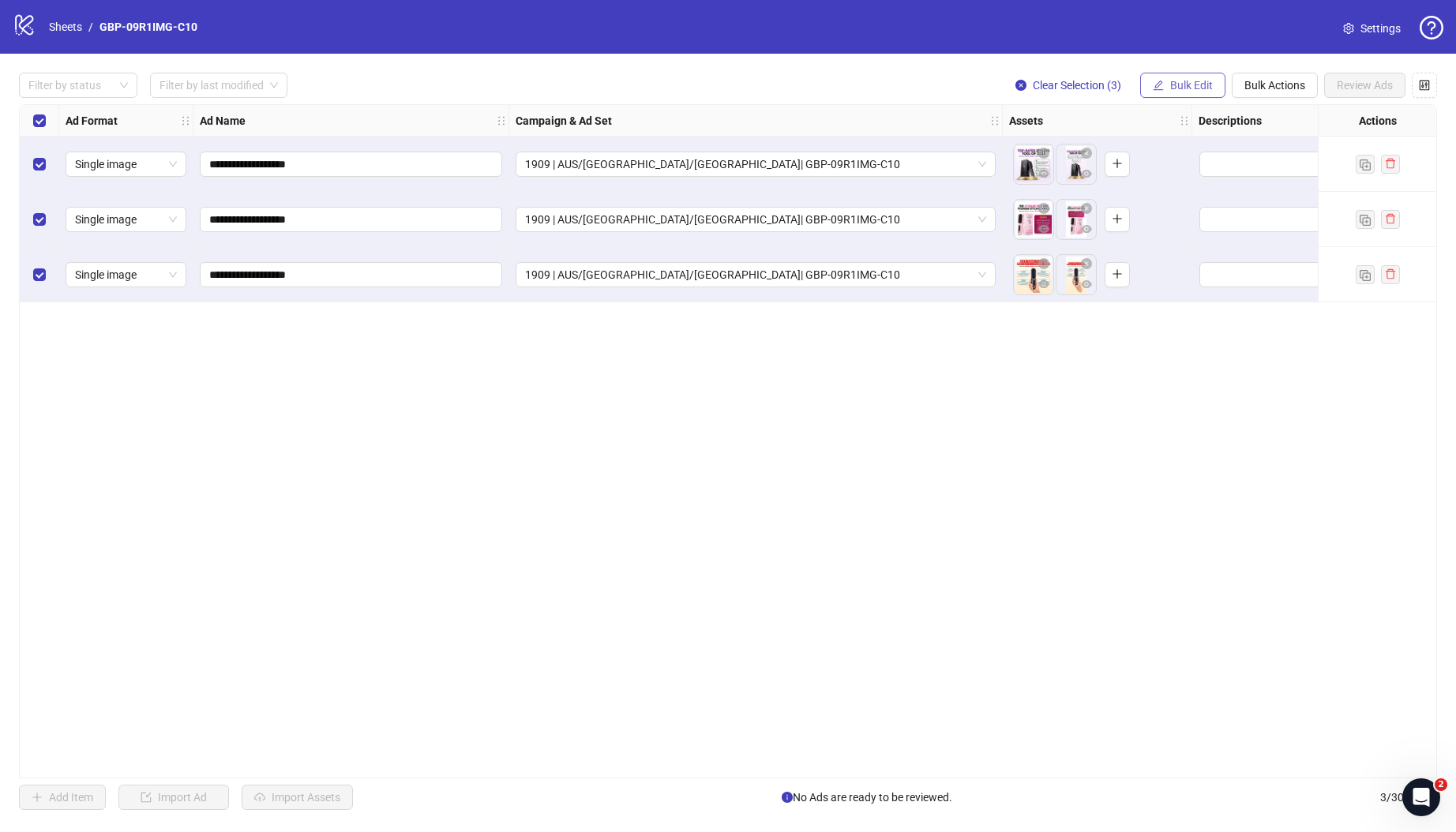
click at [1188, 84] on span "Bulk Edit" at bounding box center [1191, 85] width 43 height 13
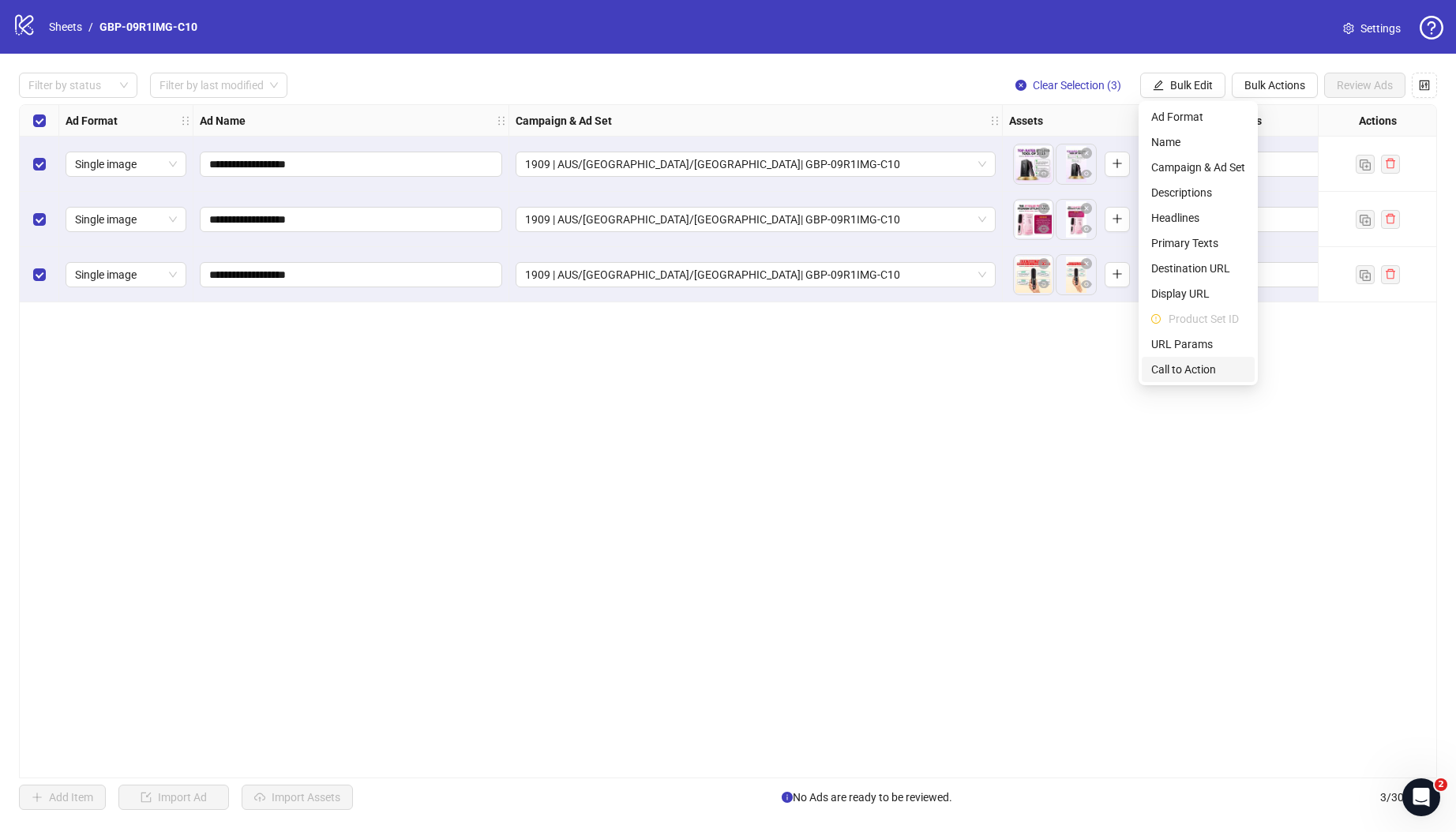
click at [1197, 376] on span "Call to Action" at bounding box center [1198, 369] width 94 height 17
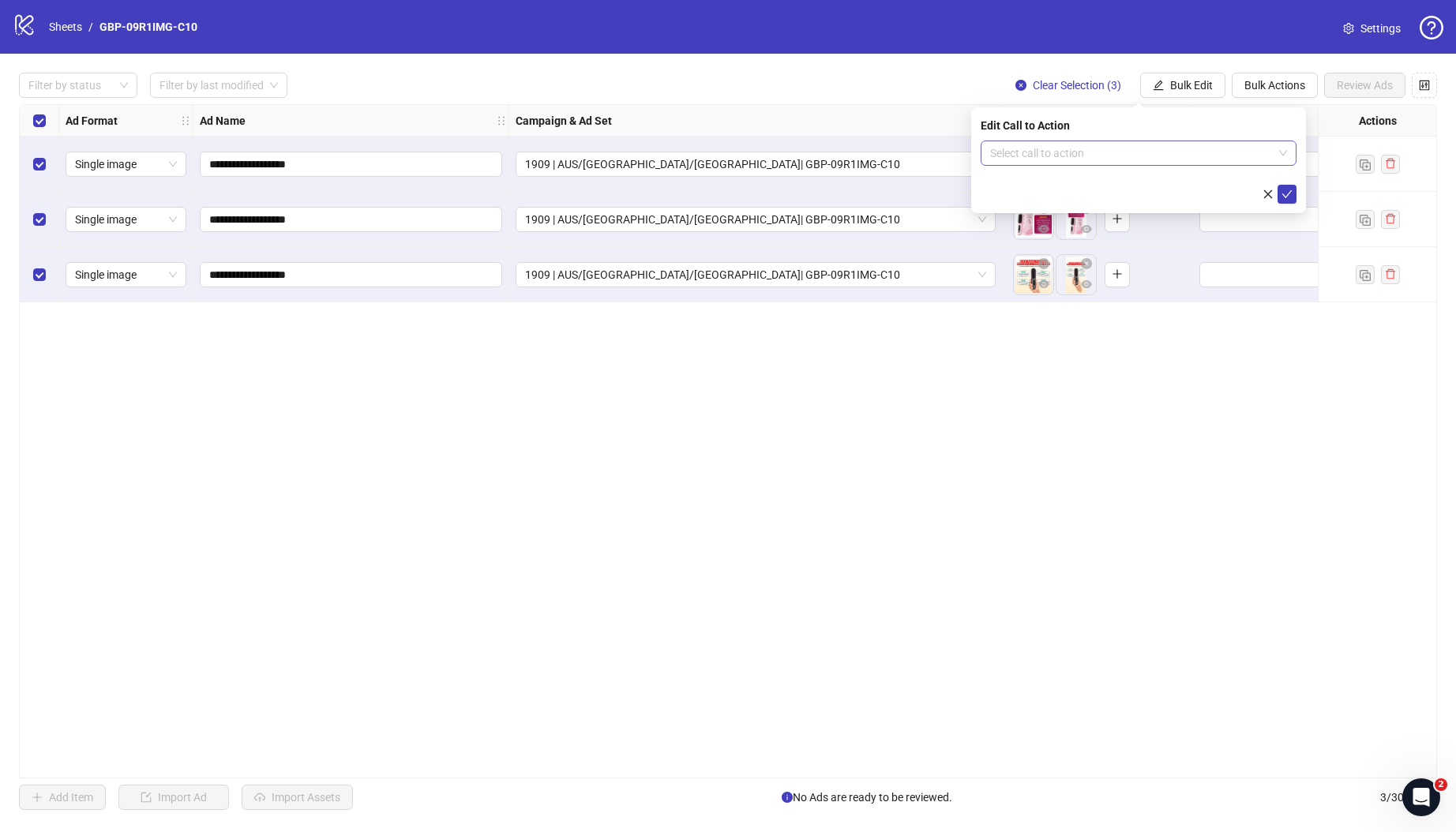
click at [1156, 144] on input "search" at bounding box center [1131, 153] width 282 height 24
type input "****"
drag, startPoint x: 1051, startPoint y: 183, endPoint x: 1115, endPoint y: 207, distance: 68.4
click at [1051, 183] on div "Shop now" at bounding box center [1138, 184] width 290 height 17
click at [1278, 197] on icon "check" at bounding box center [1287, 195] width 11 height 11
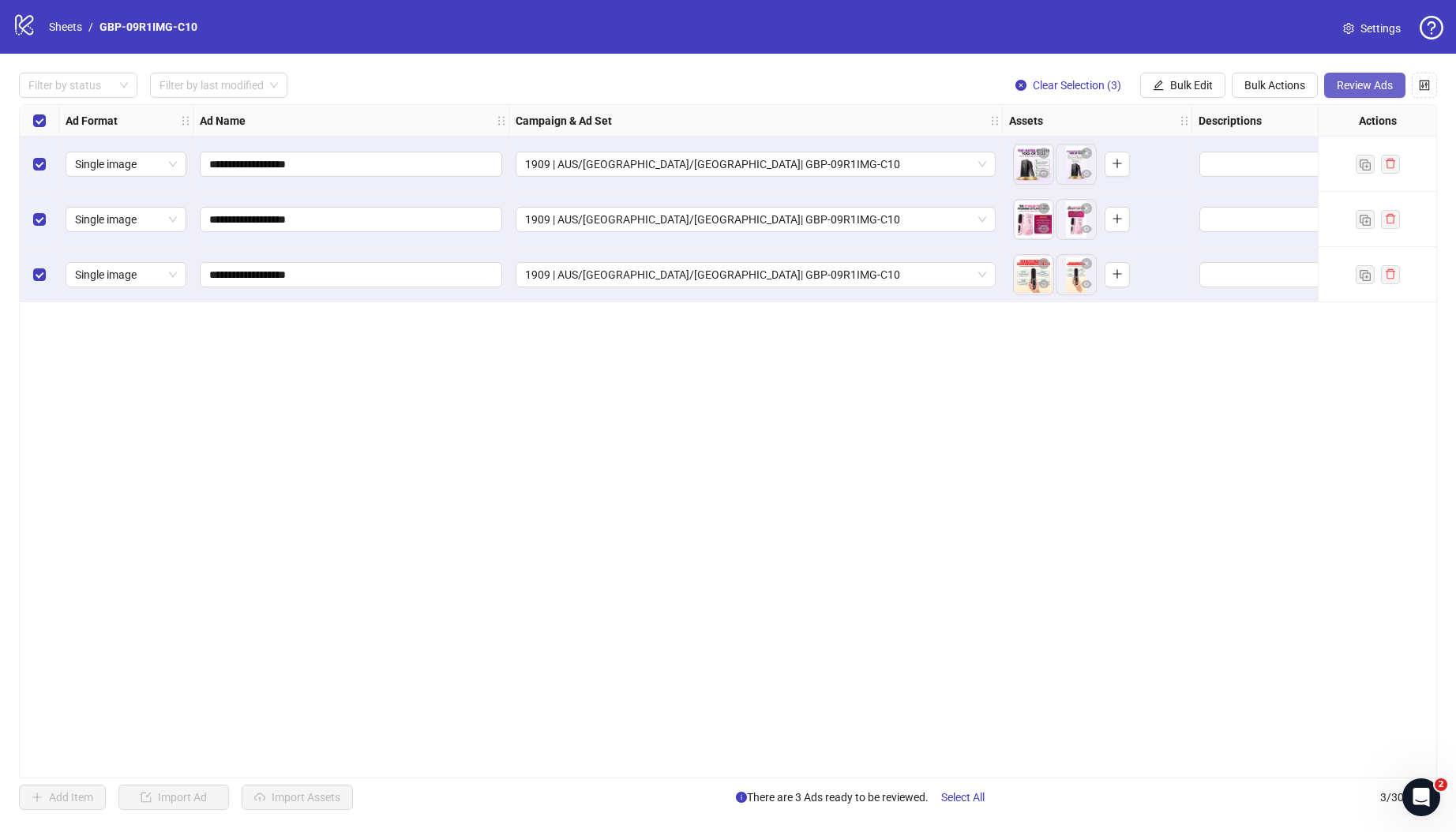
click at [1278, 92] on button "Review Ads" at bounding box center [1365, 86] width 81 height 26
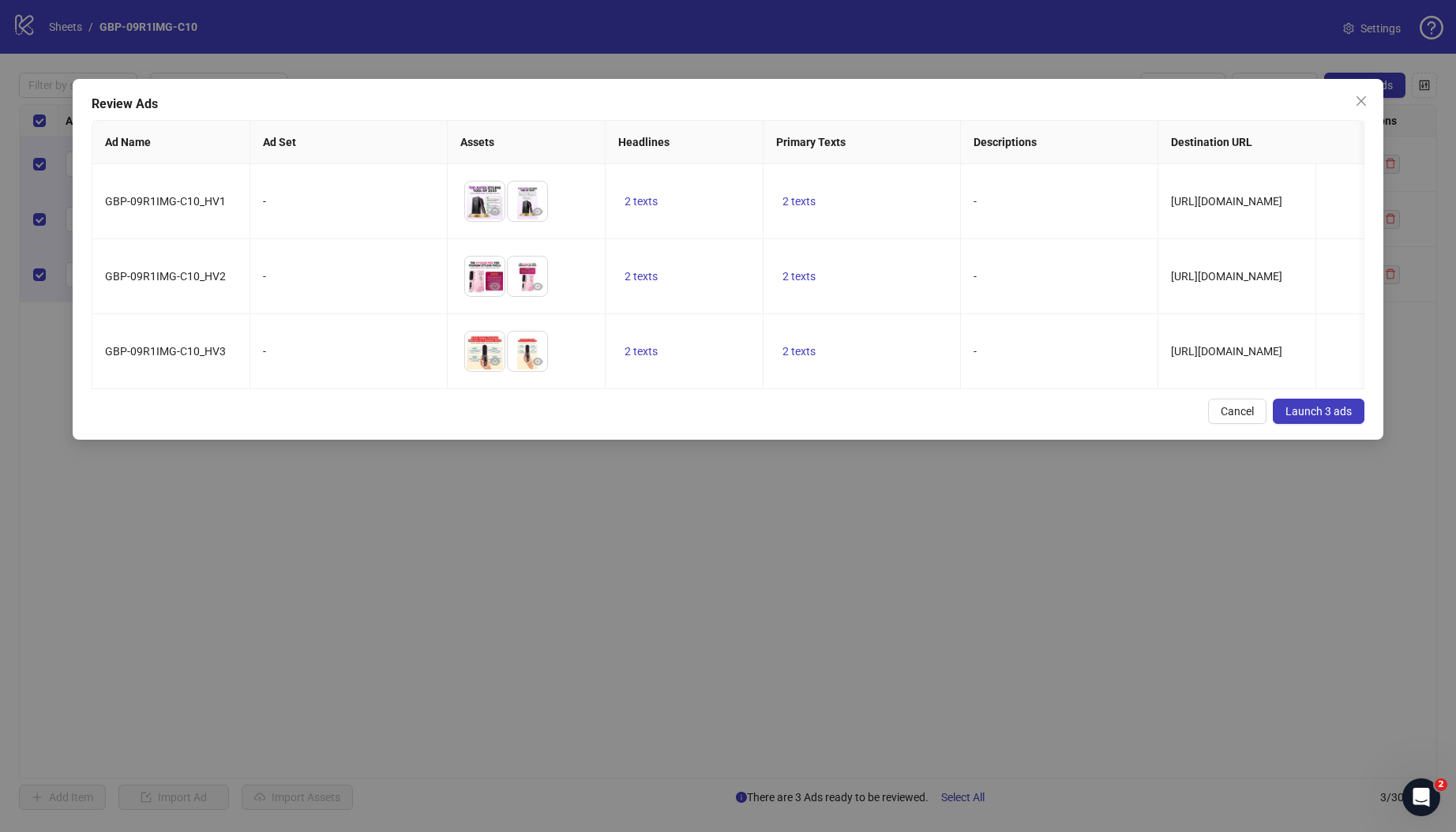
click at [594, 389] on td "To pick up a draggable item, press the space bar. While dragging, use the arrow…" at bounding box center [526, 352] width 158 height 75
click at [1278, 417] on span "Launch 3 ads" at bounding box center [1318, 411] width 67 height 13
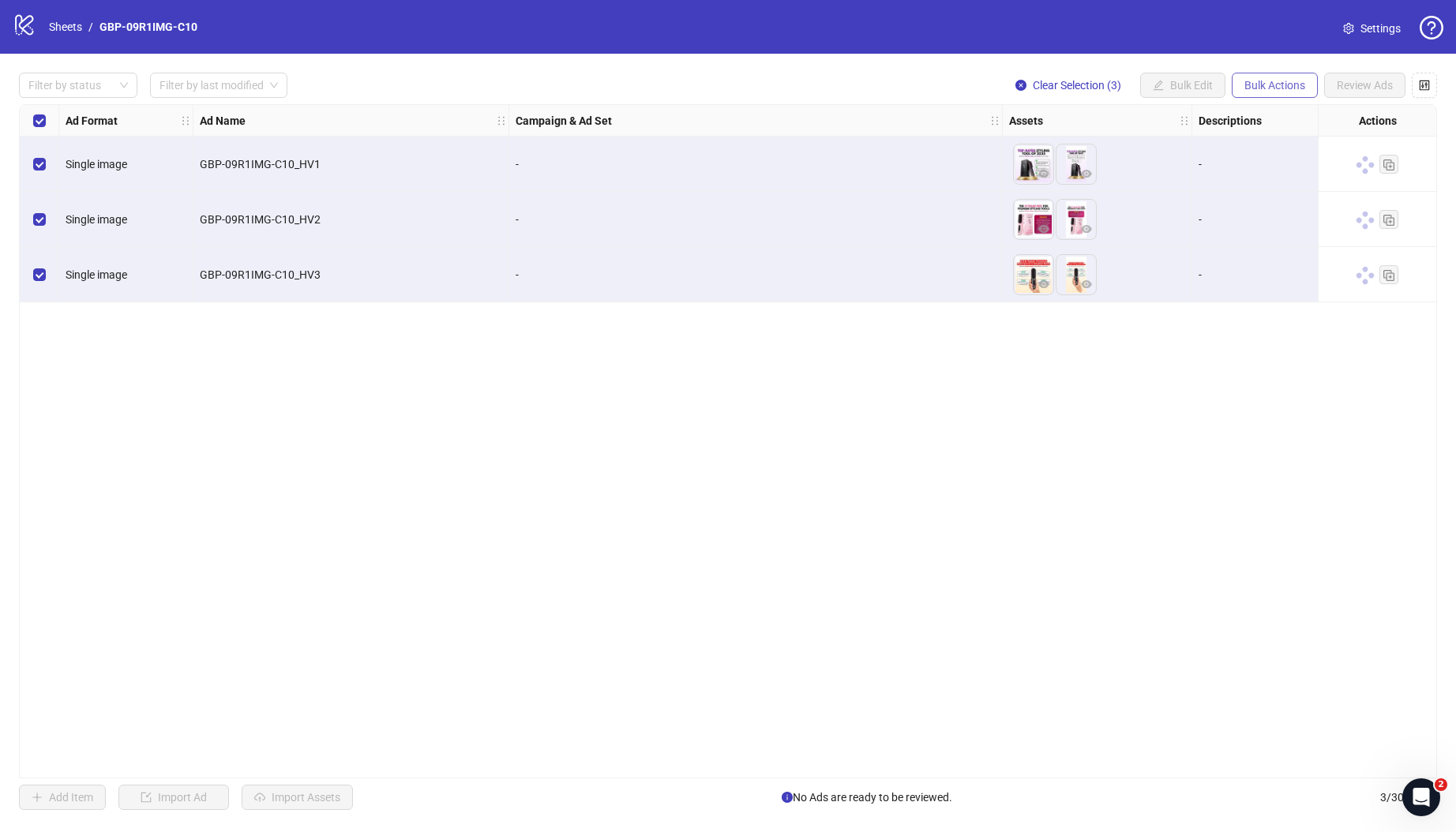
click at [1271, 90] on span "Bulk Actions" at bounding box center [1274, 85] width 61 height 13
click at [1278, 166] on span "Duplicate with assets" at bounding box center [1297, 167] width 108 height 17
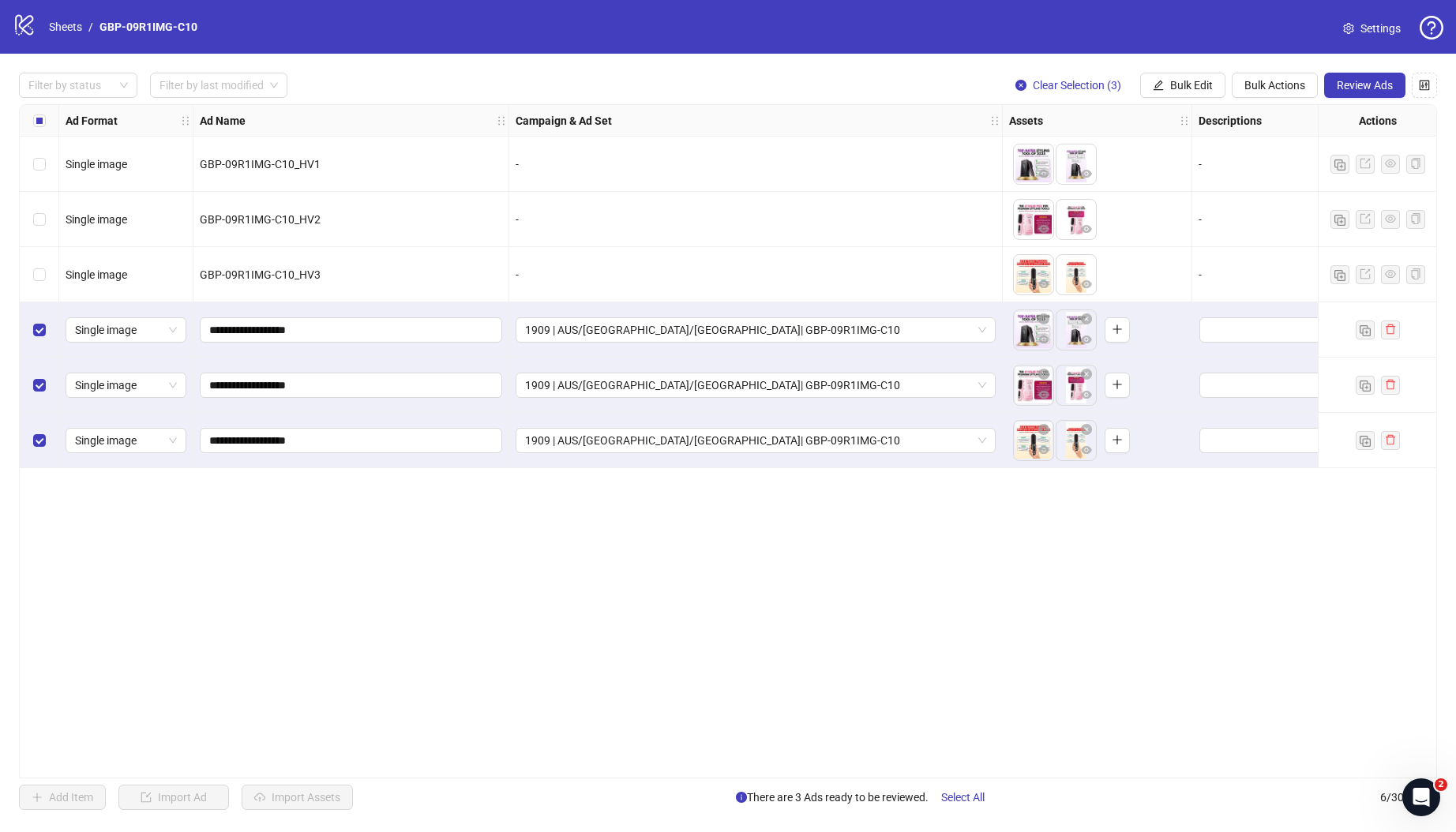
click at [607, 311] on div "1909 | AUS/[GEOGRAPHIC_DATA]/[GEOGRAPHIC_DATA]| GBP-09R1IMG-C10" at bounding box center [756, 330] width 493 height 56
click at [615, 346] on div "1909 | AUS/[GEOGRAPHIC_DATA]/[GEOGRAPHIC_DATA]| GBP-09R1IMG-C10" at bounding box center [756, 330] width 493 height 56
click at [641, 335] on span "1909 | AUS/[GEOGRAPHIC_DATA]/[GEOGRAPHIC_DATA]| GBP-09R1IMG-C10" at bounding box center [755, 330] width 461 height 24
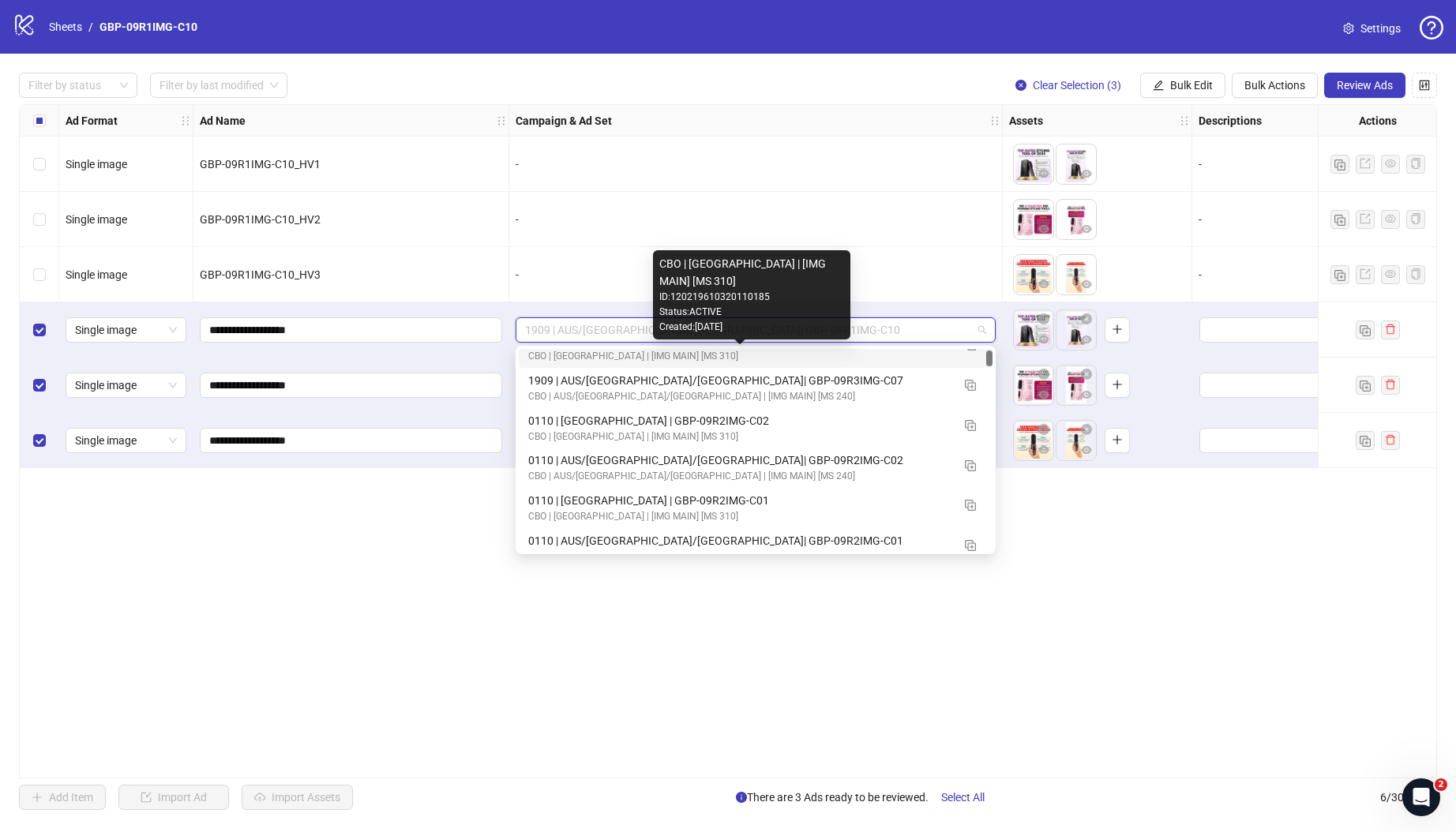
scroll to position [263, 0]
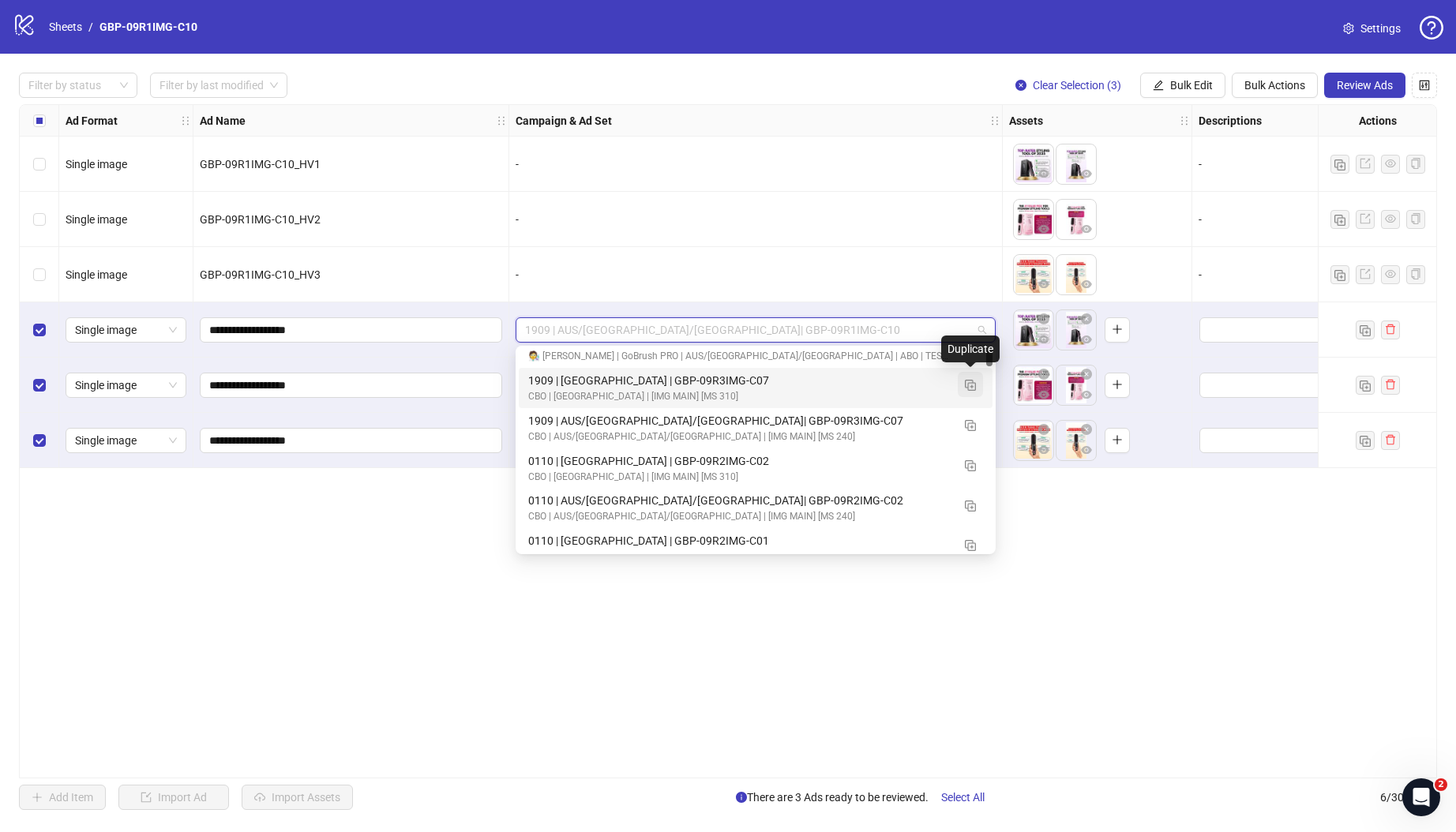
click at [966, 385] on img "button" at bounding box center [970, 385] width 11 height 11
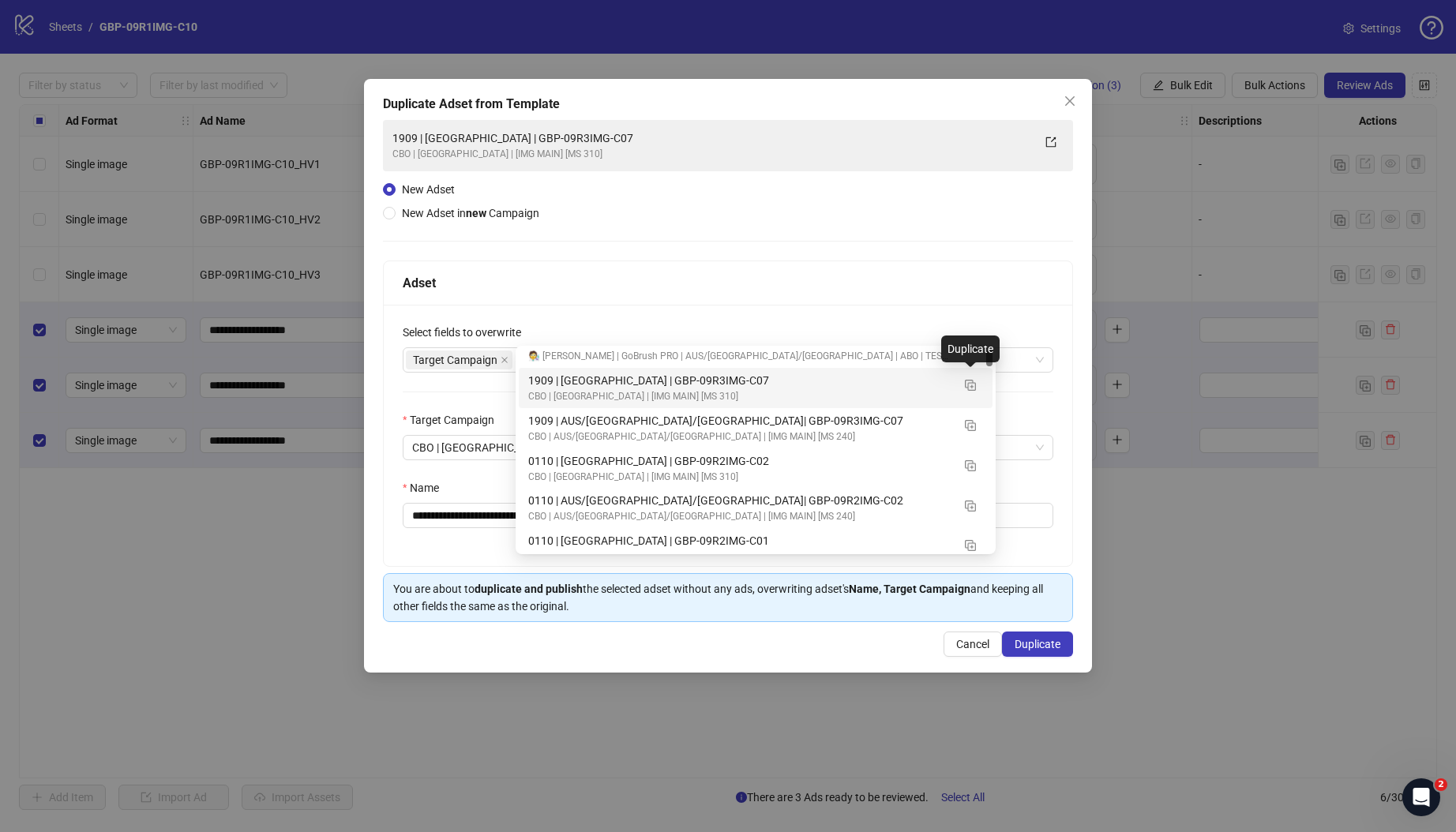
scroll to position [0, 0]
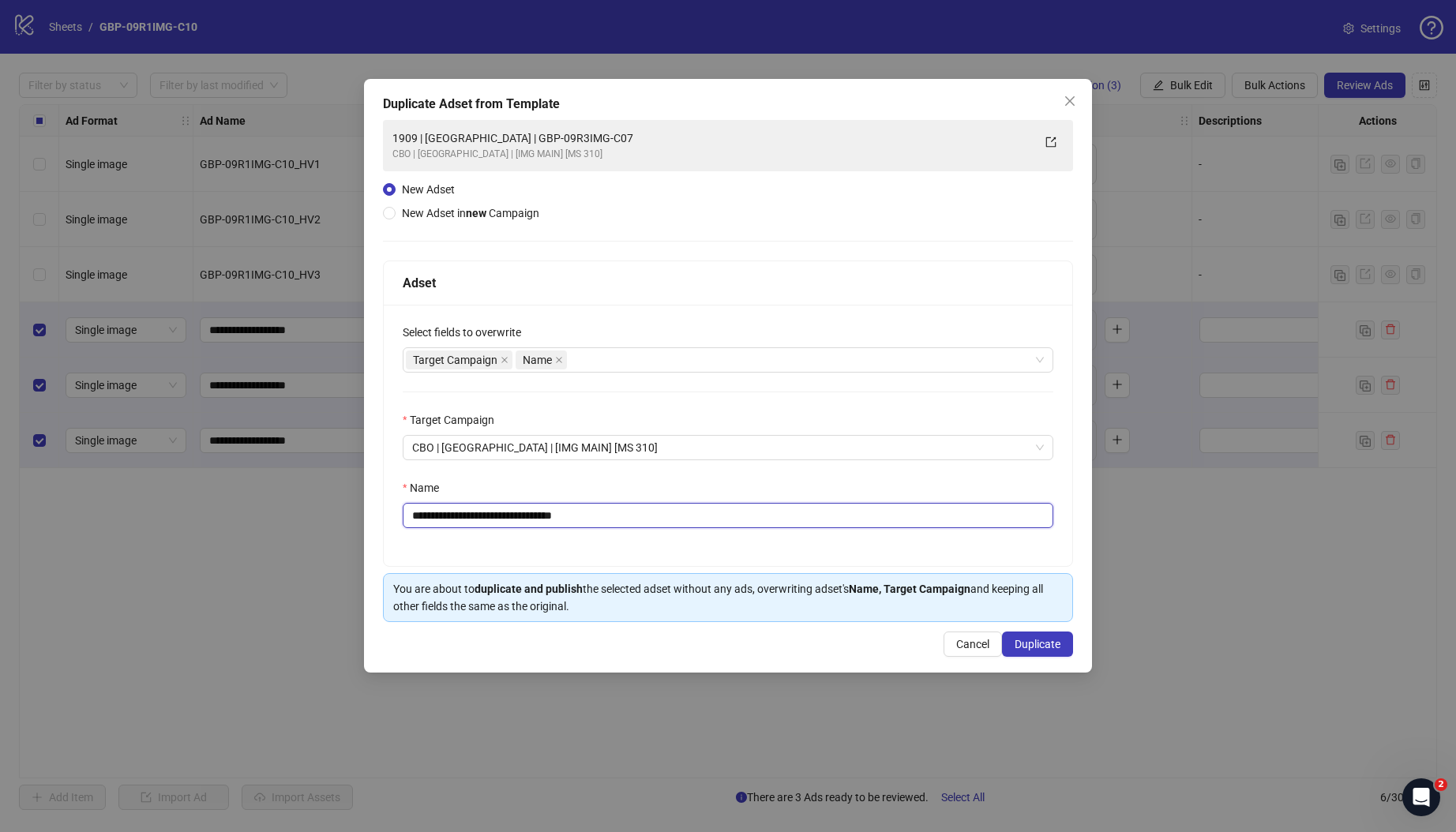
drag, startPoint x: 479, startPoint y: 515, endPoint x: 833, endPoint y: 525, distance: 354.1
click at [833, 525] on input "**********" at bounding box center [728, 516] width 650 height 26
click at [483, 518] on input "**********" at bounding box center [728, 516] width 650 height 26
drag, startPoint x: 477, startPoint y: 513, endPoint x: 810, endPoint y: 536, distance: 333.8
click at [810, 536] on div "**********" at bounding box center [728, 436] width 689 height 261
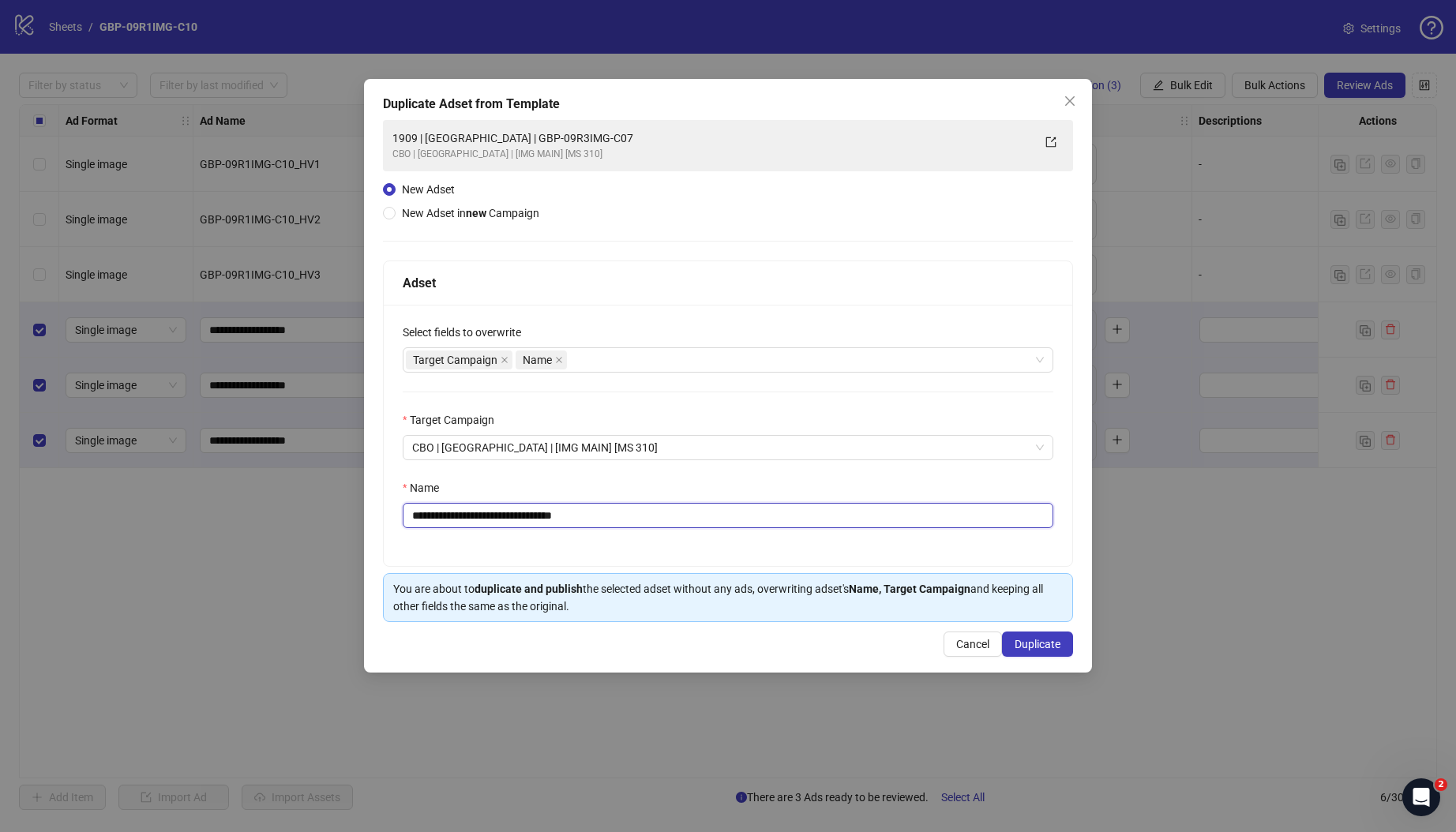
paste input "text"
type input "**********"
click at [1023, 648] on span "Duplicate" at bounding box center [1038, 644] width 46 height 13
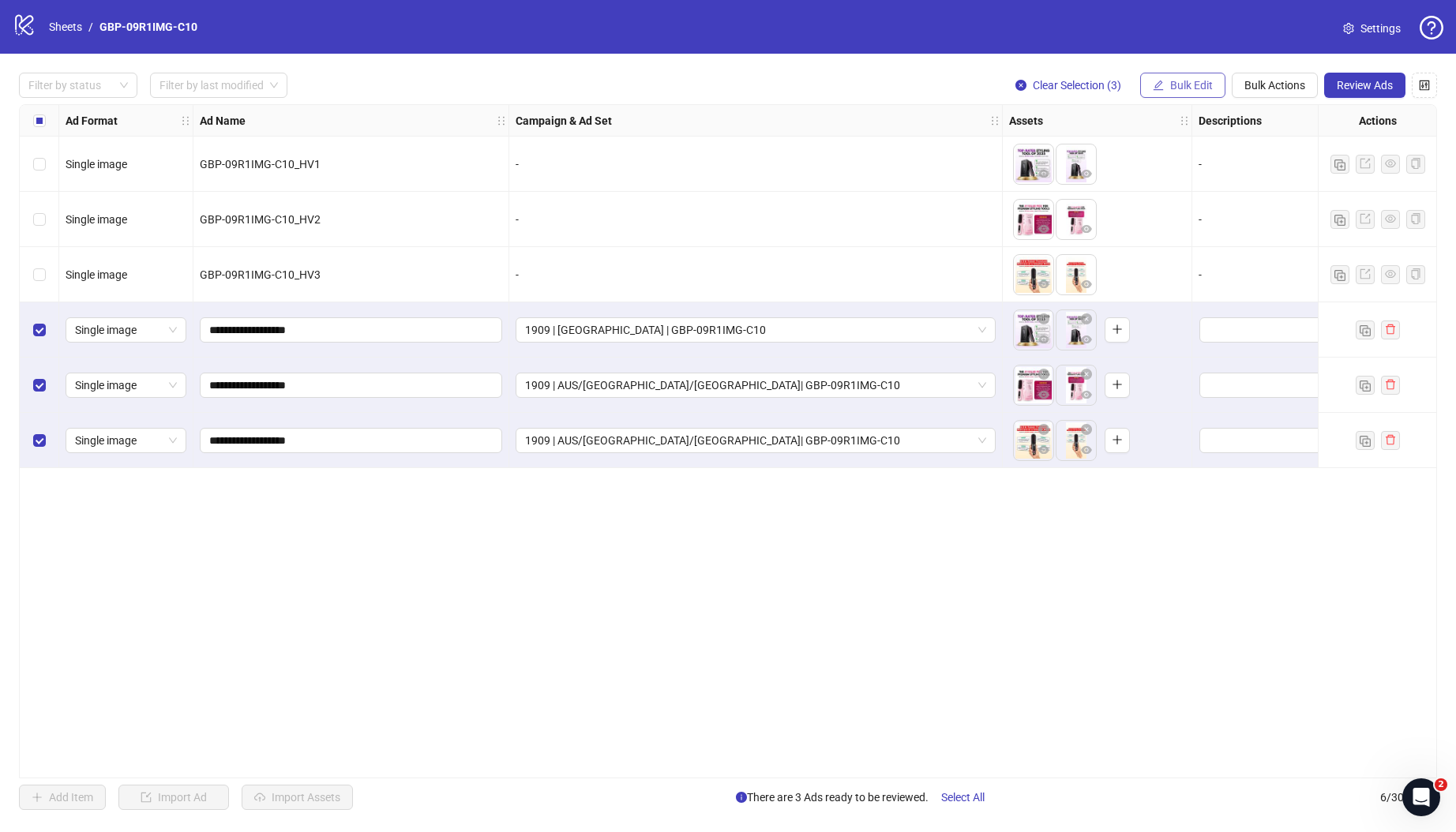
click at [1179, 85] on span "Bulk Edit" at bounding box center [1191, 85] width 43 height 13
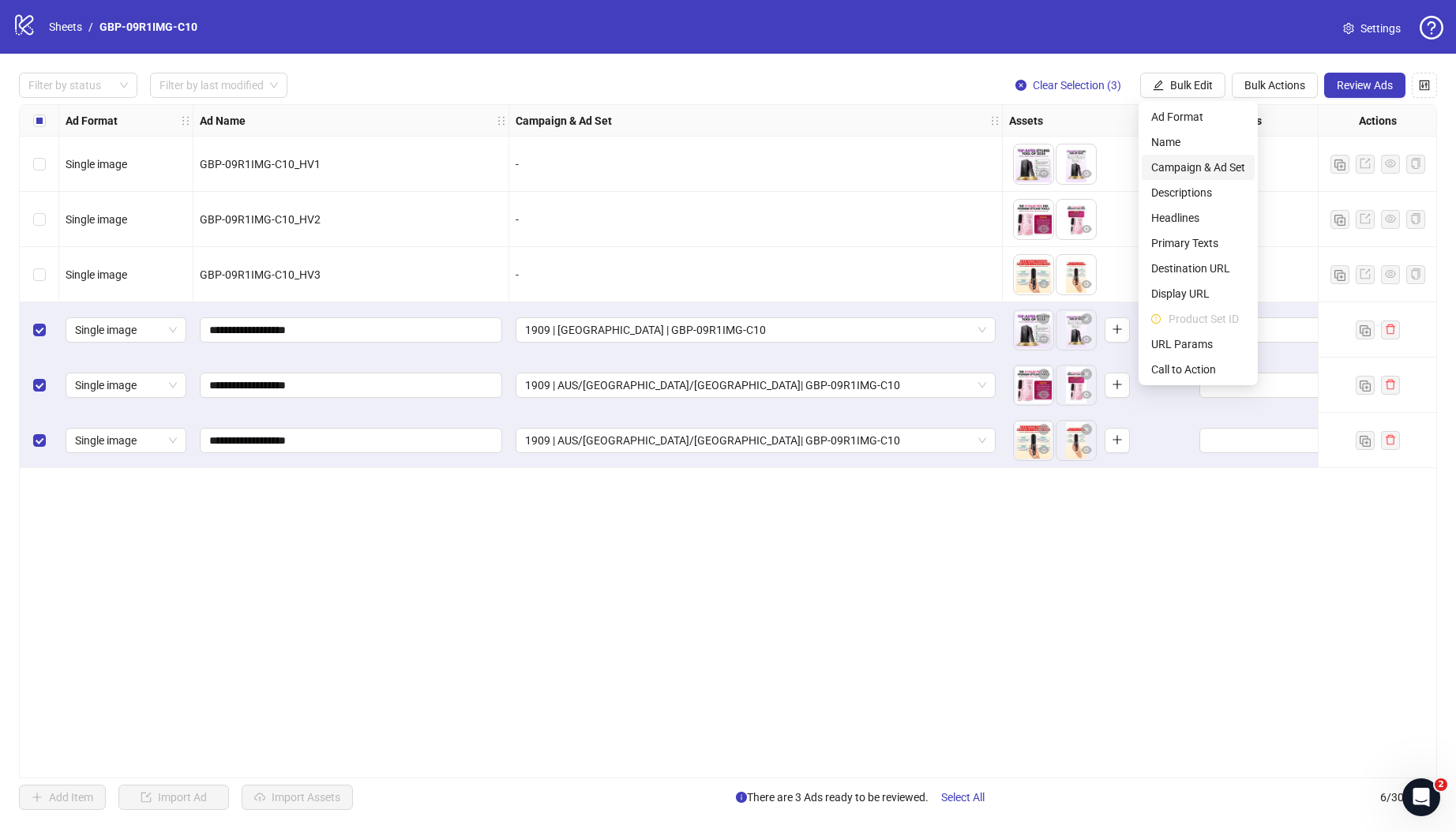
click at [1195, 164] on span "Campaign & Ad Set" at bounding box center [1198, 167] width 94 height 17
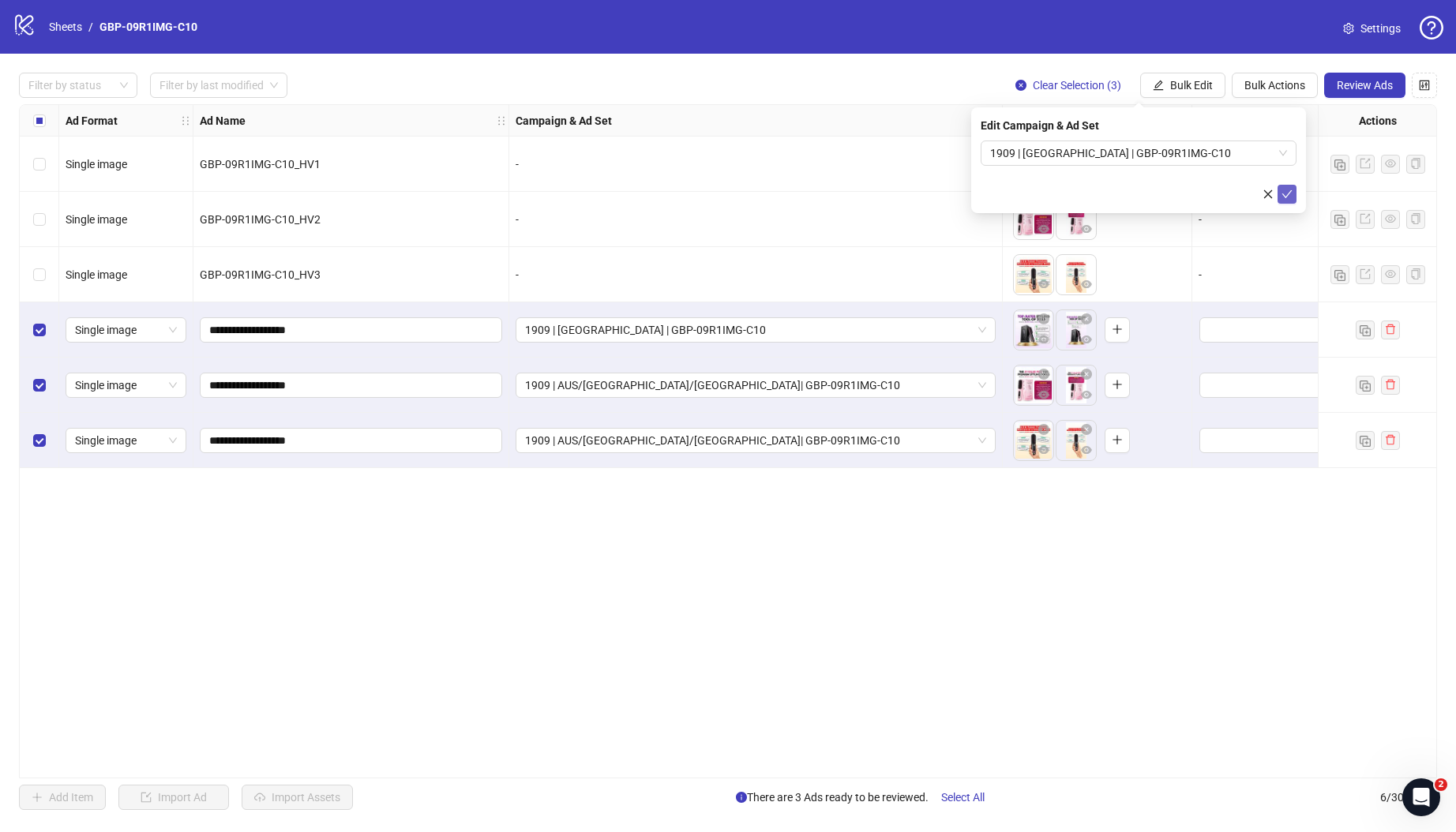
click at [1278, 193] on icon "check" at bounding box center [1287, 195] width 11 height 11
click at [1191, 82] on span "Bulk Edit" at bounding box center [1191, 85] width 43 height 13
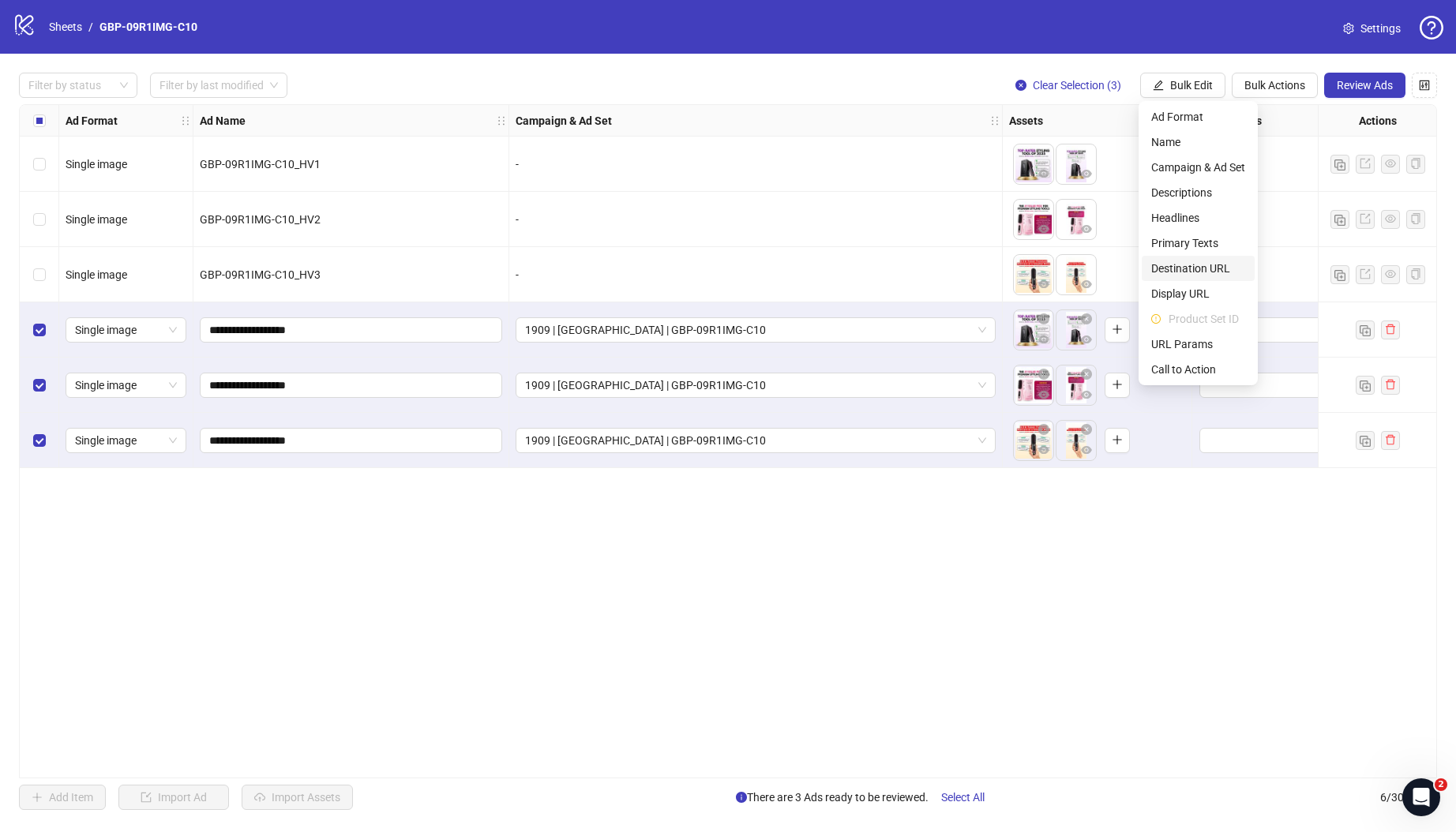
click at [1198, 266] on span "Destination URL" at bounding box center [1198, 268] width 94 height 17
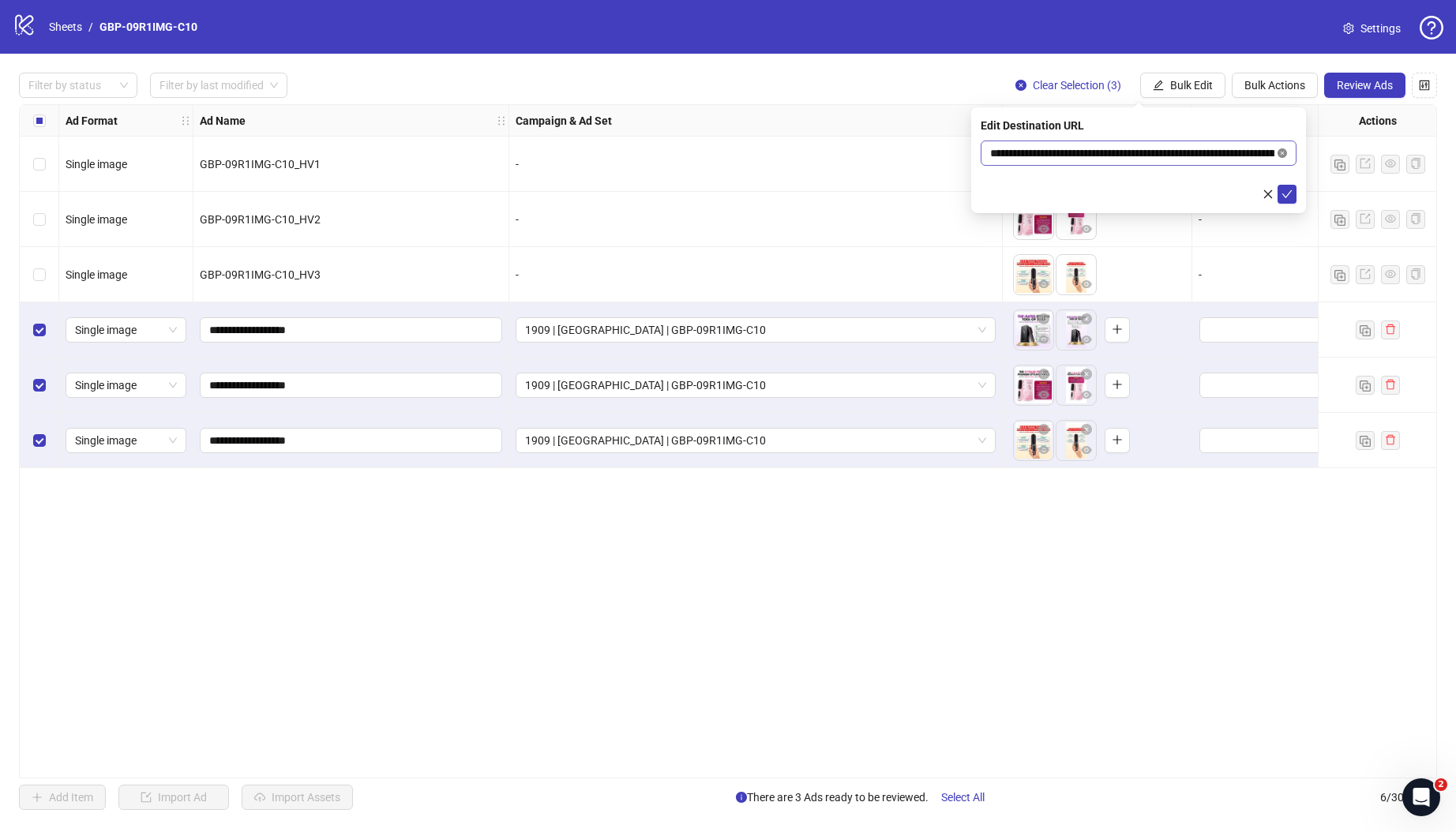
click at [1278, 152] on icon "close-circle" at bounding box center [1282, 153] width 9 height 9
click at [1238, 160] on input "text" at bounding box center [1132, 153] width 284 height 17
paste input "**********"
type input "**********"
click at [1278, 190] on icon "check" at bounding box center [1287, 195] width 11 height 11
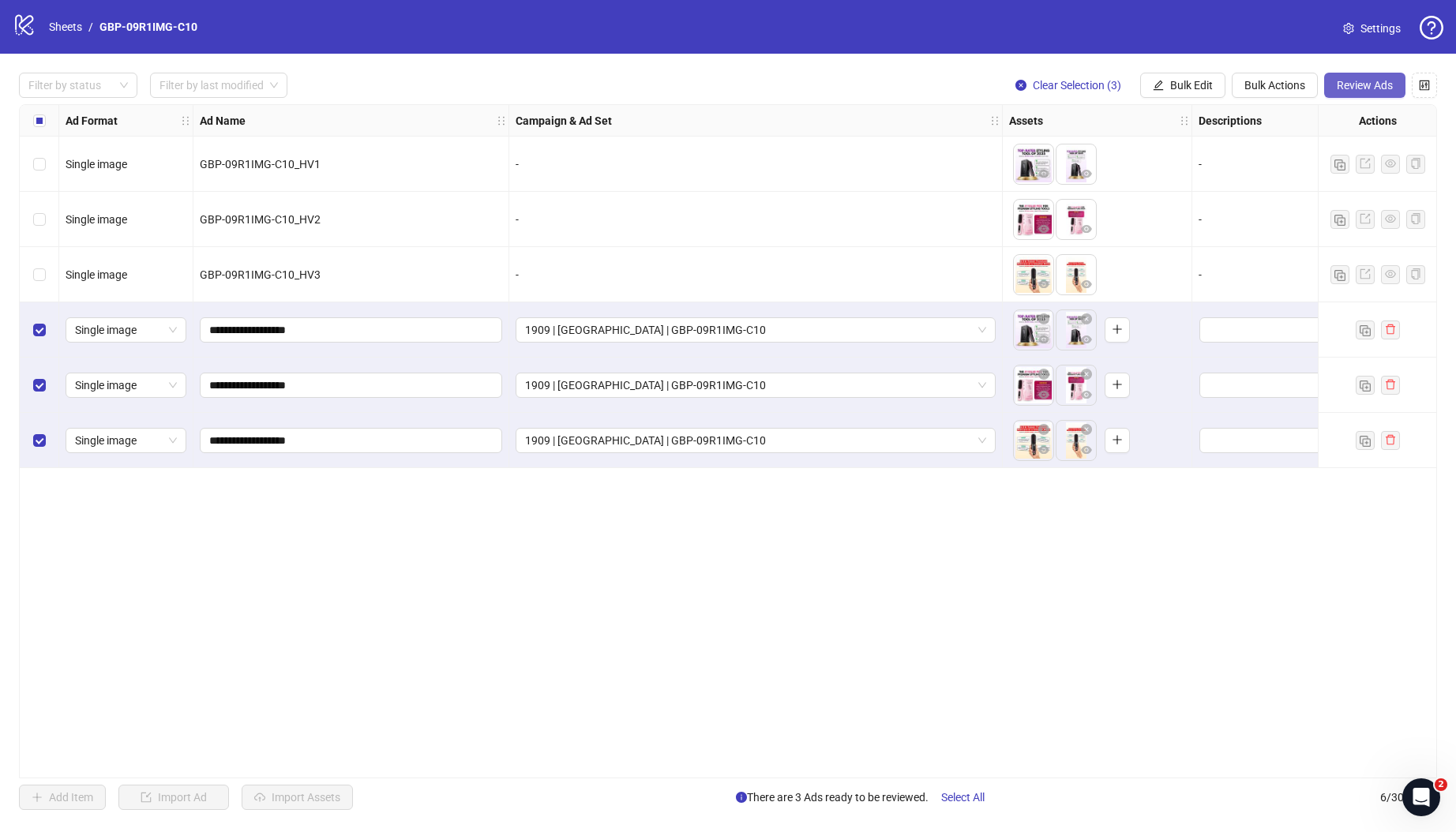
click at [1278, 92] on button "Review Ads" at bounding box center [1365, 86] width 81 height 26
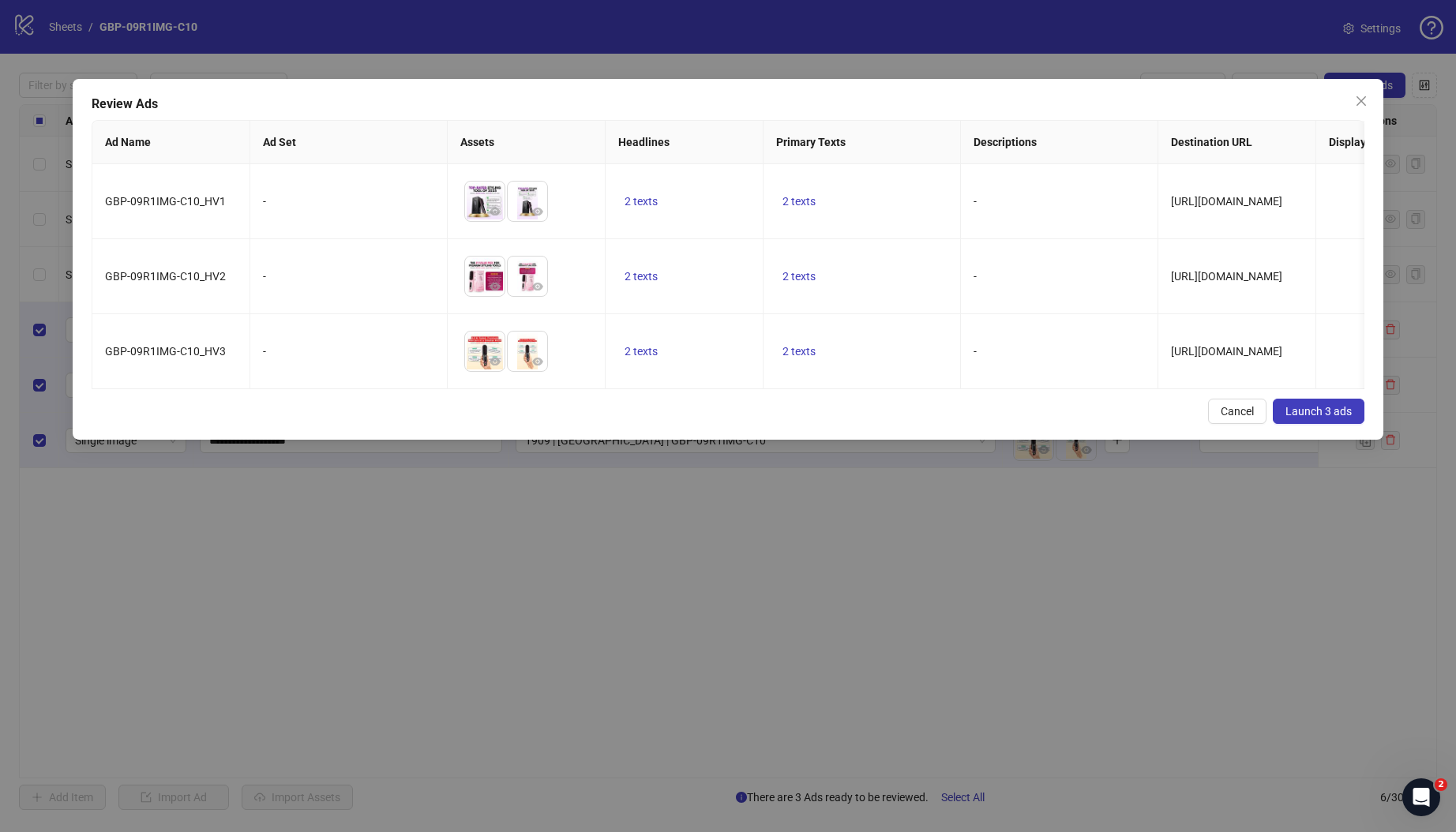
click at [1278, 417] on span "Launch 3 ads" at bounding box center [1318, 411] width 67 height 13
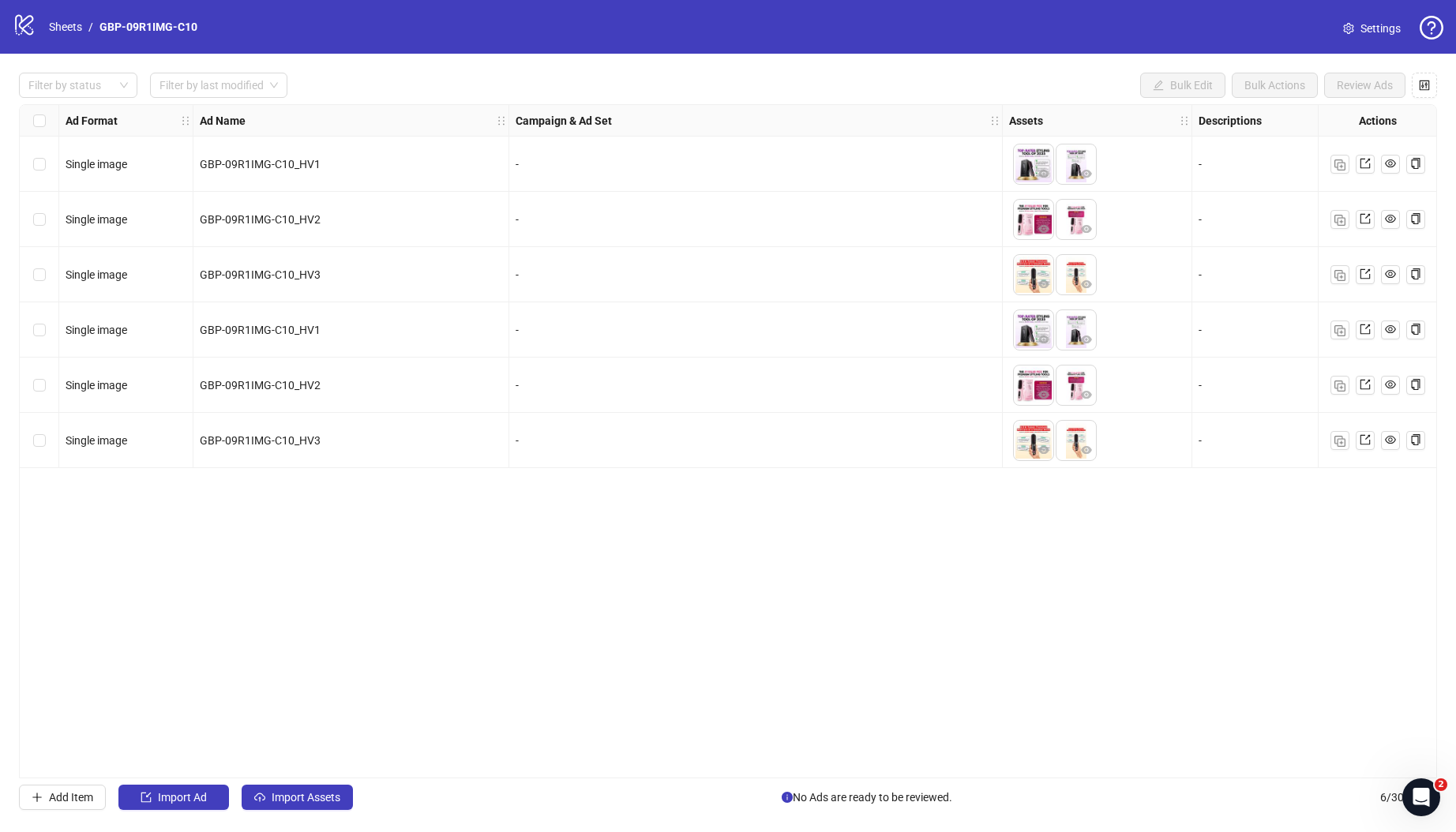
click at [22, 21] on icon at bounding box center [24, 25] width 18 height 20
click at [60, 27] on link "Sheets" at bounding box center [65, 26] width 39 height 17
